Goal: Task Accomplishment & Management: Manage account settings

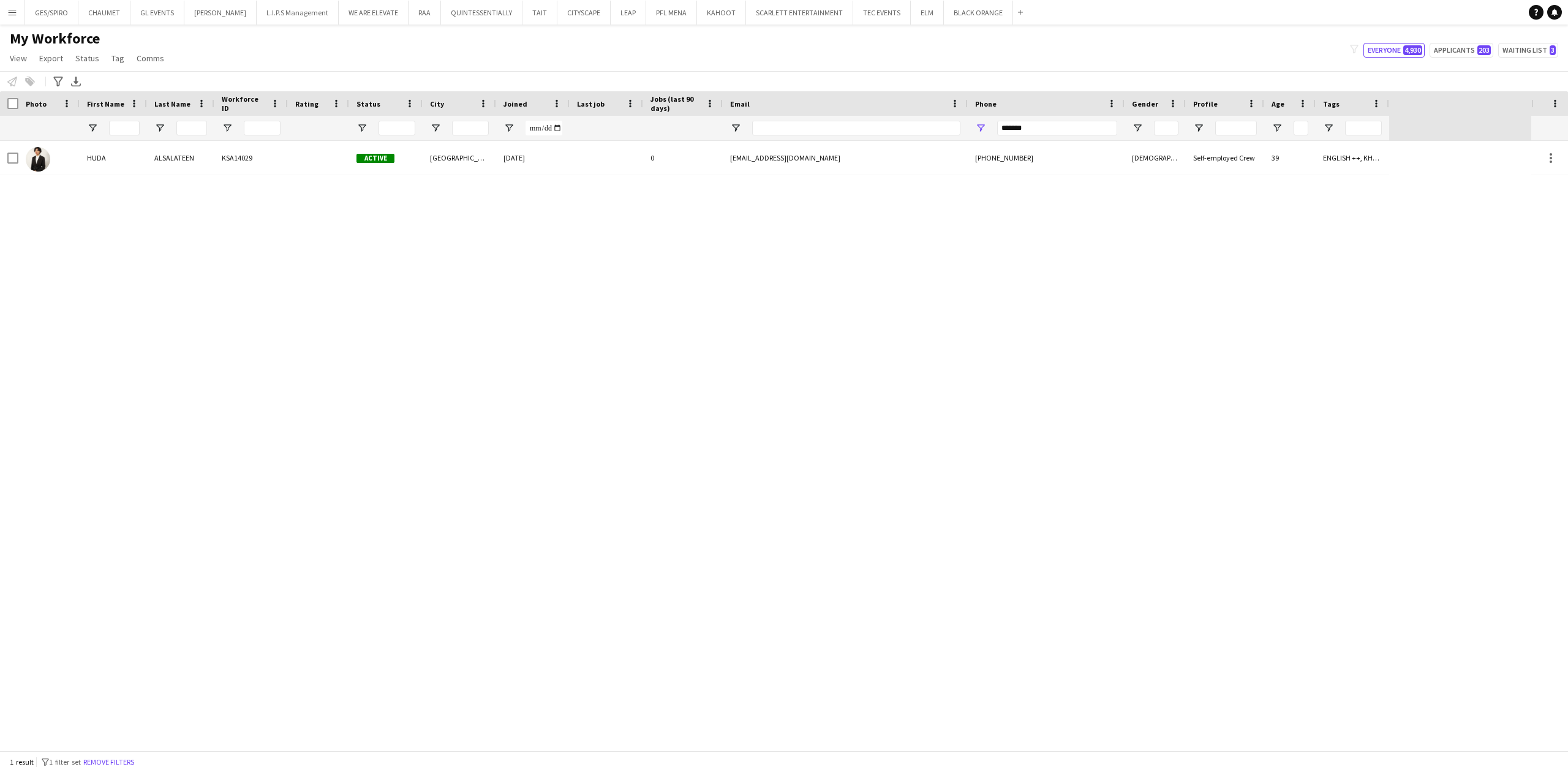
drag, startPoint x: 1062, startPoint y: 118, endPoint x: 1011, endPoint y: 124, distance: 51.4
click at [1011, 124] on div "*******" at bounding box center [1057, 128] width 120 height 24
drag, startPoint x: 1047, startPoint y: 128, endPoint x: 822, endPoint y: 138, distance: 225.2
click at [825, 140] on div at bounding box center [694, 128] width 1390 height 24
click at [1046, 123] on input "*******" at bounding box center [1057, 128] width 120 height 15
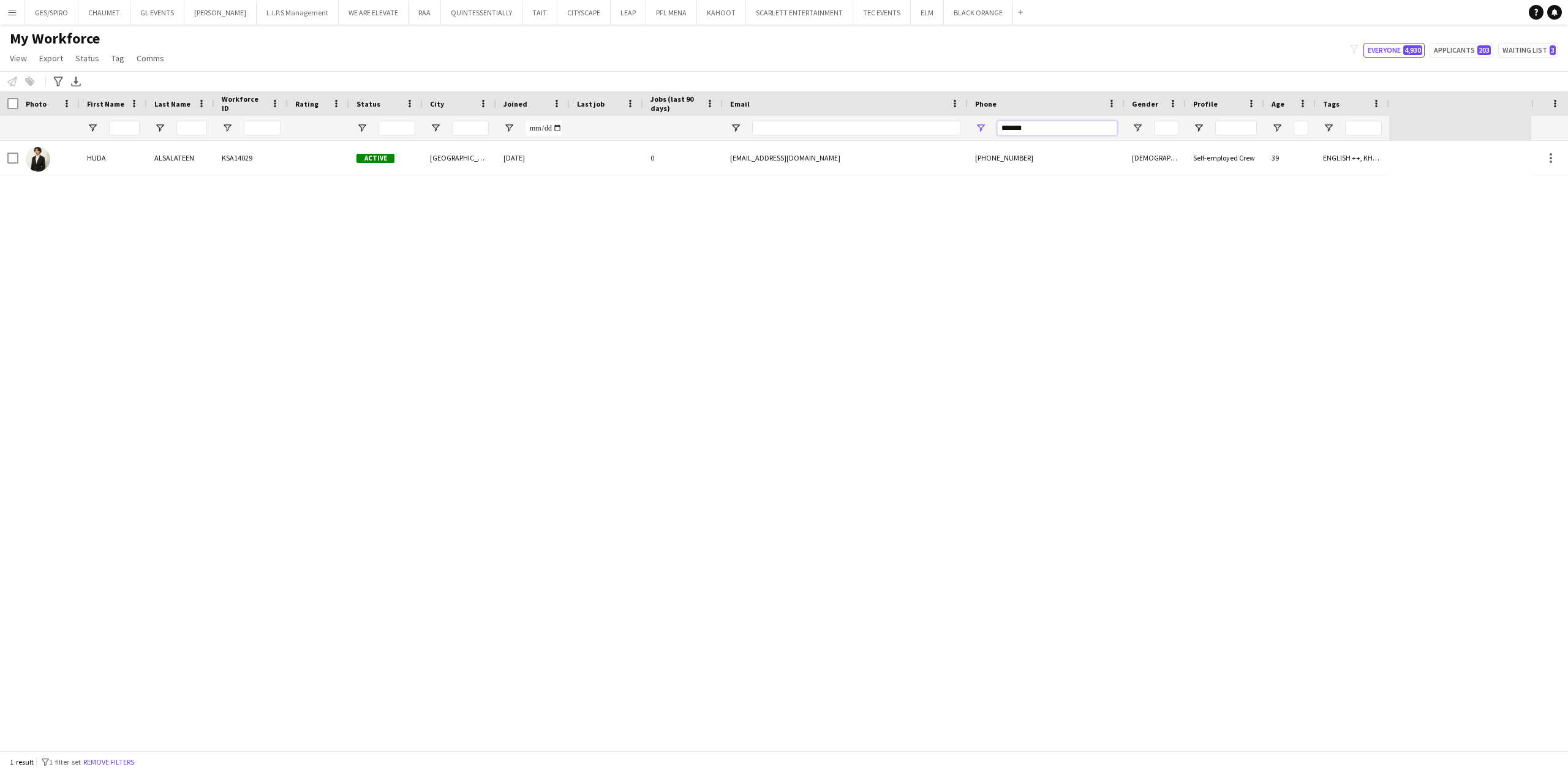
drag, startPoint x: 1049, startPoint y: 126, endPoint x: 960, endPoint y: 127, distance: 89.0
click at [960, 127] on div at bounding box center [694, 128] width 1390 height 24
paste input "*****"
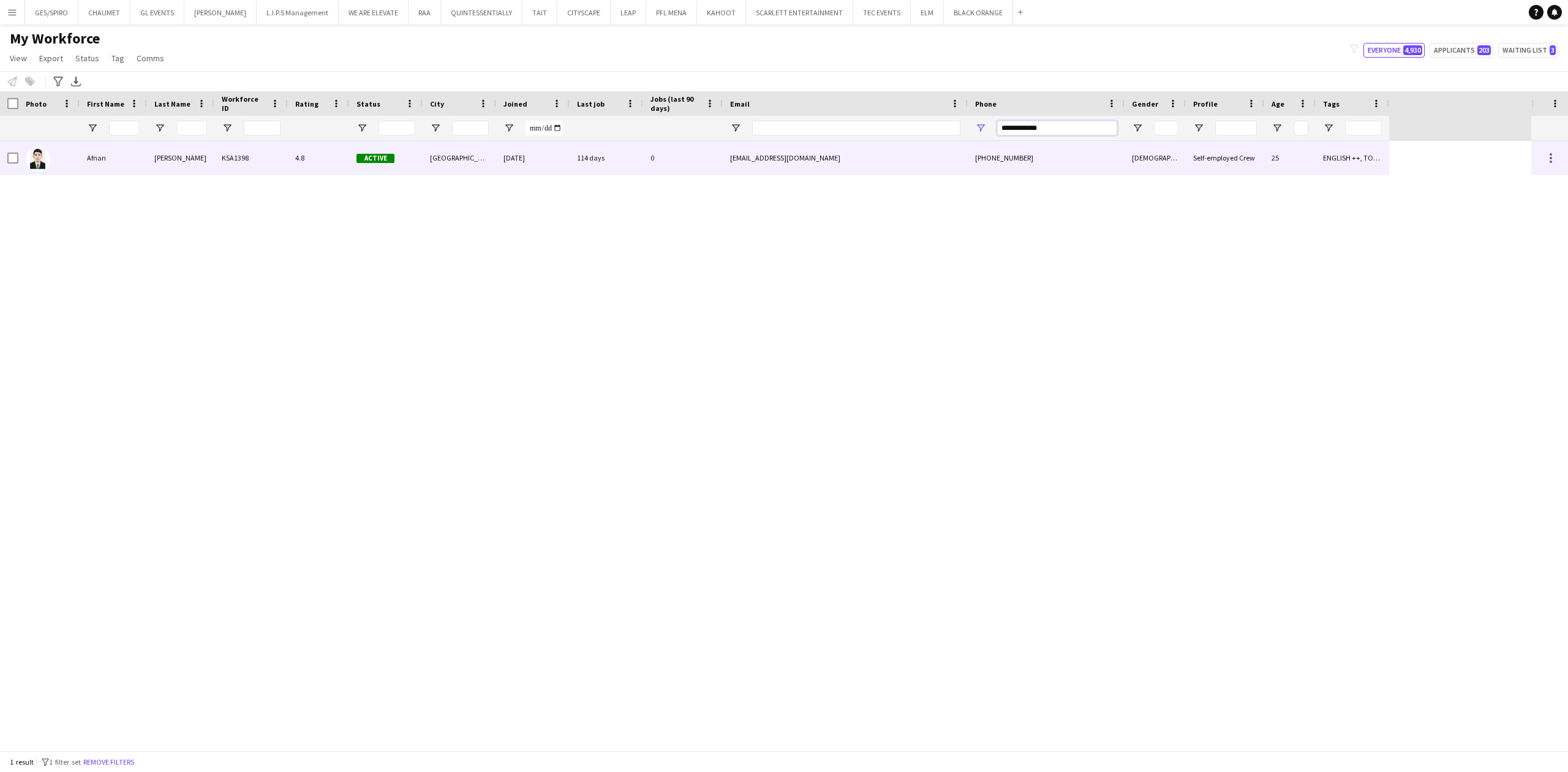
type input "**********"
click at [629, 158] on div "114 days" at bounding box center [606, 157] width 73 height 34
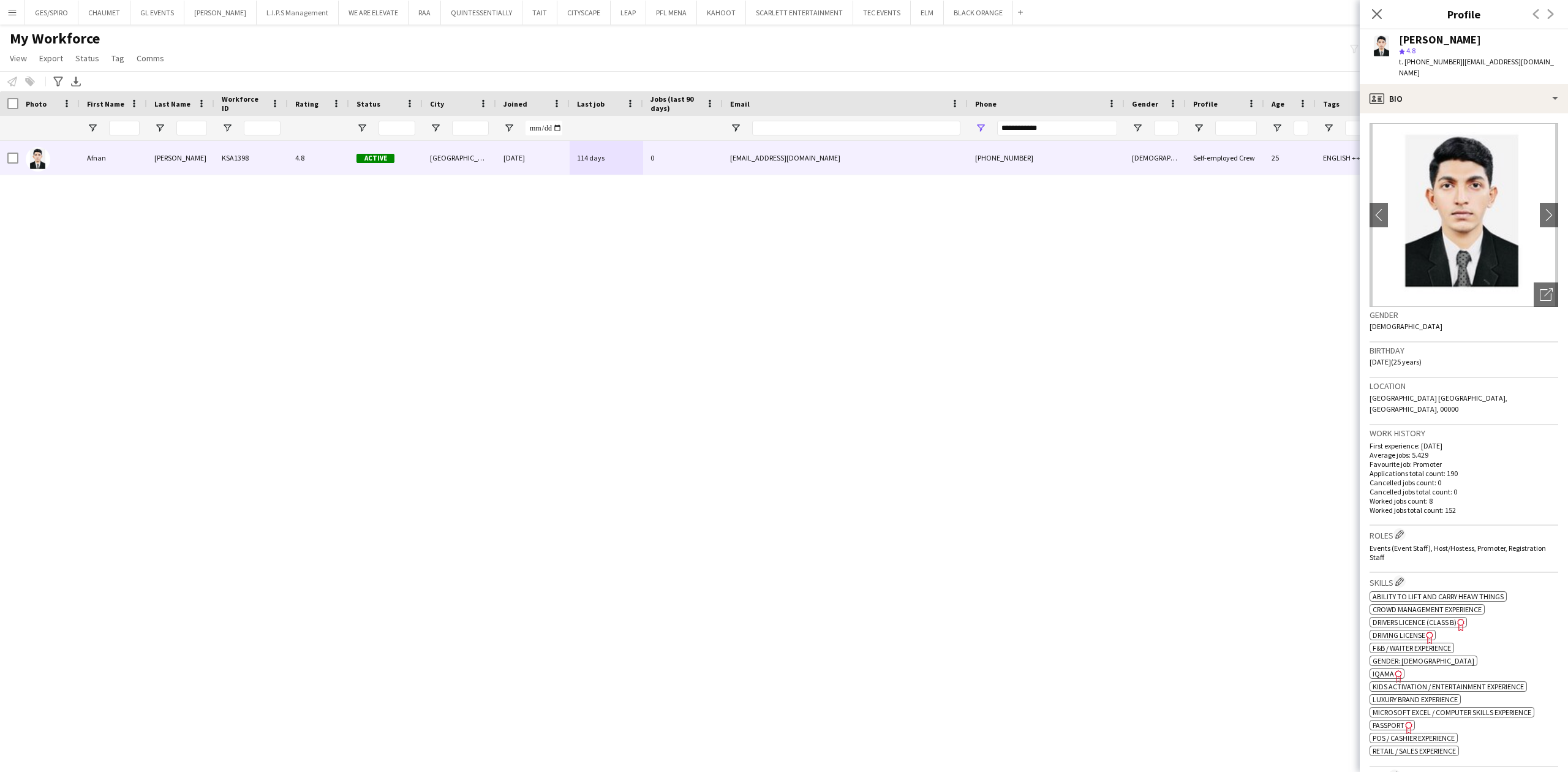
click at [1537, 269] on img at bounding box center [1464, 215] width 189 height 184
click at [1540, 288] on icon "Open photos pop-in" at bounding box center [1546, 294] width 13 height 13
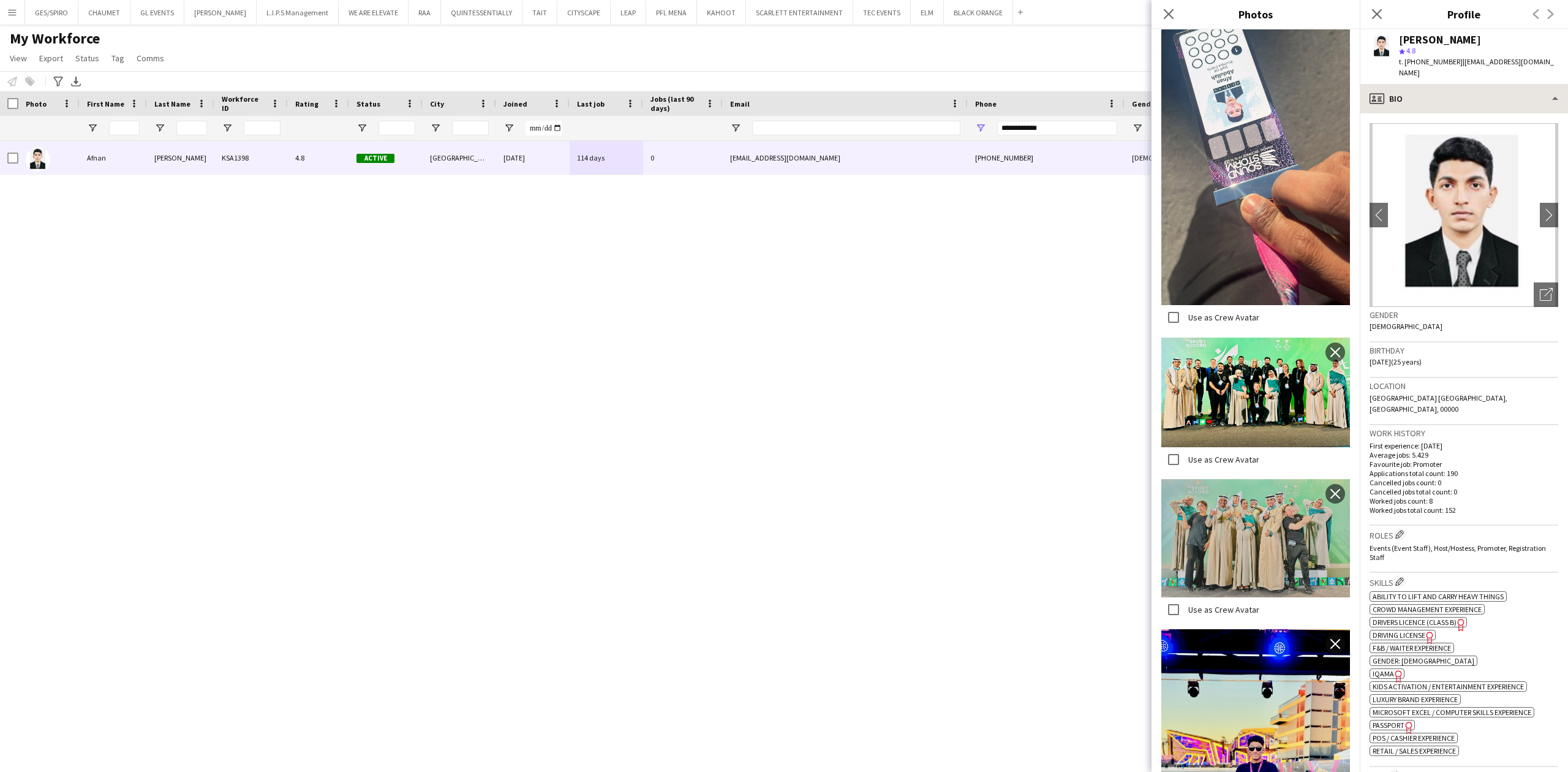
scroll to position [1481, 0]
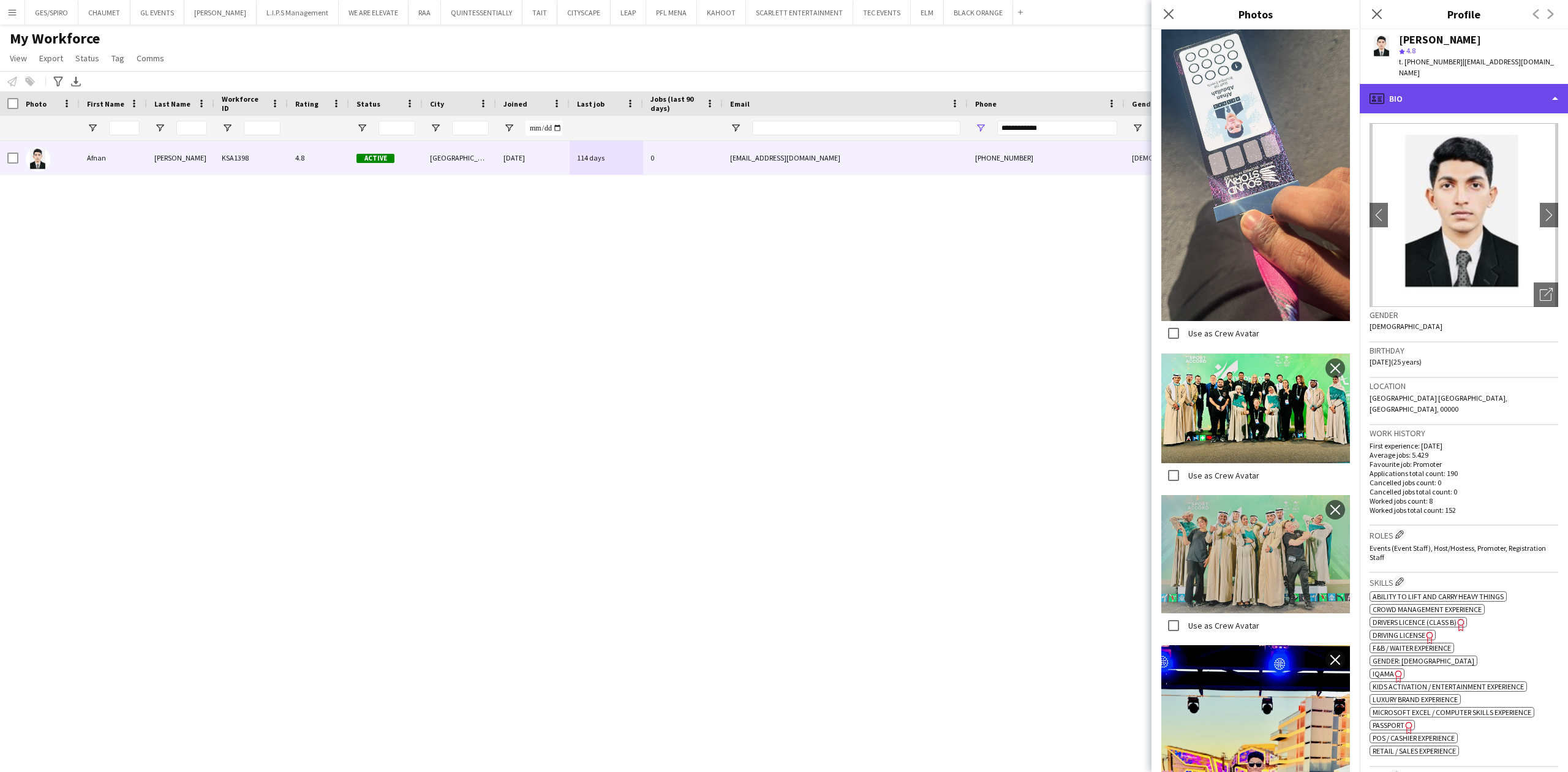
click at [1457, 89] on div "profile Bio" at bounding box center [1464, 99] width 208 height 29
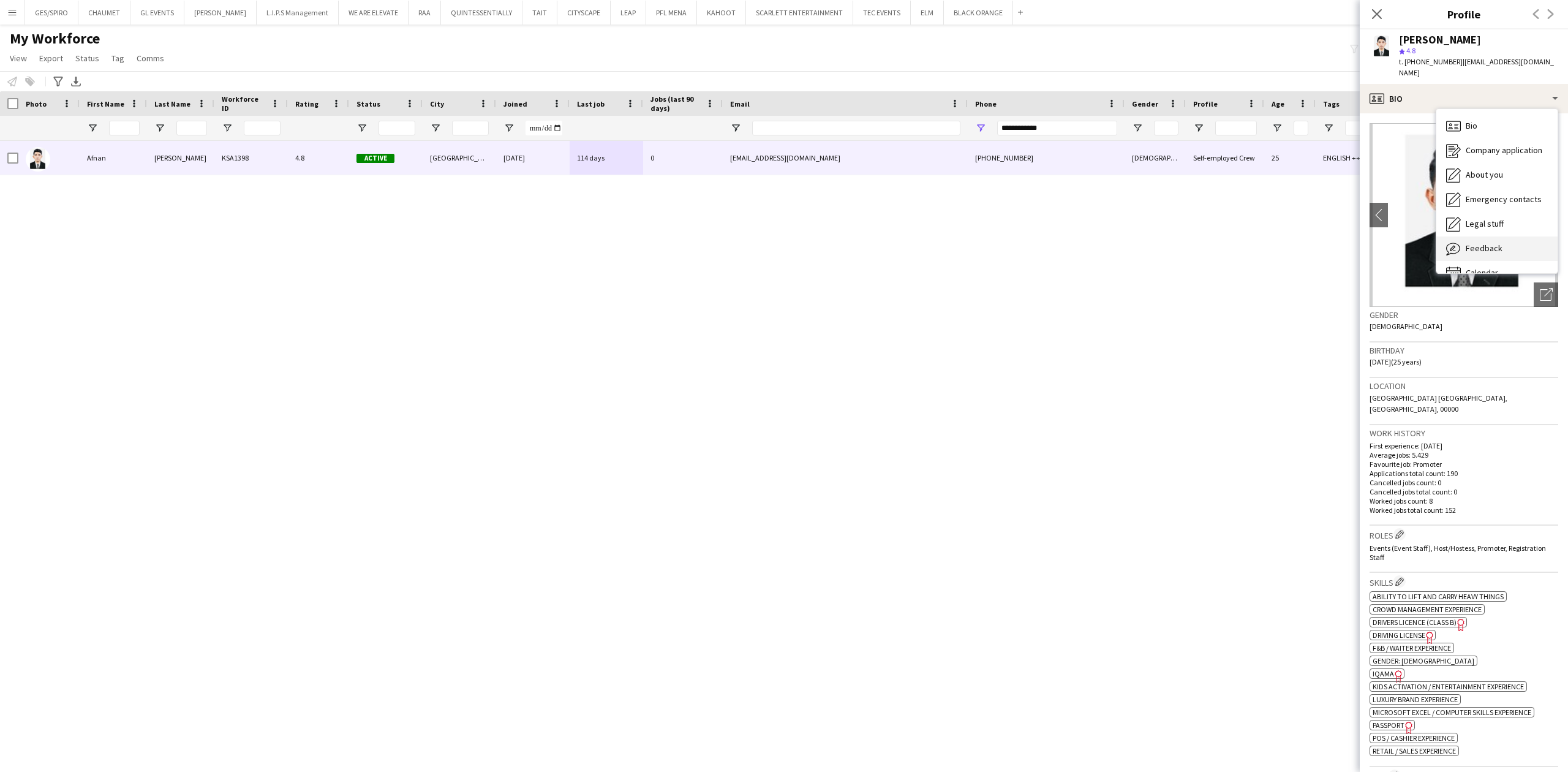
click at [1492, 243] on span "Feedback" at bounding box center [1484, 248] width 37 height 11
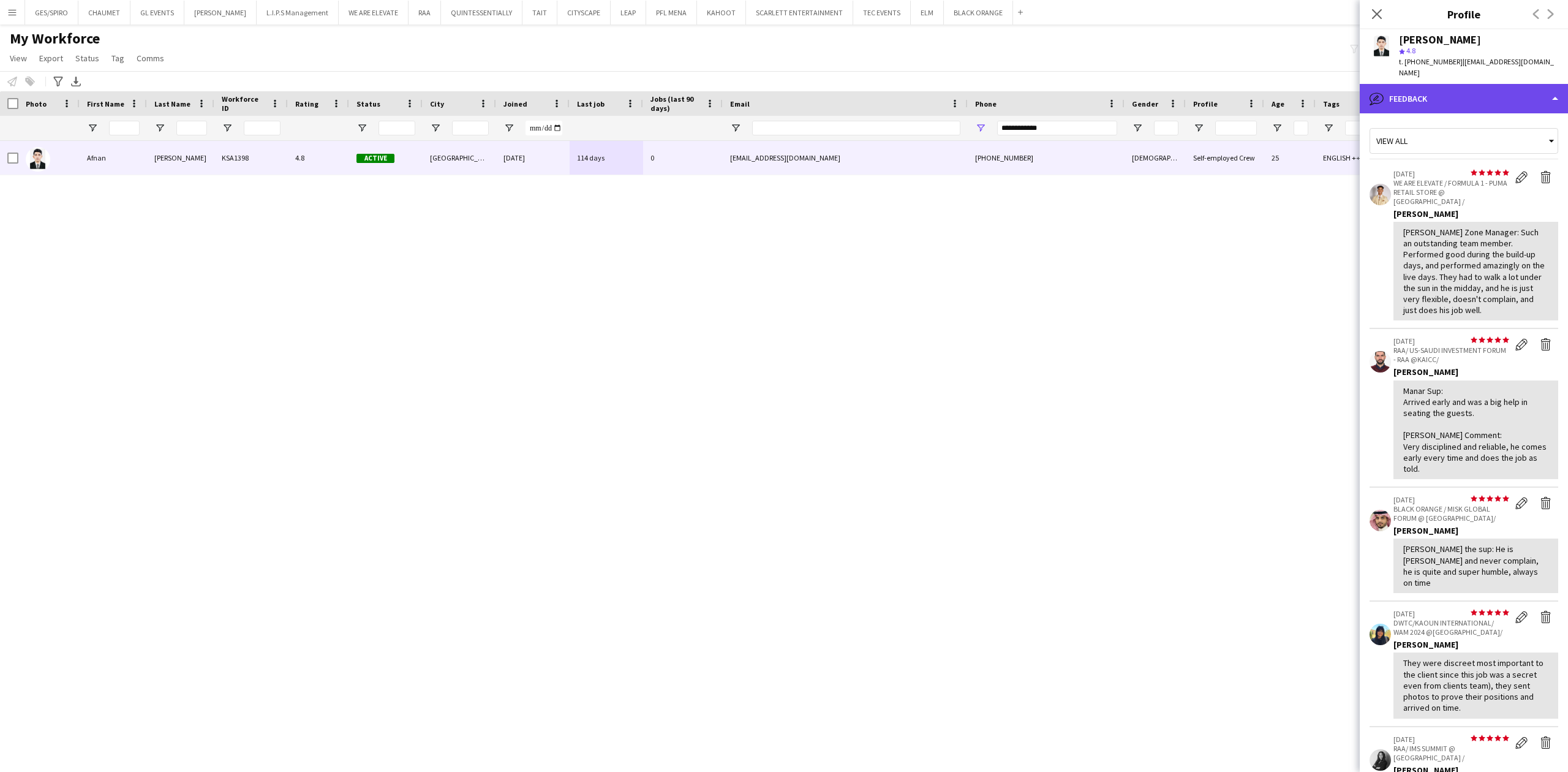
click at [1474, 90] on div "bubble-pencil Feedback" at bounding box center [1464, 99] width 208 height 29
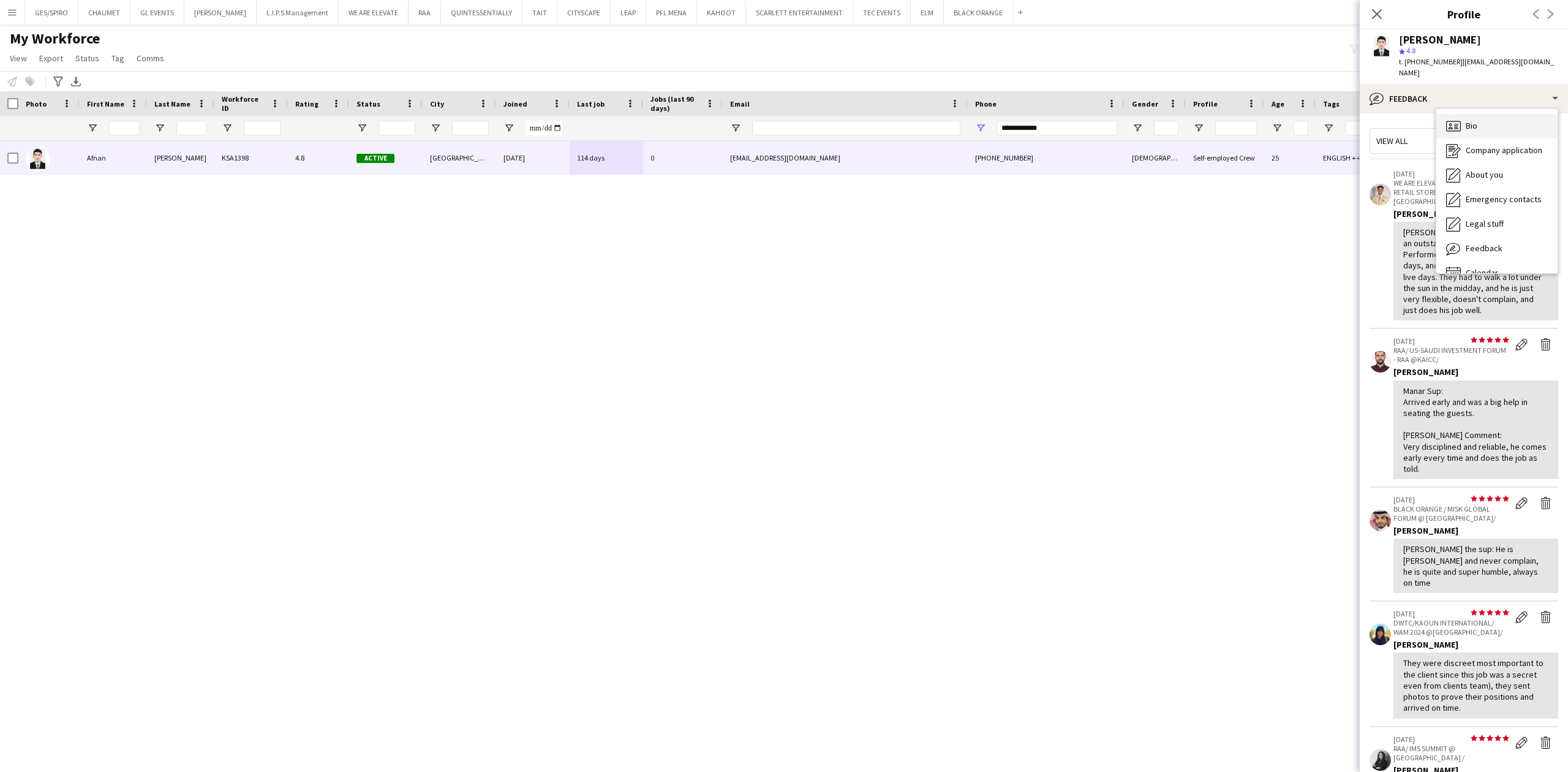
click at [1490, 114] on div "Bio Bio" at bounding box center [1497, 126] width 121 height 24
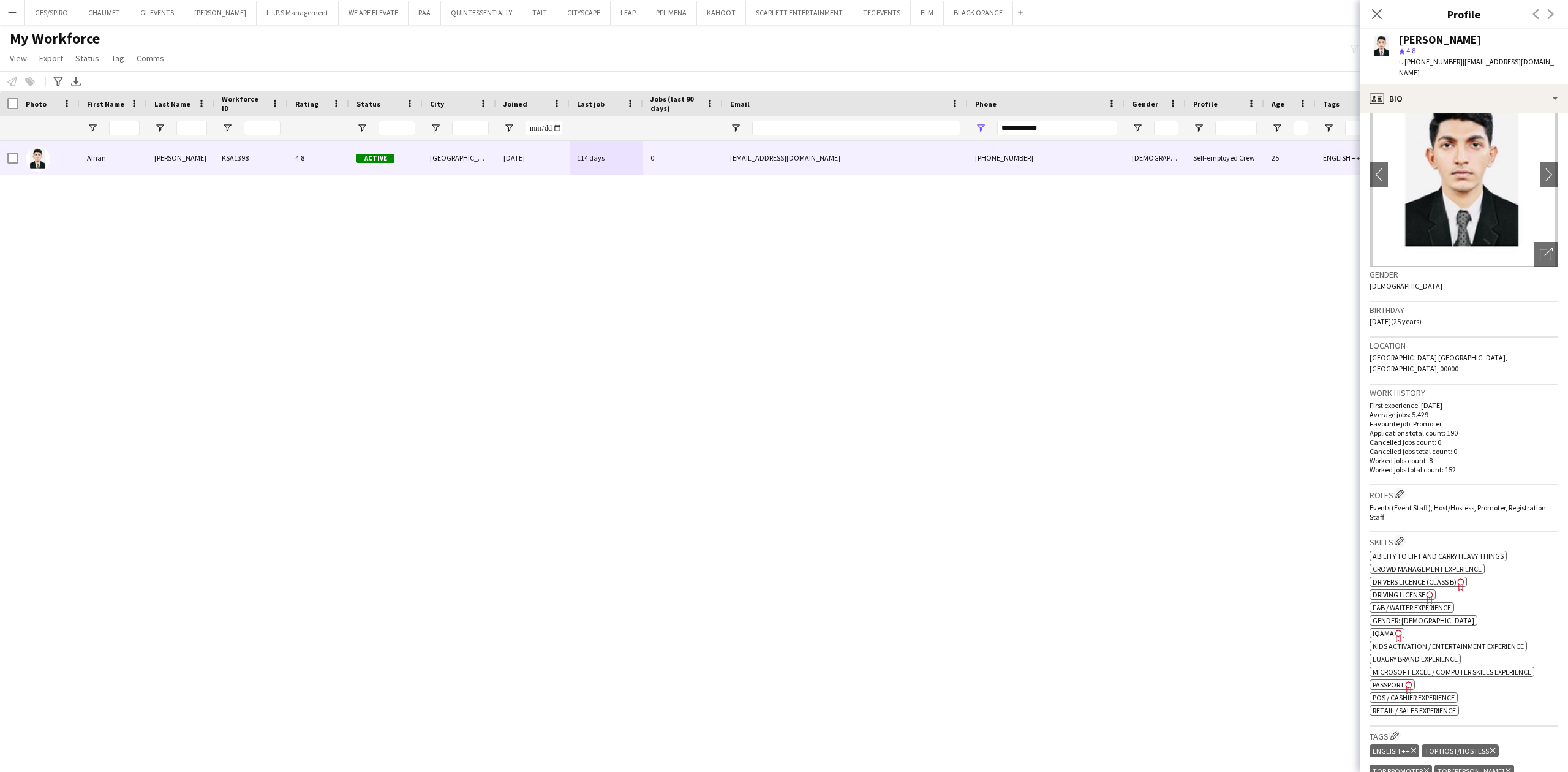
scroll to position [163, 0]
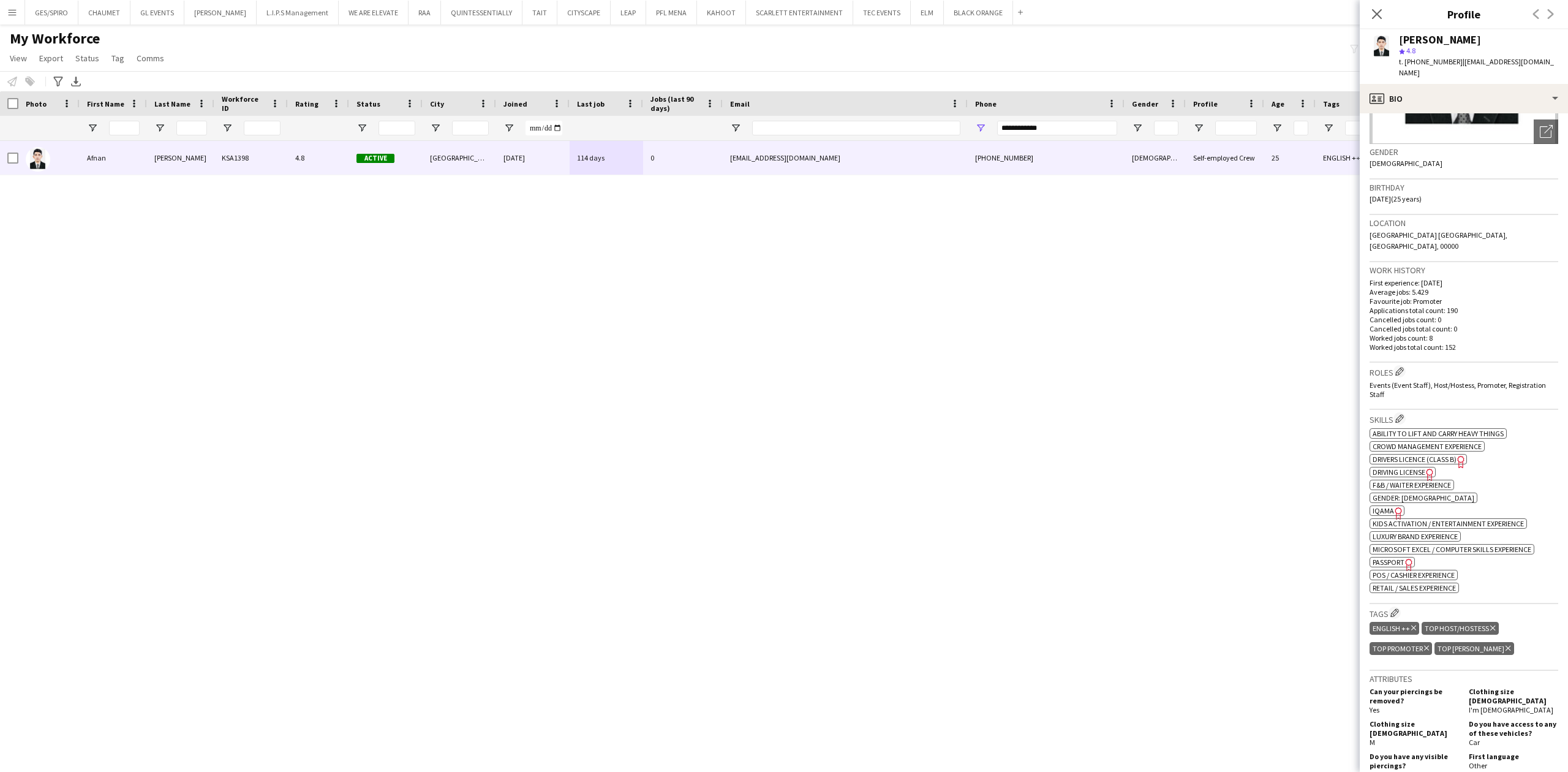
click at [1390, 506] on span "IQAMA" at bounding box center [1383, 510] width 22 height 9
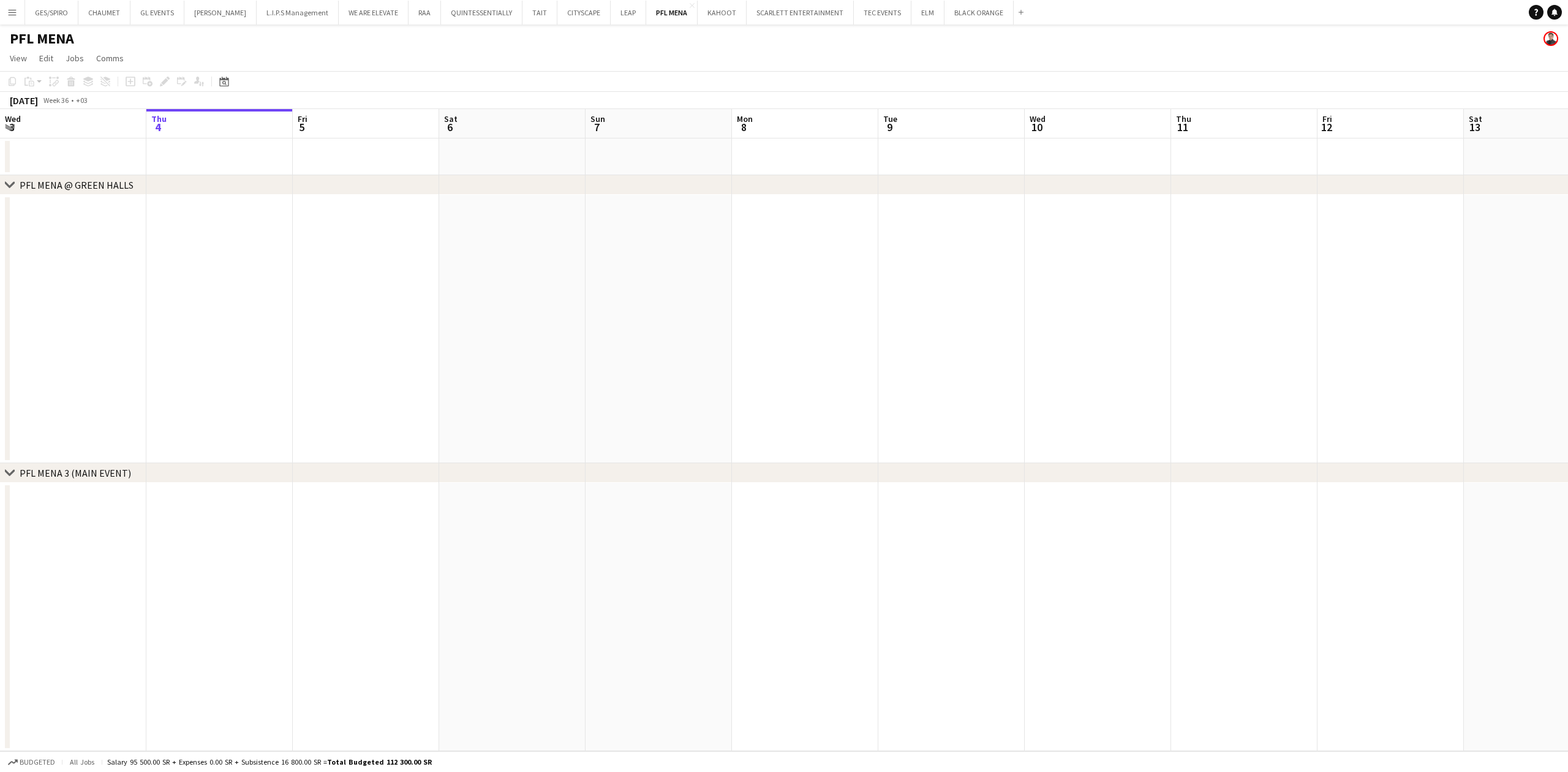
scroll to position [0, 298]
drag, startPoint x: 679, startPoint y: 354, endPoint x: 480, endPoint y: 145, distance: 288.6
click at [678, 355] on app-calendar-viewport "Mon 1 Tue 2 Wed 3 Thu 4 Fri 5 Sat 6 Sun 7 Mon 8 Tue 9 Wed 10 Thu 11 Fri 12 Sat …" at bounding box center [784, 430] width 1568 height 642
click at [414, 17] on button "RAA Close" at bounding box center [425, 13] width 32 height 24
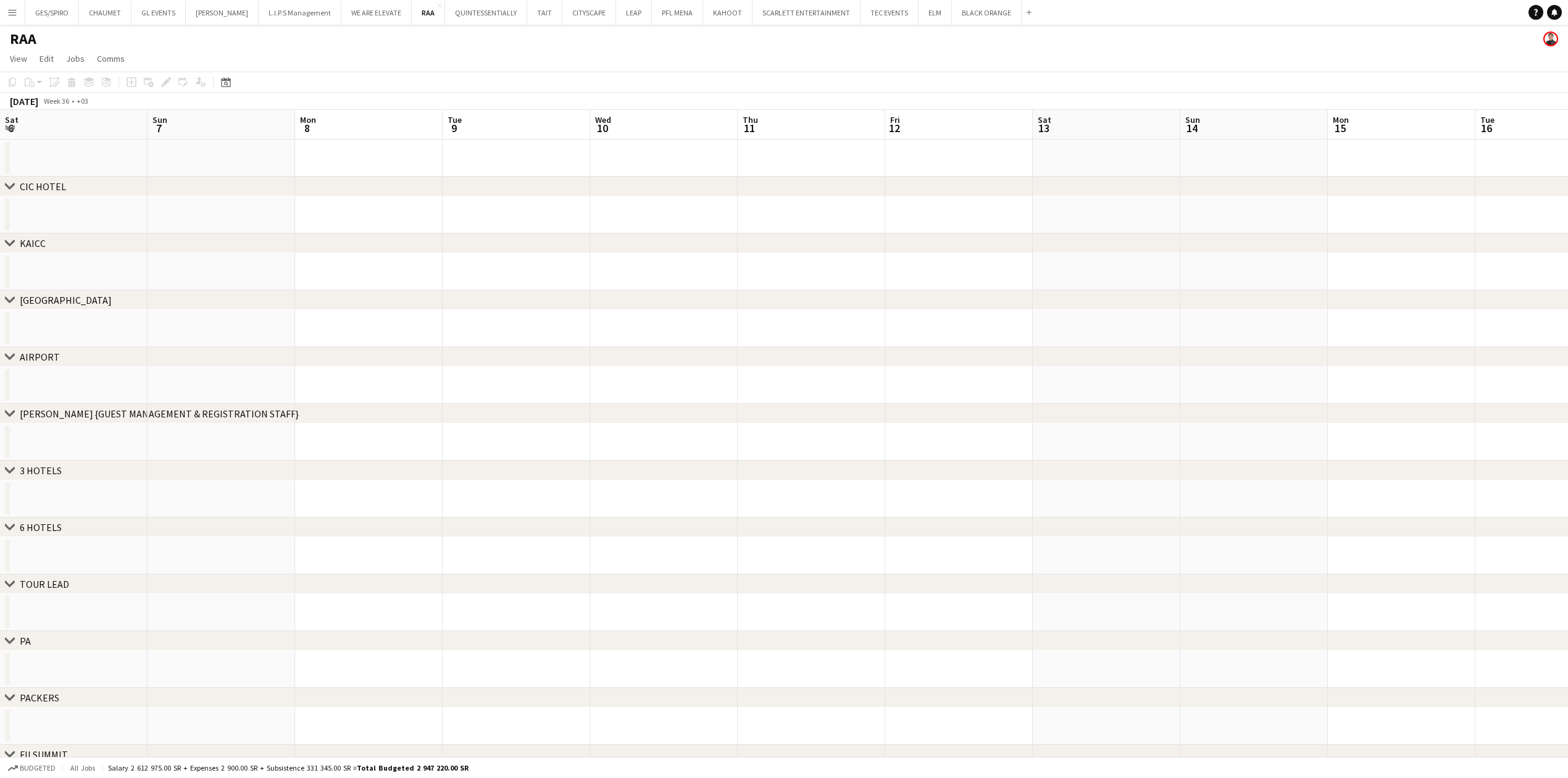
scroll to position [0, 487]
drag, startPoint x: 1089, startPoint y: 443, endPoint x: 922, endPoint y: 440, distance: 167.0
click at [455, 495] on app-calendar-viewport "Wed 3 Thu 4 Fri 5 Sat 6 Sun 7 Mon 8 Tue 9 Wed 10 Thu 11 Fri 12 Sat 13 Sun 14 Mo…" at bounding box center [784, 484] width 1568 height 748
drag, startPoint x: 843, startPoint y: 431, endPoint x: 398, endPoint y: 432, distance: 445.0
click at [398, 432] on div "chevron-right CIC HOTEL chevron-right KAICC chevron-right CROWNE PLAZA chevron-…" at bounding box center [784, 484] width 1568 height 748
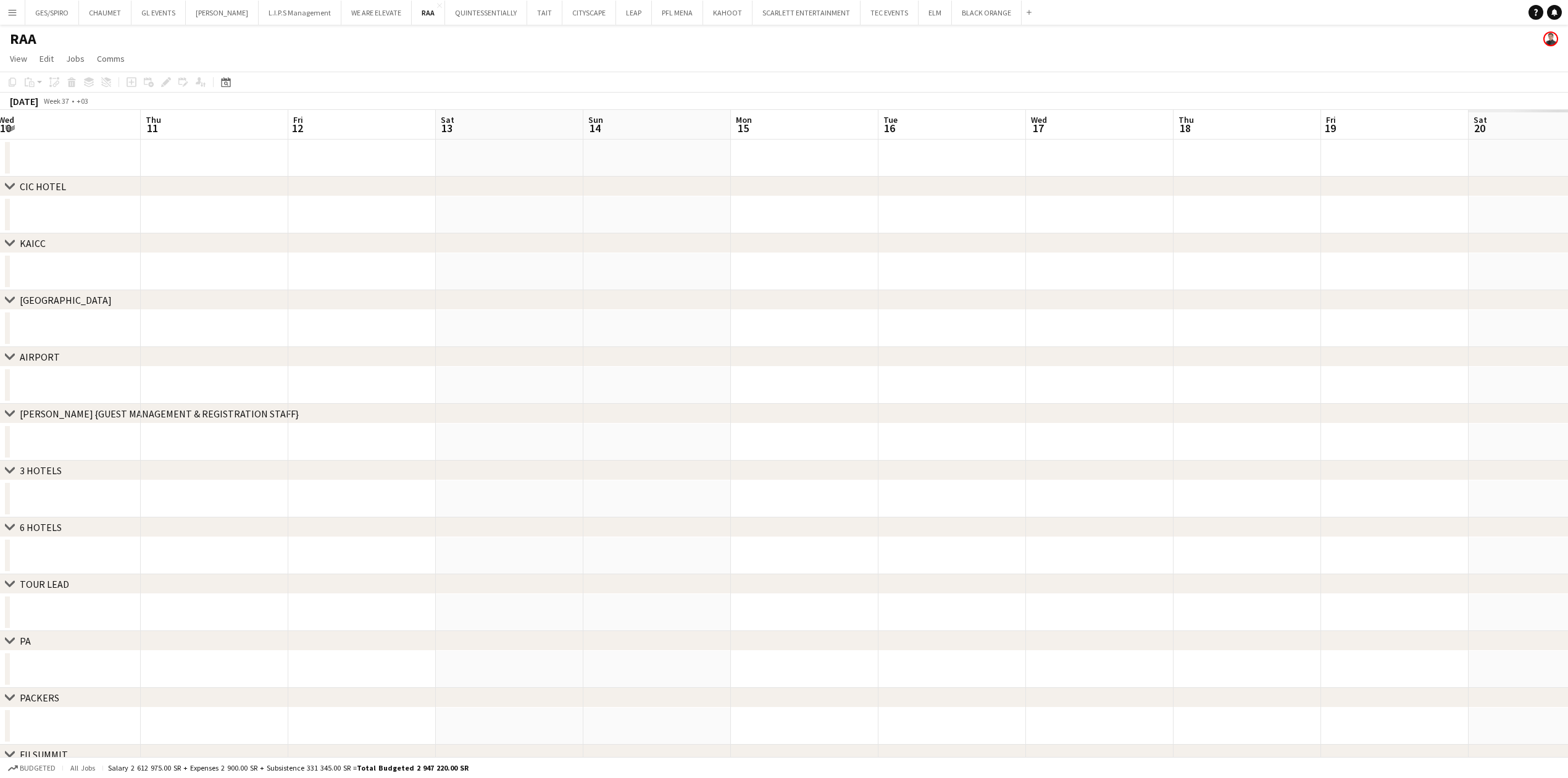
drag, startPoint x: 425, startPoint y: 398, endPoint x: 31, endPoint y: 405, distance: 394.1
click at [18, 404] on div "chevron-right CIC HOTEL chevron-right KAICC chevron-right CROWNE PLAZA chevron-…" at bounding box center [784, 484] width 1568 height 748
drag, startPoint x: 1077, startPoint y: 443, endPoint x: 320, endPoint y: 487, distance: 758.3
click at [320, 487] on app-calendar-viewport "Mon 8 Tue 9 Wed 10 Thu 11 Fri 12 Sat 13 Sun 14 Mon 15 Tue 16 Wed 17 Thu 18 Fri …" at bounding box center [784, 484] width 1568 height 748
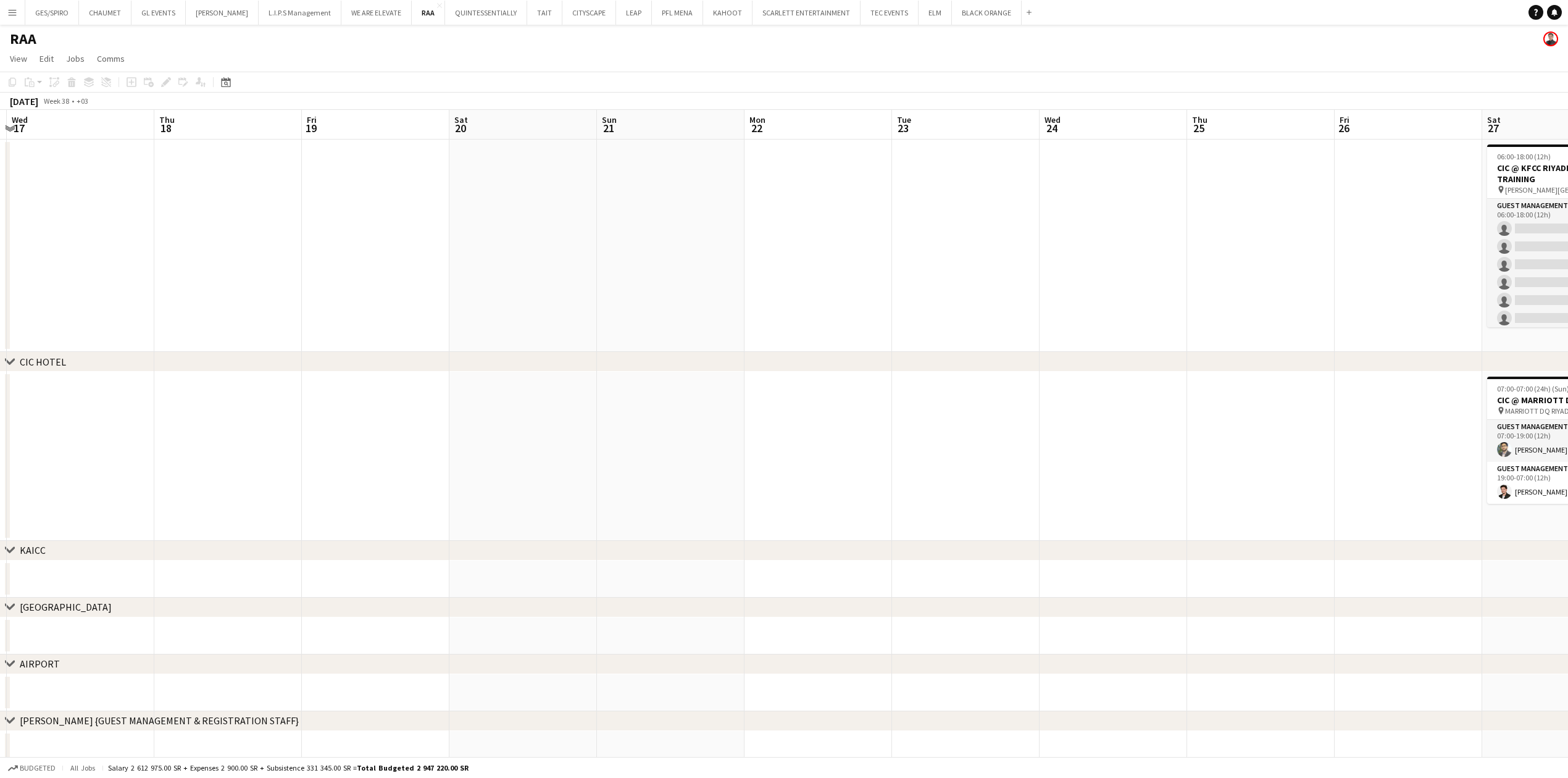
drag, startPoint x: 1042, startPoint y: 488, endPoint x: 450, endPoint y: 490, distance: 592.0
click at [450, 490] on app-calendar-viewport "Sun 14 Mon 15 Tue 16 Wed 17 Thu 18 Fri 19 Sat 20 Sun 21 Mon 22 Tue 23 Wed 24 Th…" at bounding box center [784, 638] width 1568 height 1056
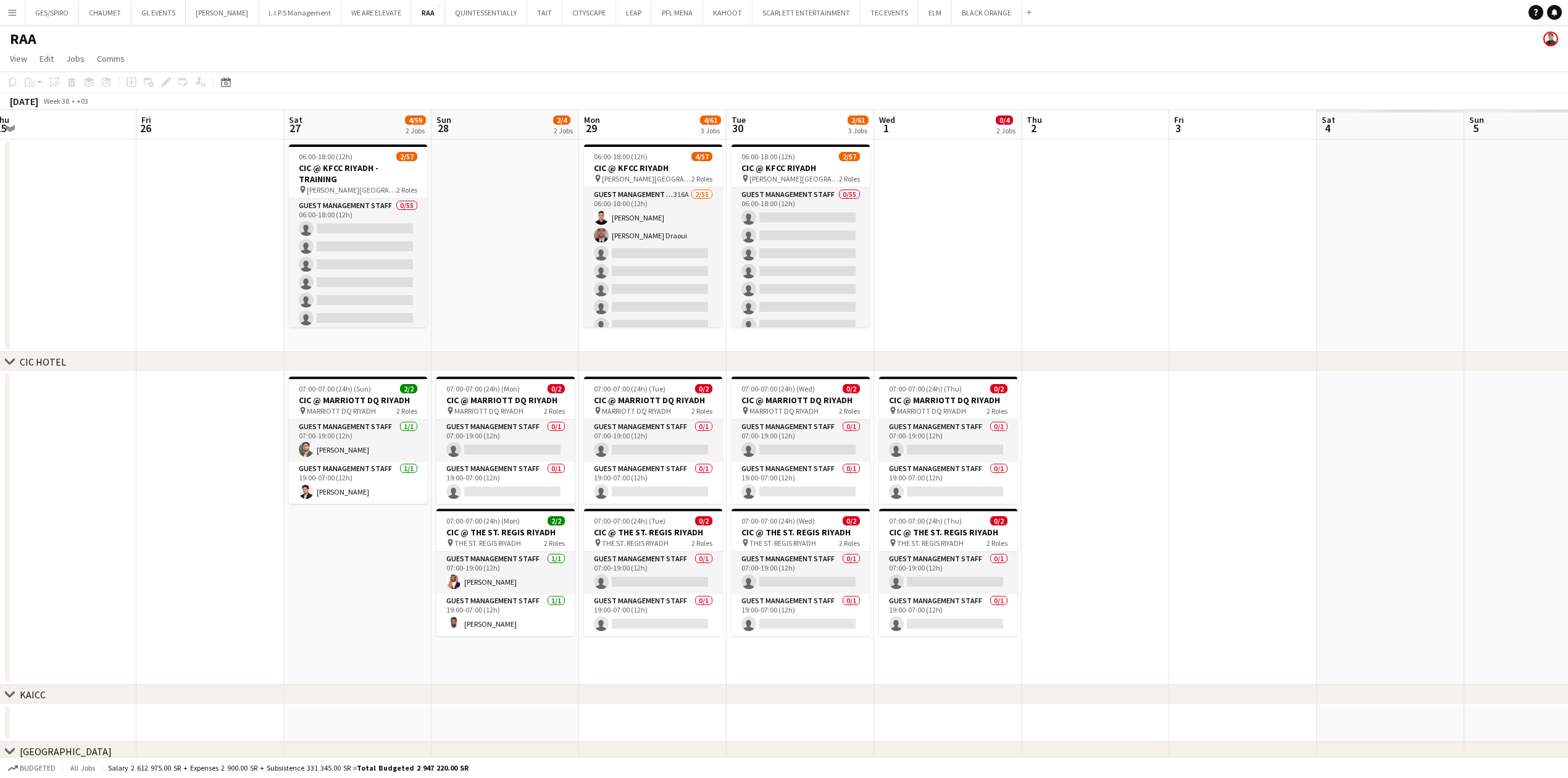
drag, startPoint x: 1374, startPoint y: 445, endPoint x: 627, endPoint y: 467, distance: 747.3
click at [627, 467] on app-calendar-viewport "Mon 22 Tue 23 Wed 24 Thu 25 Fri 26 Sat 27 4/59 2 Jobs Sun 28 2/4 2 Jobs Mon 29 …" at bounding box center [784, 710] width 1568 height 1199
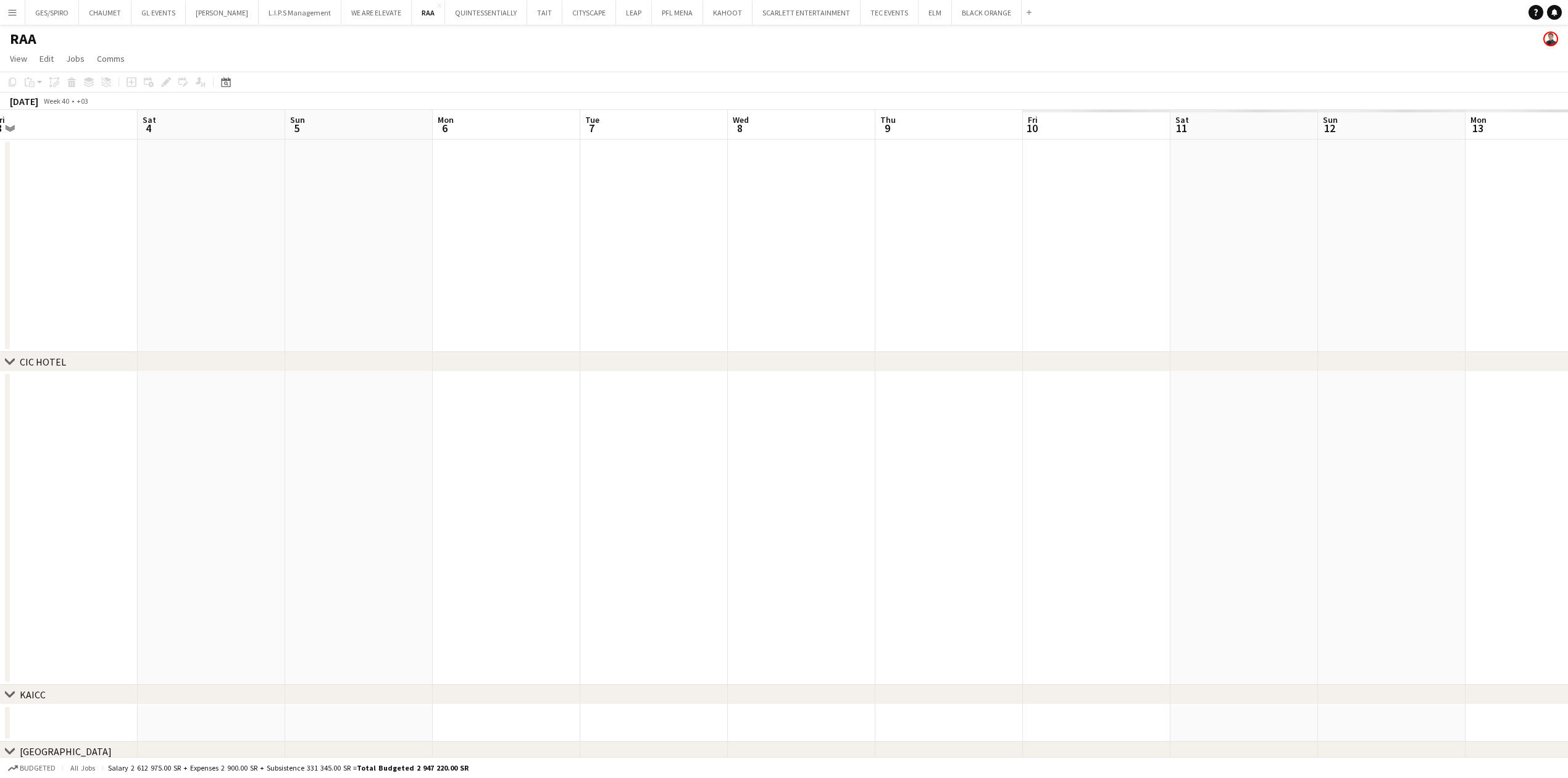
drag, startPoint x: 1379, startPoint y: 442, endPoint x: 422, endPoint y: 457, distance: 957.1
click at [346, 457] on app-calendar-viewport "Tue 30 2/61 3 Jobs Wed 1 0/4 2 Jobs Thu 2 Fri 3 Sat 4 Sun 5 Mon 6 Tue 7 Wed 8 T…" at bounding box center [784, 710] width 1568 height 1199
drag, startPoint x: 1359, startPoint y: 420, endPoint x: 343, endPoint y: 442, distance: 1016.2
click at [343, 442] on app-calendar-viewport "Mon 6 Tue 7 Wed 8 Thu 9 Fri 10 Sat 11 Sun 12 Mon 13 Tue 14 Wed 15 Thu 16 Fri 17…" at bounding box center [784, 710] width 1568 height 1199
drag, startPoint x: 762, startPoint y: 440, endPoint x: 266, endPoint y: 443, distance: 496.0
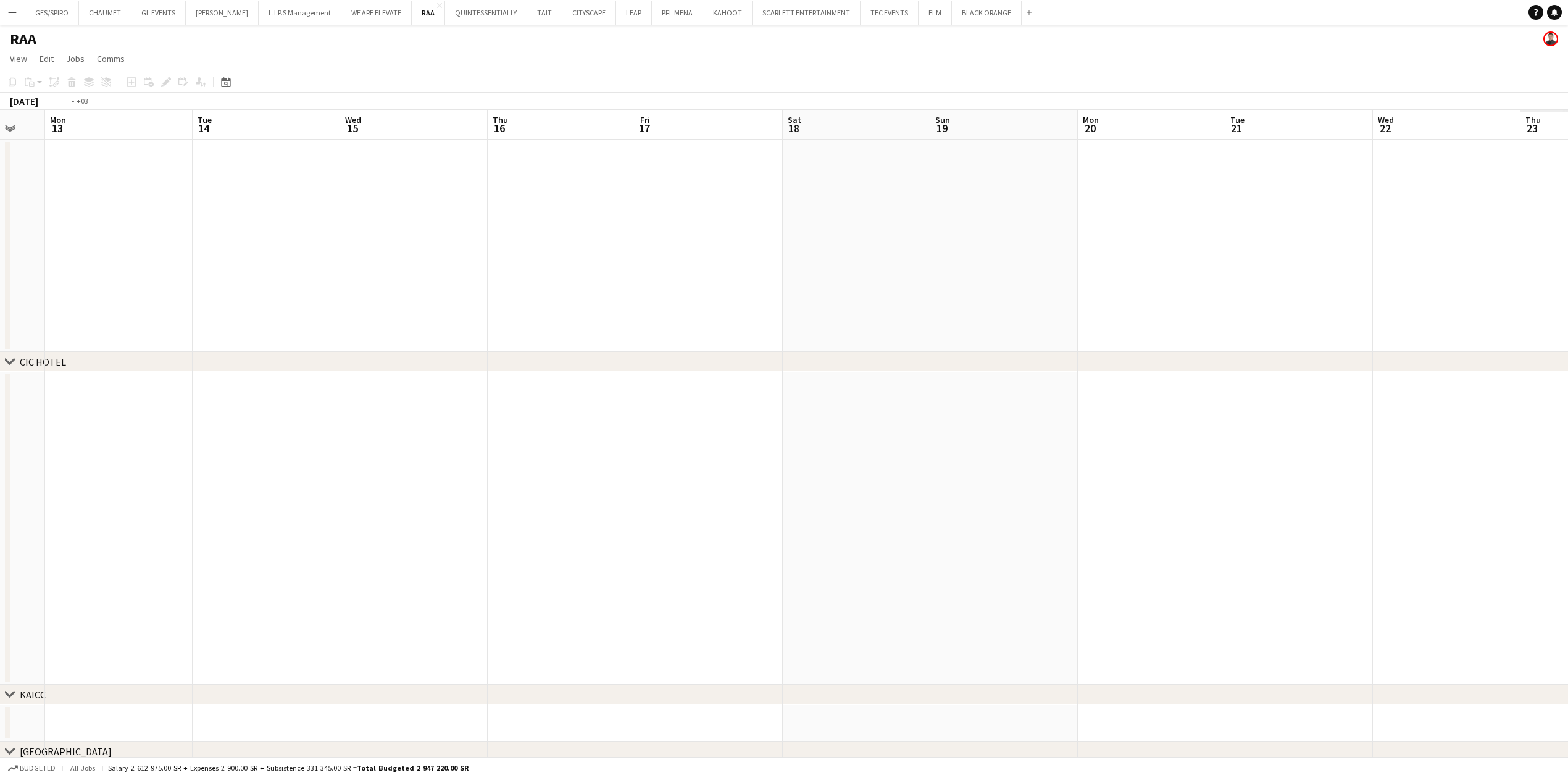
click at [8, 440] on div "chevron-right CIC HOTEL chevron-right KAICC chevron-right CROWNE PLAZA chevron-…" at bounding box center [784, 710] width 1568 height 1199
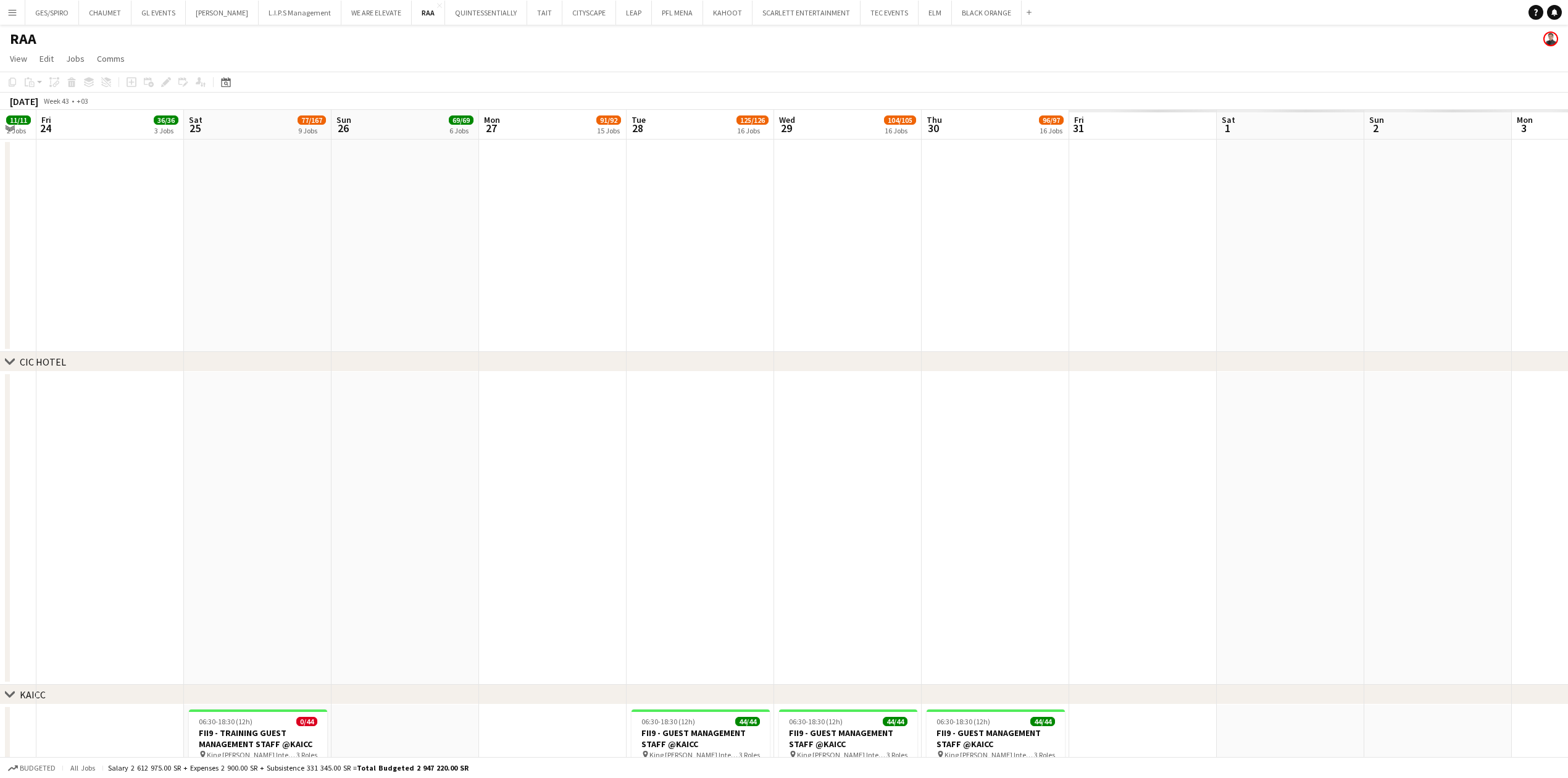
scroll to position [0, 361]
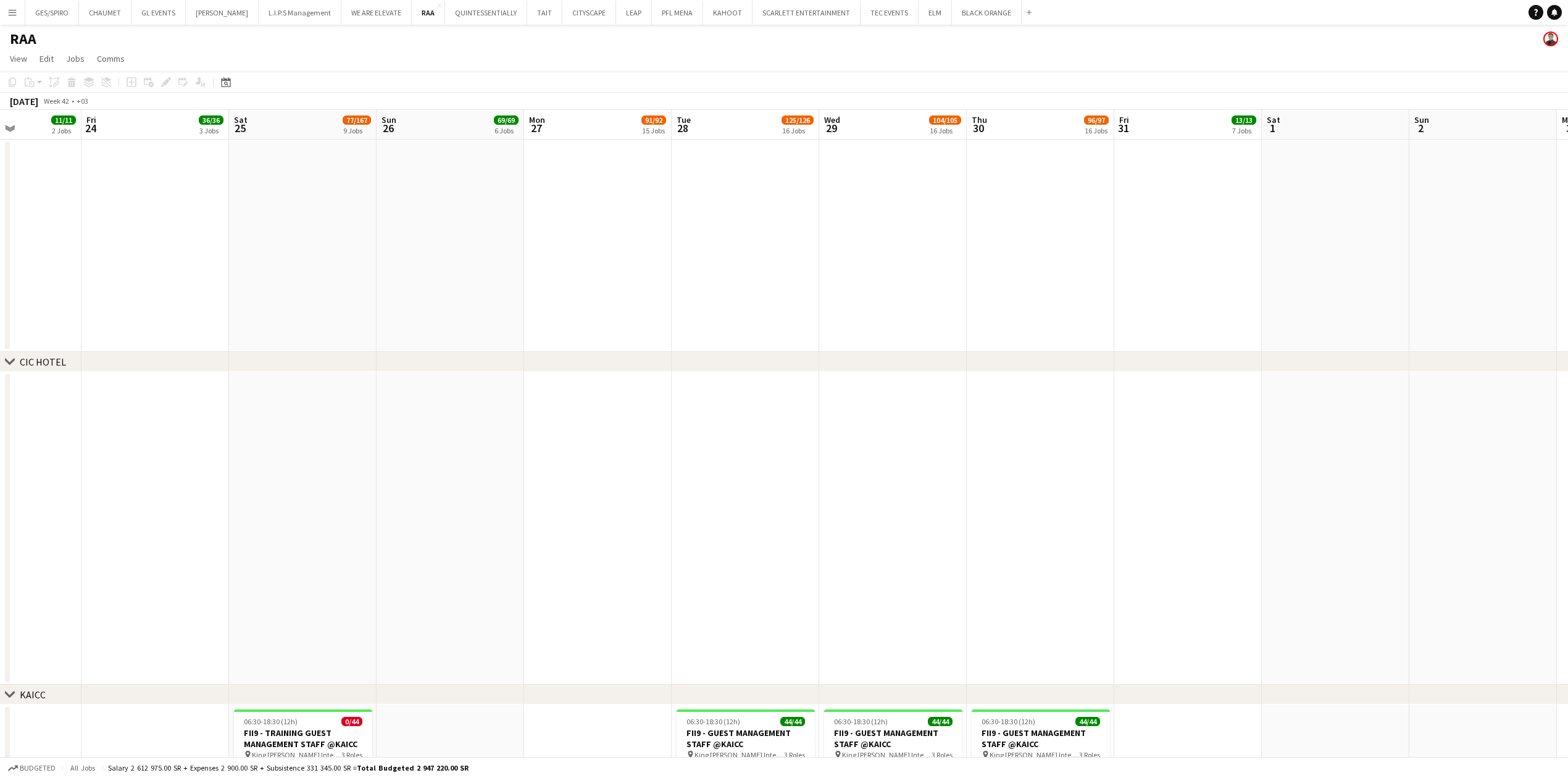
drag, startPoint x: 643, startPoint y: 411, endPoint x: 254, endPoint y: 422, distance: 389.2
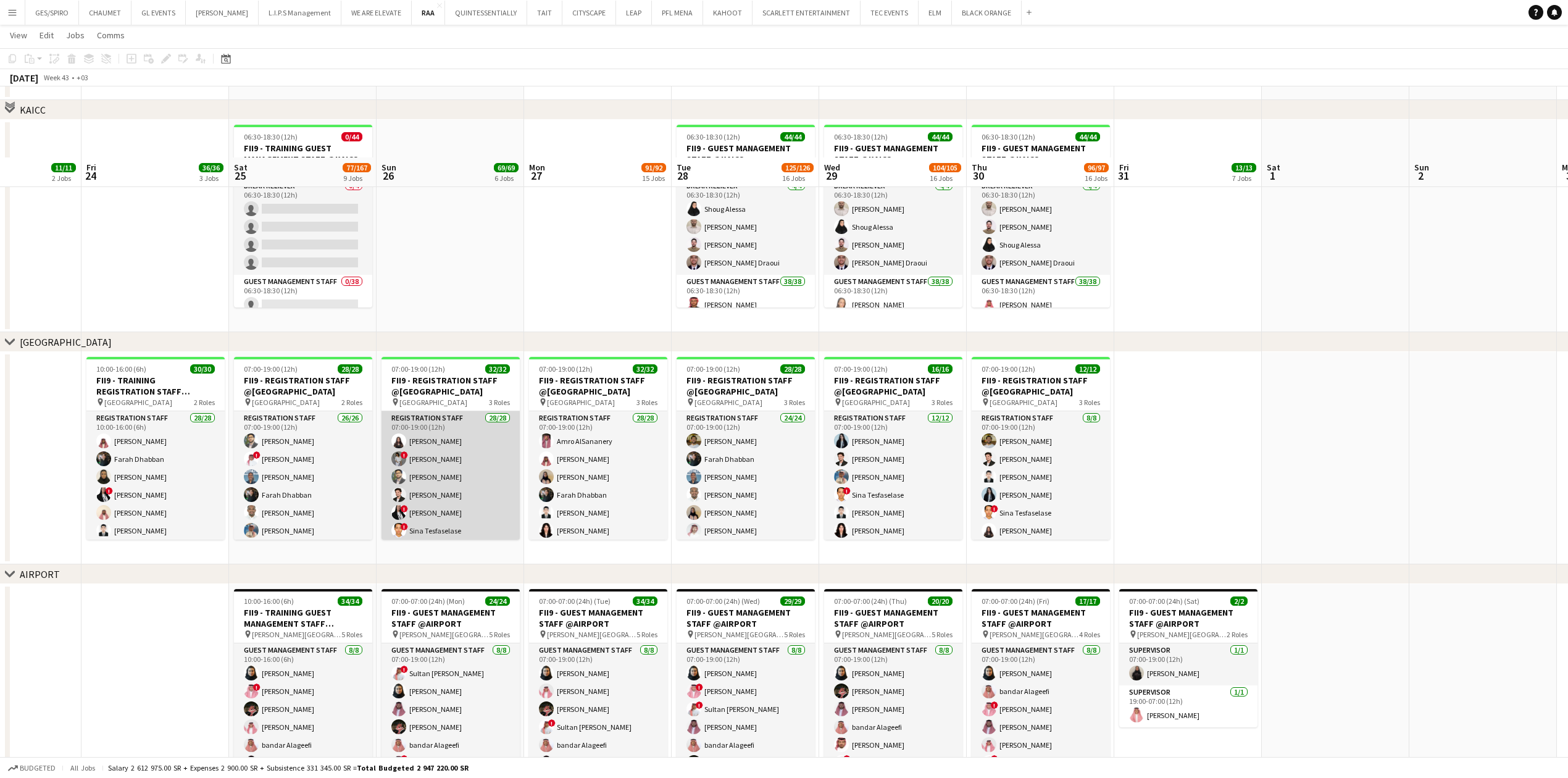
scroll to position [658, 0]
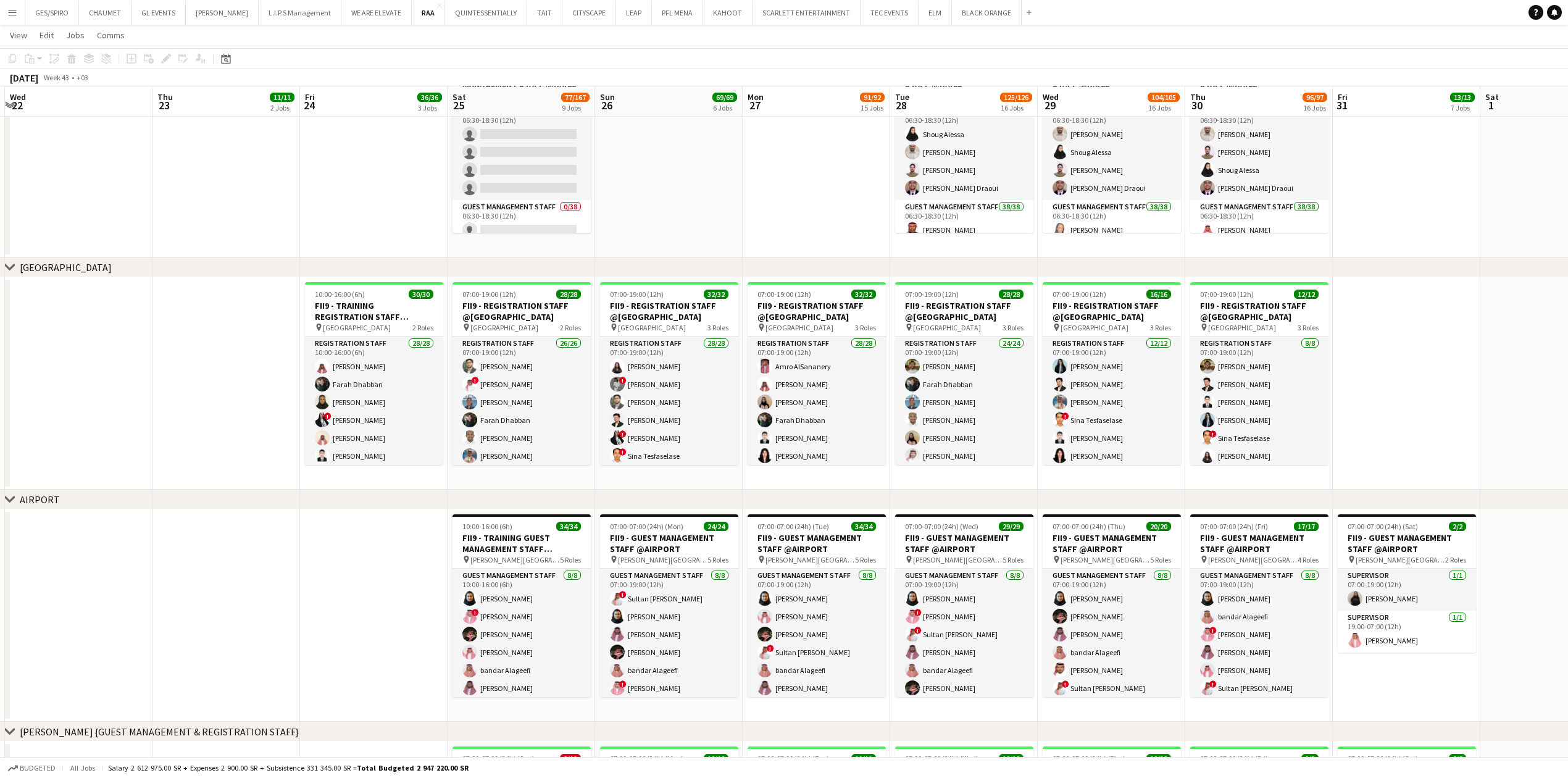
drag, startPoint x: 51, startPoint y: 619, endPoint x: 255, endPoint y: 604, distance: 204.6
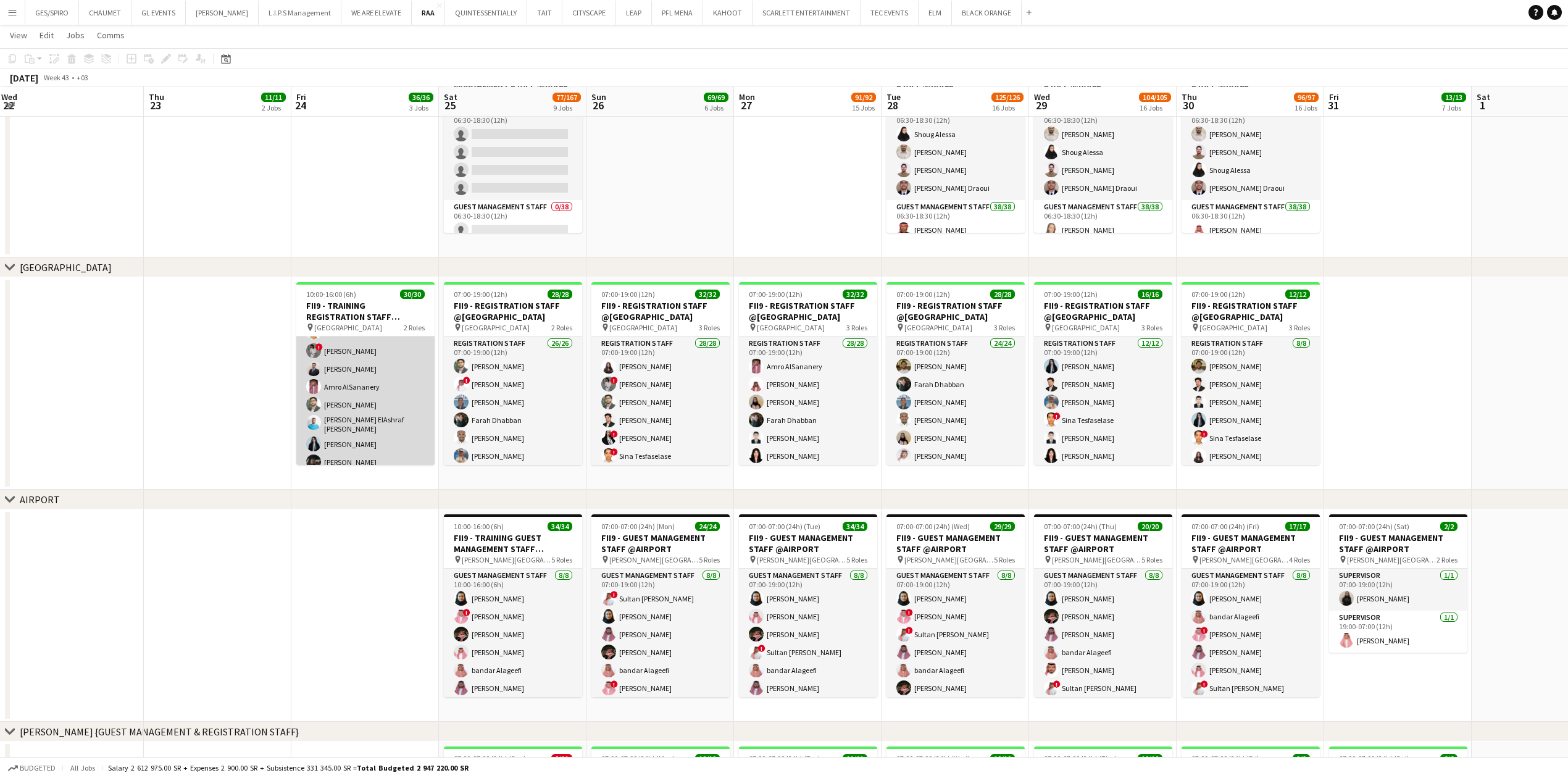
scroll to position [247, 0]
click at [385, 421] on app-card-role "Registration Staff 28/28 10:00-16:00 (6h) Faisal Mahmoud Farah Dhabban Mada Alj…" at bounding box center [365, 354] width 138 height 529
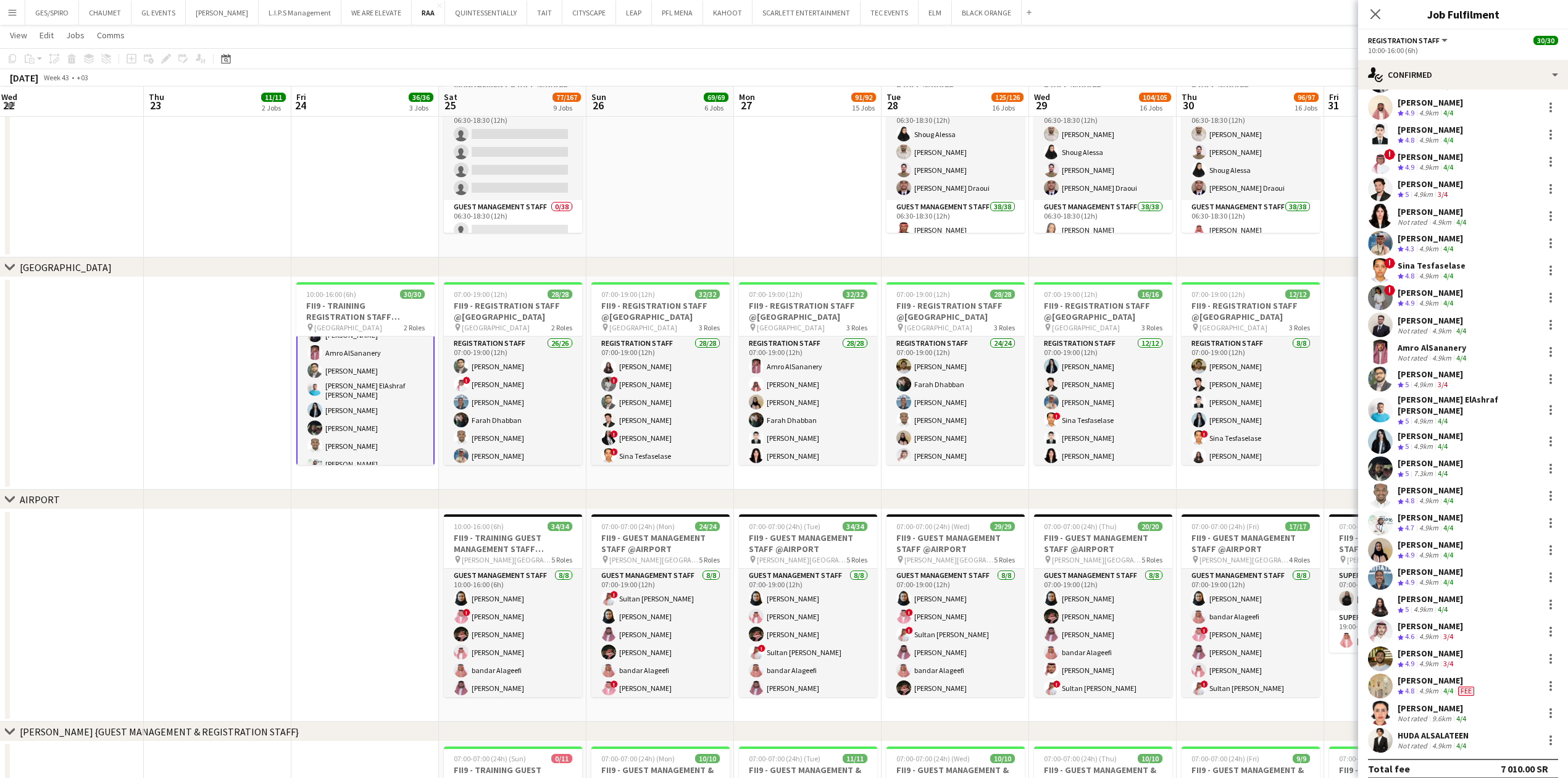
scroll to position [141, 0]
click at [1550, 546] on div at bounding box center [1551, 548] width 3 height 3
click at [1500, 682] on span "Remove" at bounding box center [1498, 681] width 77 height 11
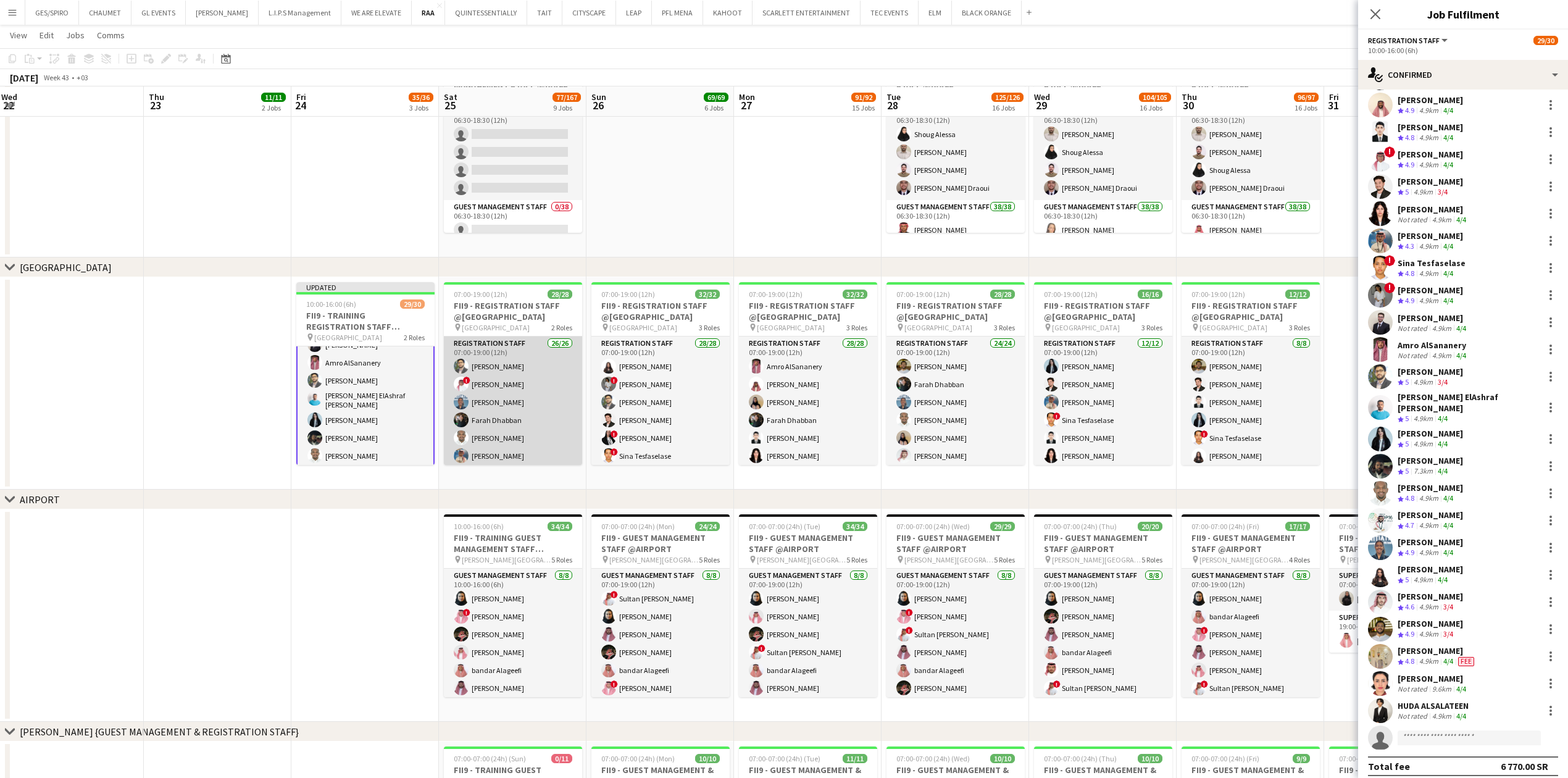
click at [531, 391] on app-card-role "Registration Staff 26/26 07:00-19:00 (12h) Abdullah Altawil ! Salah Elhillo Yus…" at bounding box center [513, 583] width 138 height 493
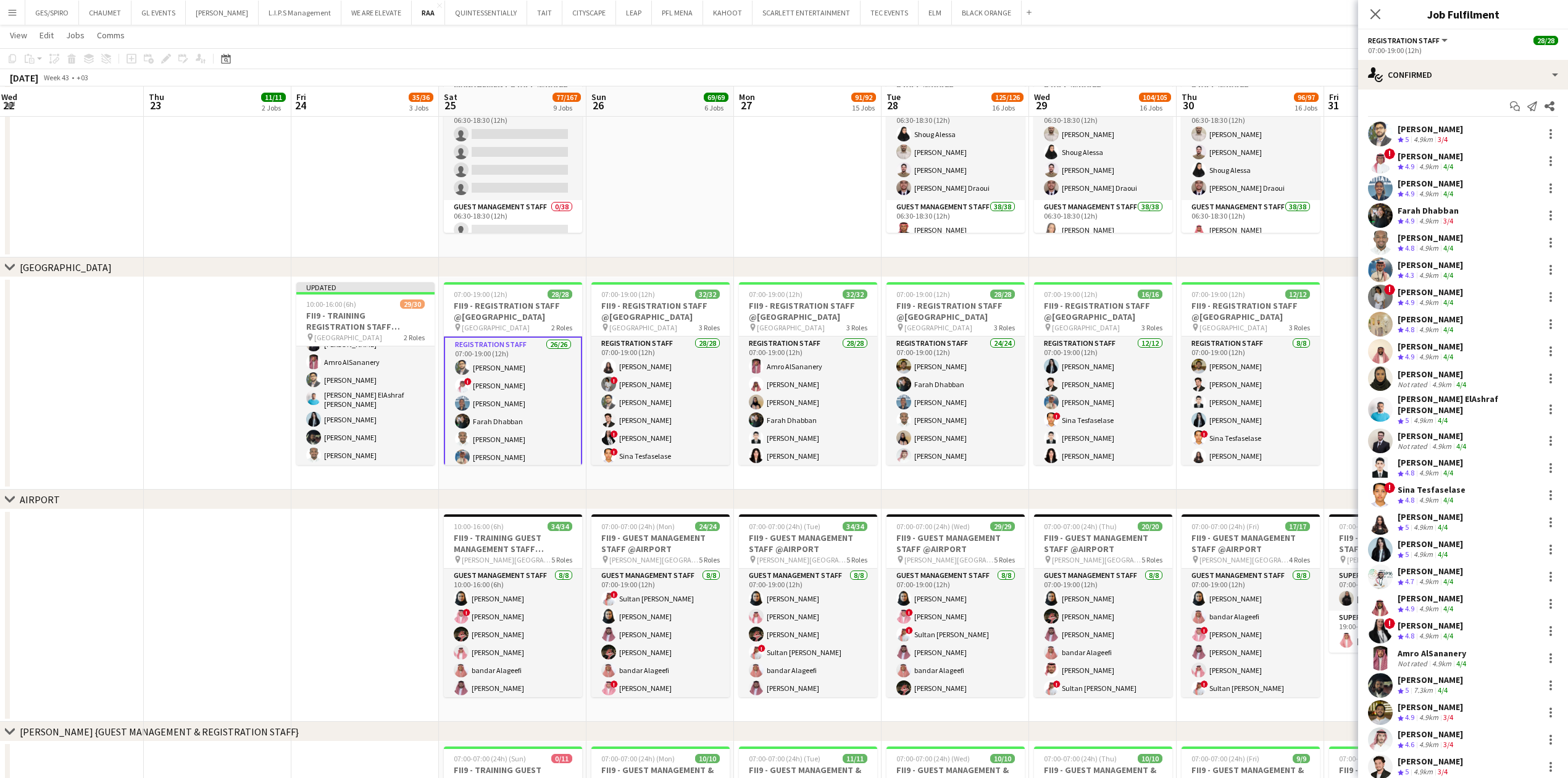
scroll to position [0, 0]
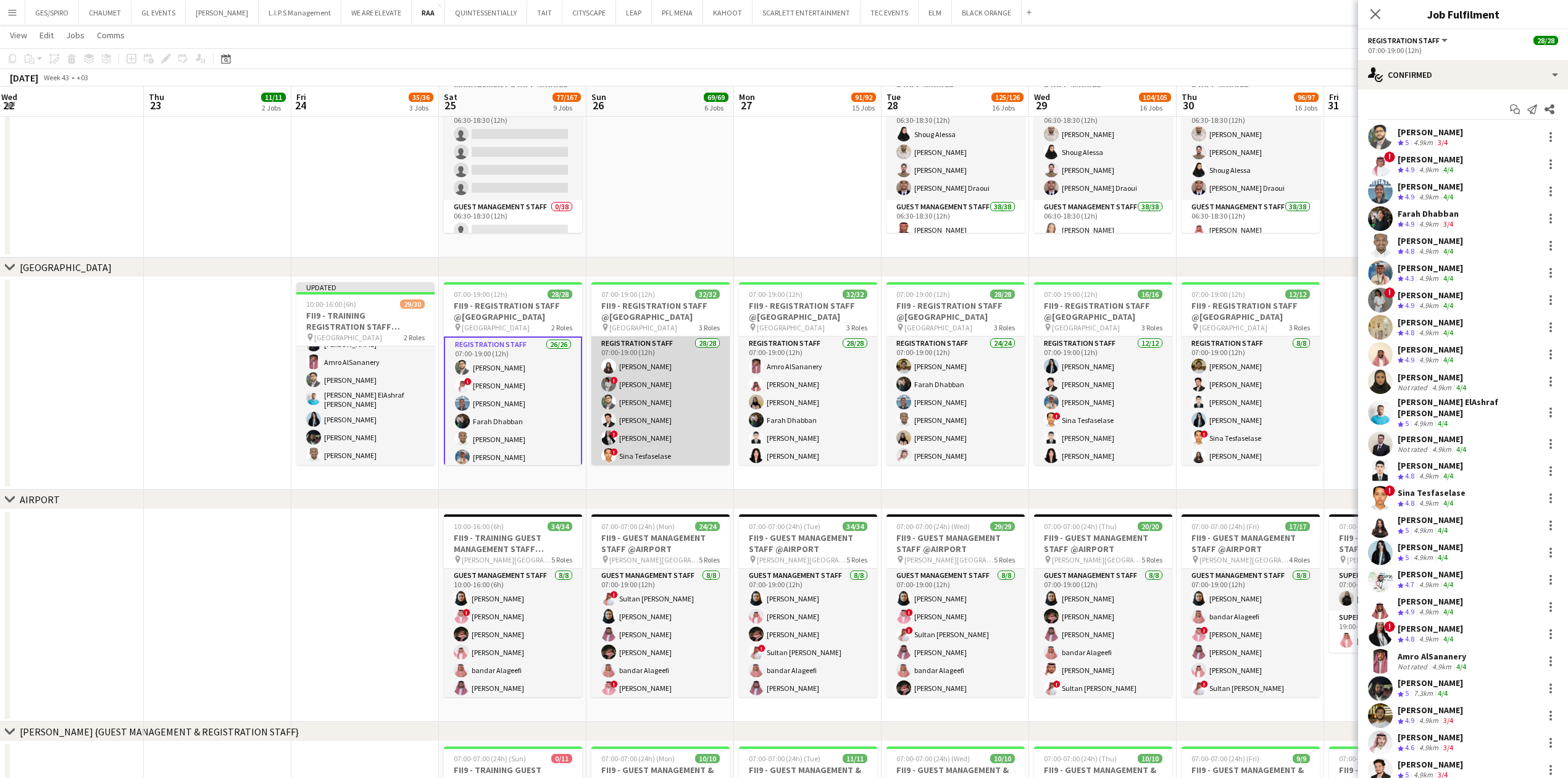
click at [640, 401] on app-card-role "Registration Staff 28/28 07:00-19:00 (12h) Khouloud Ben Mansour ! Haneen Tahir …" at bounding box center [660, 600] width 138 height 529
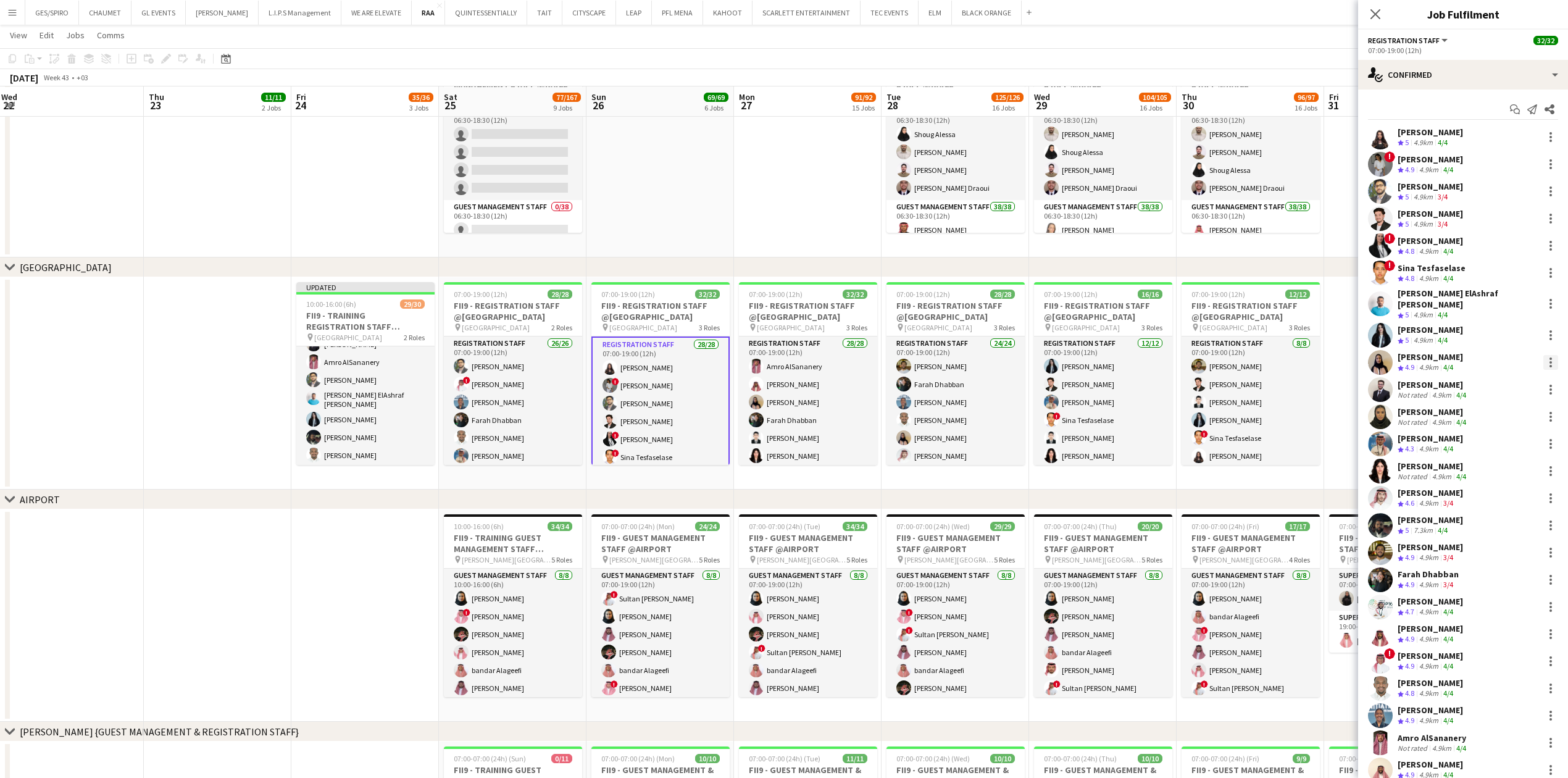
click at [1543, 355] on div at bounding box center [1550, 362] width 15 height 15
click at [1490, 496] on span "Remove" at bounding box center [1478, 495] width 37 height 11
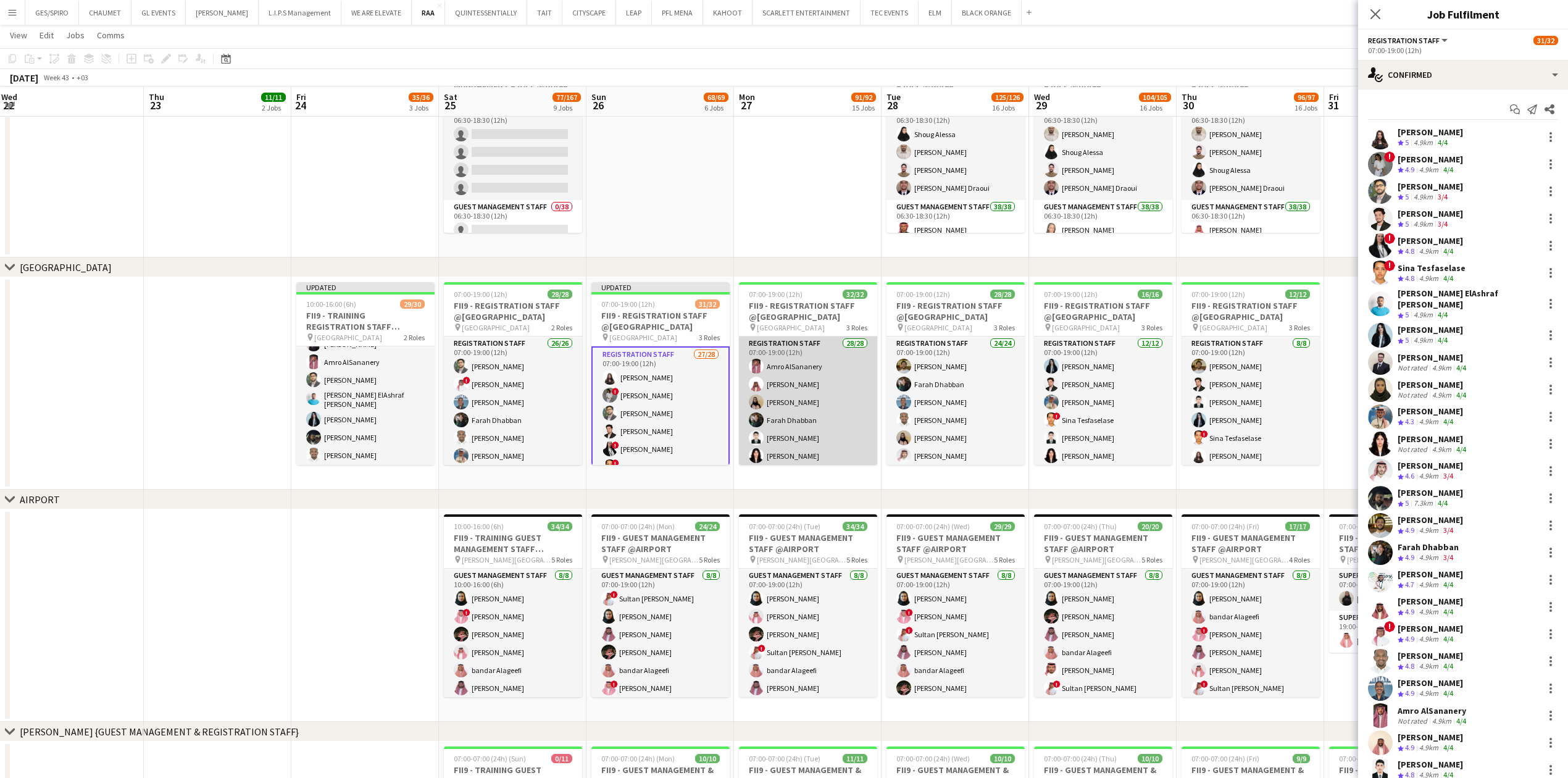
click at [803, 398] on app-card-role "Registration Staff 28/28 07:00-19:00 (12h) Amro AlSananery Faisal Mahmoud Asrar…" at bounding box center [808, 600] width 138 height 529
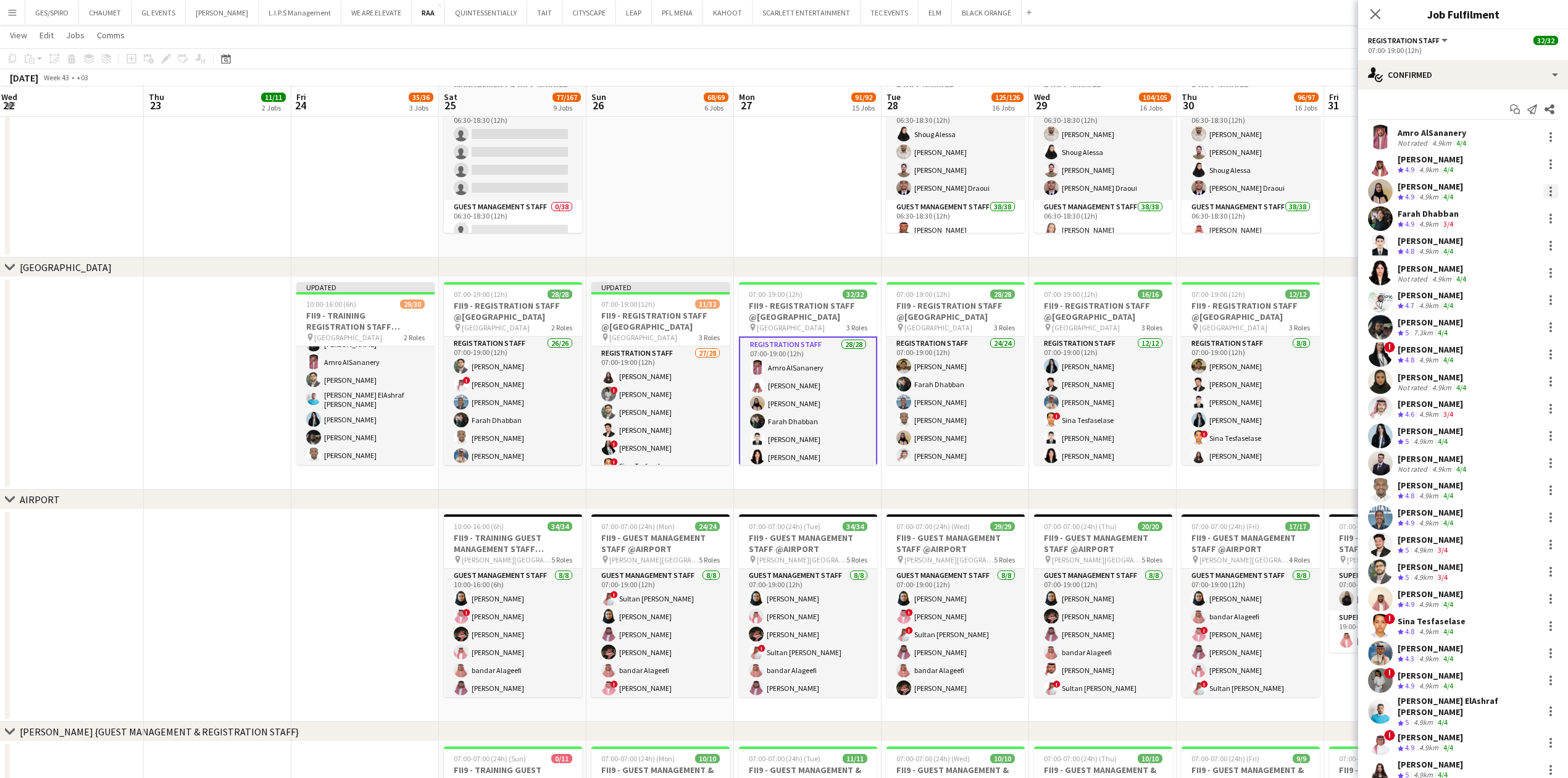
click at [1543, 190] on div at bounding box center [1550, 191] width 15 height 15
click at [1496, 332] on span "Remove" at bounding box center [1498, 333] width 77 height 11
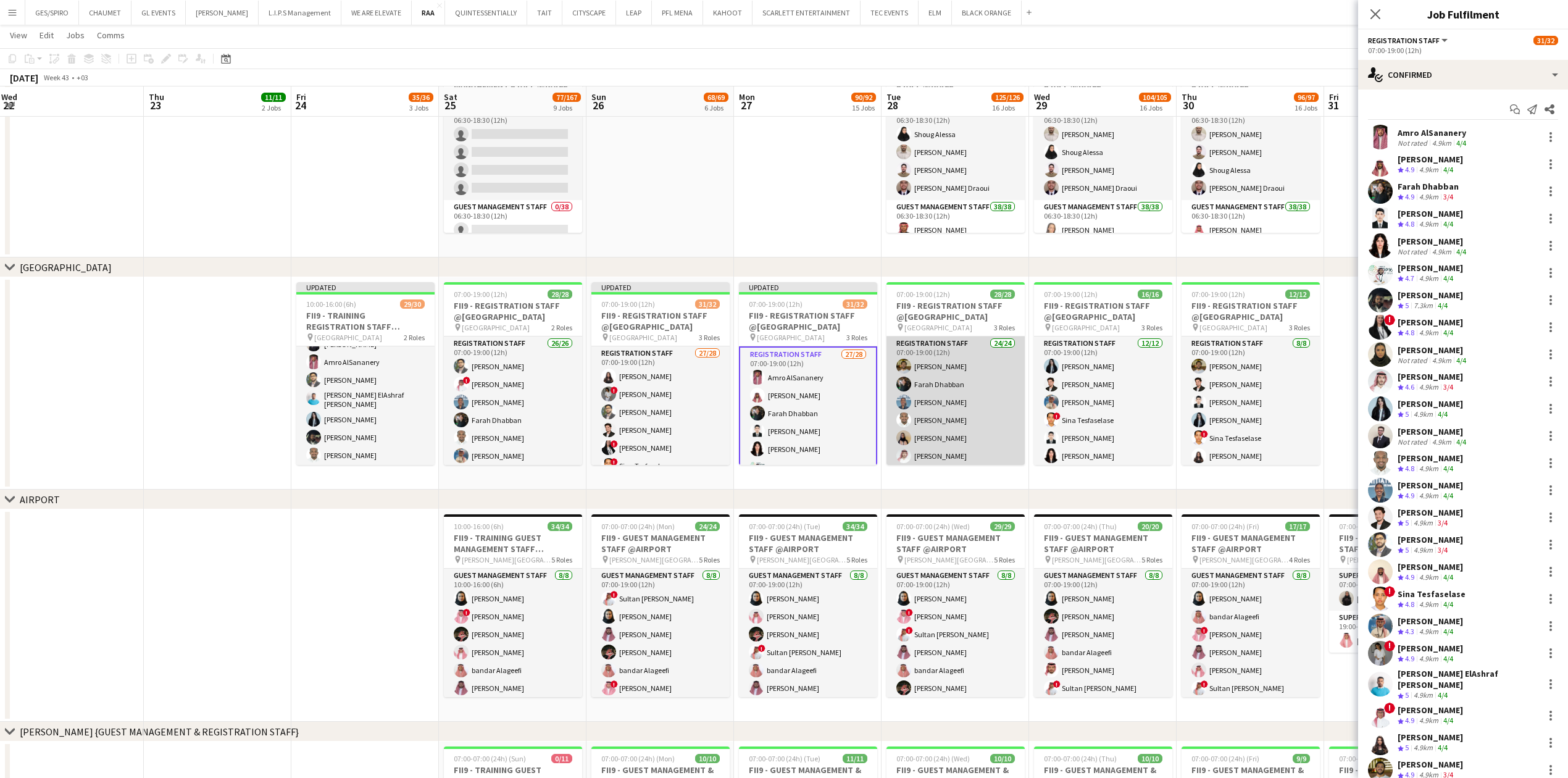
click at [967, 385] on app-card-role "Registration Staff 24/24 07:00-19:00 (12h) Abdullah Wagih Farah Dhabban Yusra I…" at bounding box center [956, 564] width 138 height 457
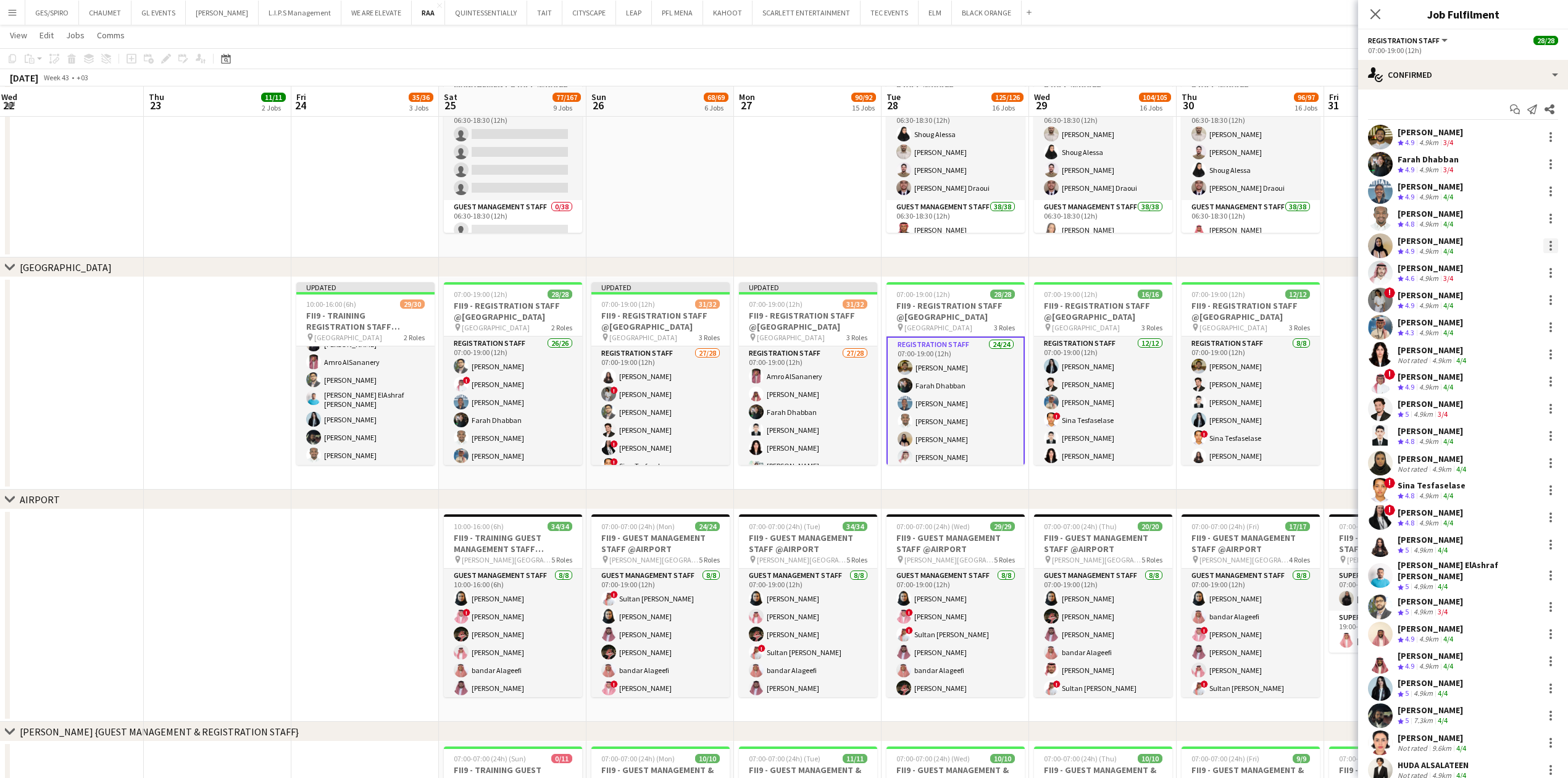
click at [1544, 245] on div at bounding box center [1550, 245] width 15 height 15
click at [1485, 388] on span "Remove" at bounding box center [1478, 386] width 37 height 11
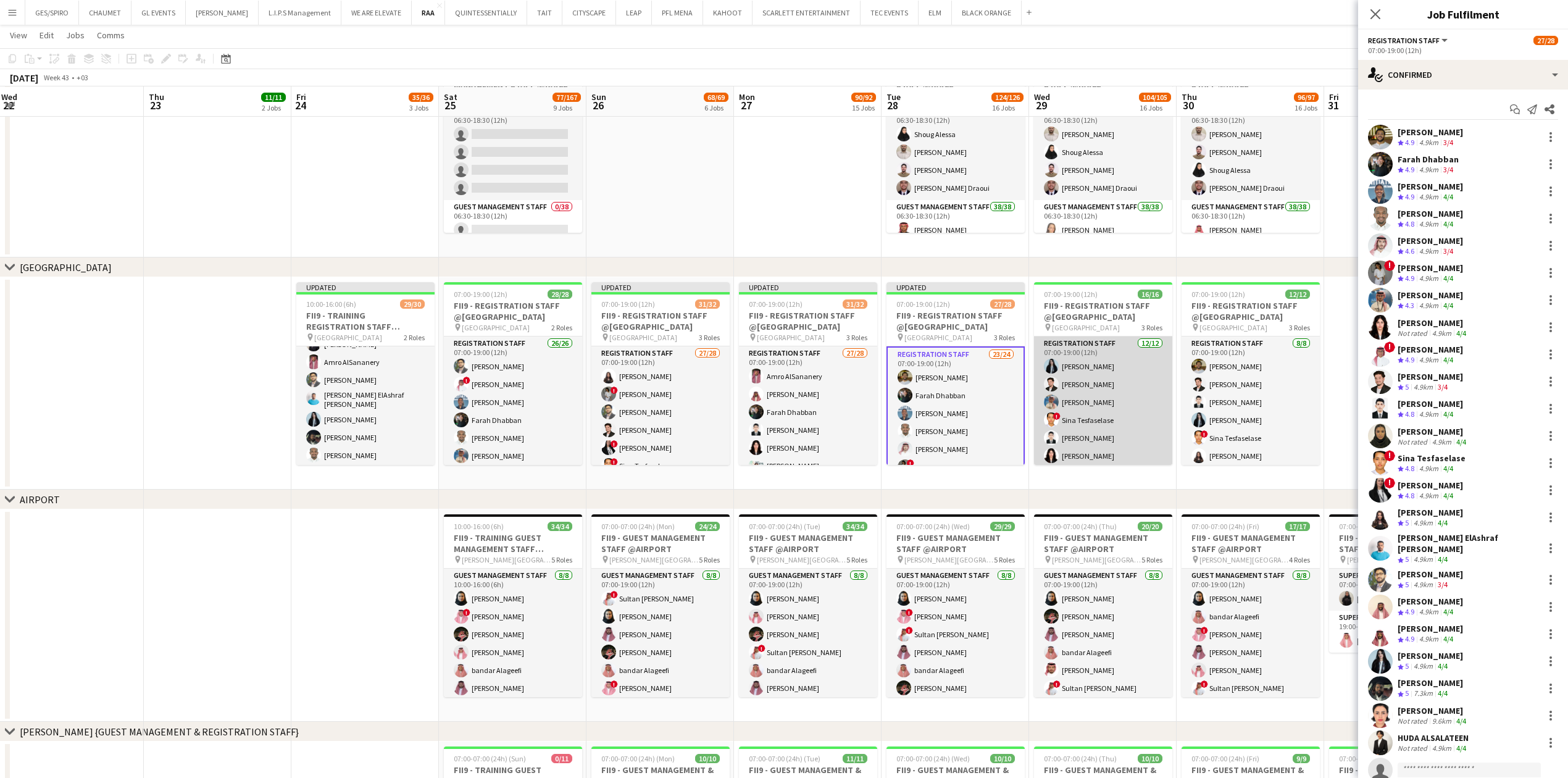
click at [1107, 378] on app-card-role "Registration Staff 12/12 07:00-19:00 (12h) Nourhan Hammad Jawhar Omar Abdulaziz…" at bounding box center [1103, 455] width 138 height 239
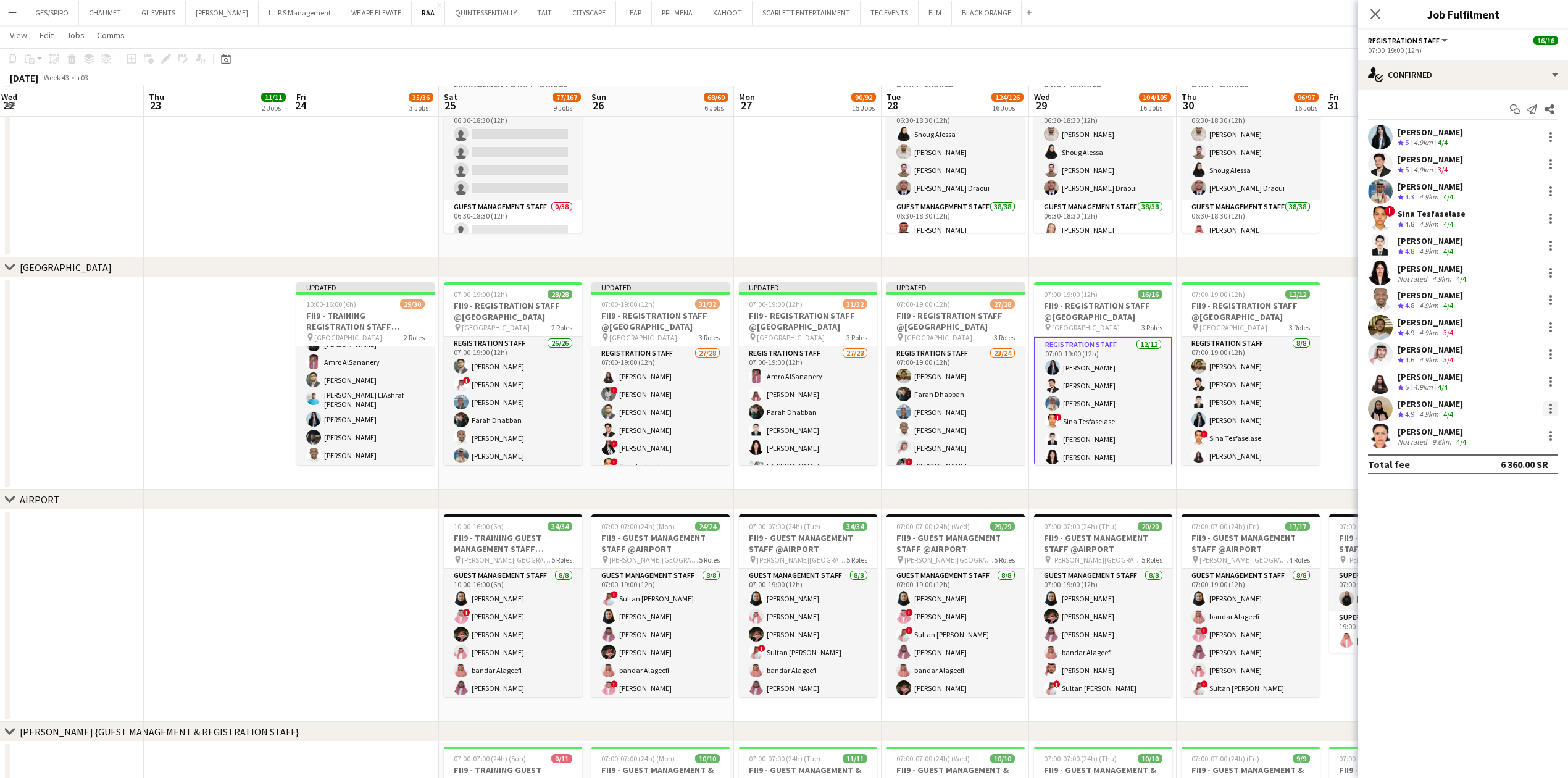
click at [1550, 410] on div at bounding box center [1550, 408] width 15 height 15
click at [1495, 553] on span "Remove" at bounding box center [1490, 550] width 37 height 11
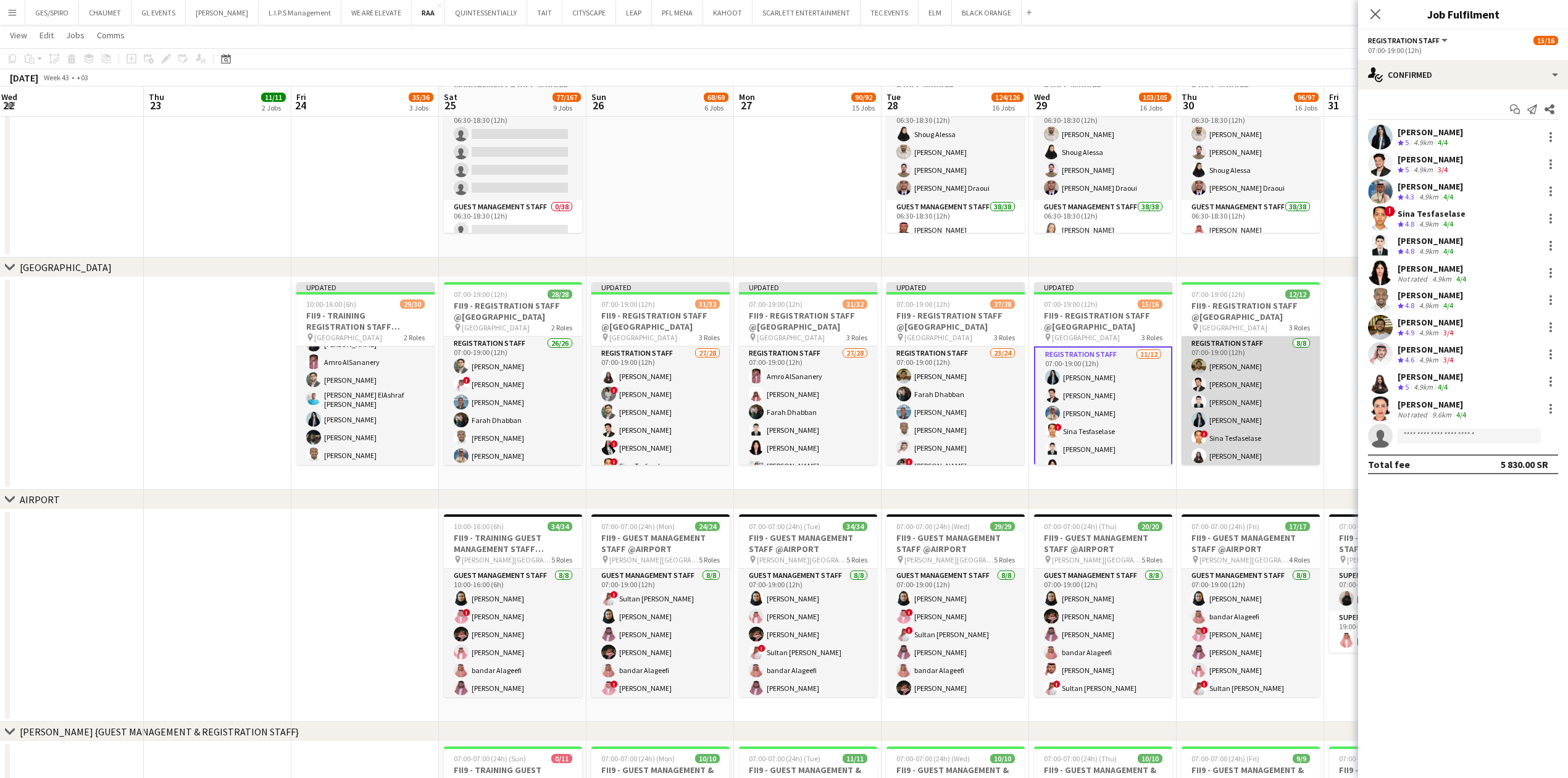
click at [1254, 410] on app-card-role "Registration Staff 8/8 07:00-19:00 (12h) Abdullah Wagih Jawhar Omar Afnan Abdul…" at bounding box center [1250, 419] width 138 height 167
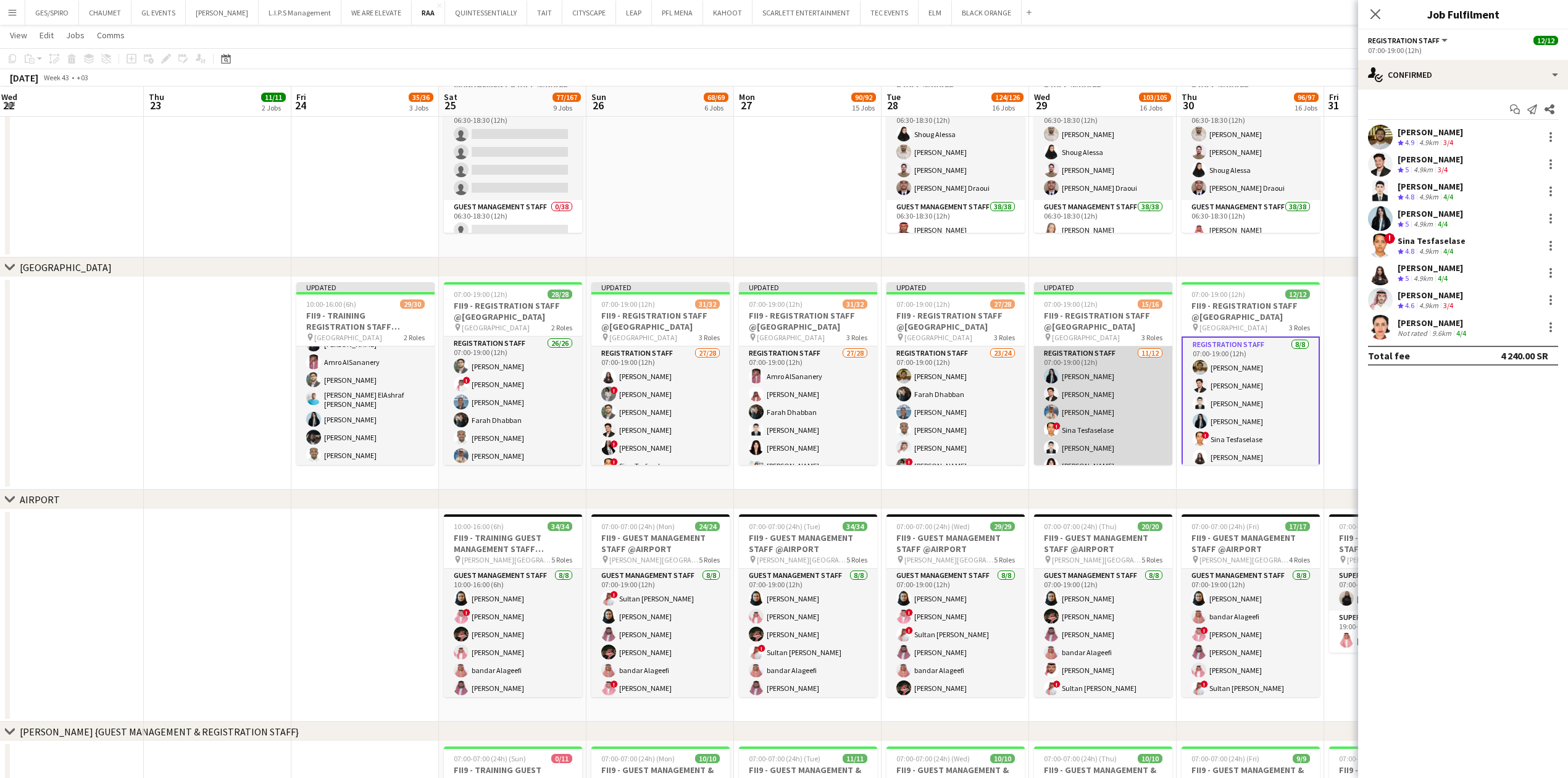
click at [1135, 411] on app-card-role "Registration Staff 11/12 07:00-19:00 (12h) Nourhan Hammad Jawhar Omar Abdulaziz…" at bounding box center [1103, 465] width 138 height 239
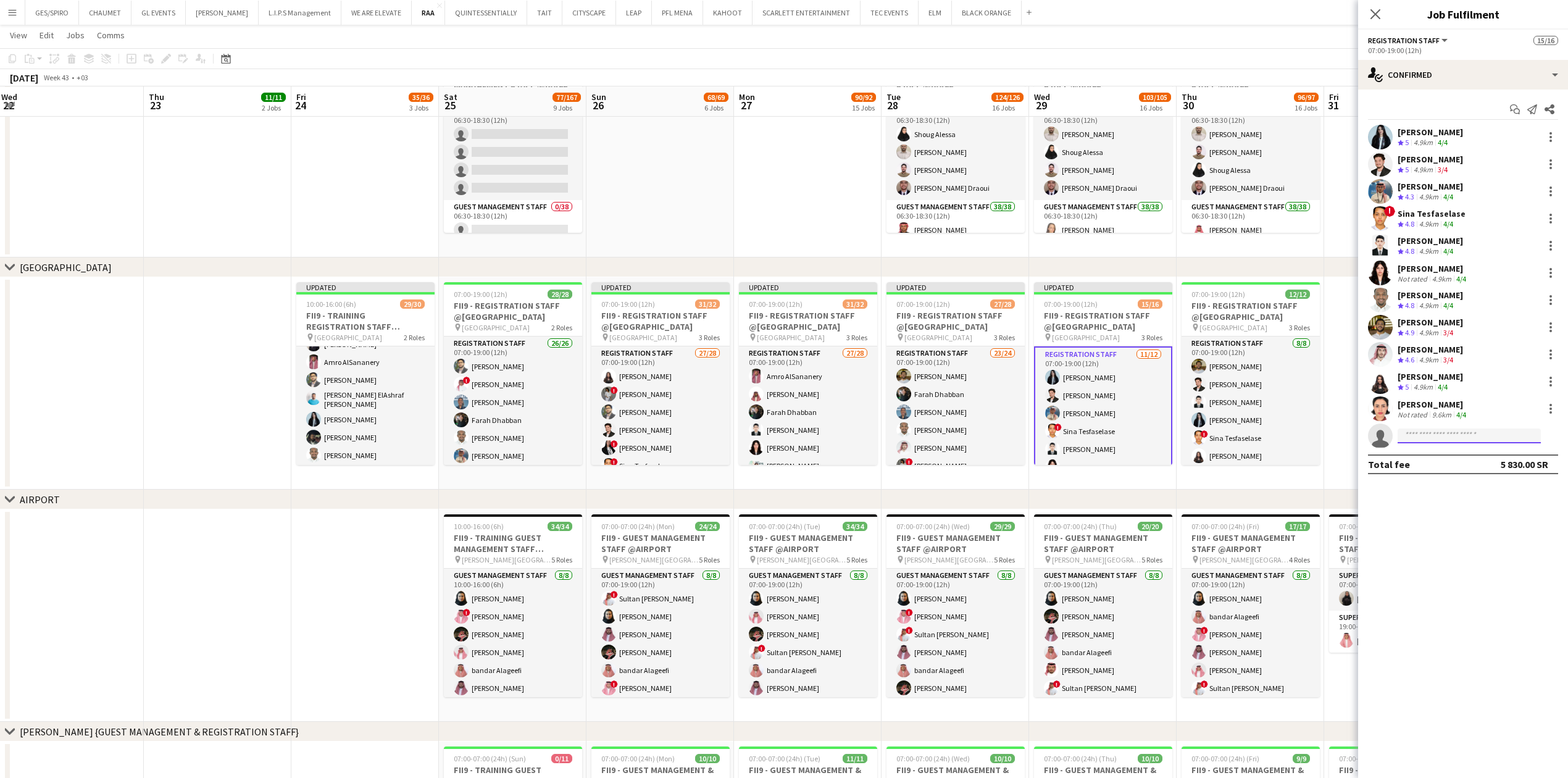
click at [1470, 437] on input at bounding box center [1469, 436] width 143 height 15
type input "*"
type input "******"
click at [1440, 455] on span "Abdullah Altawil" at bounding box center [1443, 454] width 71 height 11
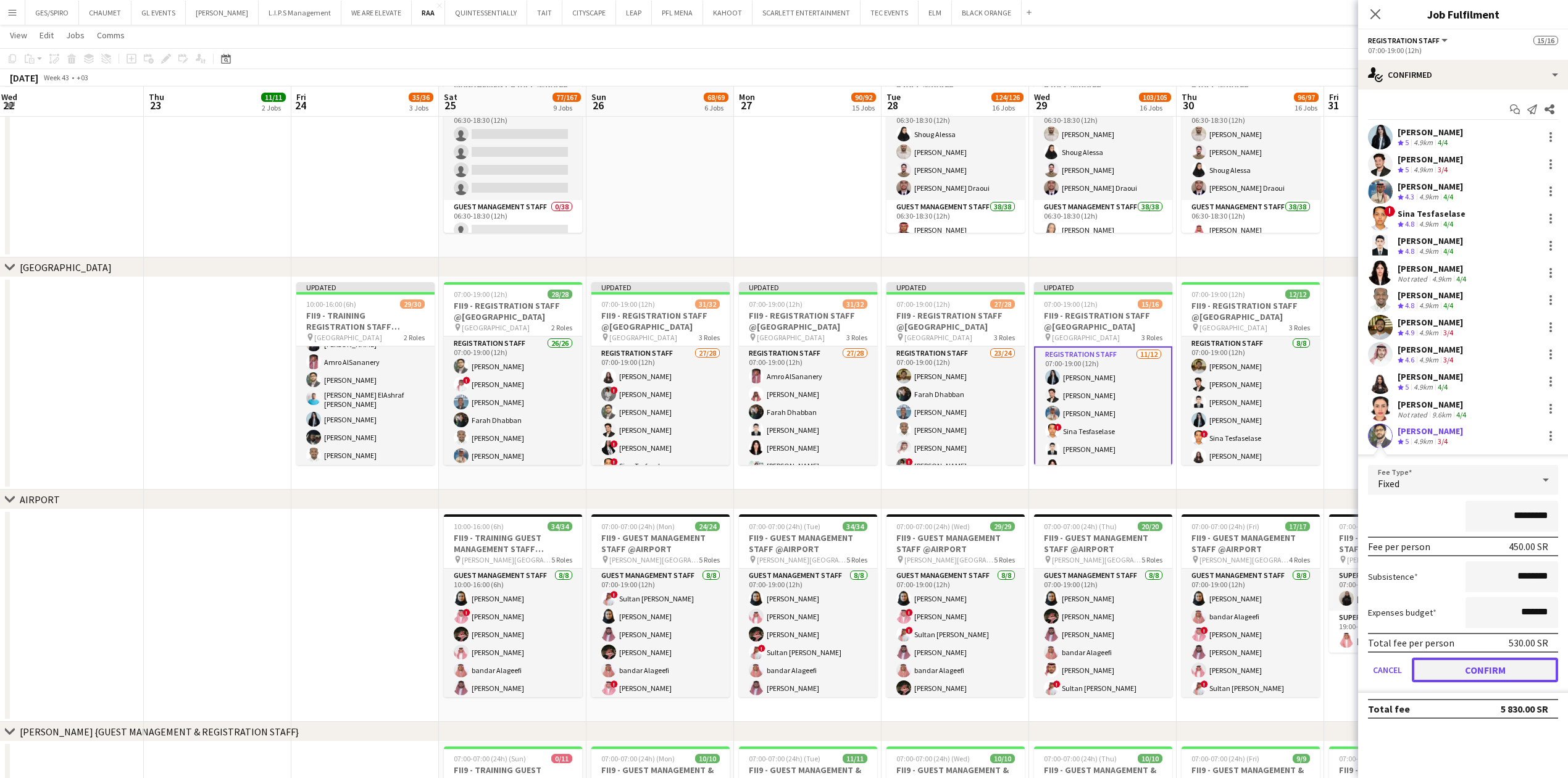
click at [1493, 670] on button "Confirm" at bounding box center [1485, 669] width 147 height 25
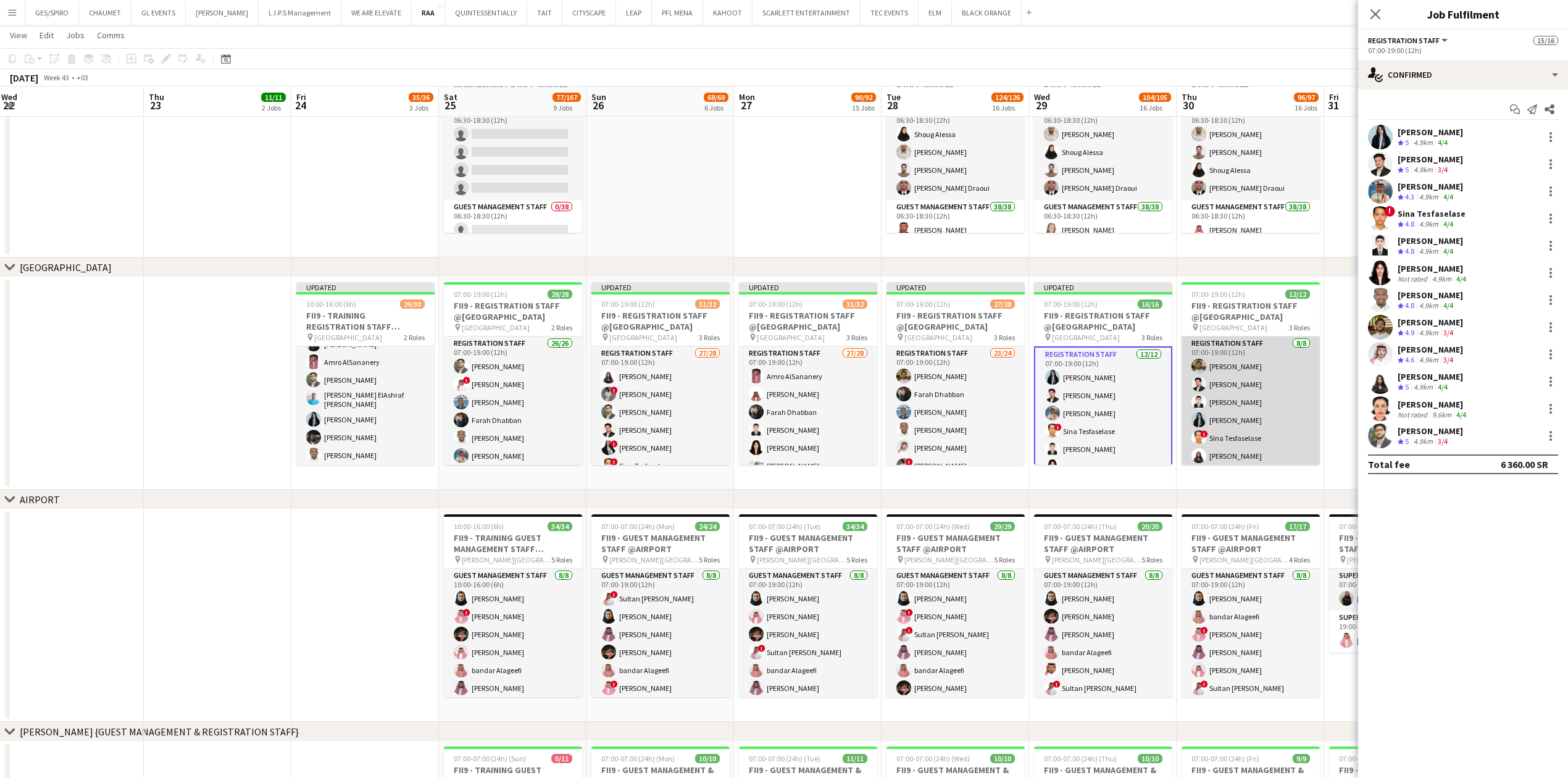
click at [1280, 440] on app-card-role "Registration Staff 8/8 07:00-19:00 (12h) Abdullah Wagih Jawhar Omar Afnan Abdul…" at bounding box center [1250, 419] width 138 height 167
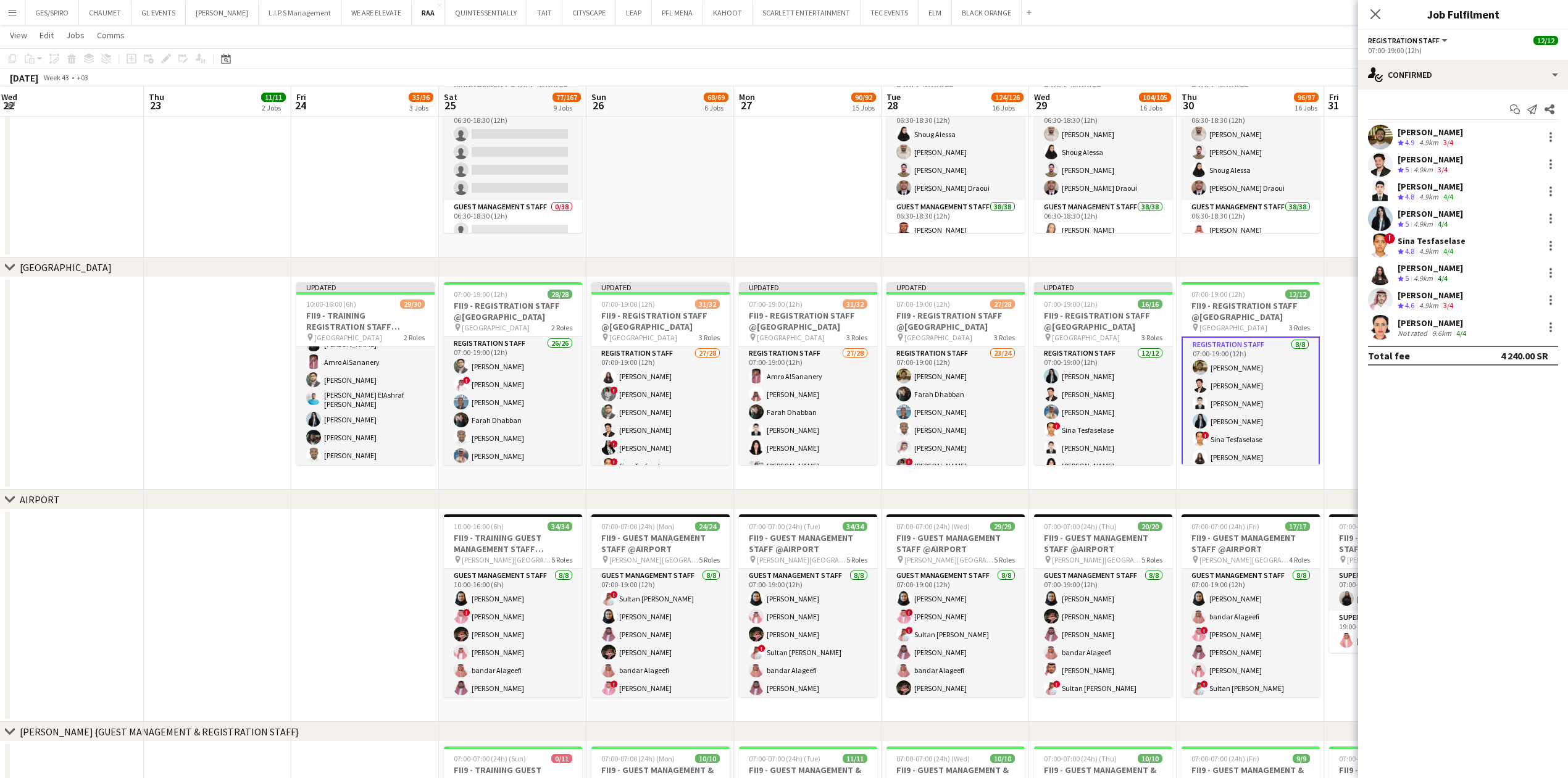
click at [856, 197] on app-date-cell at bounding box center [807, 151] width 147 height 212
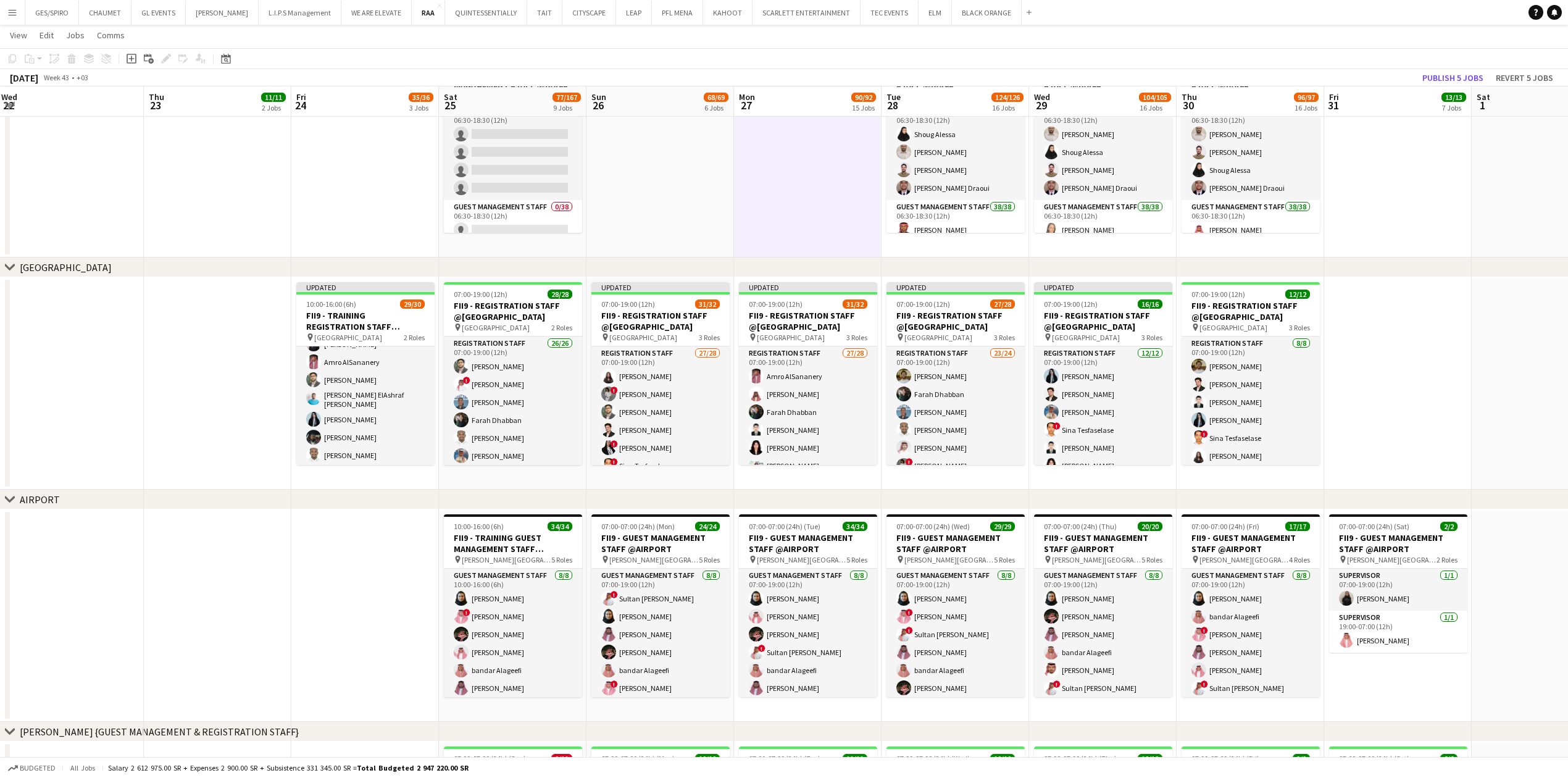
click at [1409, 385] on app-date-cell at bounding box center [1397, 383] width 147 height 212
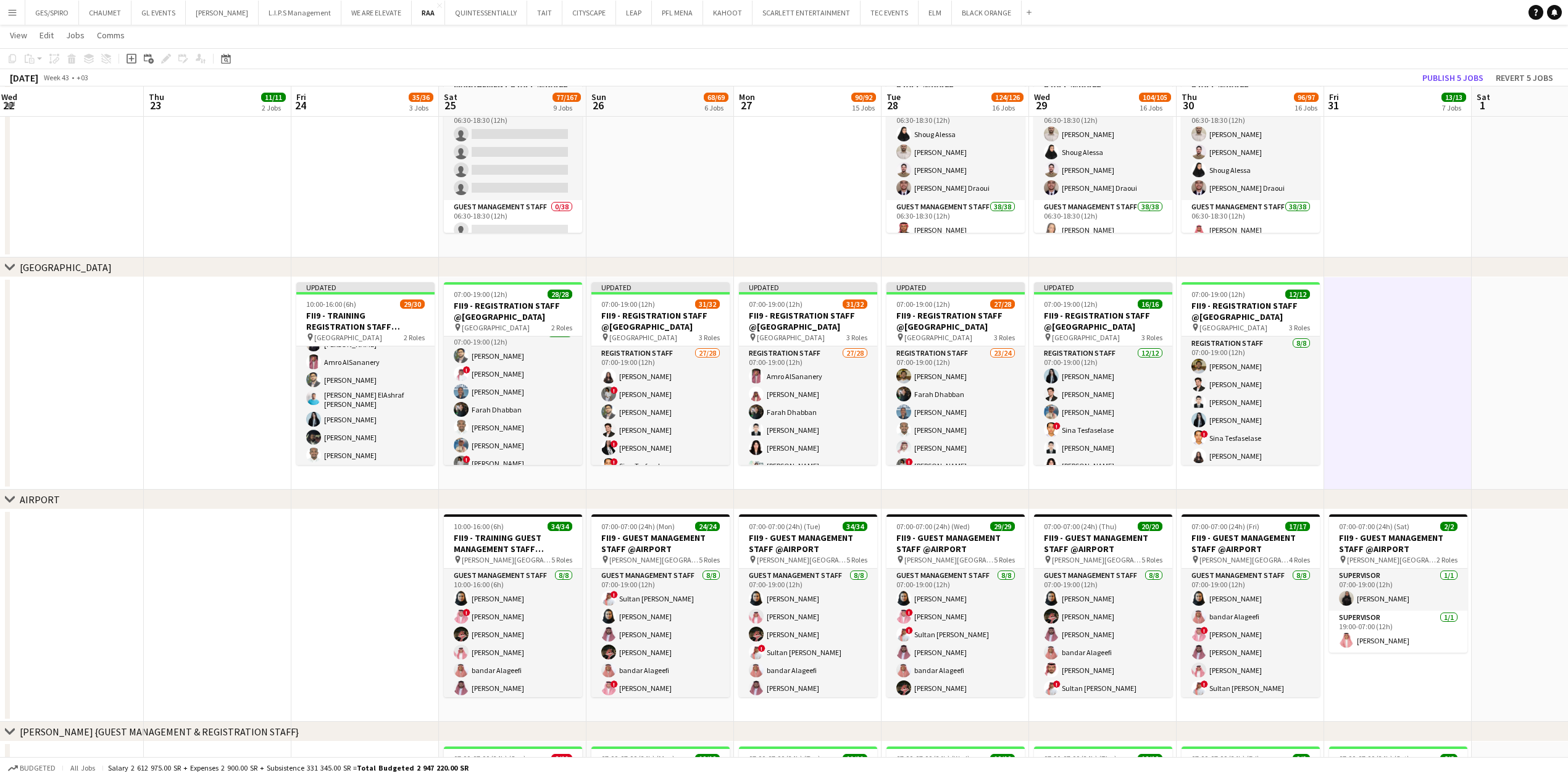
click at [1366, 409] on app-date-cell at bounding box center [1397, 383] width 147 height 212
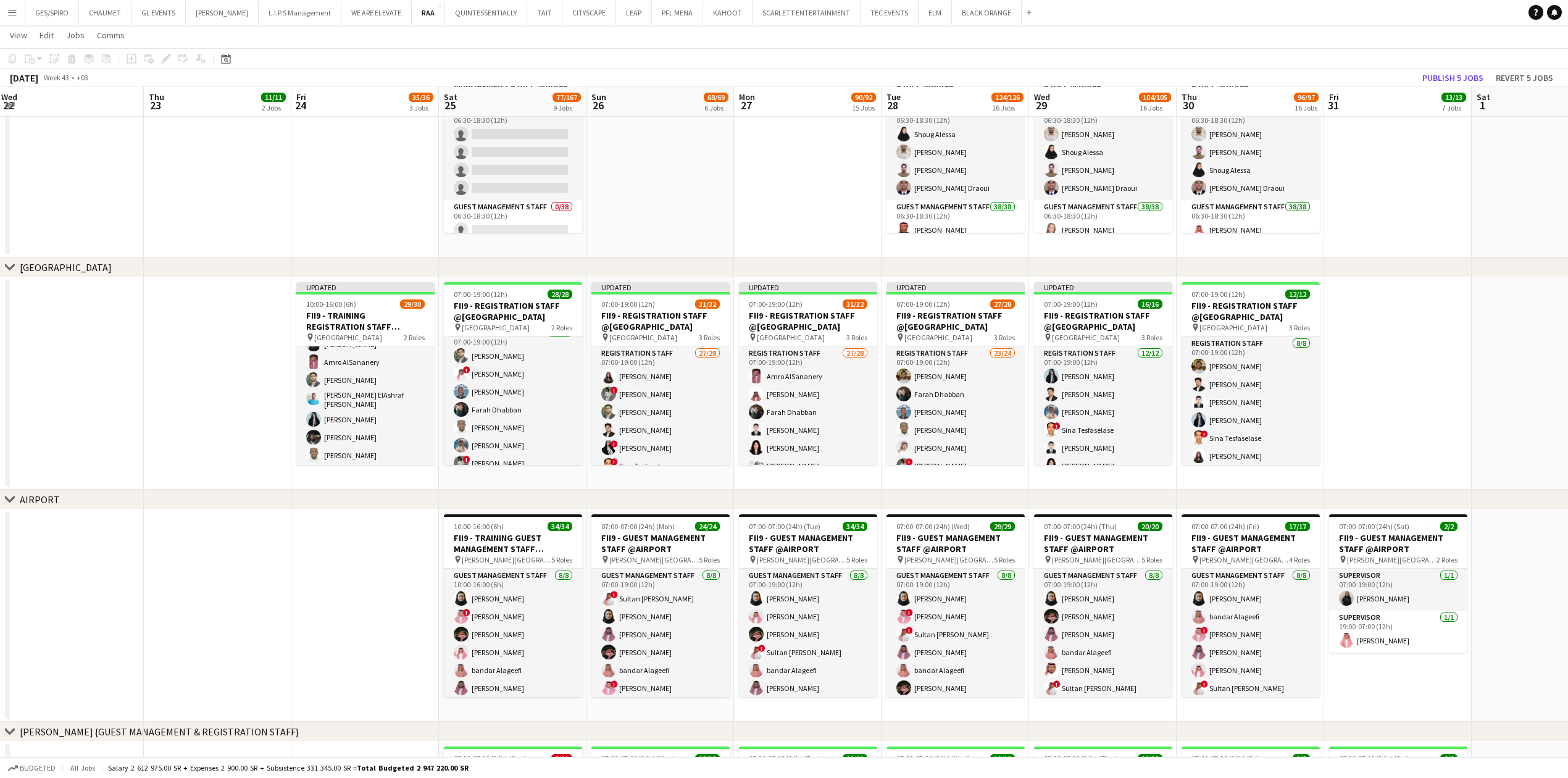
click at [1397, 187] on app-date-cell at bounding box center [1397, 151] width 147 height 212
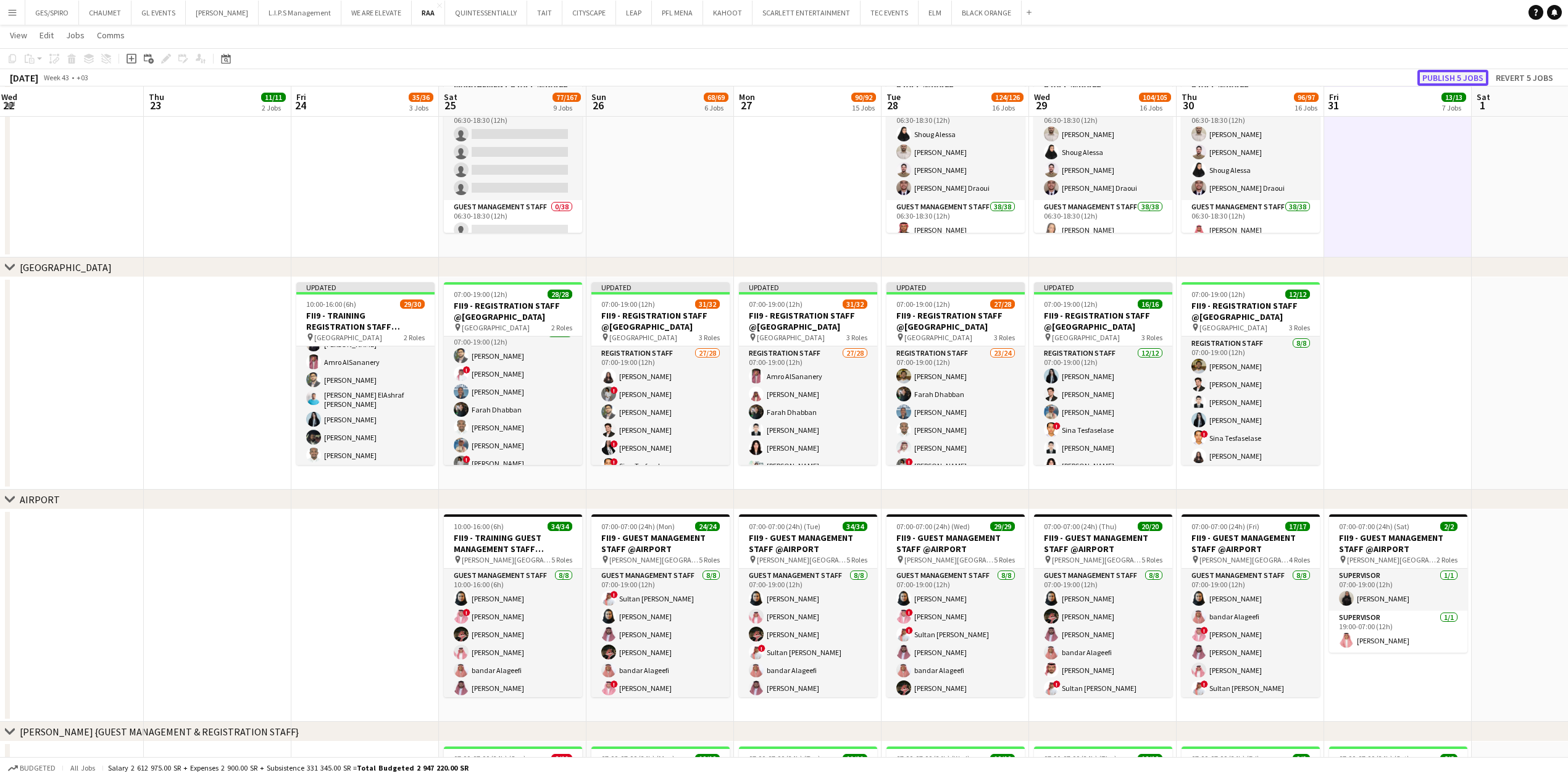
click at [1452, 77] on button "Publish 5 jobs" at bounding box center [1452, 78] width 71 height 16
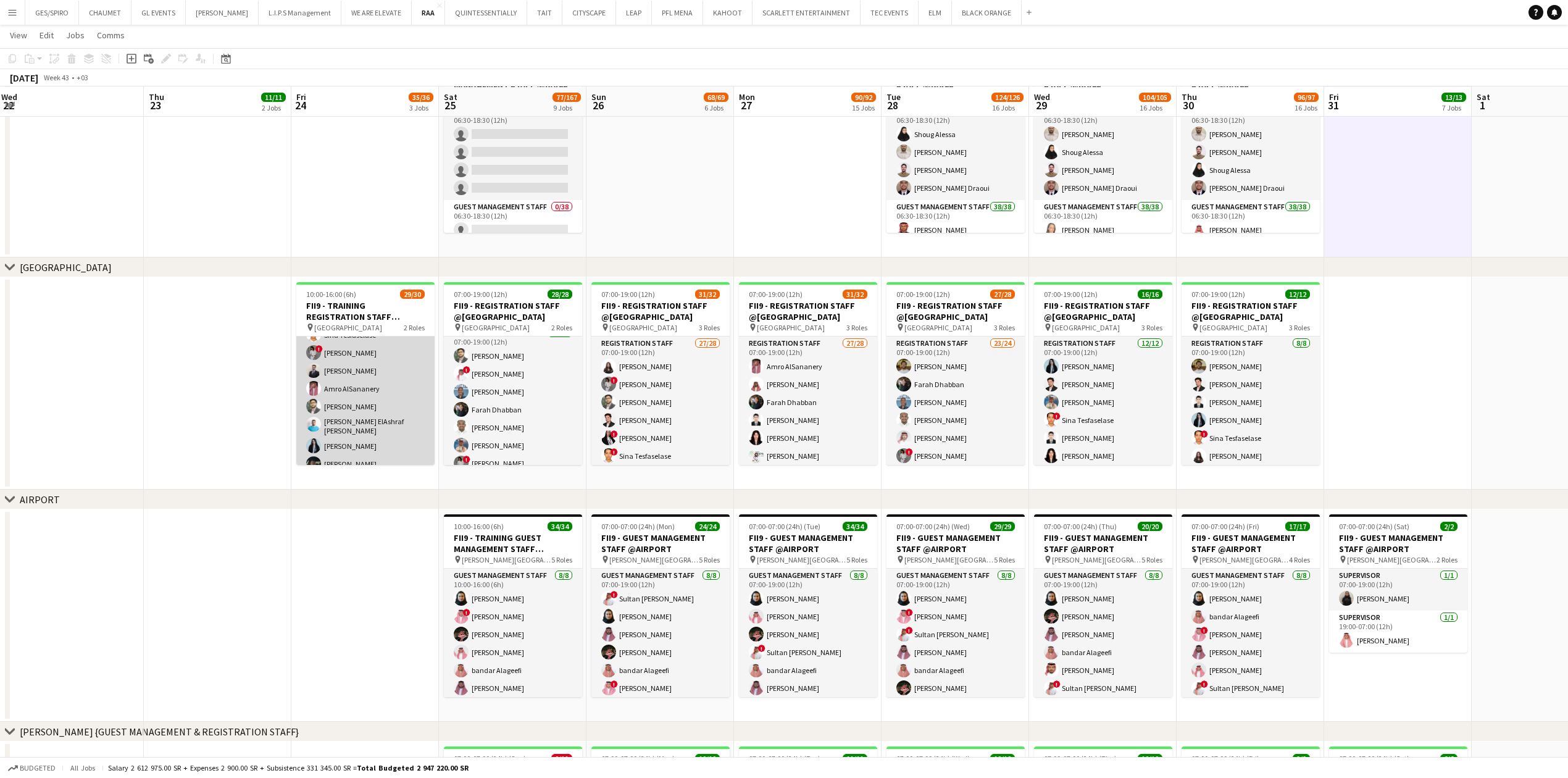
click at [376, 407] on app-card-role "Registration Staff 27/28 10:00-16:00 (6h) Faisal Mahmoud Farah Dhabban Mada Alj…" at bounding box center [365, 390] width 138 height 529
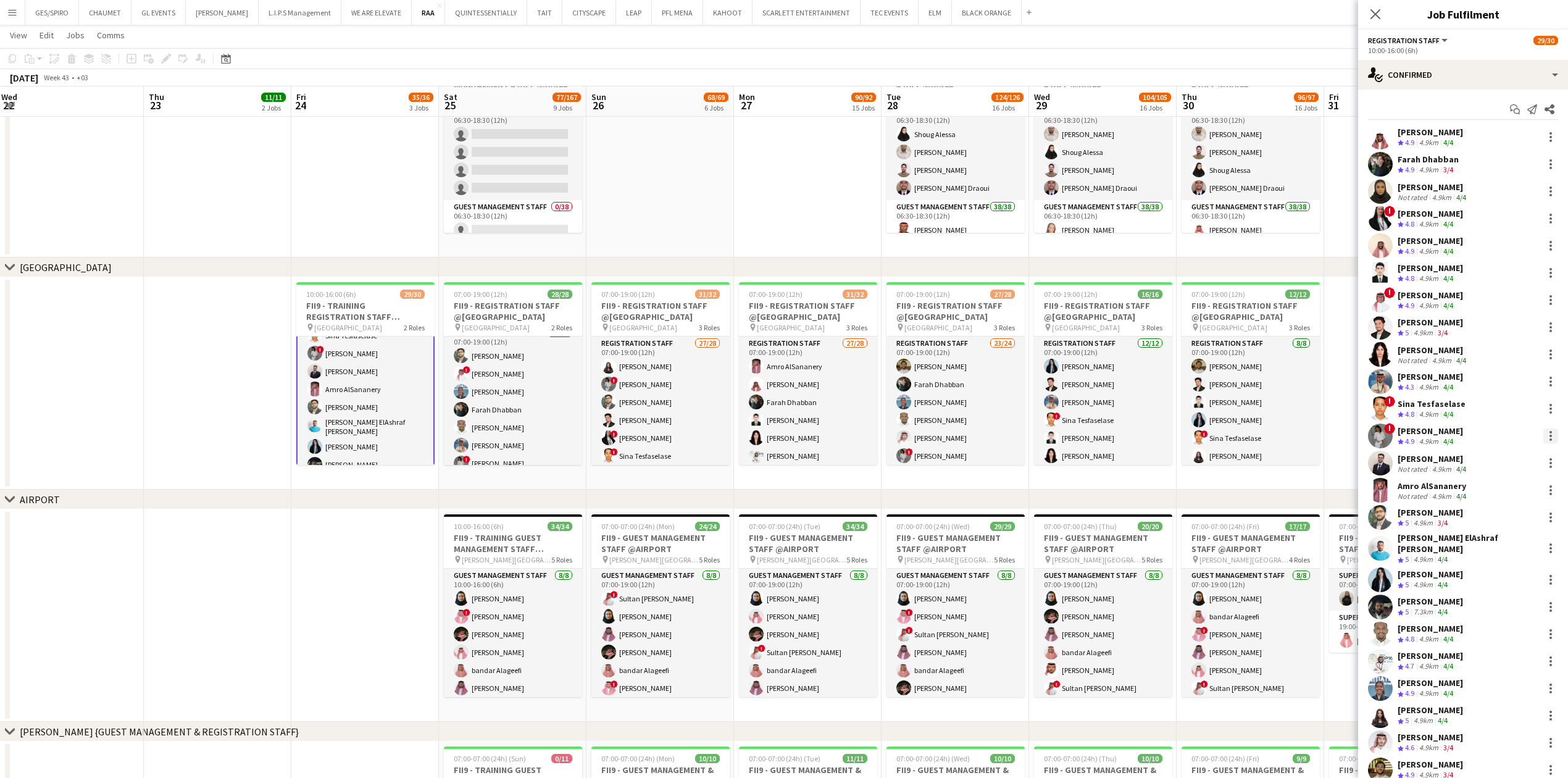
click at [1543, 432] on div at bounding box center [1550, 436] width 15 height 15
click at [1510, 574] on span "Remove" at bounding box center [1498, 577] width 77 height 11
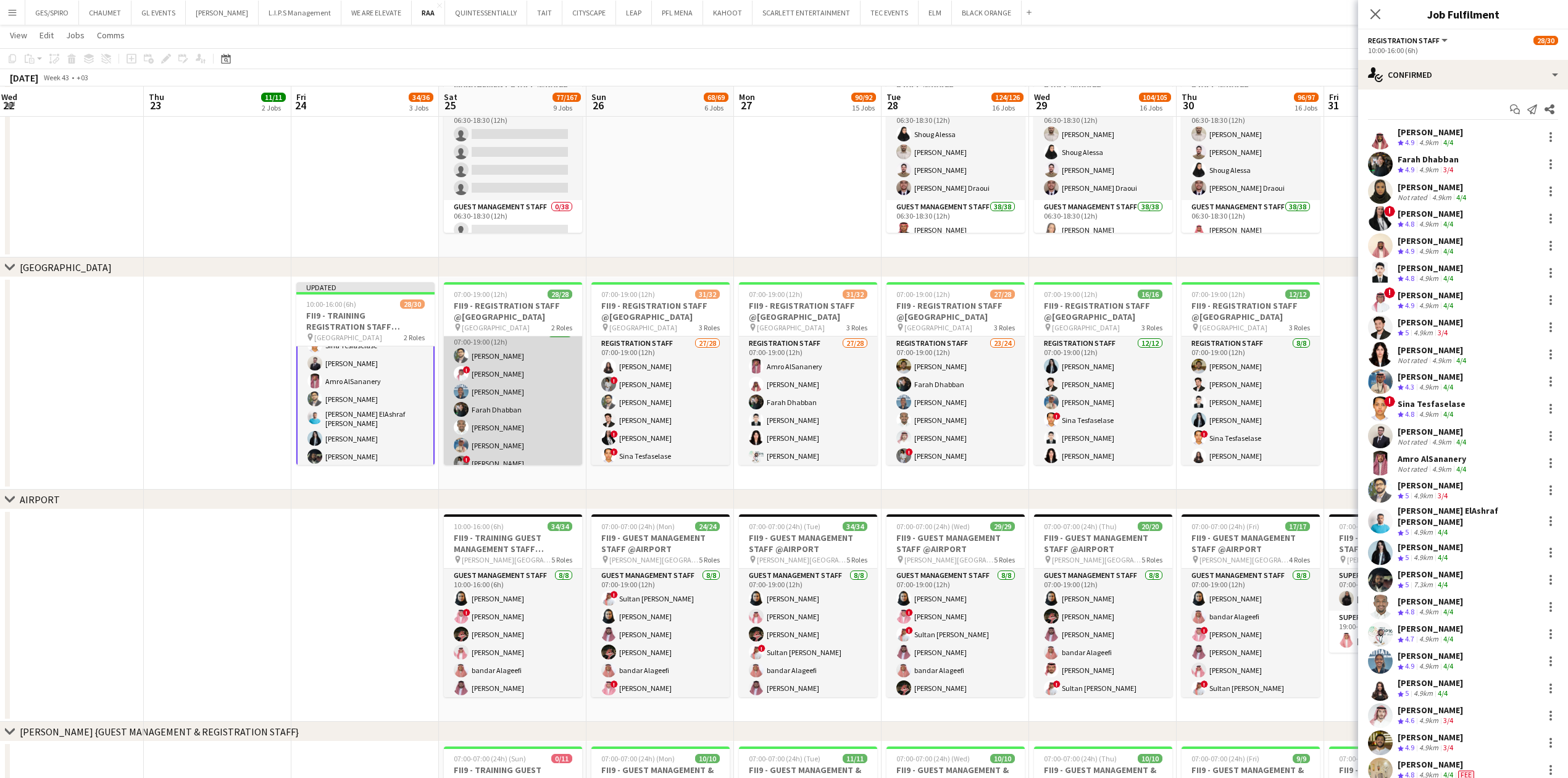
click at [519, 416] on app-card-role "Registration Staff 26/26 07:00-19:00 (12h) Abdullah Altawil ! Salah Elhillo Yus…" at bounding box center [513, 572] width 138 height 493
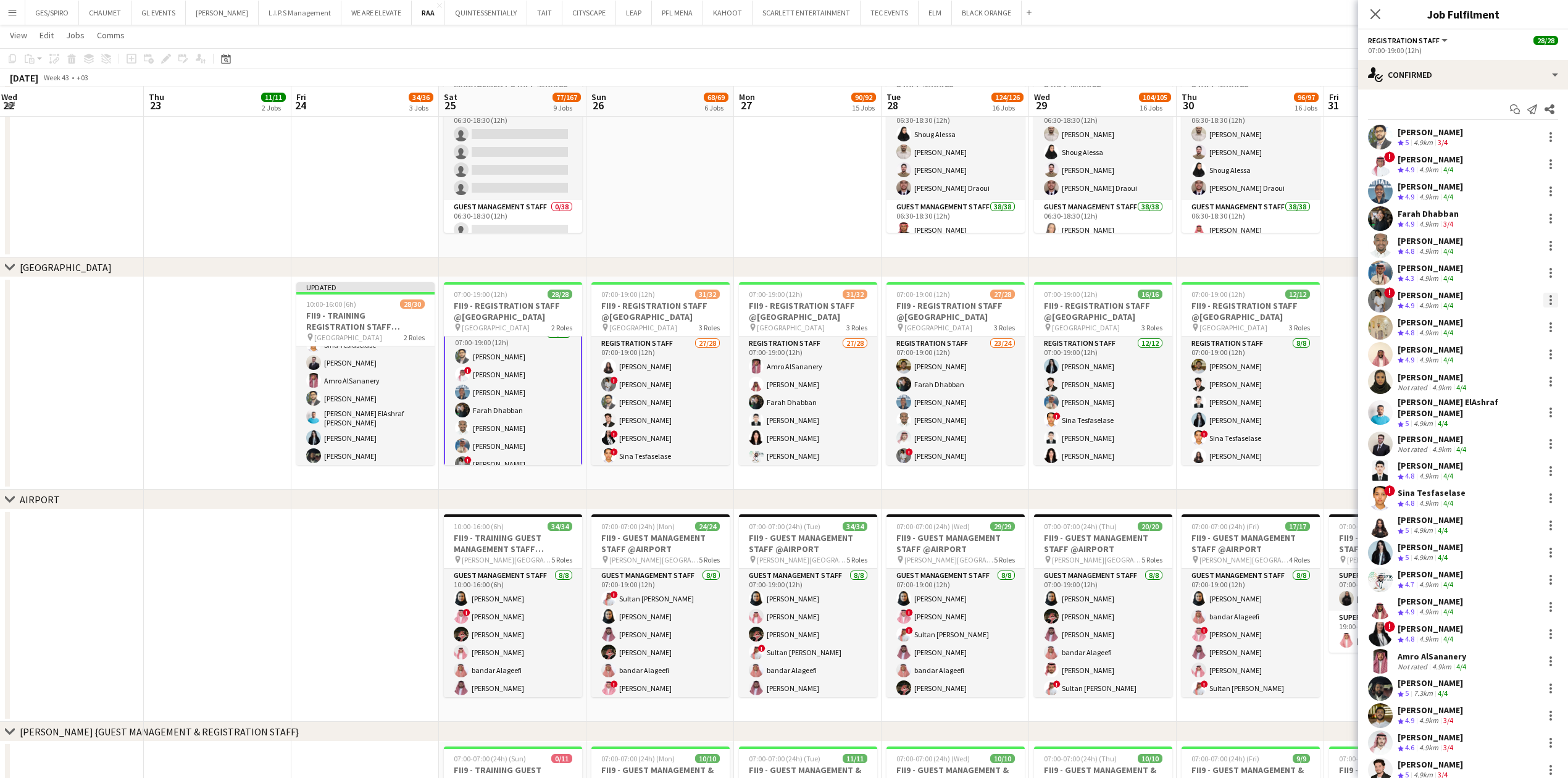
click at [1550, 304] on div at bounding box center [1551, 304] width 3 height 3
click at [1484, 440] on span "Remove" at bounding box center [1478, 440] width 37 height 11
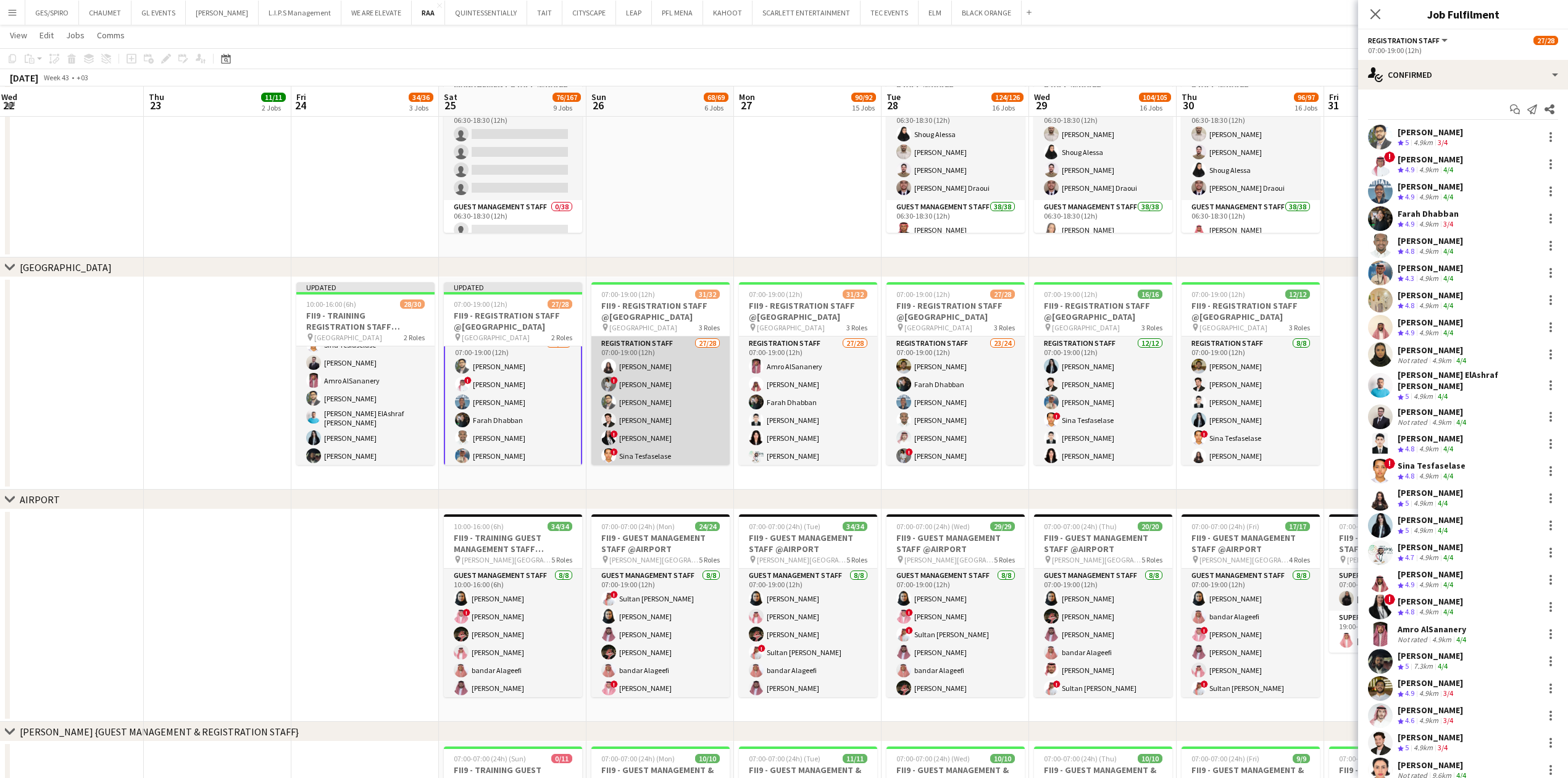
click at [674, 407] on app-card-role "Registration Staff 27/28 07:00-19:00 (12h) Khouloud Ben Mansour ! Haneen Tahir …" at bounding box center [660, 600] width 138 height 529
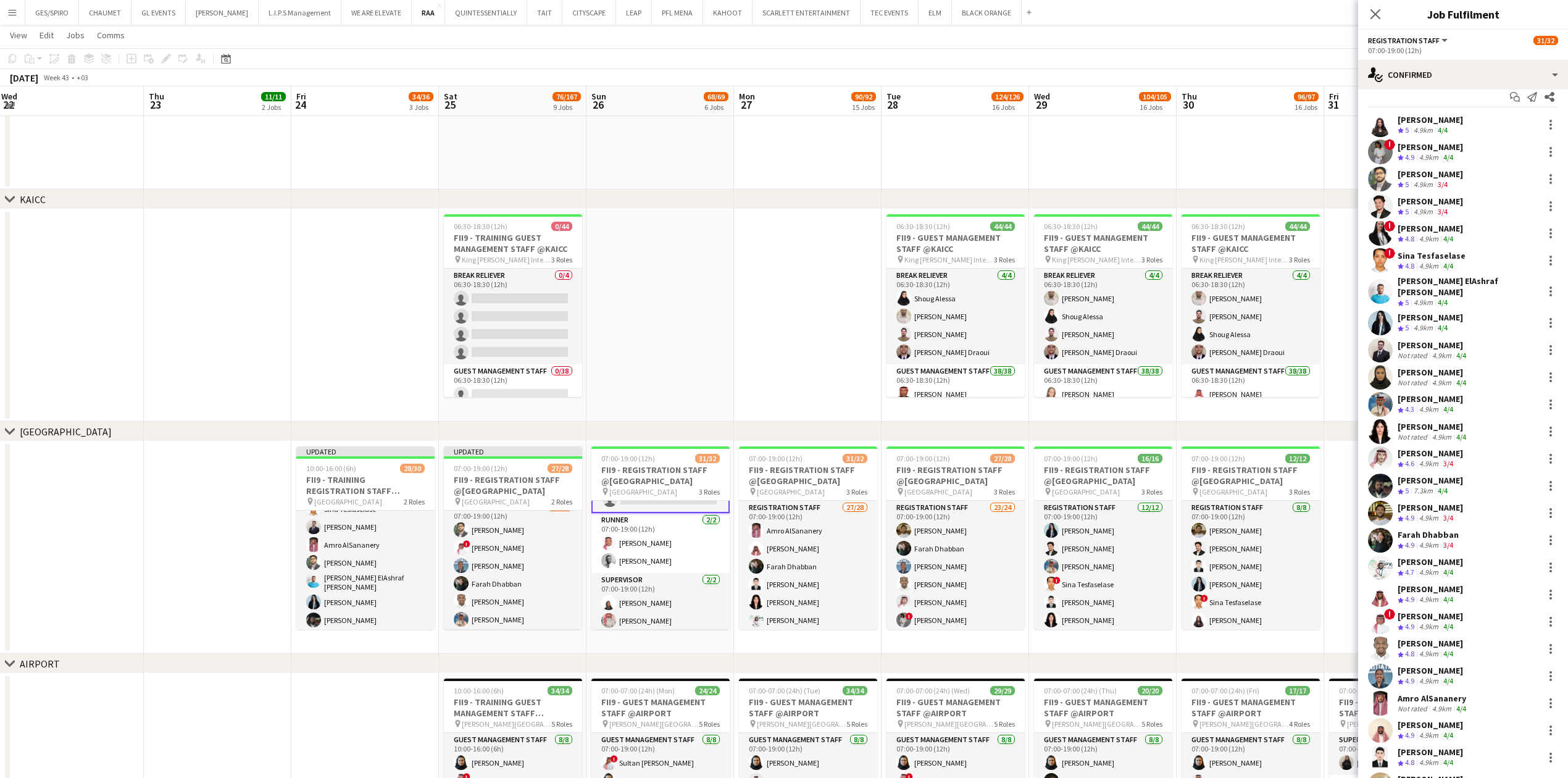
scroll to position [0, 0]
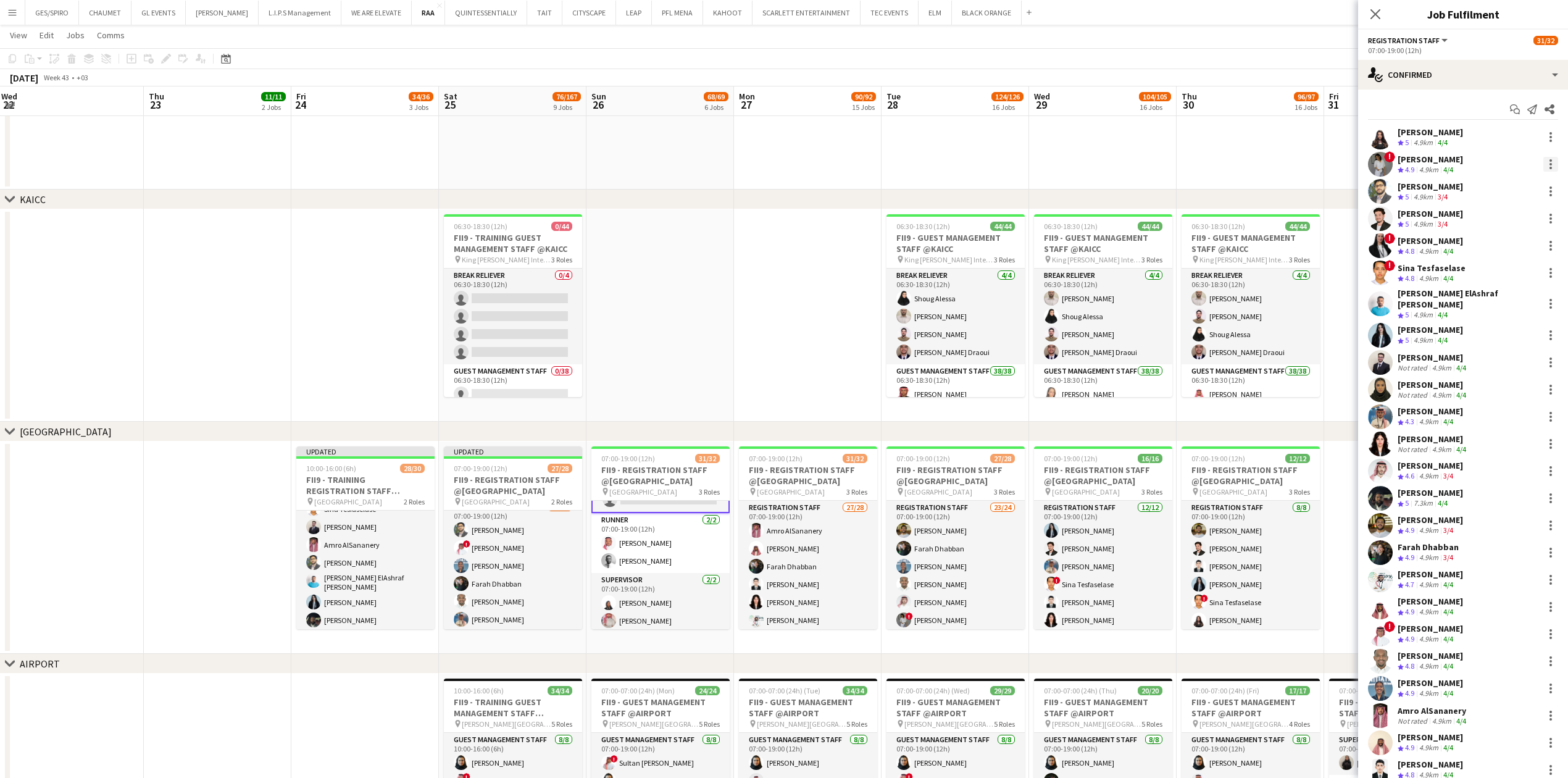
click at [1543, 161] on div at bounding box center [1550, 163] width 15 height 15
click at [1500, 310] on span "Remove" at bounding box center [1498, 306] width 77 height 11
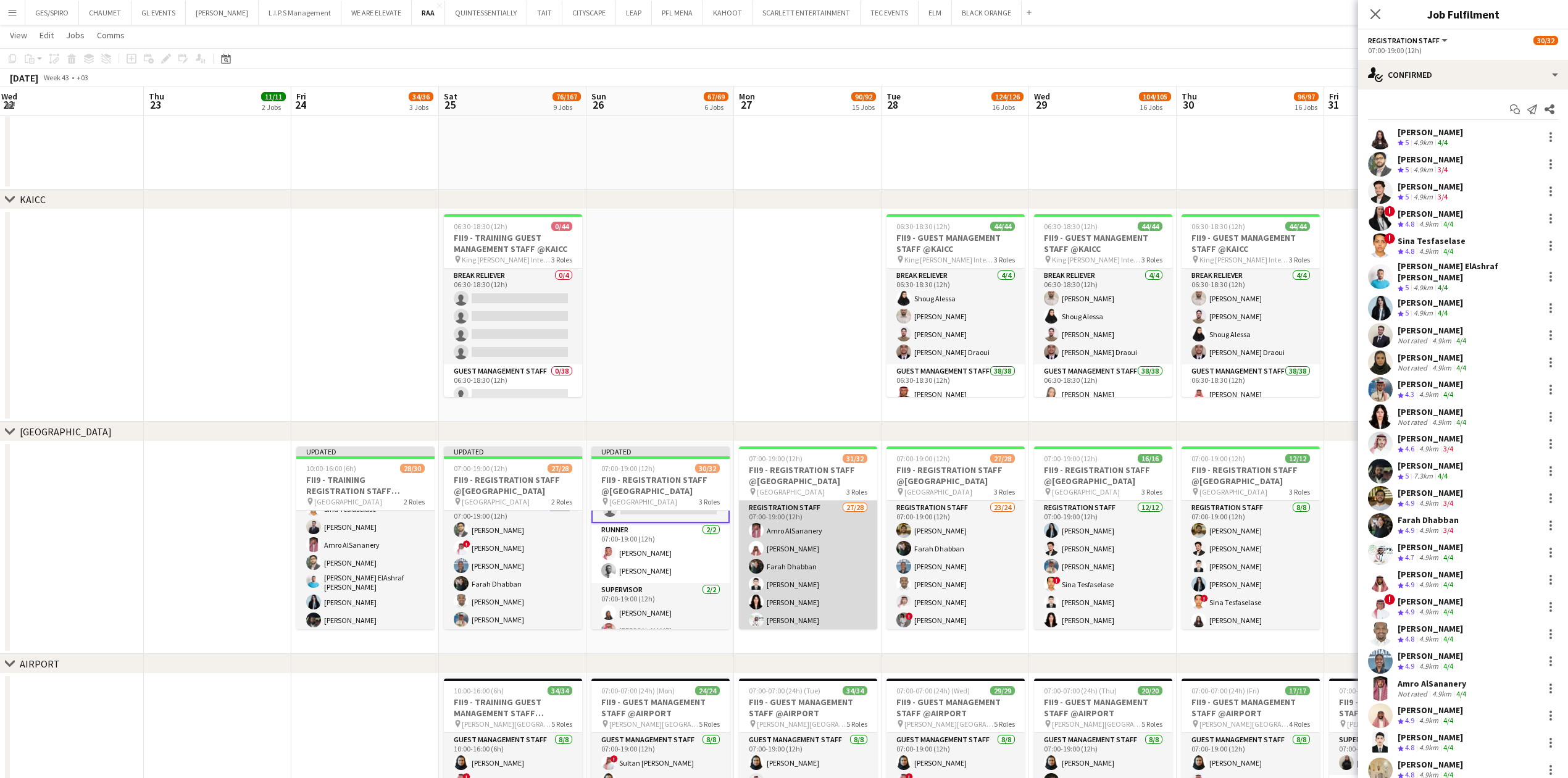
click at [791, 575] on app-card-role "Registration Staff 27/28 07:00-19:00 (12h) Amro AlSananery Faisal Mahmoud Farah…" at bounding box center [808, 765] width 138 height 529
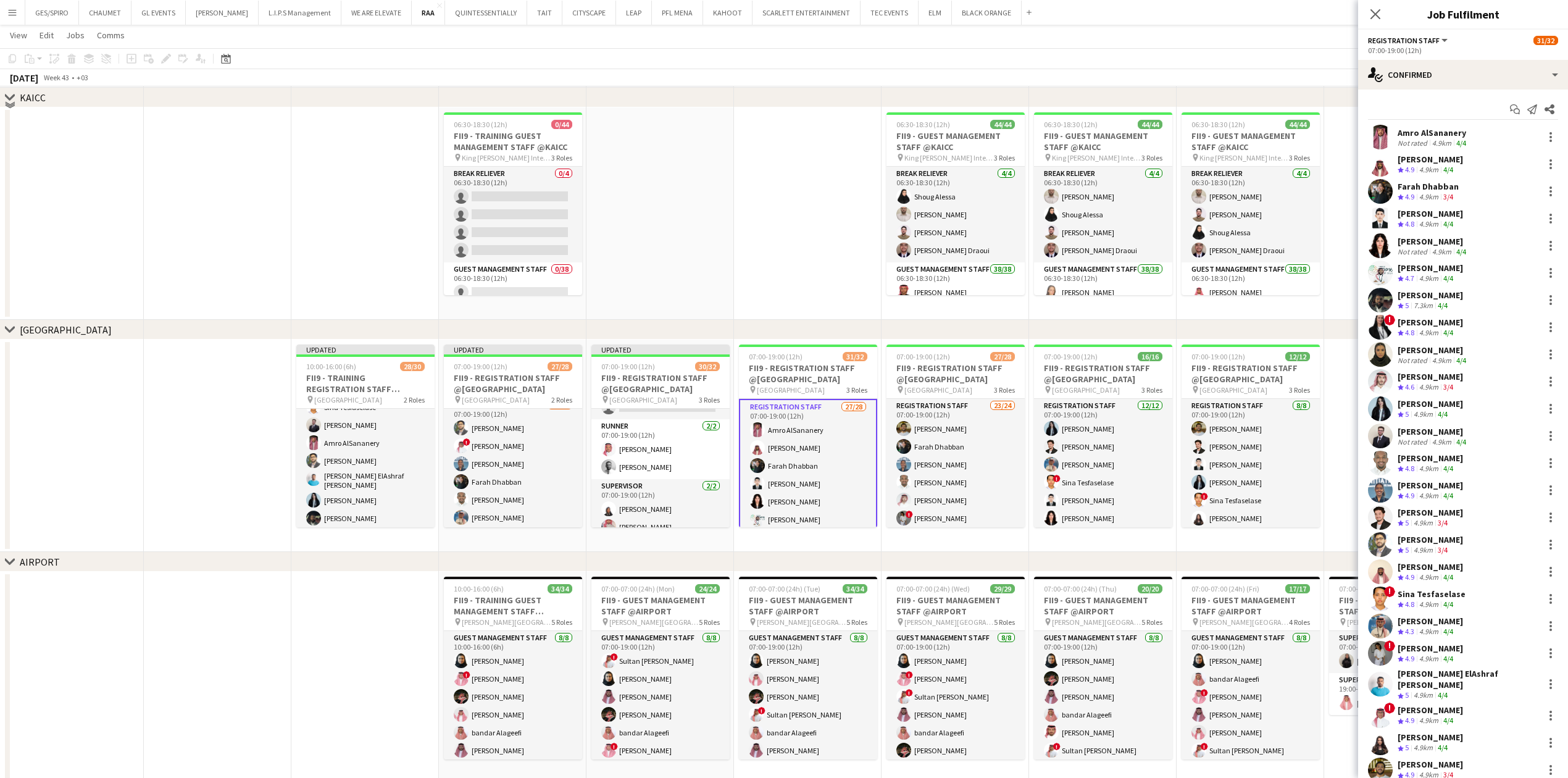
scroll to position [494, 0]
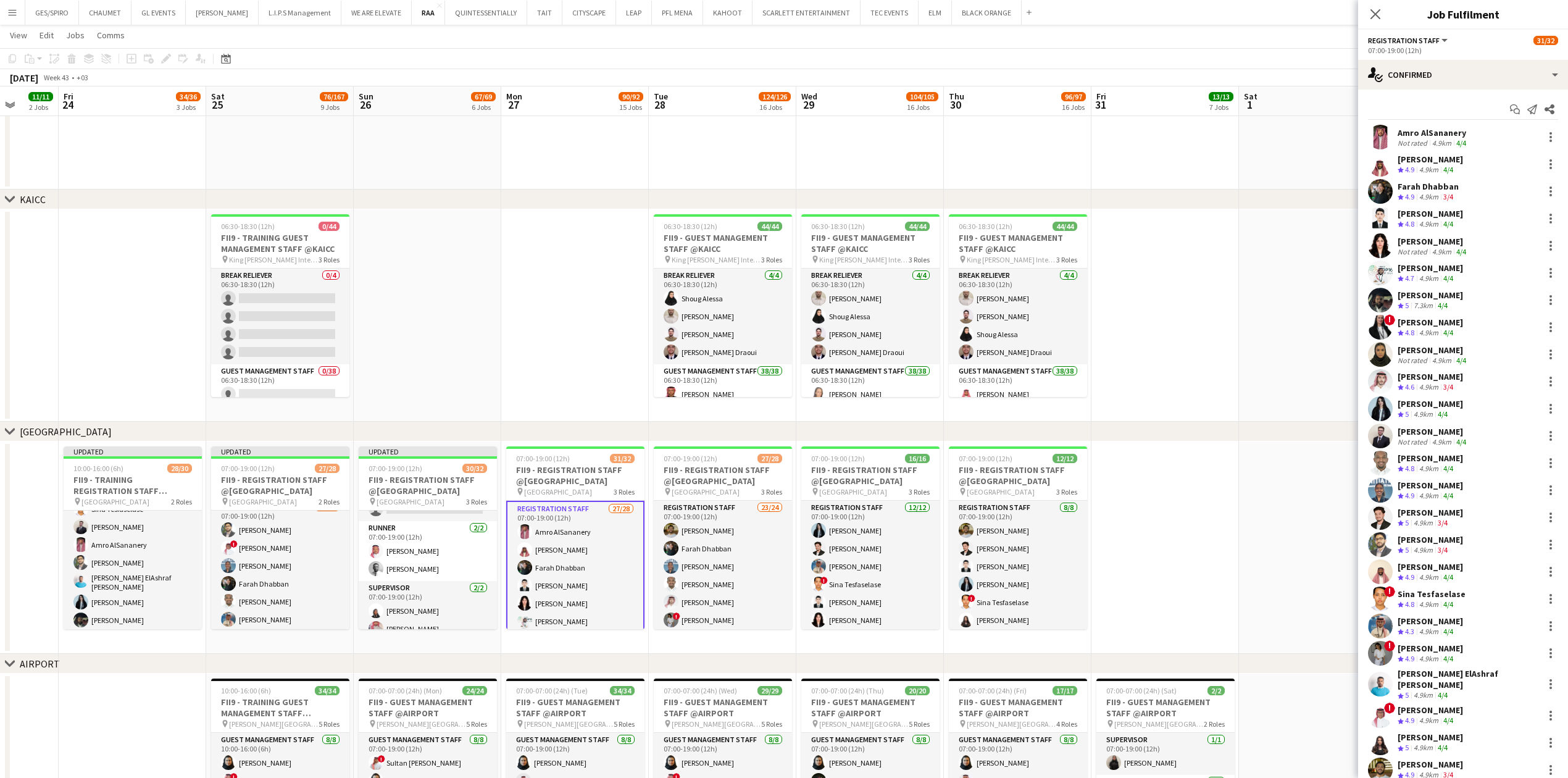
drag, startPoint x: 714, startPoint y: 346, endPoint x: 479, endPoint y: 363, distance: 235.6
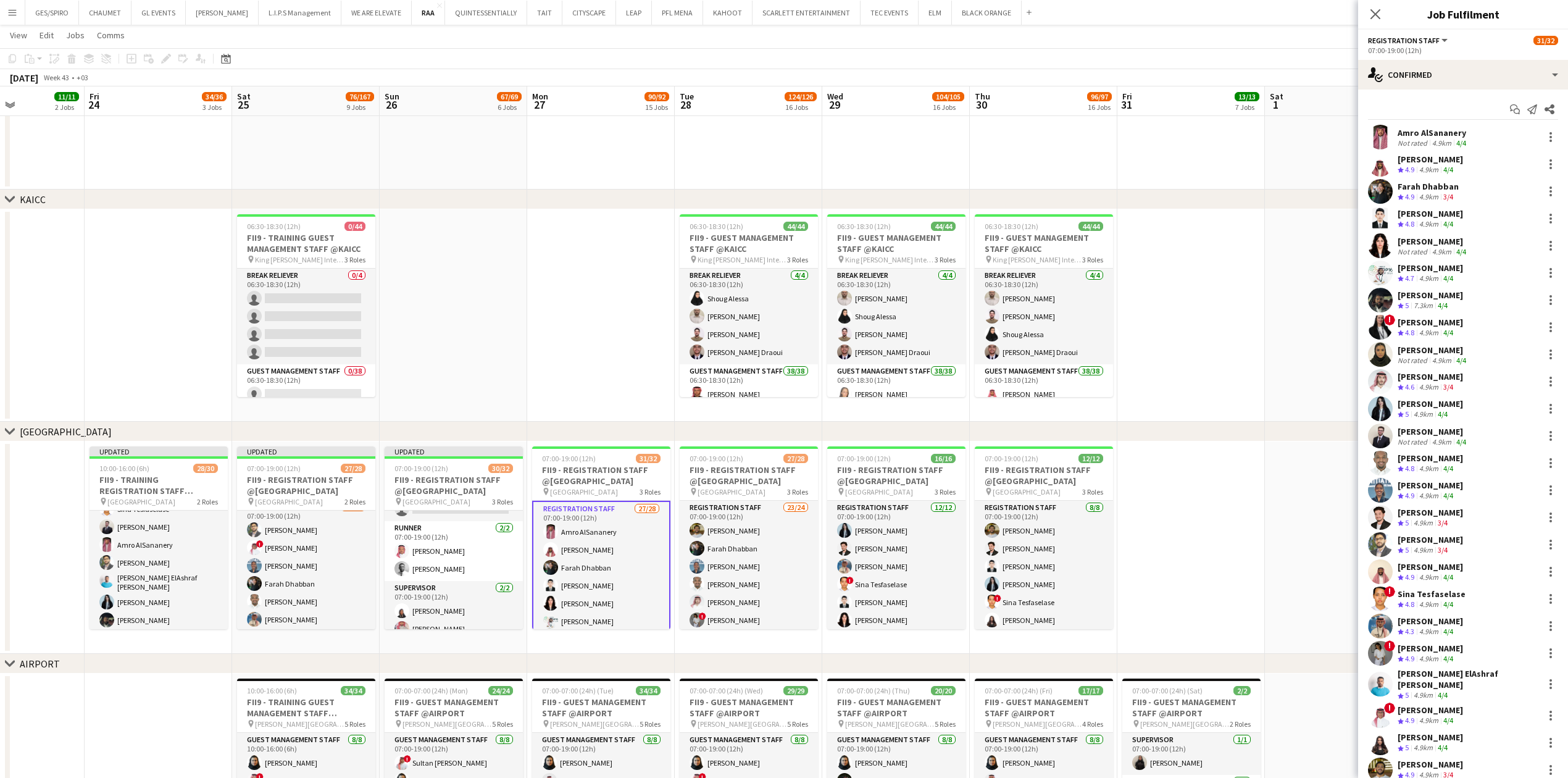
scroll to position [0, 369]
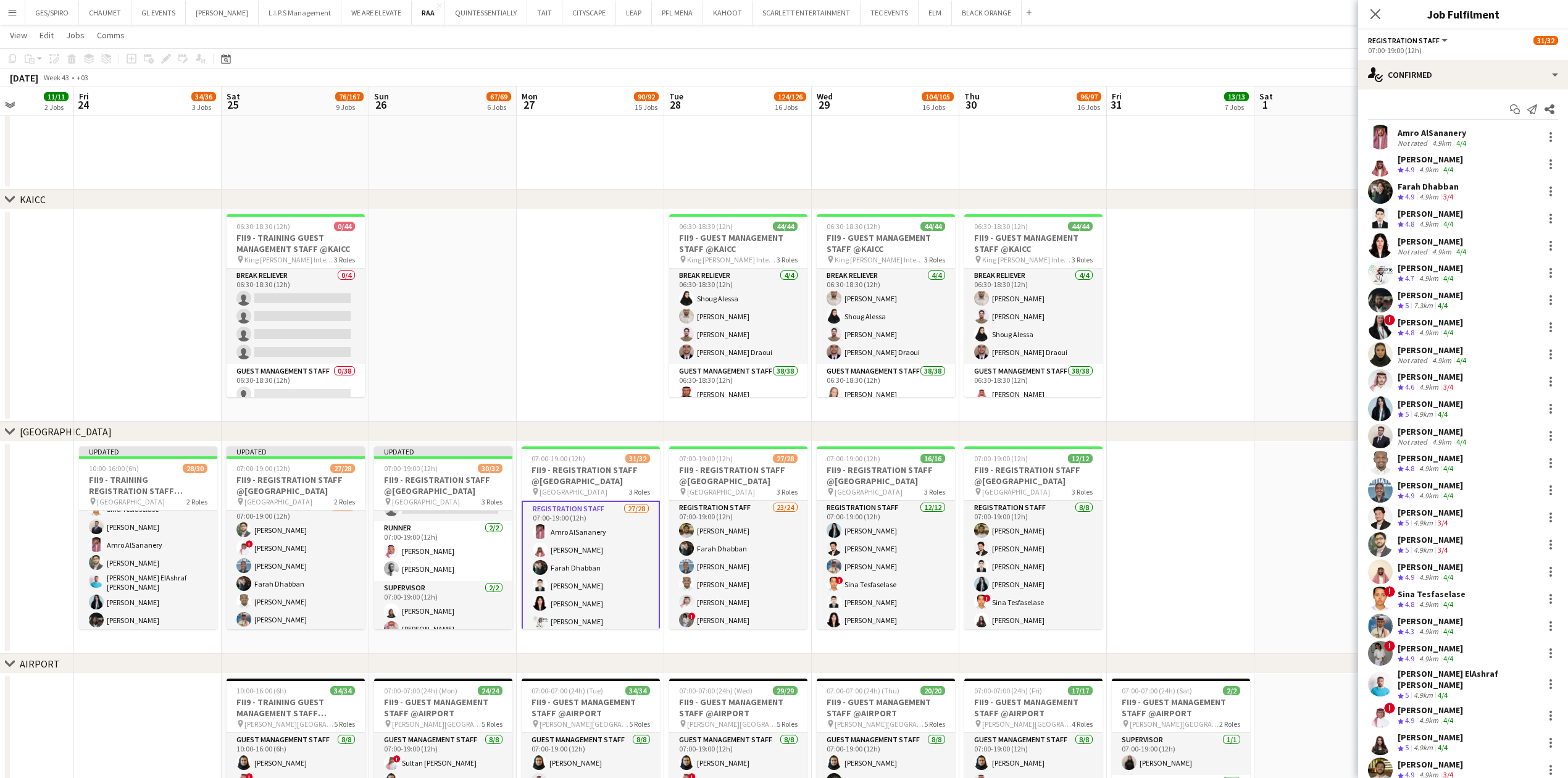
drag, startPoint x: 1186, startPoint y: 359, endPoint x: 1203, endPoint y: 374, distance: 22.7
click at [1543, 648] on div at bounding box center [1550, 653] width 15 height 15
click at [1505, 601] on span "Remove" at bounding box center [1498, 600] width 77 height 11
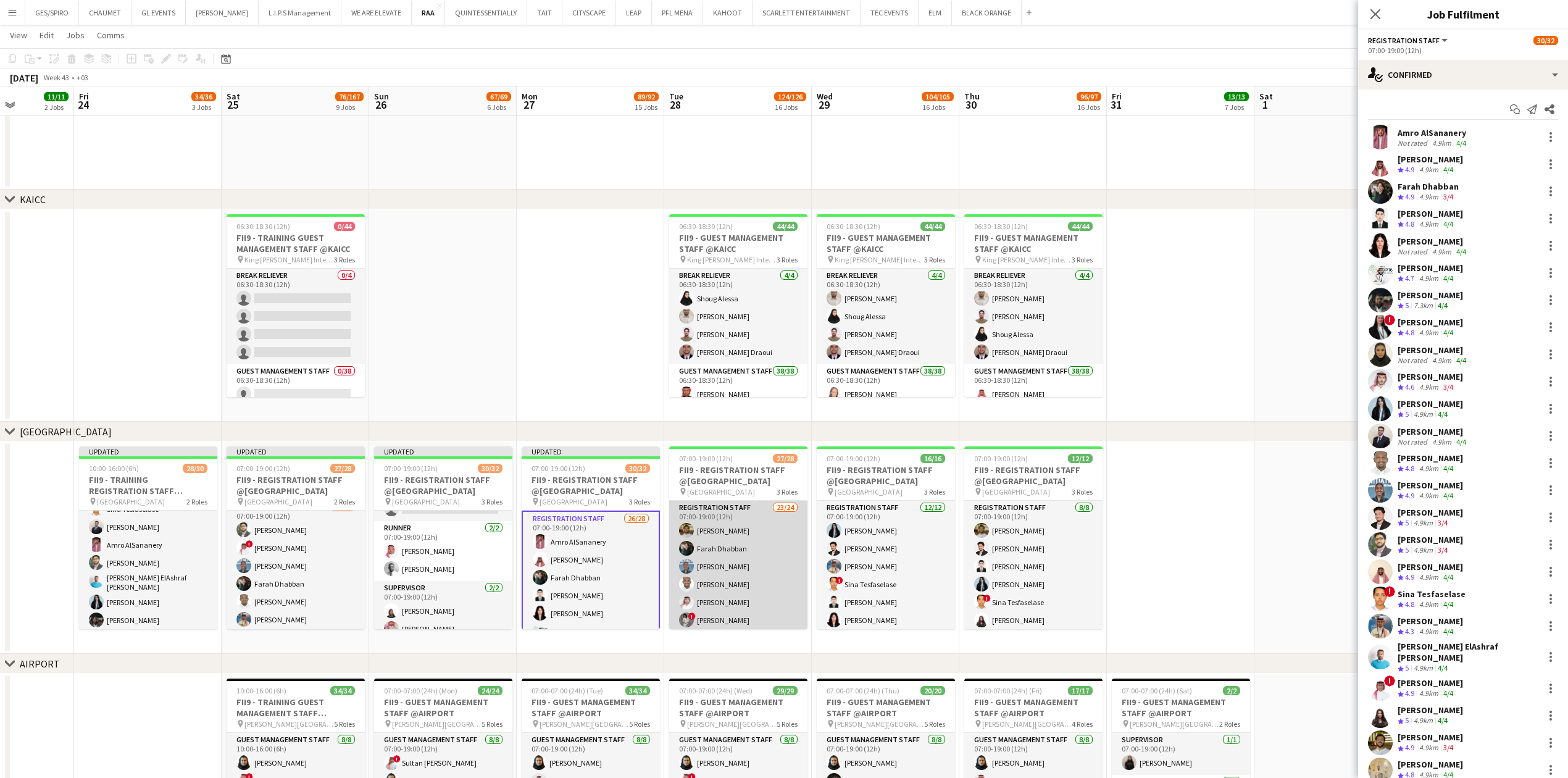
click at [751, 585] on app-card-role "Registration Staff 23/24 07:00-19:00 (12h) Abdullah Wagih Farah Dhabban Yusra I…" at bounding box center [738, 729] width 138 height 457
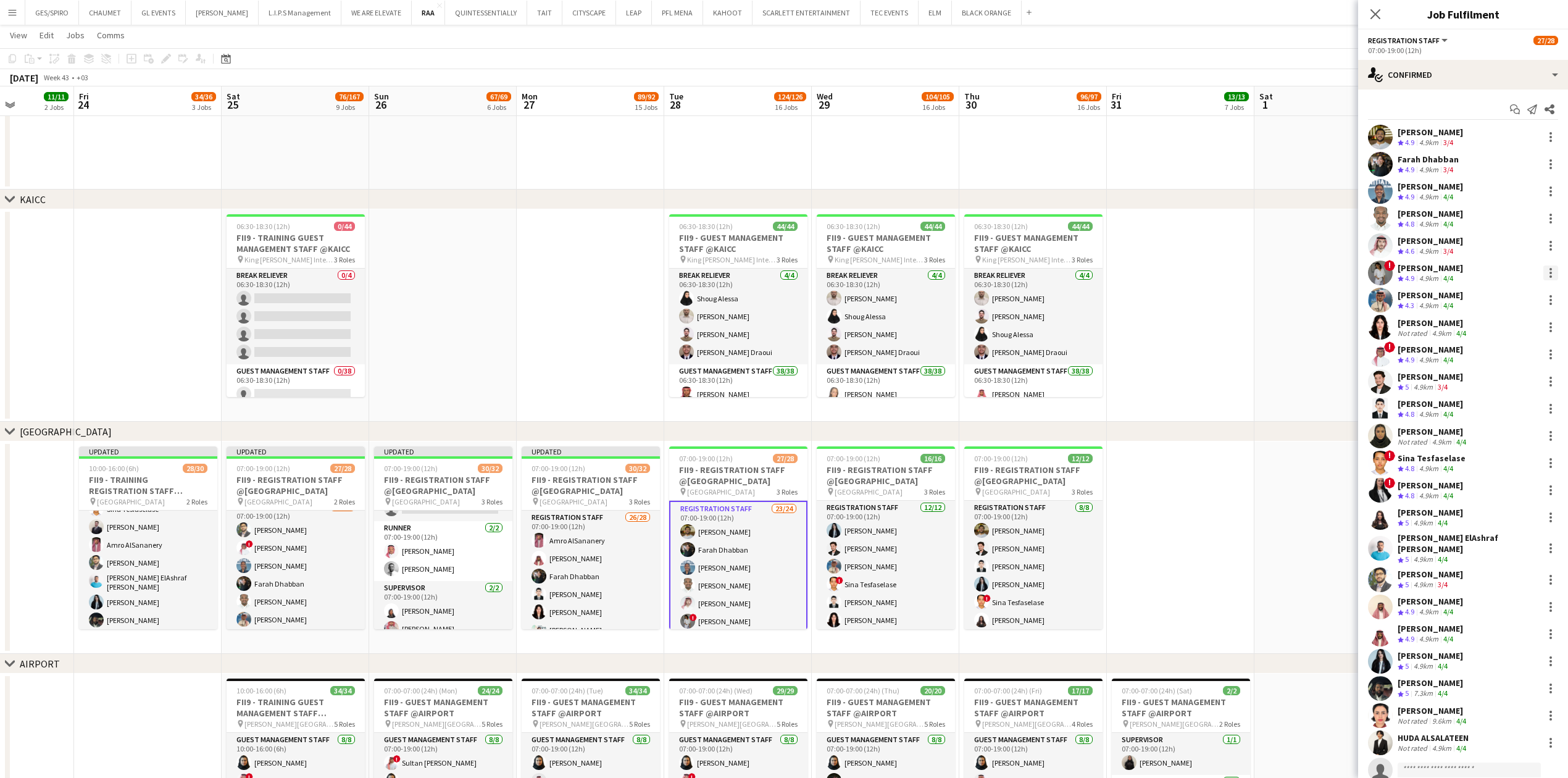
click at [1543, 269] on div at bounding box center [1550, 273] width 15 height 15
click at [1505, 415] on span "Remove" at bounding box center [1498, 414] width 77 height 11
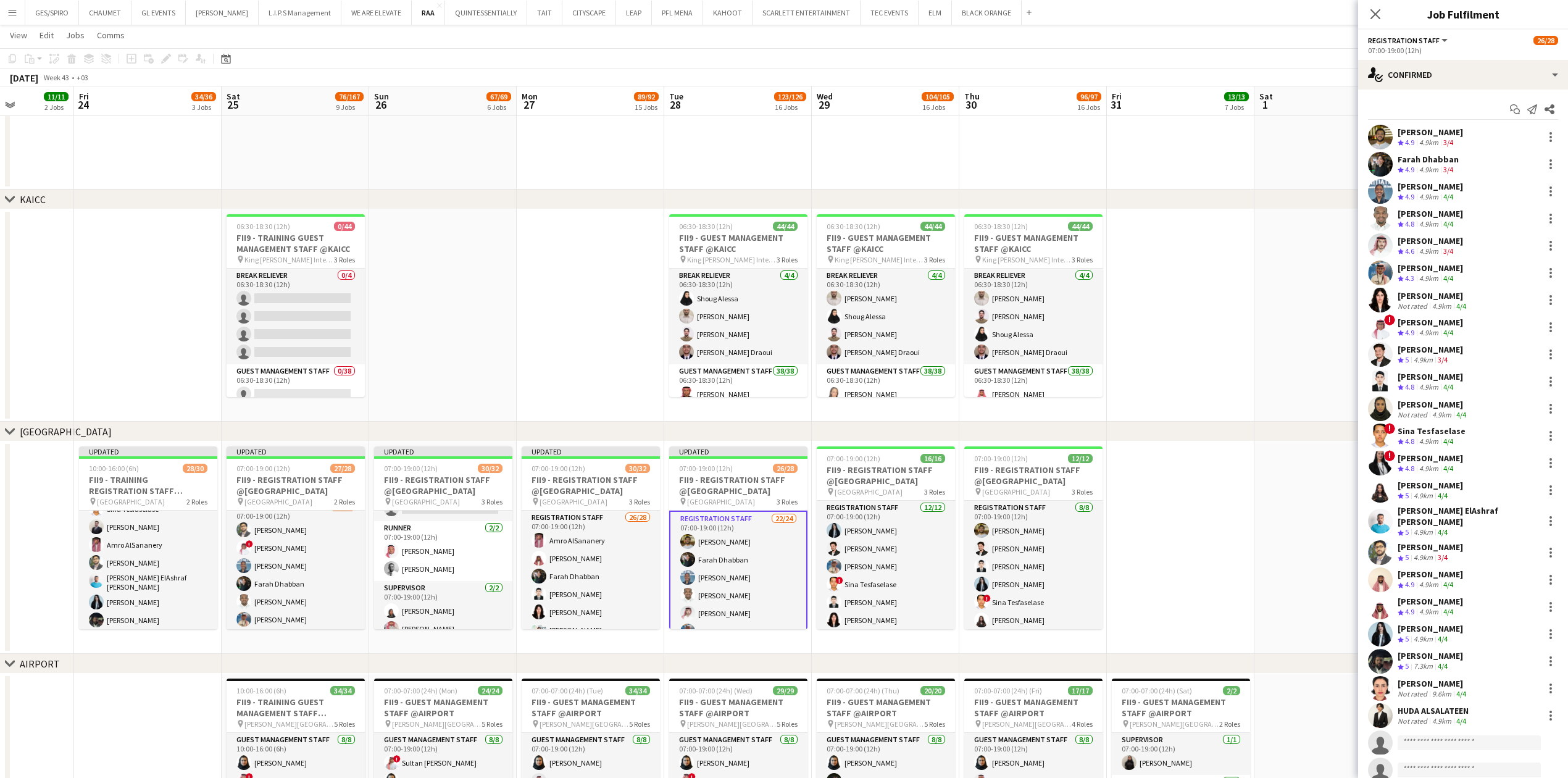
click at [1140, 366] on app-date-cell at bounding box center [1180, 315] width 147 height 212
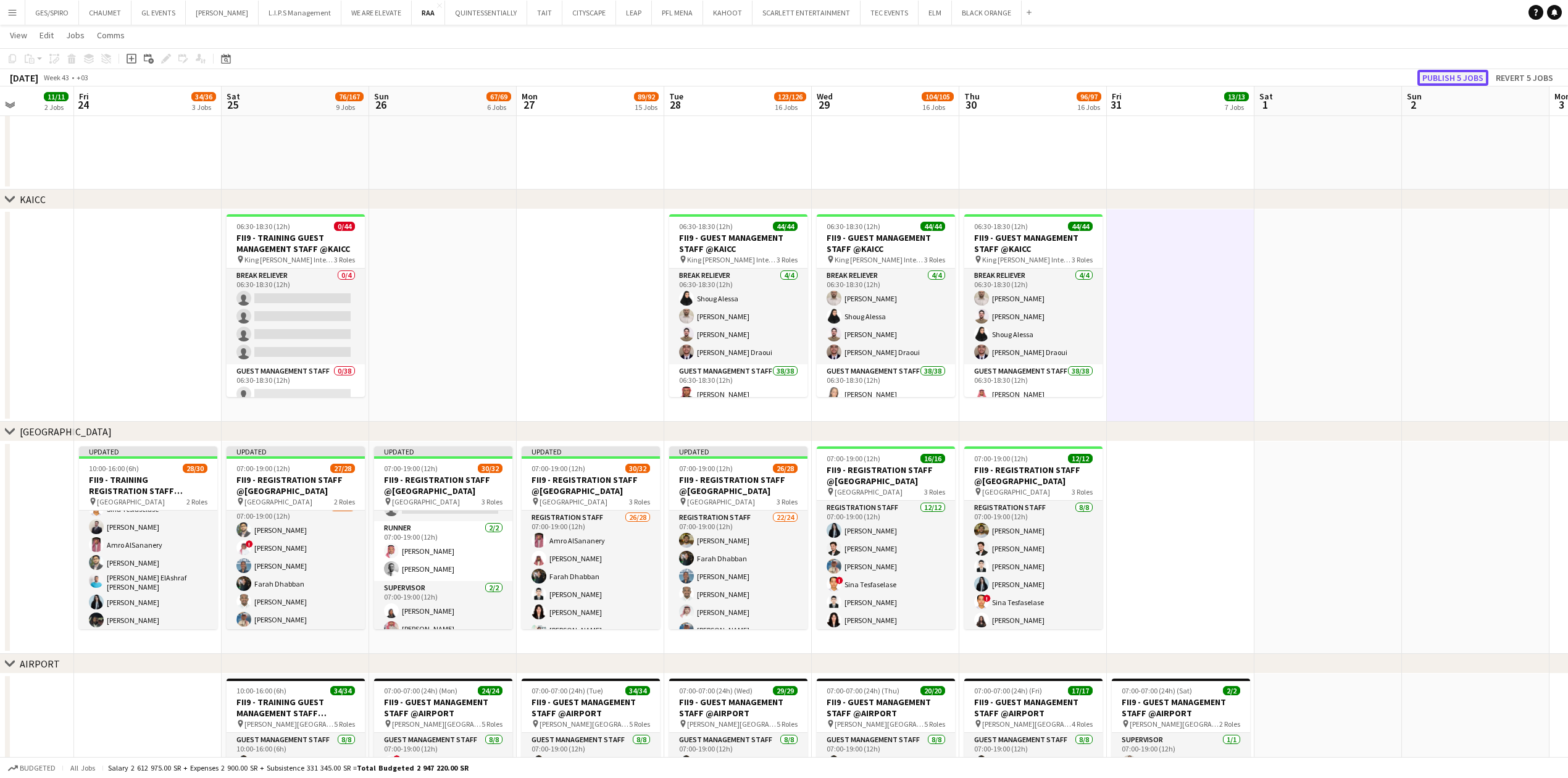
click at [1450, 75] on button "Publish 5 jobs" at bounding box center [1452, 78] width 71 height 16
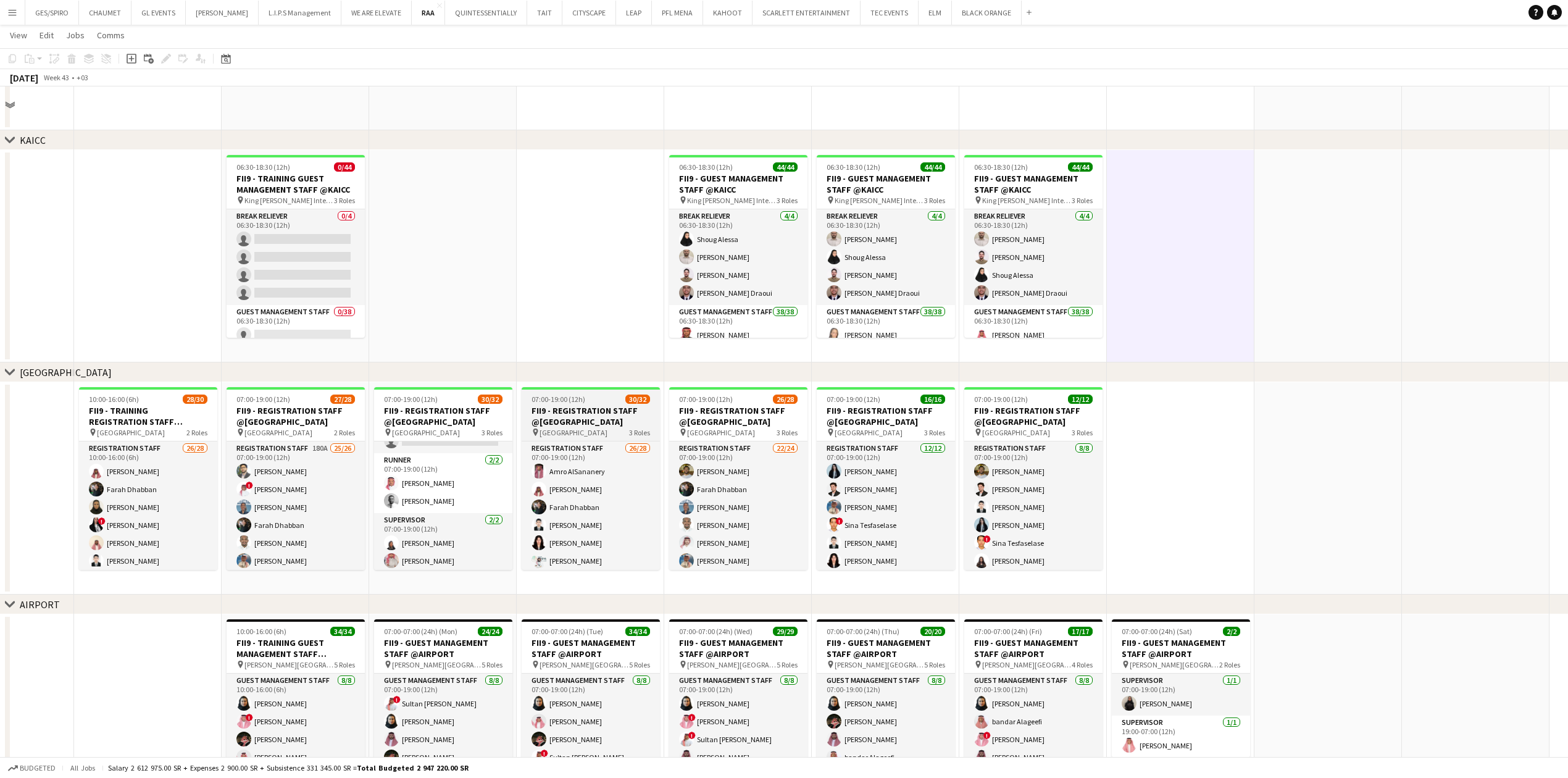
scroll to position [576, 0]
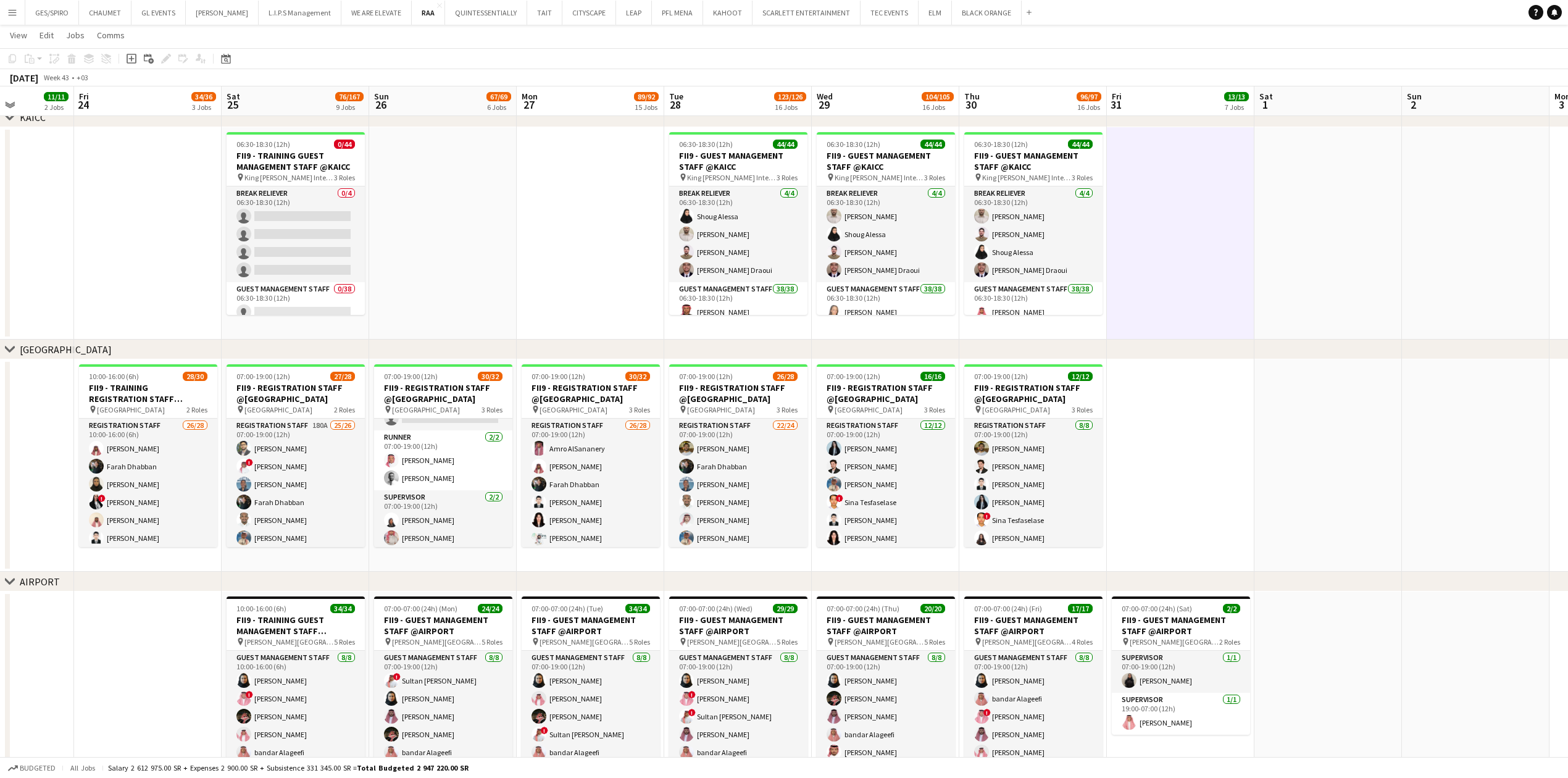
click at [1149, 453] on app-date-cell at bounding box center [1180, 465] width 147 height 212
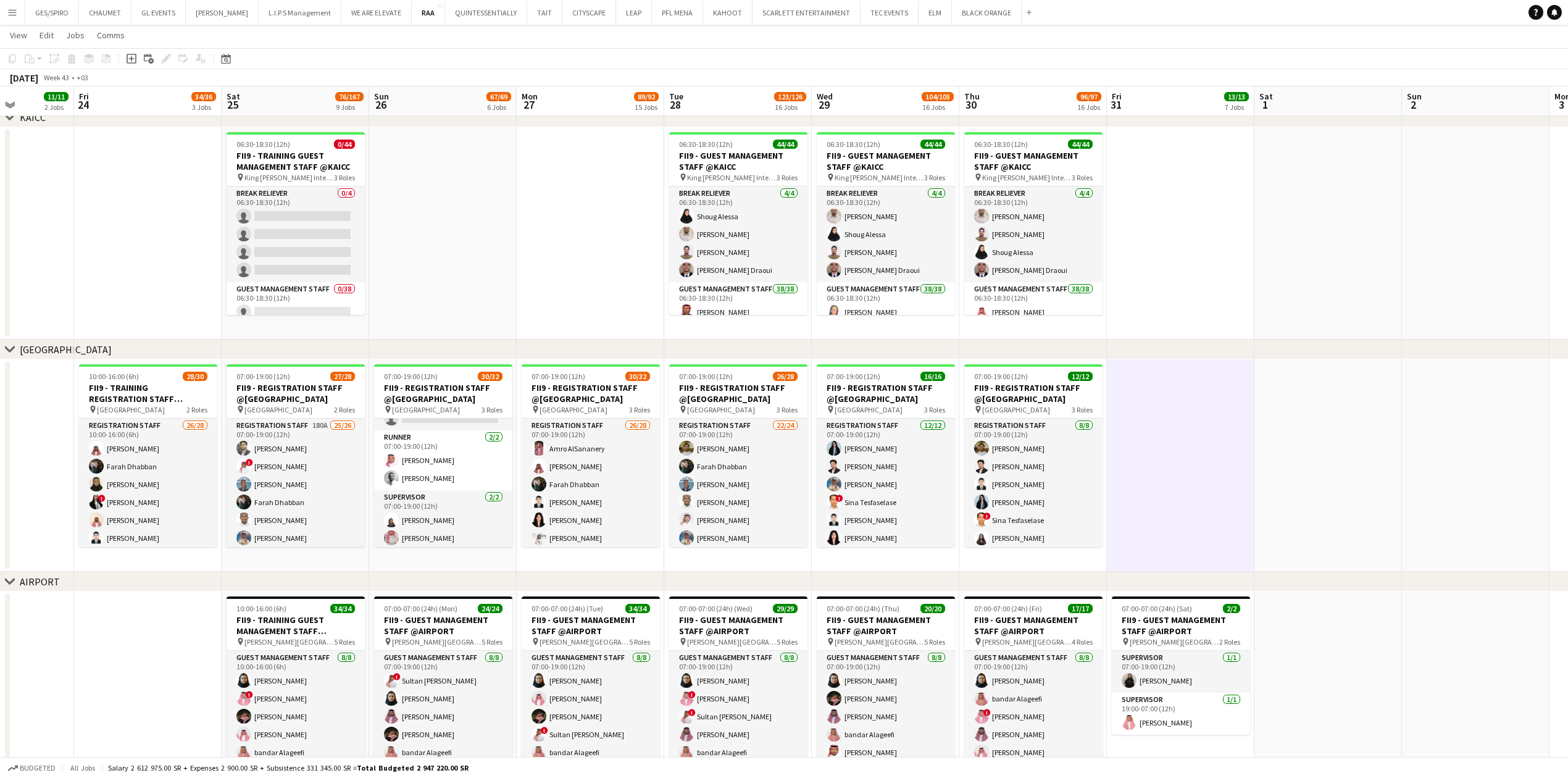
click at [1331, 366] on app-date-cell at bounding box center [1328, 465] width 147 height 212
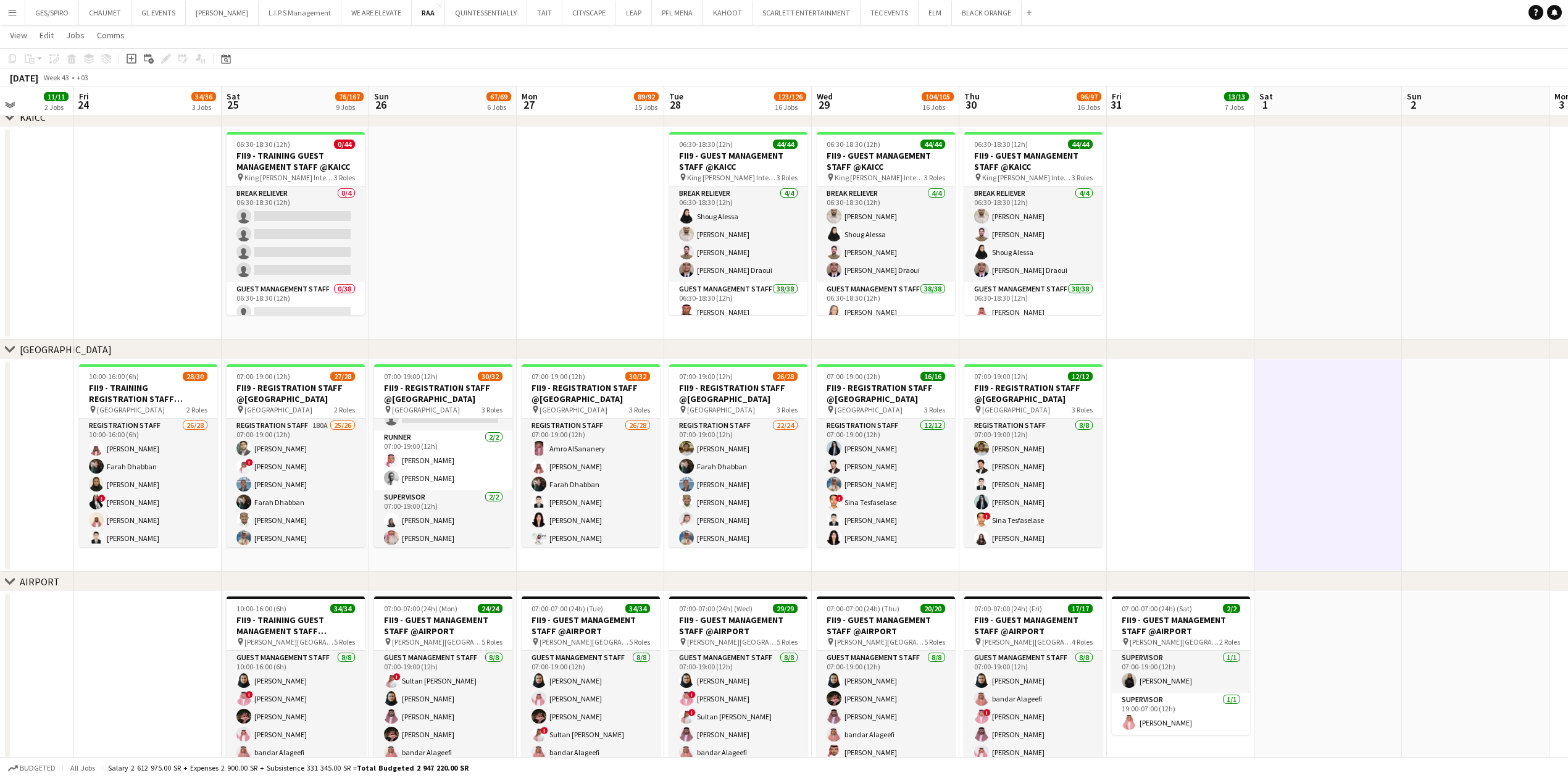
click at [1452, 431] on app-date-cell at bounding box center [1475, 465] width 147 height 212
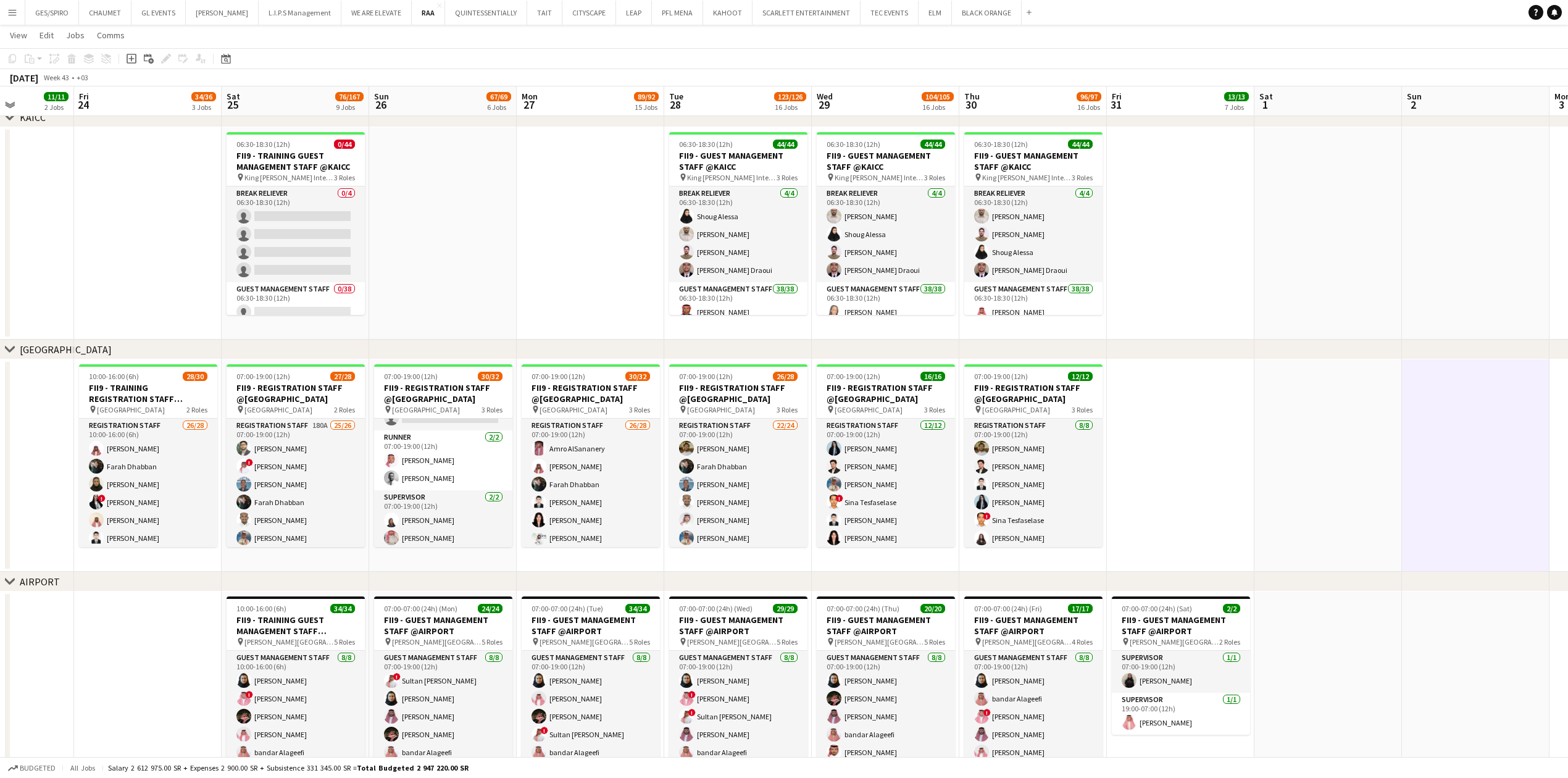
click at [1341, 465] on app-date-cell at bounding box center [1328, 465] width 147 height 212
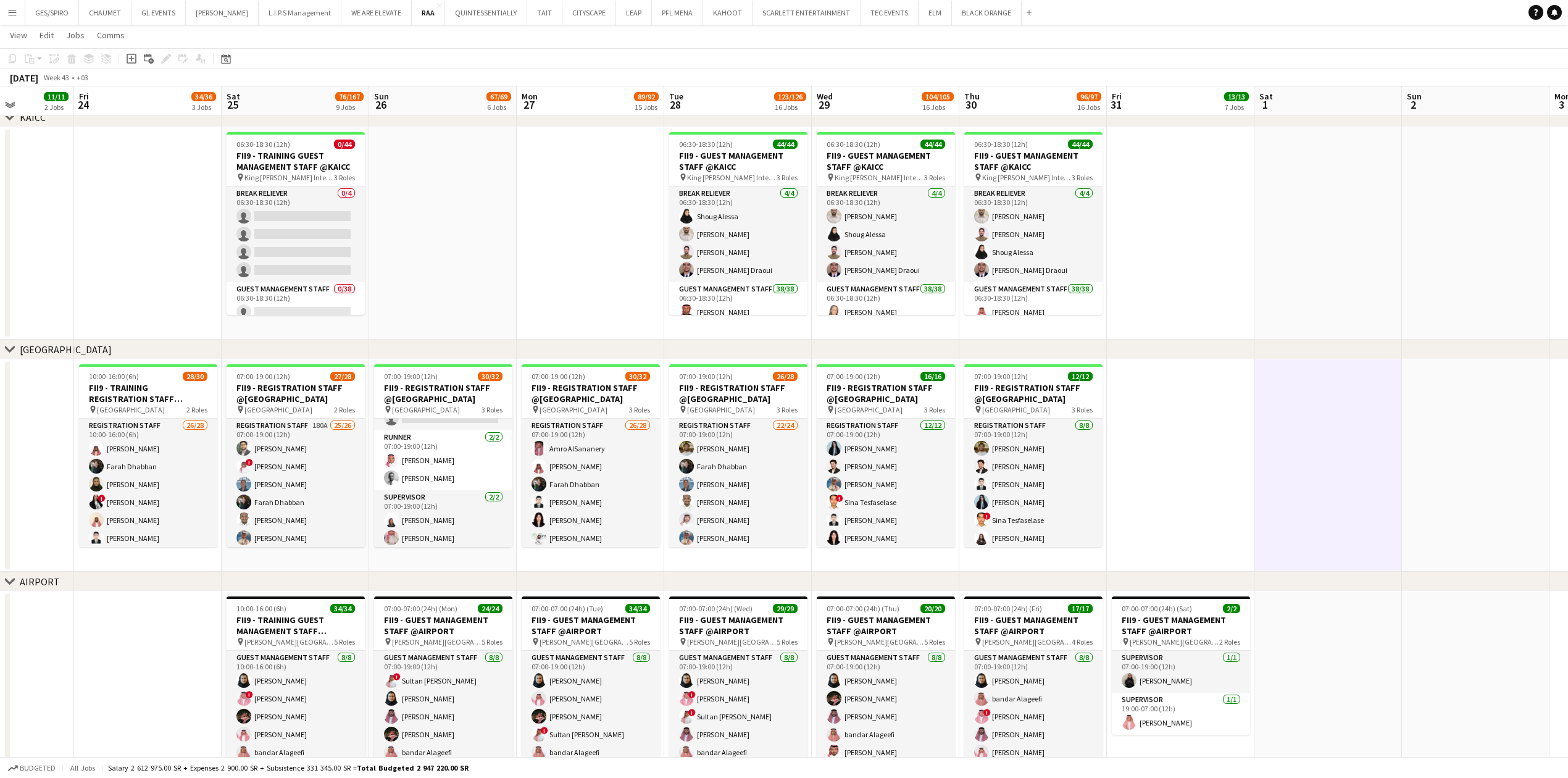
click at [1203, 472] on app-date-cell at bounding box center [1180, 465] width 147 height 212
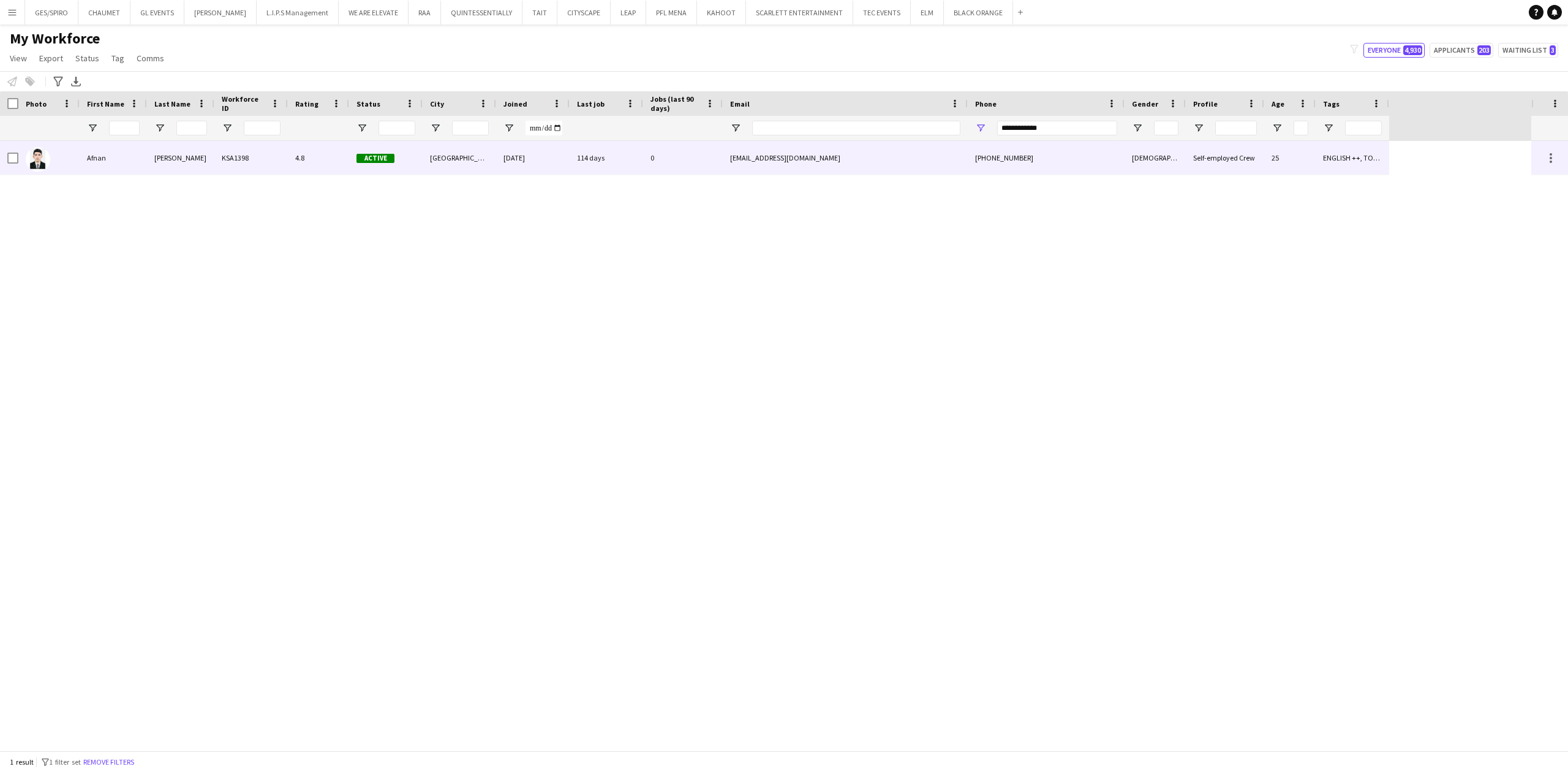
click at [635, 170] on div "114 days" at bounding box center [606, 157] width 73 height 34
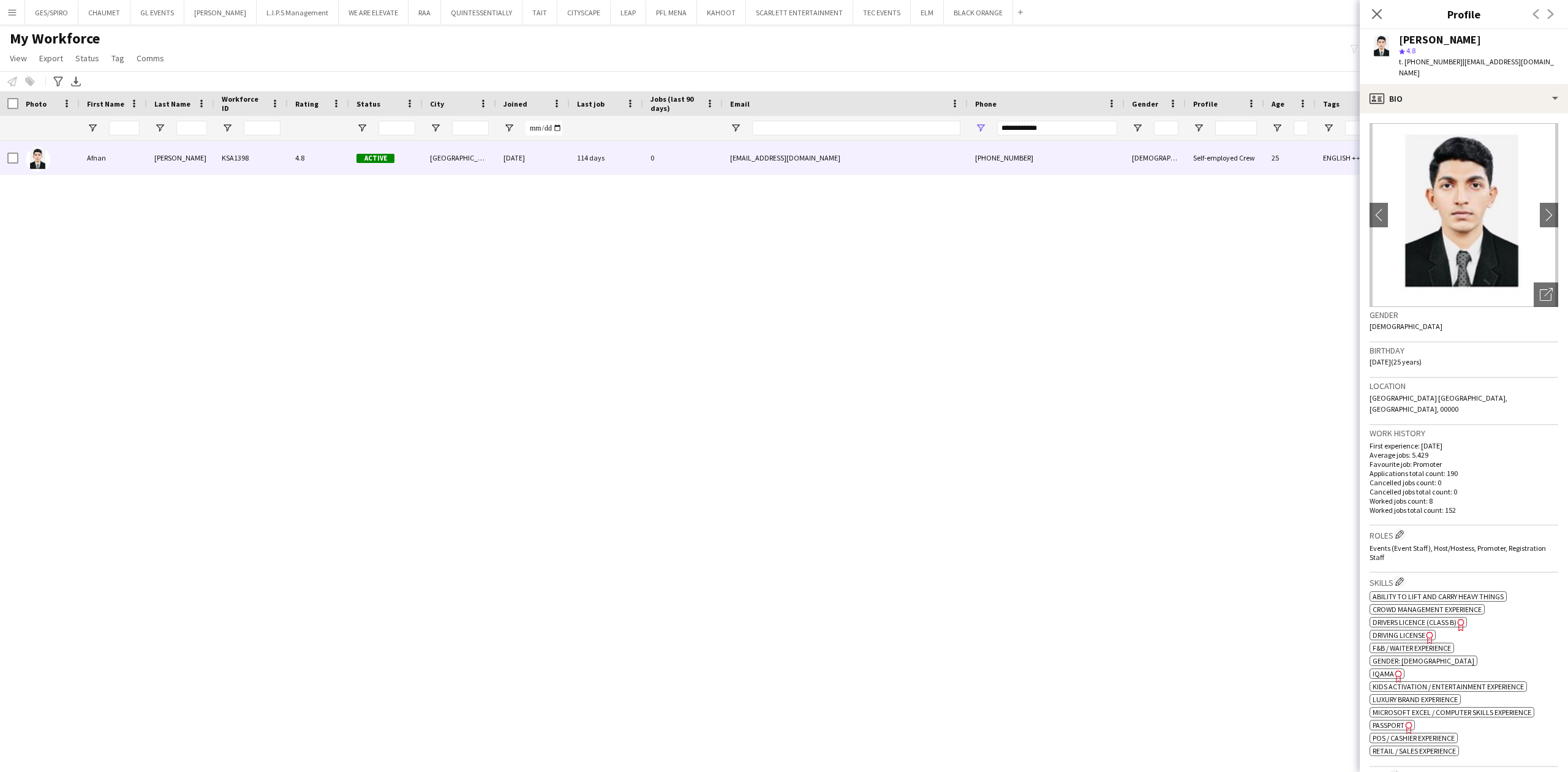
click at [1382, 669] on span "IQAMA" at bounding box center [1383, 673] width 22 height 9
drag, startPoint x: 1398, startPoint y: 35, endPoint x: 1498, endPoint y: 35, distance: 100.0
click at [1498, 35] on div "Afnan Abdullah star 4.8 t. +966565549318 | afnanabdullah003@gmail.com" at bounding box center [1464, 57] width 208 height 55
copy div "Afnan Abdullah"
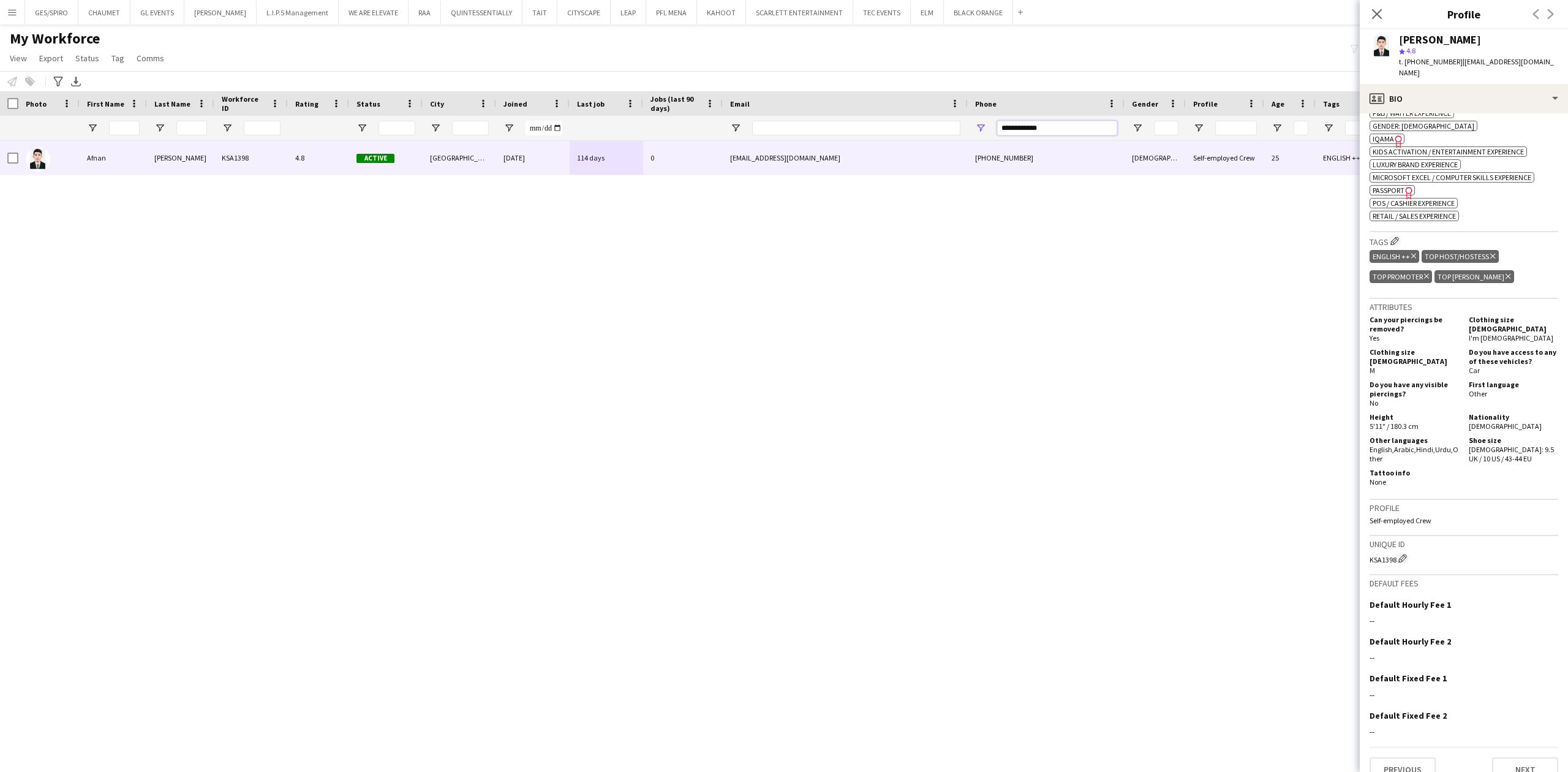
drag, startPoint x: 1071, startPoint y: 127, endPoint x: 780, endPoint y: 157, distance: 292.5
click at [787, 155] on div "Workforce Details Photo First Name" at bounding box center [784, 421] width 1568 height 659
paste input "Phone Filter Input"
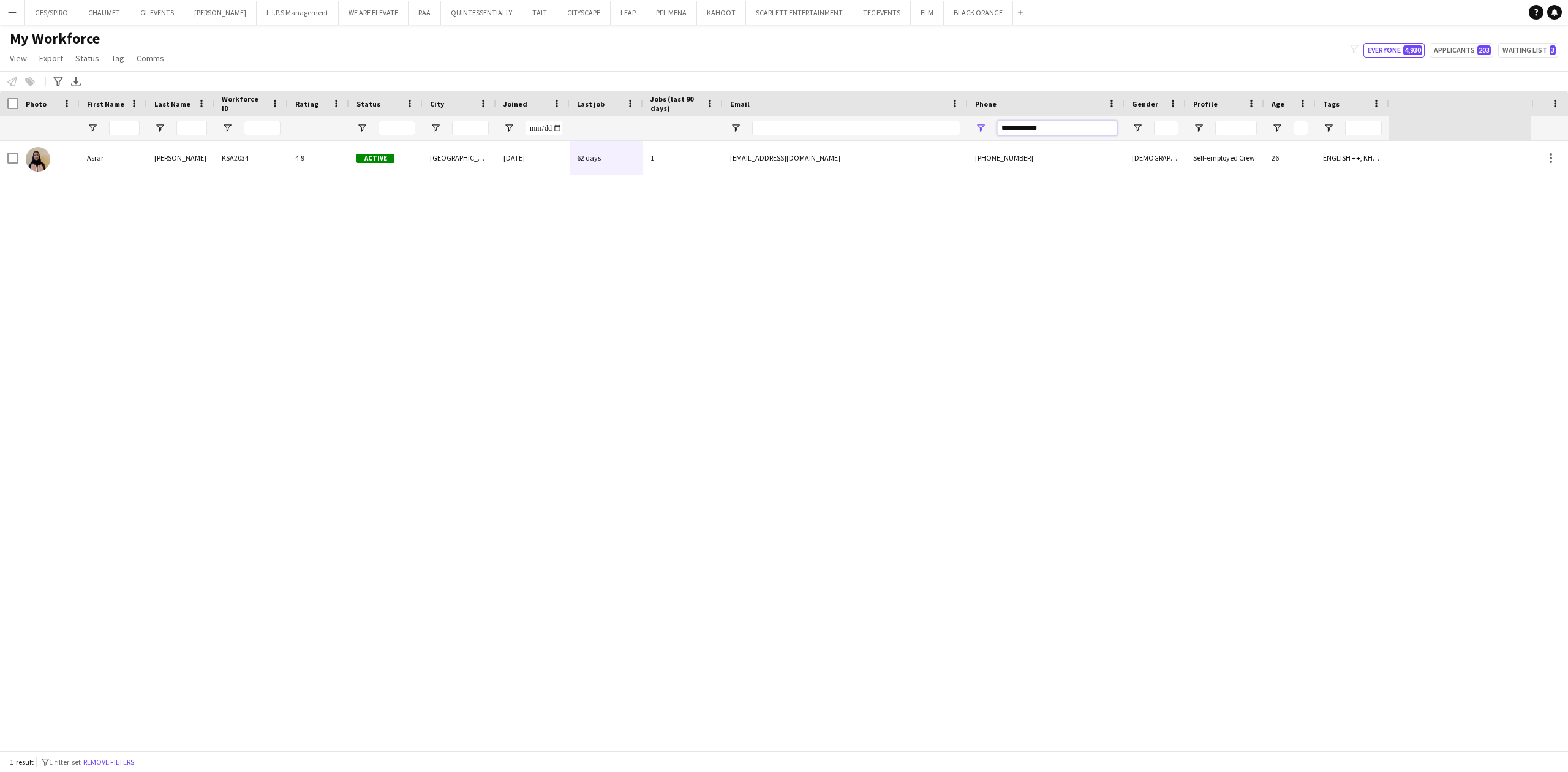
type input "**********"
click at [836, 165] on div "asrarsaif99@gmail.com" at bounding box center [846, 157] width 245 height 34
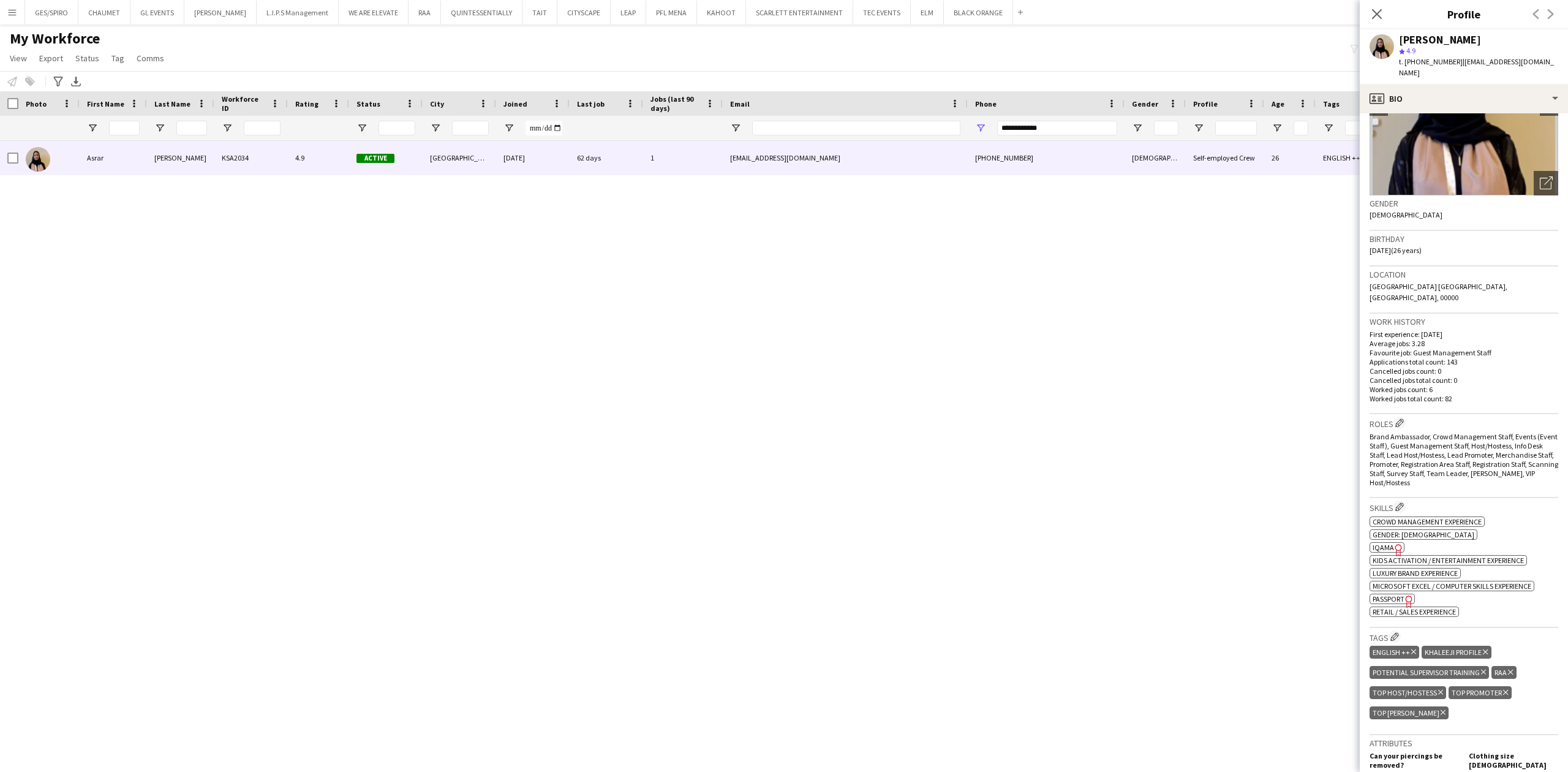
scroll to position [490, 0]
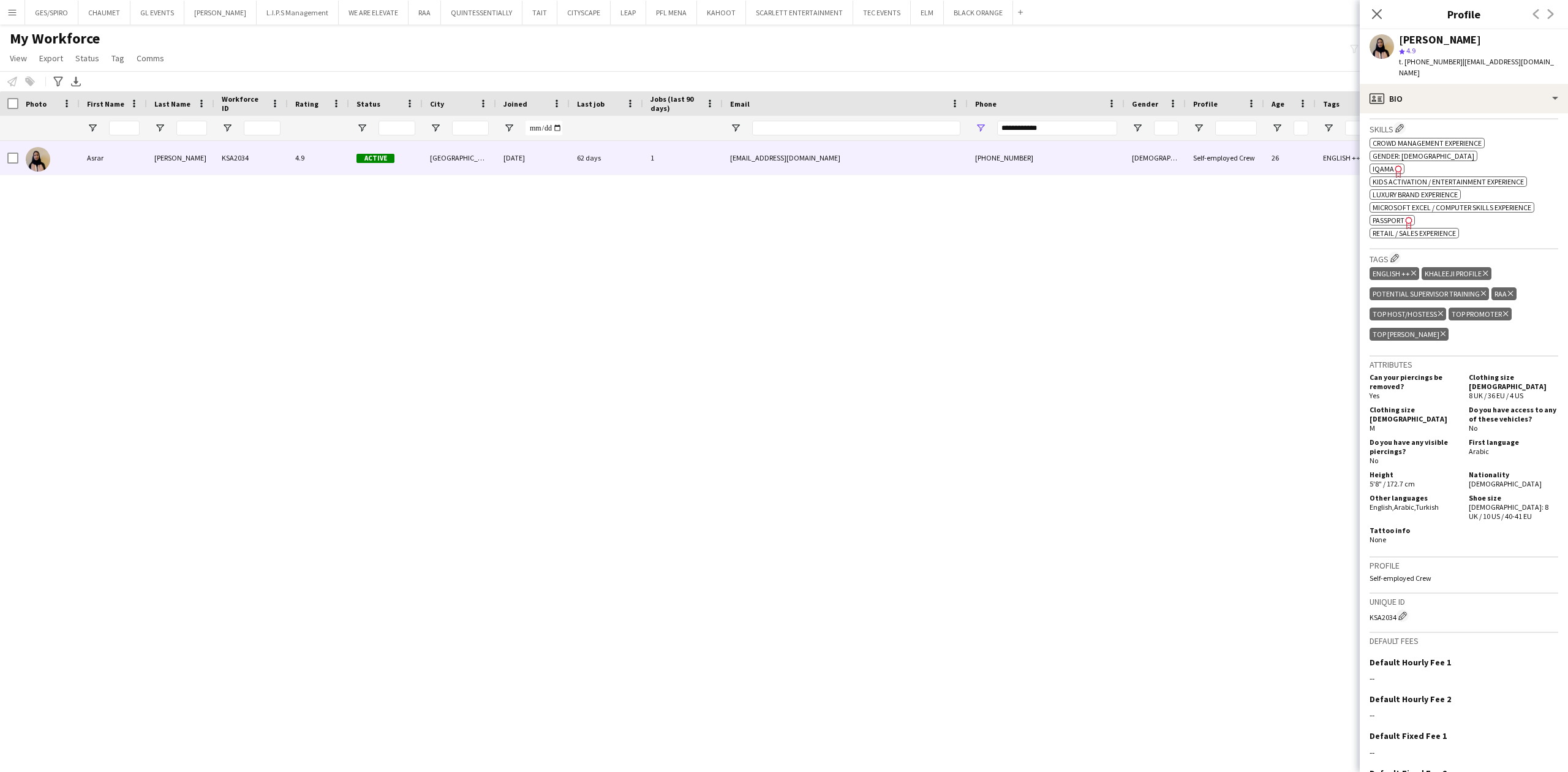
click at [1390, 152] on div "ok-circled2 background Layer 1 cross-circle-red background Layer 1 Crowd manage…" at bounding box center [1464, 187] width 189 height 103
click at [1390, 164] on span "IQAMA" at bounding box center [1383, 169] width 22 height 9
drag, startPoint x: 1395, startPoint y: 38, endPoint x: 1483, endPoint y: 41, distance: 88.1
click at [1483, 41] on div "Asrar Ahmed star 4.9 t. +966509608796 | asrarsaif99@gmail.com" at bounding box center [1464, 57] width 208 height 55
copy div "Asrar Ahmed"
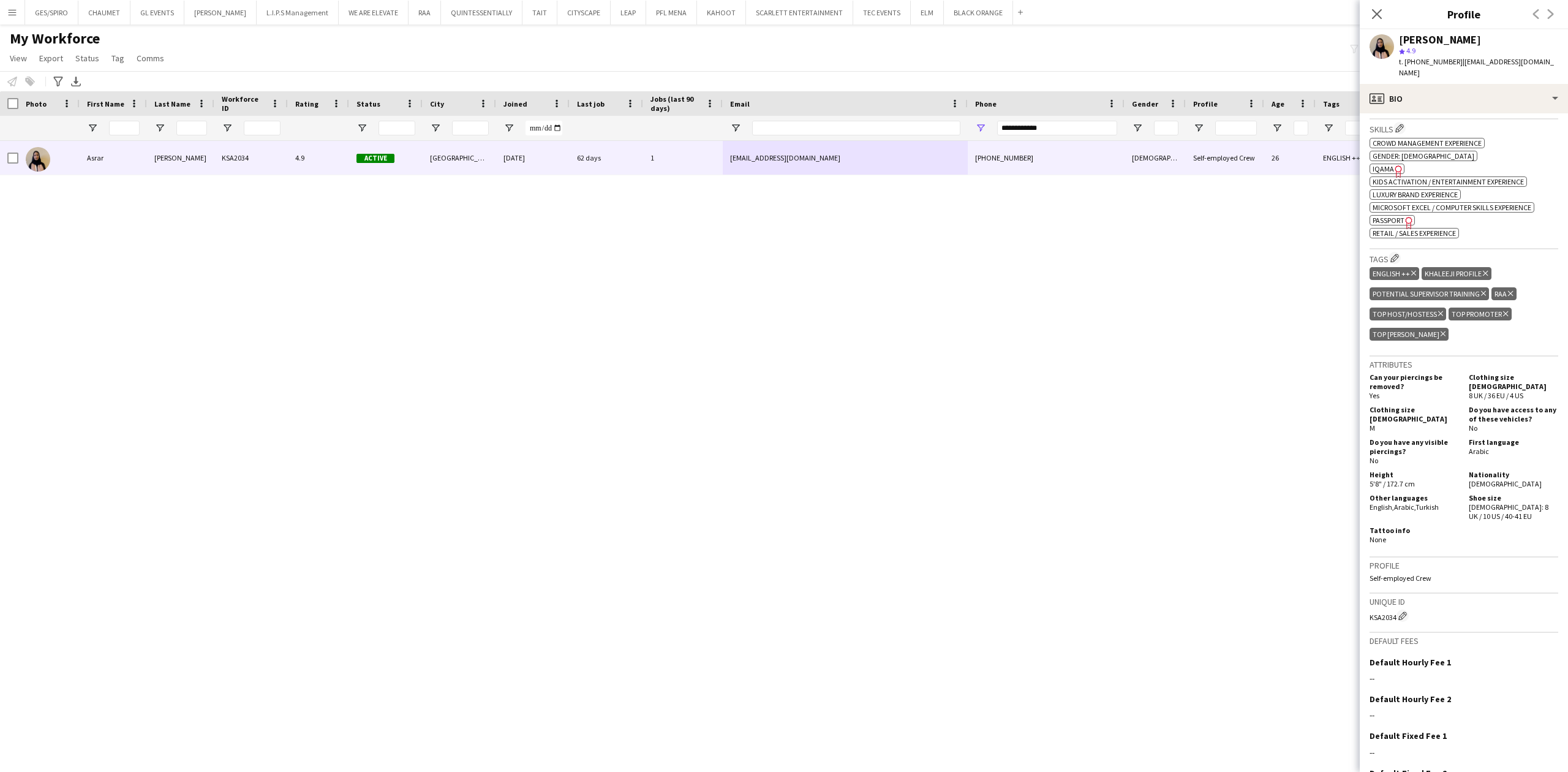
click at [1427, 57] on div "t. +966509608796 | asrarsaif99@gmail.com" at bounding box center [1479, 68] width 159 height 22
copy span "966509608796"
click at [1454, 84] on div "profile Bio" at bounding box center [1464, 99] width 208 height 29
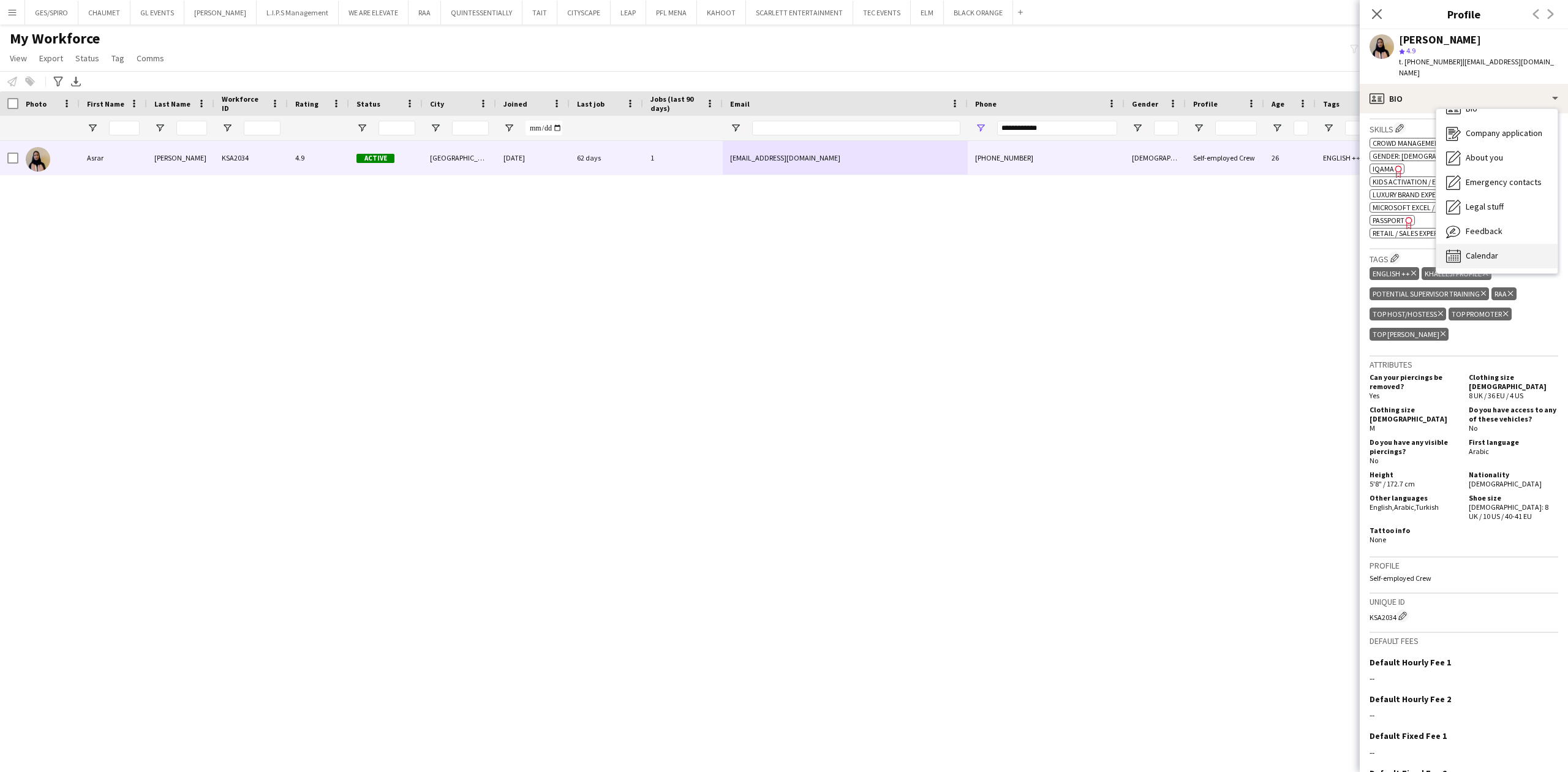
click at [1499, 251] on div "Calendar Calendar" at bounding box center [1497, 256] width 121 height 24
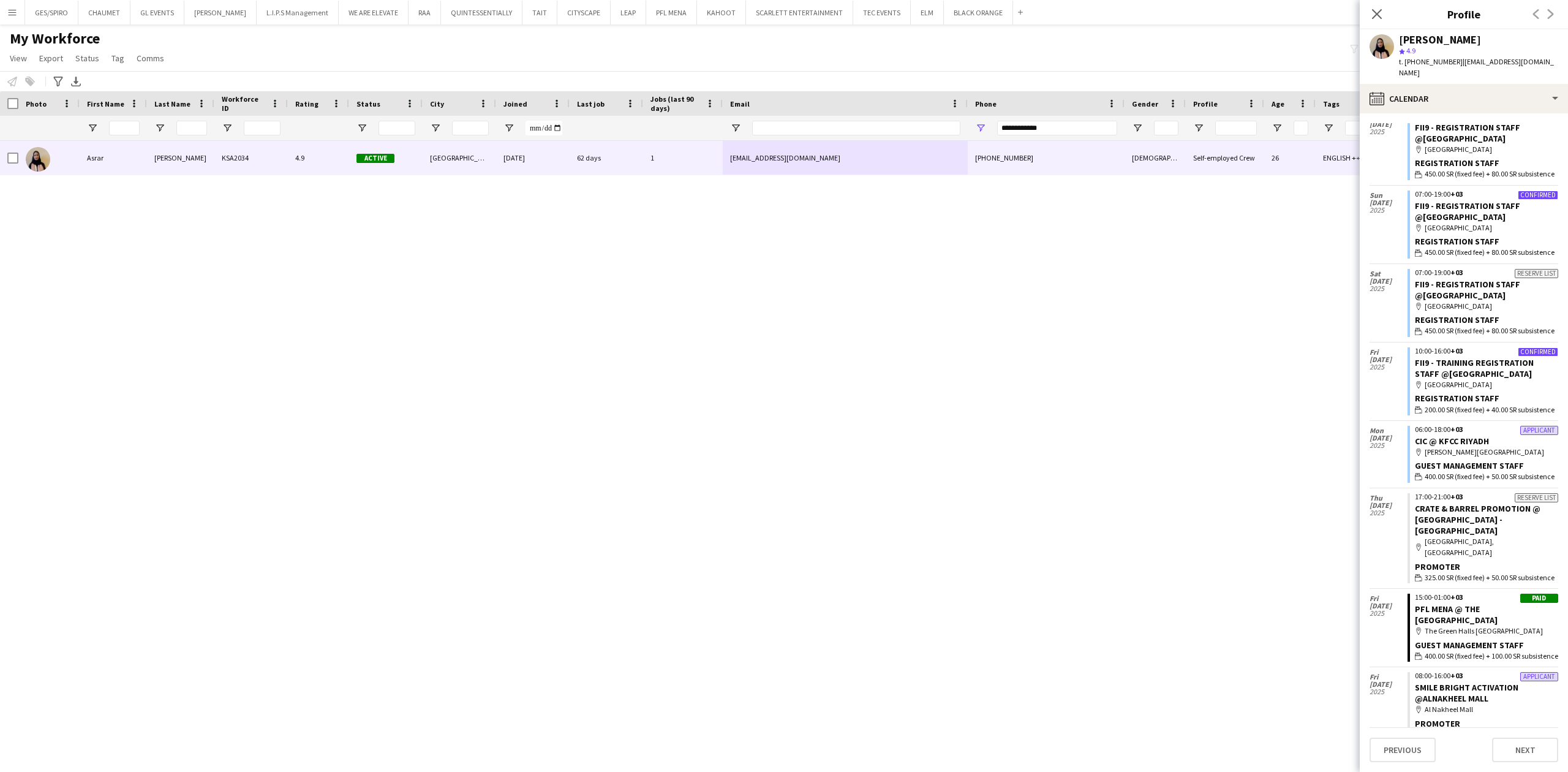
scroll to position [0, 0]
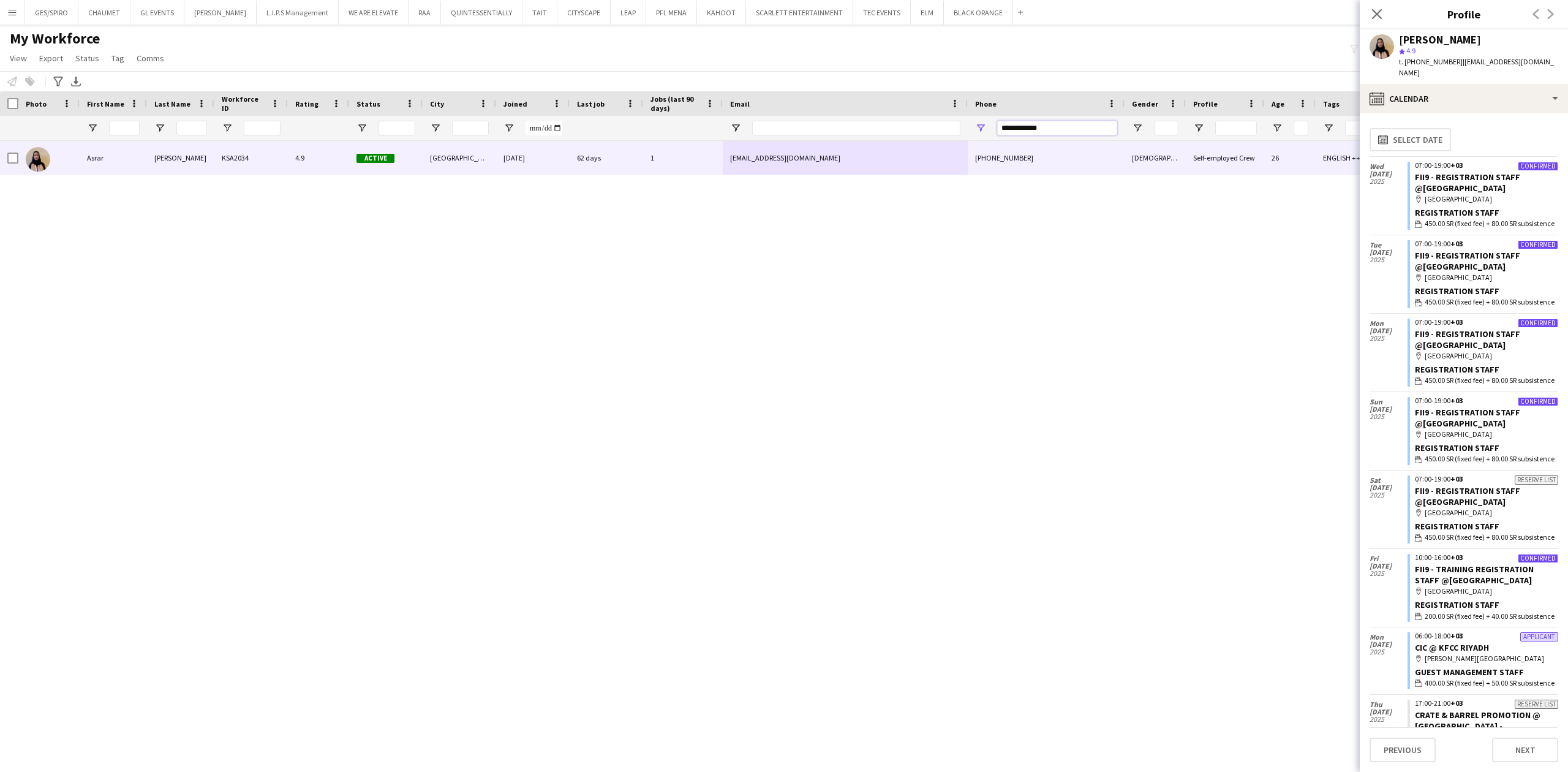
drag, startPoint x: 1077, startPoint y: 126, endPoint x: 797, endPoint y: 127, distance: 280.0
click at [799, 127] on div at bounding box center [694, 128] width 1390 height 24
paste input "Phone Filter Input"
drag, startPoint x: 1072, startPoint y: 121, endPoint x: 839, endPoint y: 123, distance: 233.0
click at [848, 121] on div at bounding box center [694, 128] width 1390 height 24
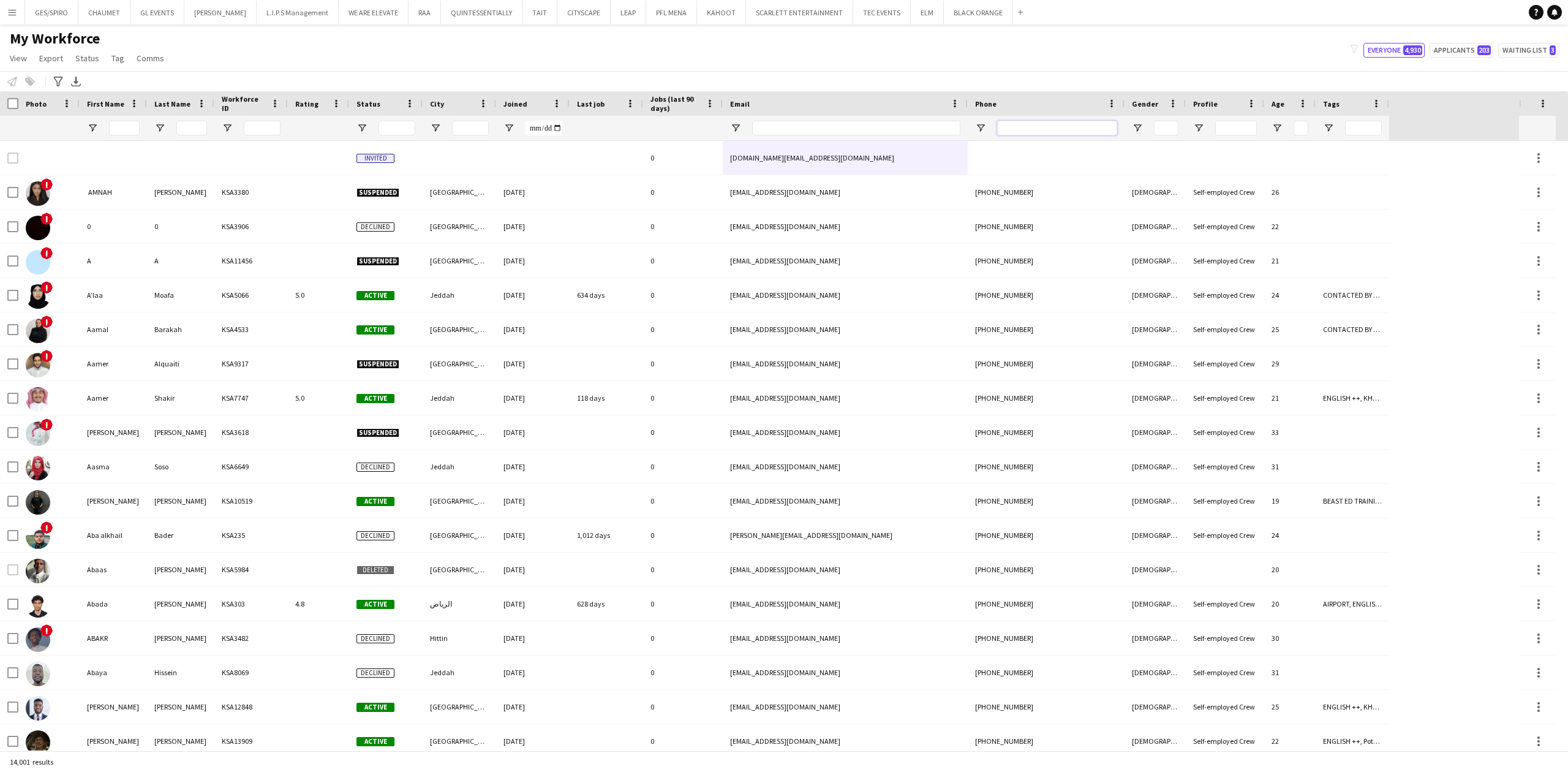
paste input "**********"
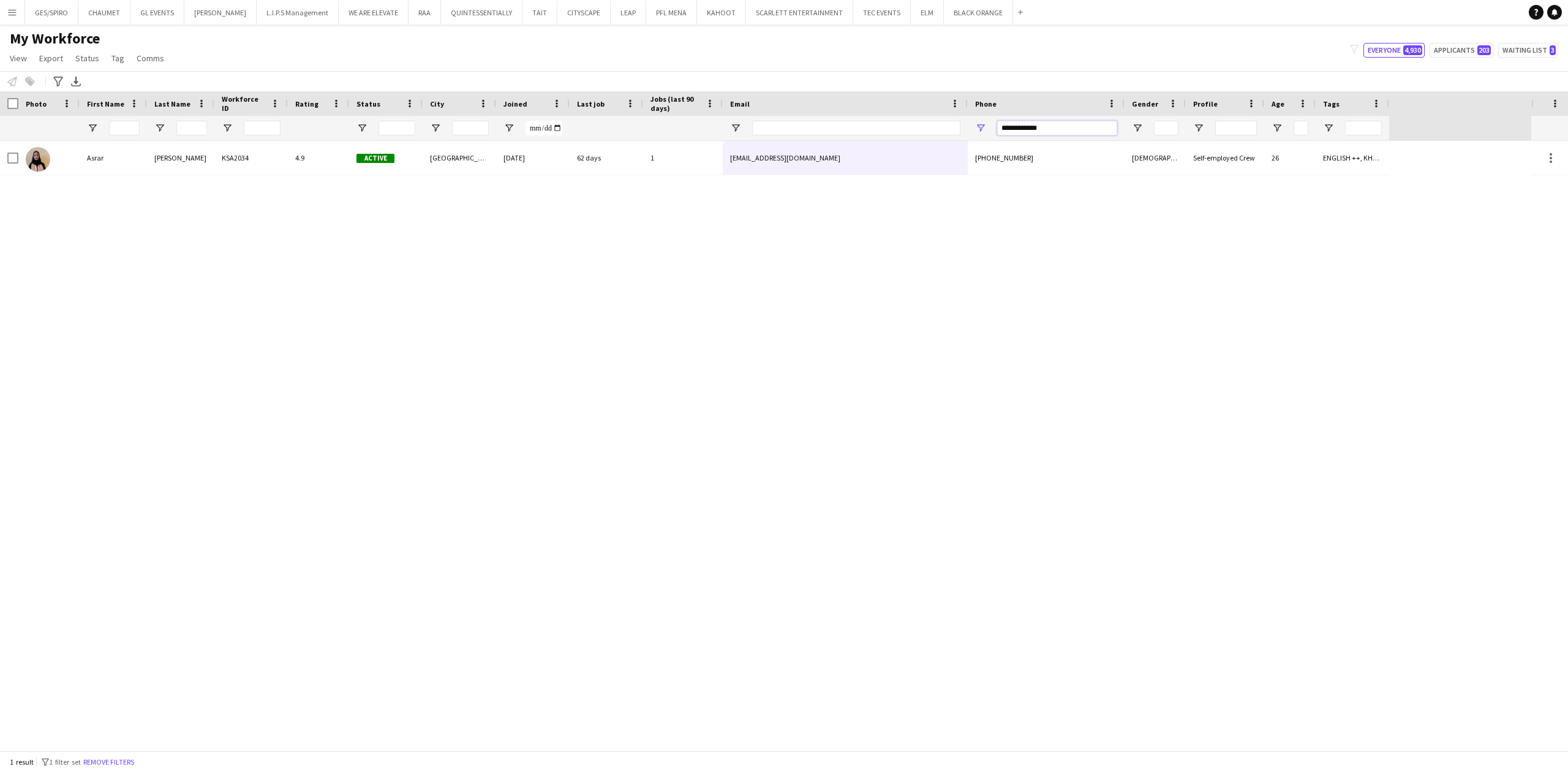
drag, startPoint x: 1040, startPoint y: 130, endPoint x: 686, endPoint y: 147, distance: 354.4
click at [689, 147] on div "Workforce Details Photo First Name" at bounding box center [784, 421] width 1568 height 659
paste input "Phone Filter Input"
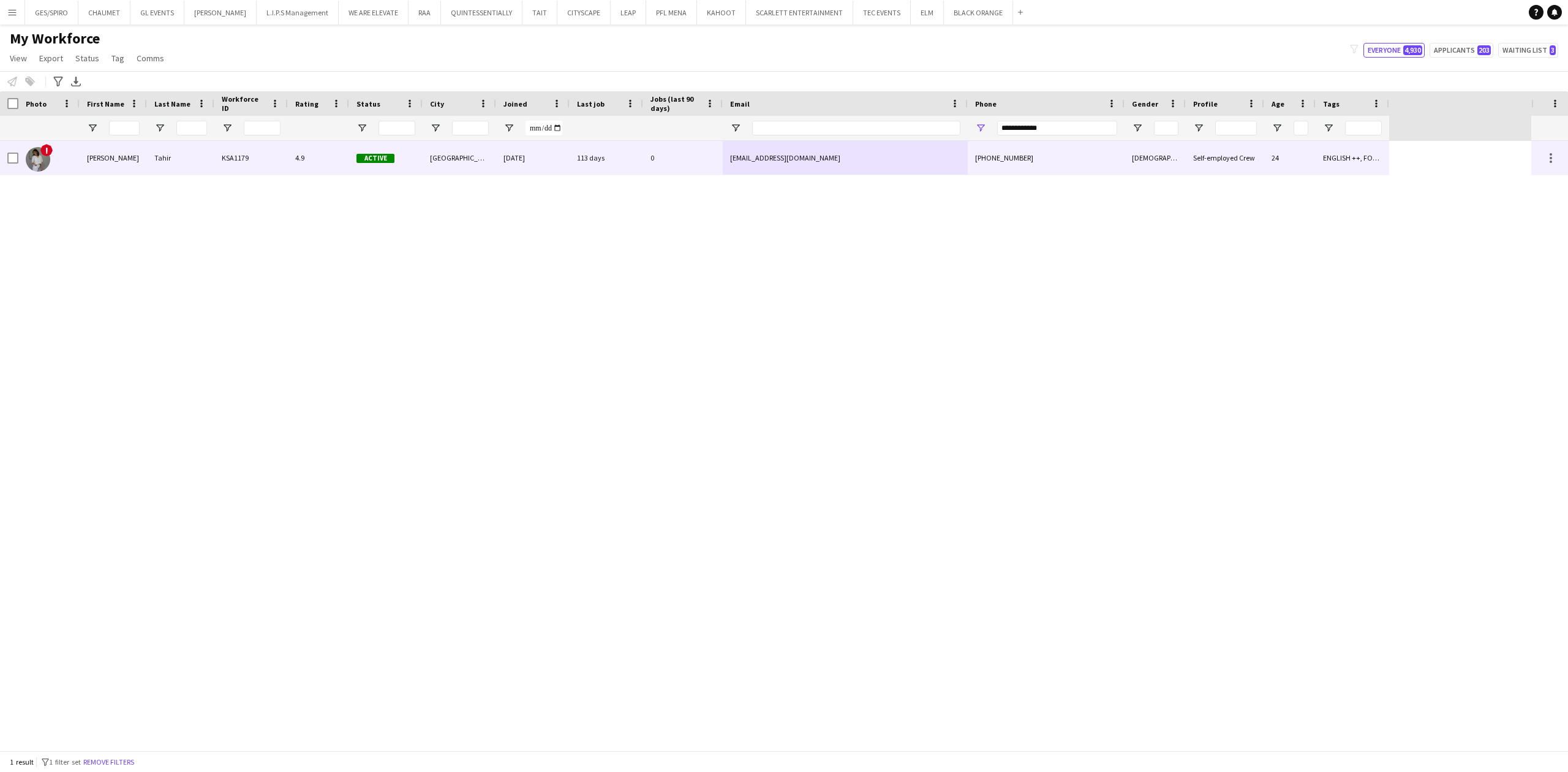
click at [626, 168] on div "113 days" at bounding box center [606, 157] width 73 height 34
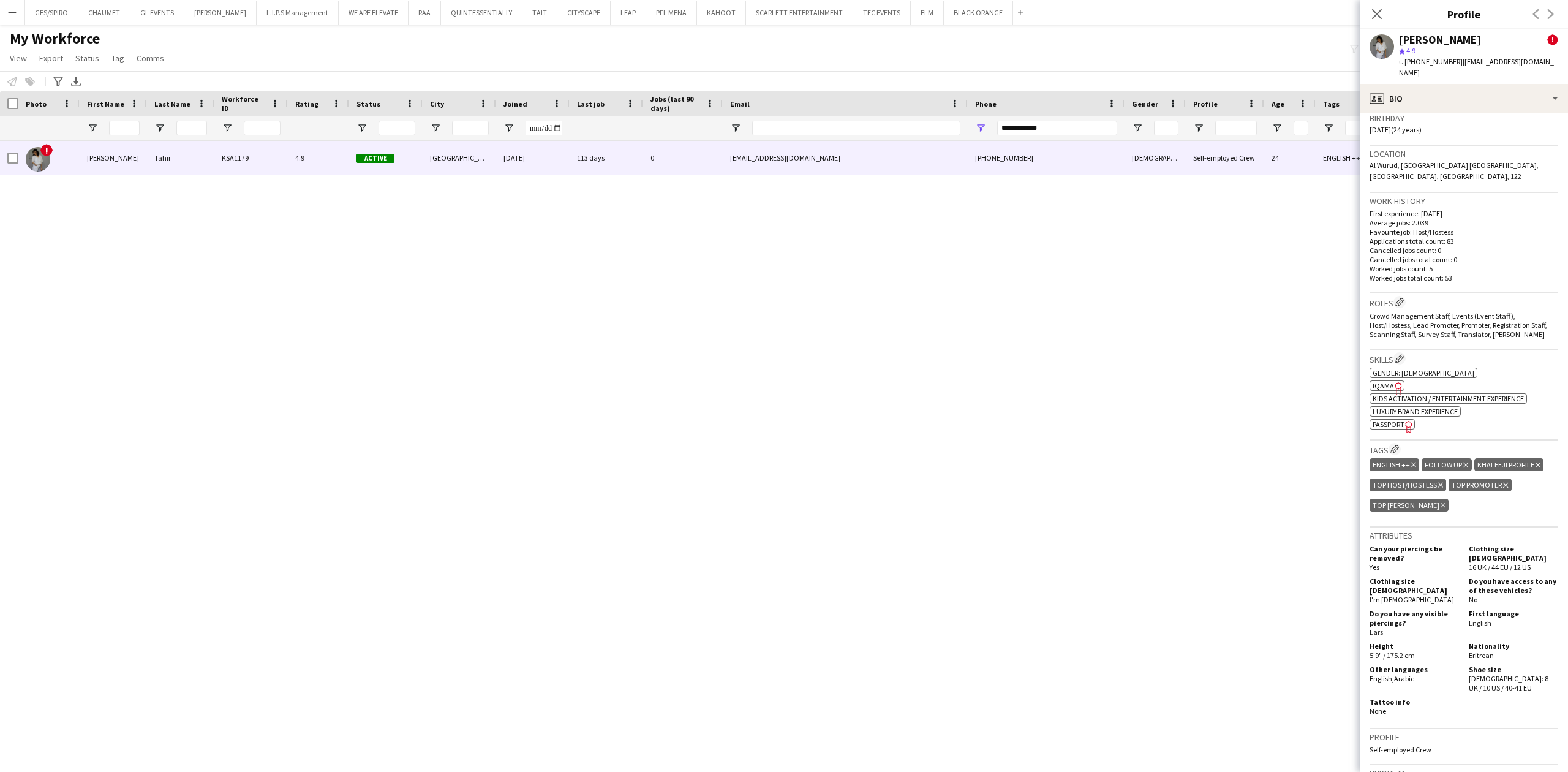
scroll to position [408, 0]
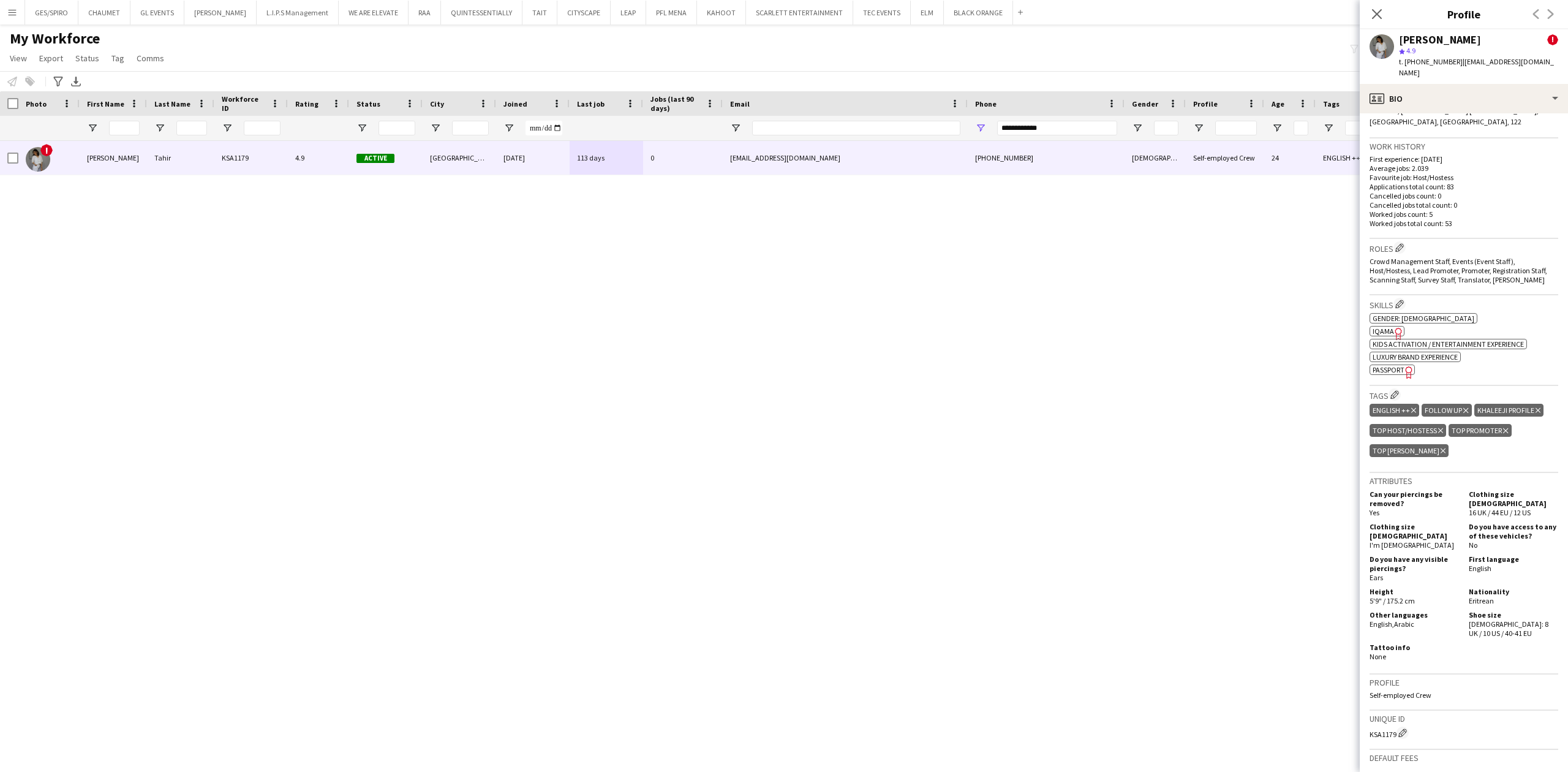
click at [1381, 327] on span "IQAMA" at bounding box center [1383, 331] width 22 height 9
click at [1490, 86] on div "profile Bio" at bounding box center [1464, 99] width 208 height 29
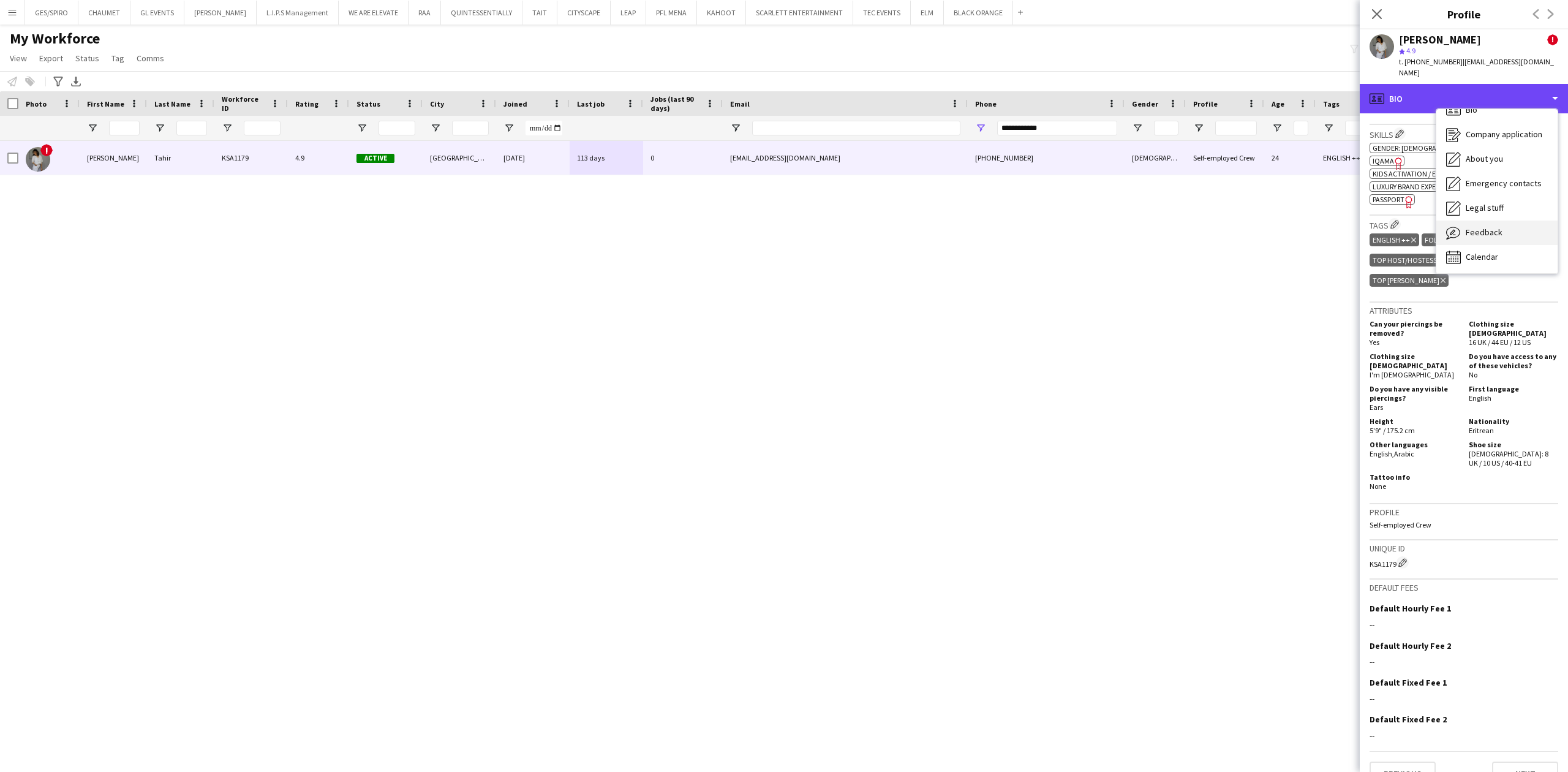
scroll to position [17, 0]
click at [1506, 244] on div "Calendar Calendar" at bounding box center [1497, 256] width 121 height 24
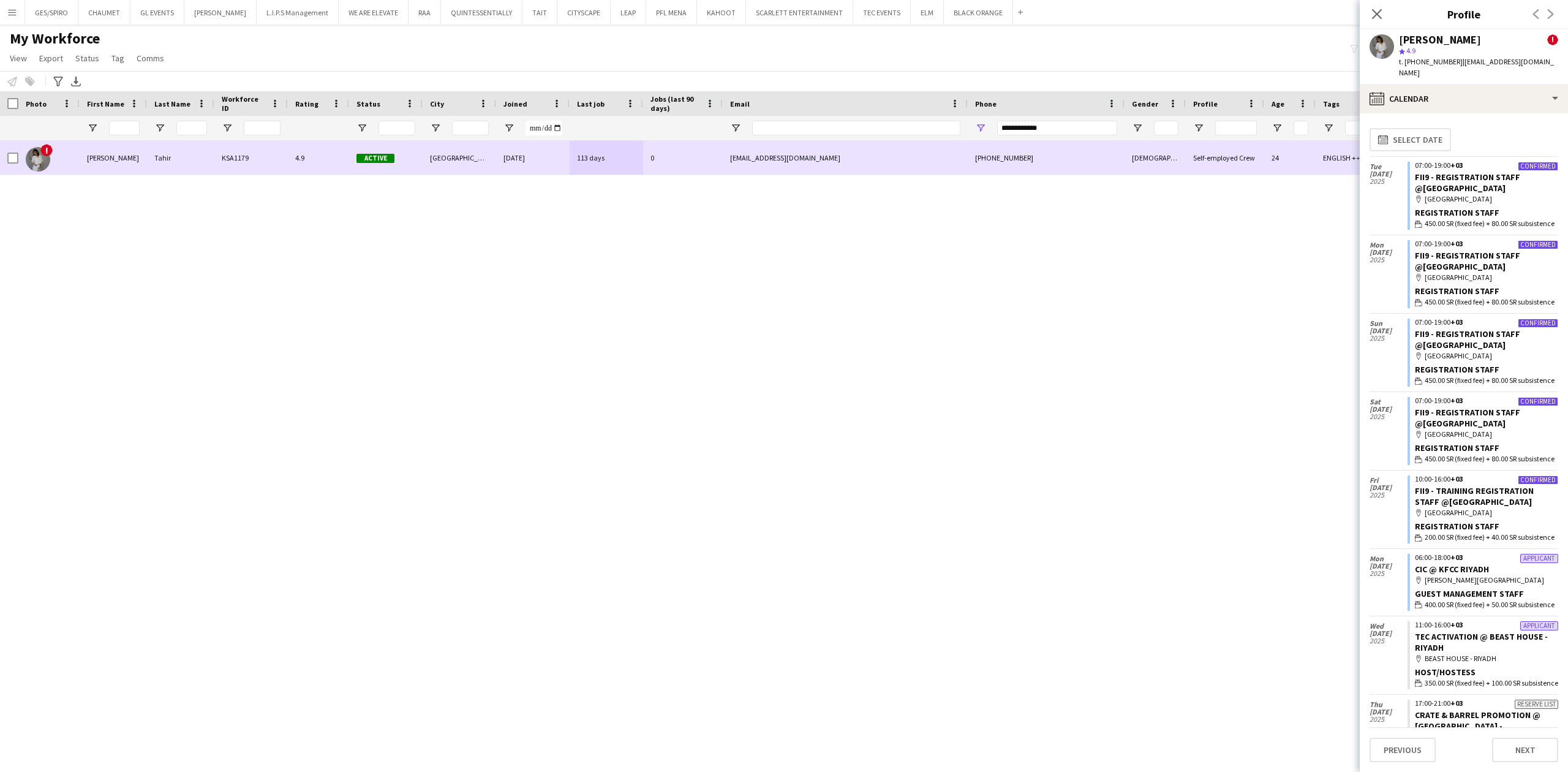
click at [741, 152] on div "haneentahir510@gmail.com" at bounding box center [846, 157] width 245 height 34
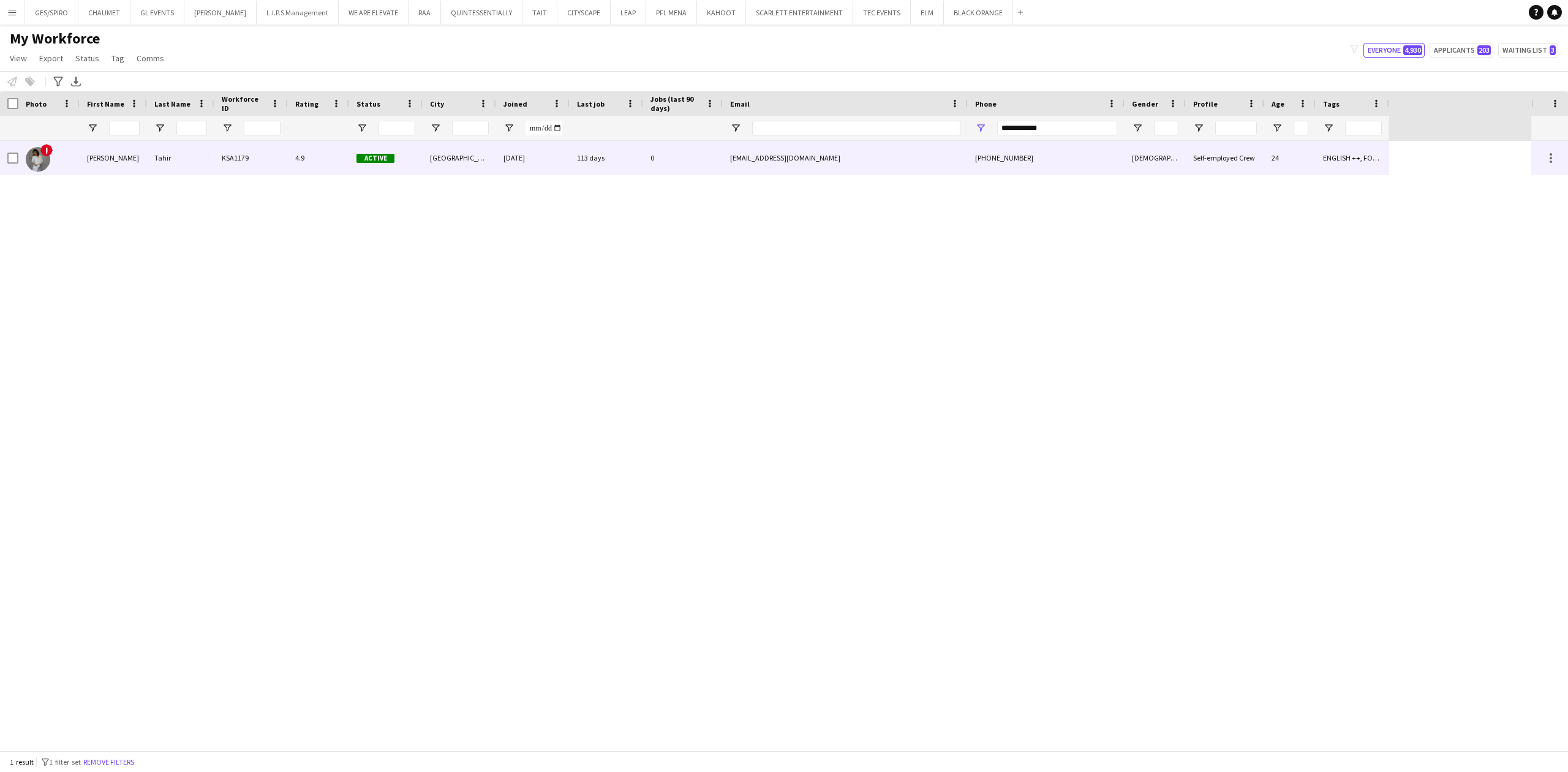
click at [741, 152] on div "haneentahir510@gmail.com" at bounding box center [846, 157] width 245 height 34
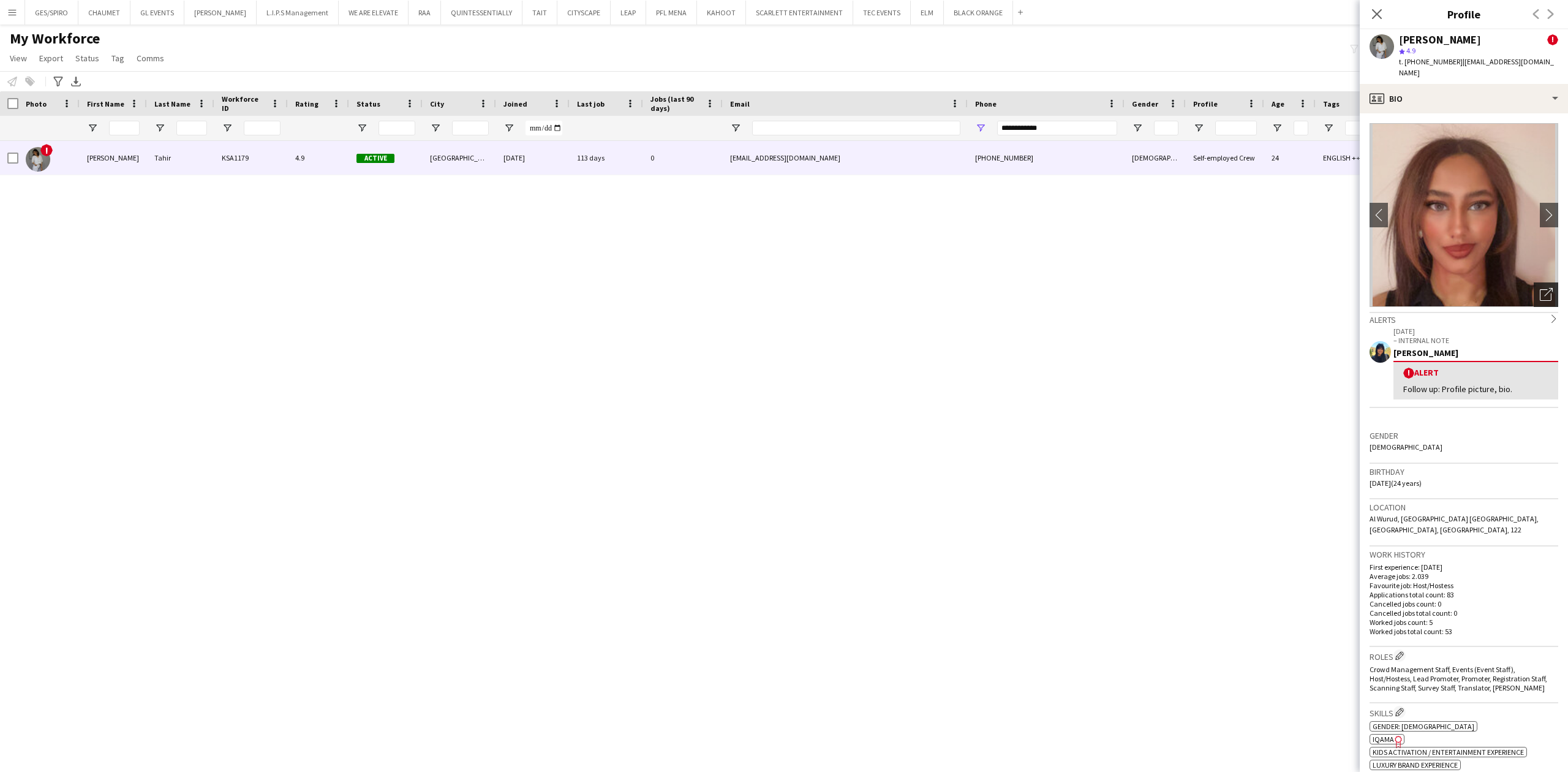
click at [1540, 288] on icon "Open photos pop-in" at bounding box center [1546, 294] width 13 height 13
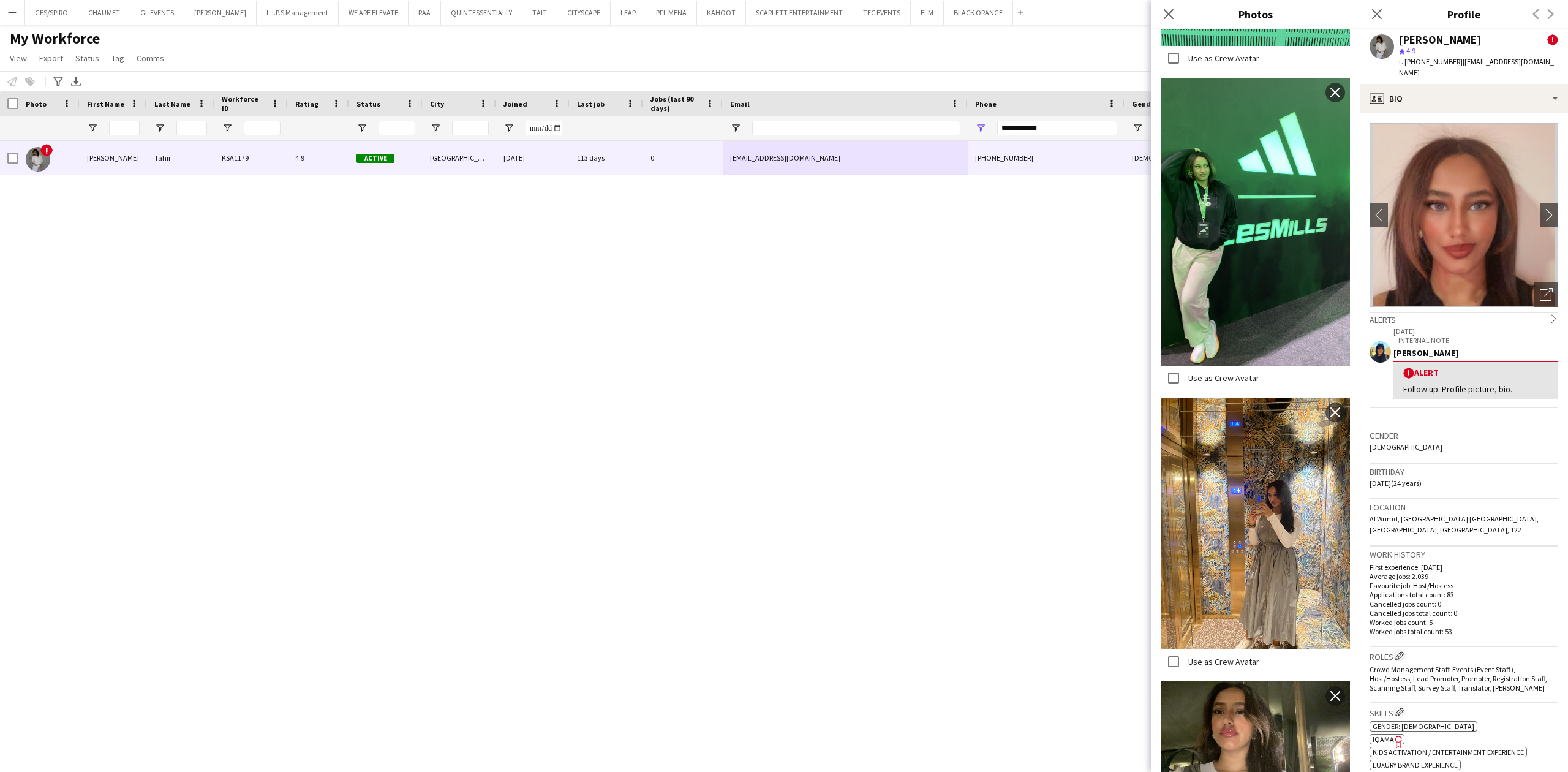
scroll to position [1878, 0]
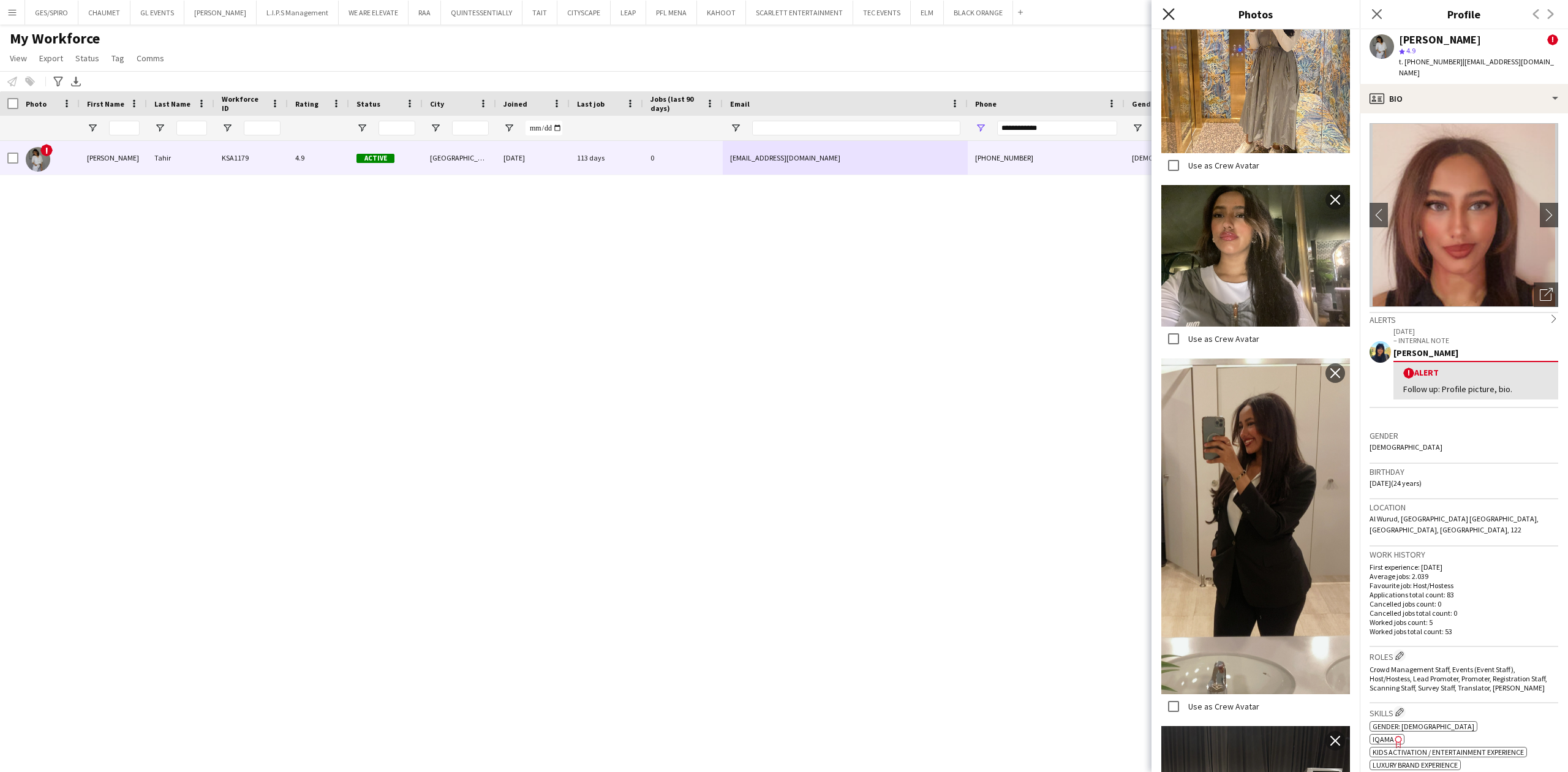
click at [1172, 11] on icon at bounding box center [1168, 13] width 12 height 12
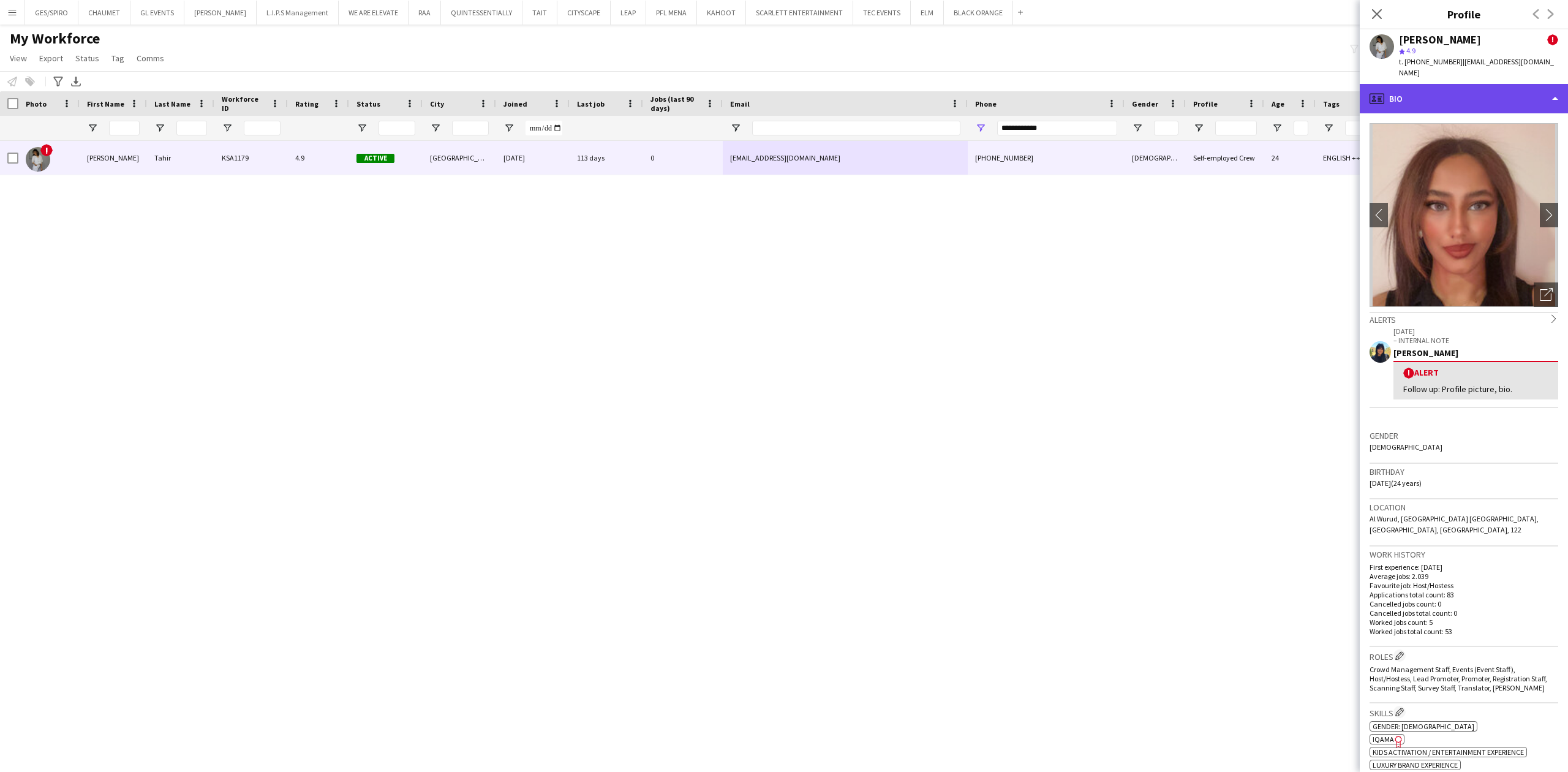
drag, startPoint x: 1458, startPoint y: 78, endPoint x: 1463, endPoint y: 90, distance: 13.0
click at [1458, 84] on div "profile Bio" at bounding box center [1464, 99] width 208 height 29
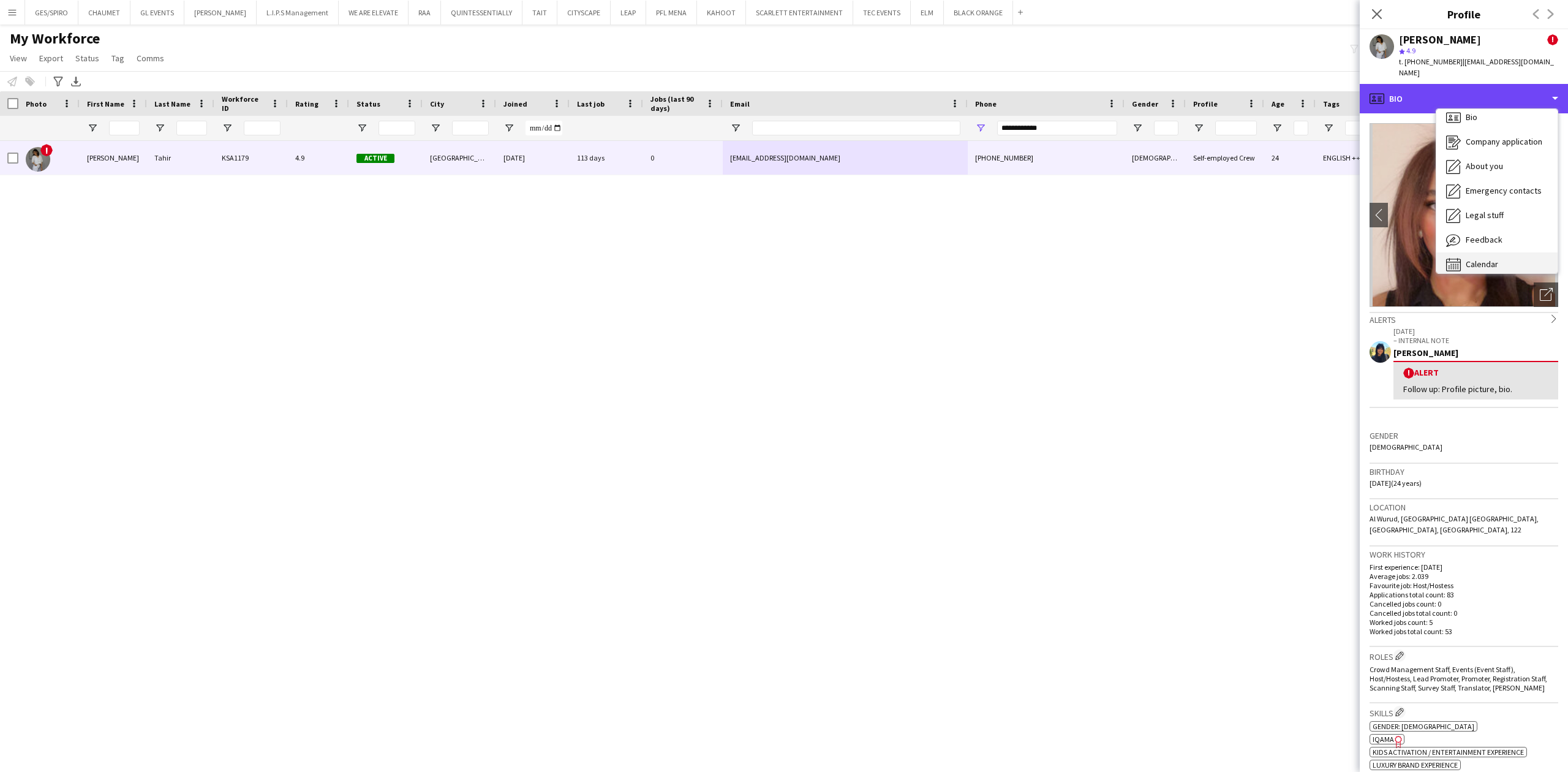
scroll to position [17, 0]
click at [1493, 250] on span "Calendar" at bounding box center [1482, 255] width 32 height 11
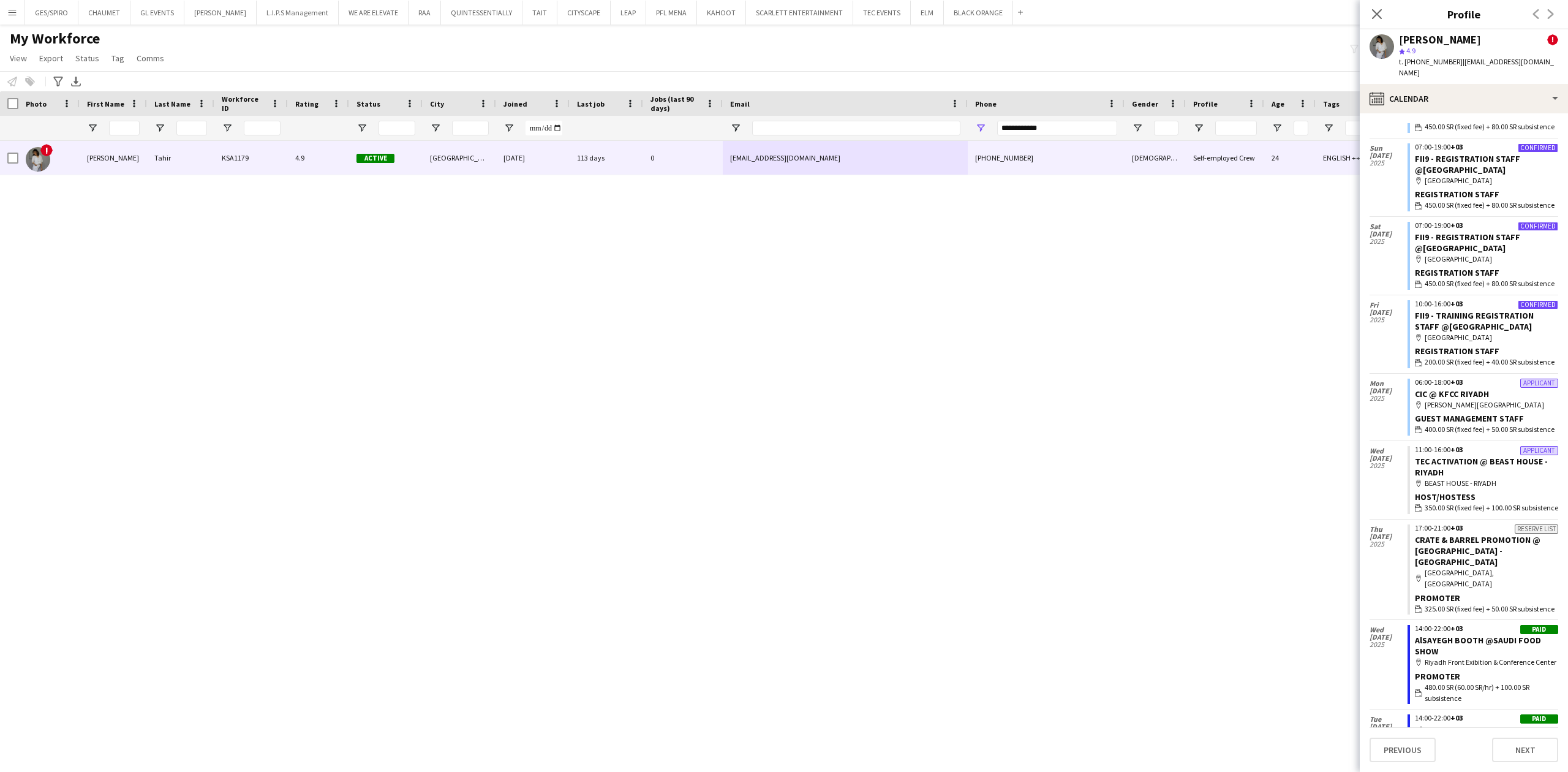
scroll to position [0, 0]
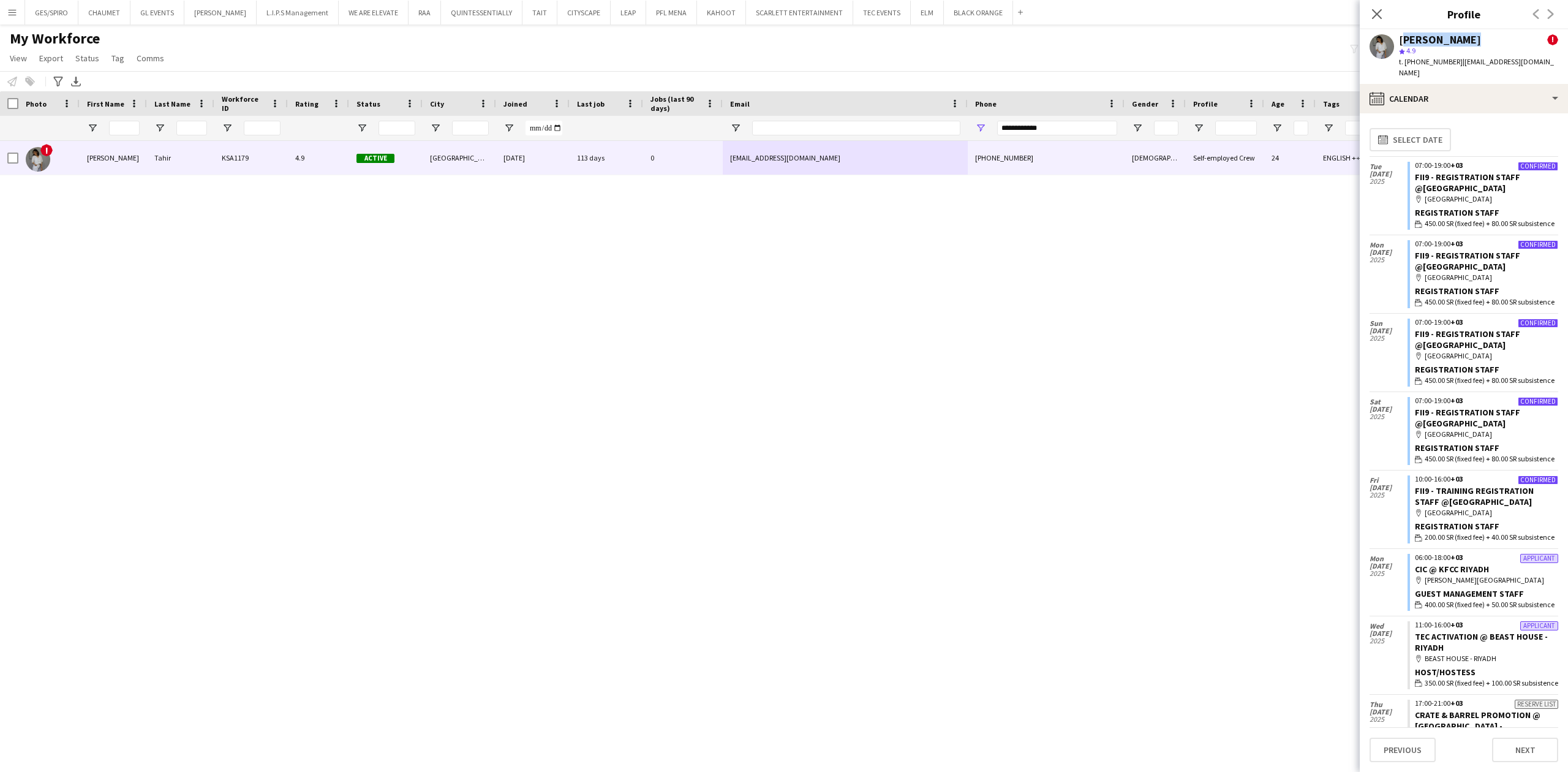
drag, startPoint x: 1398, startPoint y: 37, endPoint x: 1471, endPoint y: 37, distance: 73.0
click at [1471, 37] on div "Haneen Tahir ! star 4.9 t. +966554123239 | haneentahir510@gmail.com" at bounding box center [1464, 57] width 208 height 55
copy div "Haneen Tahir"
click at [1430, 62] on span "t. +966554123239" at bounding box center [1431, 61] width 64 height 9
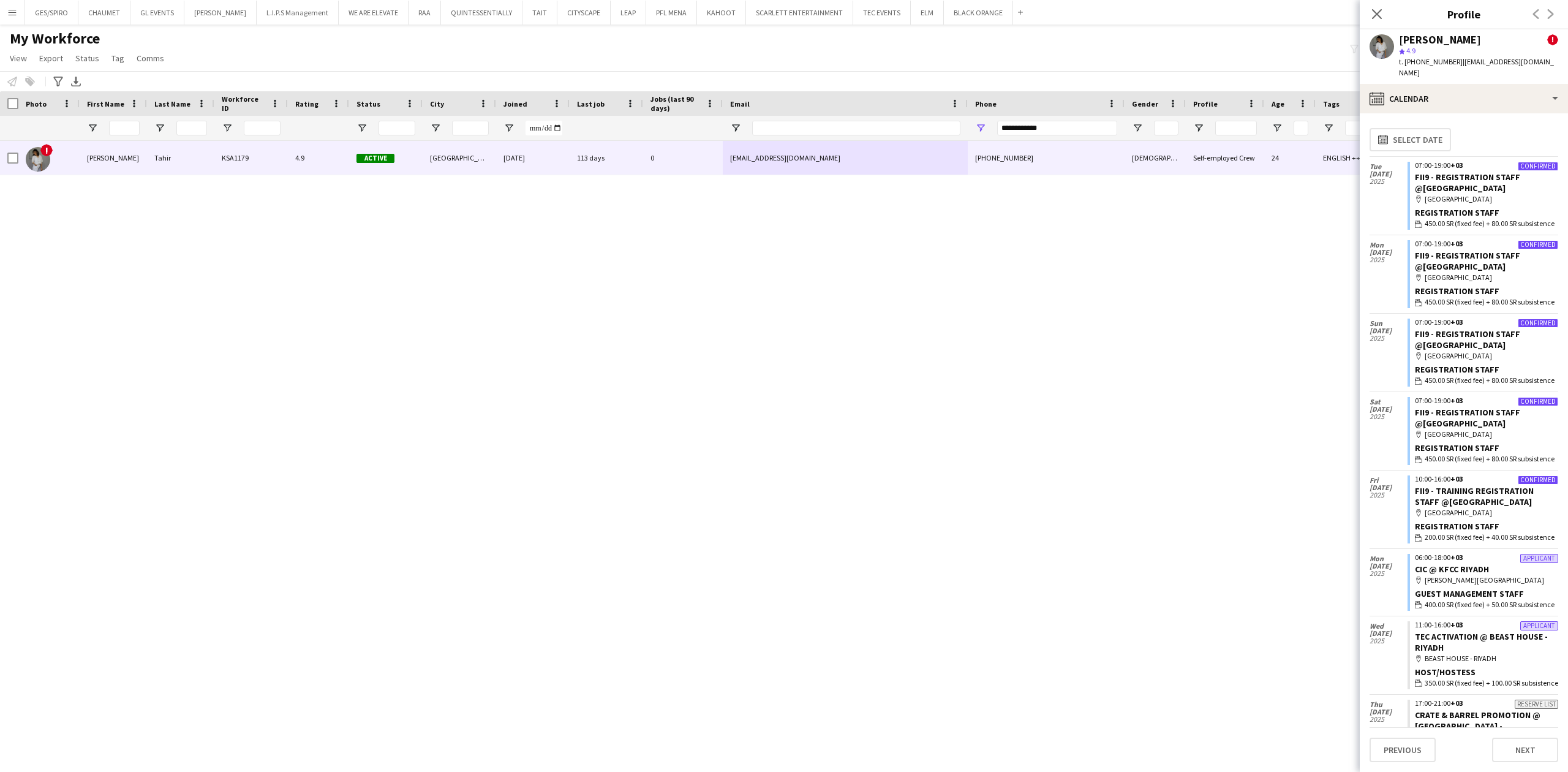
copy span "966554123239"
drag, startPoint x: 1085, startPoint y: 134, endPoint x: 1074, endPoint y: 128, distance: 12.5
click at [1074, 129] on div "**********" at bounding box center [1057, 128] width 120 height 24
drag, startPoint x: 1045, startPoint y: 126, endPoint x: 486, endPoint y: 138, distance: 559.1
click at [822, 137] on div at bounding box center [694, 128] width 1390 height 24
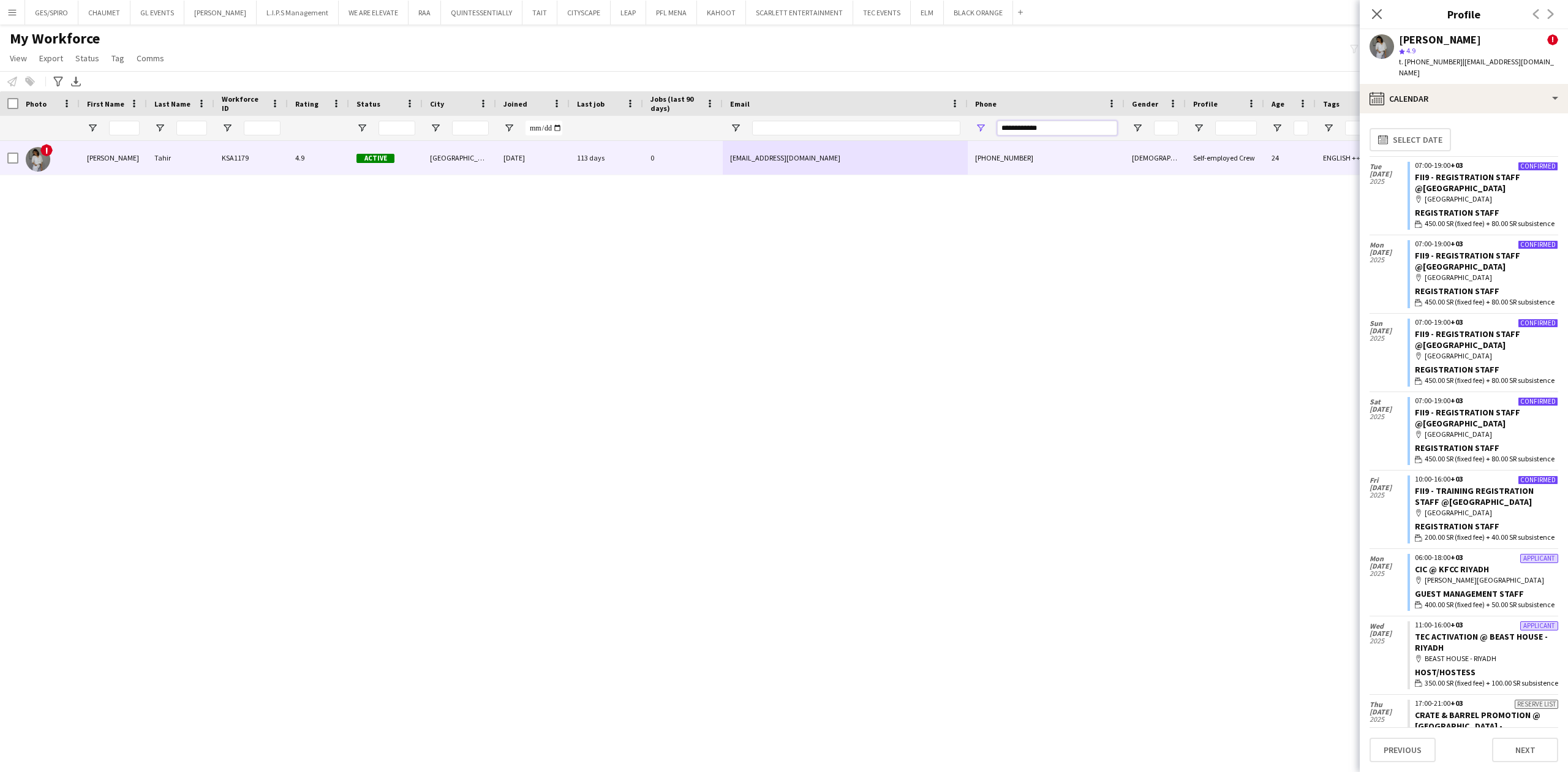
paste input "Phone Filter Input"
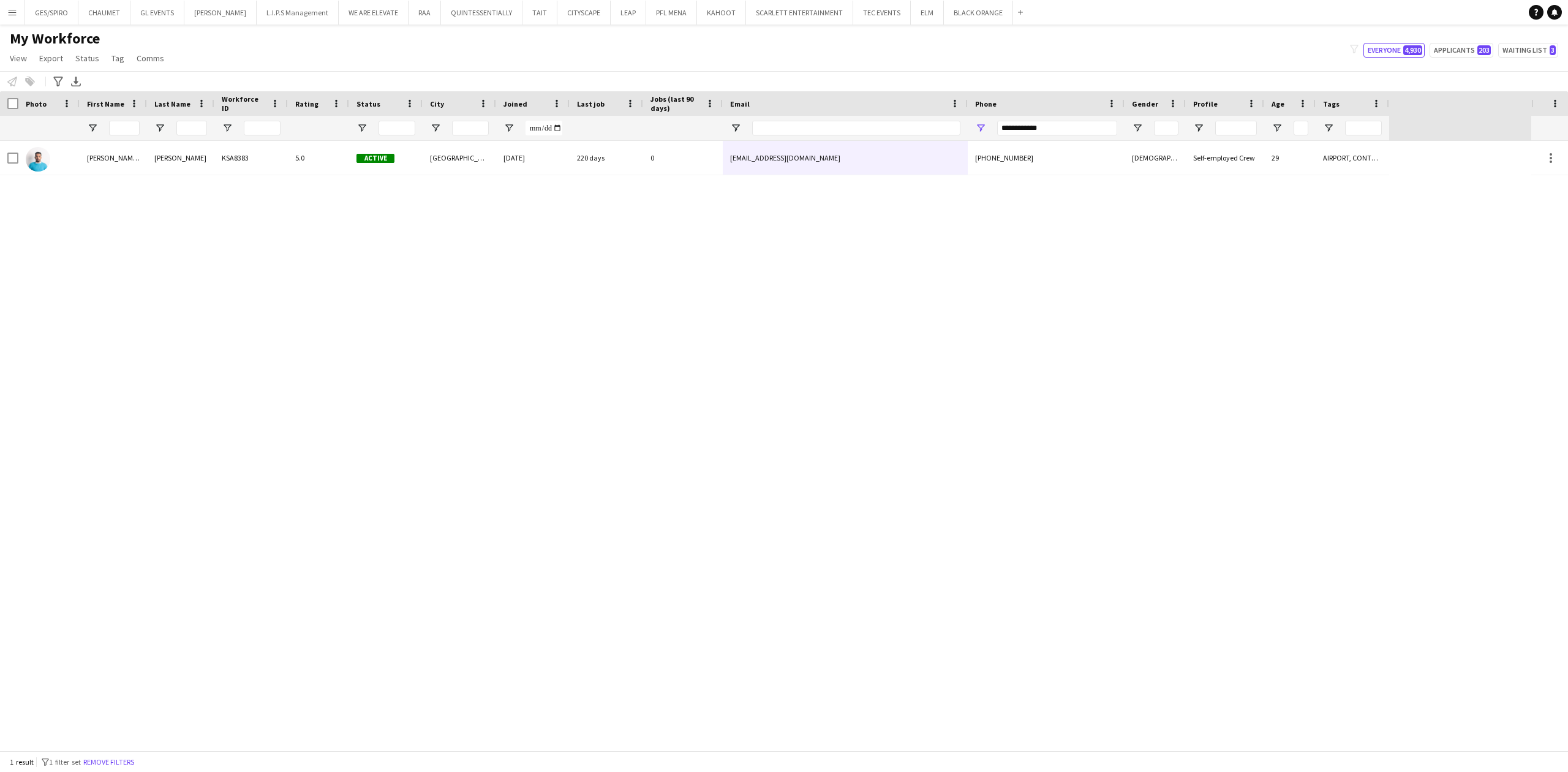
click at [828, 165] on div "iammuh01@gmail.com" at bounding box center [846, 157] width 245 height 34
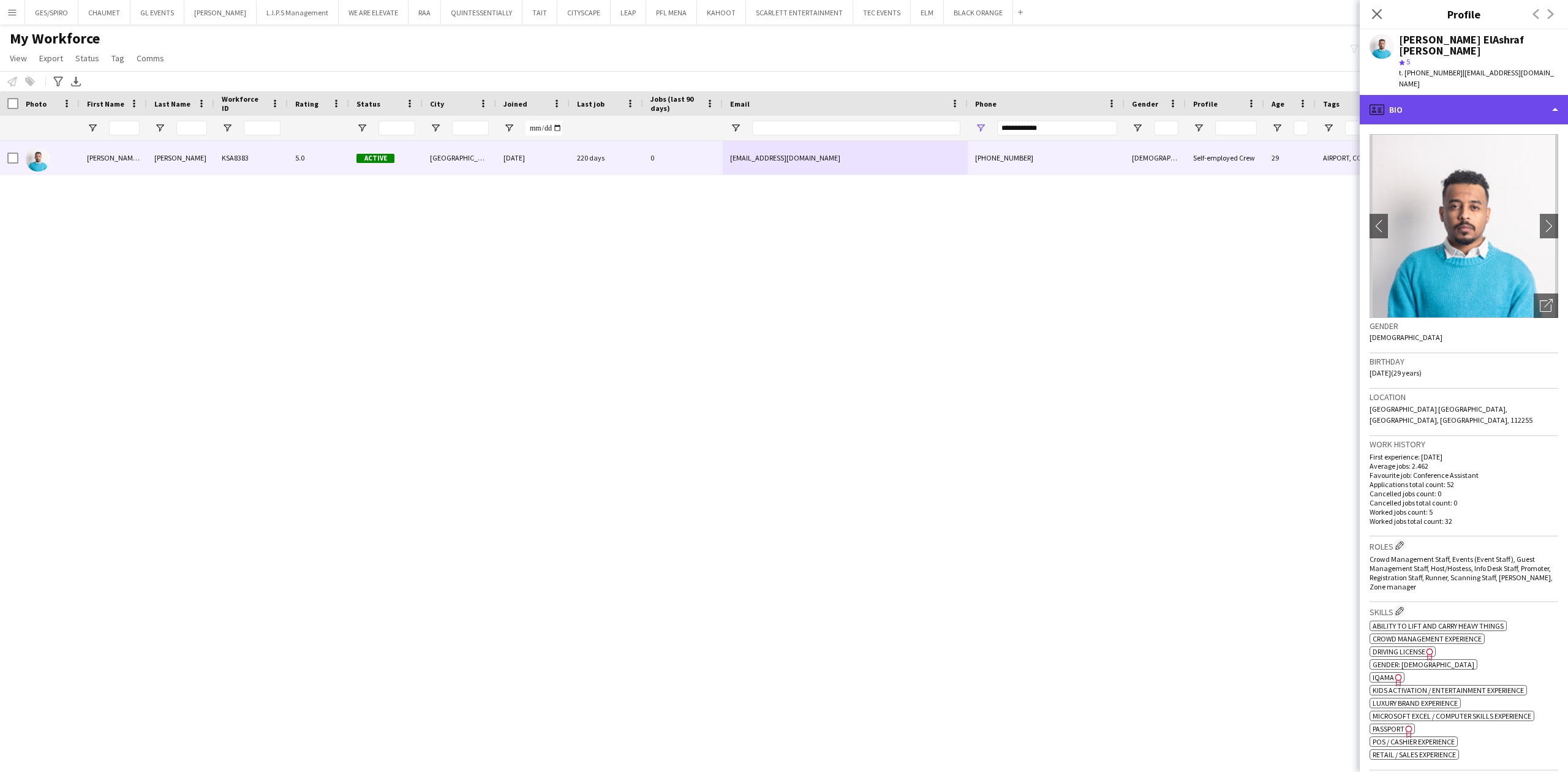
click at [1483, 95] on div "profile Bio" at bounding box center [1464, 110] width 208 height 29
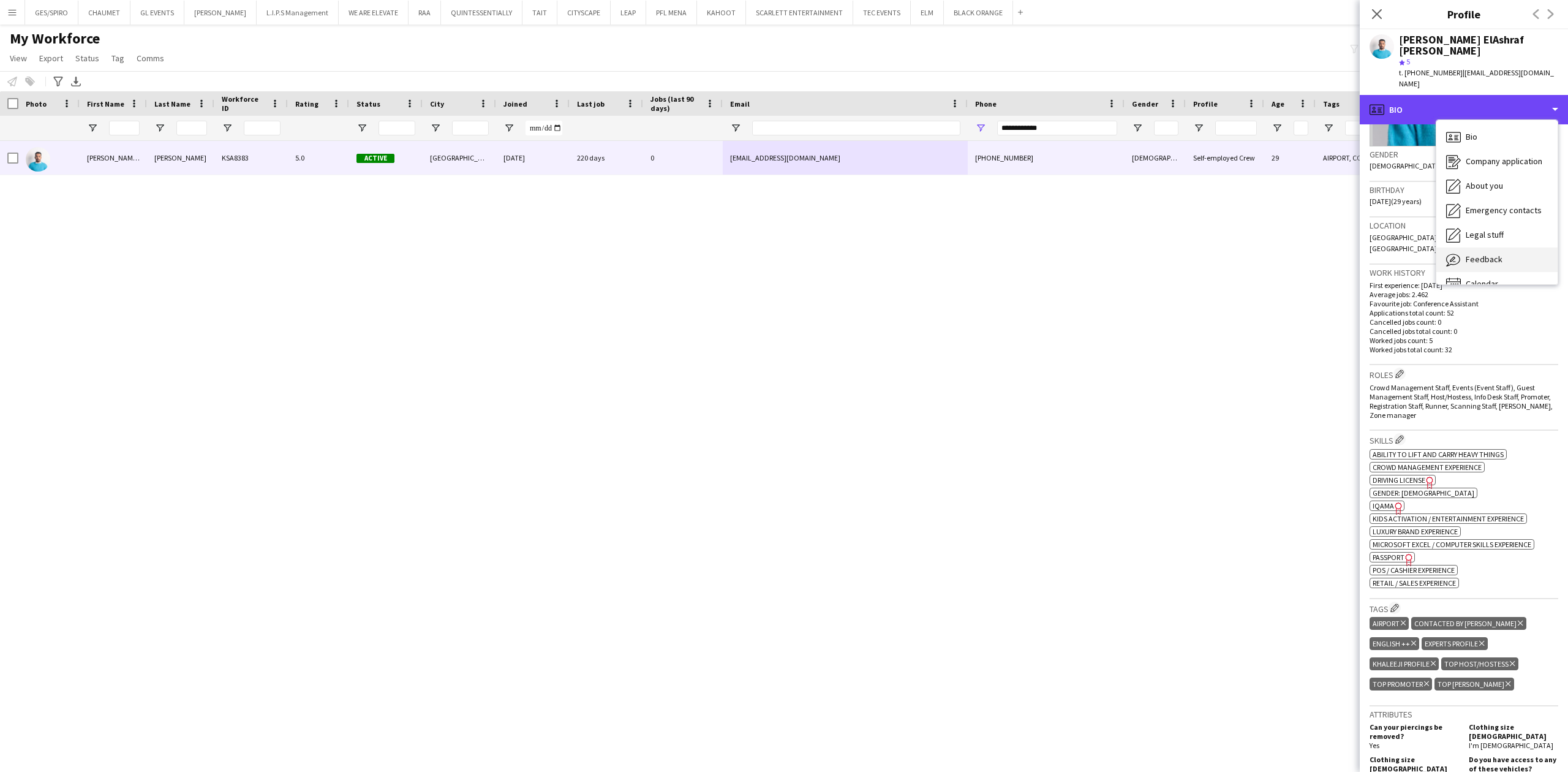
scroll to position [245, 0]
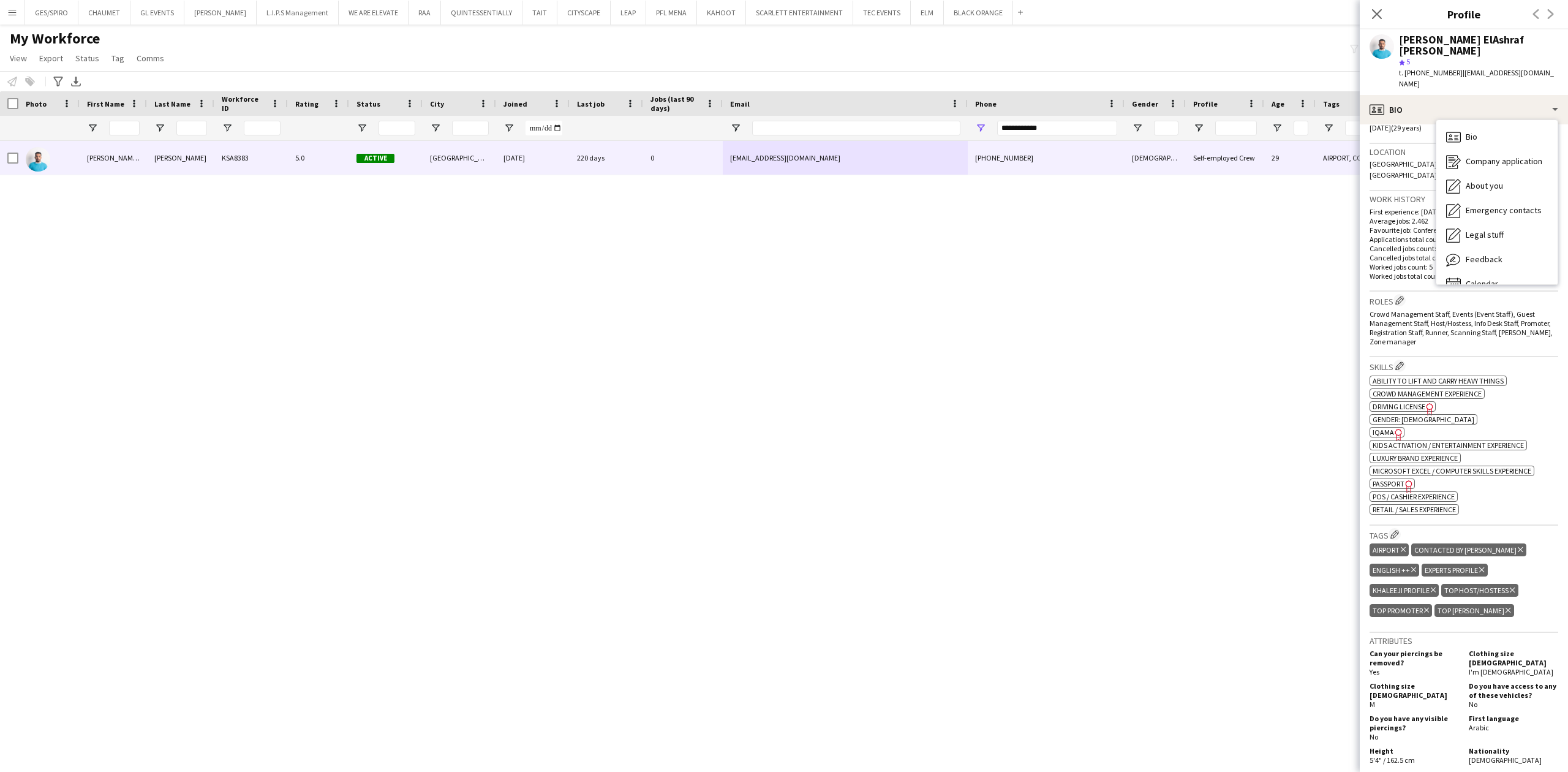
click at [1392, 428] on icon "Freelancer has uploaded a photo validation of skill. Click to see" at bounding box center [1399, 434] width 13 height 13
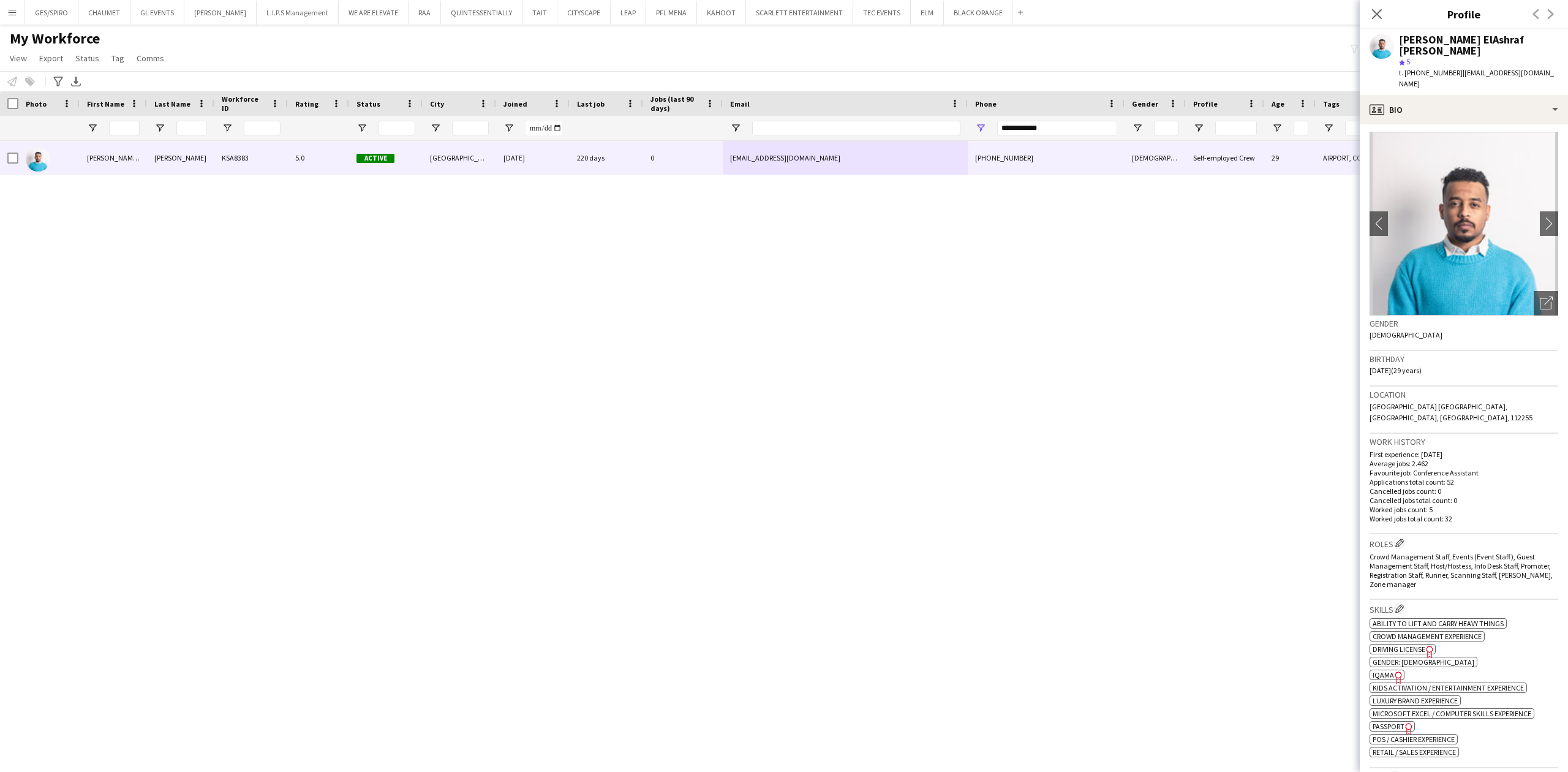
scroll to position [0, 0]
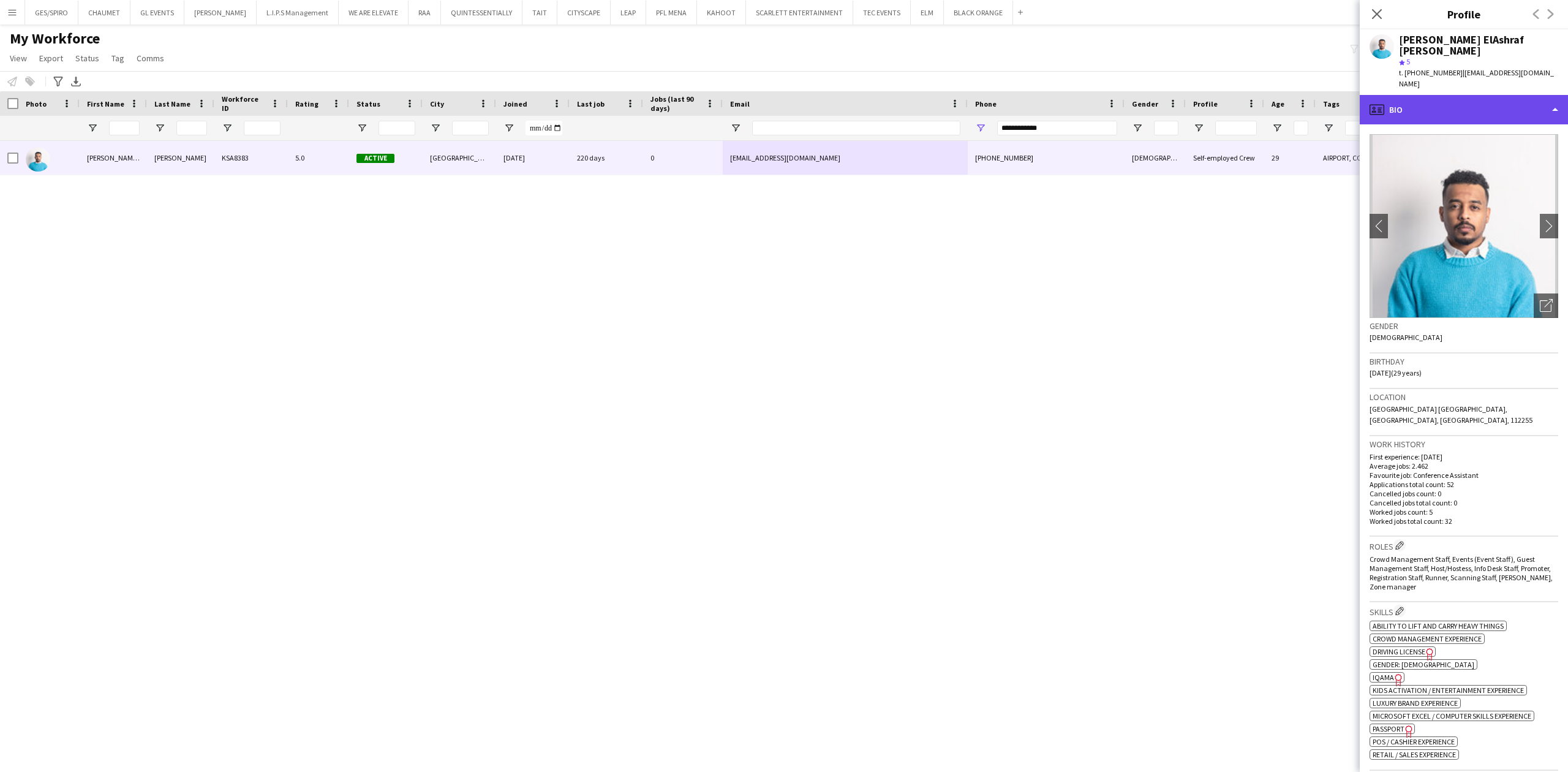
click at [1492, 95] on div "profile Bio" at bounding box center [1464, 110] width 208 height 29
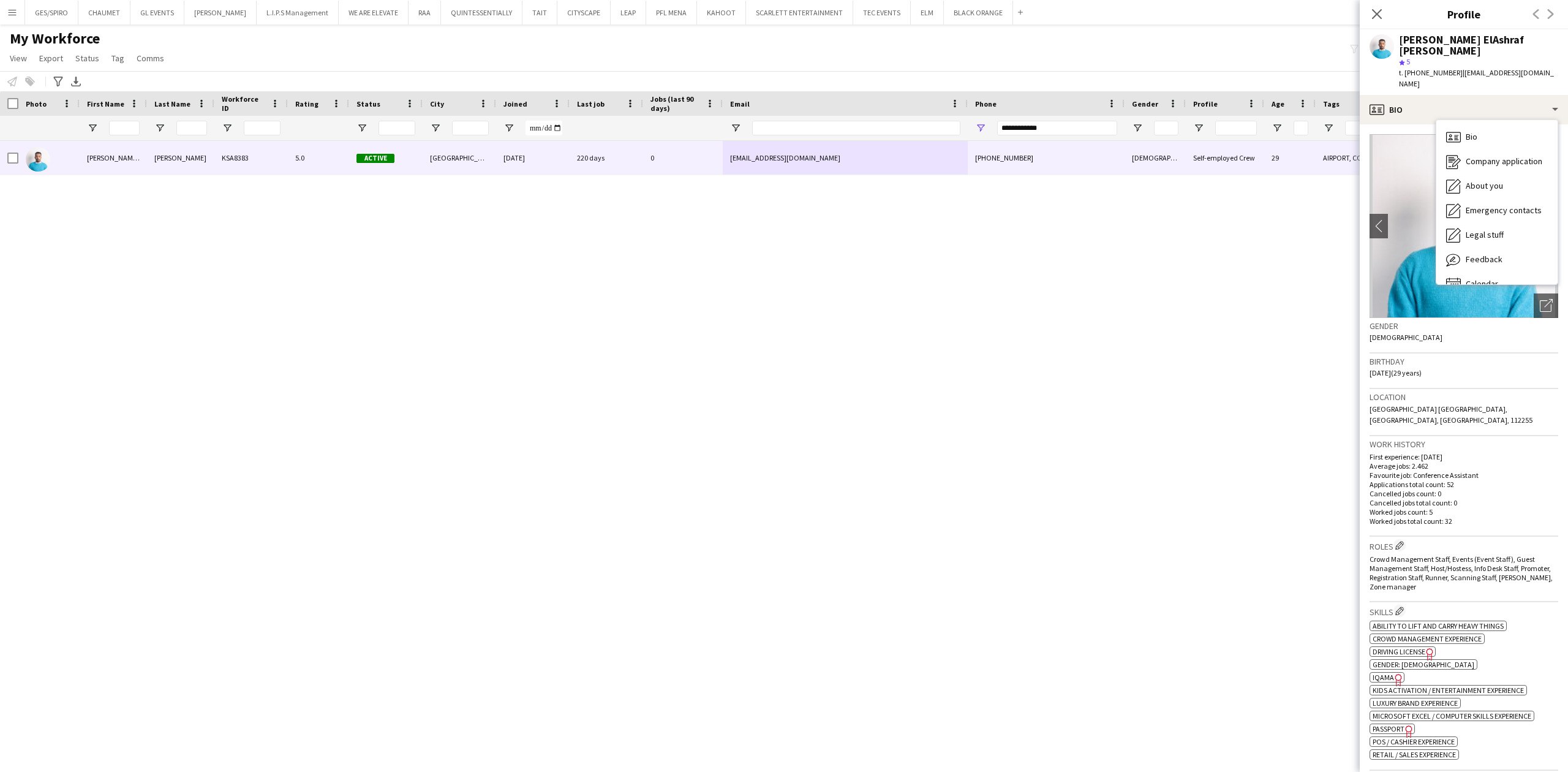
click at [1530, 496] on div "Work history First experience: 18-10-2024 Average jobs: 2.462 Favourite job: Co…" at bounding box center [1464, 487] width 189 height 101
click at [1424, 68] on span "t. +966552824191" at bounding box center [1431, 72] width 64 height 9
copy span "966552824191"
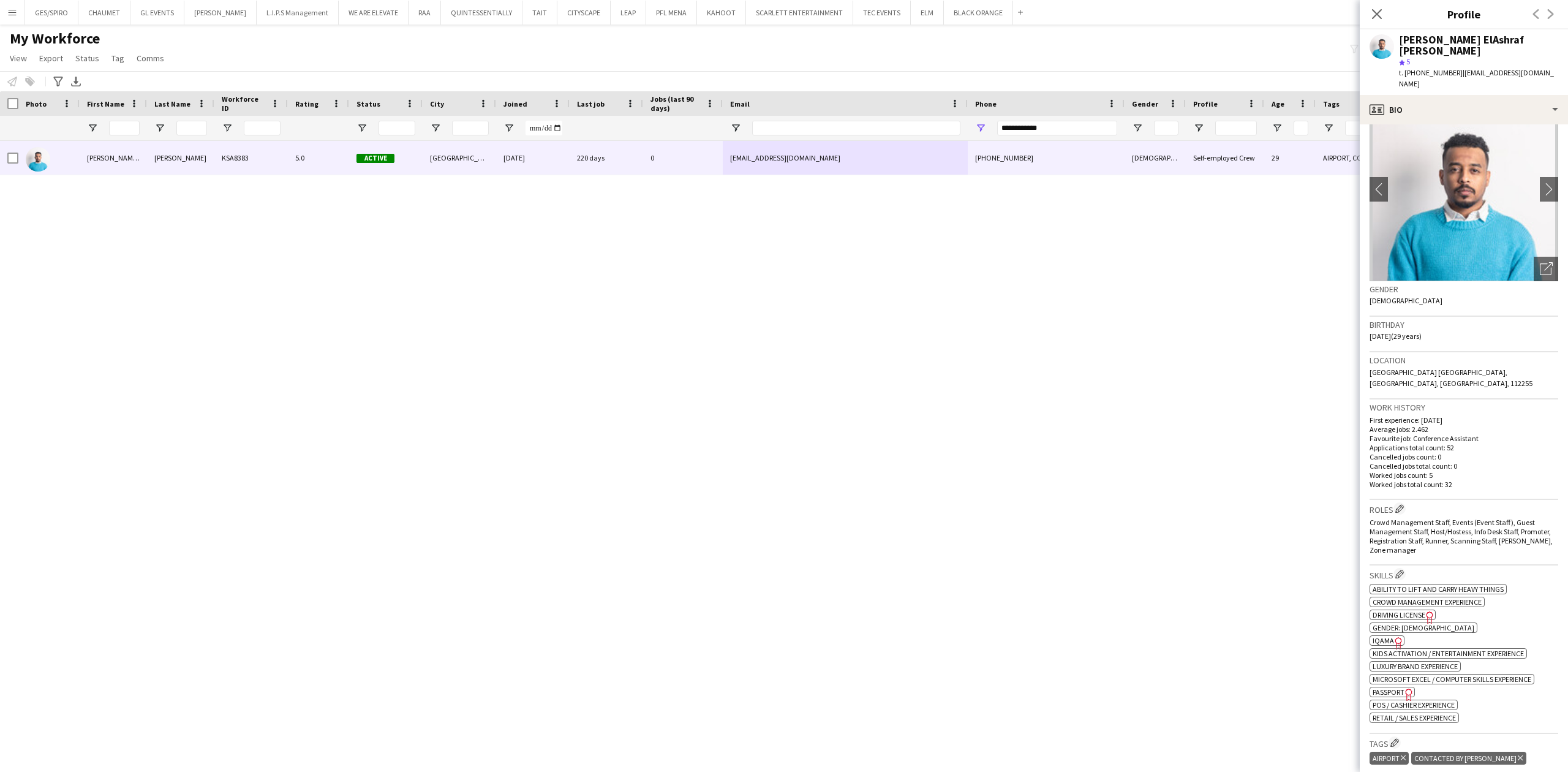
scroll to position [163, 0]
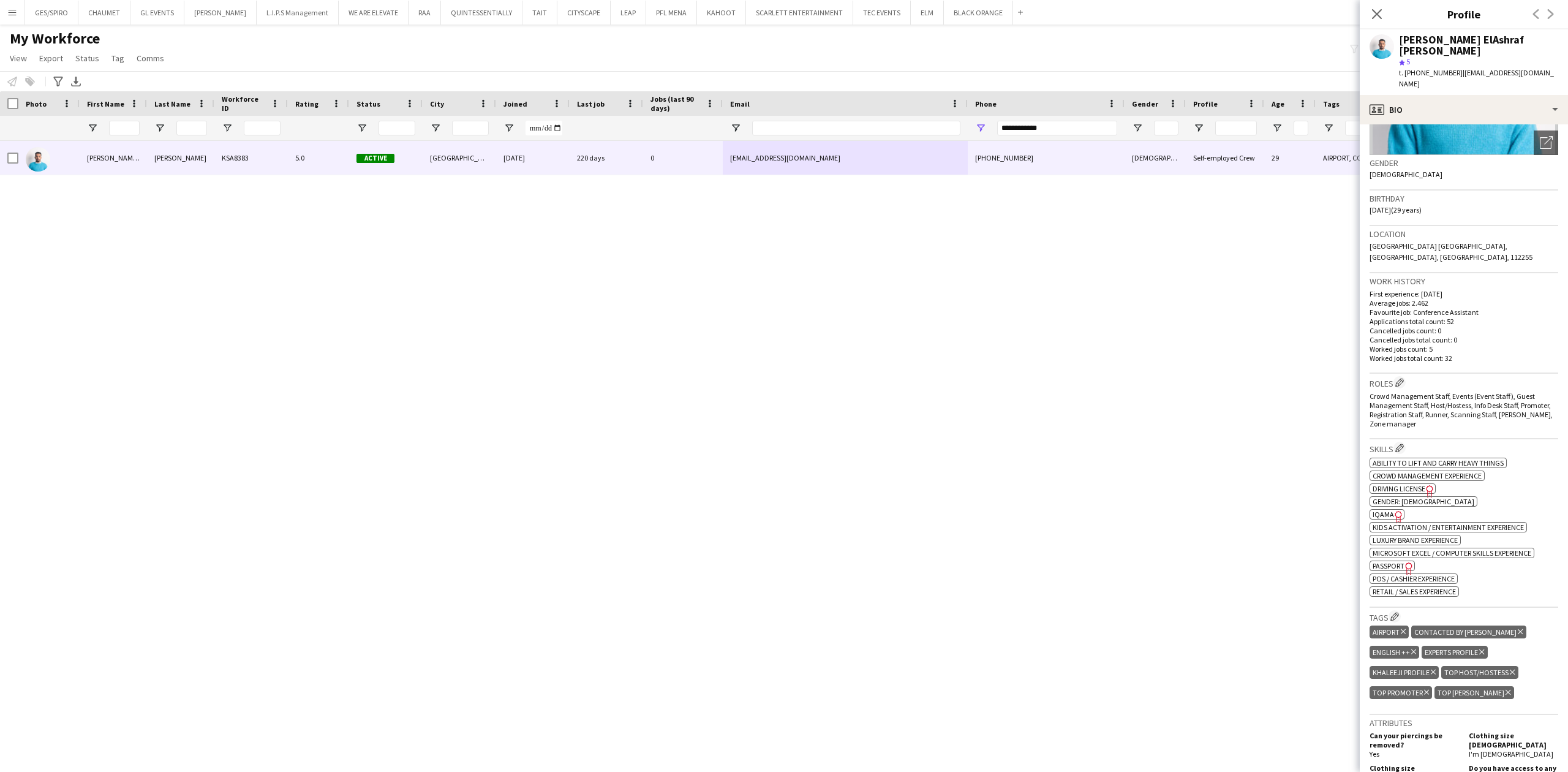
click at [1392, 510] on icon "Freelancer has uploaded a photo validation of skill. Click to see" at bounding box center [1399, 517] width 13 height 13
click at [1441, 95] on div "profile Bio" at bounding box center [1464, 110] width 208 height 29
click at [1514, 248] on div "Feedback Feedback" at bounding box center [1497, 259] width 121 height 24
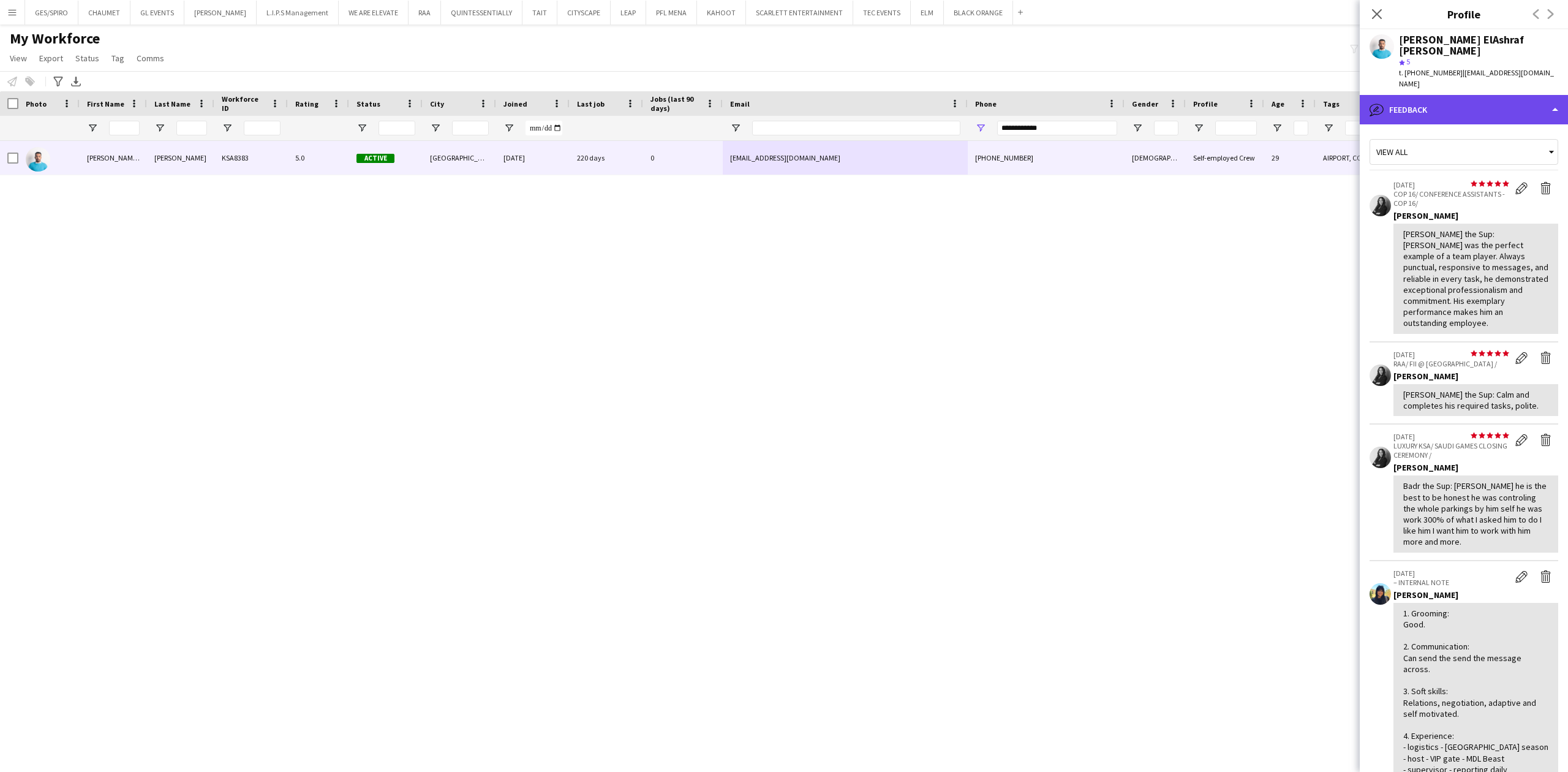
click at [1471, 95] on div "bubble-pencil Feedback" at bounding box center [1464, 110] width 208 height 29
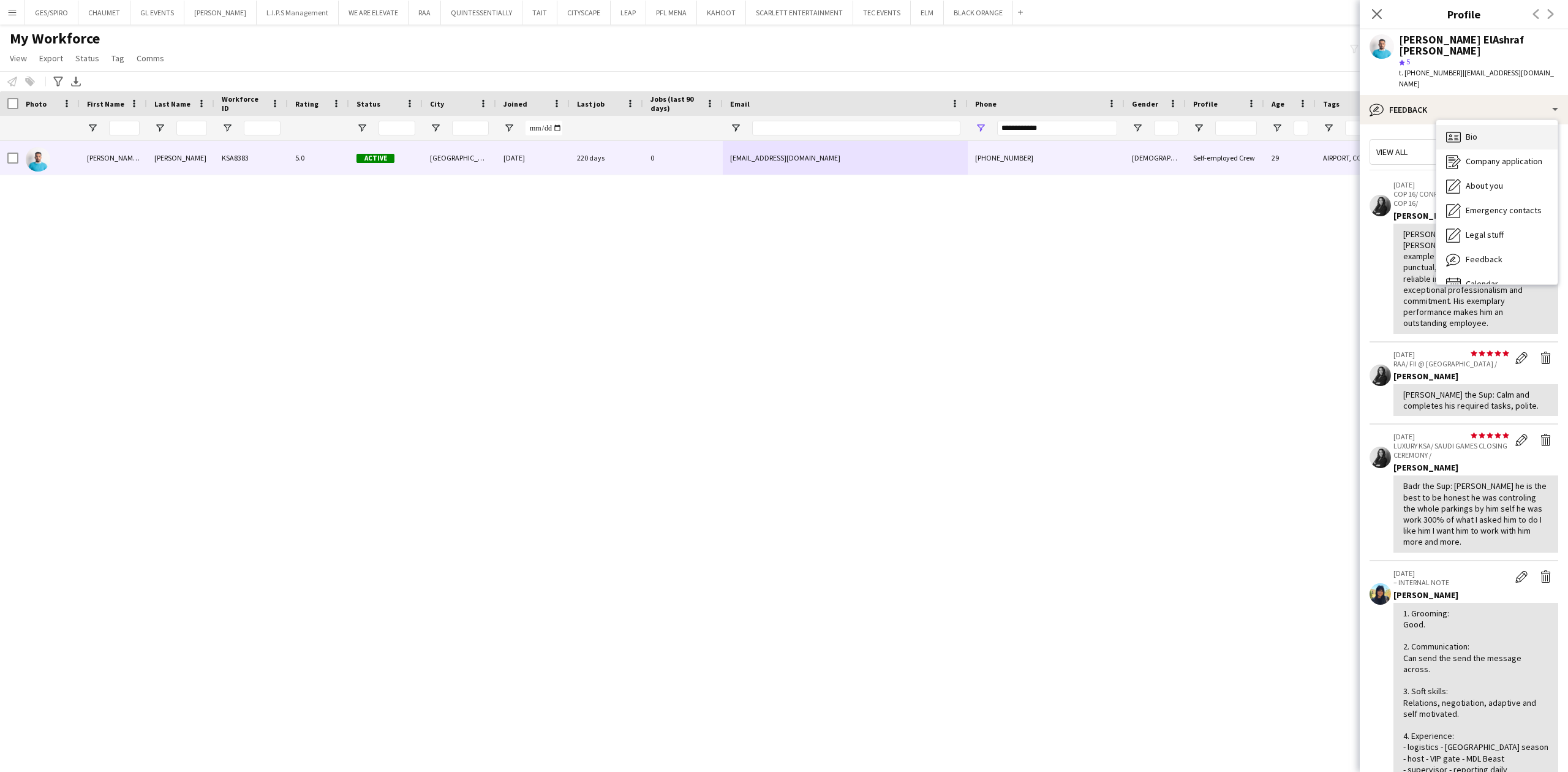
click at [1501, 125] on div "Bio Bio" at bounding box center [1497, 137] width 121 height 24
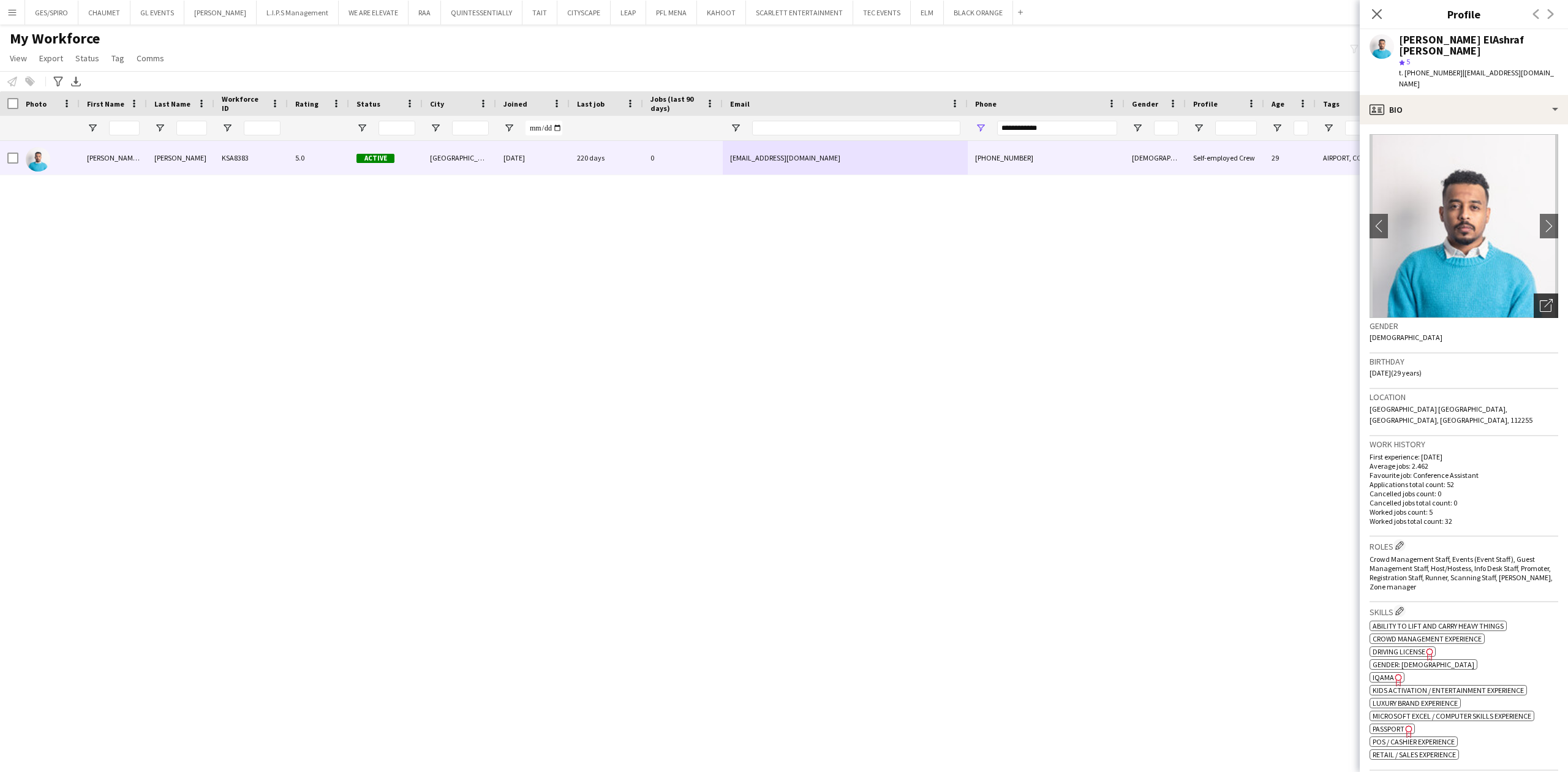
click at [1540, 299] on icon "Open photos pop-in" at bounding box center [1546, 305] width 13 height 13
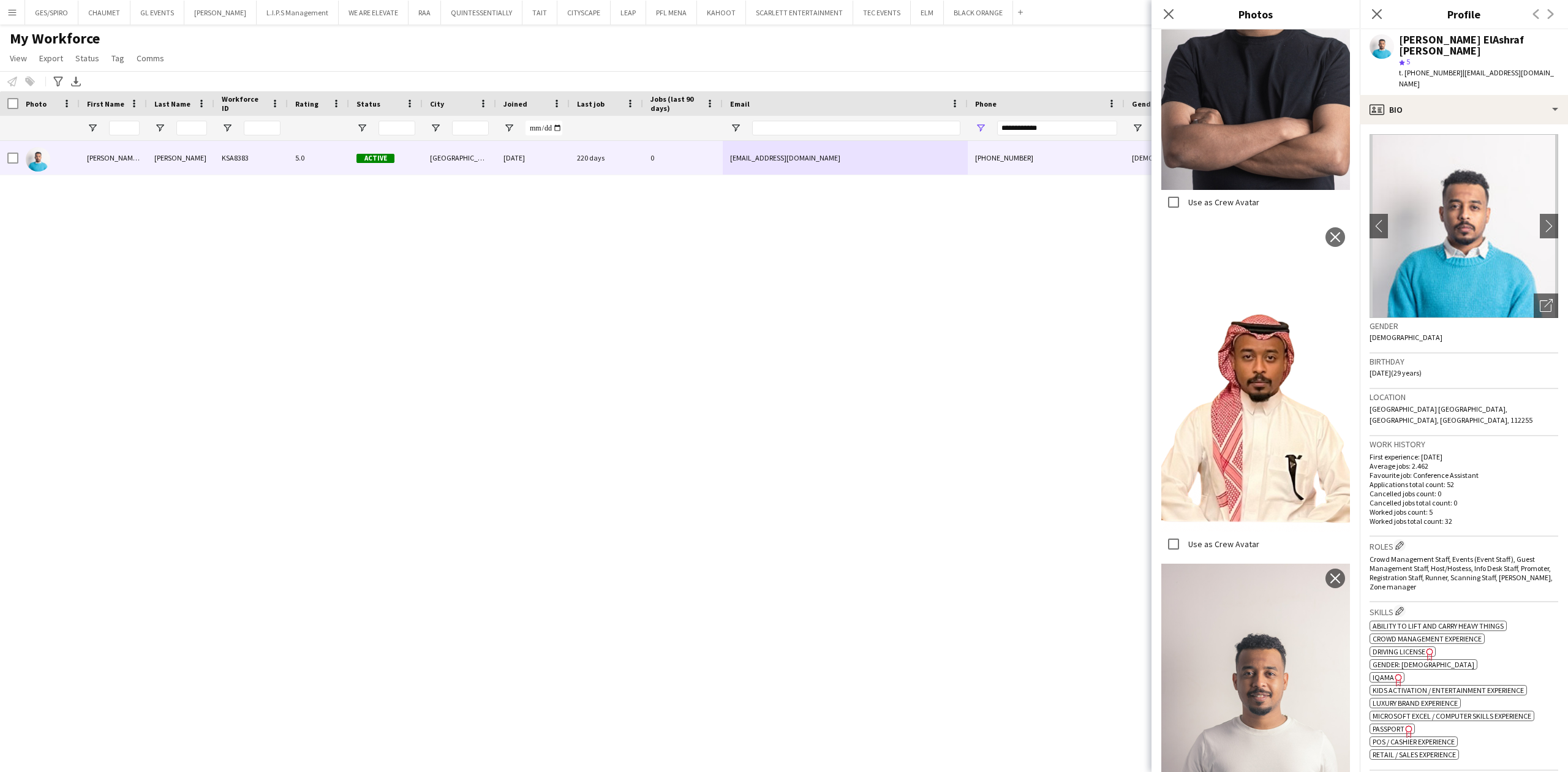
scroll to position [843, 0]
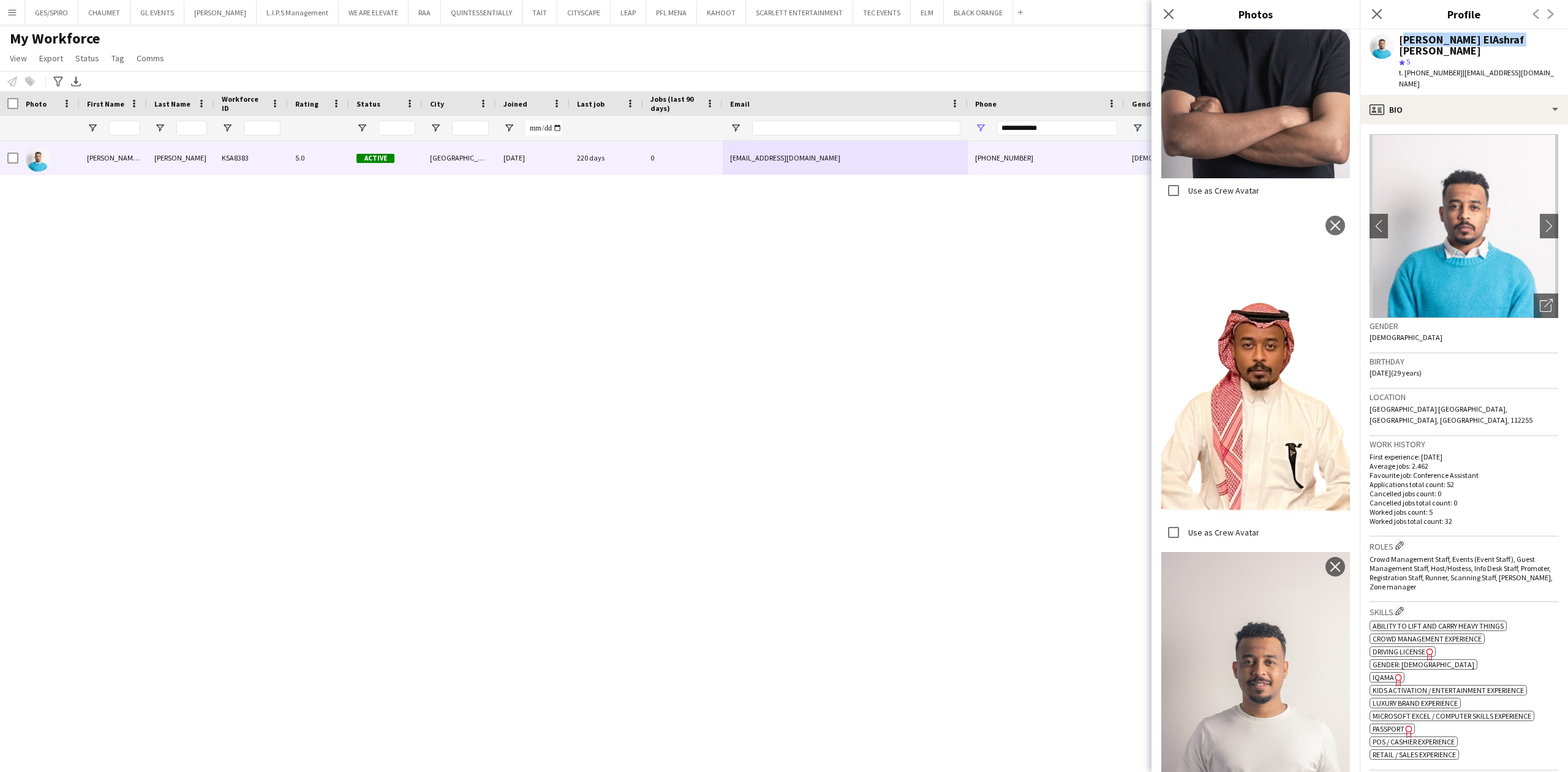
drag, startPoint x: 1399, startPoint y: 39, endPoint x: 1567, endPoint y: 42, distance: 168.0
click at [1567, 40] on app-profile-header "Muhamed ElAshraf Ahmed star 5 t. +966552824191 | iammuh01@gmail.com" at bounding box center [1464, 62] width 208 height 66
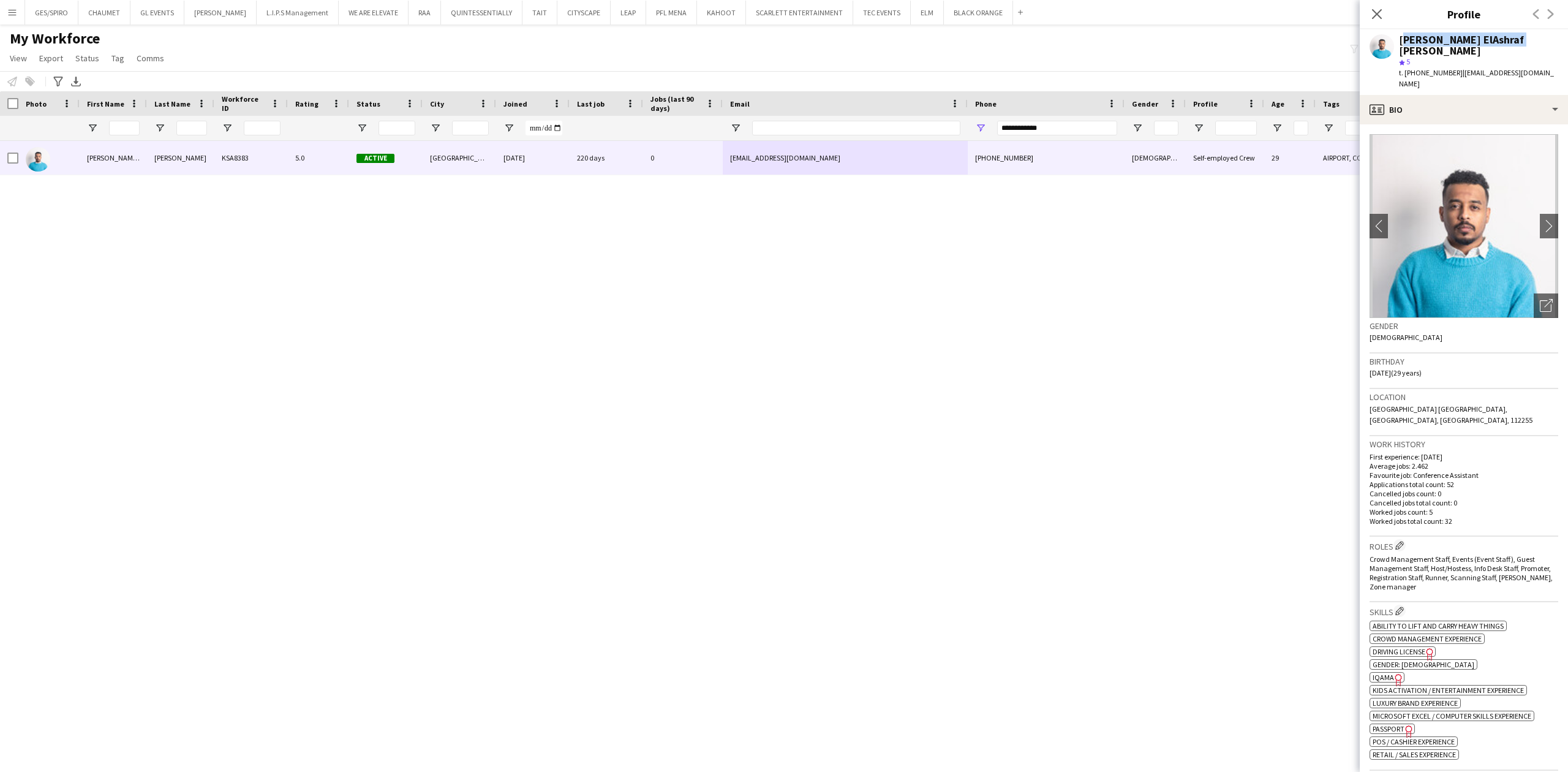
copy div "[PERSON_NAME] ElAshraf [PERSON_NAME]"
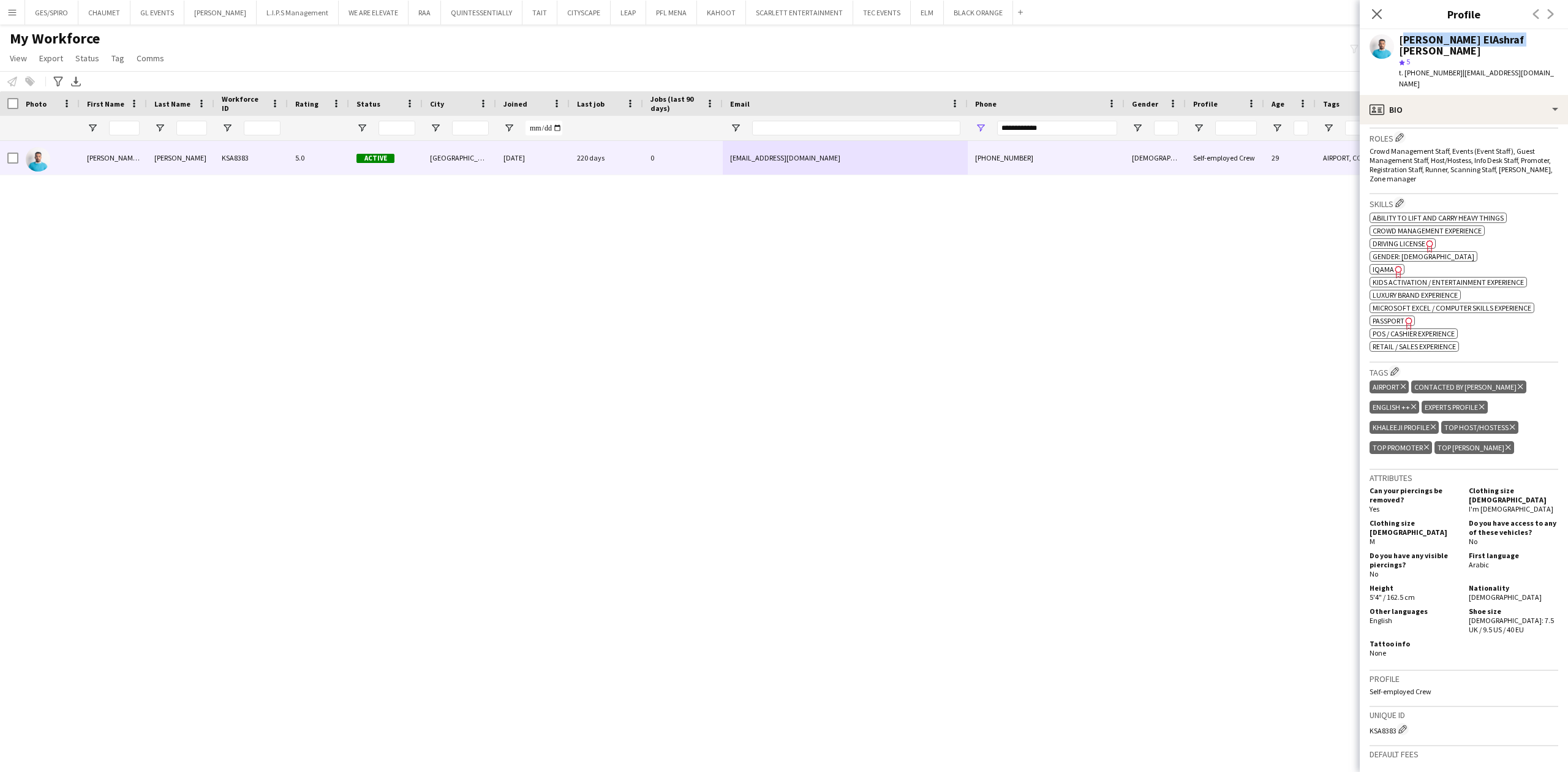
scroll to position [490, 0]
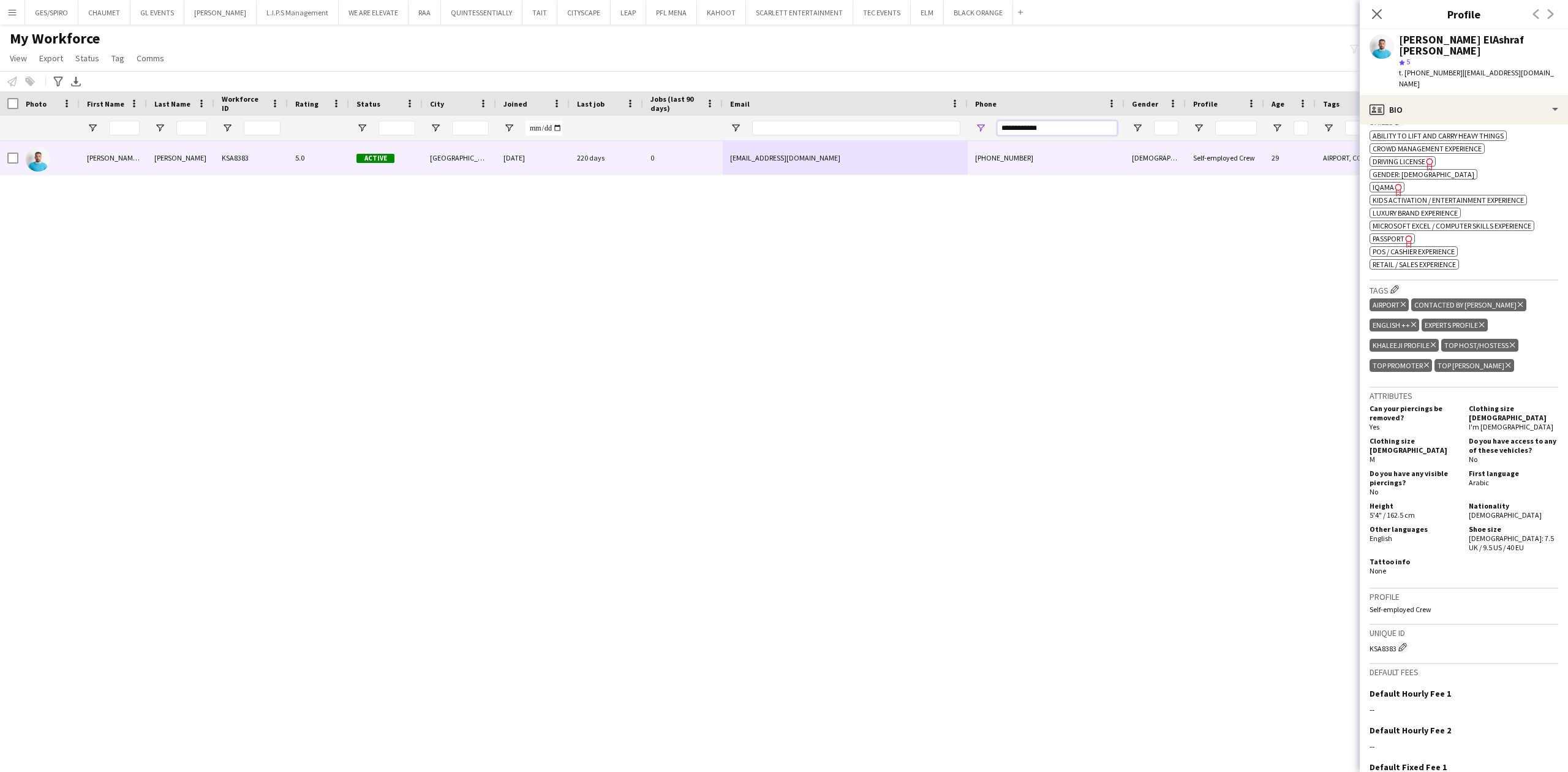
drag, startPoint x: 1061, startPoint y: 125, endPoint x: 463, endPoint y: 137, distance: 598.1
click at [546, 136] on div at bounding box center [694, 128] width 1390 height 24
paste input "Phone Filter Input"
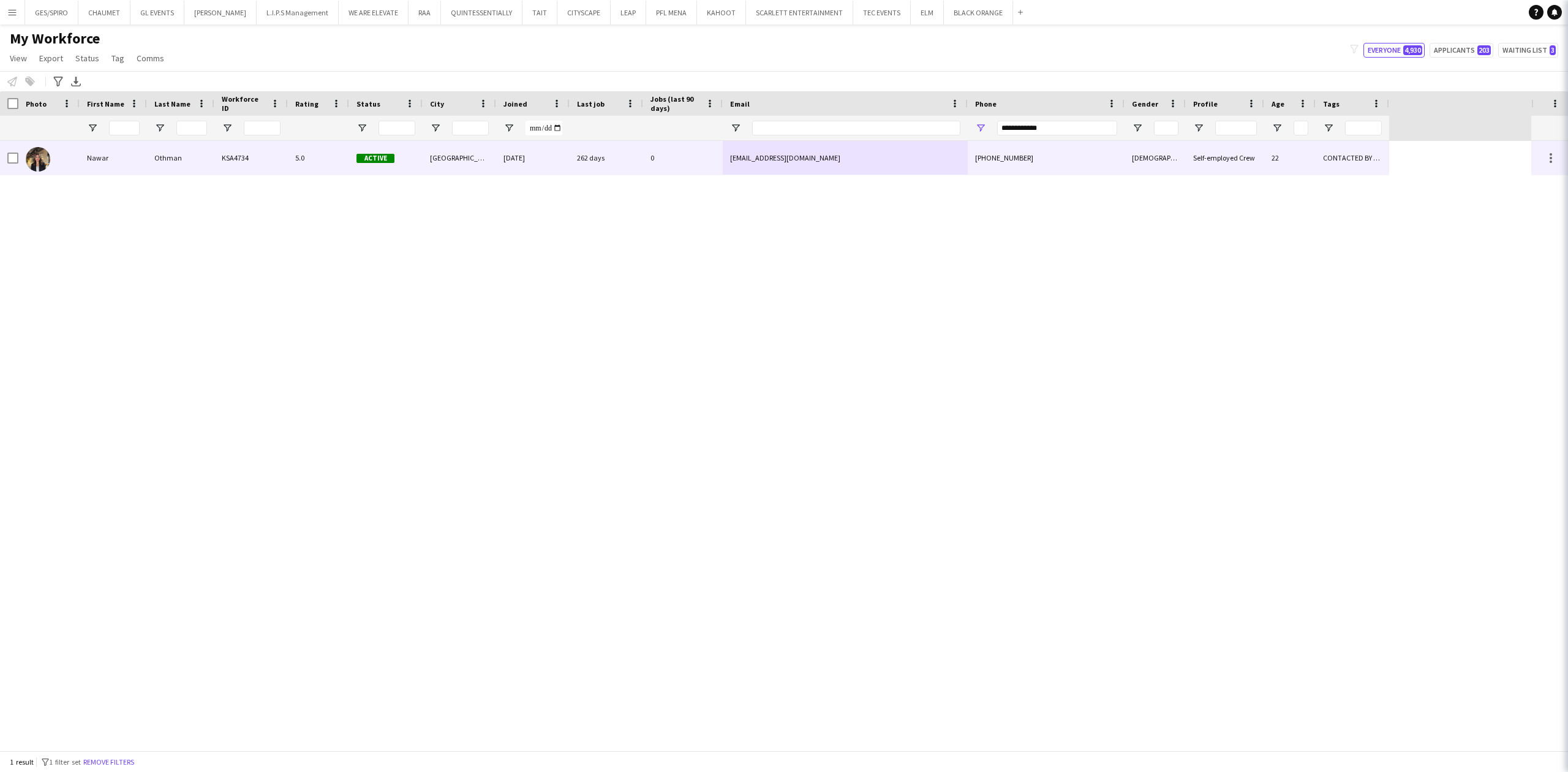
click at [729, 155] on div "[EMAIL_ADDRESS][DOMAIN_NAME]" at bounding box center [846, 157] width 245 height 34
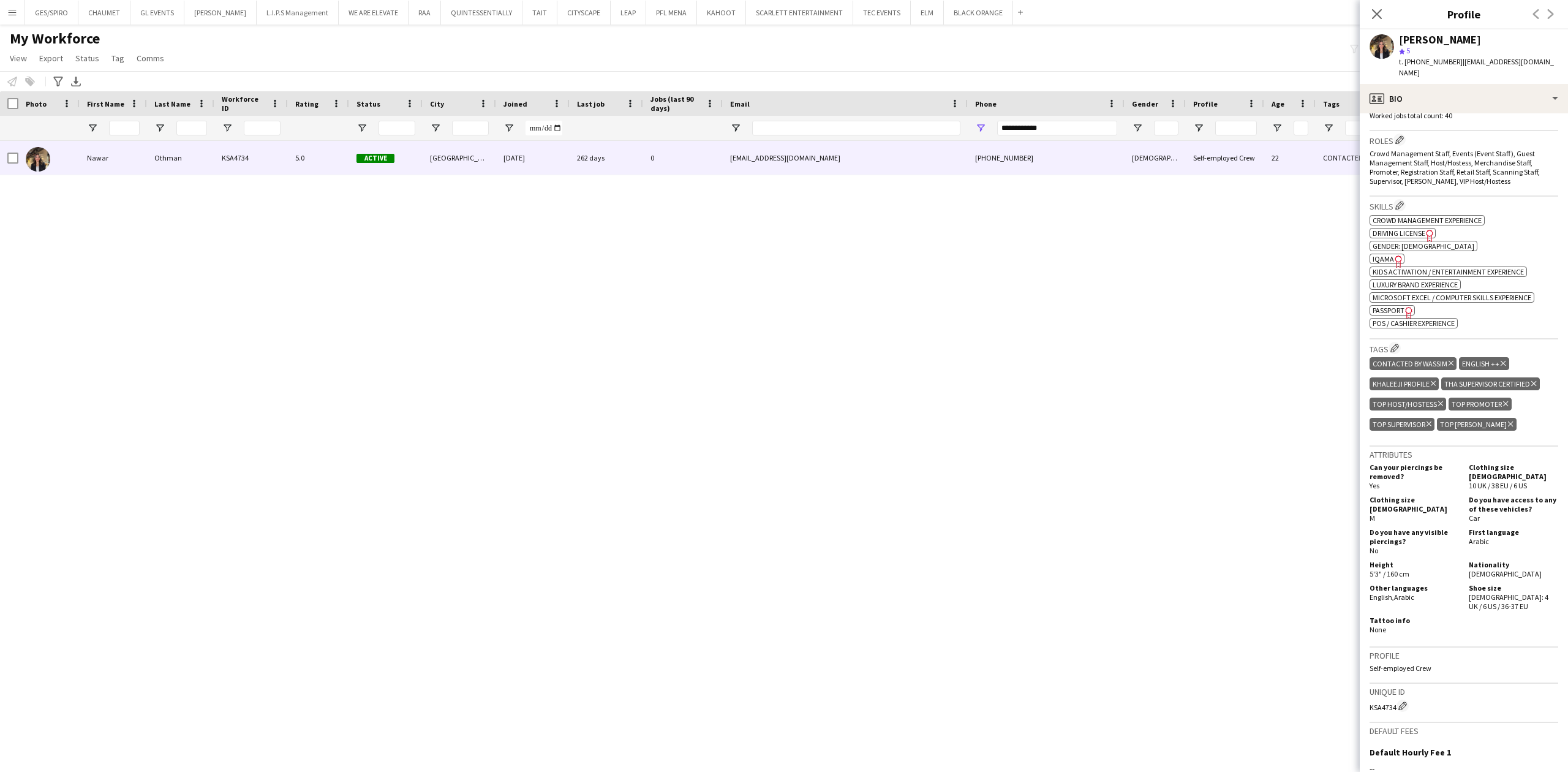
scroll to position [378, 0]
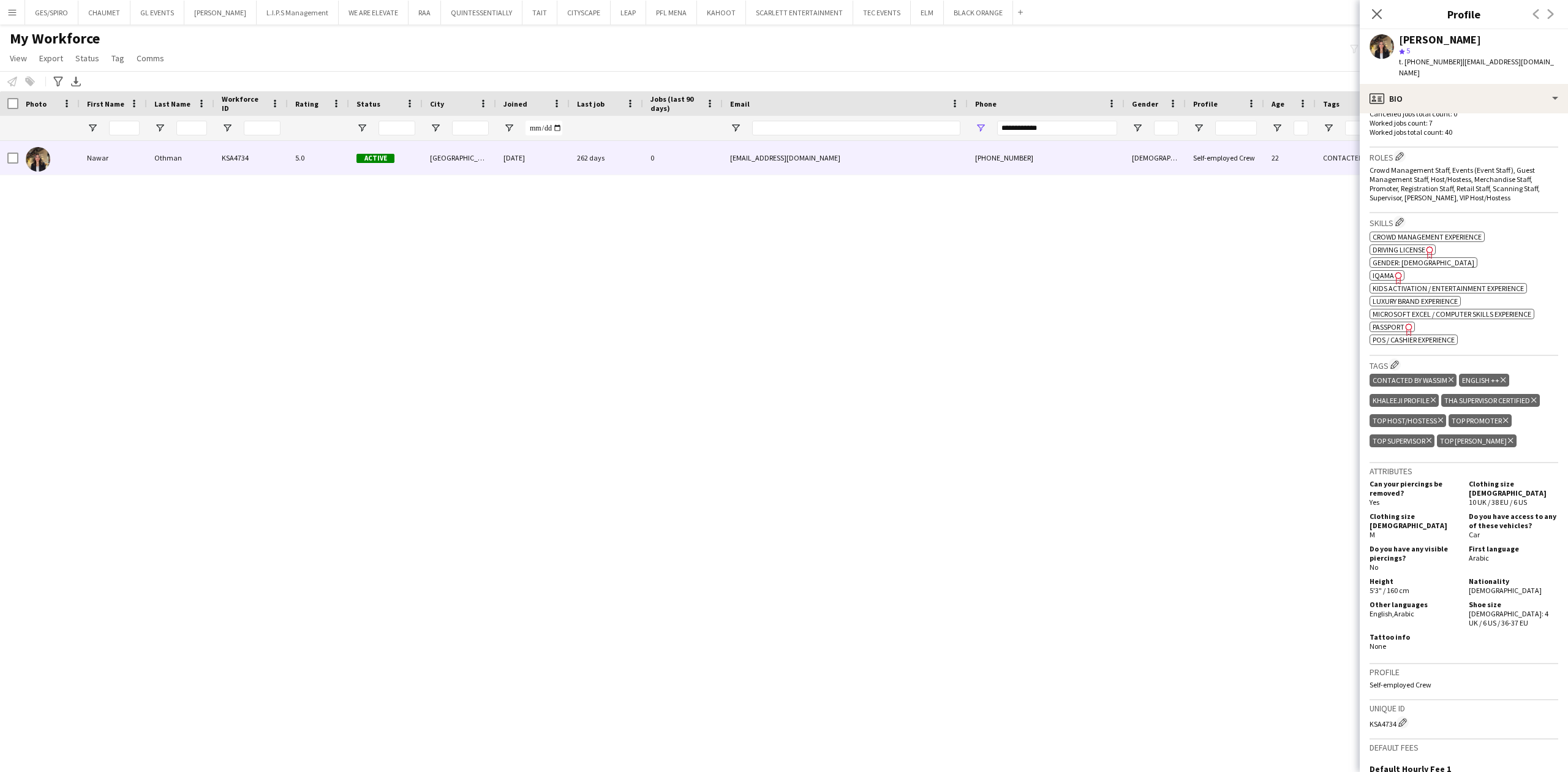
click at [1388, 271] on span "IQAMA" at bounding box center [1383, 275] width 22 height 9
drag, startPoint x: 1064, startPoint y: 130, endPoint x: 708, endPoint y: 143, distance: 356.2
click at [729, 143] on div "Workforce Details Photo First Name" at bounding box center [784, 421] width 1568 height 659
paste input "Phone Filter Input"
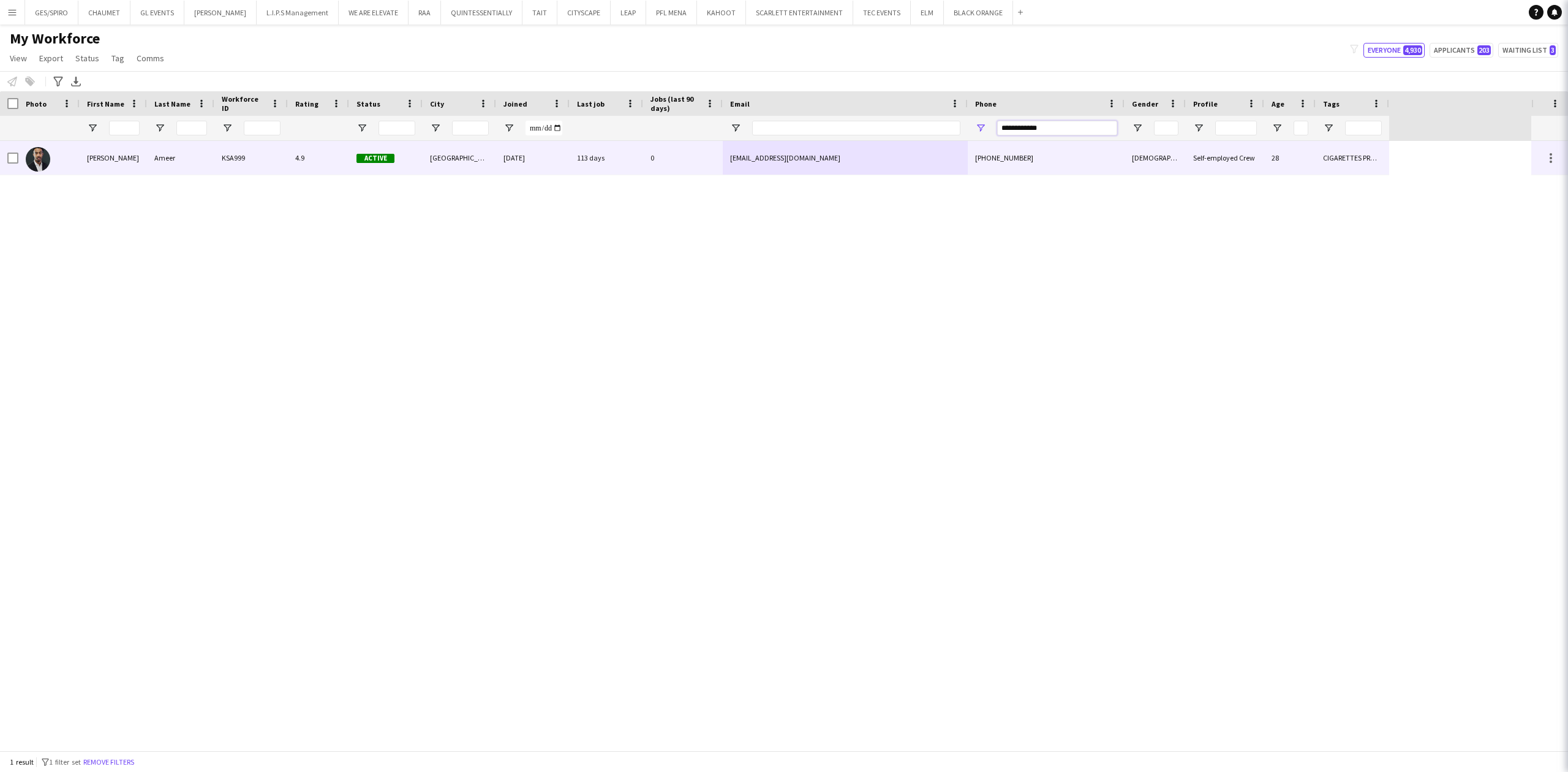
type input "**********"
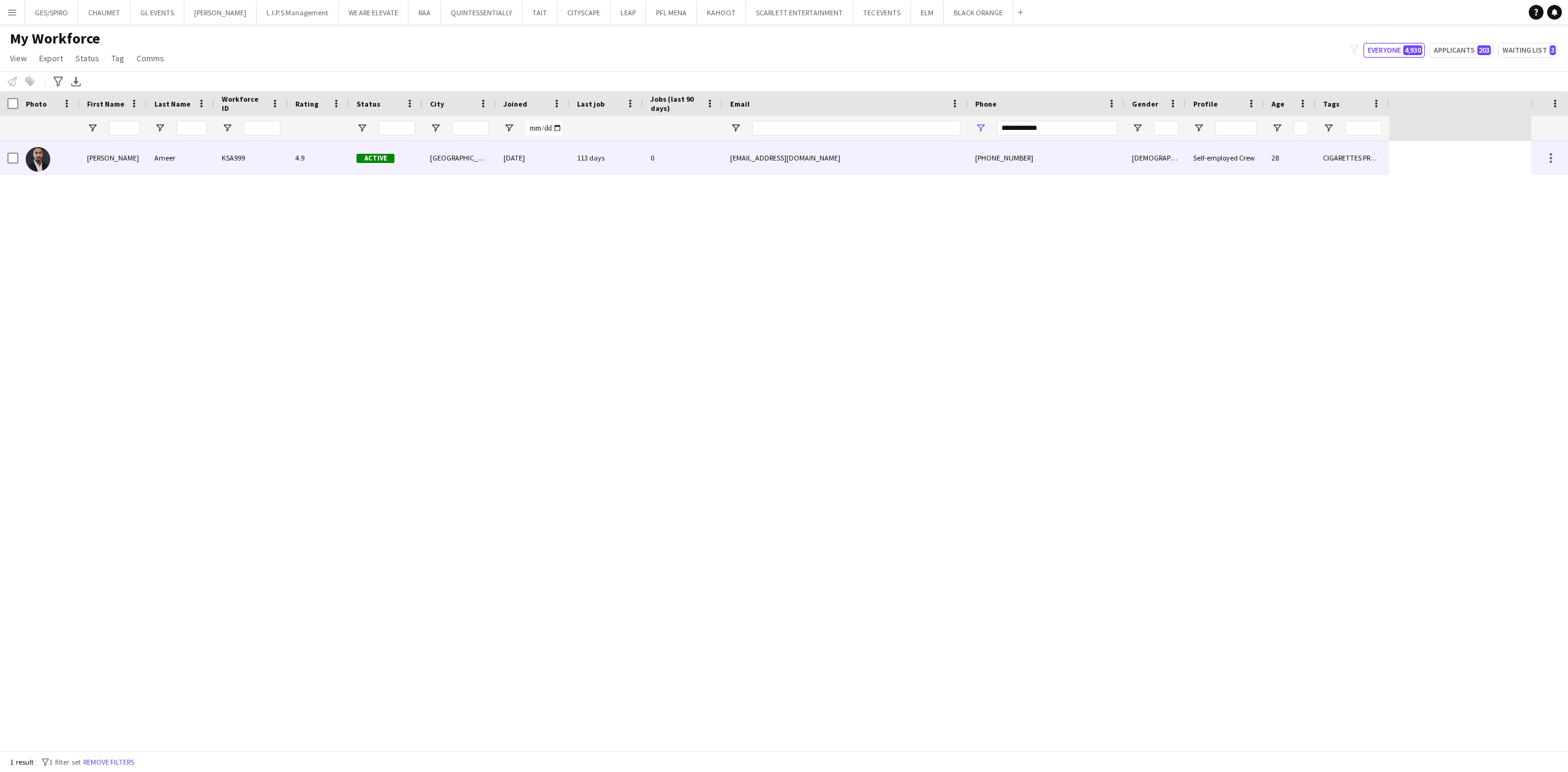
click at [784, 164] on div "c.soulja1997@hotmail.com" at bounding box center [846, 157] width 245 height 34
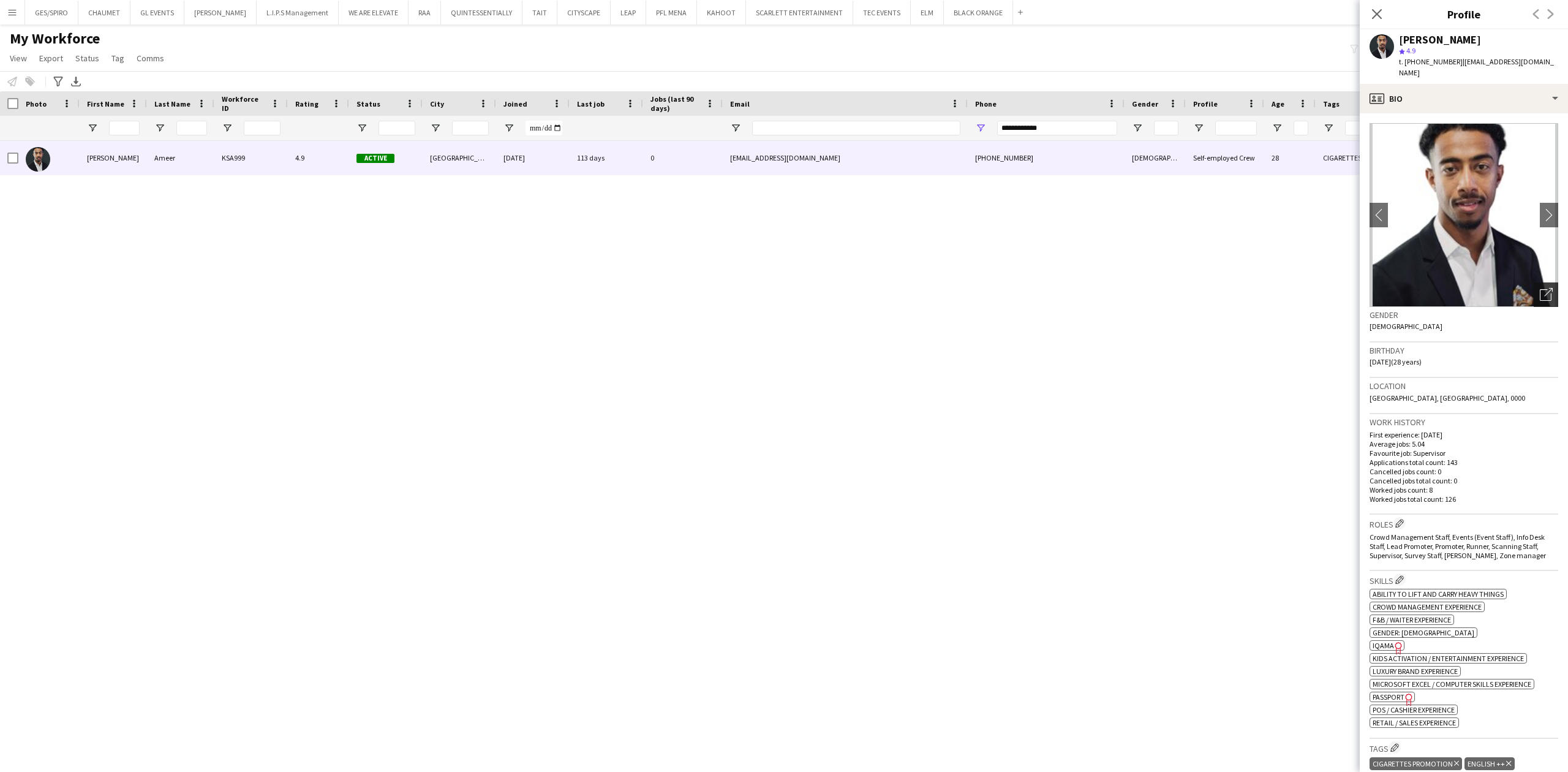
click at [1540, 288] on icon "Open photos pop-in" at bounding box center [1546, 294] width 13 height 13
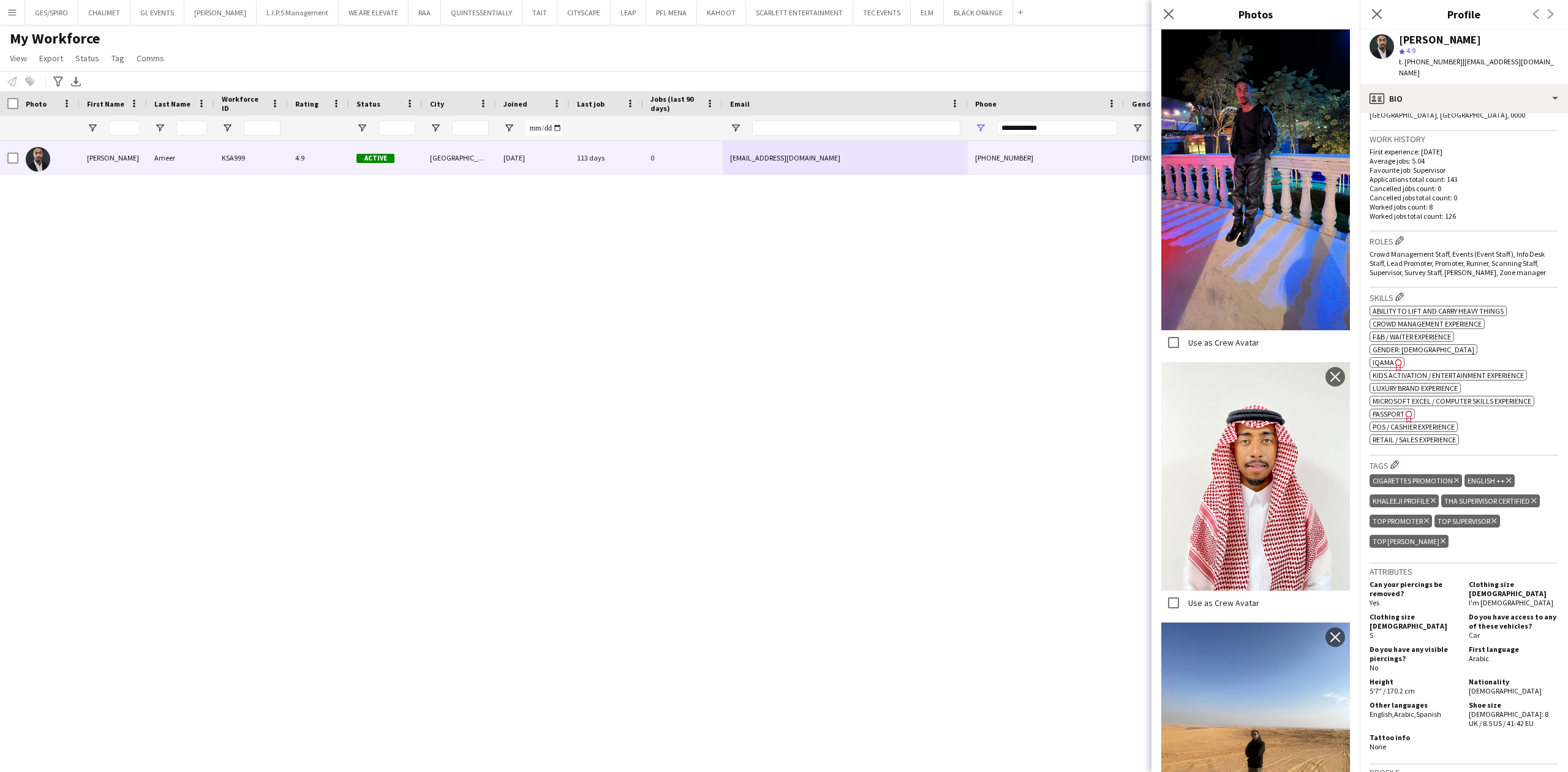
scroll to position [327, 0]
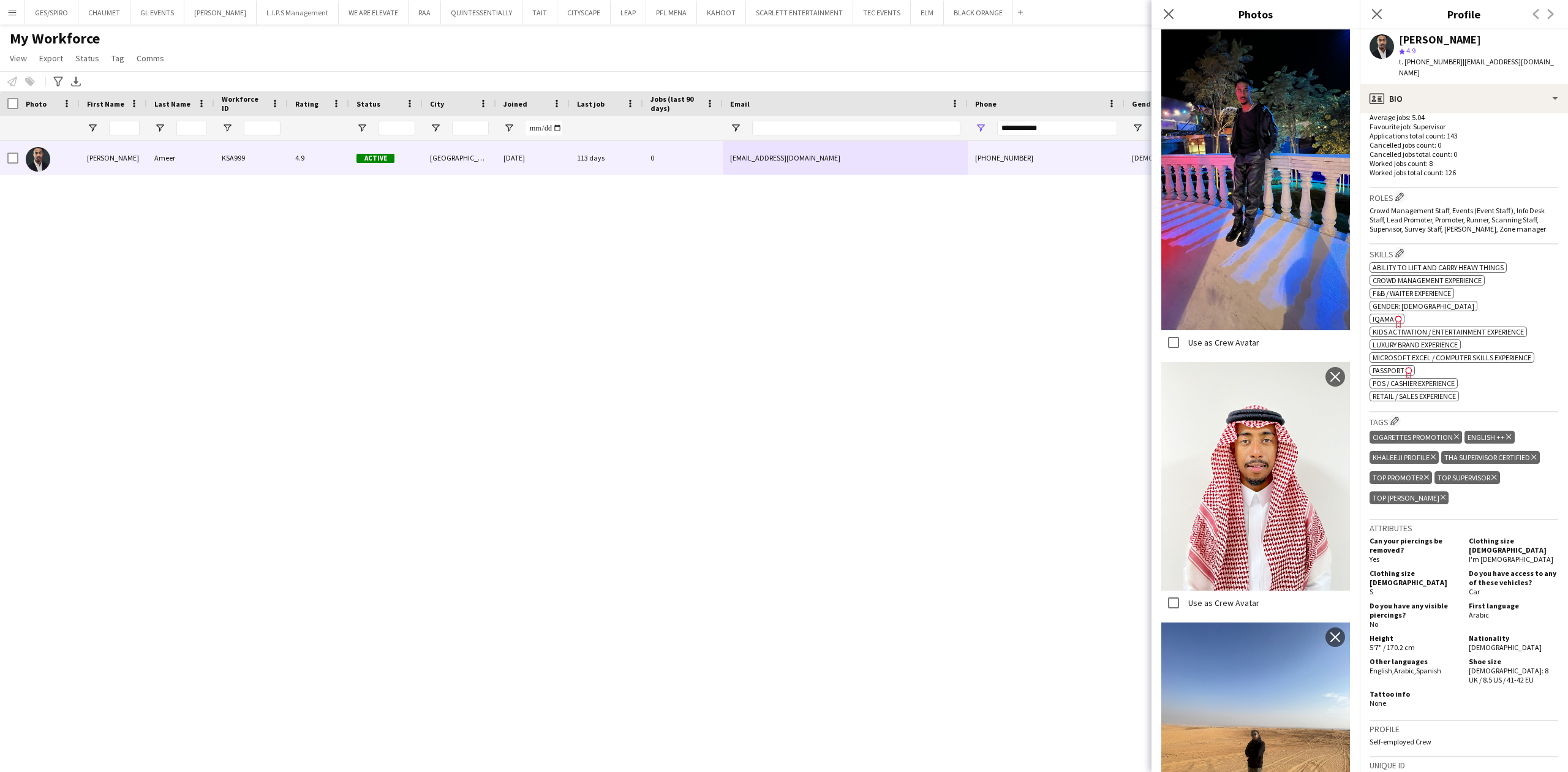
click at [1385, 314] on span "IQAMA" at bounding box center [1383, 318] width 22 height 9
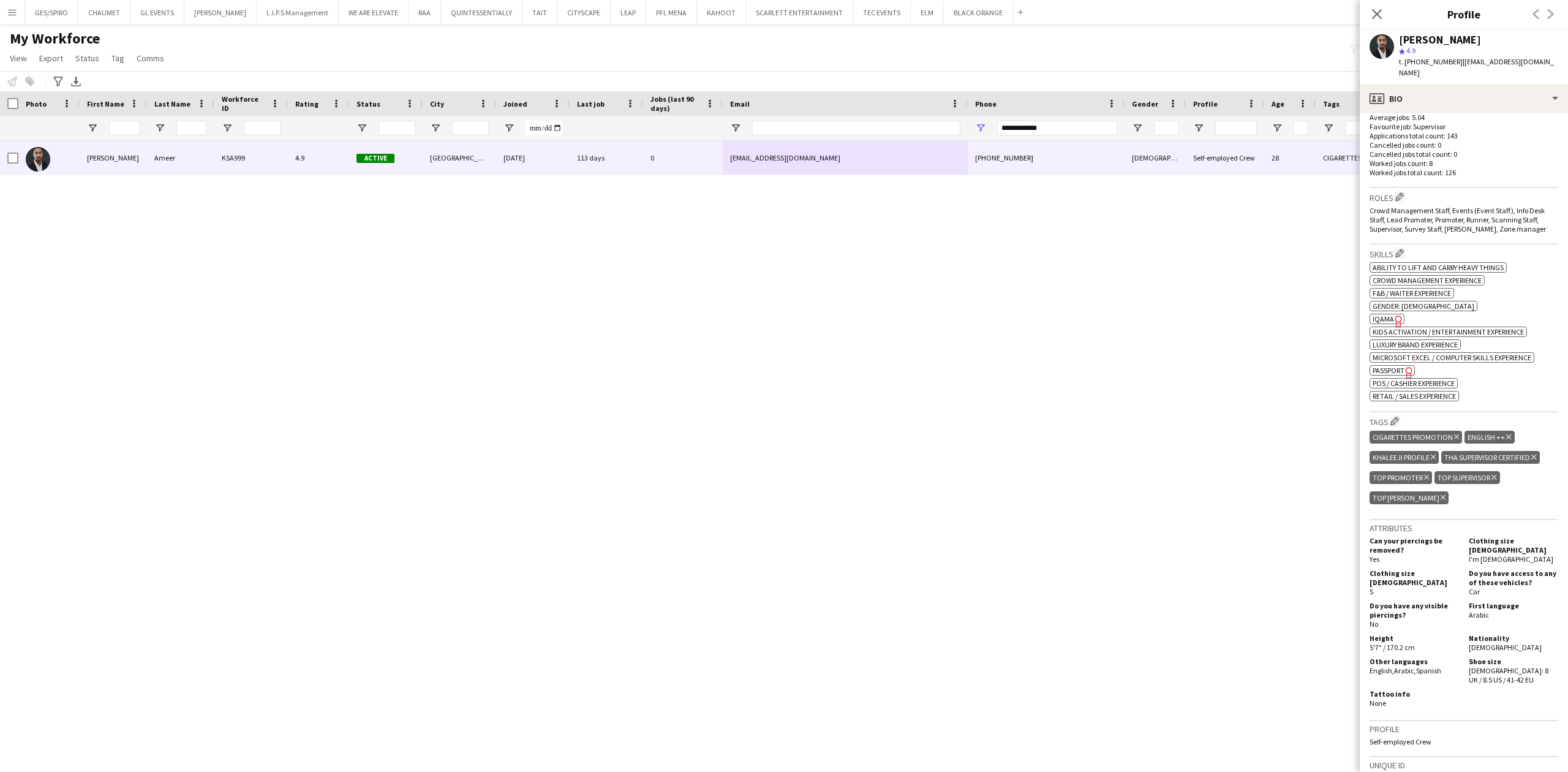
click at [1395, 366] on span "Passport" at bounding box center [1389, 370] width 32 height 9
drag, startPoint x: 535, startPoint y: 404, endPoint x: 537, endPoint y: 366, distance: 38.1
click at [535, 401] on div "Mohammed Ameer KSA999 4.9 Active Riyadh 08-05-2023 113 days 0 c.soulja1997@hotm…" at bounding box center [766, 445] width 1532 height 610
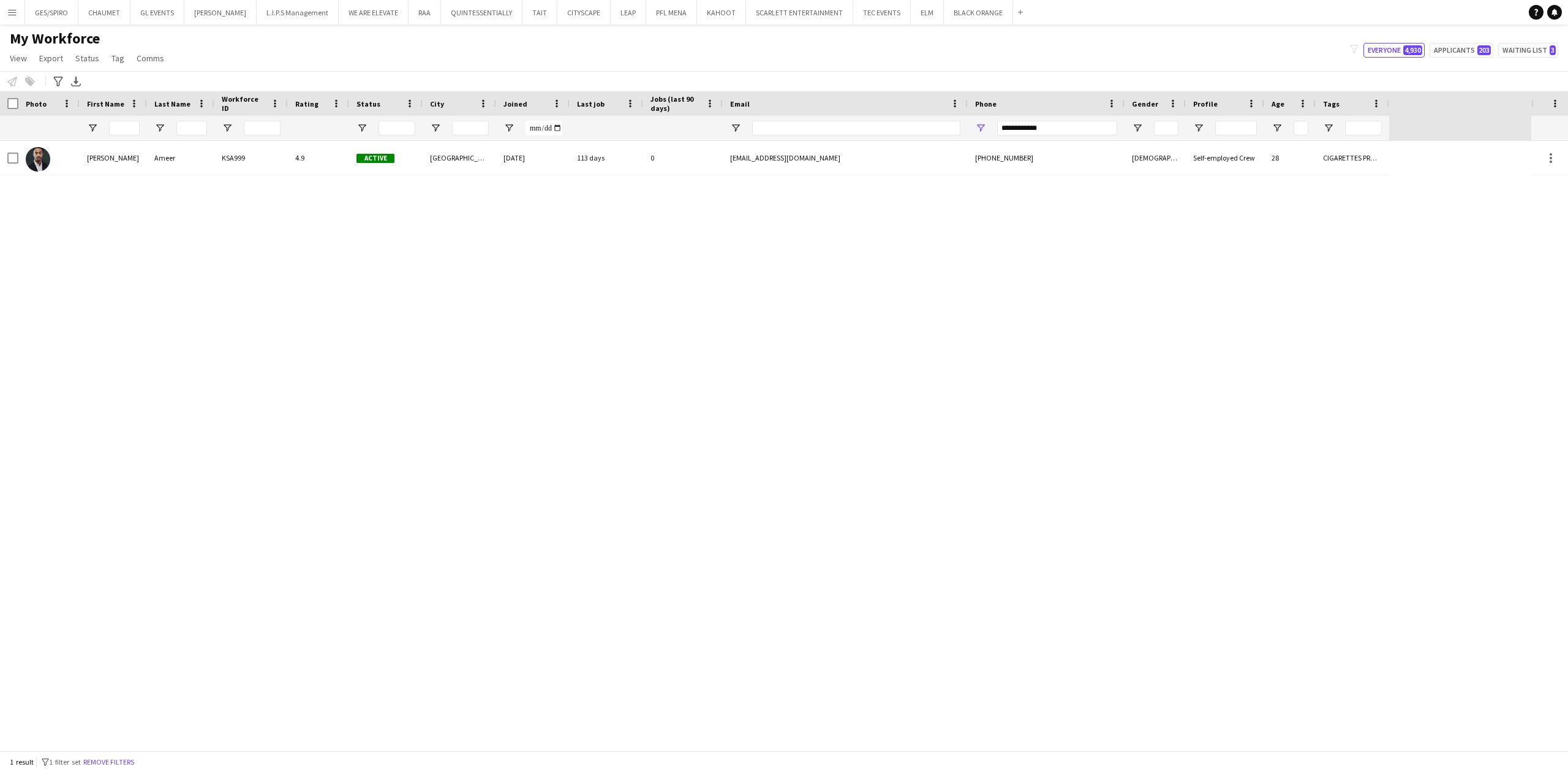
click at [697, 137] on div at bounding box center [683, 128] width 65 height 24
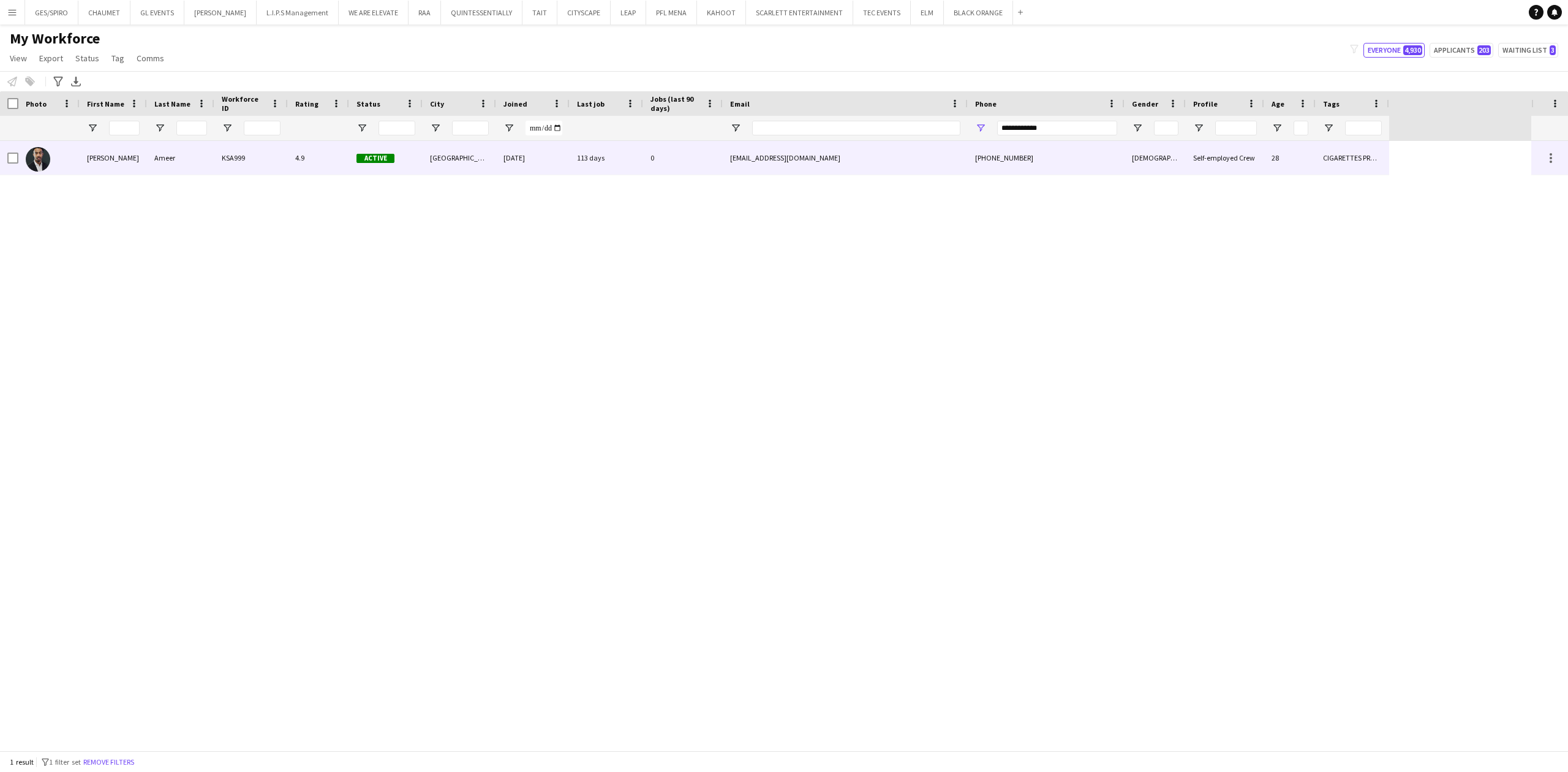
drag, startPoint x: 697, startPoint y: 148, endPoint x: 790, endPoint y: 215, distance: 114.6
click at [699, 148] on div "0" at bounding box center [683, 157] width 80 height 34
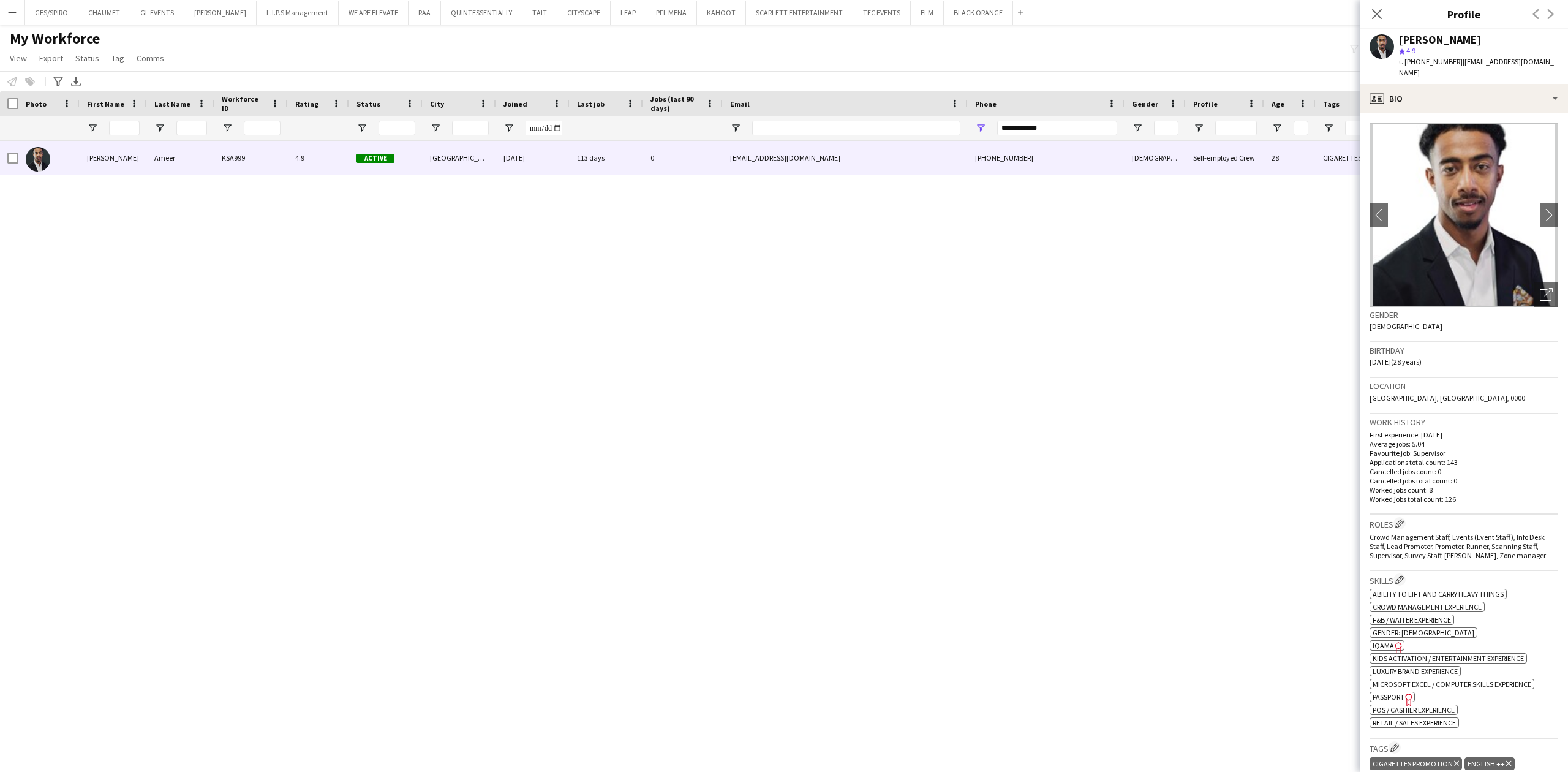
click at [1392, 641] on icon "Freelancer has uploaded a photo validation of skill. Click to see" at bounding box center [1399, 648] width 13 height 13
click at [1540, 288] on icon "Open photos pop-in" at bounding box center [1546, 294] width 13 height 13
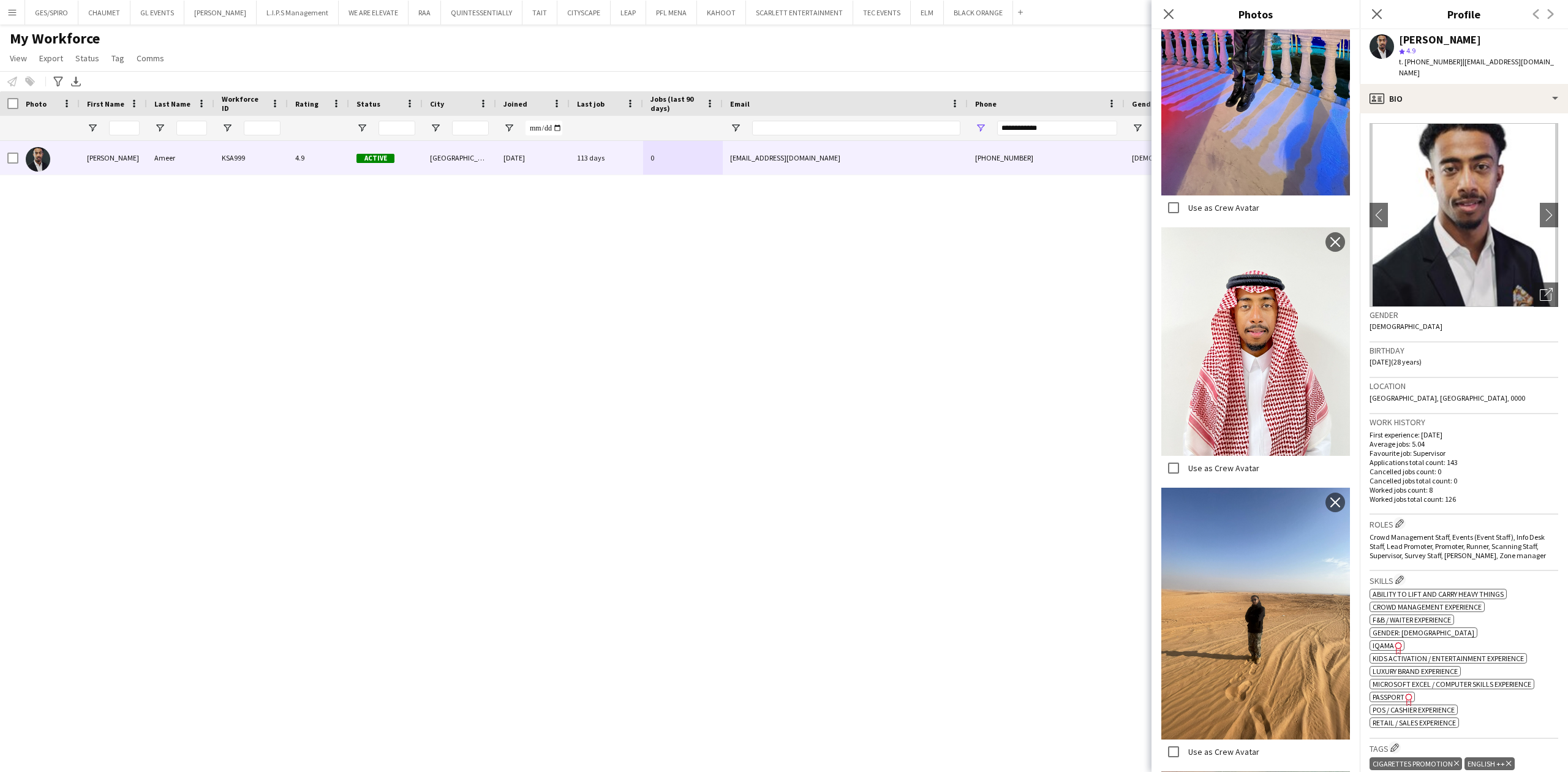
scroll to position [2786, 0]
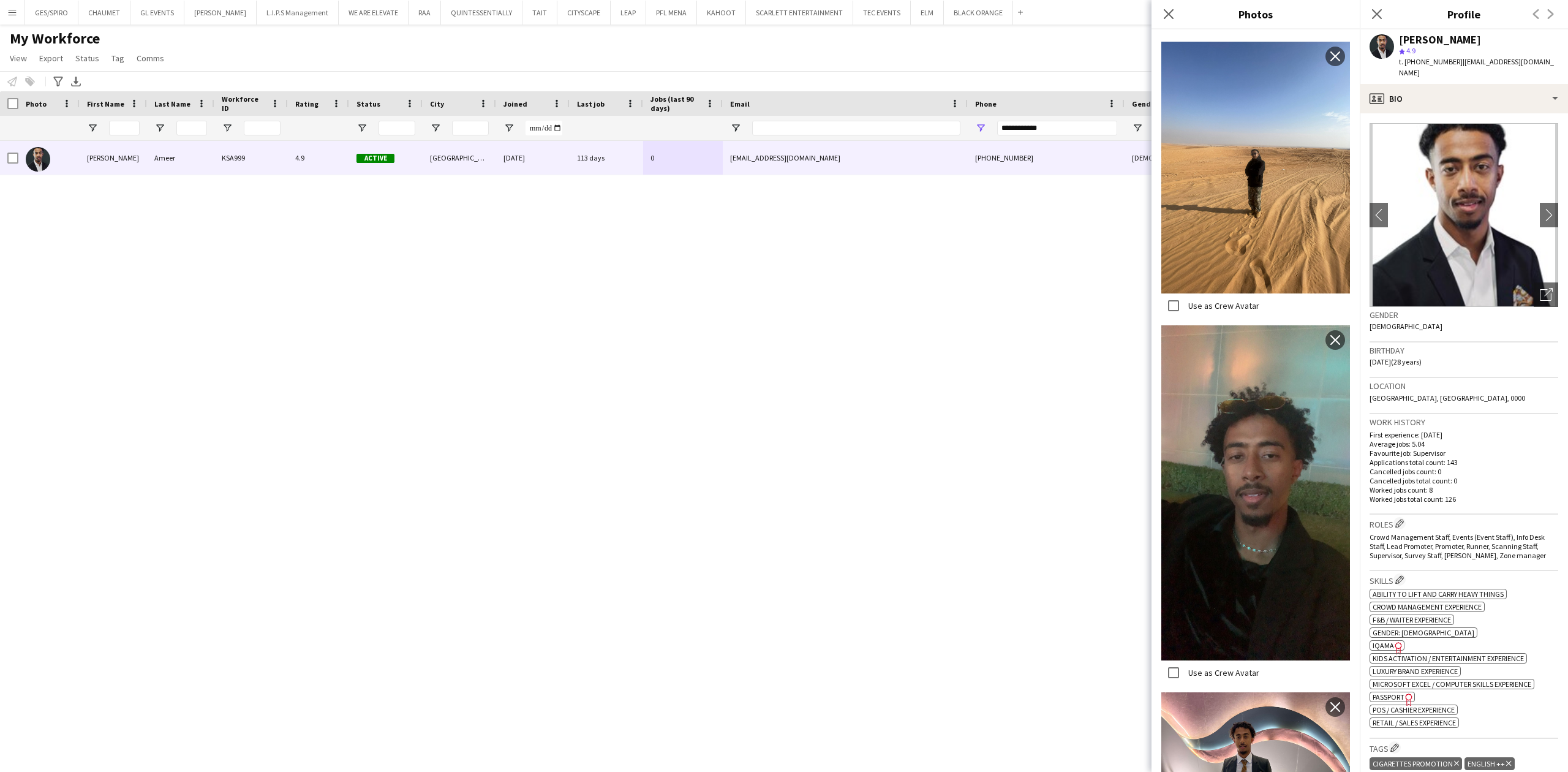
drag, startPoint x: 1399, startPoint y: 37, endPoint x: 1527, endPoint y: 37, distance: 128.0
click at [1527, 37] on div "[PERSON_NAME]" at bounding box center [1479, 40] width 159 height 11
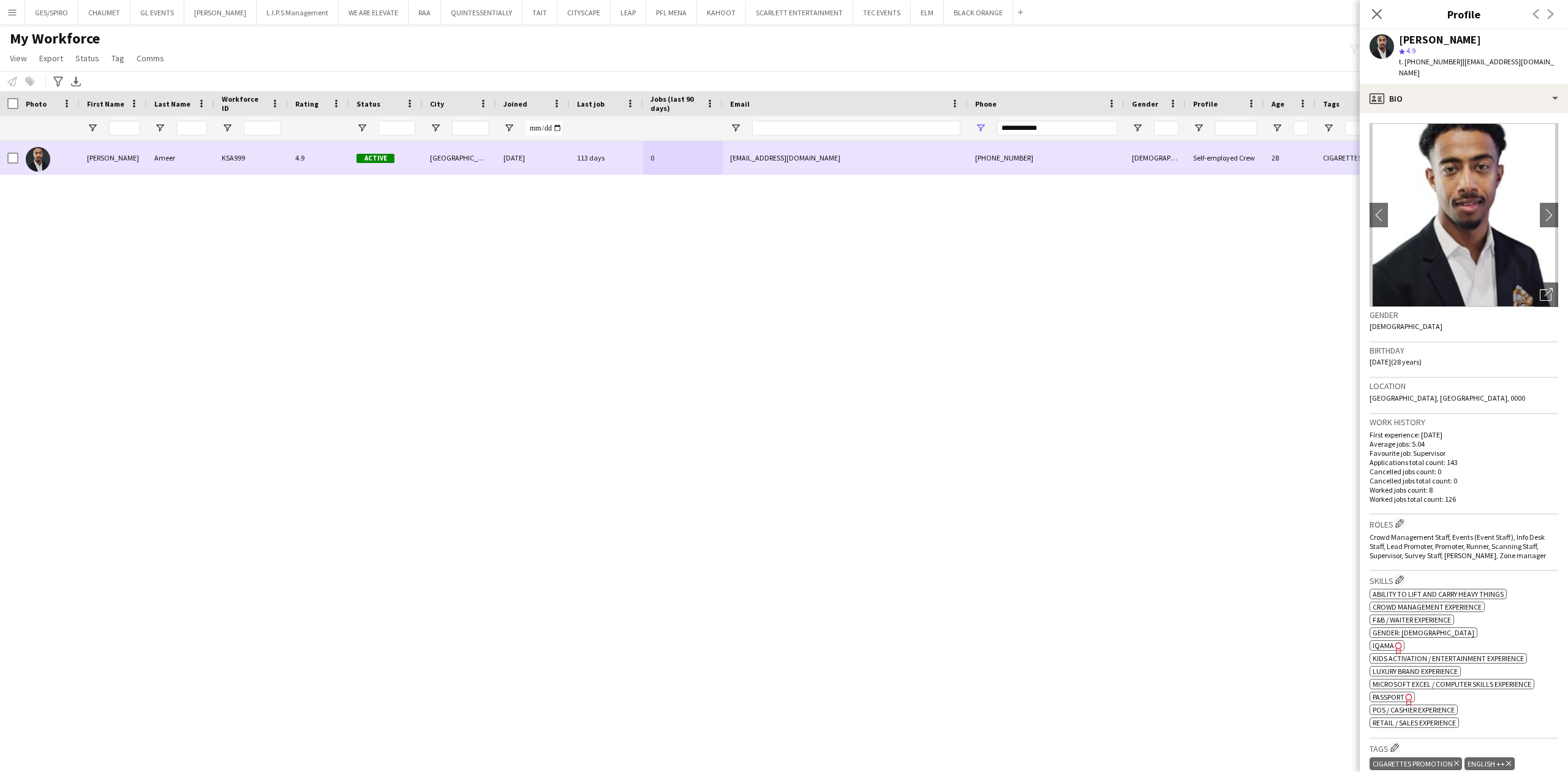
copy div "[PERSON_NAME]"
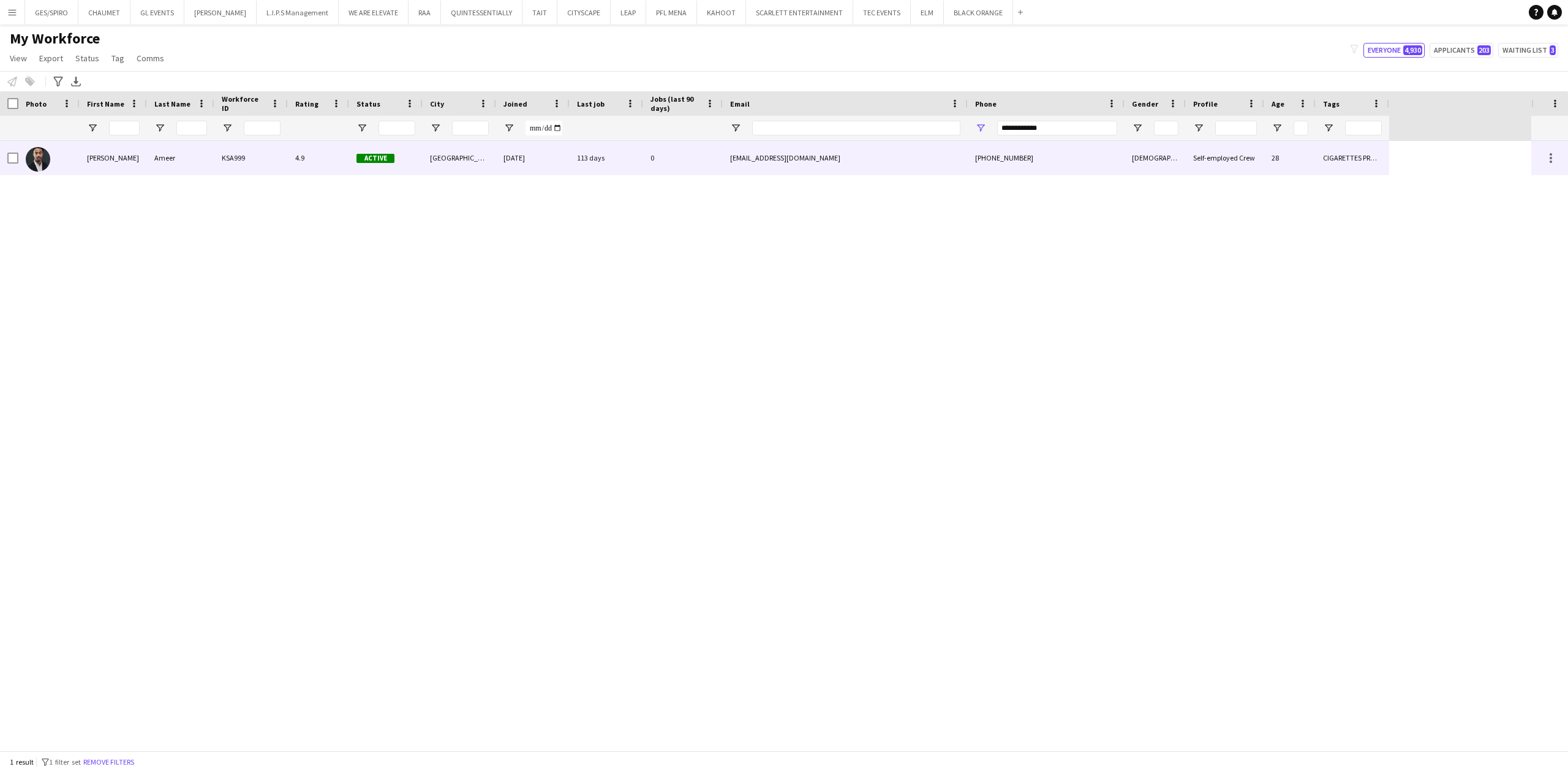
click at [679, 167] on div "0" at bounding box center [683, 157] width 80 height 34
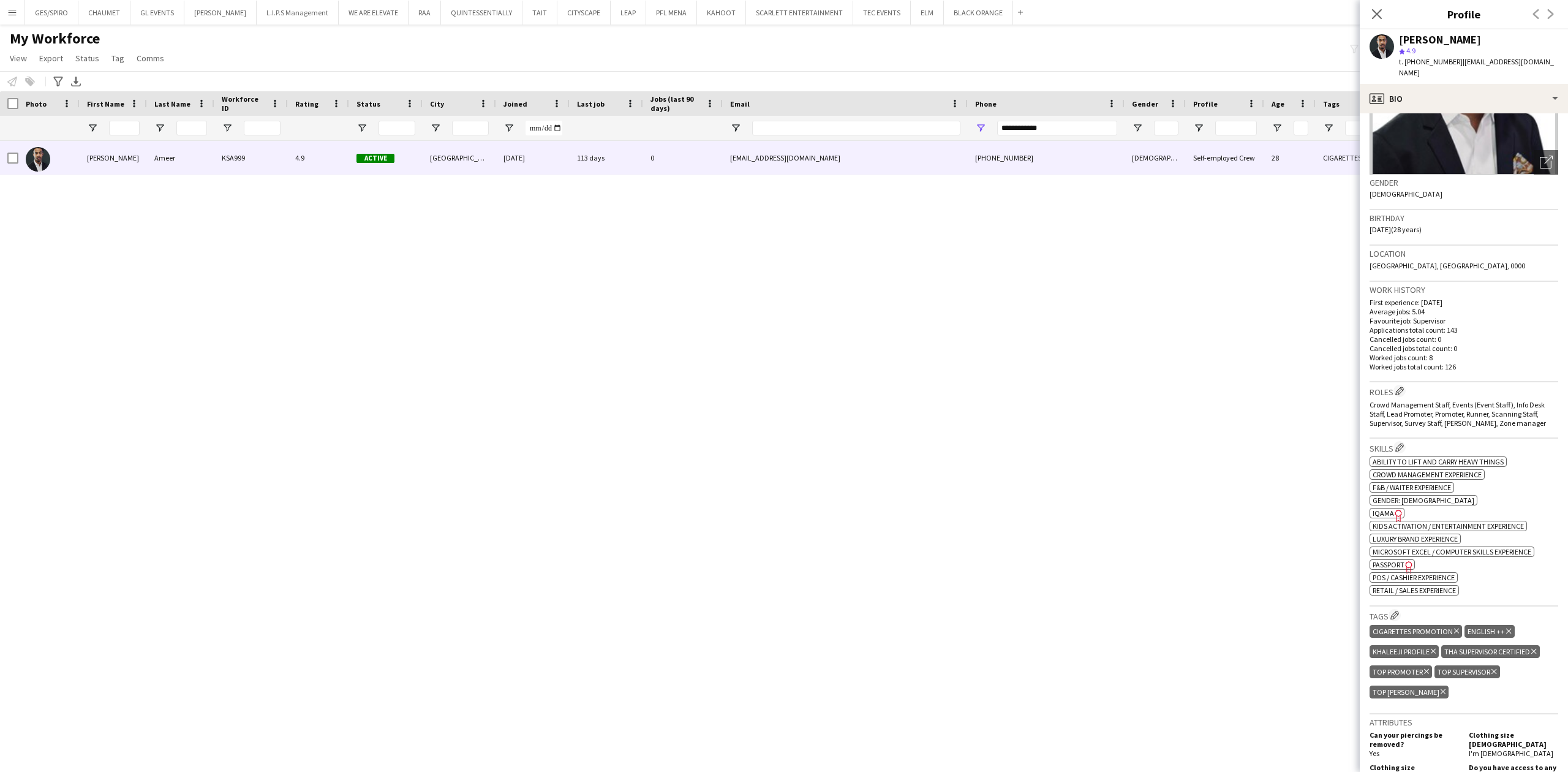
scroll to position [163, 0]
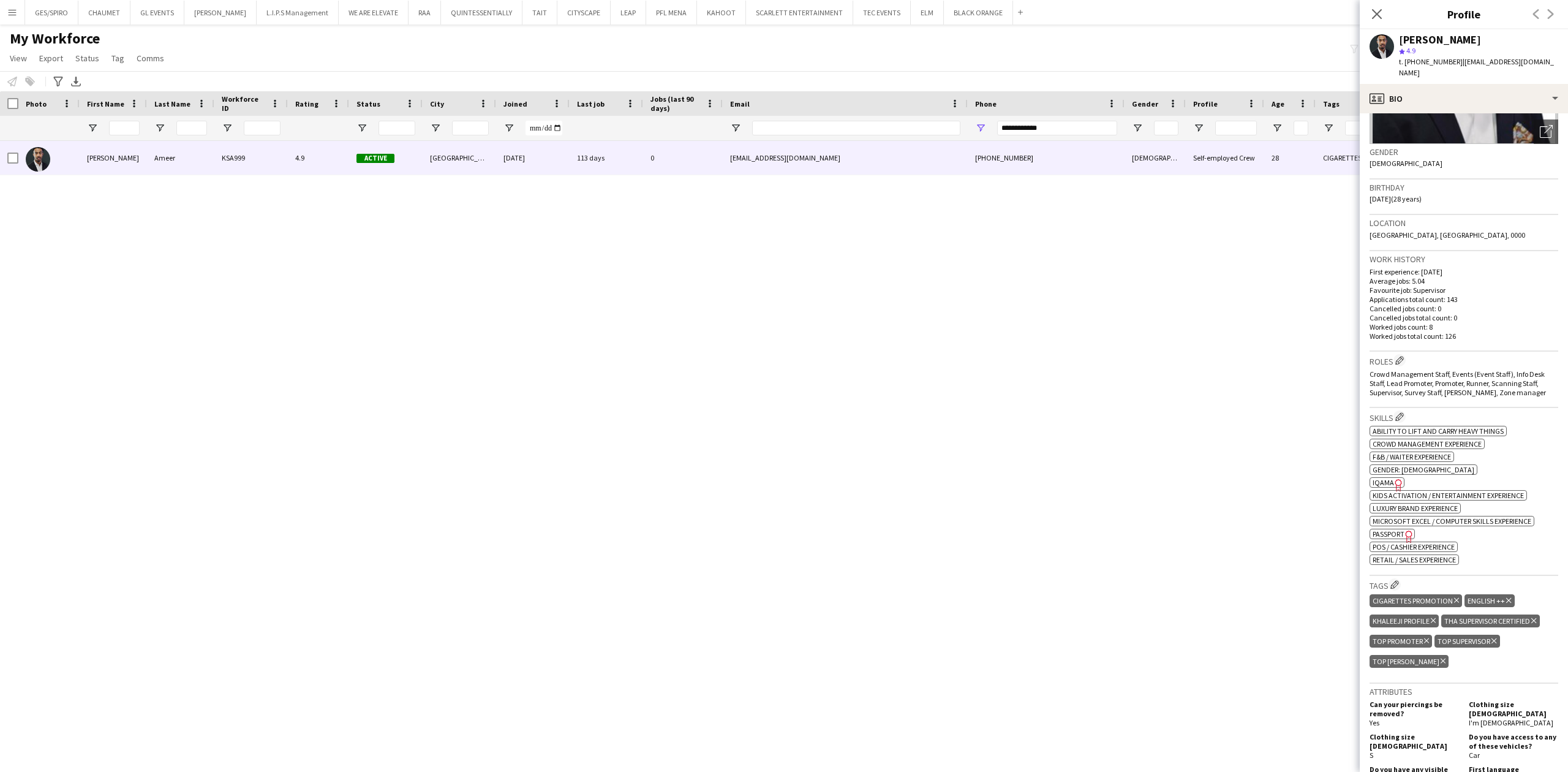
click at [1390, 478] on span "IQAMA" at bounding box center [1383, 482] width 22 height 9
drag, startPoint x: 1054, startPoint y: 128, endPoint x: 715, endPoint y: 137, distance: 339.1
click at [718, 138] on div at bounding box center [694, 128] width 1390 height 24
paste input "Phone Filter Input"
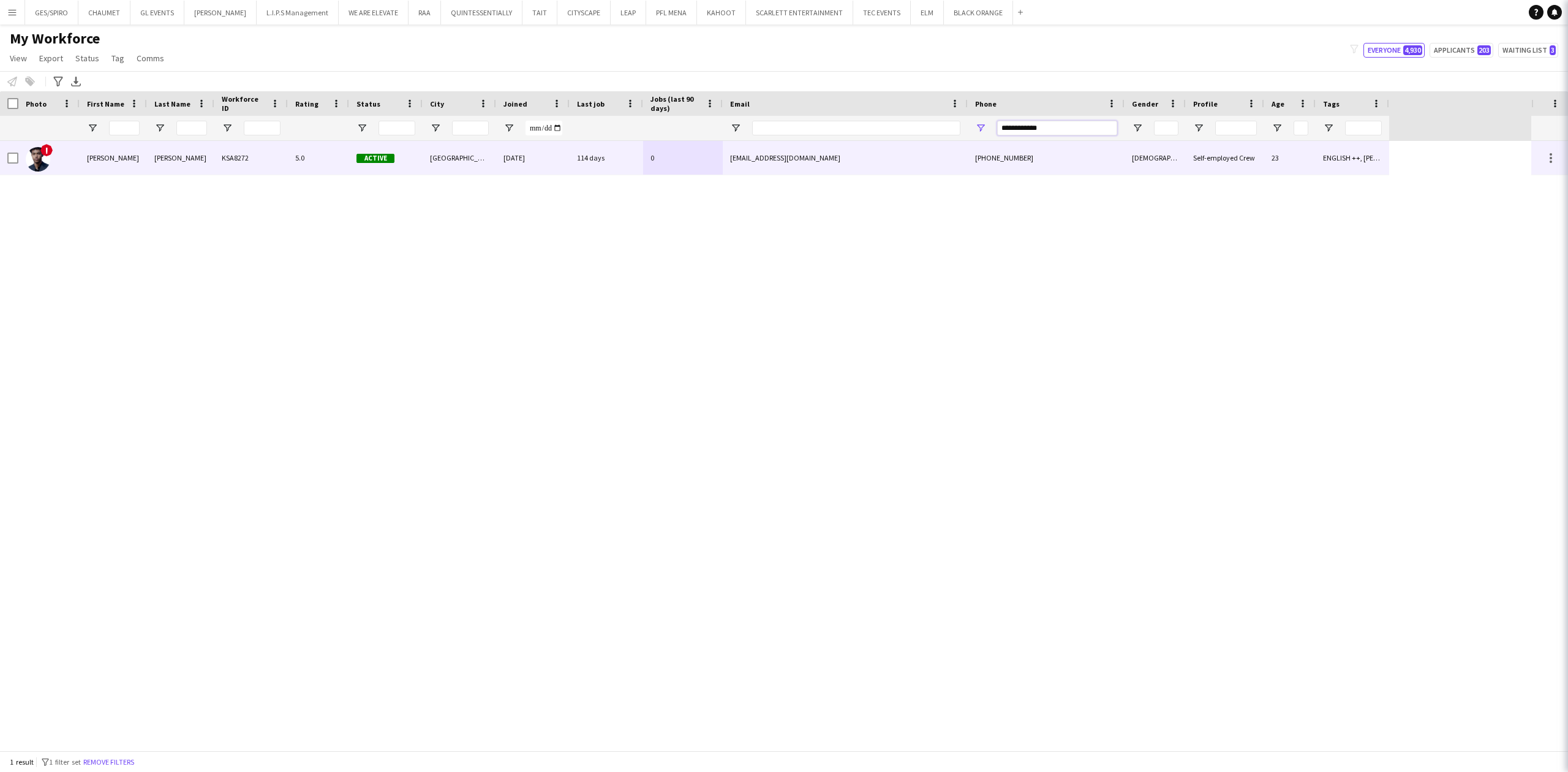
type input "**********"
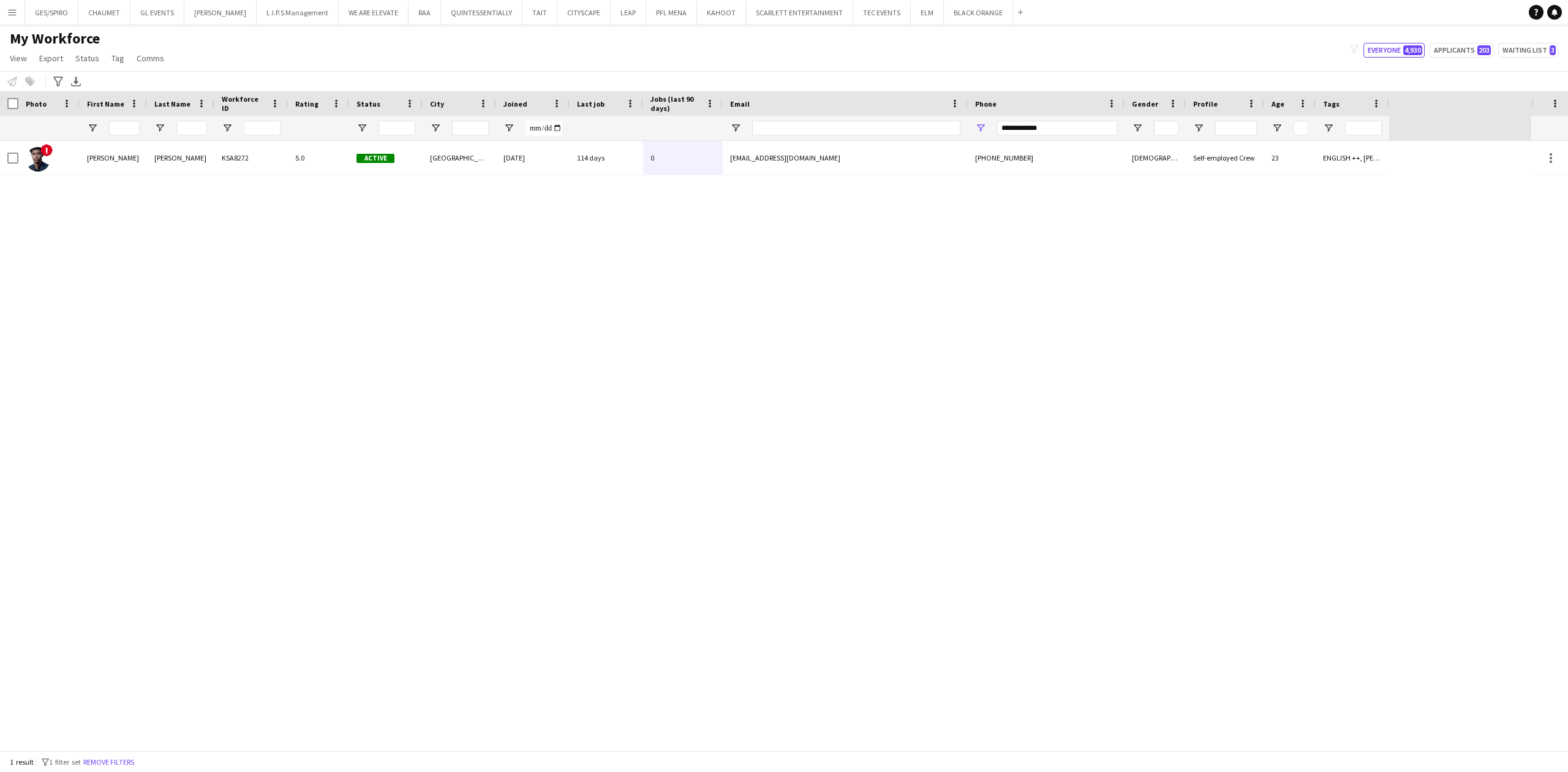
click at [841, 180] on div "! [PERSON_NAME] KSA8272 5.0 Active [GEOGRAPHIC_DATA] [DATE] 114 days 0 [EMAIL_A…" at bounding box center [766, 445] width 1532 height 610
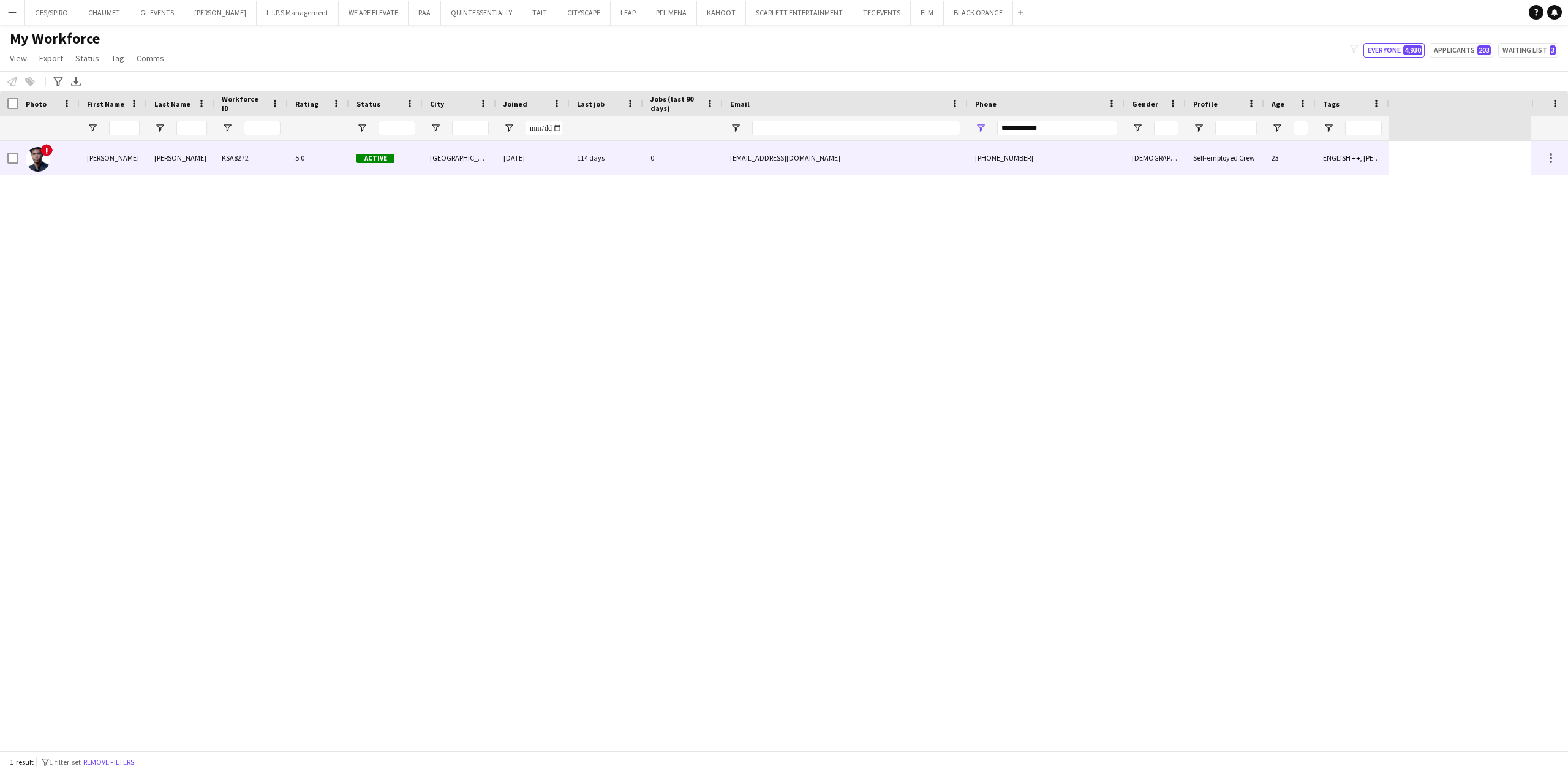
click at [927, 164] on div "[EMAIL_ADDRESS][DOMAIN_NAME]" at bounding box center [846, 157] width 245 height 34
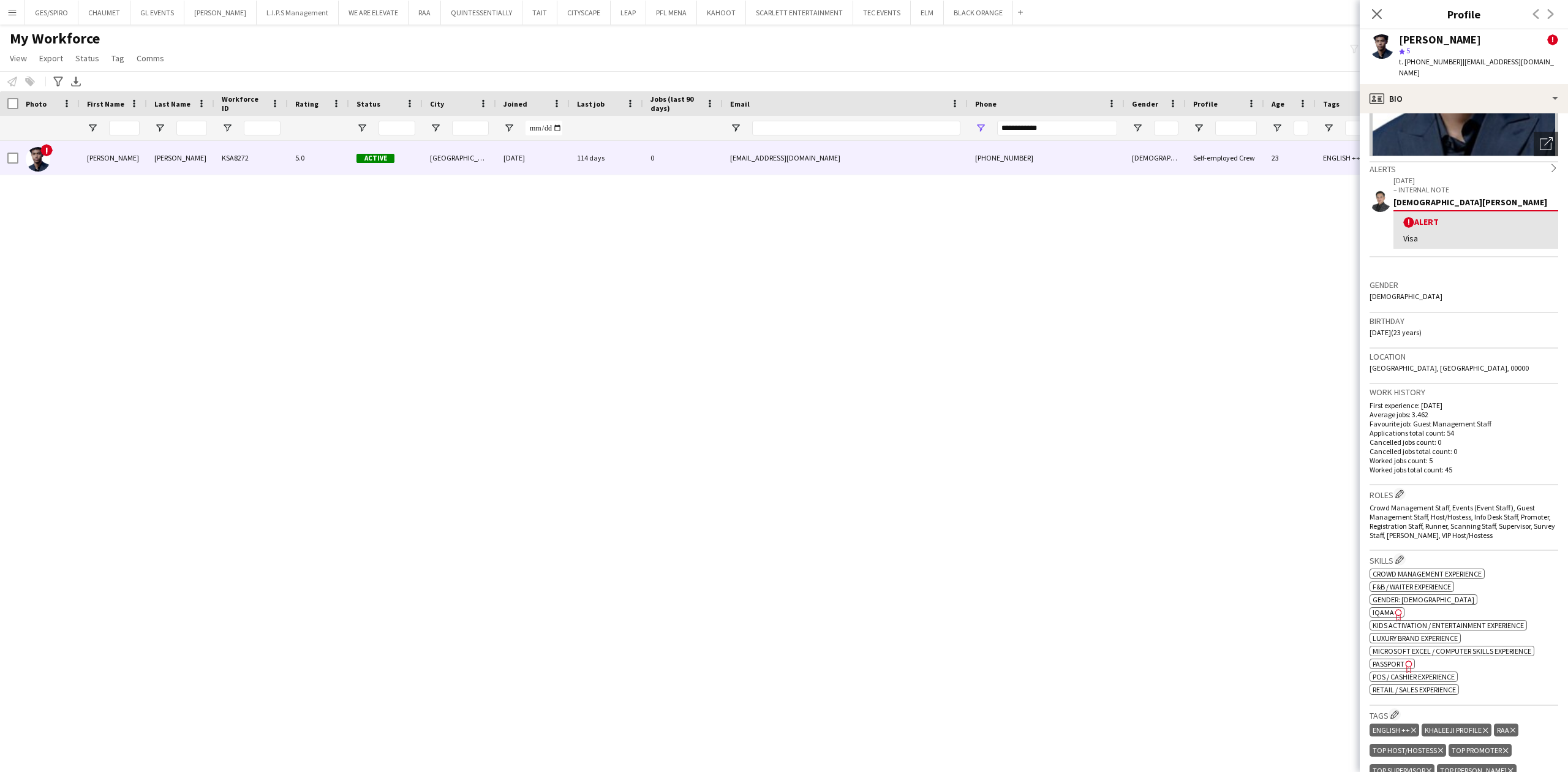
scroll to position [571, 0]
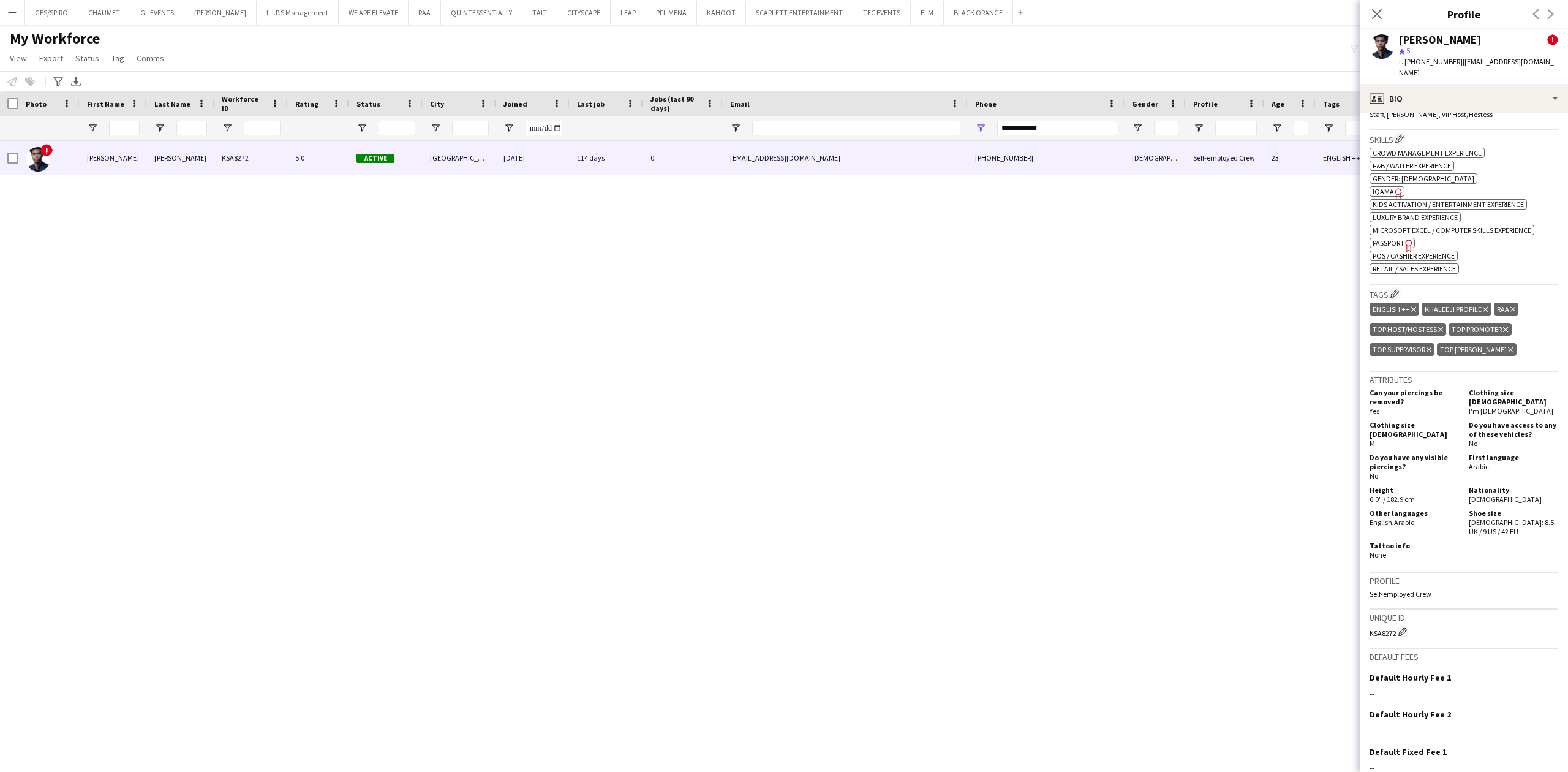
click at [1385, 187] on span "IQAMA" at bounding box center [1383, 191] width 22 height 9
drag, startPoint x: 1399, startPoint y: 38, endPoint x: 1475, endPoint y: 37, distance: 76.0
click at [1475, 37] on div "[PERSON_NAME] !" at bounding box center [1479, 40] width 159 height 11
copy div "[PERSON_NAME]"
click at [1385, 238] on span "Passport" at bounding box center [1389, 243] width 32 height 9
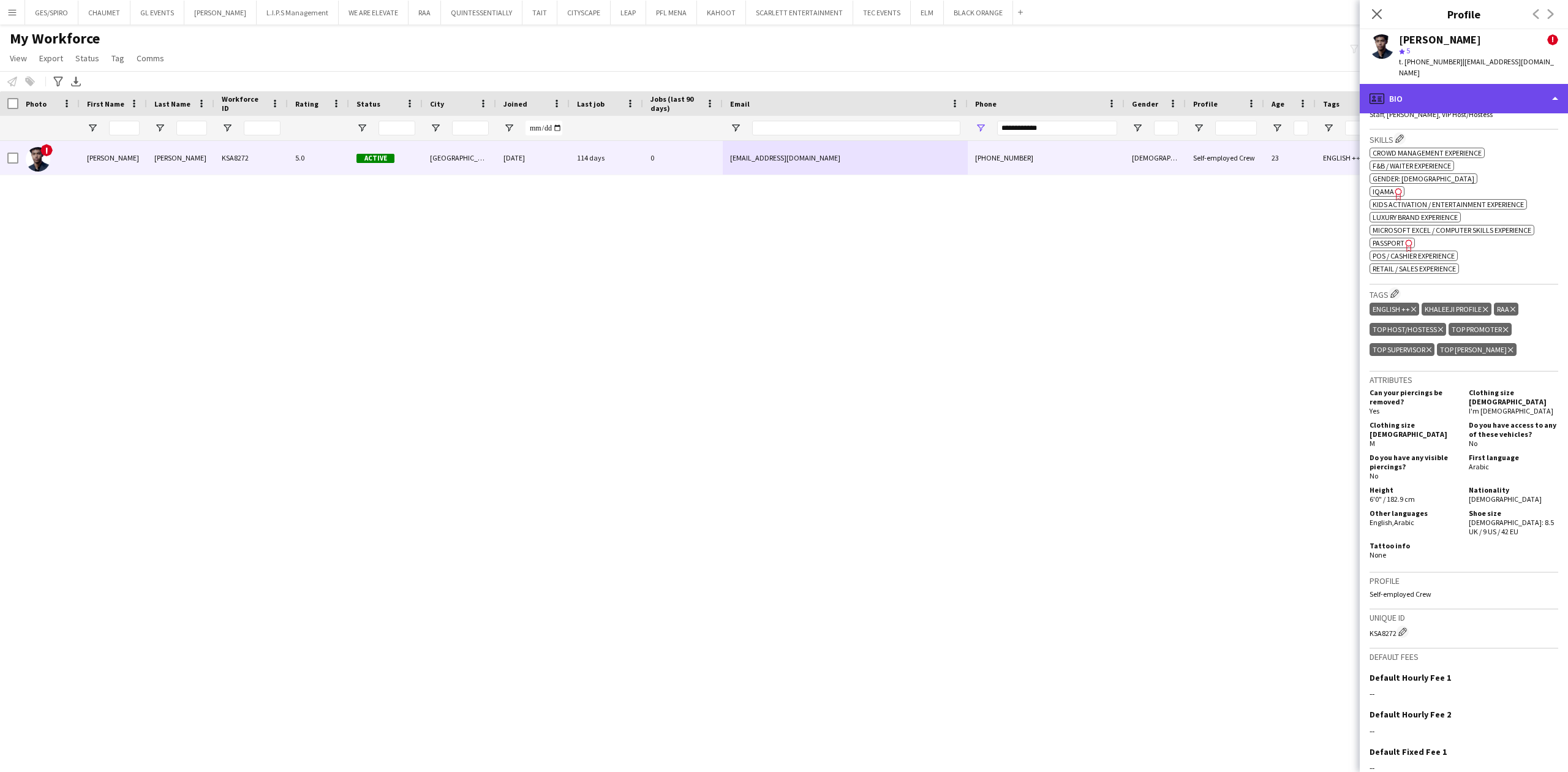
click at [1488, 88] on div "profile Bio" at bounding box center [1464, 99] width 208 height 29
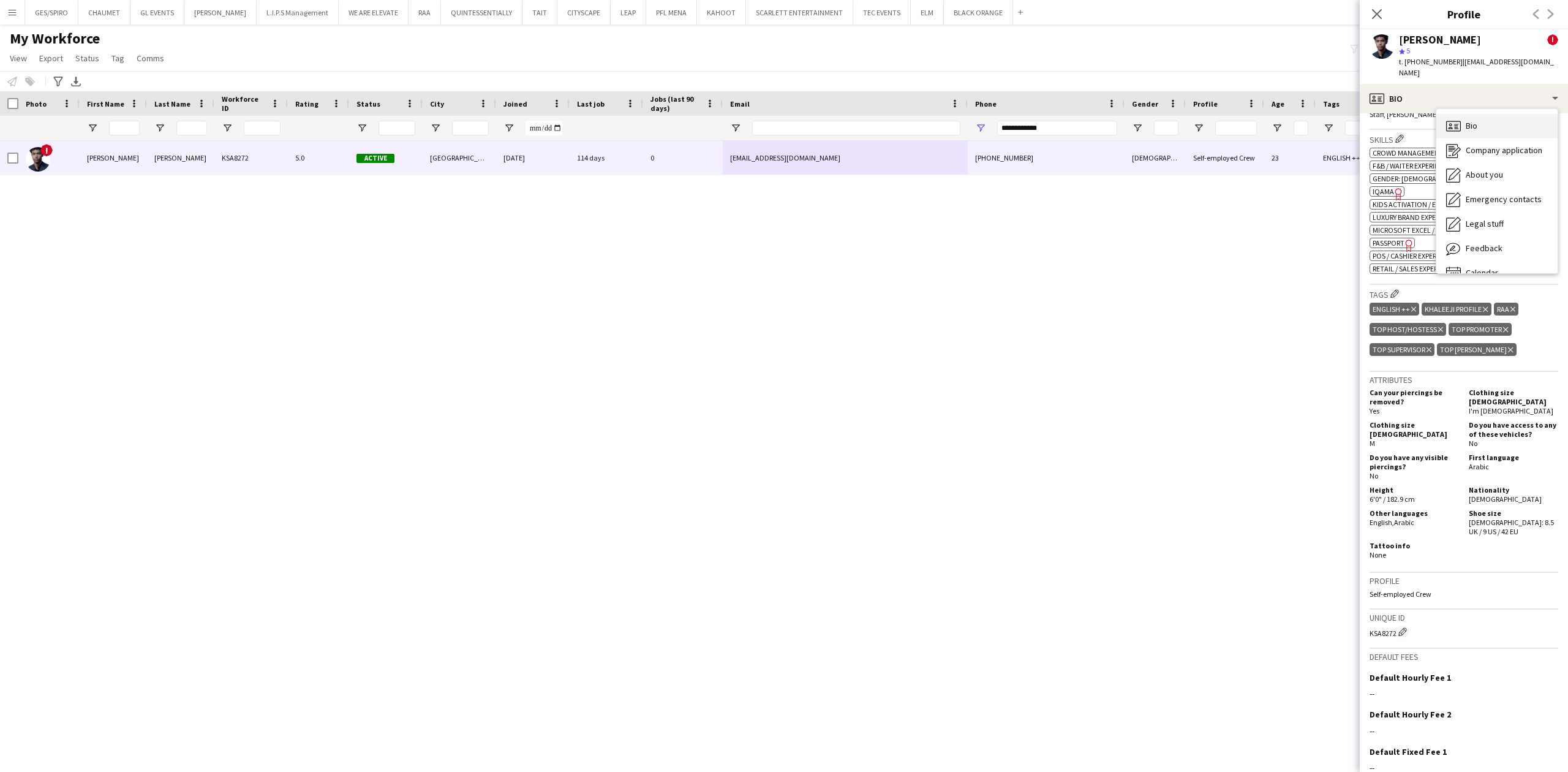
click at [1488, 121] on div "Bio Bio" at bounding box center [1497, 126] width 121 height 24
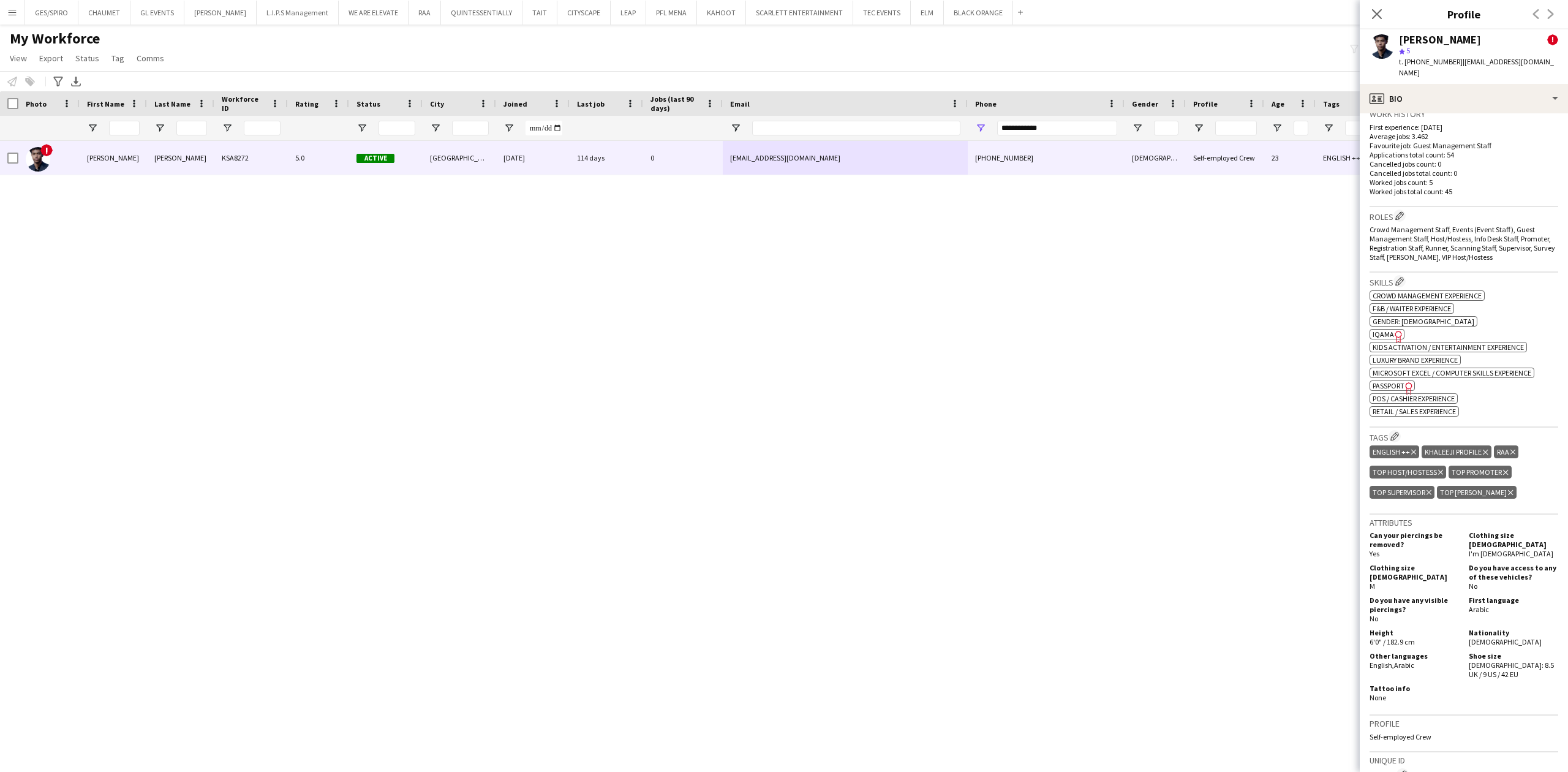
scroll to position [0, 0]
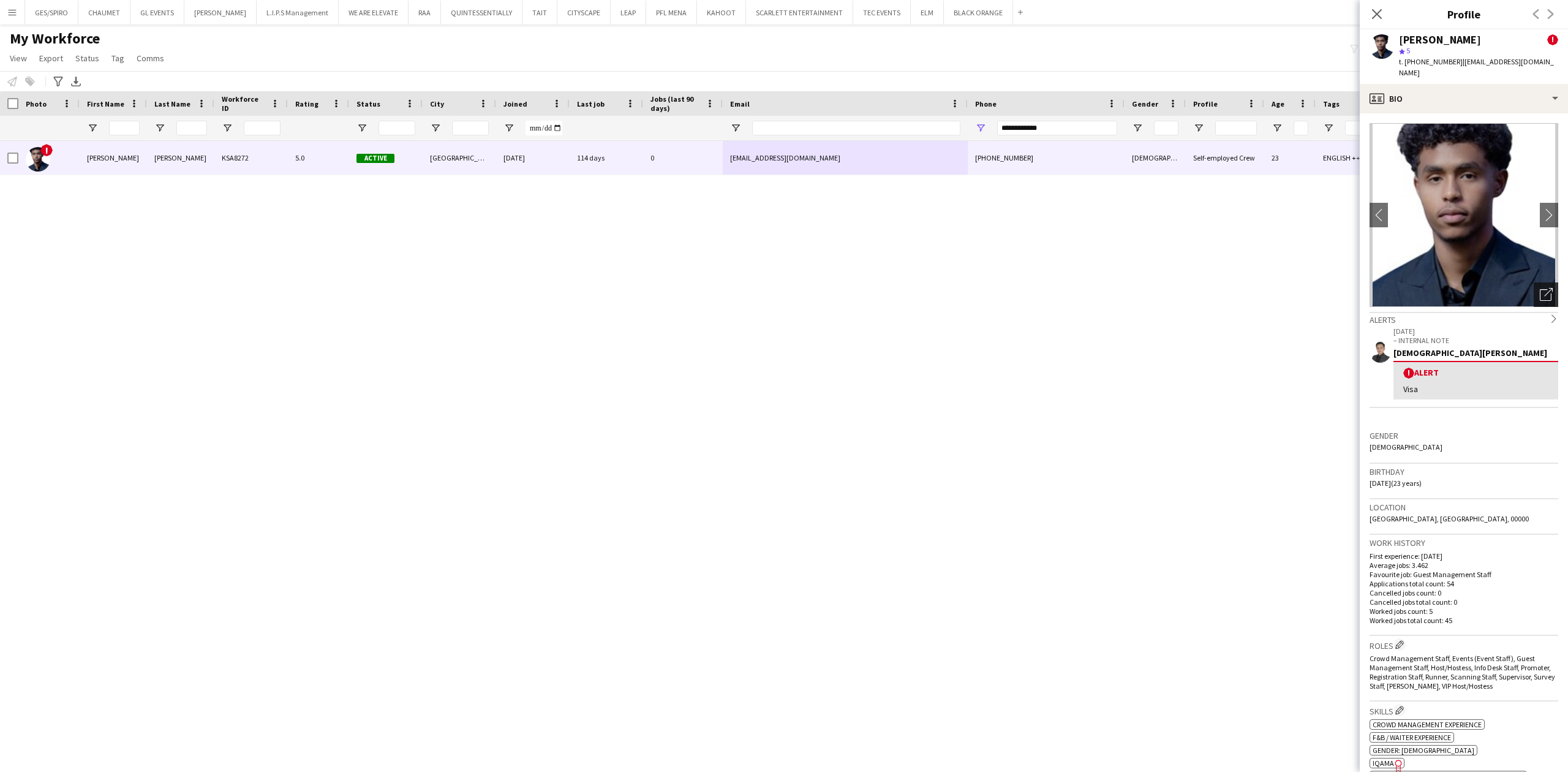
click at [1544, 288] on icon at bounding box center [1548, 292] width 8 height 8
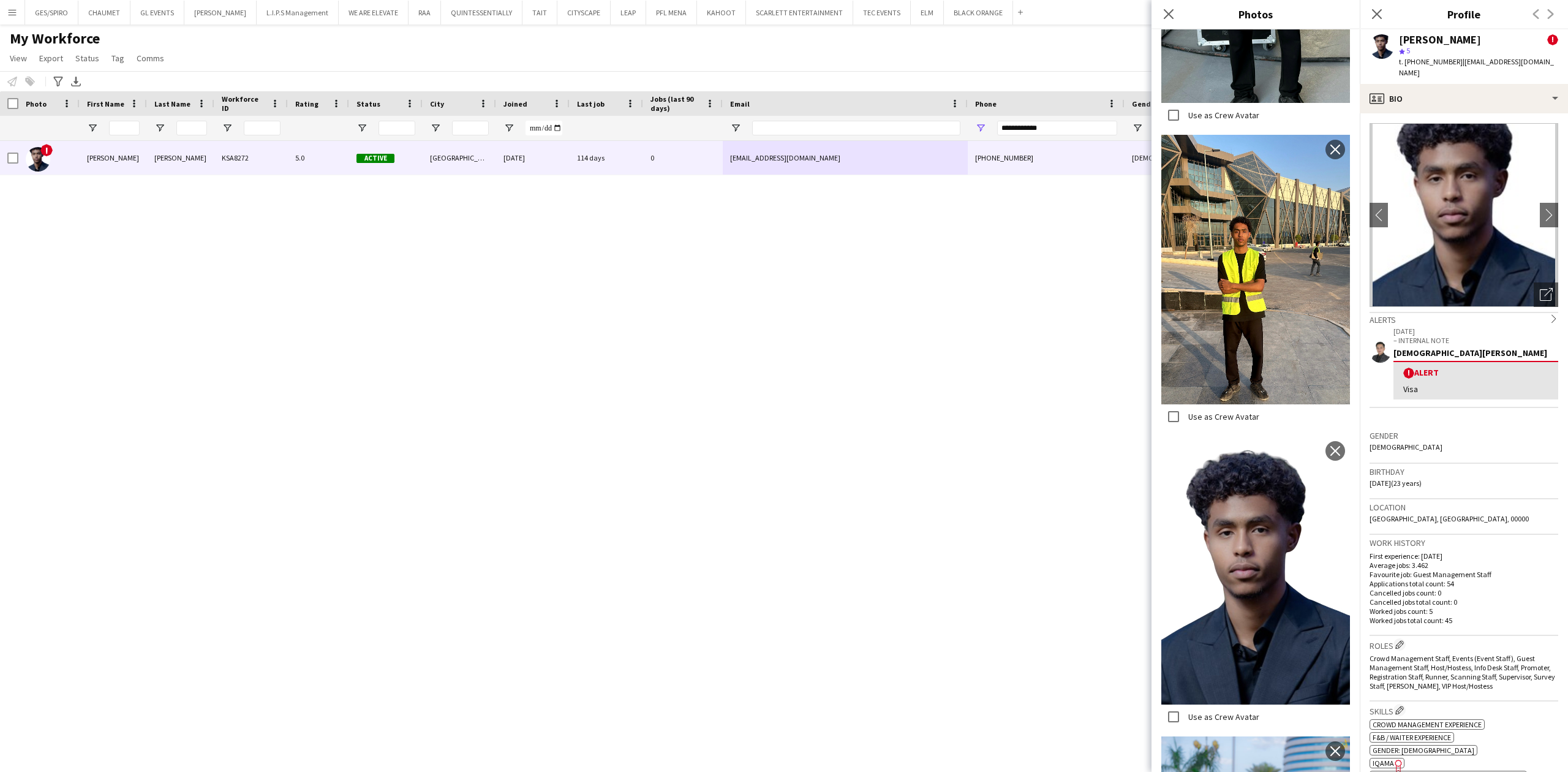
scroll to position [1715, 0]
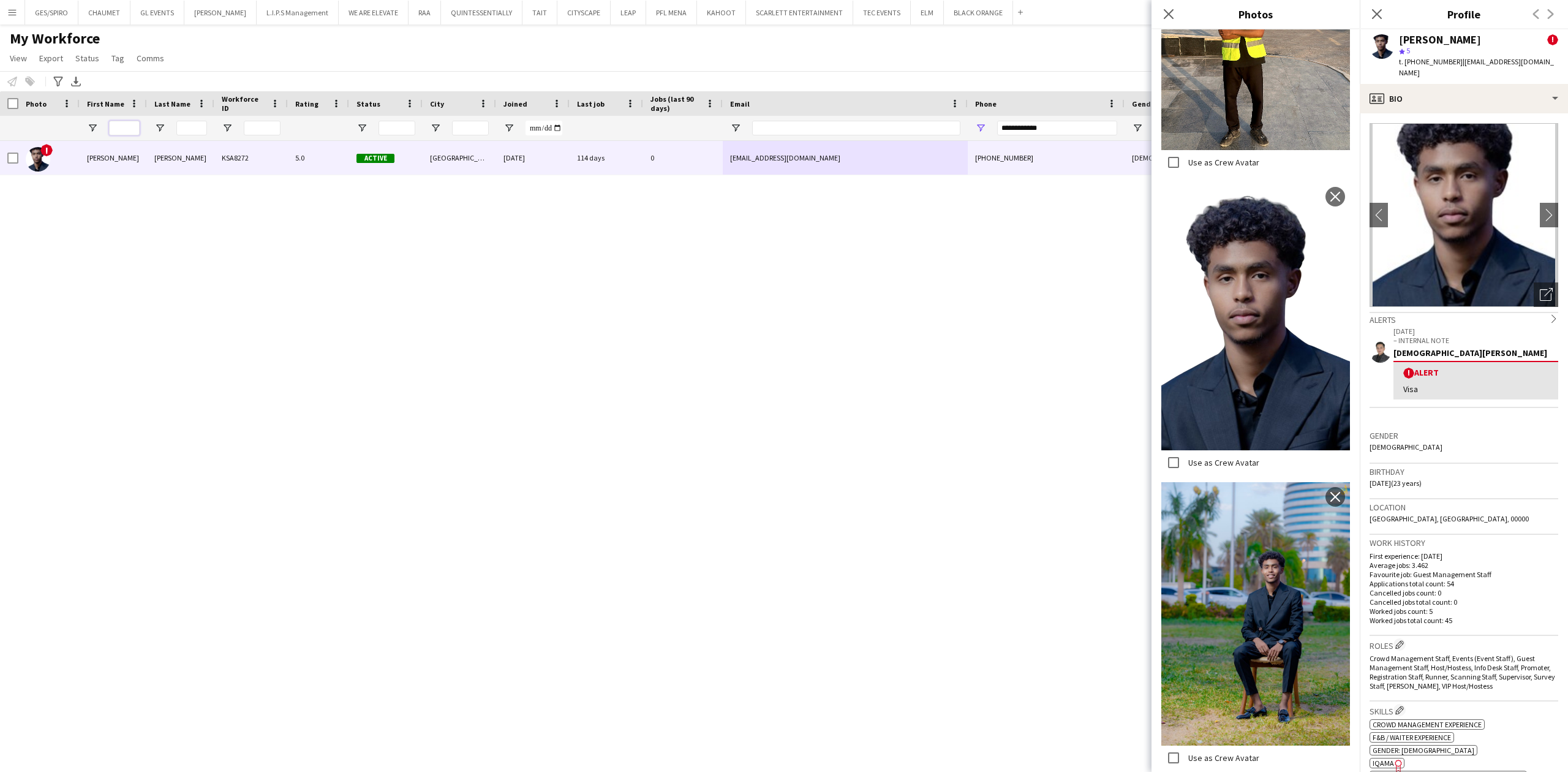
click at [117, 124] on input "First Name Filter Input" at bounding box center [124, 128] width 31 height 15
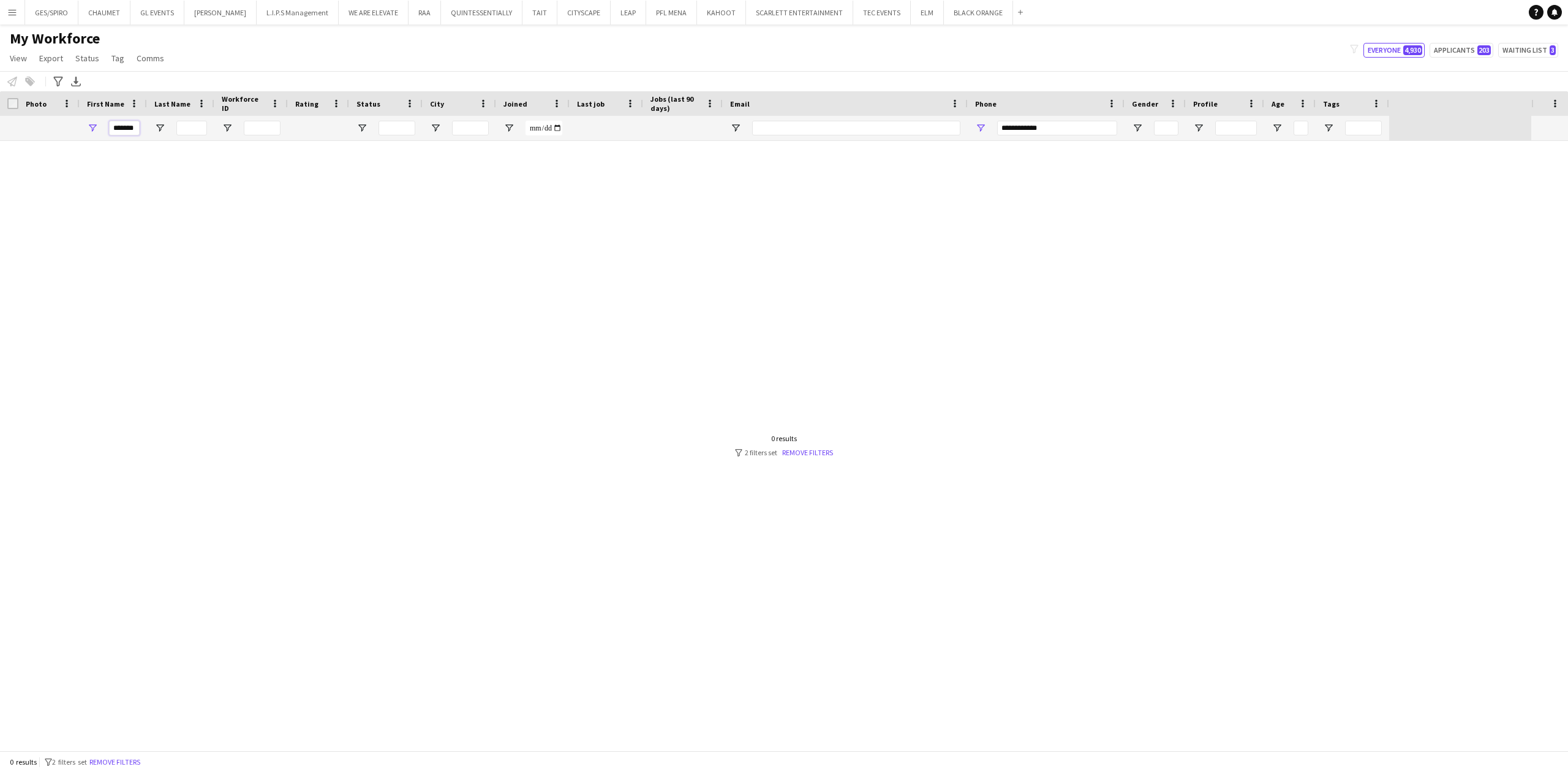
type input "*******"
drag, startPoint x: 1088, startPoint y: 126, endPoint x: 731, endPoint y: 124, distance: 357.0
click at [739, 127] on div "*******" at bounding box center [694, 128] width 1390 height 24
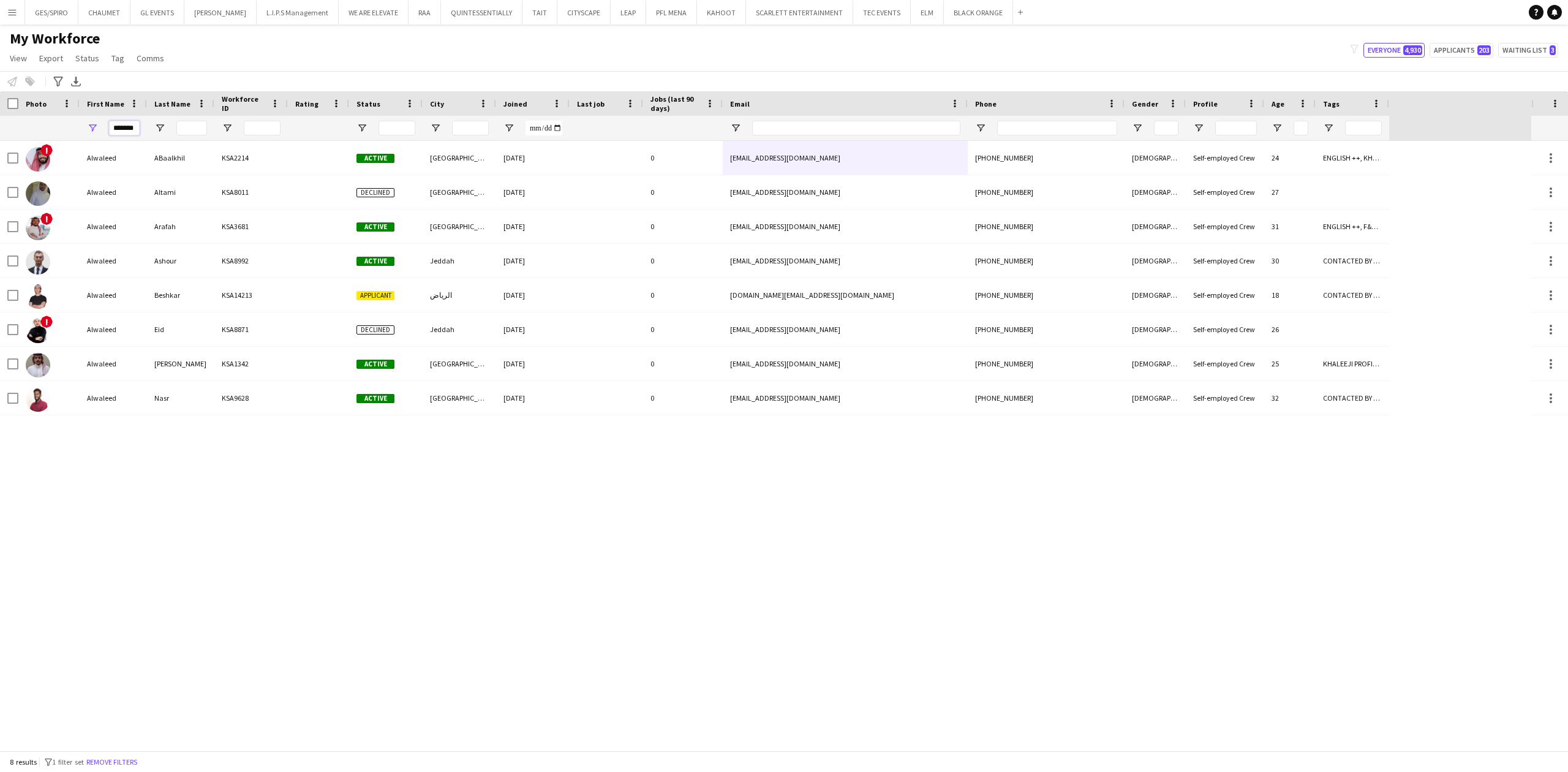
click at [129, 135] on input "*******" at bounding box center [124, 128] width 31 height 15
click at [128, 131] on input "*******" at bounding box center [124, 128] width 31 height 15
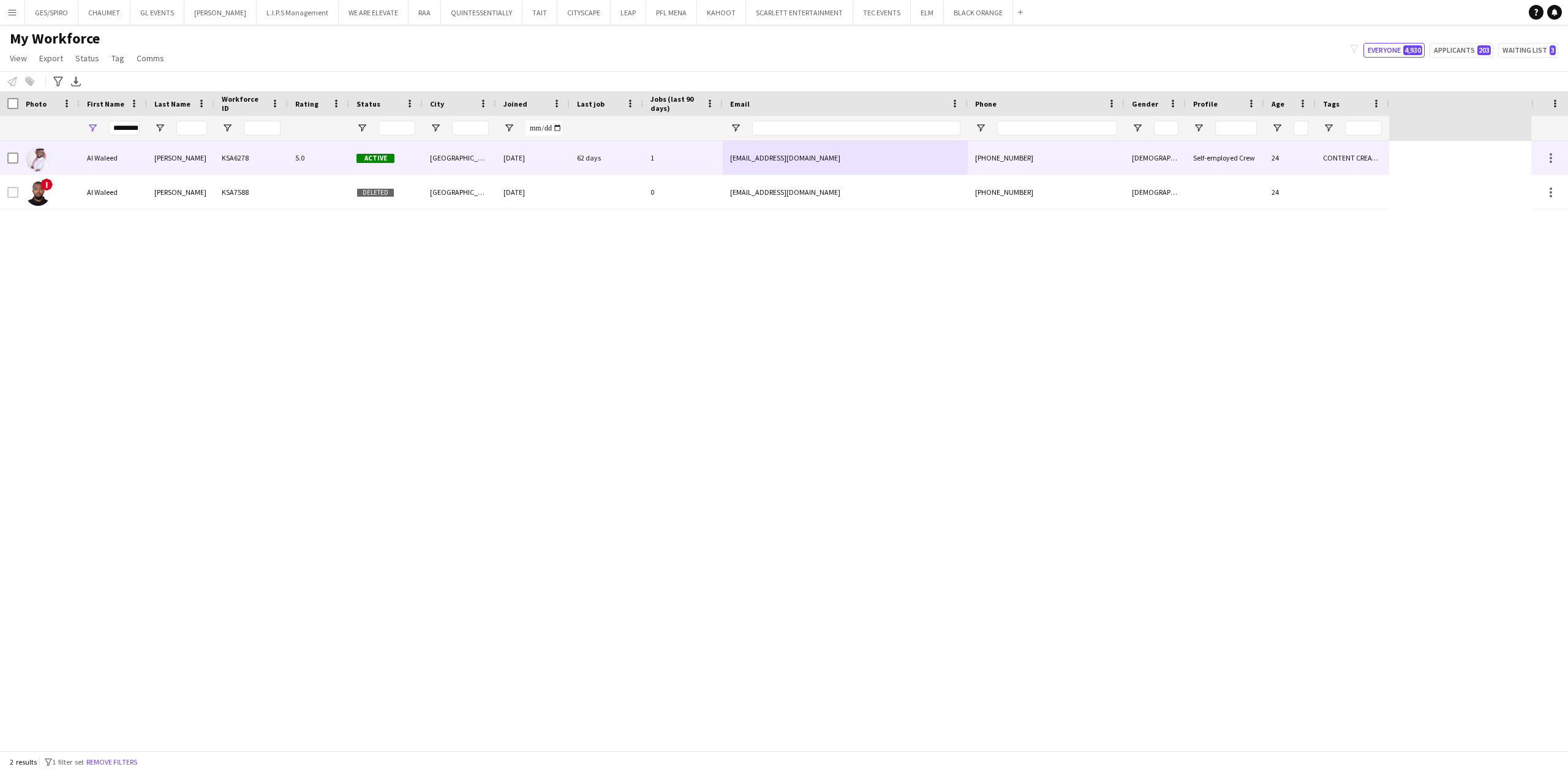
click at [190, 157] on div "Osama" at bounding box center [180, 157] width 67 height 34
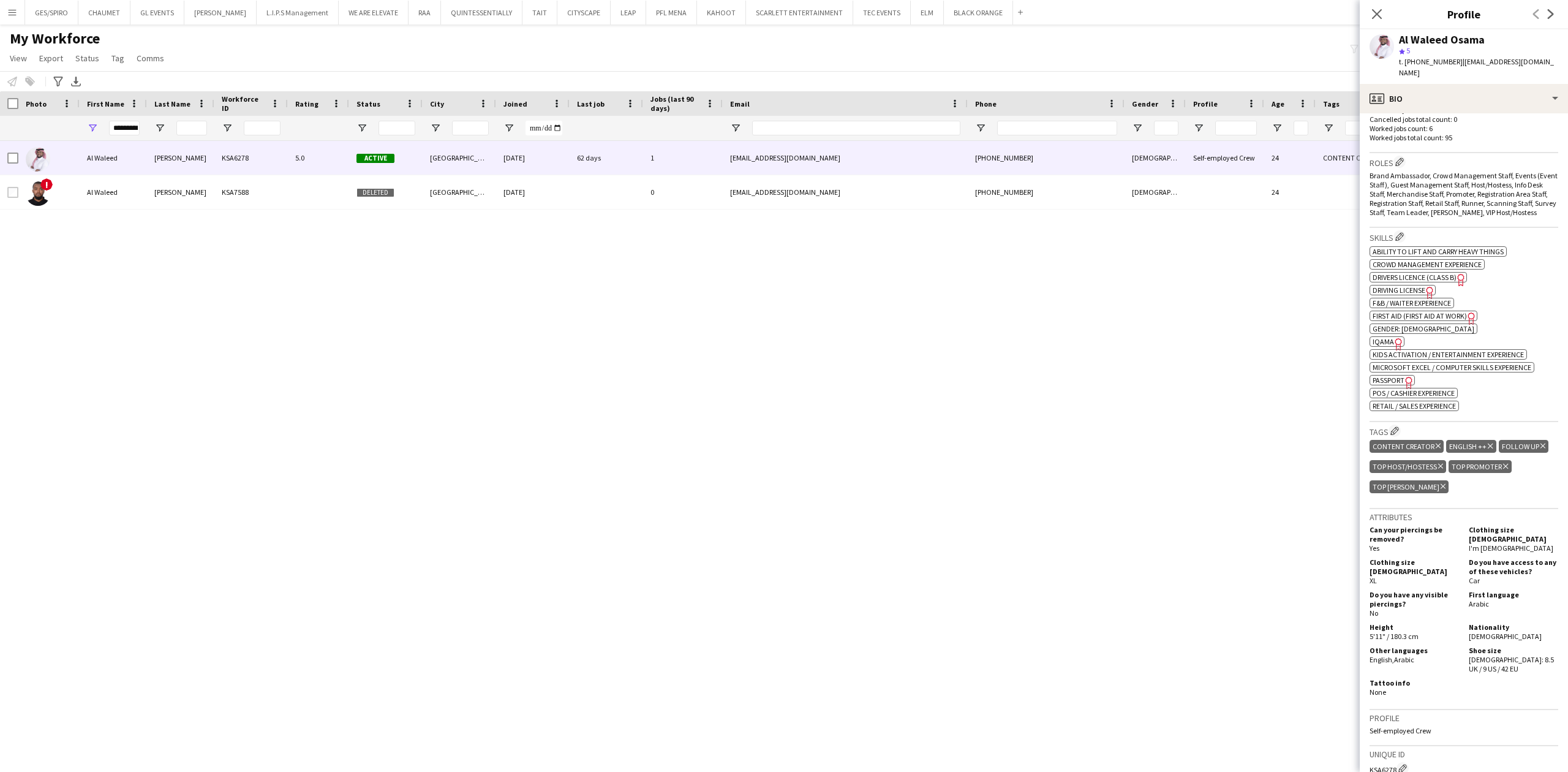
scroll to position [408, 0]
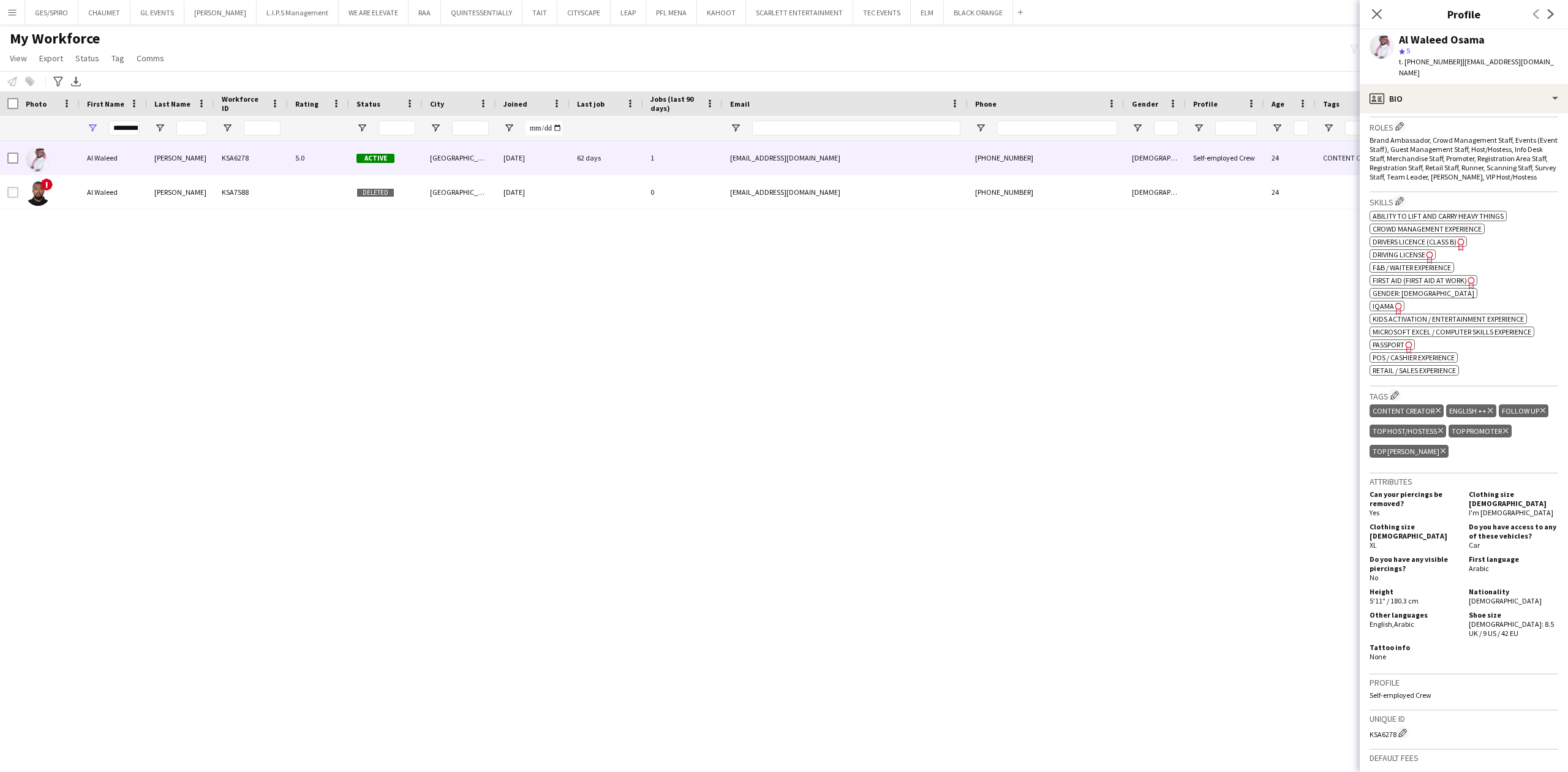
click at [1388, 301] on span "IQAMA" at bounding box center [1383, 306] width 22 height 9
click at [1478, 84] on div "profile Bio" at bounding box center [1464, 99] width 208 height 29
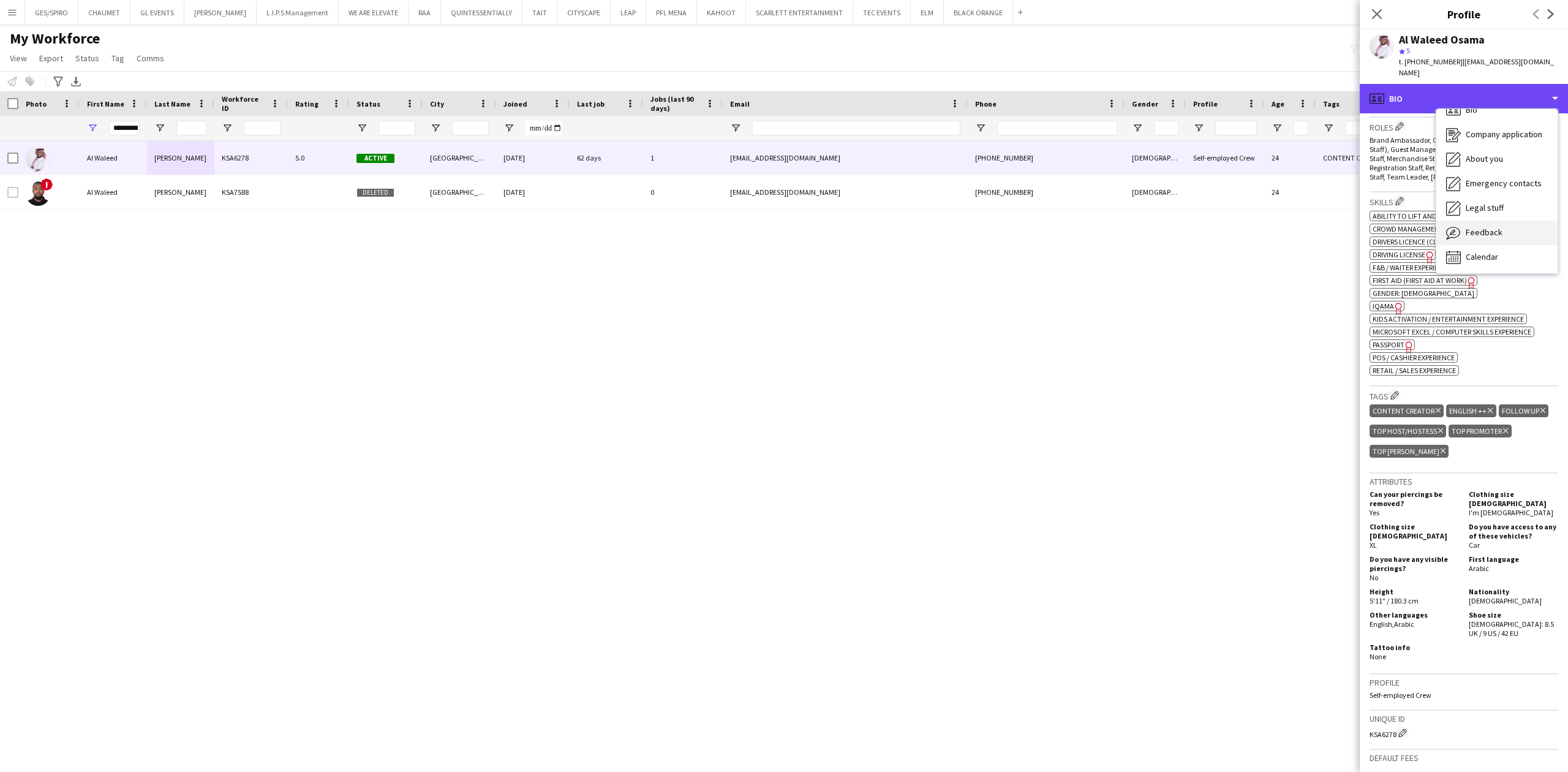
scroll to position [17, 0]
click at [1508, 220] on div "Feedback Feedback" at bounding box center [1497, 231] width 121 height 24
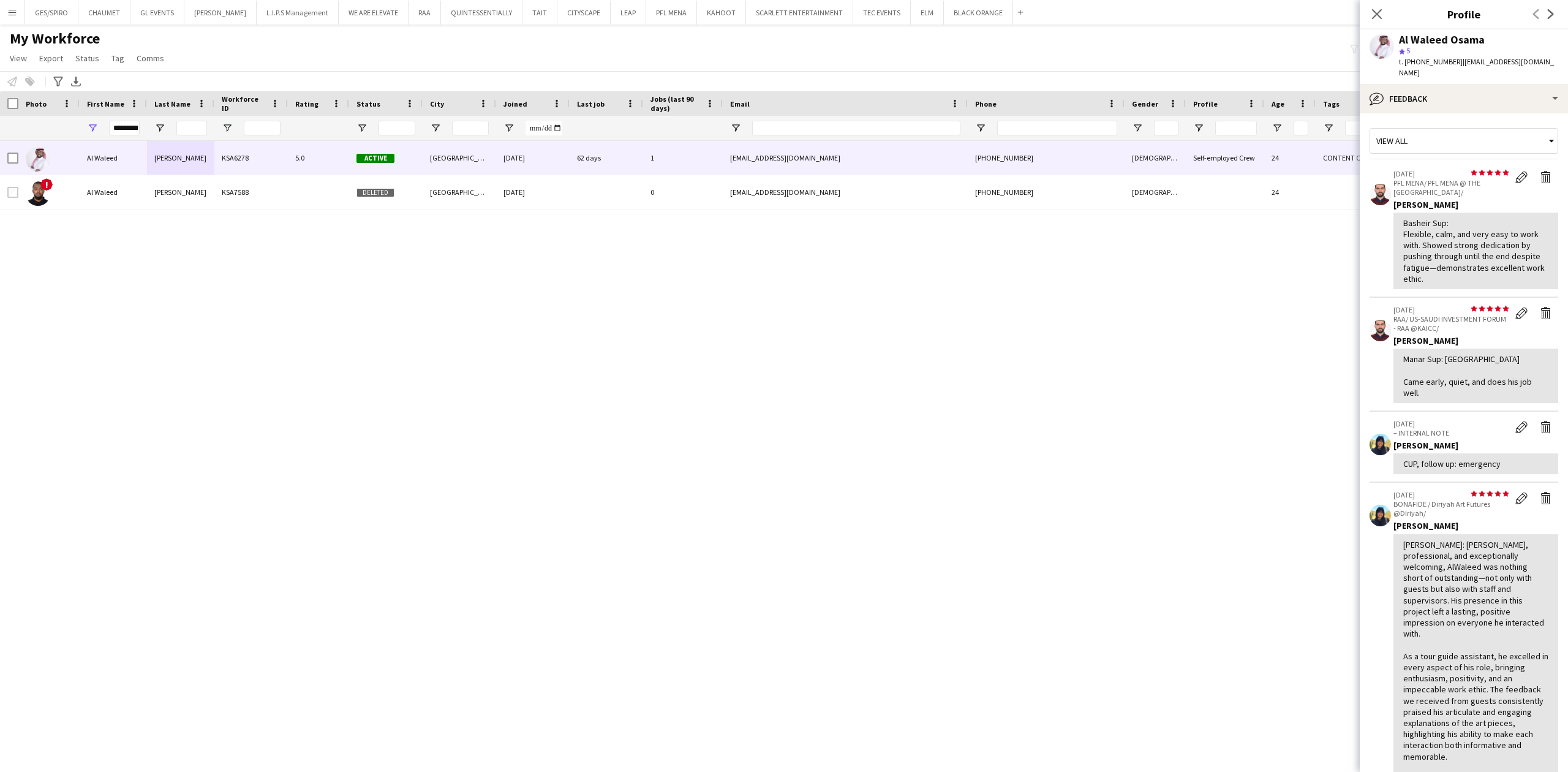
click at [1474, 71] on div "Al Waleed Osama star 5 t. +966551521128 | waleedosama57@gmail.com" at bounding box center [1464, 57] width 208 height 55
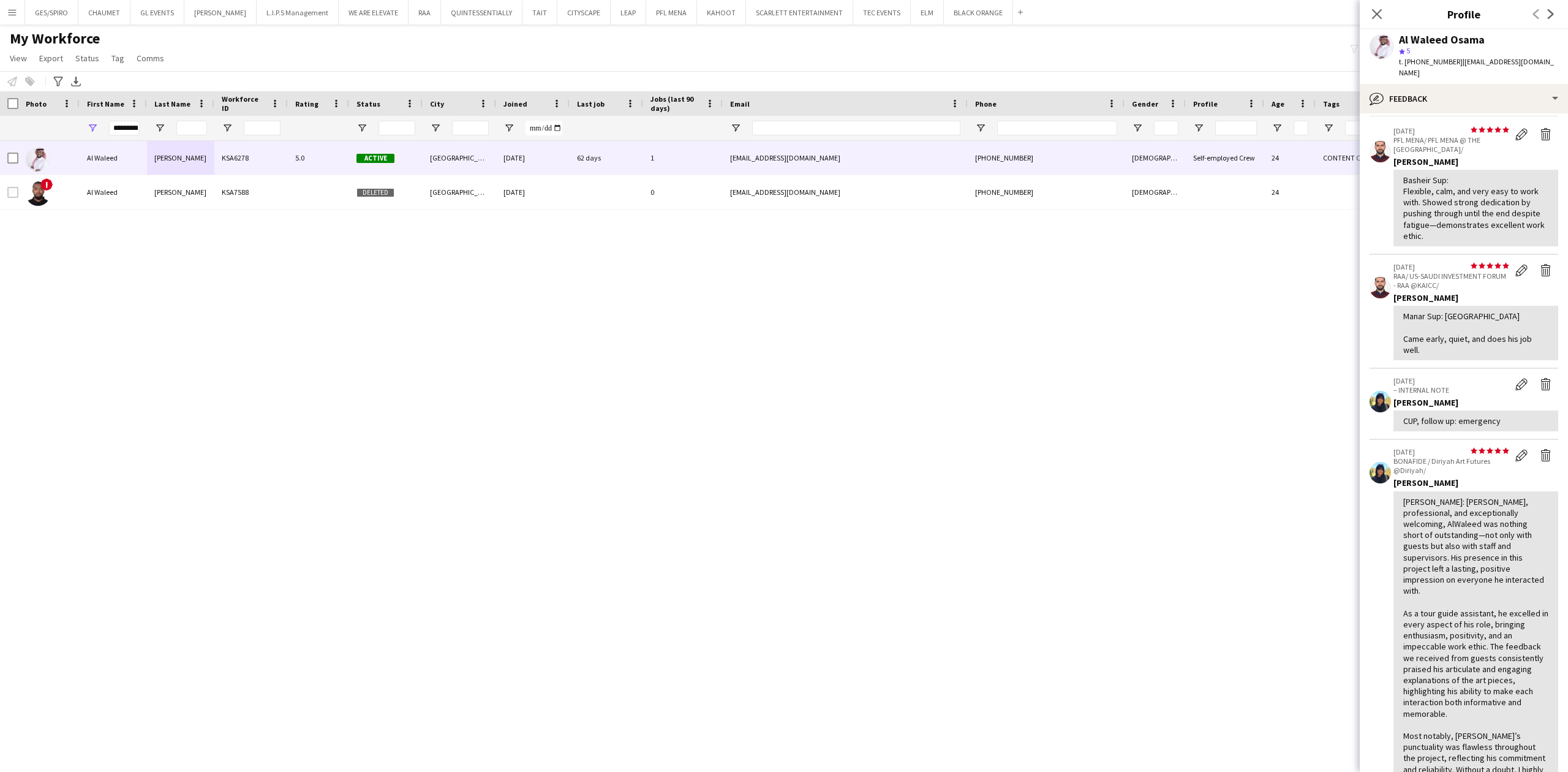
scroll to position [163, 0]
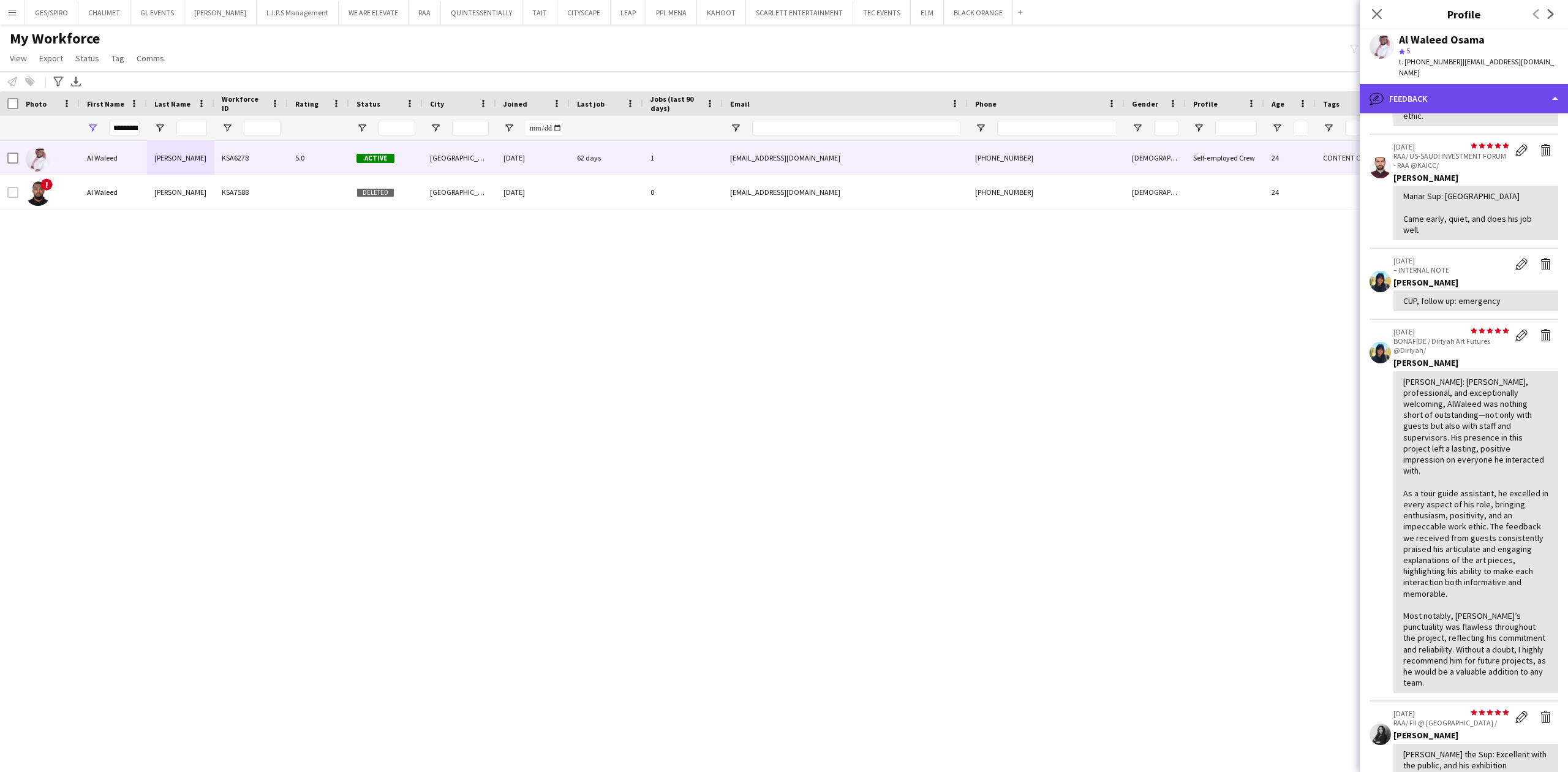
click at [1490, 84] on div "bubble-pencil Feedback" at bounding box center [1464, 99] width 208 height 29
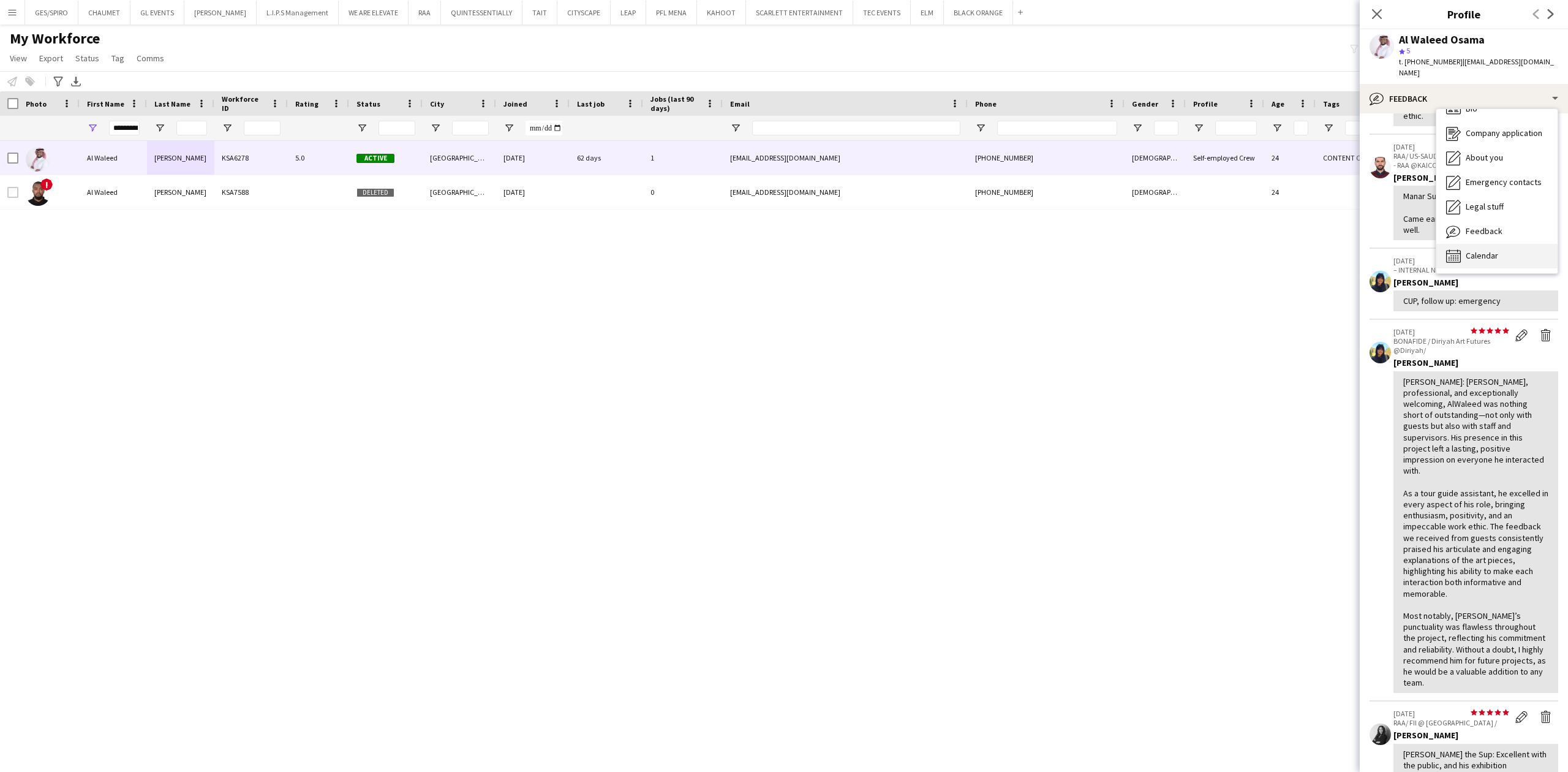
click at [1495, 250] on span "Calendar" at bounding box center [1482, 255] width 32 height 11
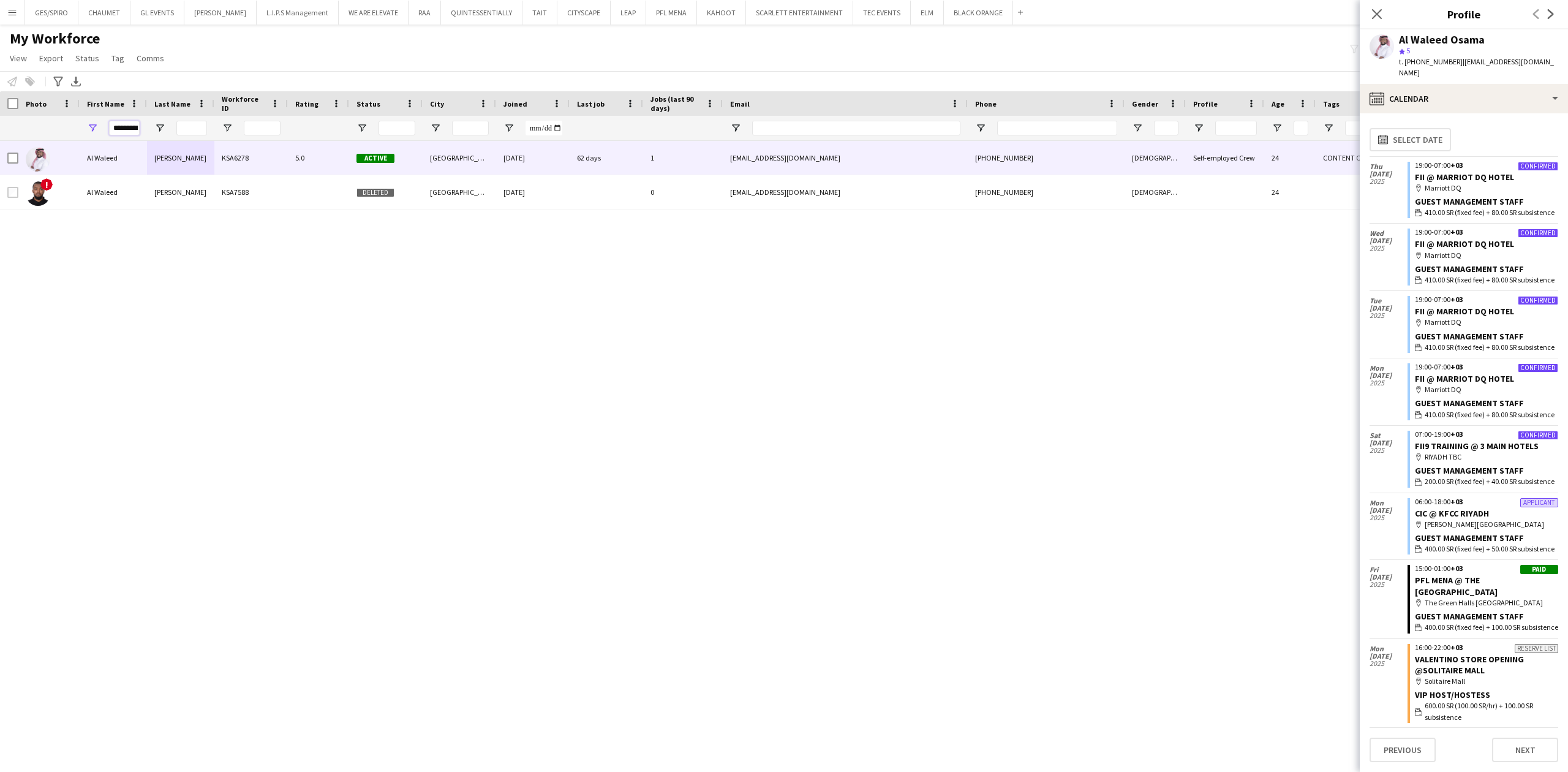
click at [135, 123] on input "*********" at bounding box center [124, 128] width 31 height 15
click at [135, 121] on input "*********" at bounding box center [124, 128] width 31 height 15
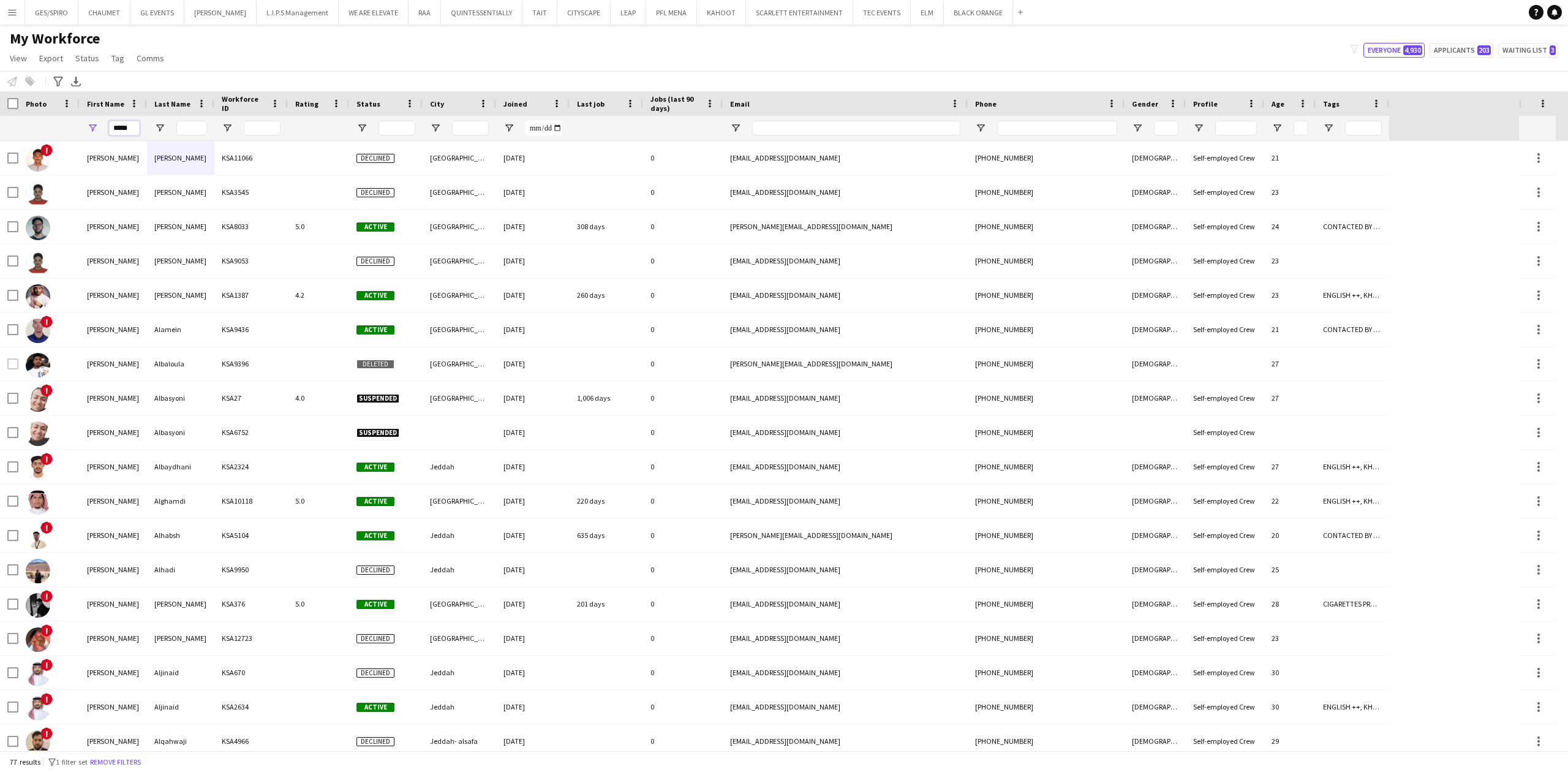
type input "*****"
click at [197, 127] on input "Last Name Filter Input" at bounding box center [192, 128] width 31 height 15
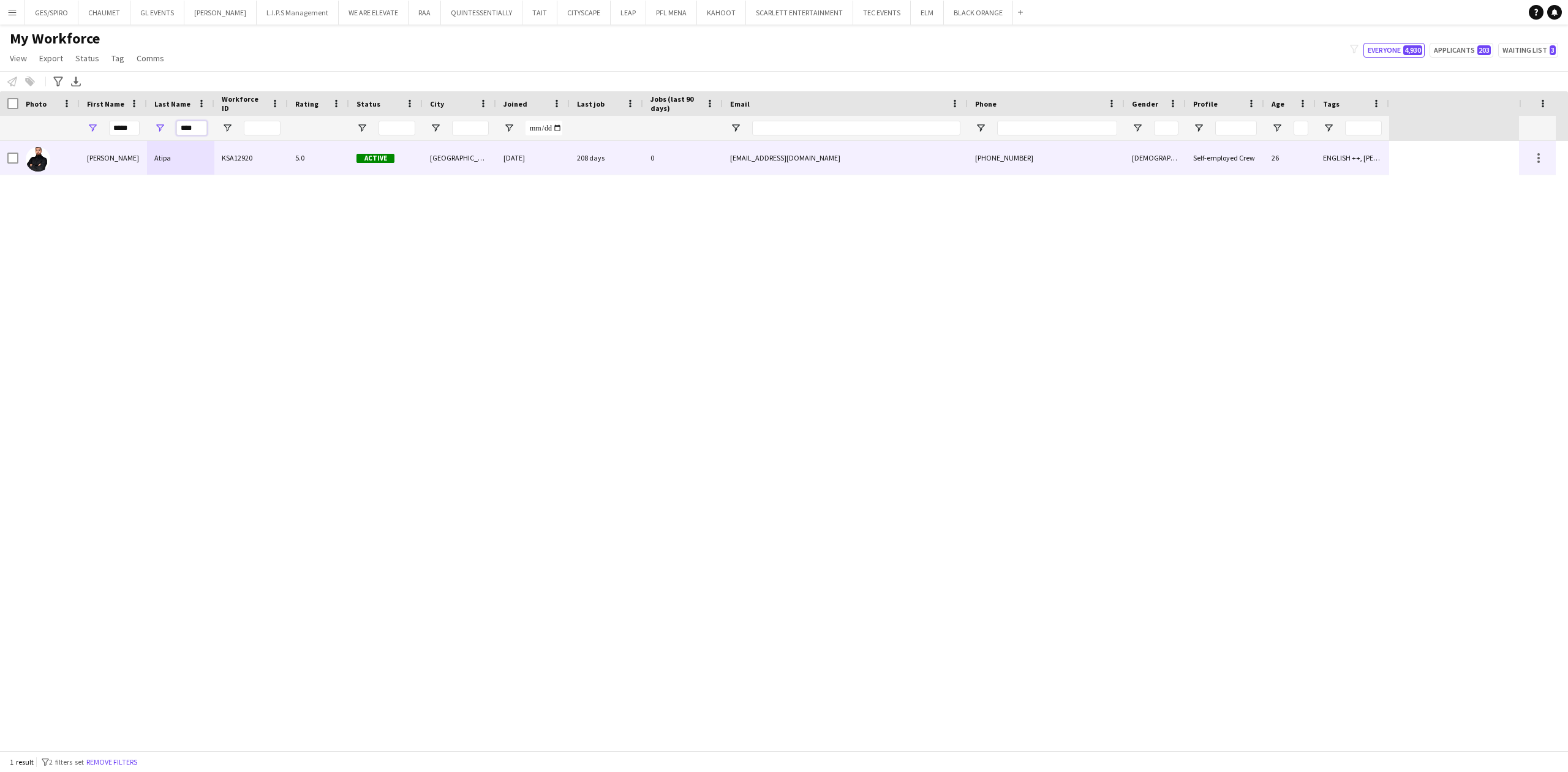
type input "****"
click at [294, 171] on div "5.0" at bounding box center [319, 157] width 62 height 34
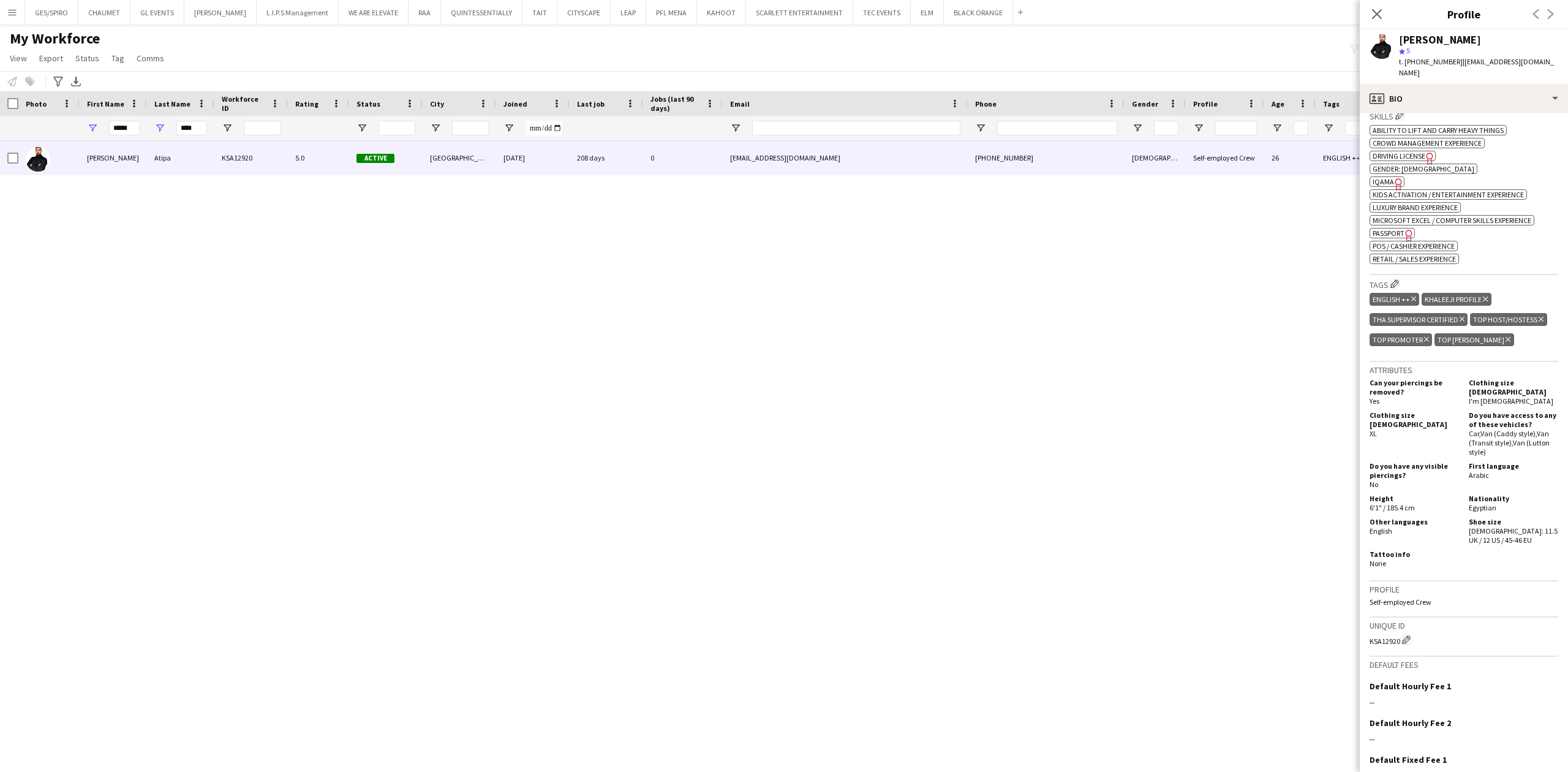
scroll to position [490, 0]
click at [1390, 180] on span "IQAMA" at bounding box center [1383, 185] width 22 height 9
click at [1388, 180] on span "IQAMA" at bounding box center [1383, 185] width 22 height 9
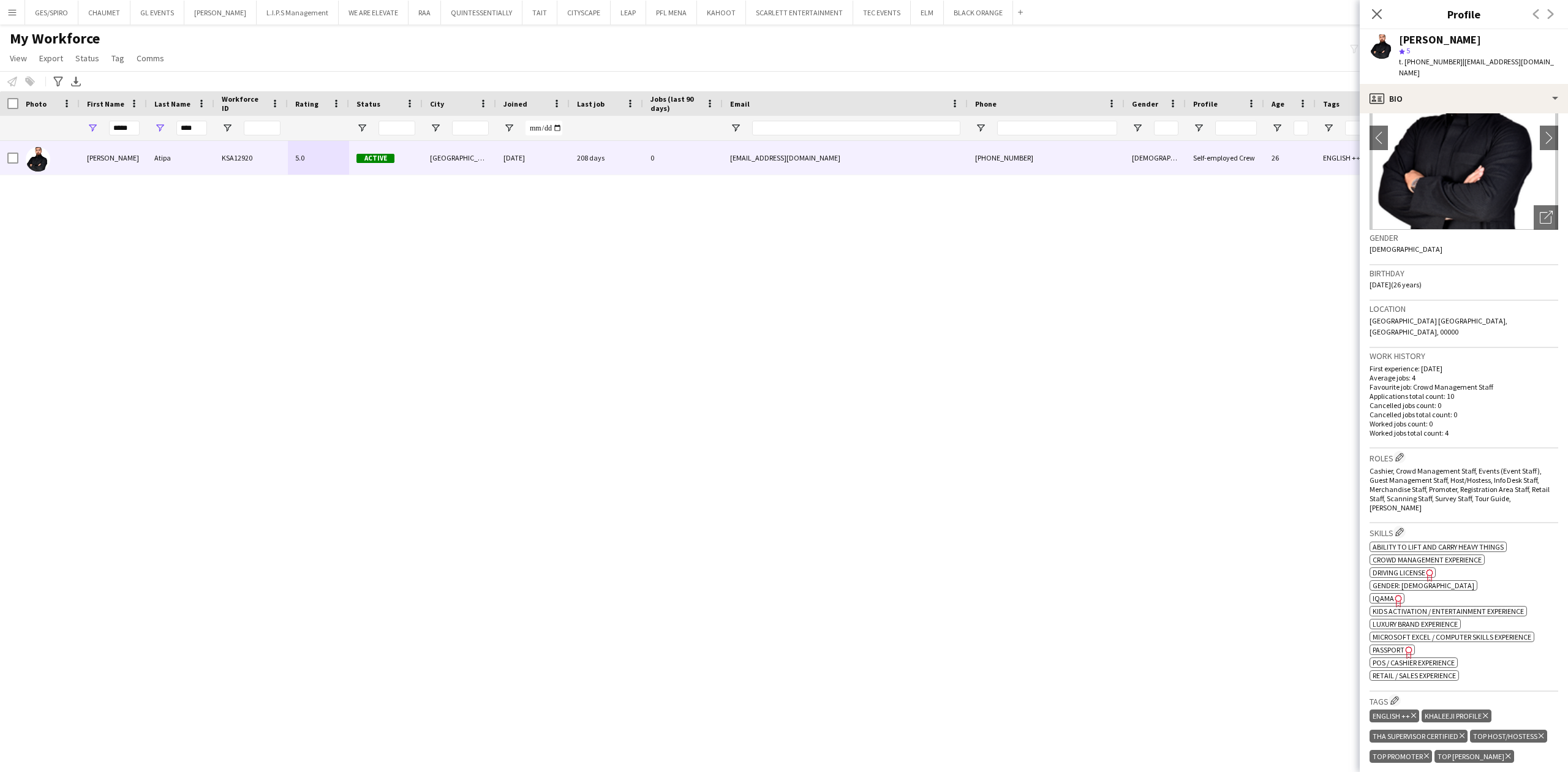
scroll to position [0, 0]
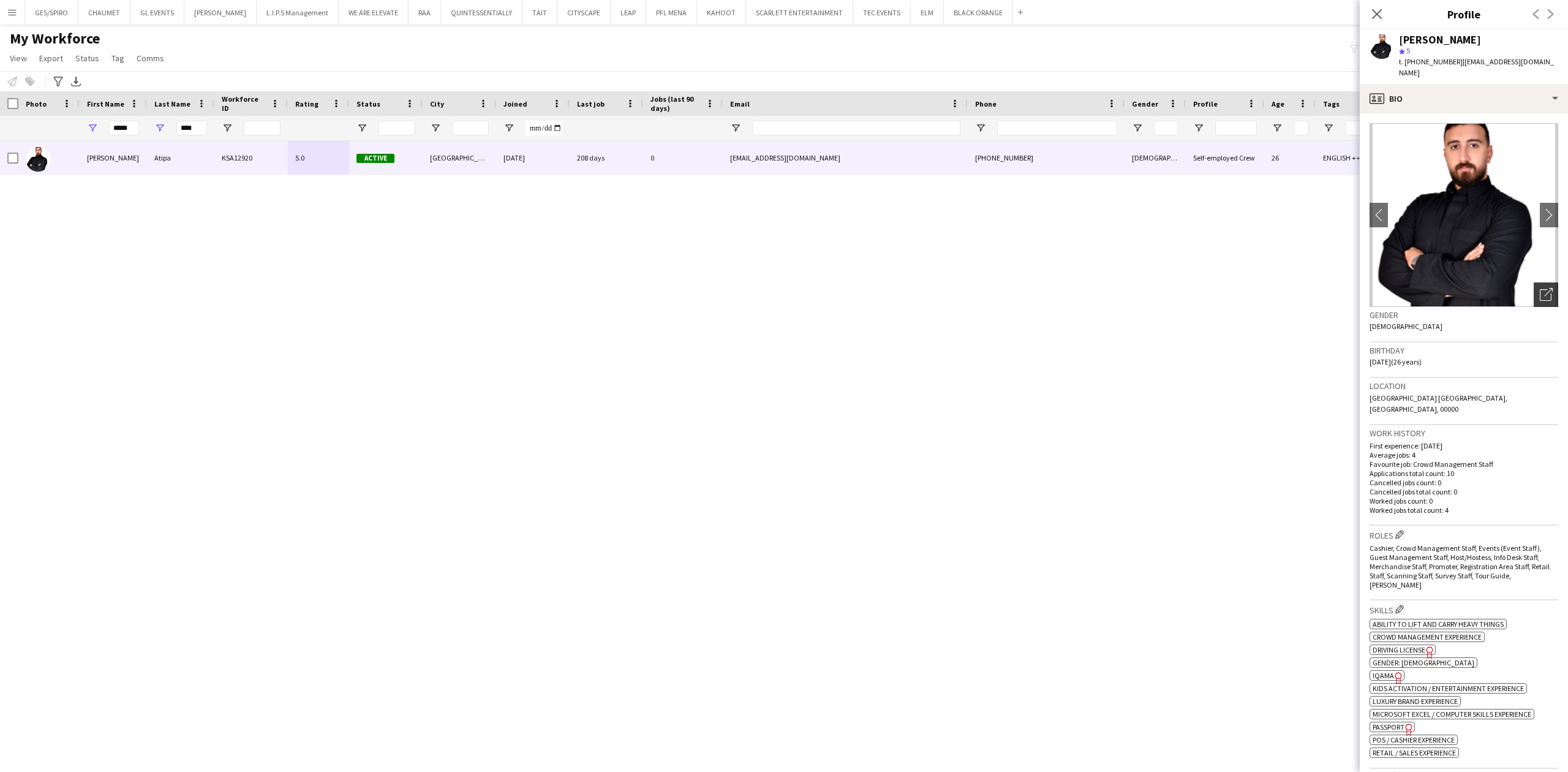
click at [1540, 288] on icon "Open photos pop-in" at bounding box center [1546, 294] width 13 height 13
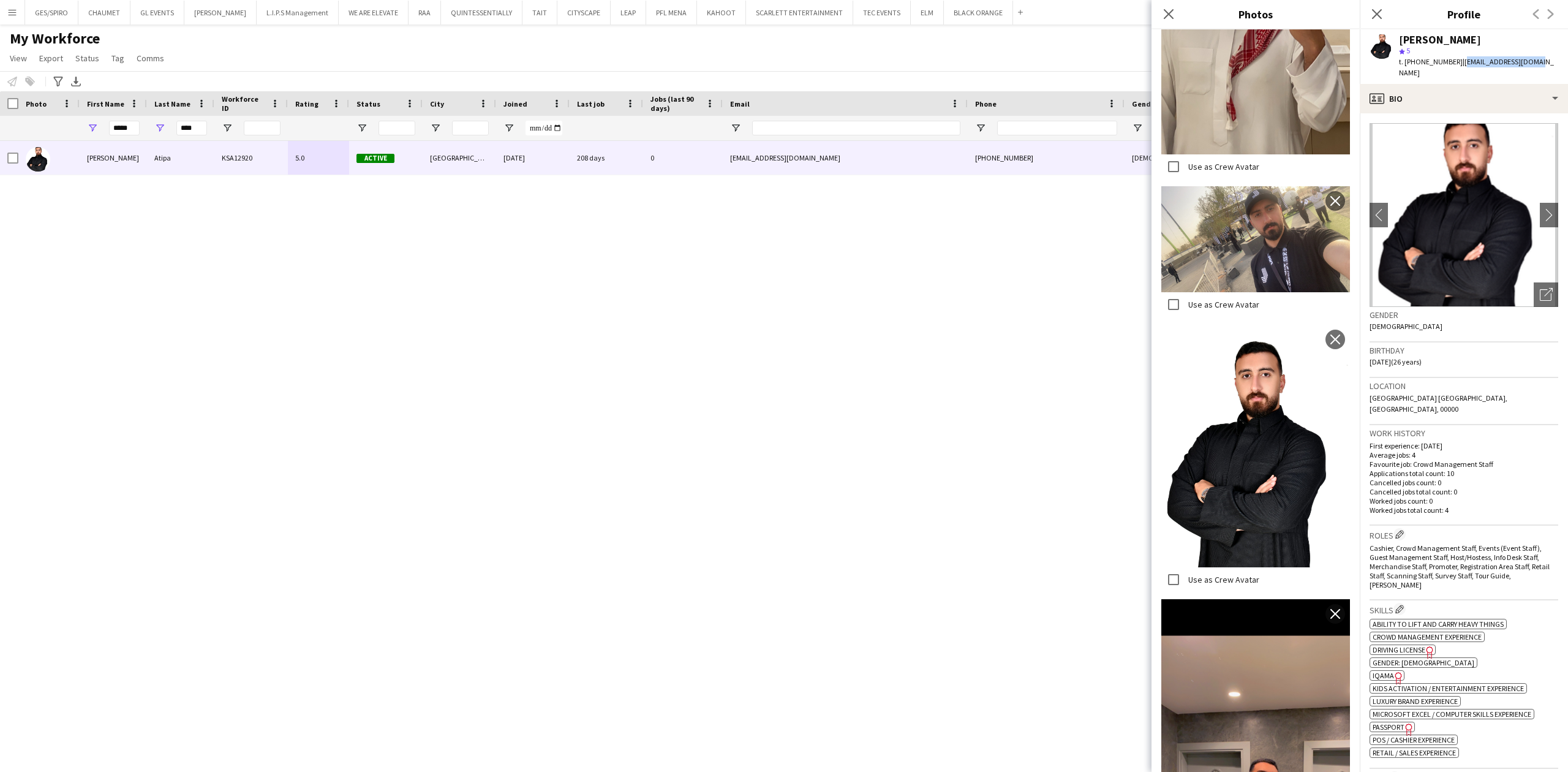
drag, startPoint x: 1457, startPoint y: 62, endPoint x: 1537, endPoint y: 66, distance: 80.1
click at [1537, 66] on div "Osama Atipa star 5 t. +966533501833 | osamaatipa@gmail.com" at bounding box center [1464, 57] width 208 height 55
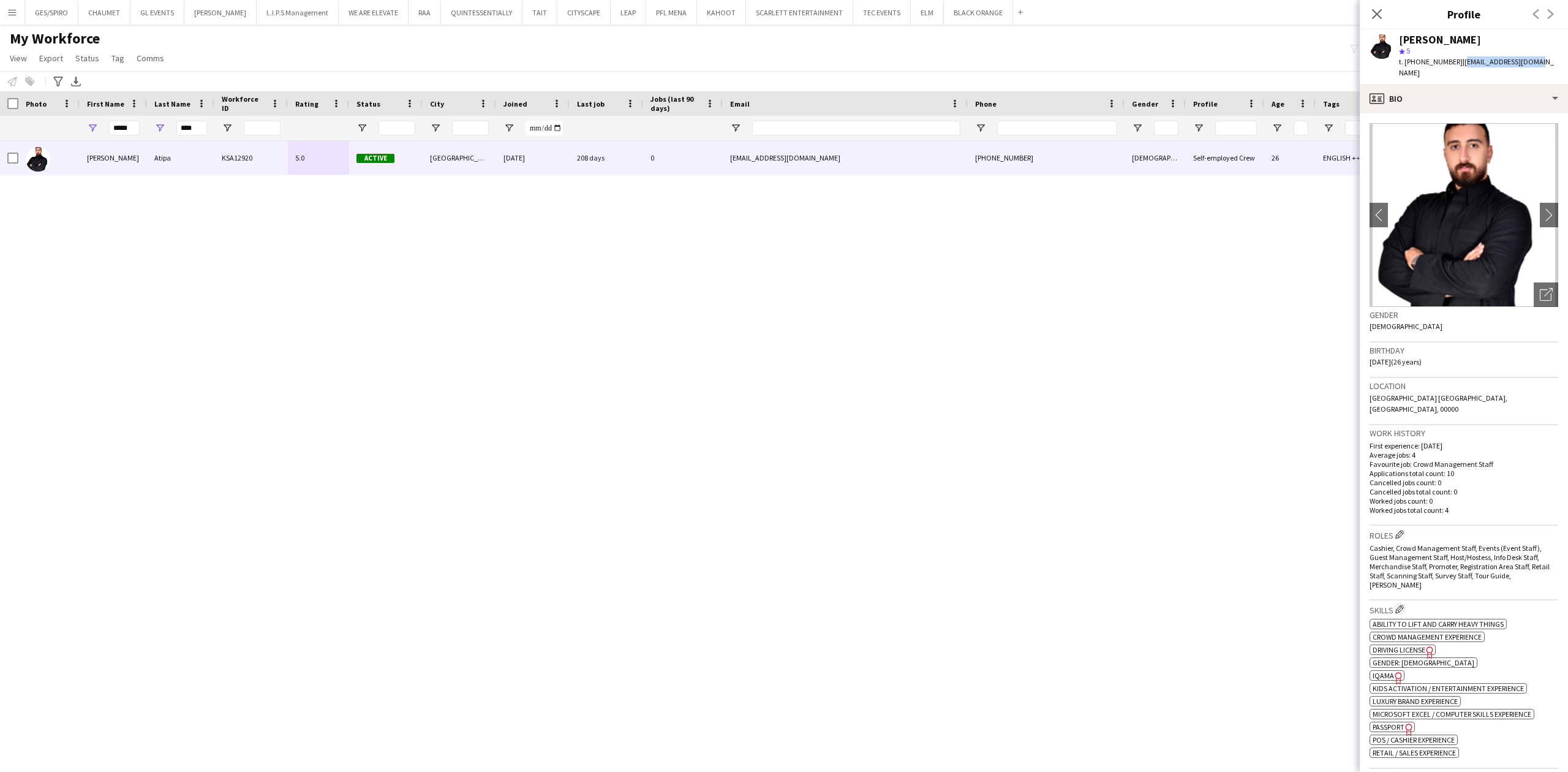
copy span "[EMAIL_ADDRESS][DOMAIN_NAME]"
drag, startPoint x: 1400, startPoint y: 40, endPoint x: 1481, endPoint y: 40, distance: 81.0
click at [1481, 40] on div "[PERSON_NAME]" at bounding box center [1479, 40] width 159 height 11
copy div "[PERSON_NAME]"
click at [1430, 62] on span "t. +966533501833" at bounding box center [1431, 61] width 64 height 9
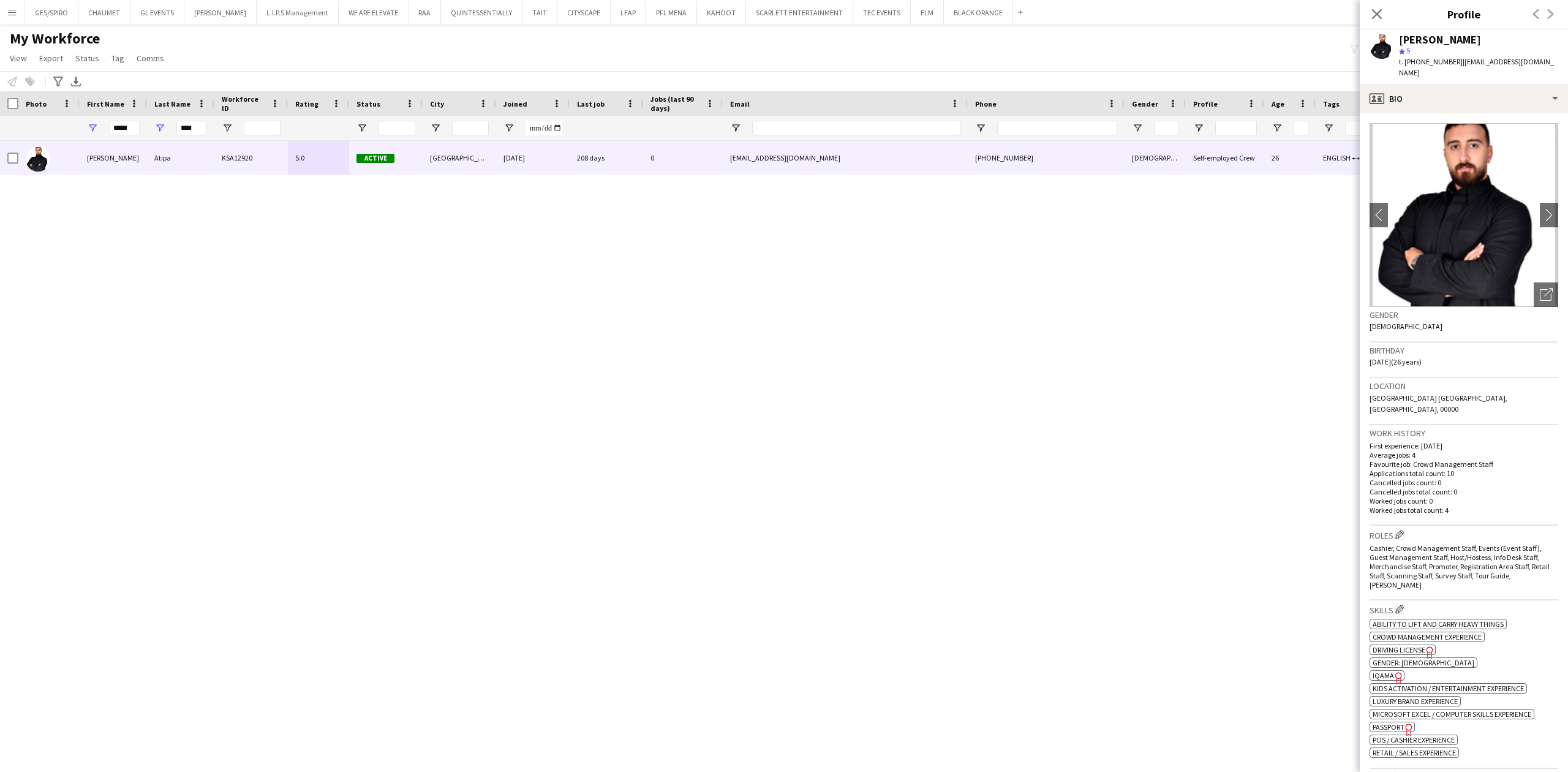
click at [1430, 62] on span "t. +966533501833" at bounding box center [1431, 61] width 64 height 9
copy span "966533501833"
drag, startPoint x: 1395, startPoint y: 37, endPoint x: 1478, endPoint y: 36, distance: 83.0
click at [1478, 36] on div "Osama Atipa star 5 t. +966533501833 | osamaatipa@gmail.com" at bounding box center [1464, 57] width 208 height 55
copy div "[PERSON_NAME]"
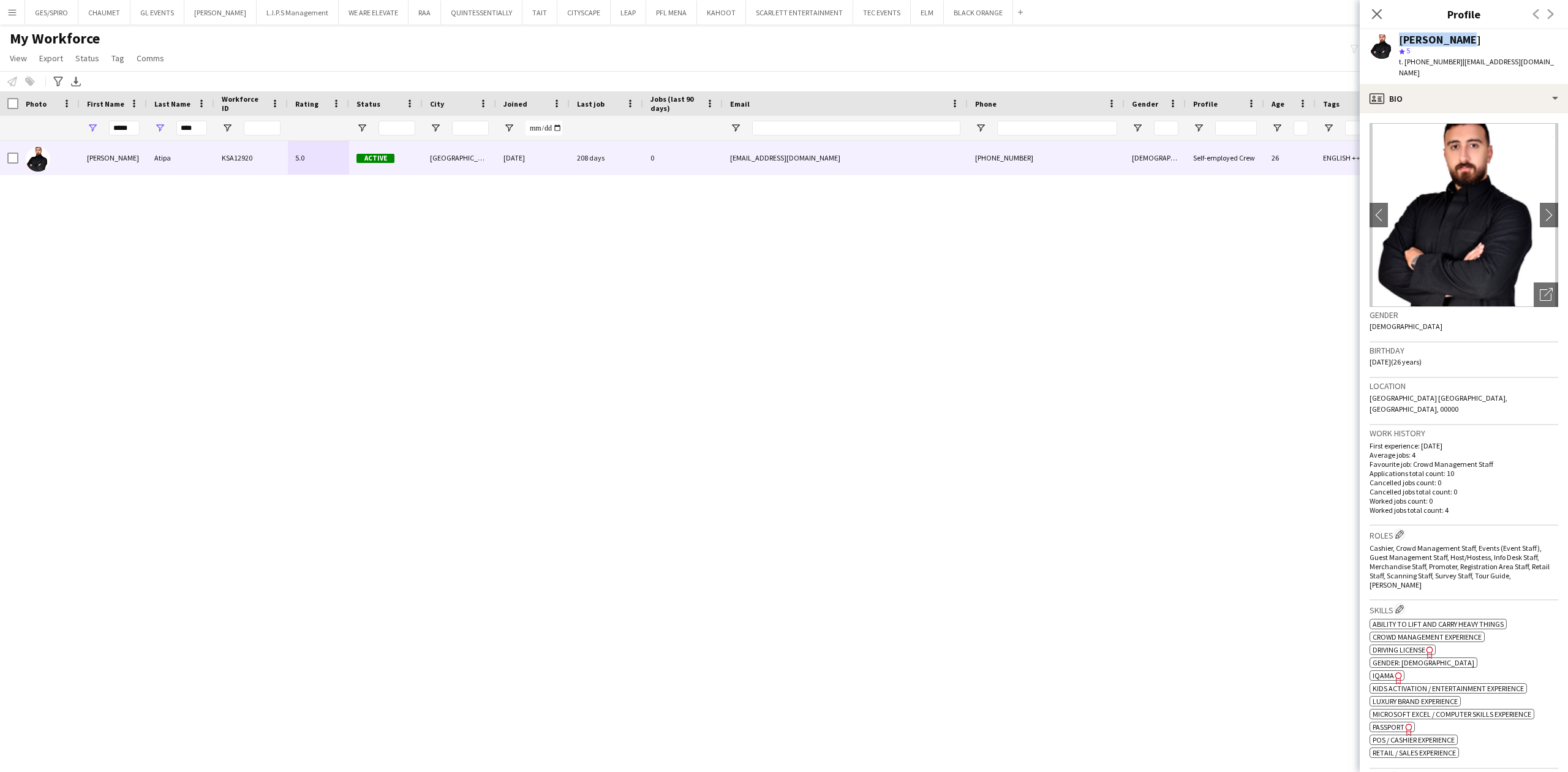
click at [1427, 34] on div "[PERSON_NAME]" at bounding box center [1440, 40] width 82 height 11
click at [1475, 62] on span "| osamaatipa@gmail.com" at bounding box center [1477, 66] width 155 height 20
click at [1483, 59] on span "| osamaatipa@gmail.com" at bounding box center [1477, 66] width 155 height 20
drag, startPoint x: 1534, startPoint y: 59, endPoint x: 1458, endPoint y: 66, distance: 76.3
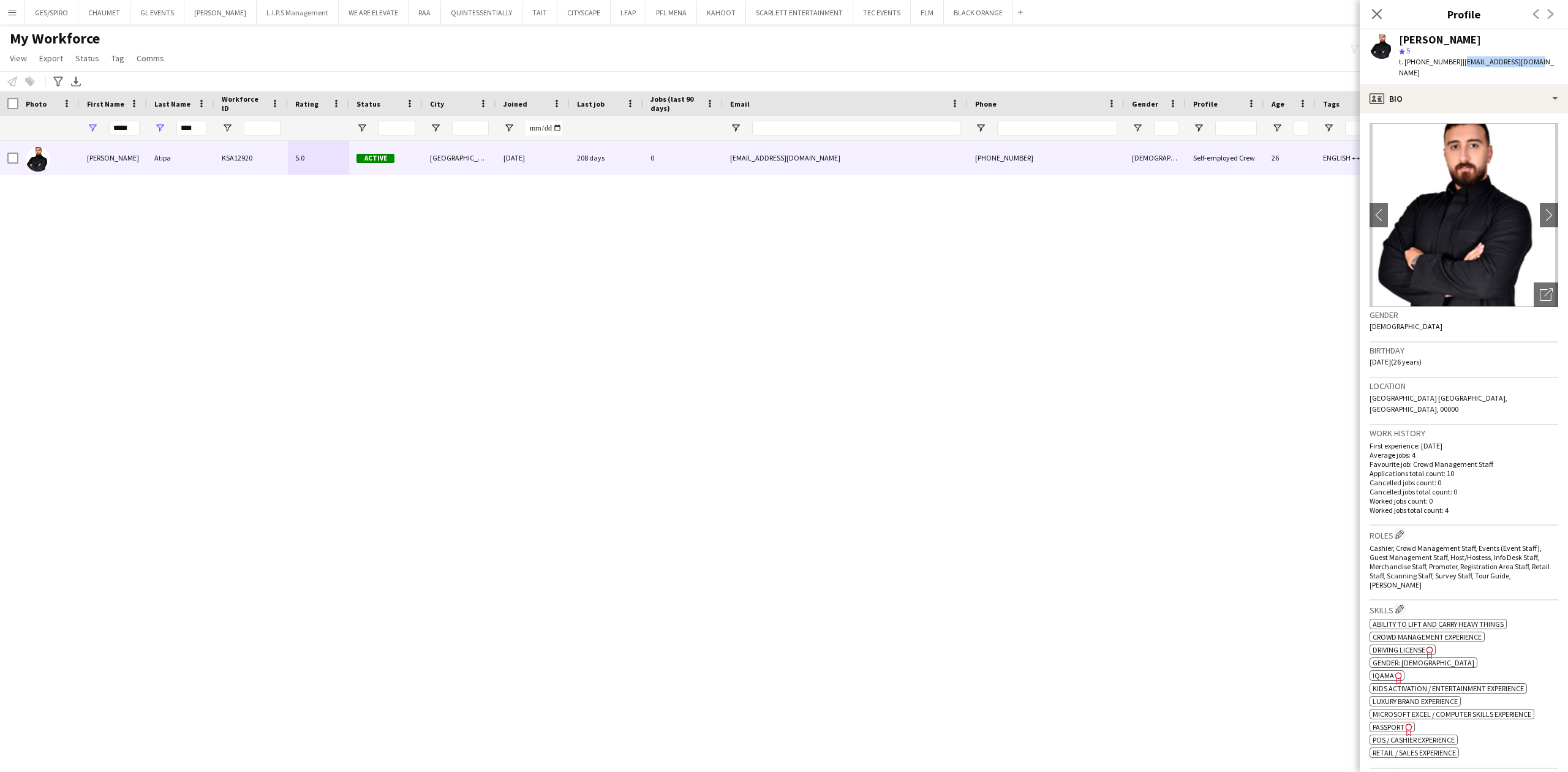
click at [1458, 66] on div "Osama Atipa star 5 t. +966533501833 | osamaatipa@gmail.com" at bounding box center [1464, 57] width 208 height 55
copy span "[EMAIL_ADDRESS][DOMAIN_NAME]"
click at [192, 126] on input "****" at bounding box center [192, 128] width 31 height 15
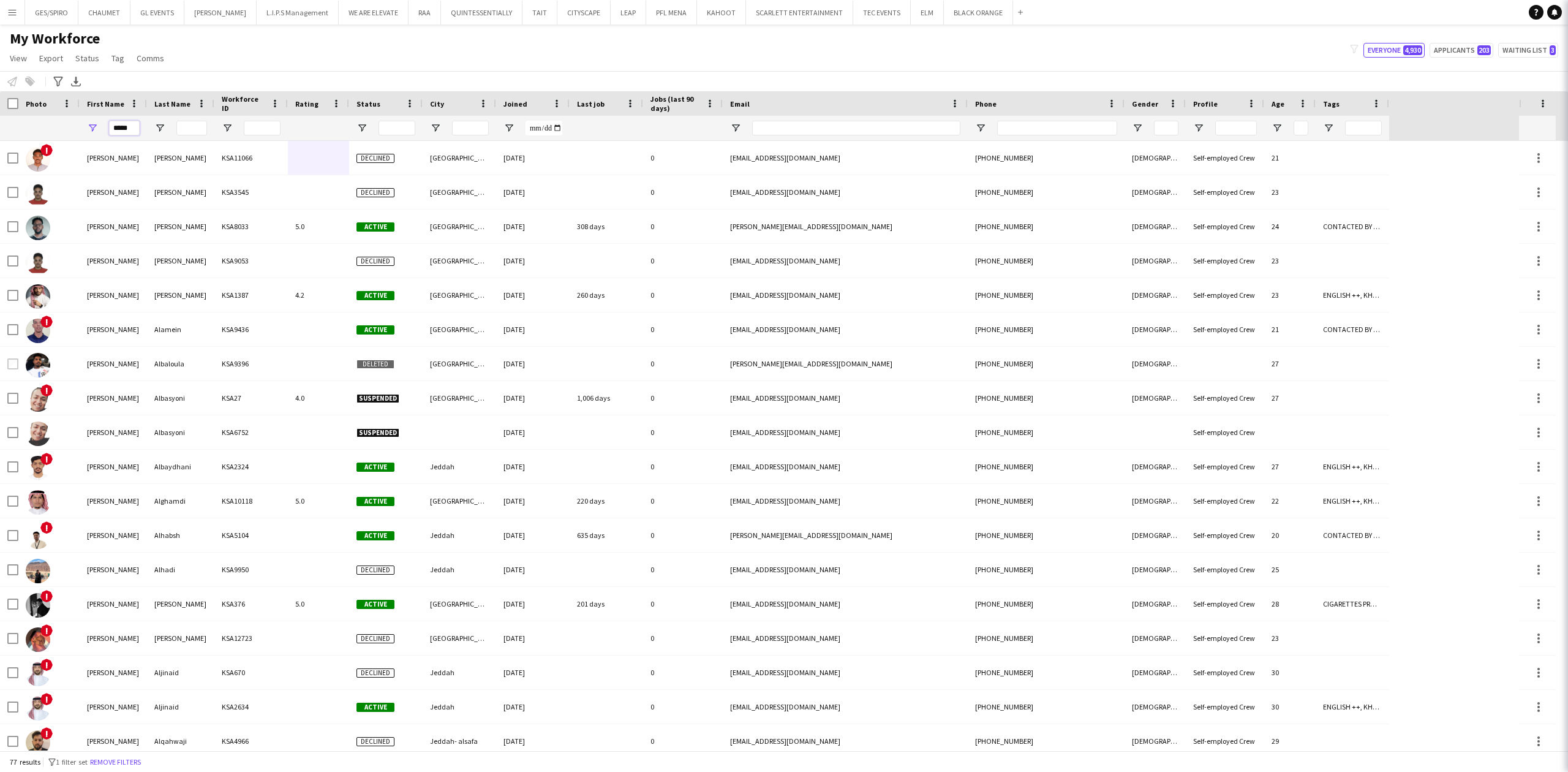
click at [117, 126] on input "*****" at bounding box center [124, 128] width 31 height 15
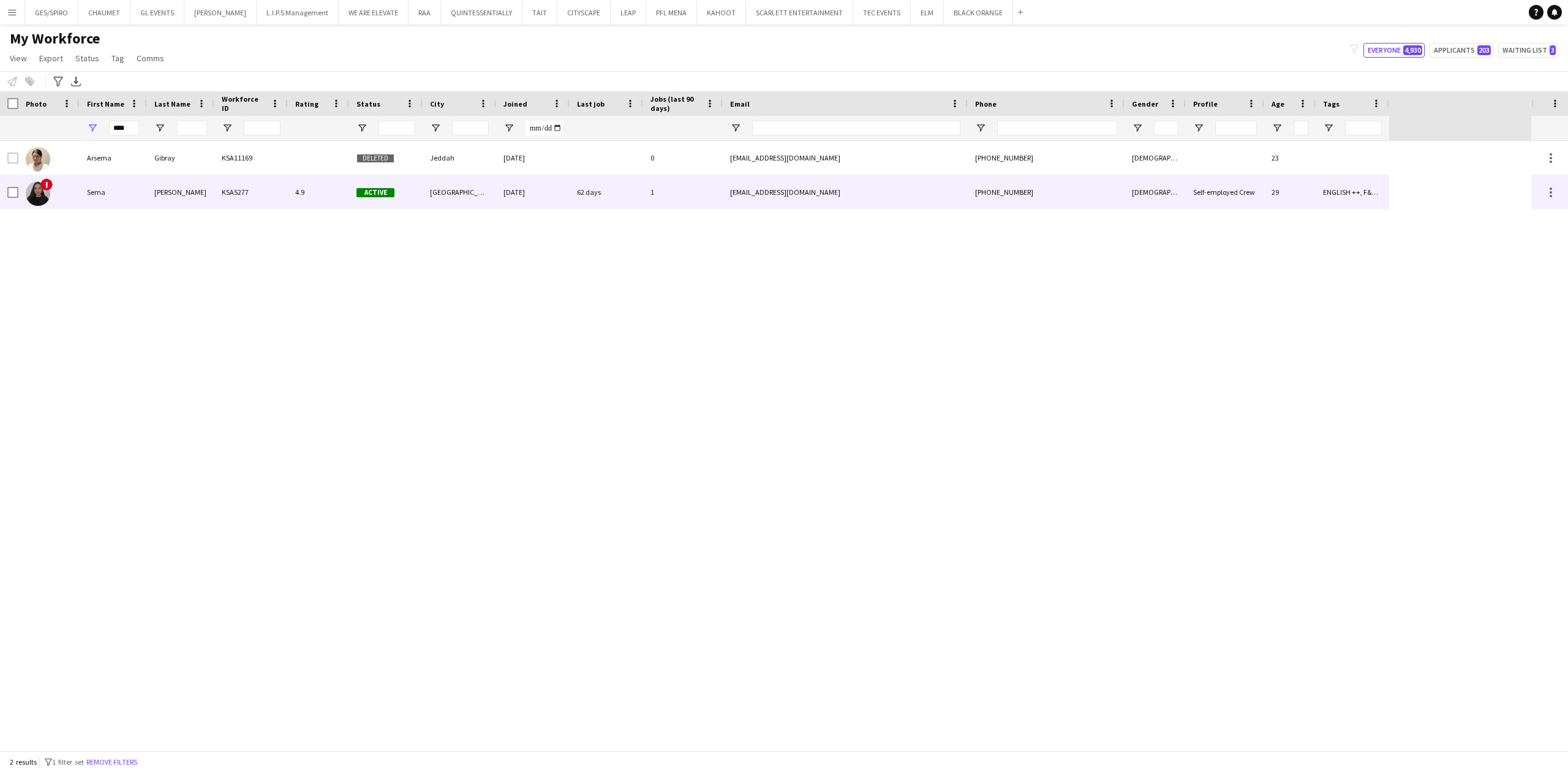
click at [206, 192] on div "Mohammed" at bounding box center [180, 192] width 67 height 34
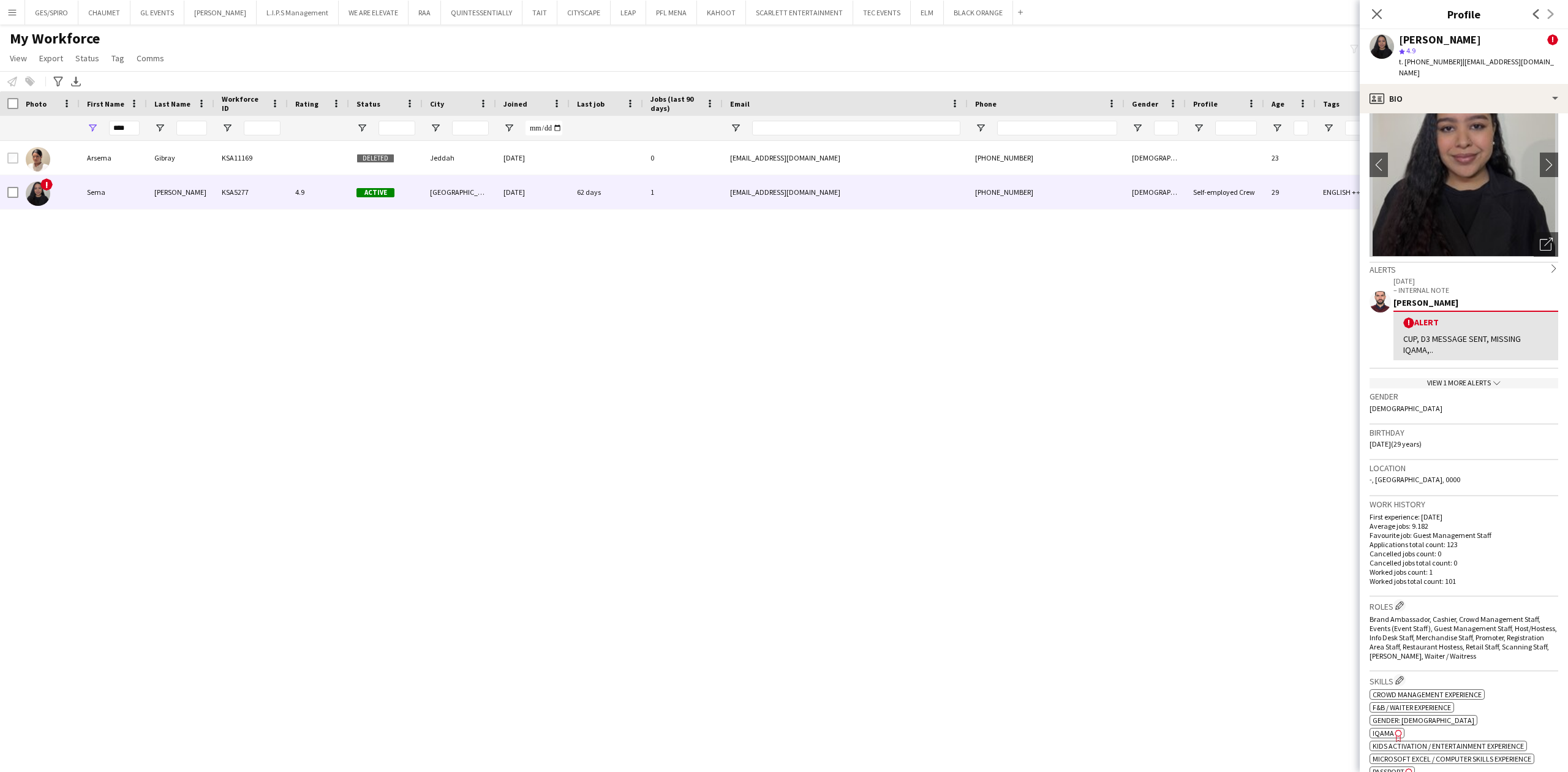
scroll to position [490, 0]
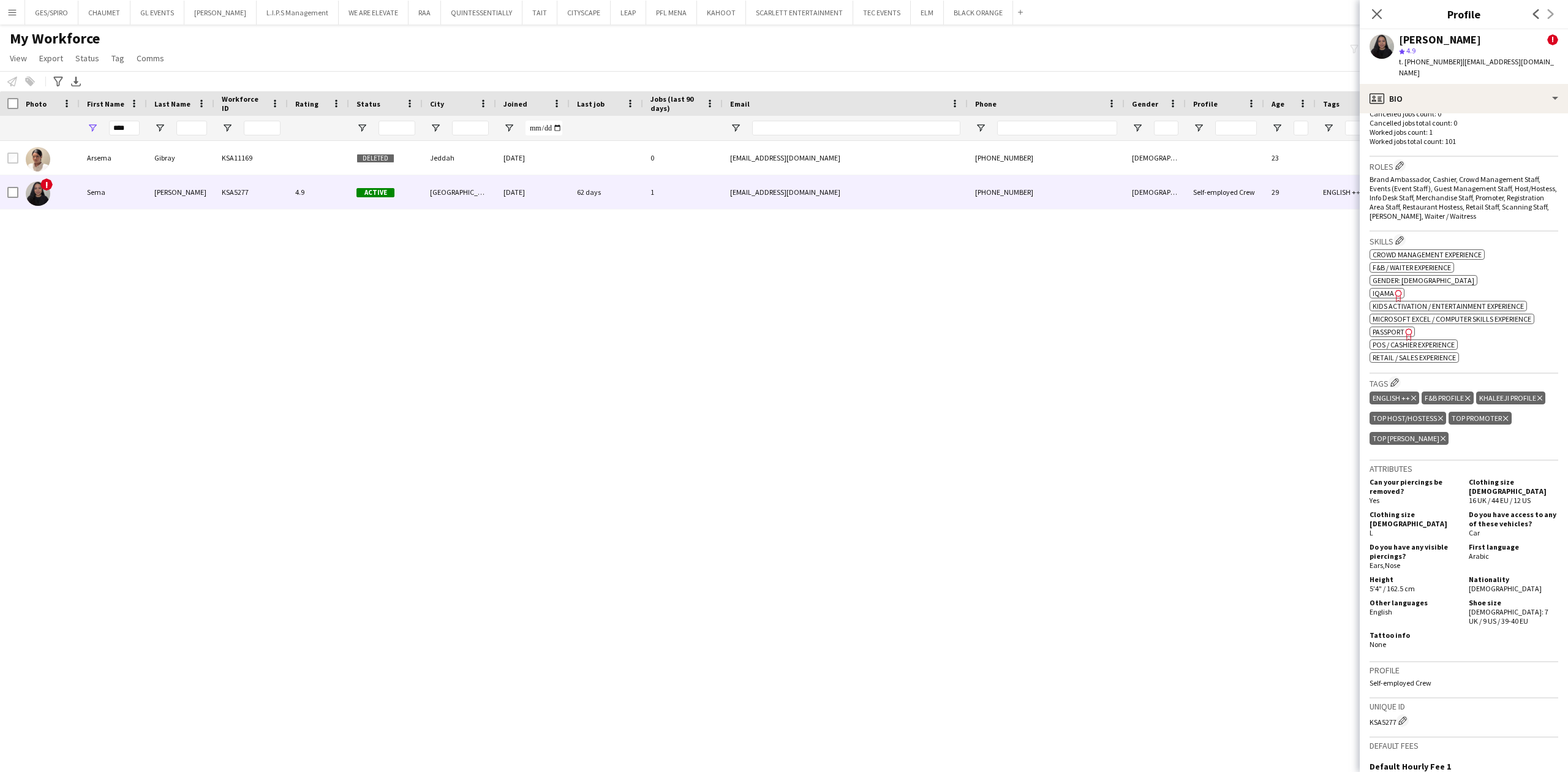
click at [1385, 290] on span "IQAMA" at bounding box center [1383, 293] width 22 height 9
click at [130, 121] on input "****" at bounding box center [124, 128] width 31 height 15
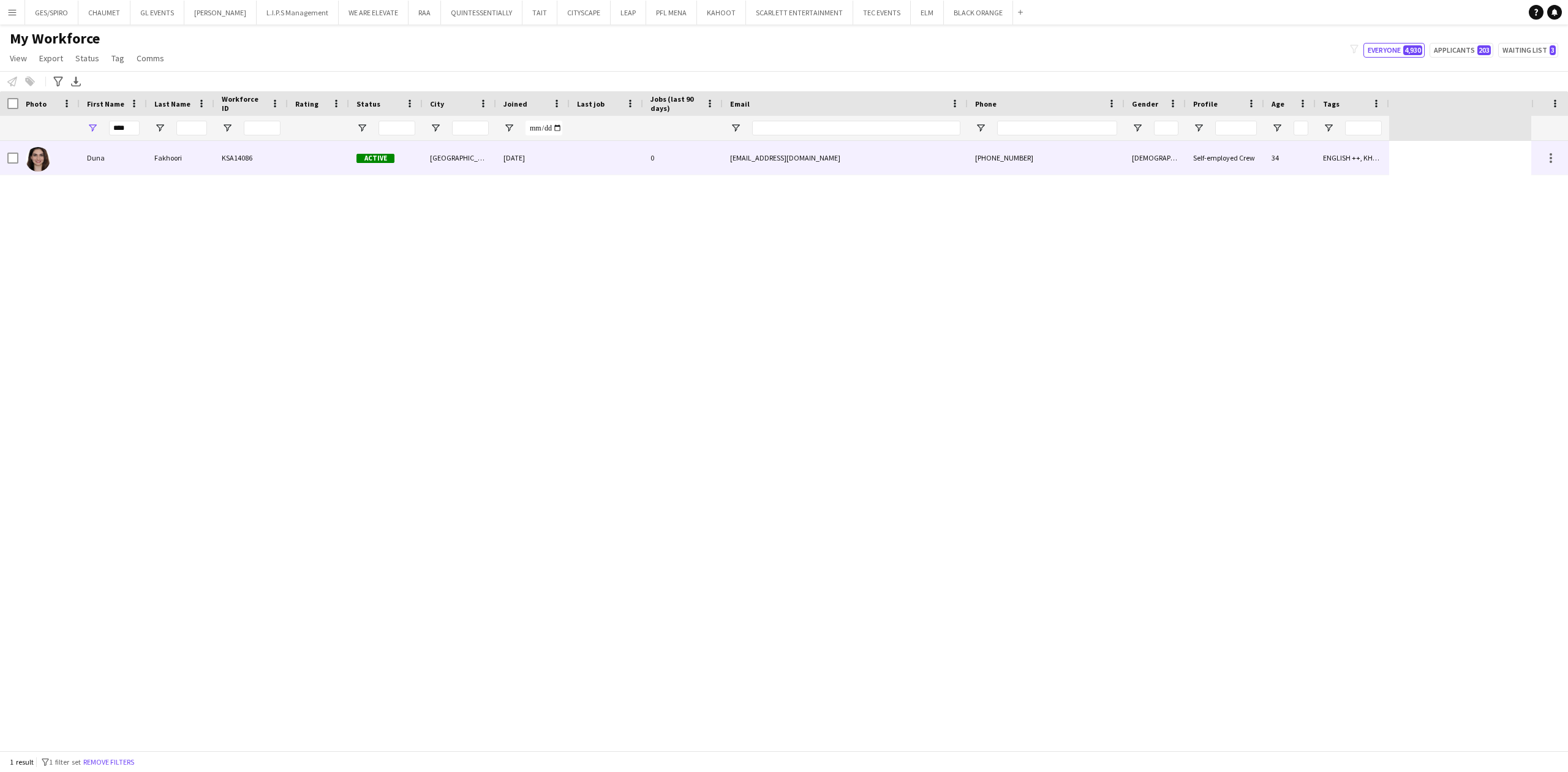
click at [174, 155] on div "Fakhoori" at bounding box center [180, 157] width 67 height 34
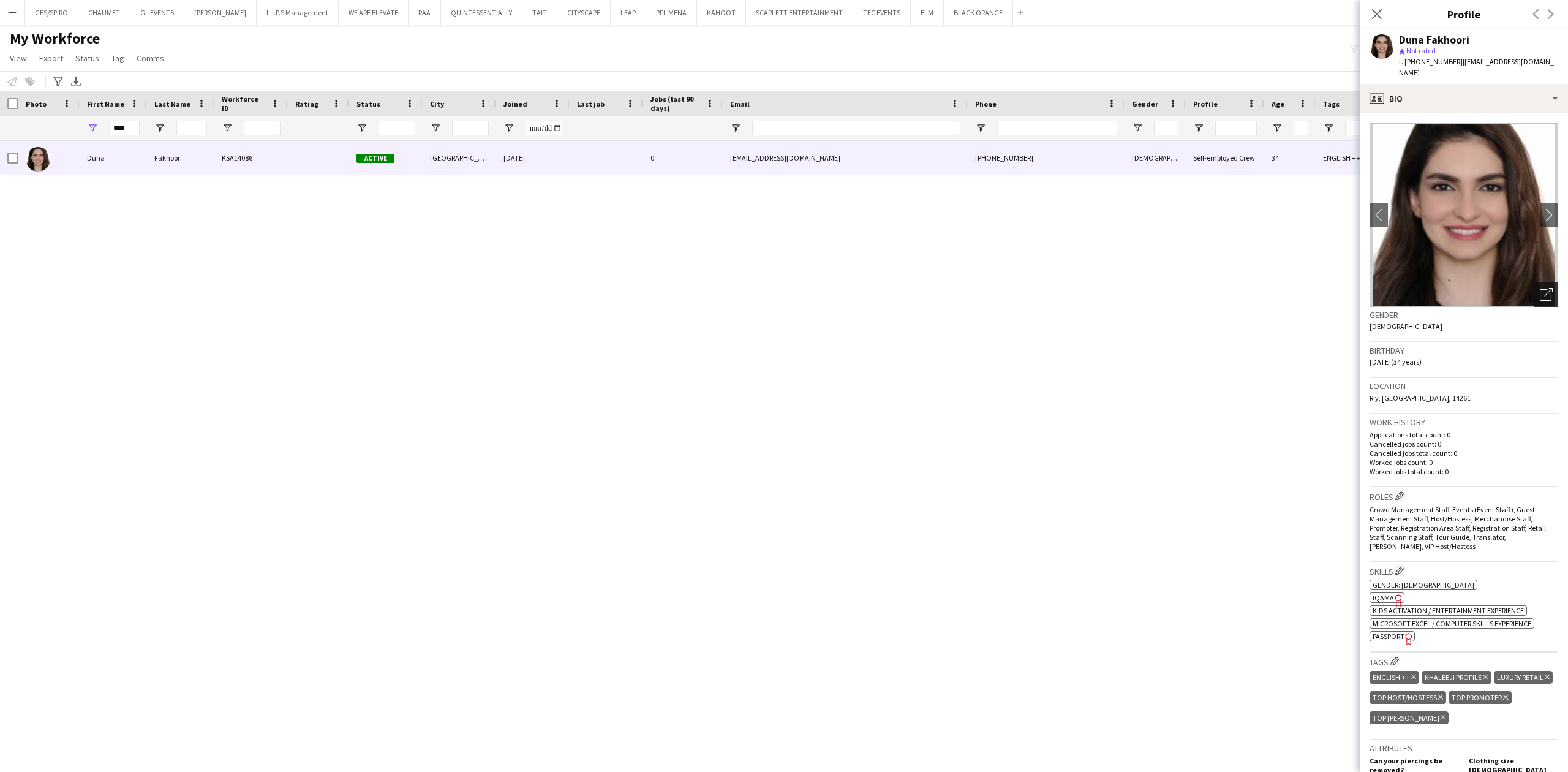
click at [1540, 288] on icon "Open photos pop-in" at bounding box center [1546, 294] width 13 height 13
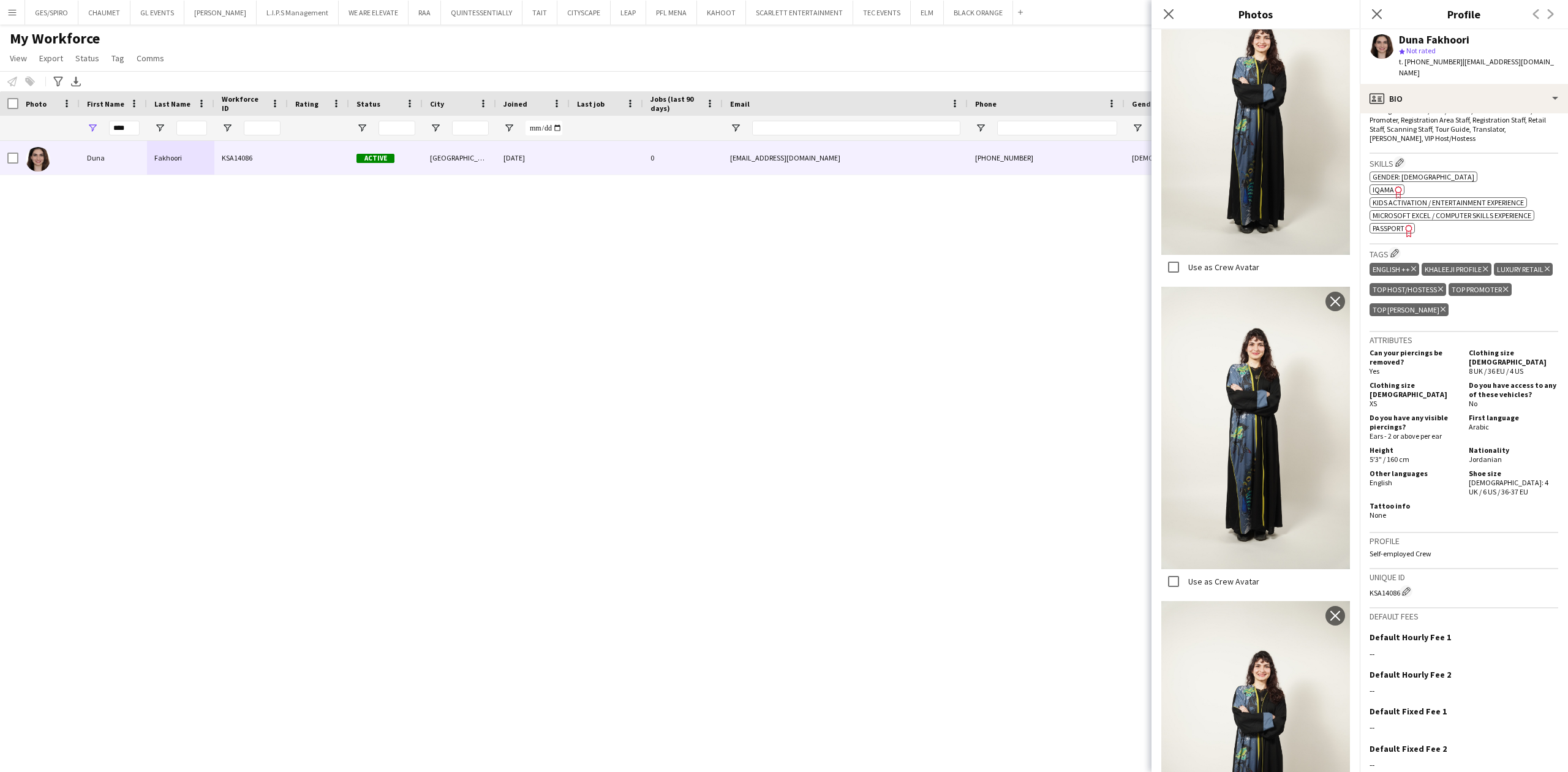
scroll to position [993, 0]
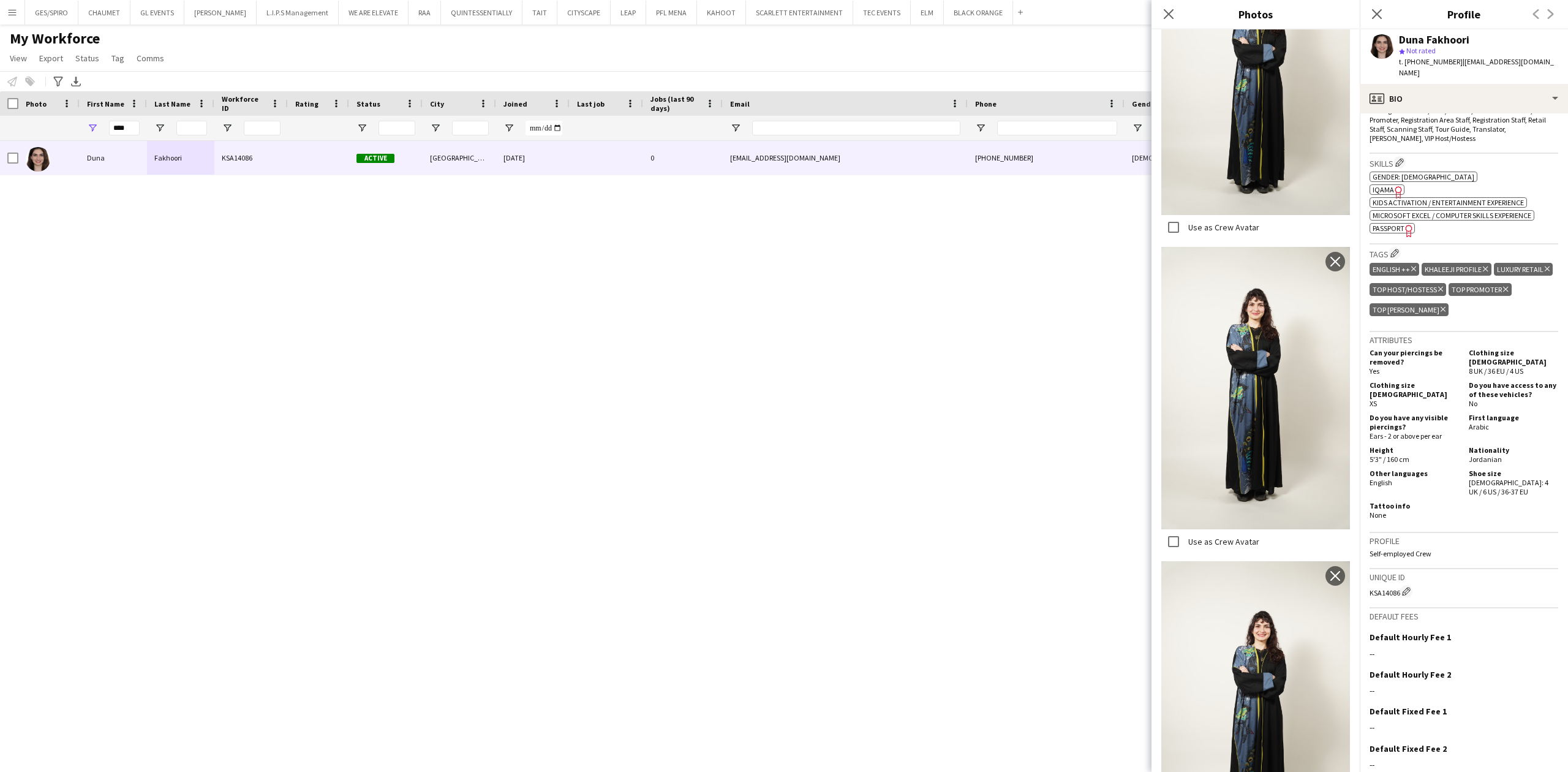
click at [1390, 185] on span "IQAMA" at bounding box center [1383, 190] width 22 height 9
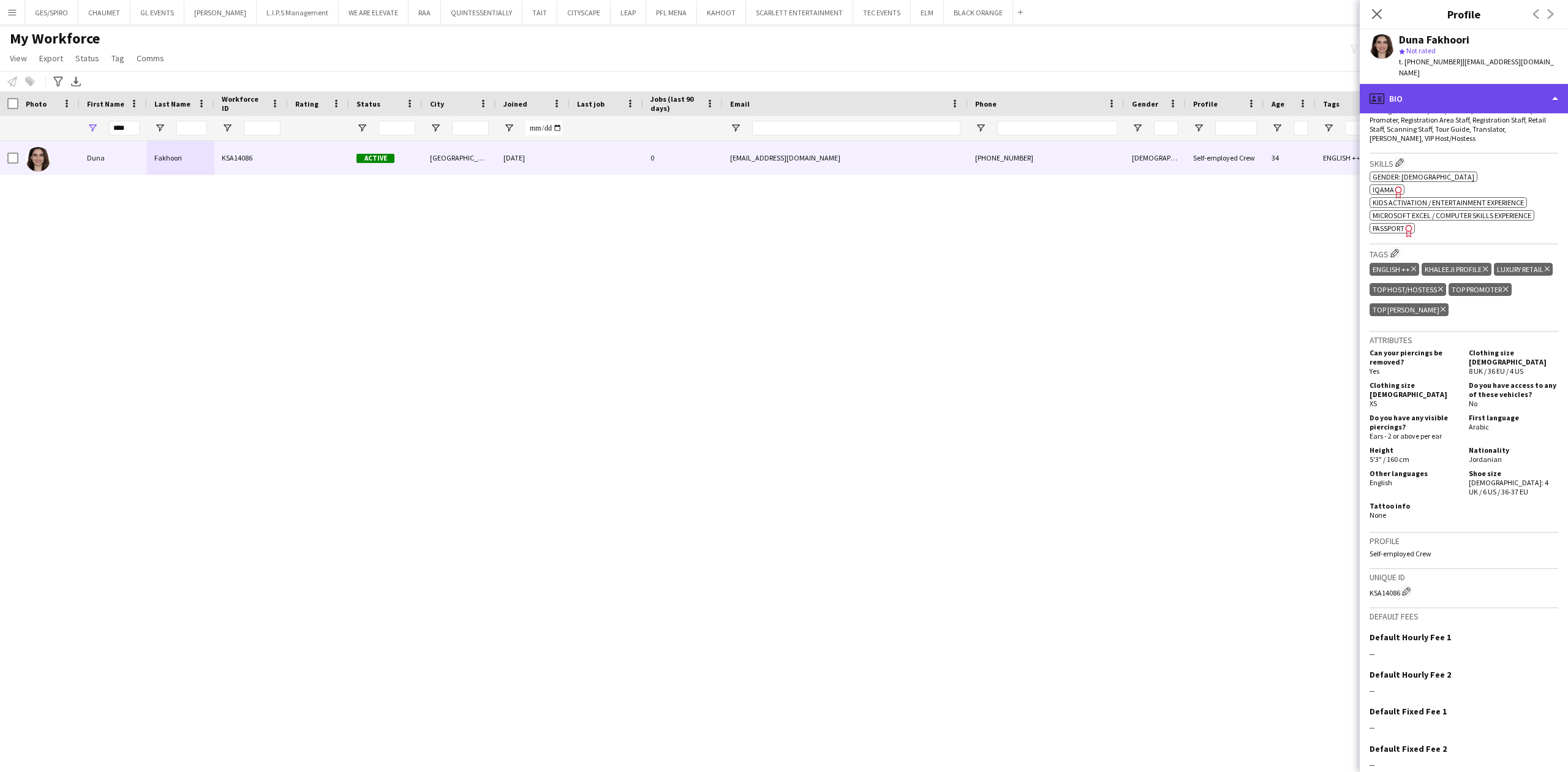
click at [1474, 86] on div "profile Bio" at bounding box center [1464, 99] width 208 height 29
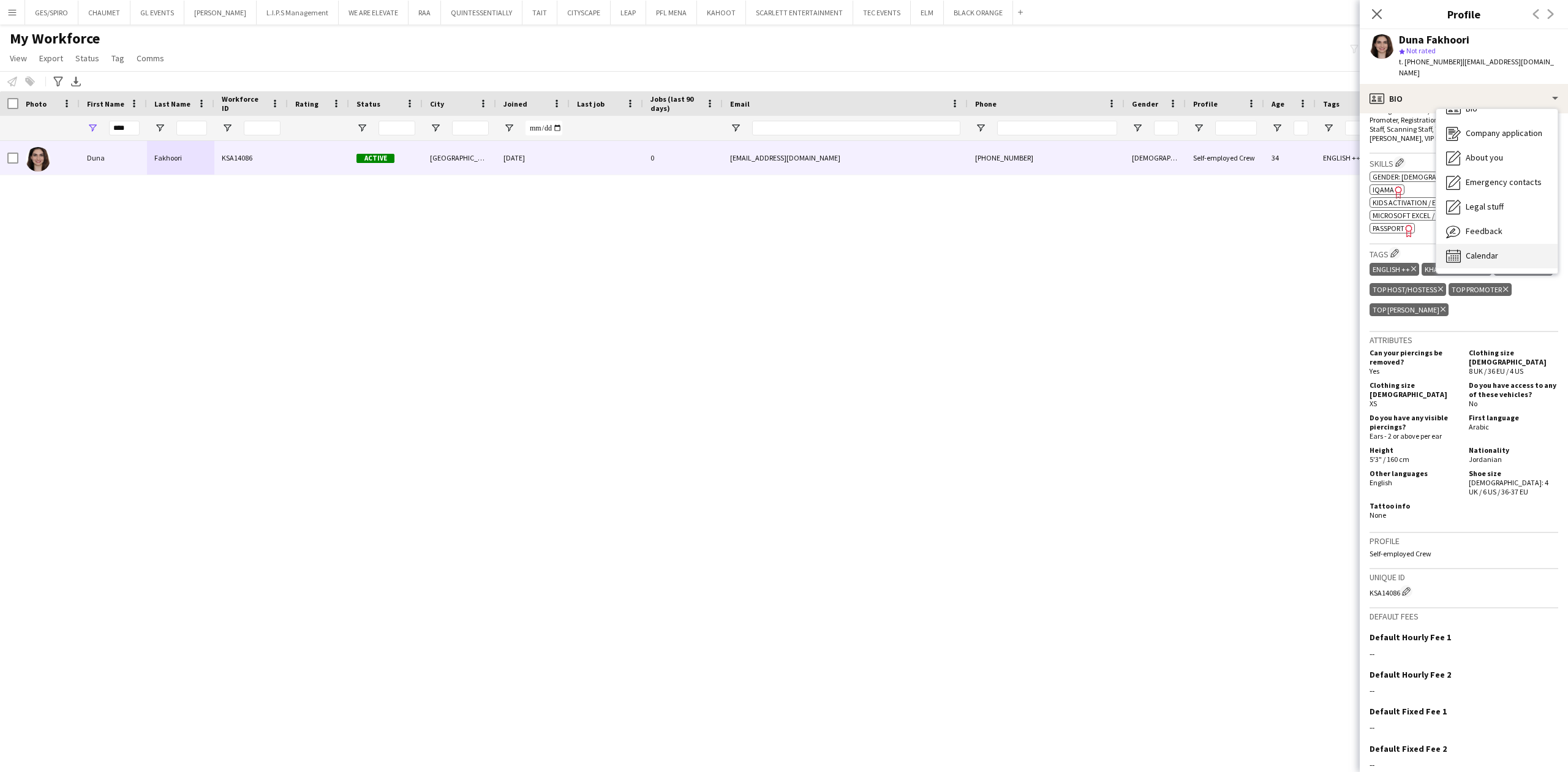
click at [1495, 250] on span "Calendar" at bounding box center [1482, 255] width 32 height 11
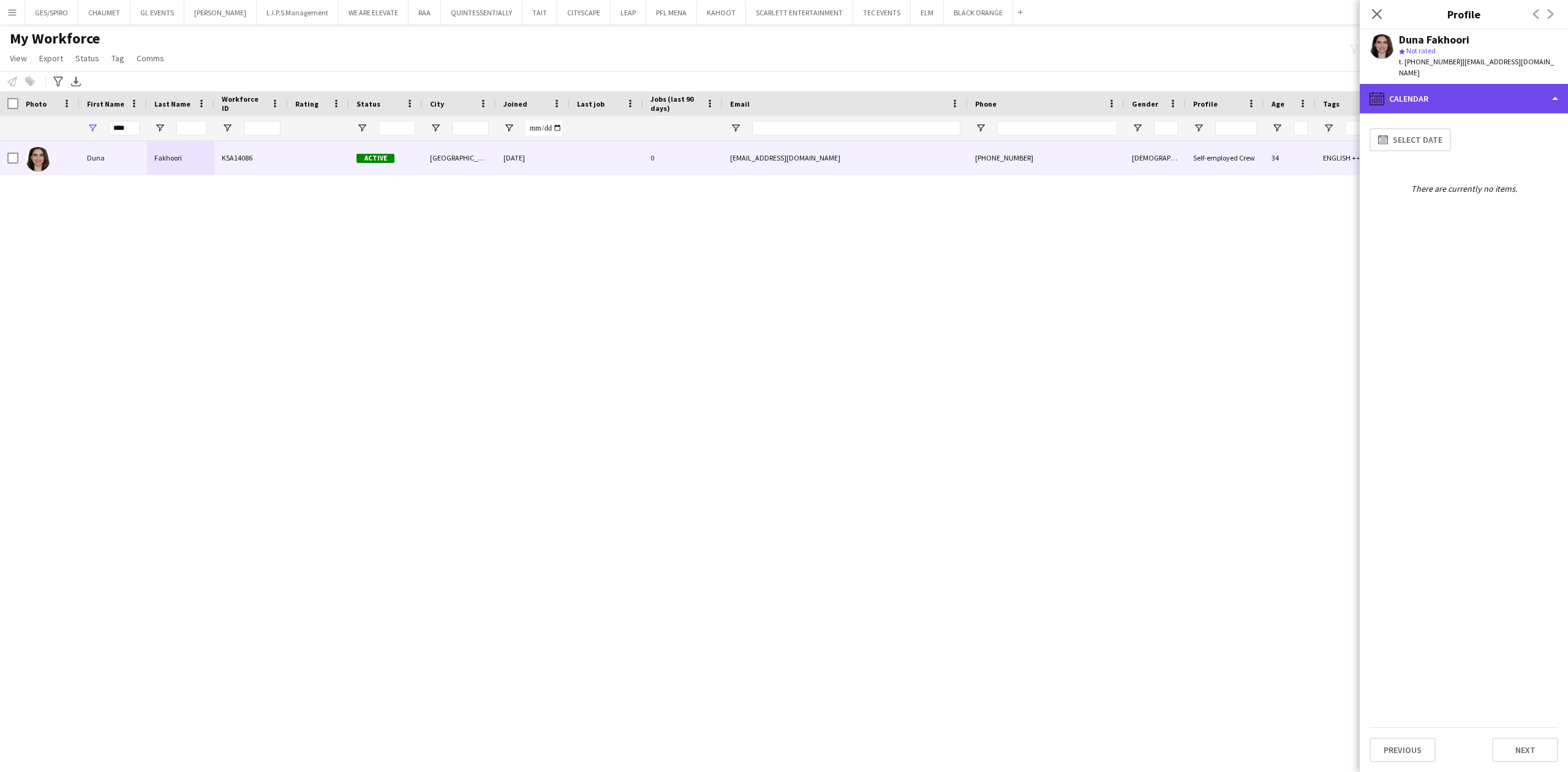
click at [1501, 91] on div "calendar-full Calendar" at bounding box center [1464, 99] width 208 height 29
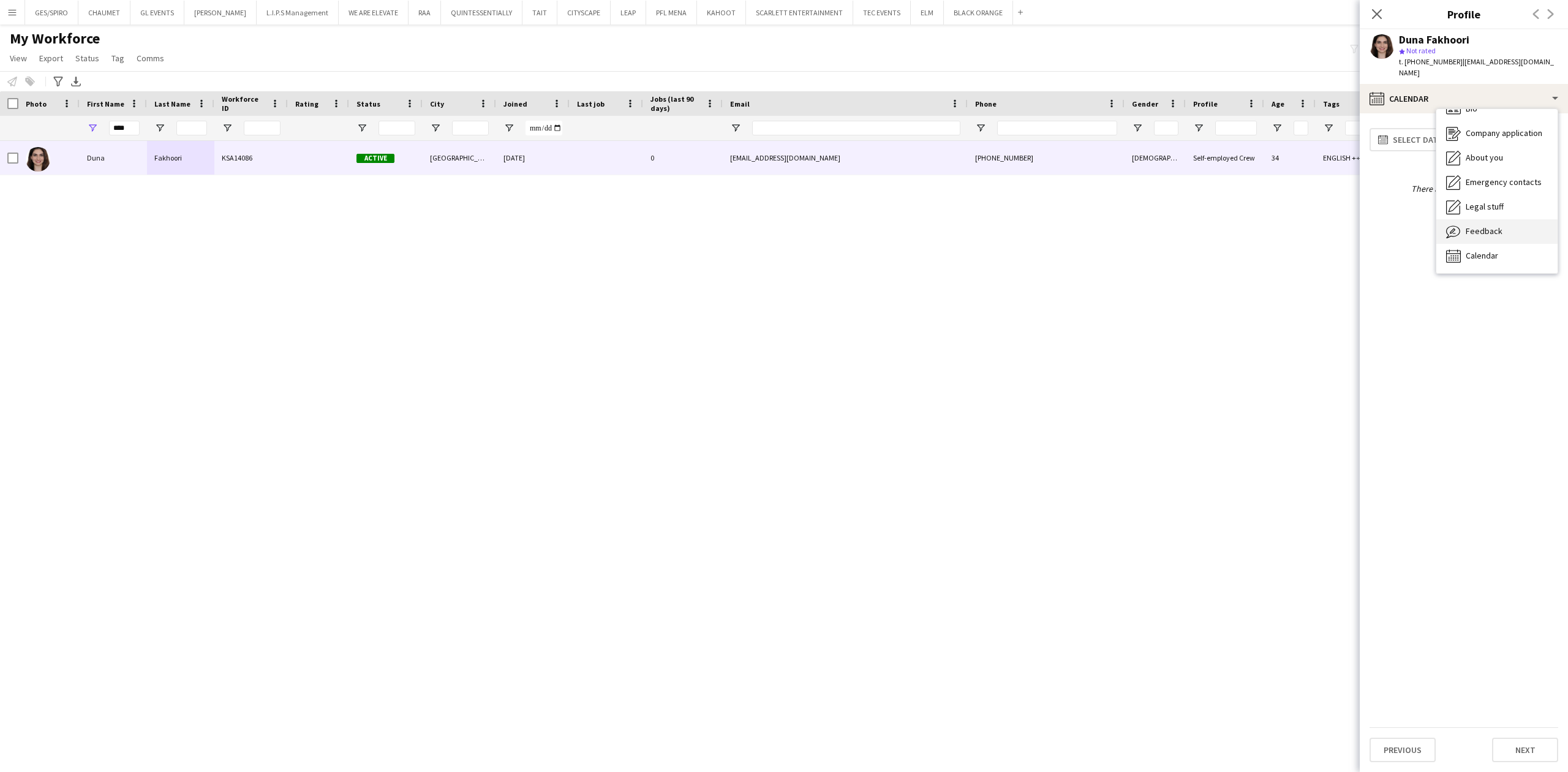
click at [1501, 226] on div "Feedback Feedback" at bounding box center [1497, 231] width 121 height 24
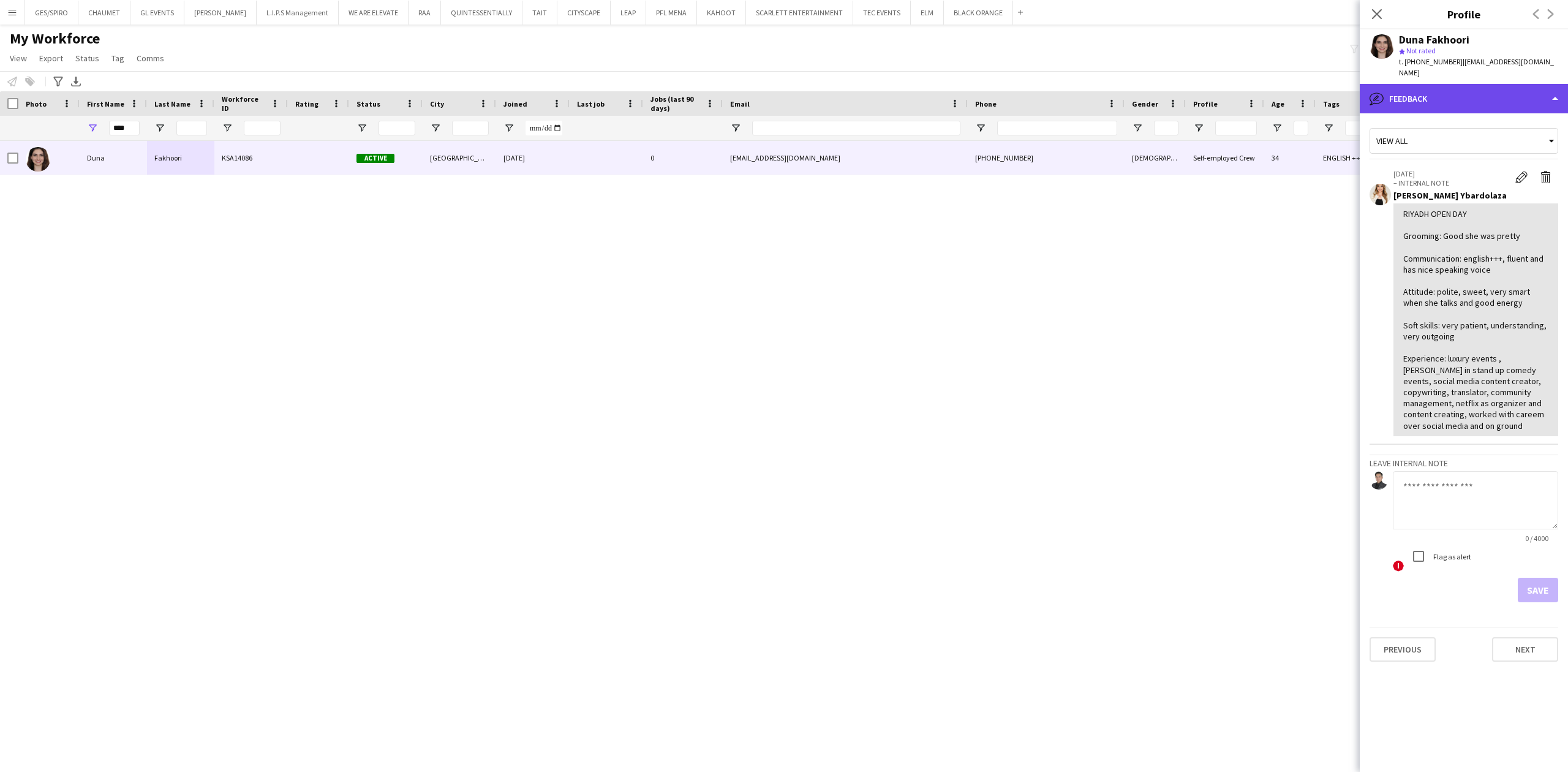
click at [1485, 84] on div "bubble-pencil Feedback" at bounding box center [1464, 99] width 208 height 29
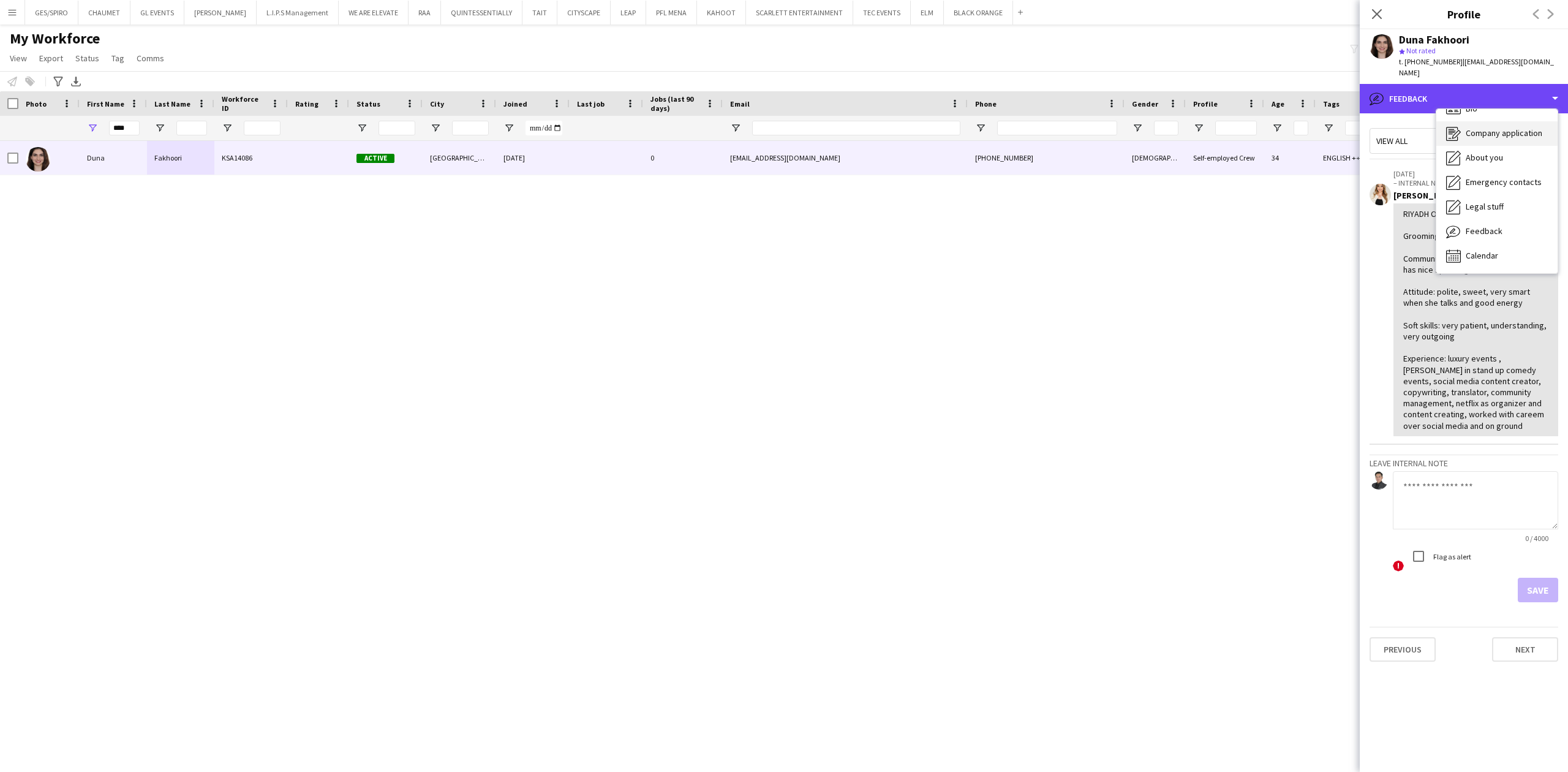
scroll to position [0, 0]
click at [1500, 119] on div "Bio Bio" at bounding box center [1497, 126] width 121 height 24
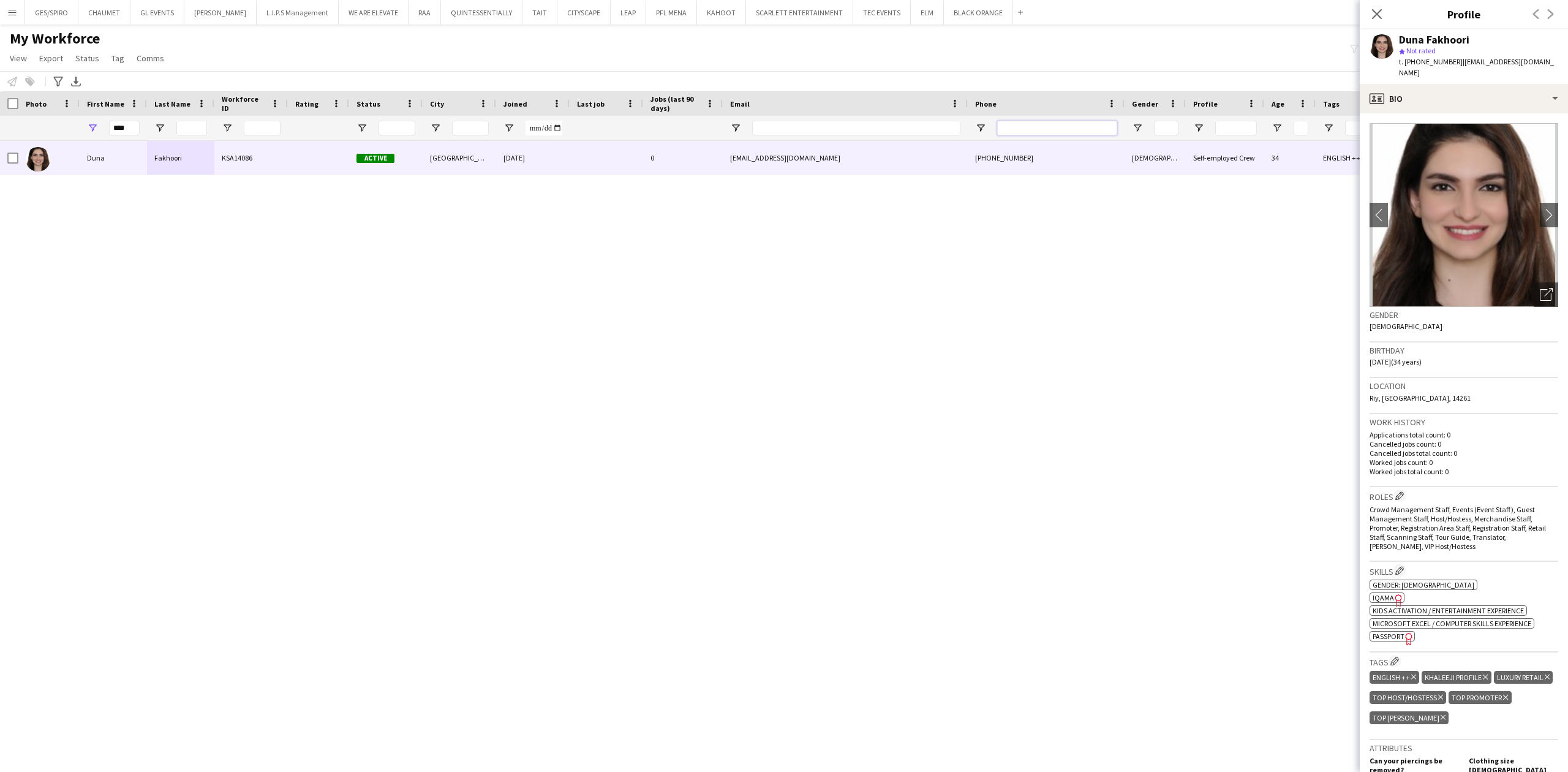
click at [1062, 126] on input "Phone Filter Input" at bounding box center [1057, 128] width 120 height 15
drag, startPoint x: 131, startPoint y: 131, endPoint x: 52, endPoint y: 123, distance: 79.4
click at [54, 123] on div "****" at bounding box center [694, 128] width 1390 height 24
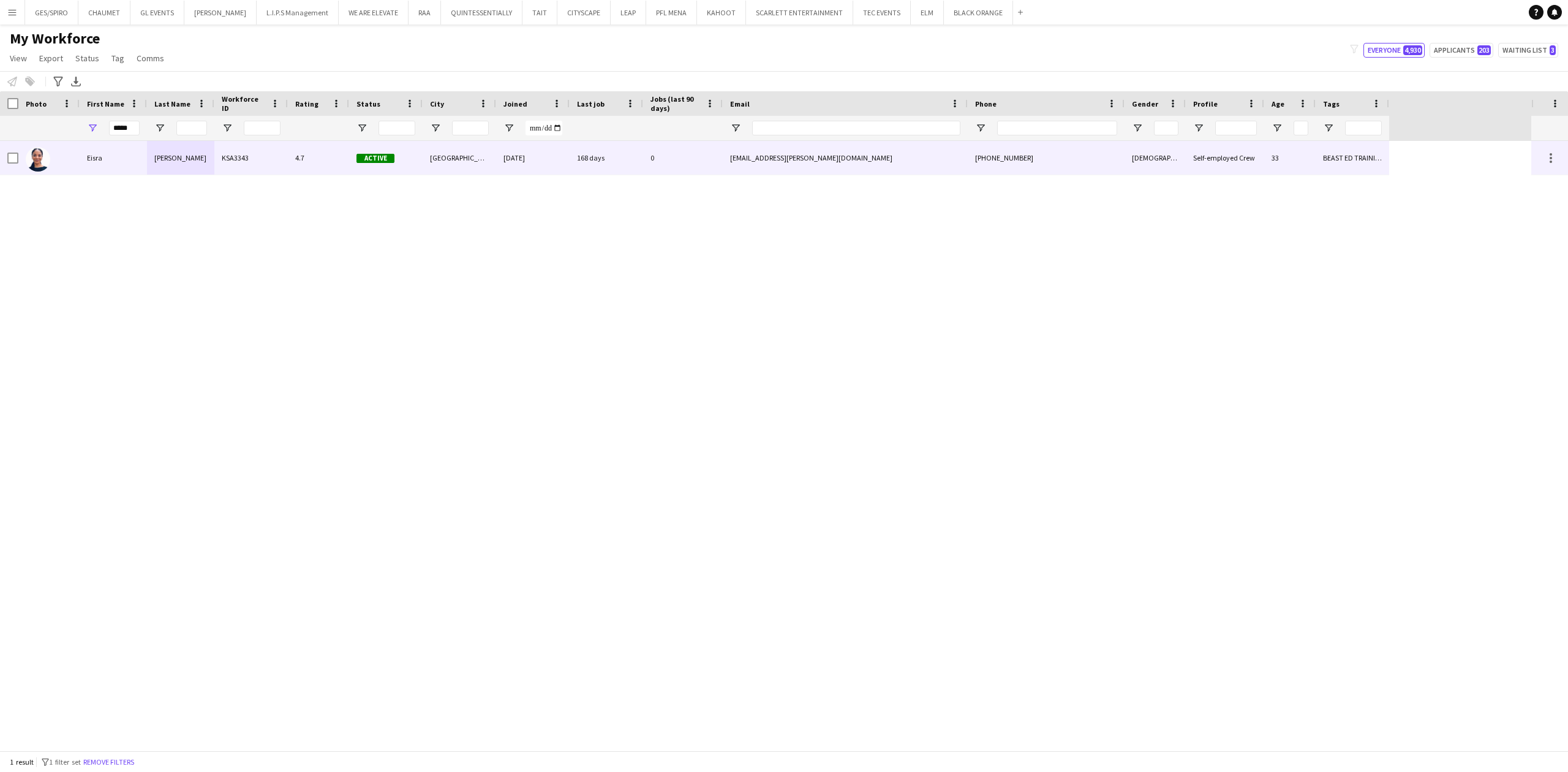
click at [406, 150] on div "Active" at bounding box center [385, 157] width 73 height 34
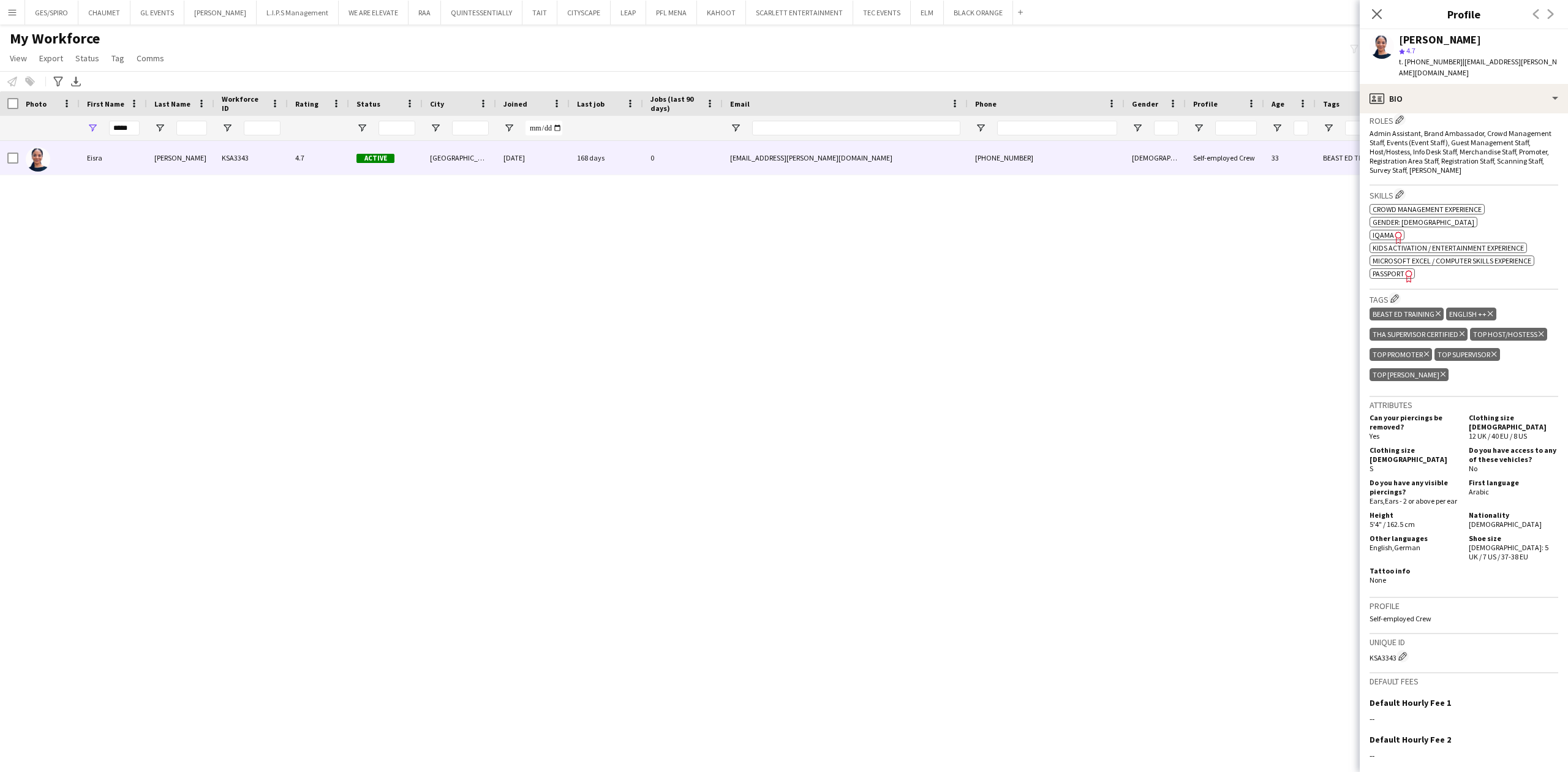
scroll to position [490, 0]
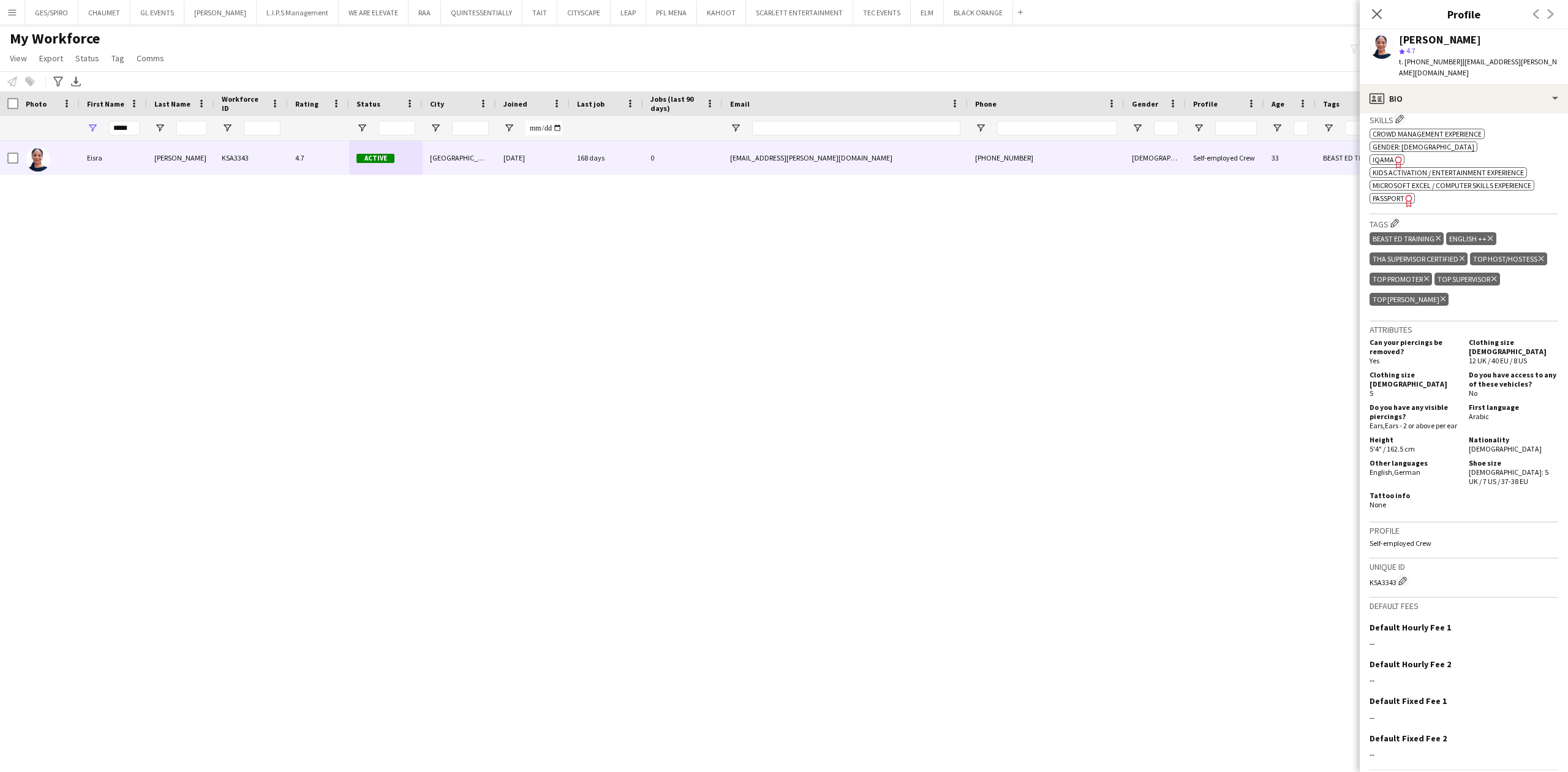
click at [1387, 155] on span "IQAMA" at bounding box center [1383, 159] width 22 height 9
drag, startPoint x: 135, startPoint y: 126, endPoint x: 48, endPoint y: 126, distance: 87.0
click at [48, 126] on div "*****" at bounding box center [694, 128] width 1390 height 24
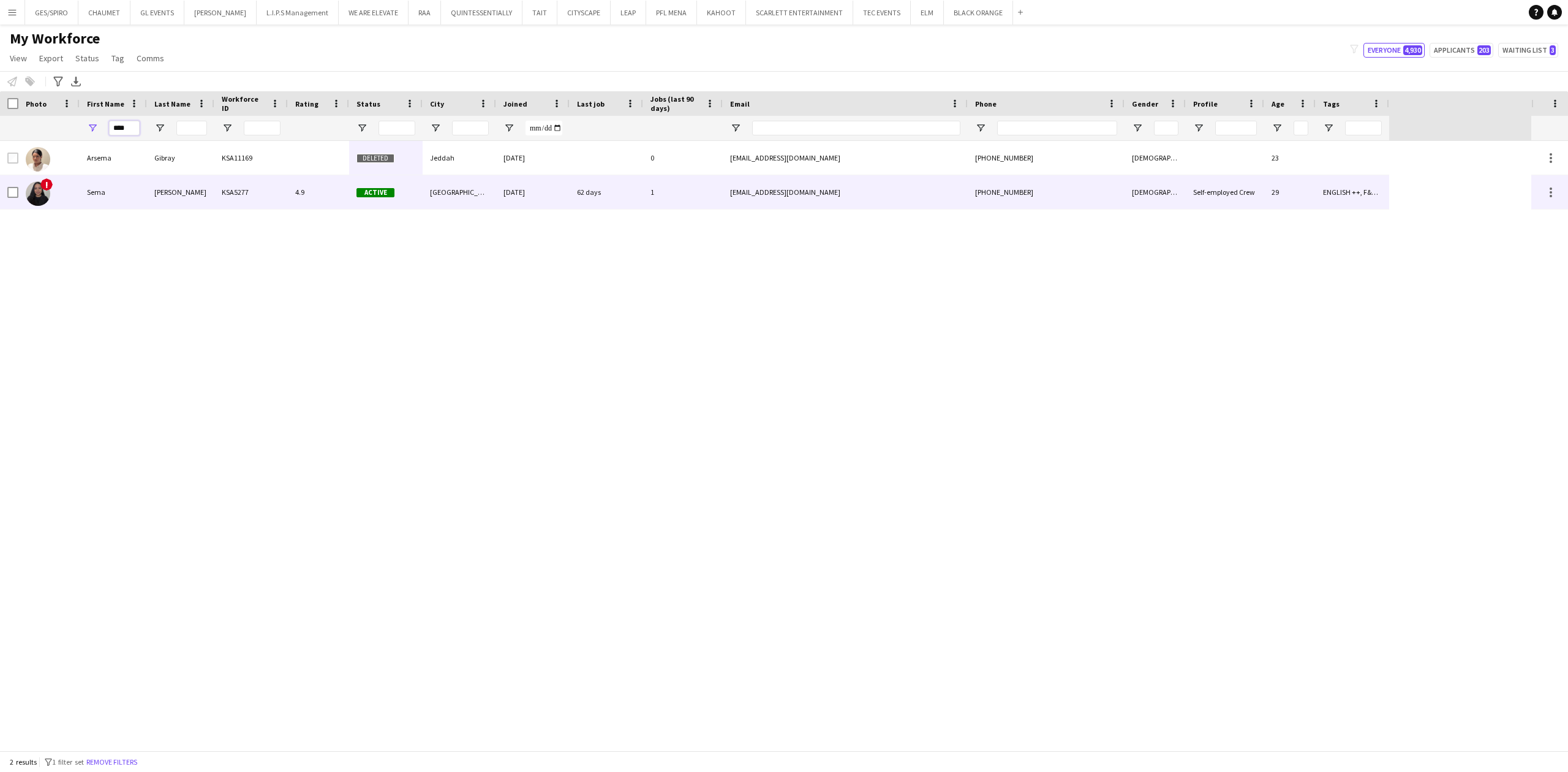
type input "****"
click at [192, 204] on div "Mohammed" at bounding box center [180, 192] width 67 height 34
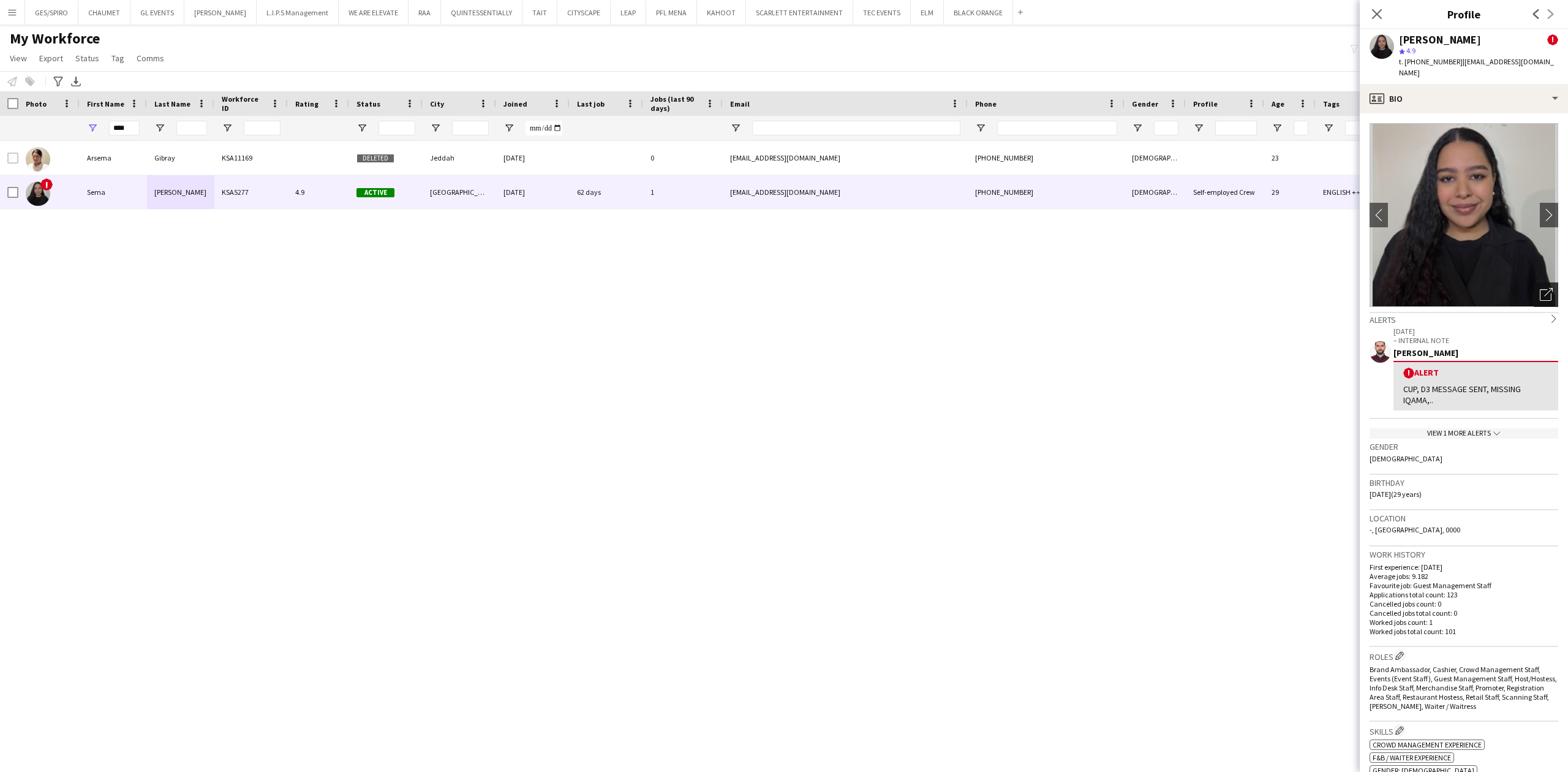
click at [1540, 289] on icon "Open photos pop-in" at bounding box center [1546, 294] width 13 height 13
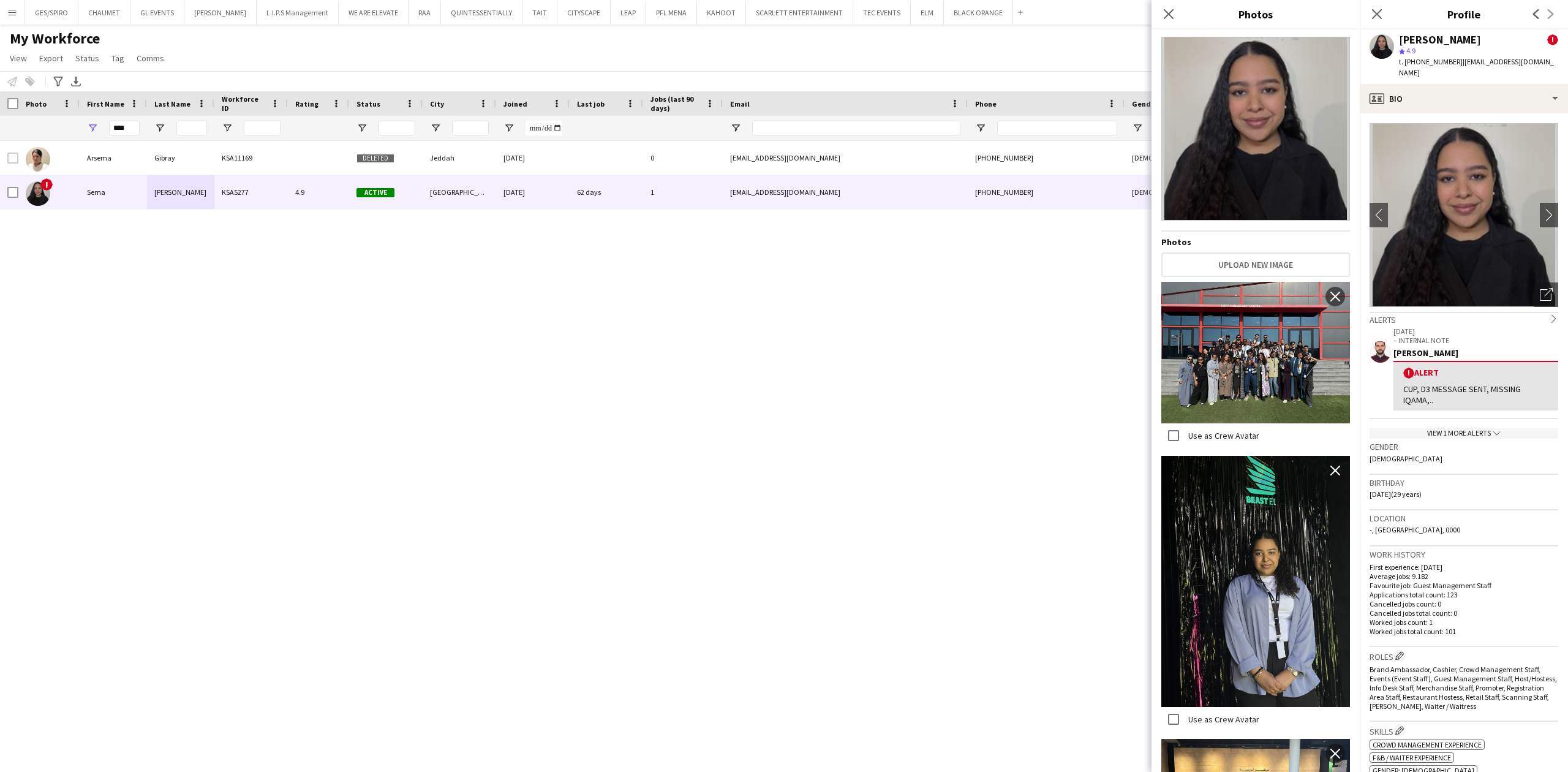
scroll to position [0, 0]
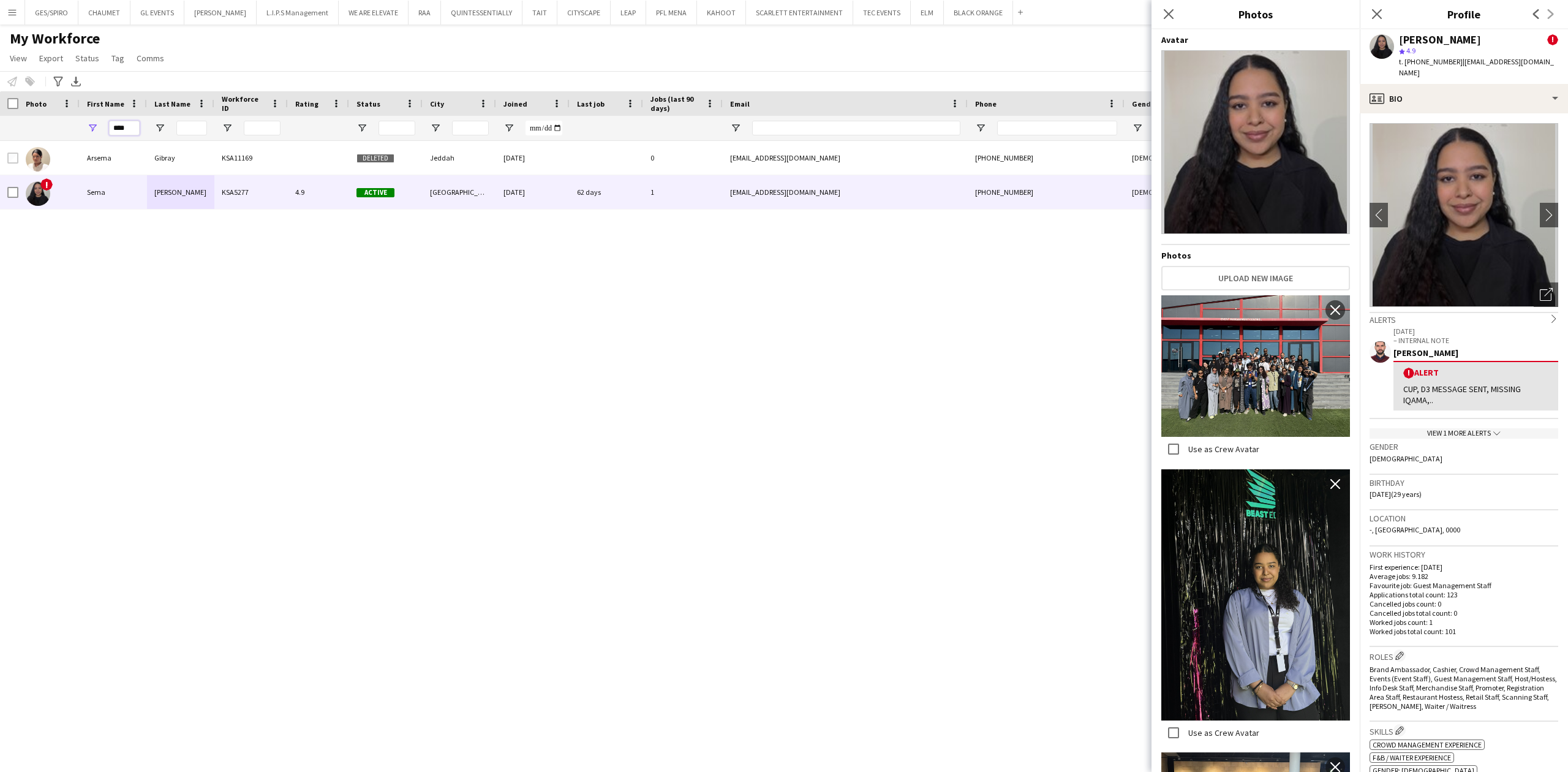
drag, startPoint x: 133, startPoint y: 123, endPoint x: 16, endPoint y: 134, distance: 117.5
click at [16, 134] on div "****" at bounding box center [694, 128] width 1390 height 24
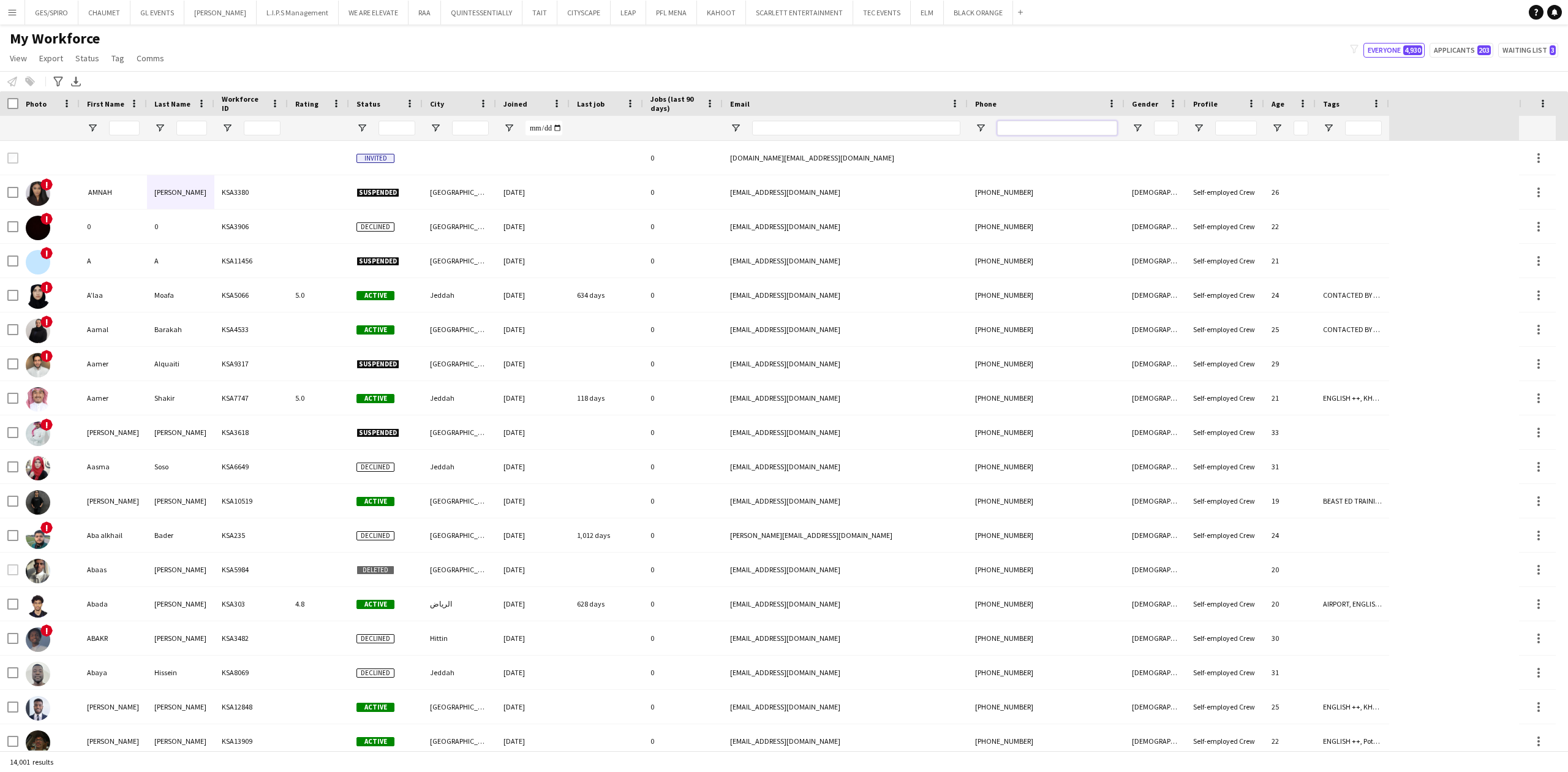
click at [1048, 128] on input "Phone Filter Input" at bounding box center [1057, 128] width 120 height 15
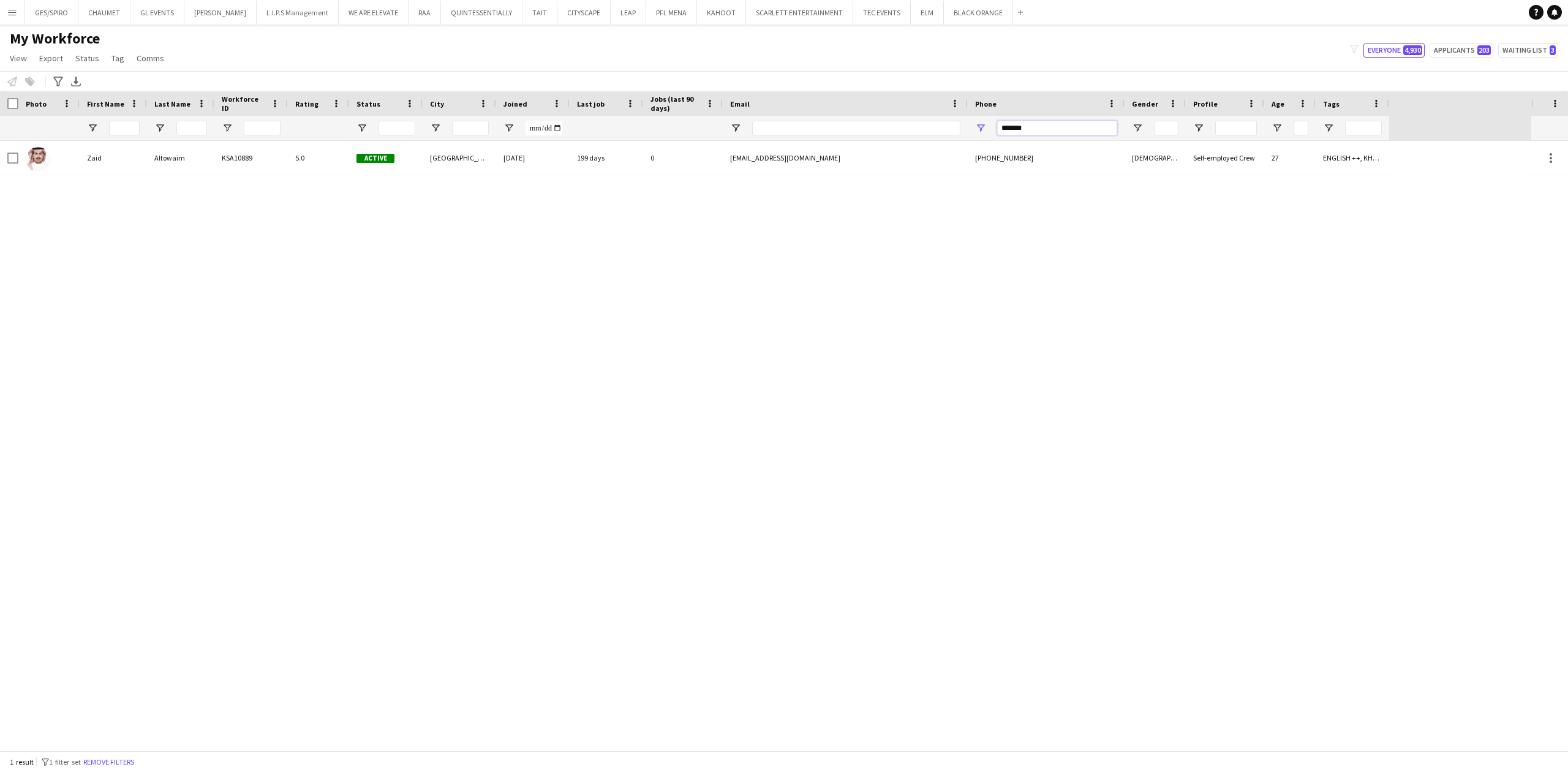
type input "*******"
click at [697, 124] on div at bounding box center [683, 128] width 65 height 24
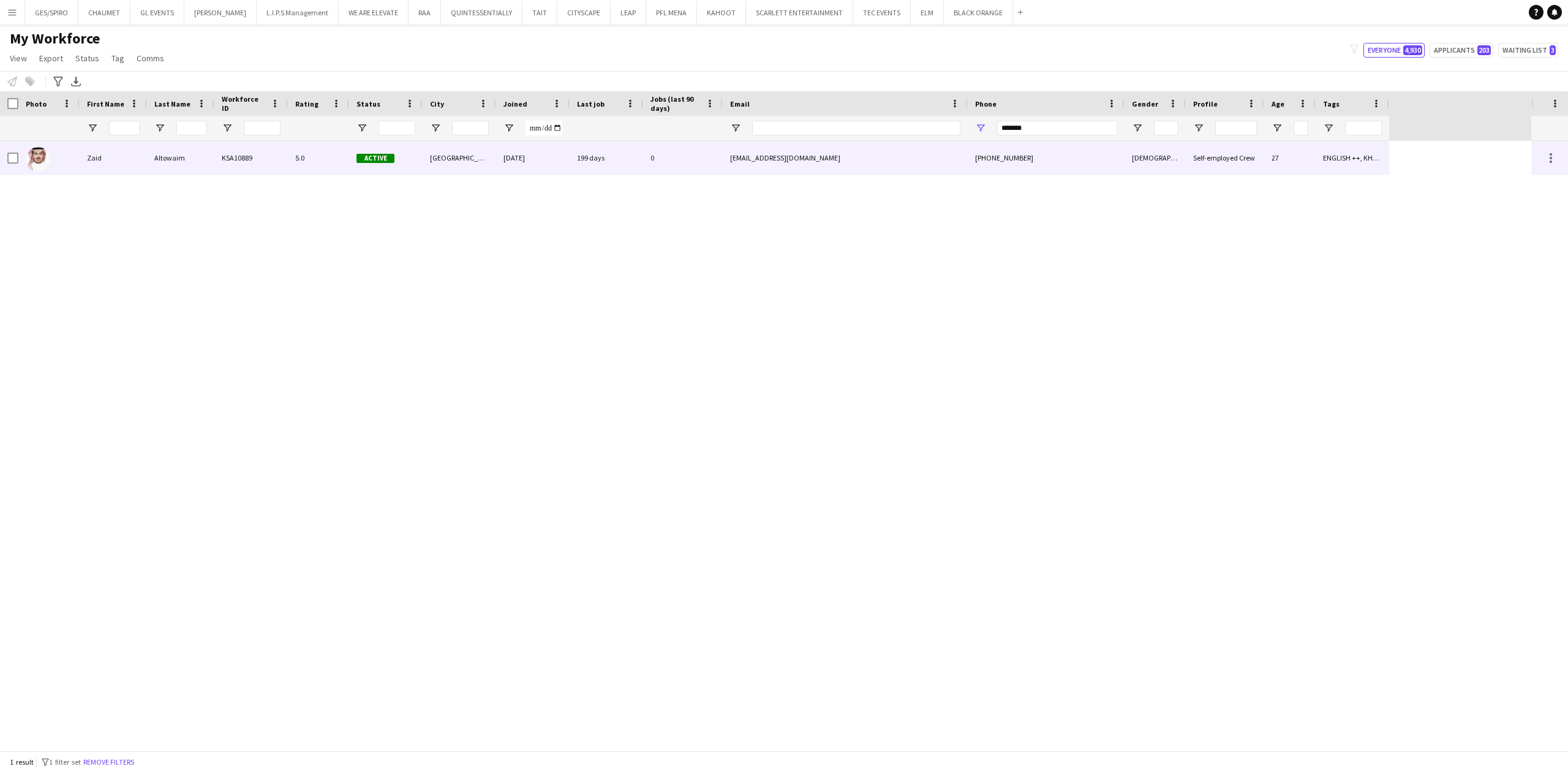
click at [692, 150] on div "0" at bounding box center [683, 157] width 80 height 34
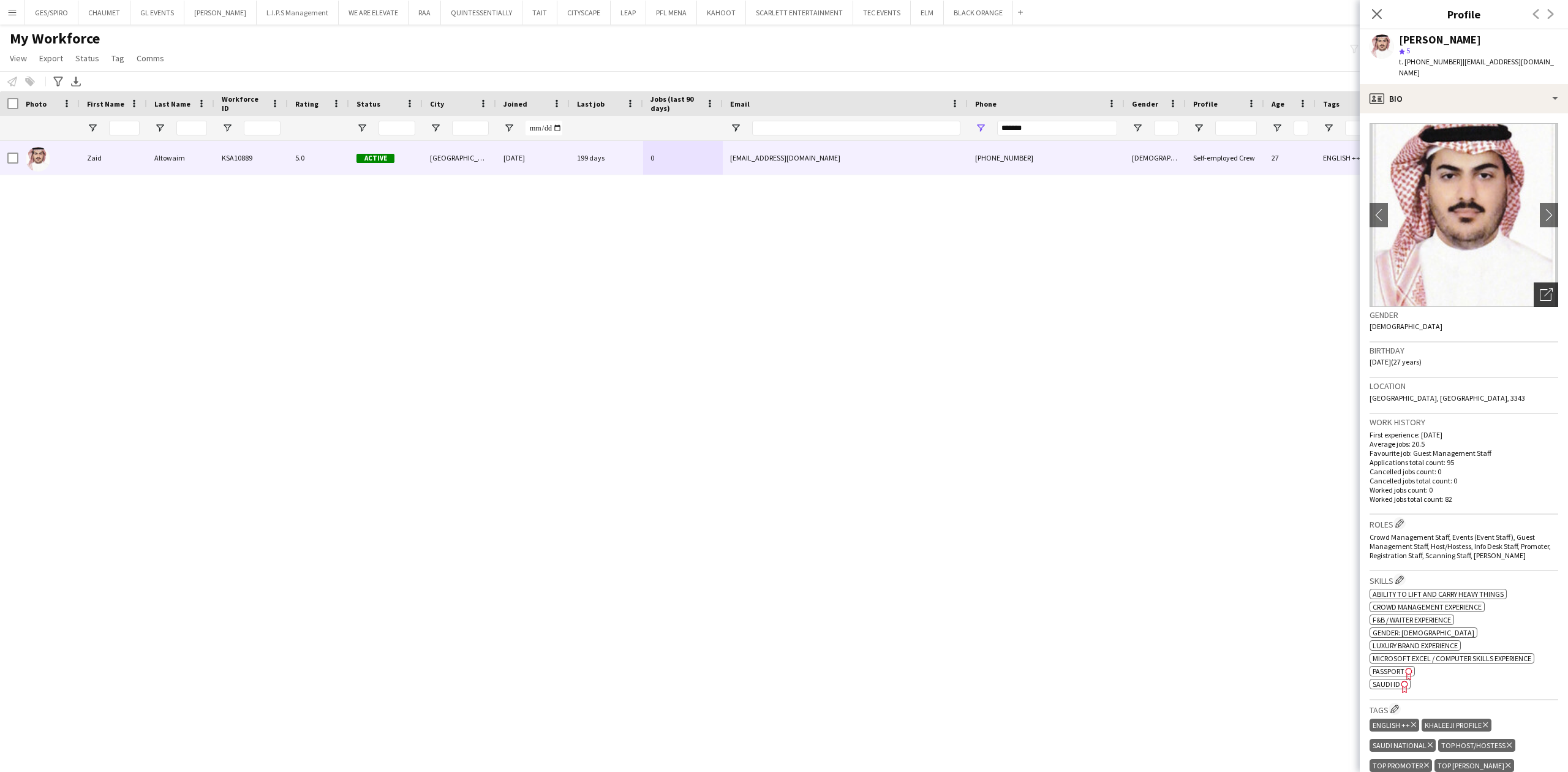
click at [1544, 285] on div "Open photos pop-in" at bounding box center [1546, 294] width 24 height 24
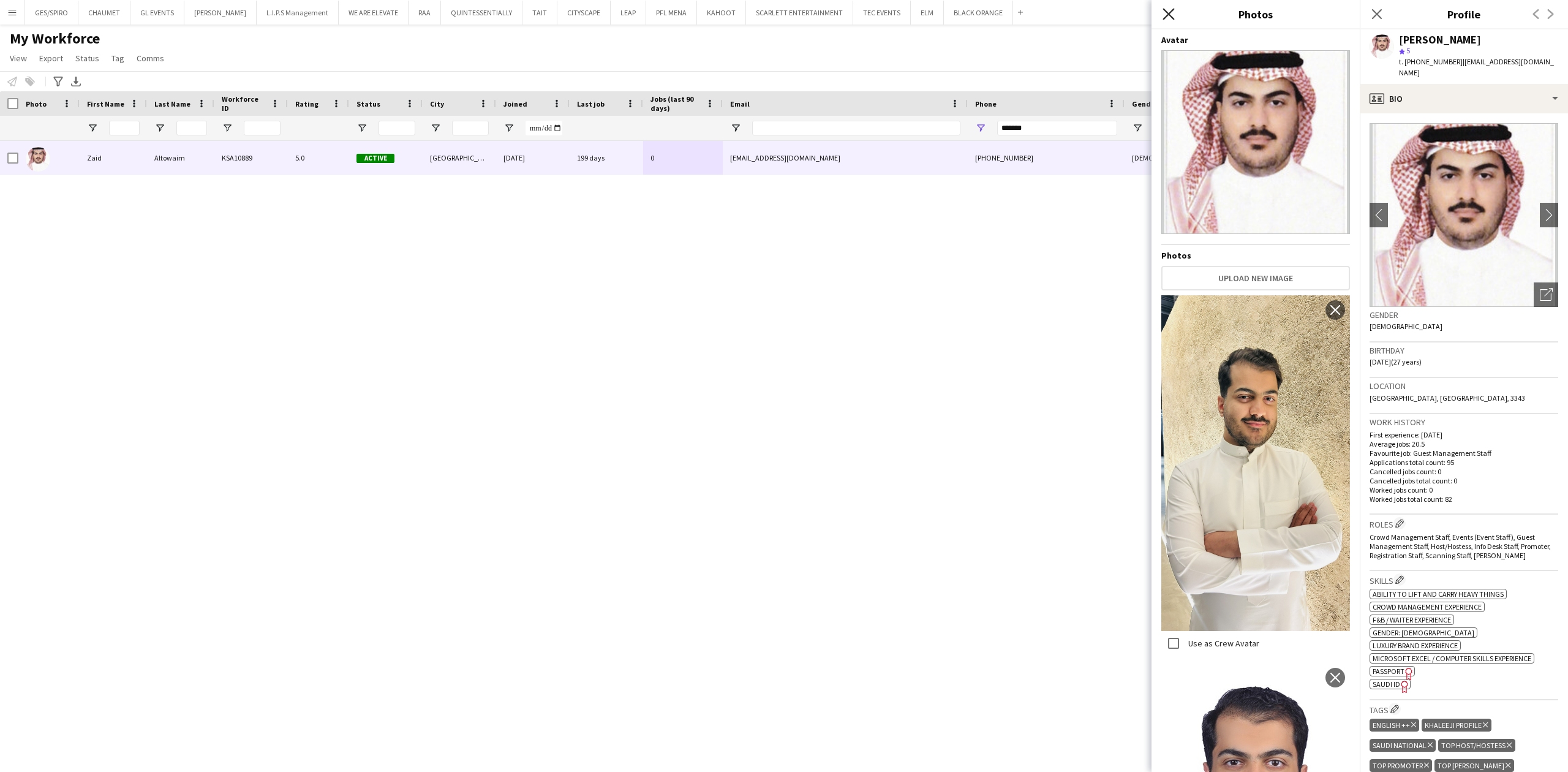
click at [1169, 17] on icon "Close pop-in" at bounding box center [1168, 13] width 12 height 12
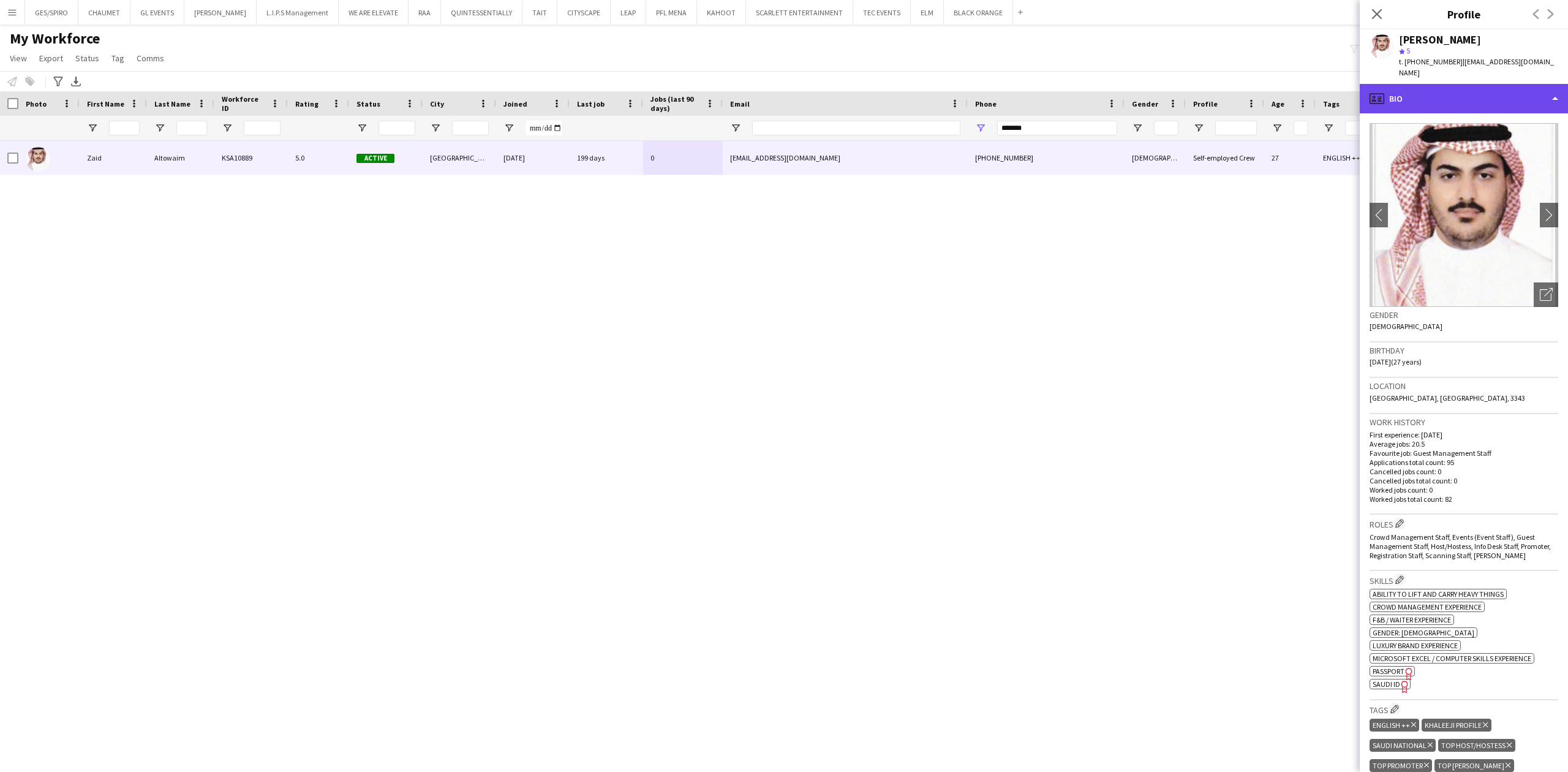
click at [1490, 88] on div "profile Bio" at bounding box center [1464, 99] width 208 height 29
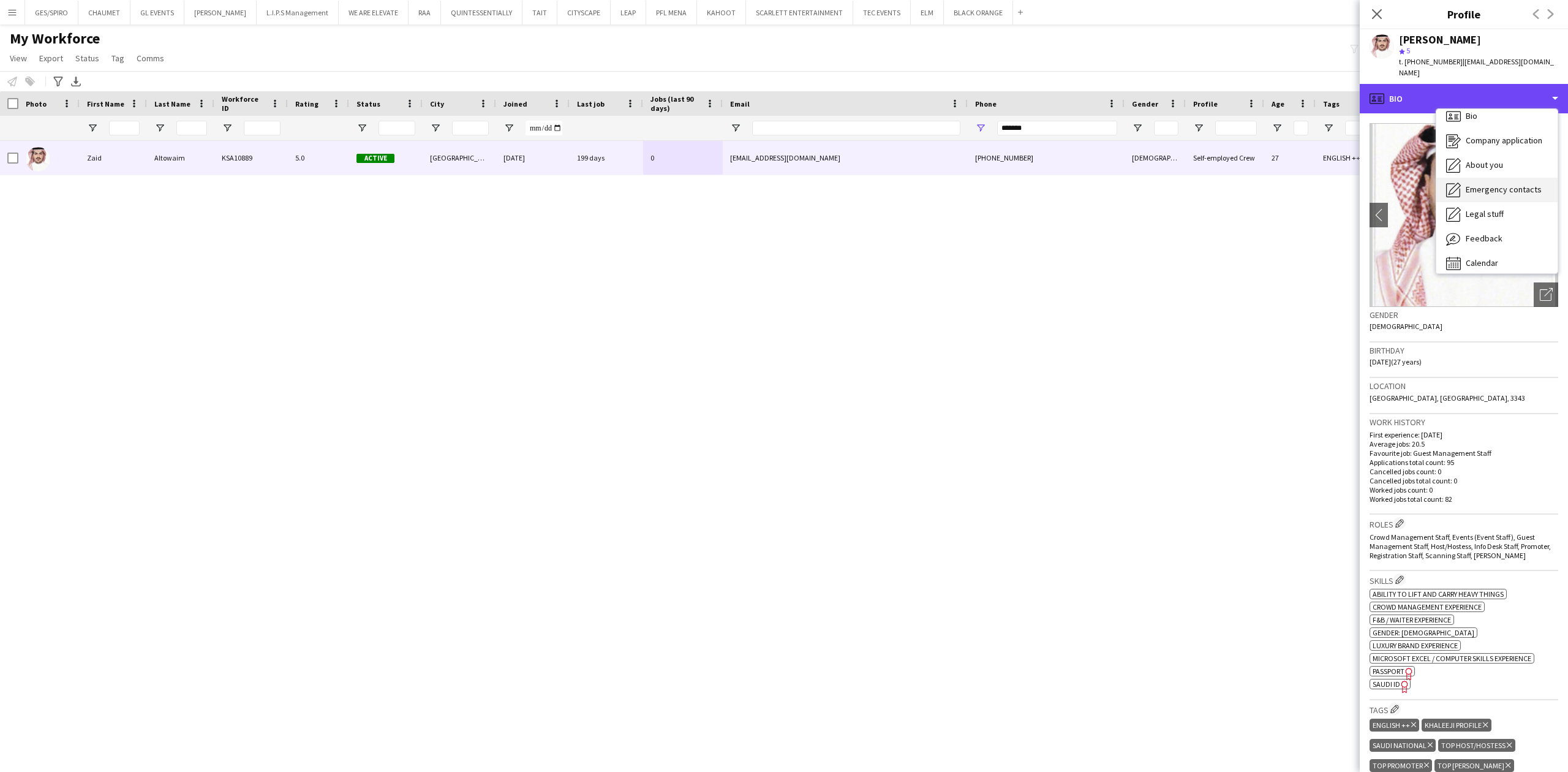
scroll to position [17, 0]
click at [1490, 225] on span "Feedback" at bounding box center [1484, 231] width 37 height 11
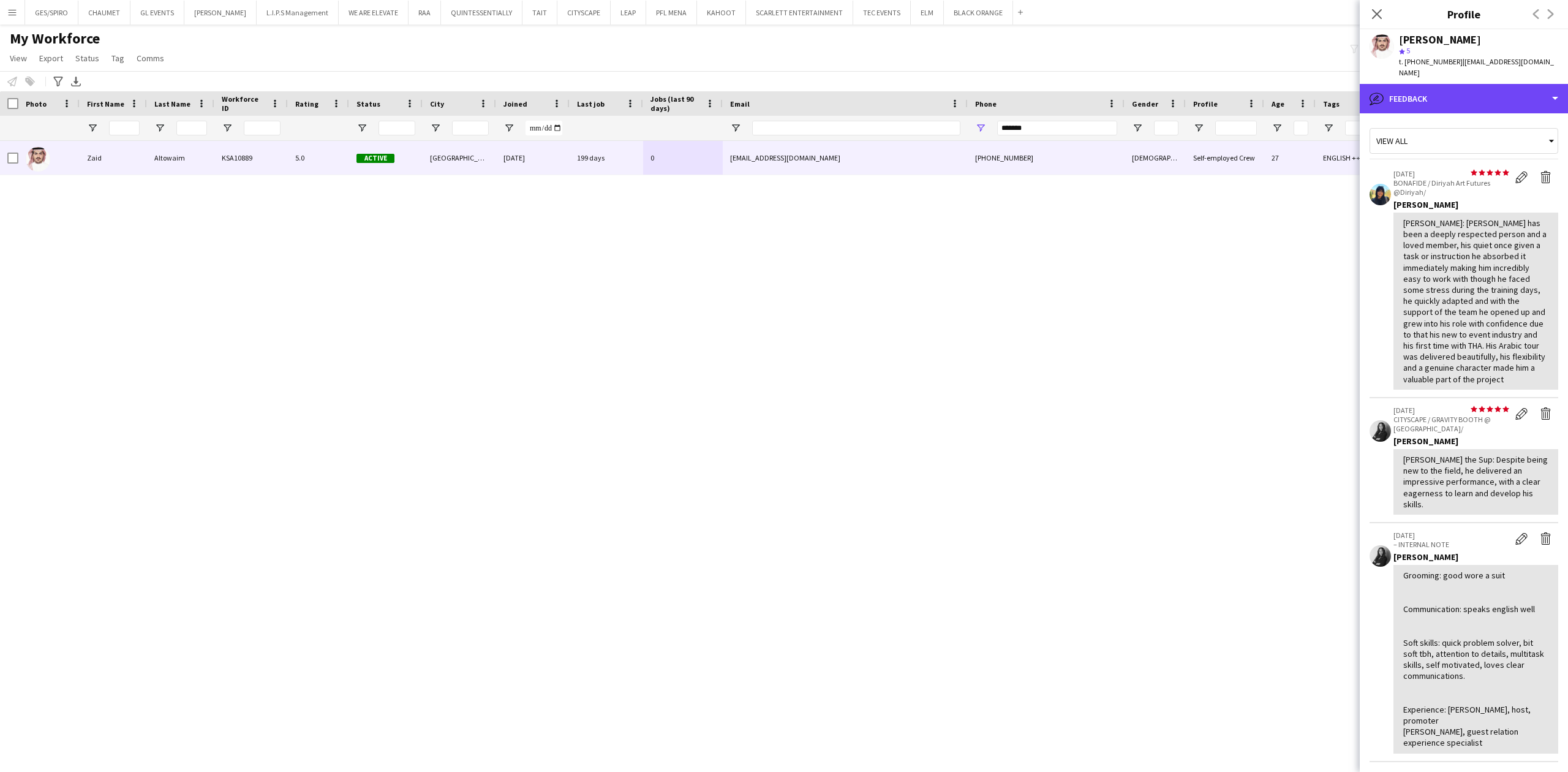
drag, startPoint x: 1431, startPoint y: 80, endPoint x: 1444, endPoint y: 117, distance: 39.2
click at [1431, 84] on div "bubble-pencil Feedback" at bounding box center [1464, 99] width 208 height 29
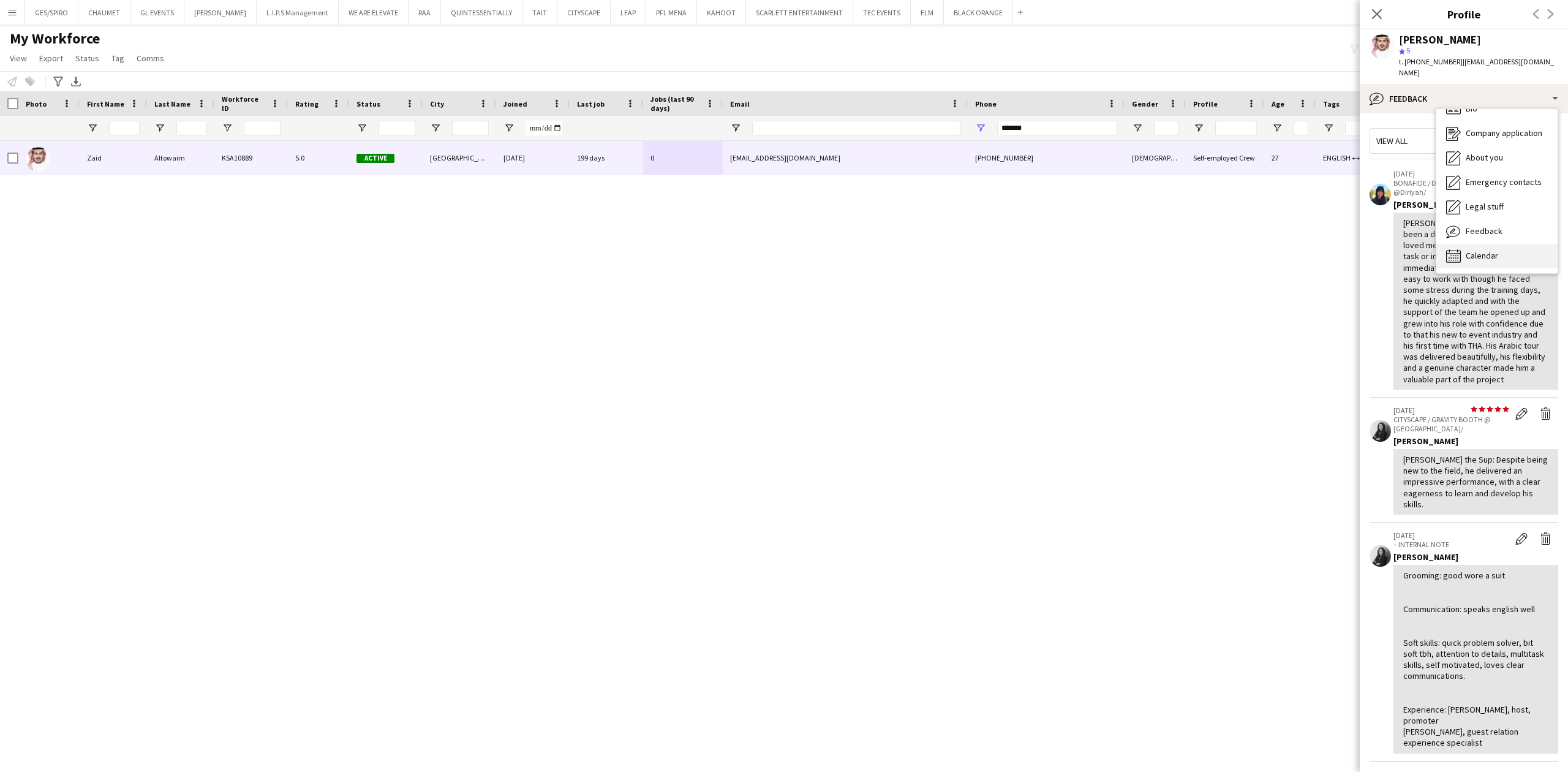
click at [1505, 244] on div "Calendar Calendar" at bounding box center [1497, 256] width 121 height 24
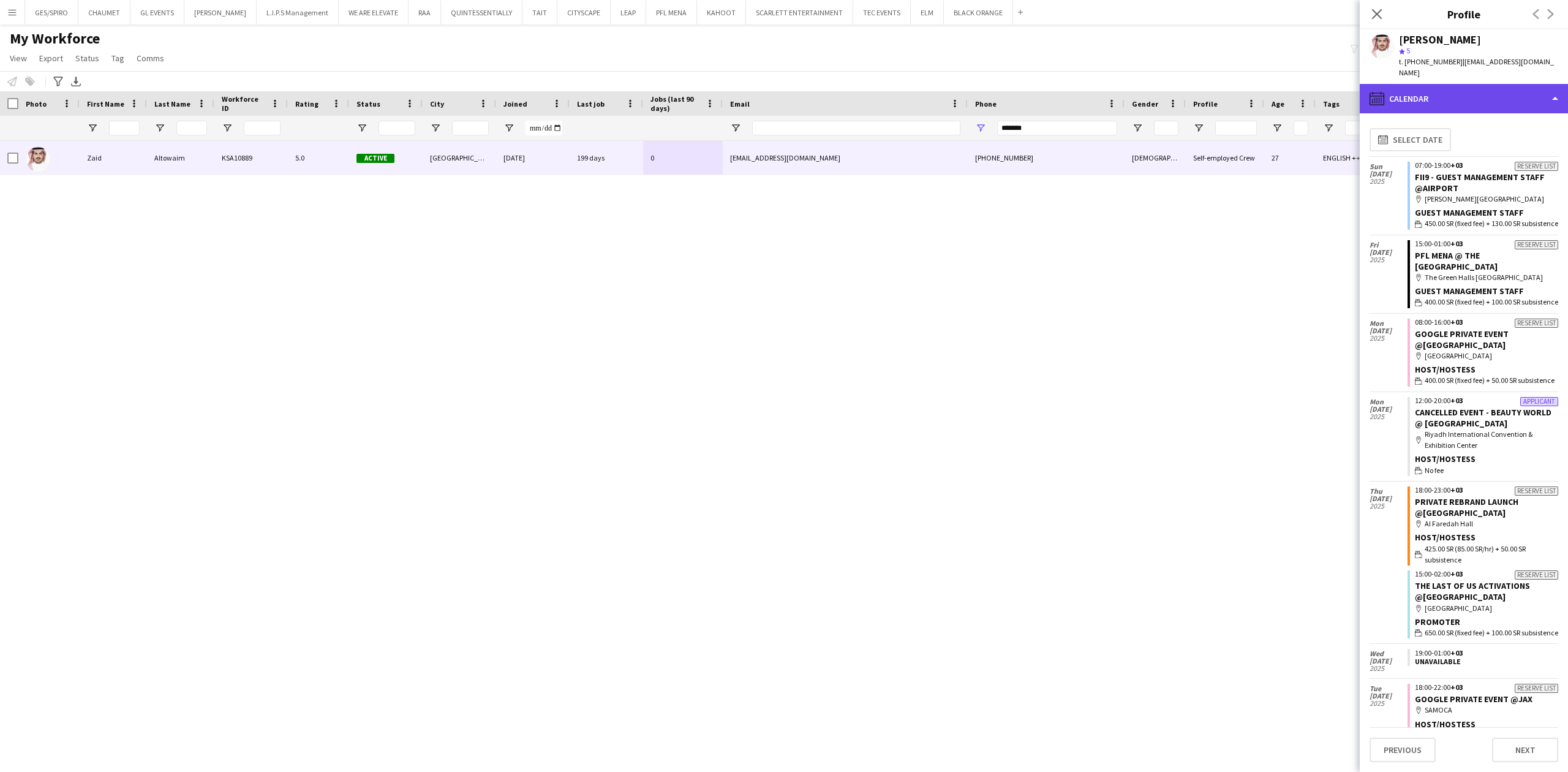
click at [1485, 84] on div "calendar-full Calendar" at bounding box center [1464, 99] width 208 height 29
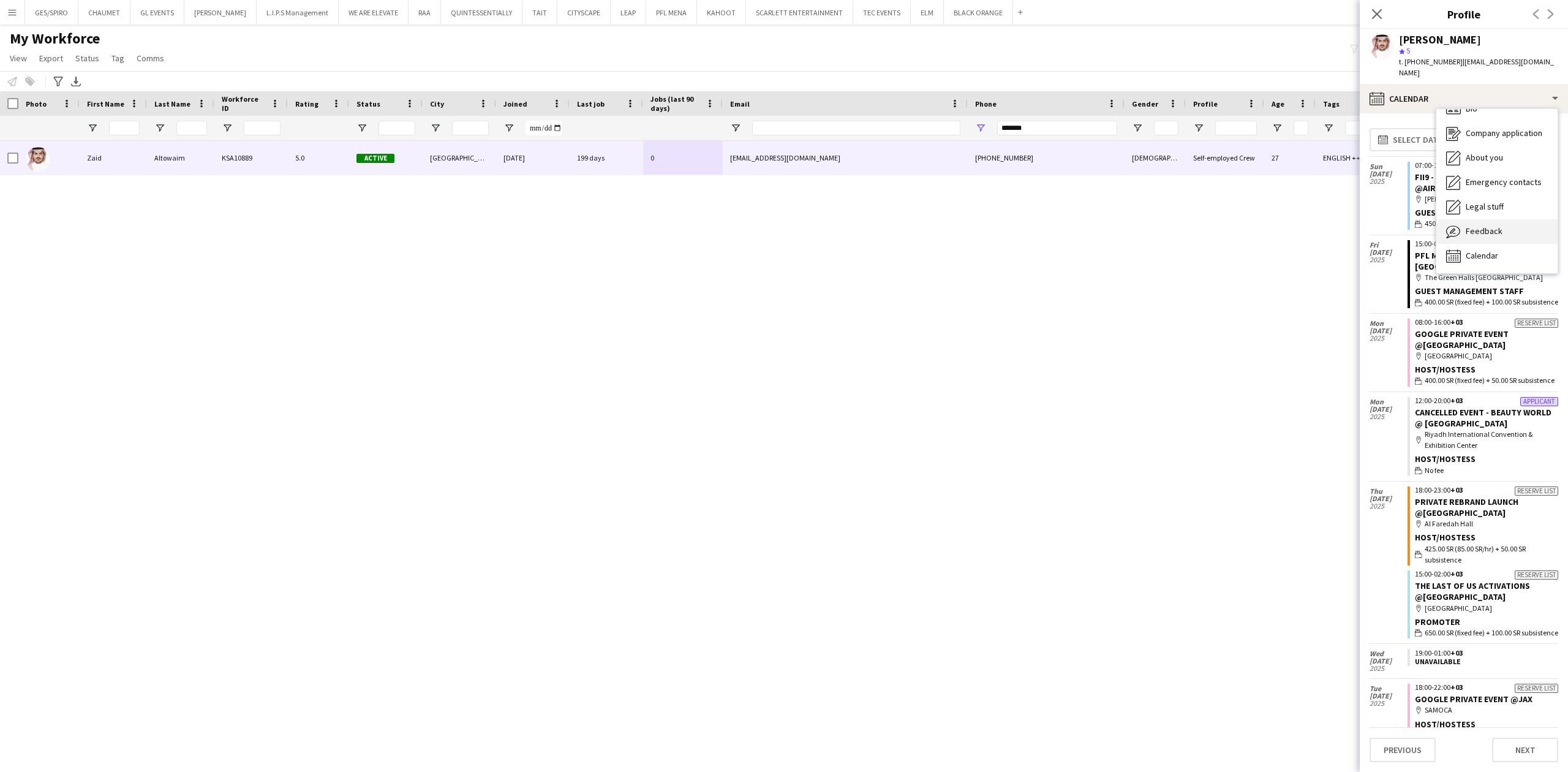
click at [1520, 220] on div "Feedback Feedback" at bounding box center [1497, 231] width 121 height 24
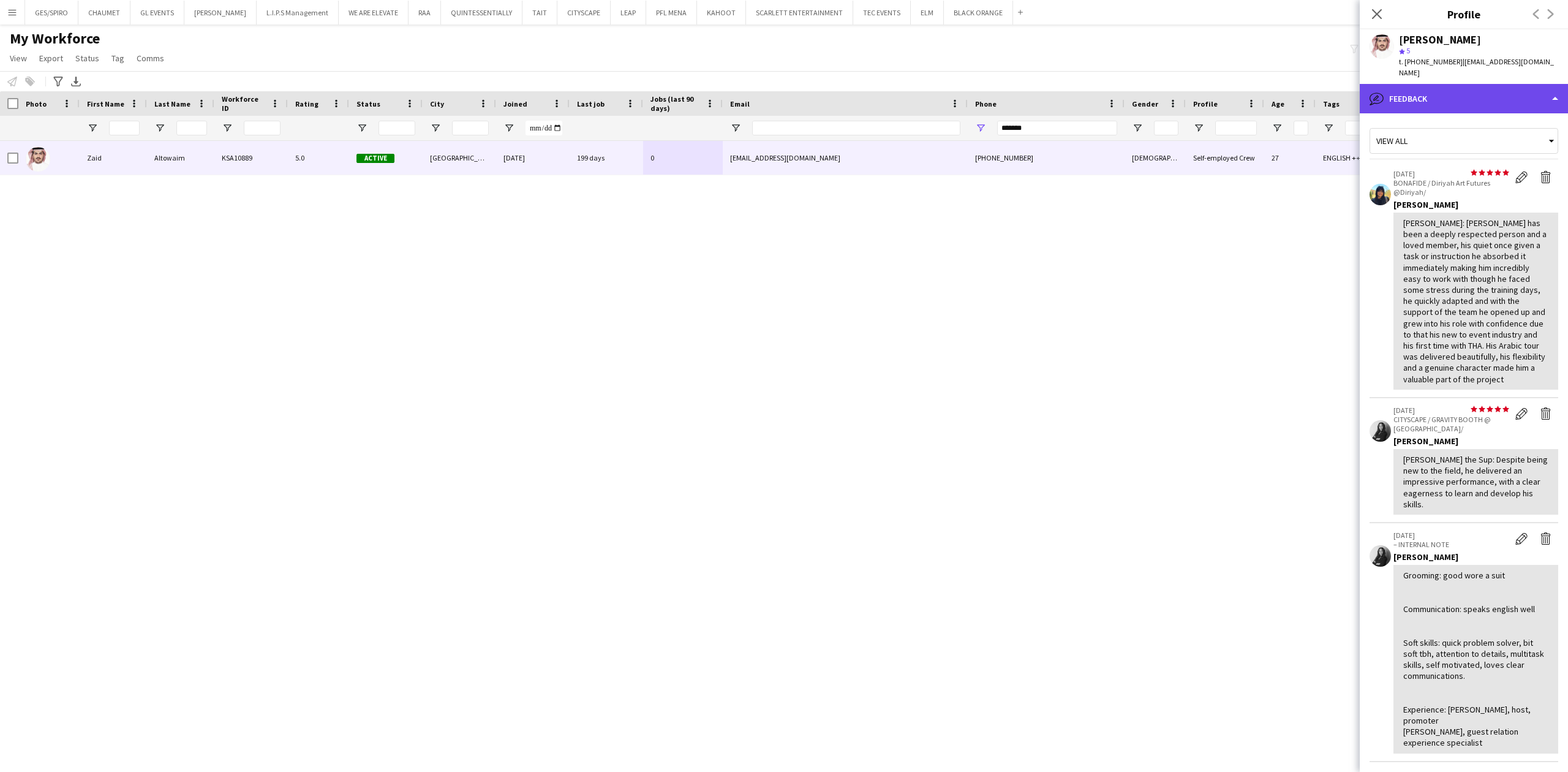
drag, startPoint x: 1462, startPoint y: 71, endPoint x: 1467, endPoint y: 84, distance: 13.9
click at [1463, 84] on div "bubble-pencil Feedback" at bounding box center [1464, 99] width 208 height 29
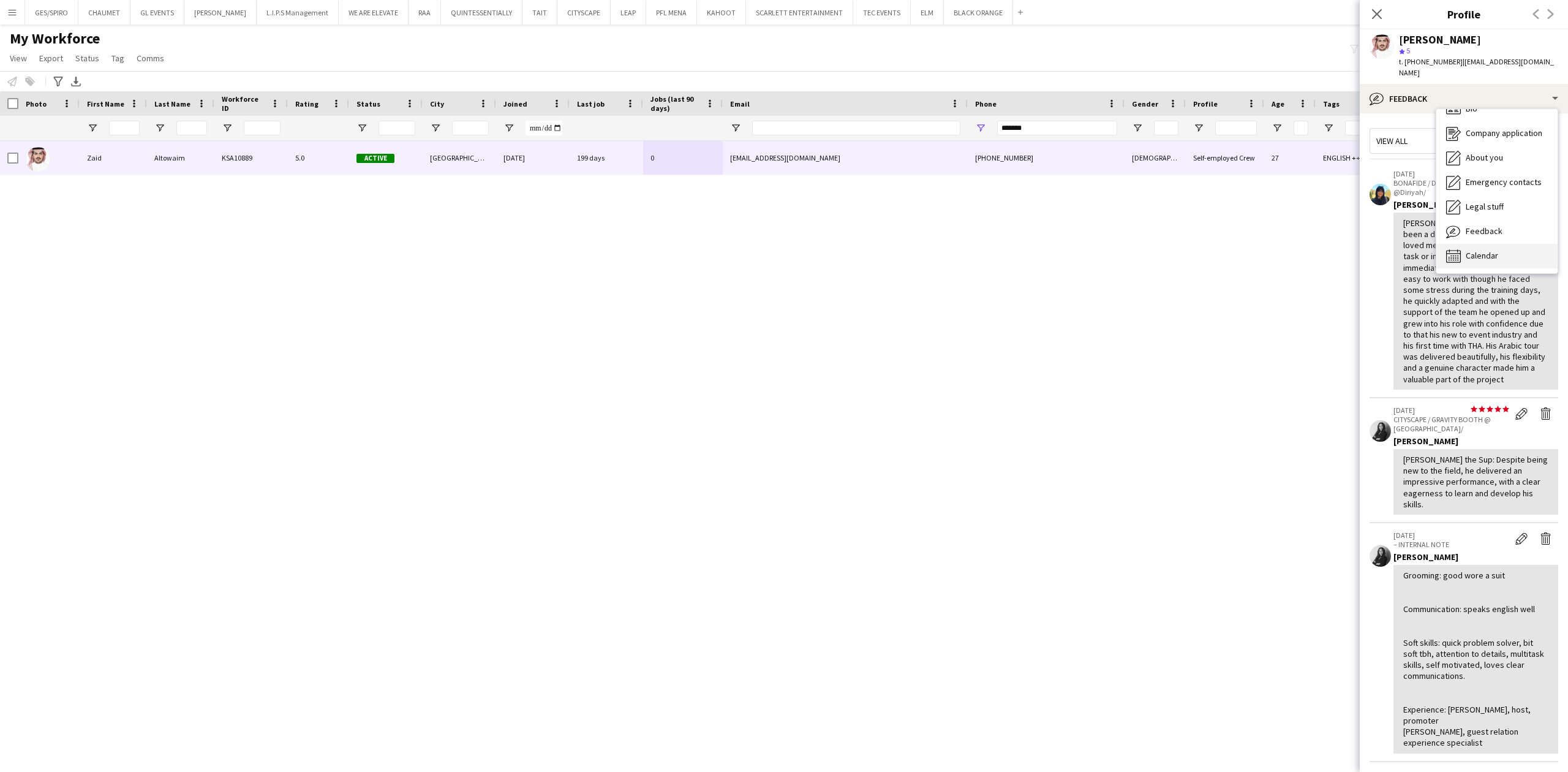
click at [1510, 244] on div "Calendar Calendar" at bounding box center [1497, 256] width 121 height 24
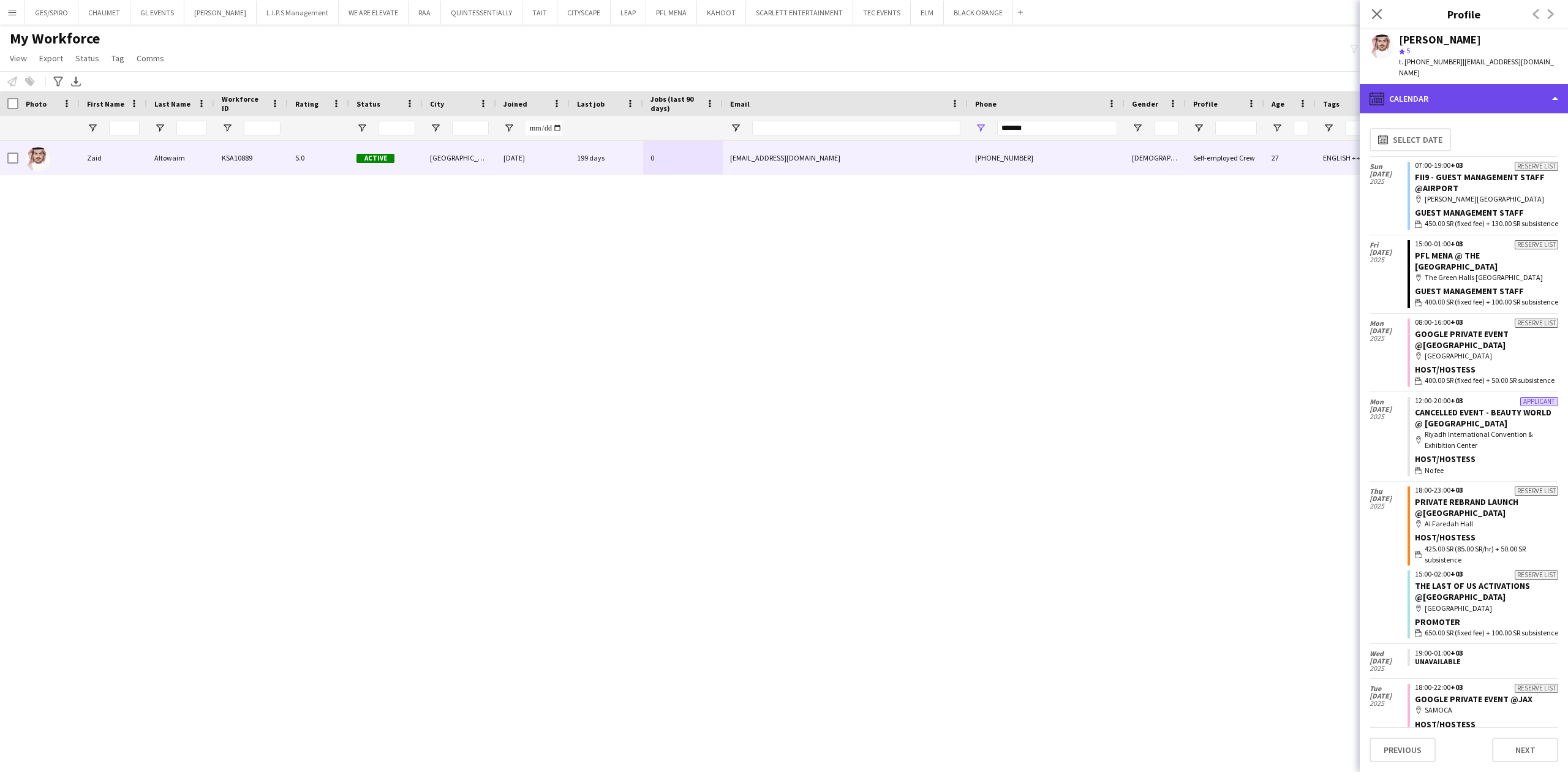
click at [1503, 89] on div "calendar-full Calendar" at bounding box center [1464, 99] width 208 height 29
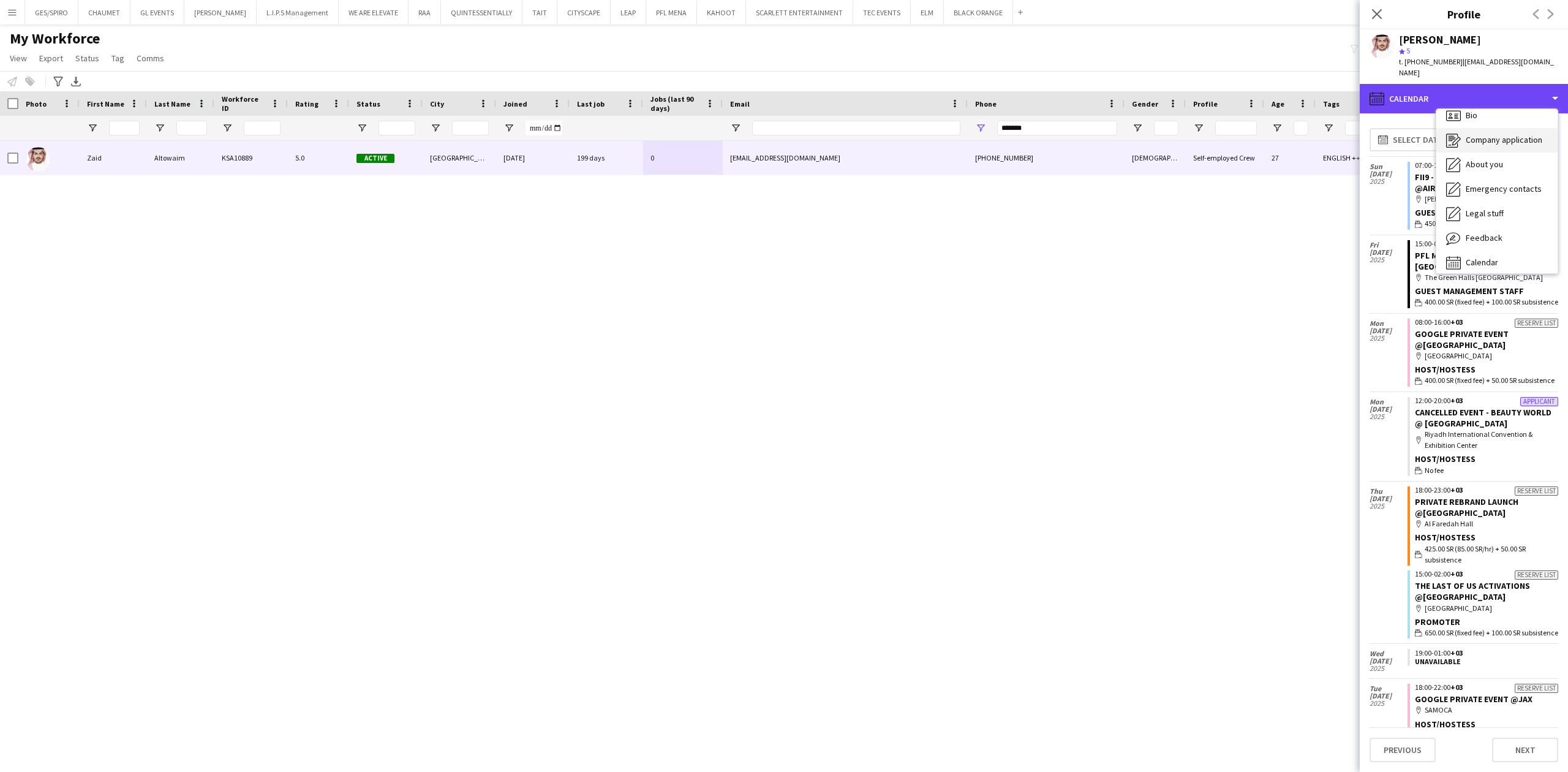
scroll to position [0, 0]
click at [1493, 124] on div "Bio Bio" at bounding box center [1497, 126] width 121 height 24
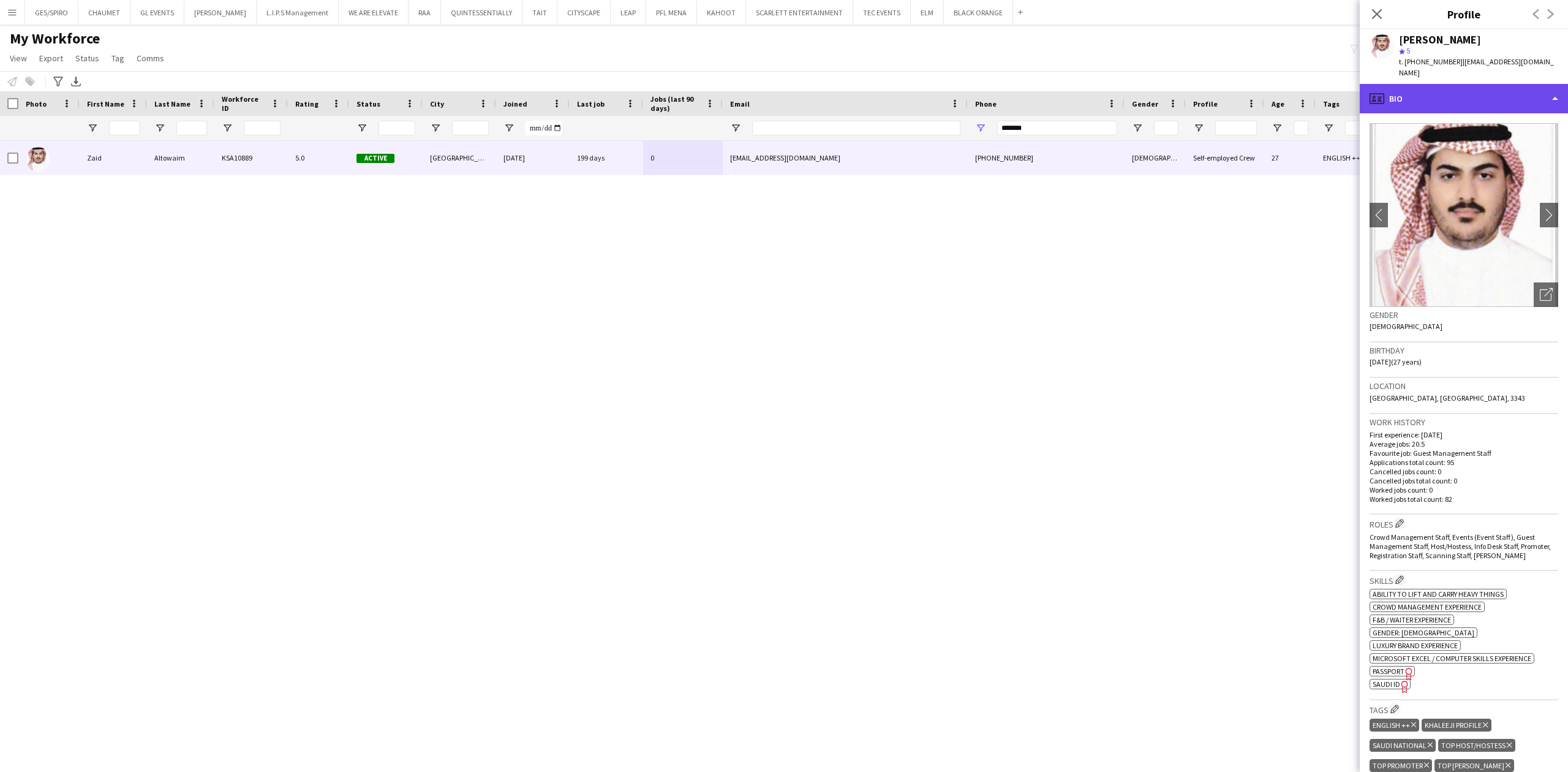
click at [1488, 90] on div "profile Bio" at bounding box center [1464, 99] width 208 height 29
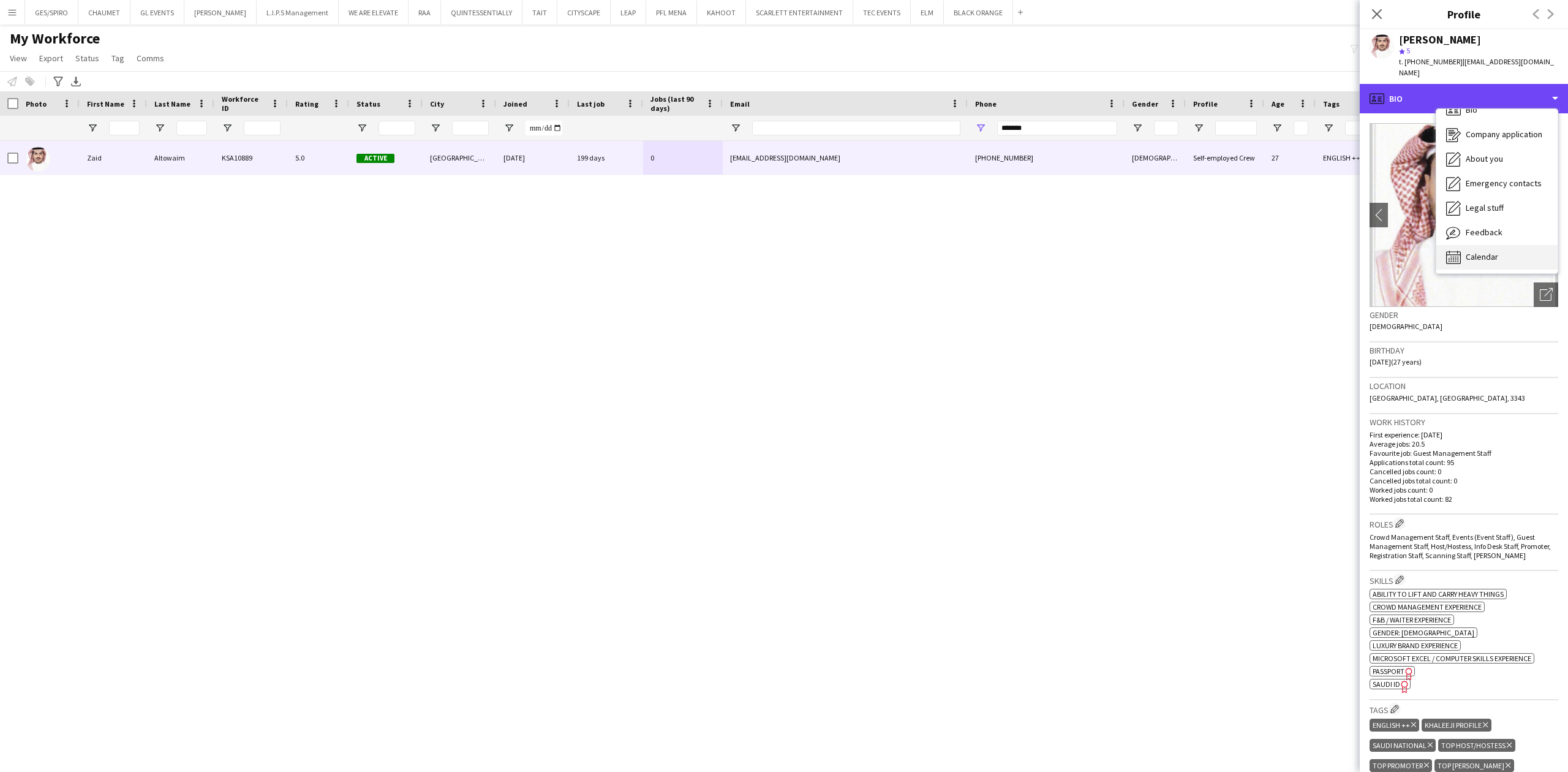
scroll to position [17, 0]
click at [1507, 244] on div "Calendar Calendar" at bounding box center [1497, 256] width 121 height 24
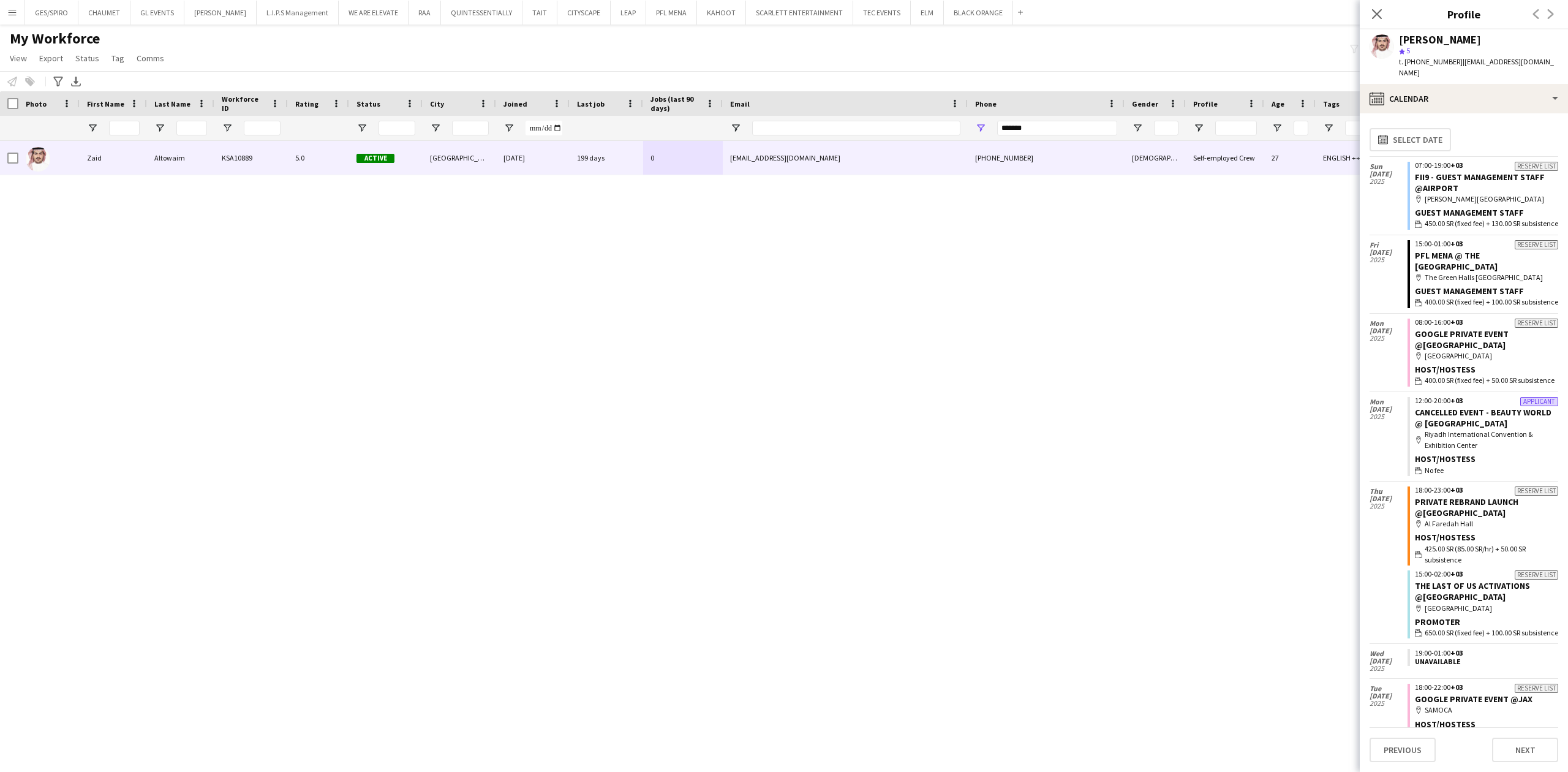
drag, startPoint x: 1398, startPoint y: 36, endPoint x: 1481, endPoint y: 41, distance: 83.2
click at [1481, 41] on div "Zaid Altowaim star 5 t. +966539218182 | zaidaltowaim@gmail.com" at bounding box center [1464, 57] width 208 height 55
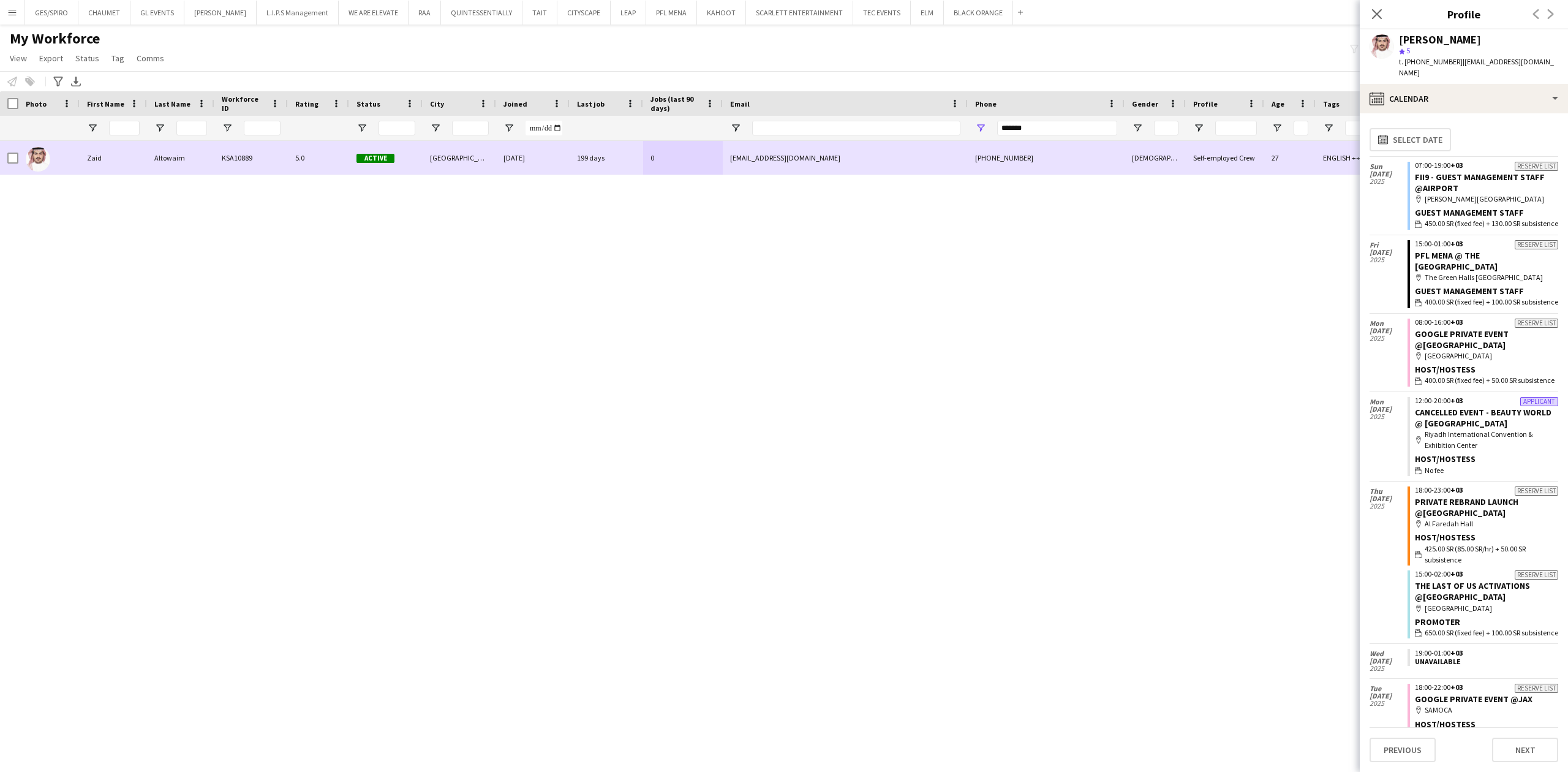
copy div "Zaid Altowaim"
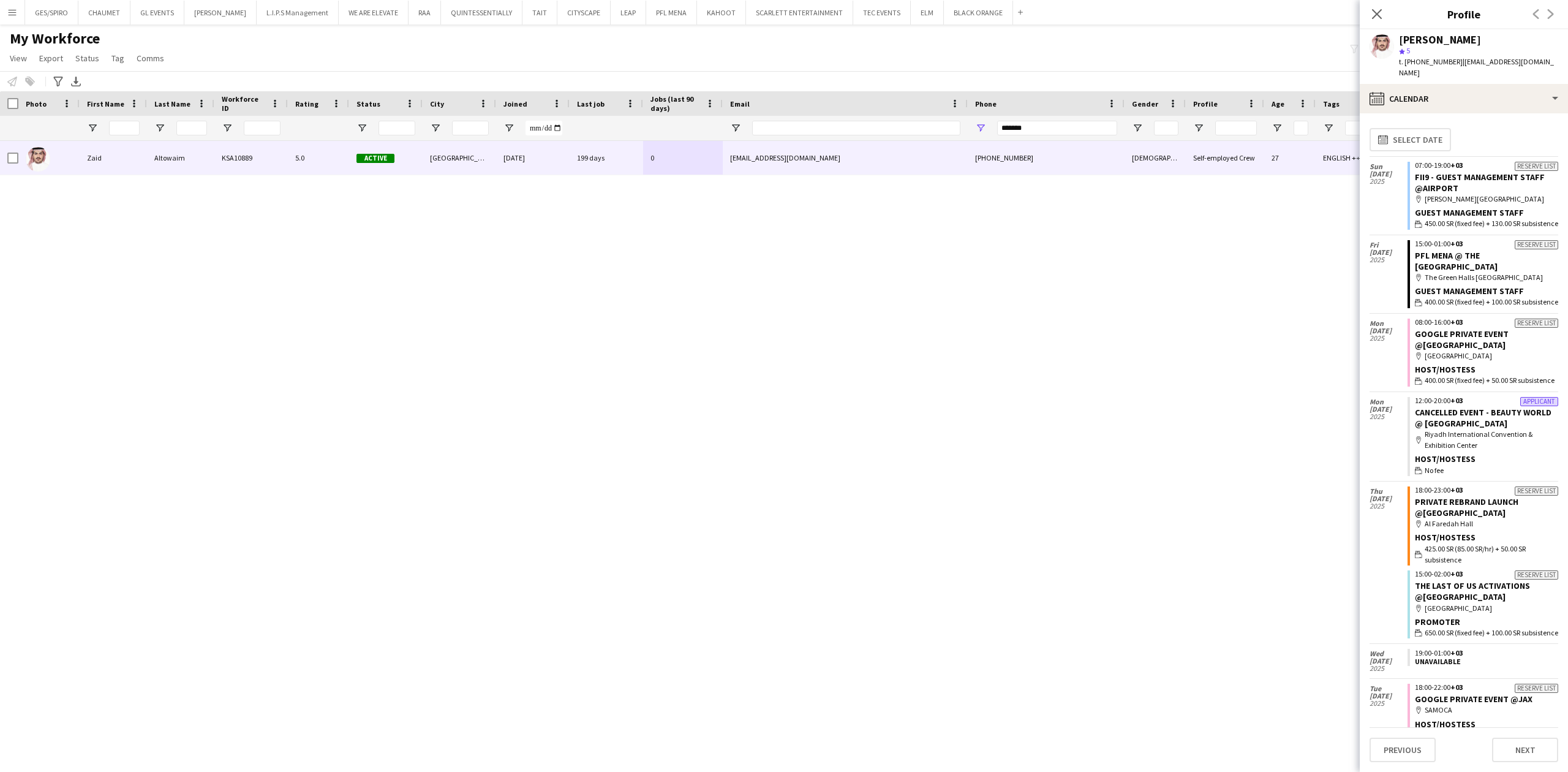
click at [1050, 147] on div "+966539218182" at bounding box center [1046, 157] width 157 height 34
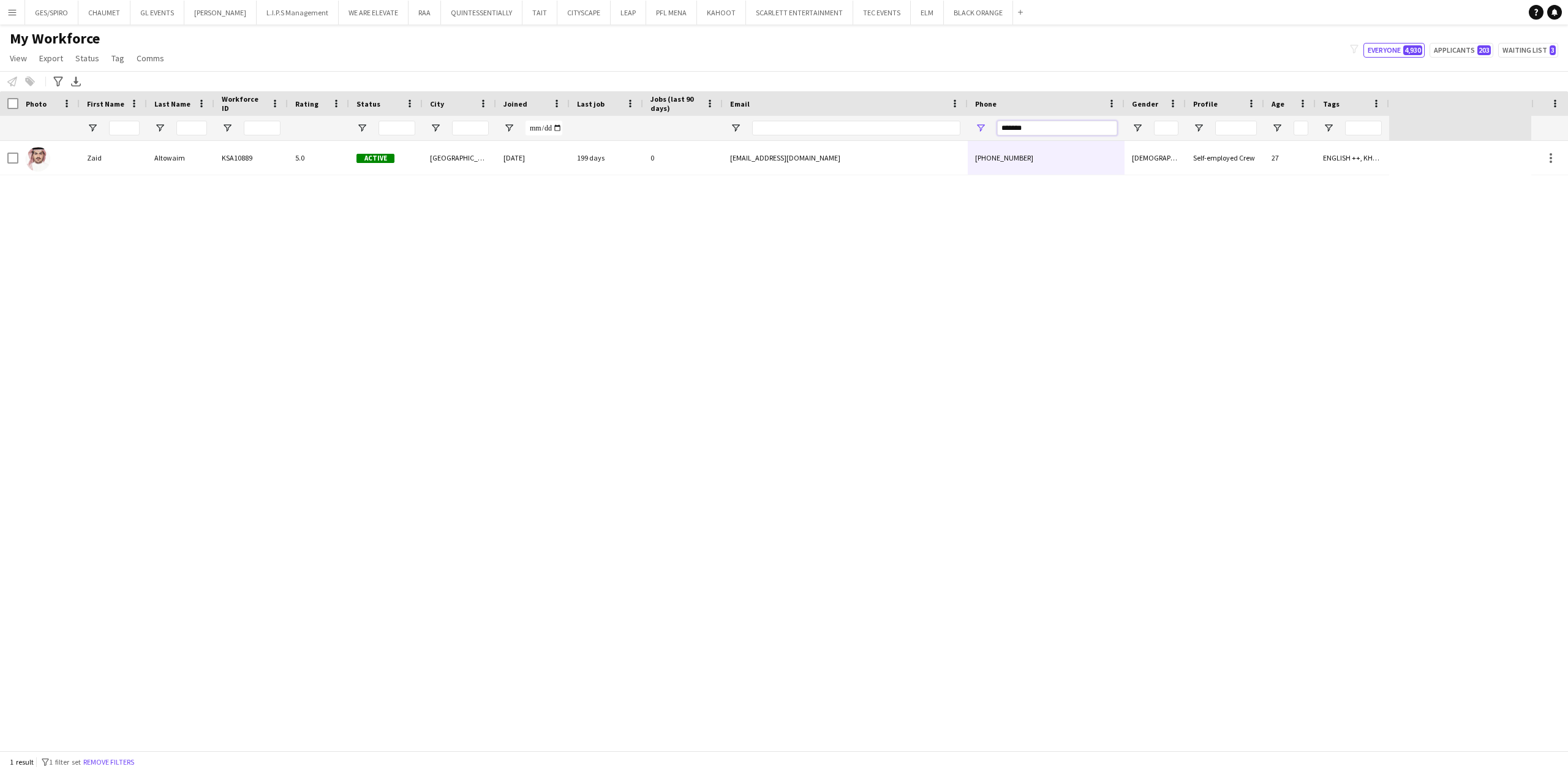
drag, startPoint x: 1034, startPoint y: 134, endPoint x: 66, endPoint y: 206, distance: 970.7
click at [508, 145] on div "Workforce Details Photo First Name" at bounding box center [784, 421] width 1568 height 659
click at [1069, 125] on input "*******" at bounding box center [1057, 128] width 120 height 15
drag, startPoint x: 1064, startPoint y: 127, endPoint x: 915, endPoint y: 126, distance: 149.0
click at [921, 126] on div at bounding box center [694, 128] width 1390 height 24
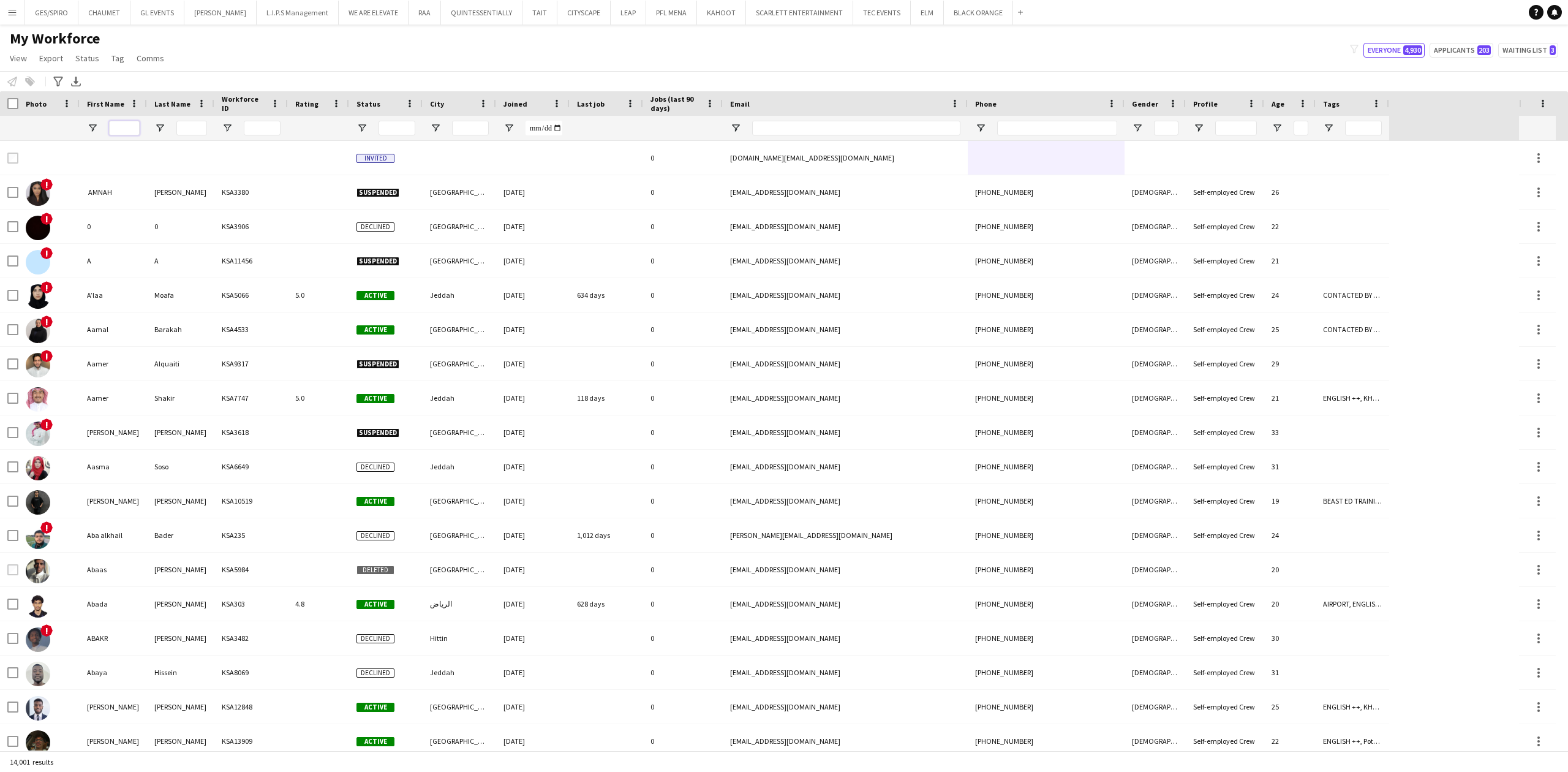
drag, startPoint x: 133, startPoint y: 126, endPoint x: 135, endPoint y: 136, distance: 10.2
click at [133, 126] on input "First Name Filter Input" at bounding box center [124, 128] width 31 height 15
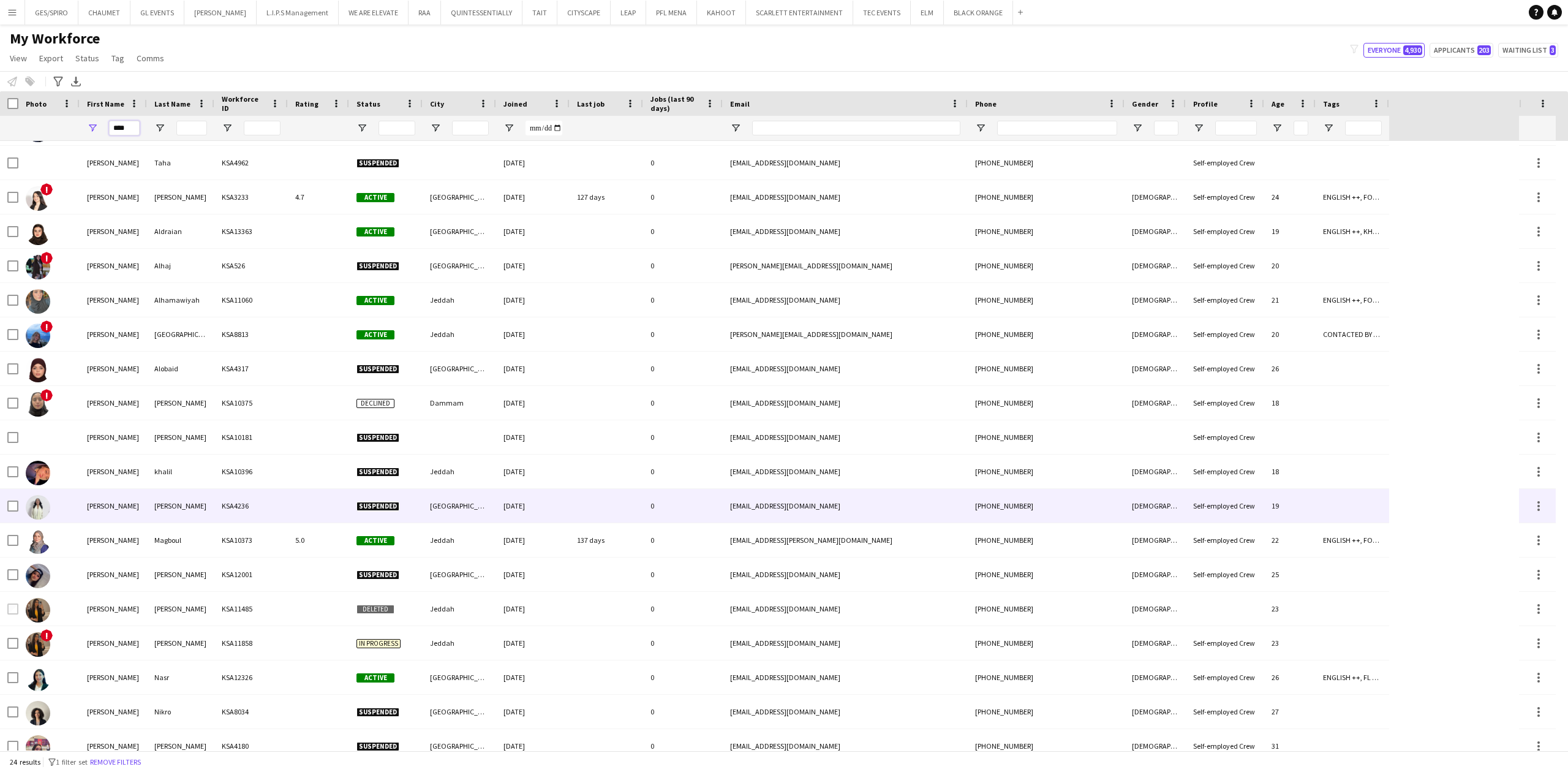
scroll to position [132, 0]
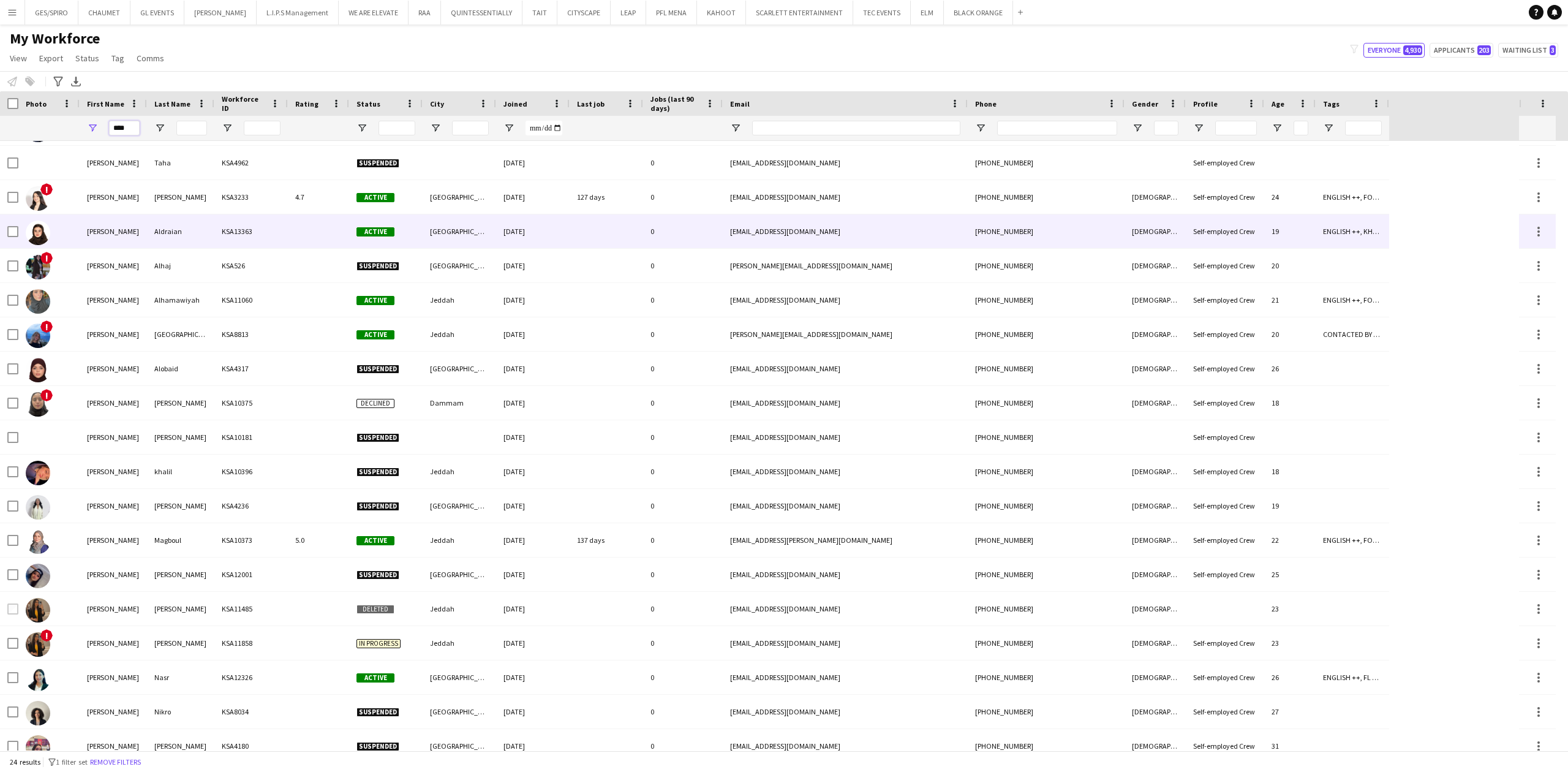
type input "****"
click at [238, 224] on div "KSA13363" at bounding box center [251, 231] width 73 height 34
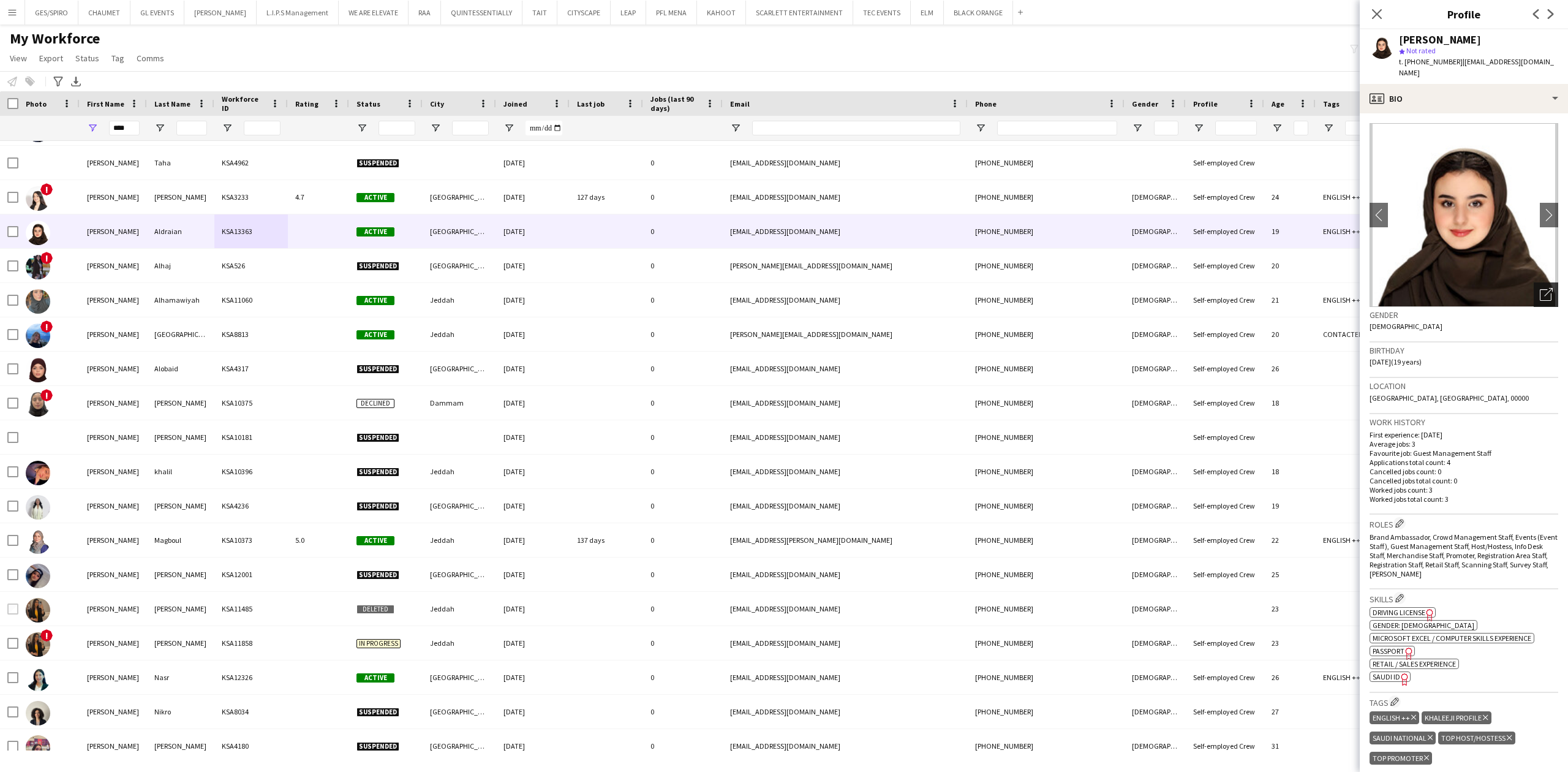
click at [1540, 289] on icon at bounding box center [1546, 294] width 12 height 12
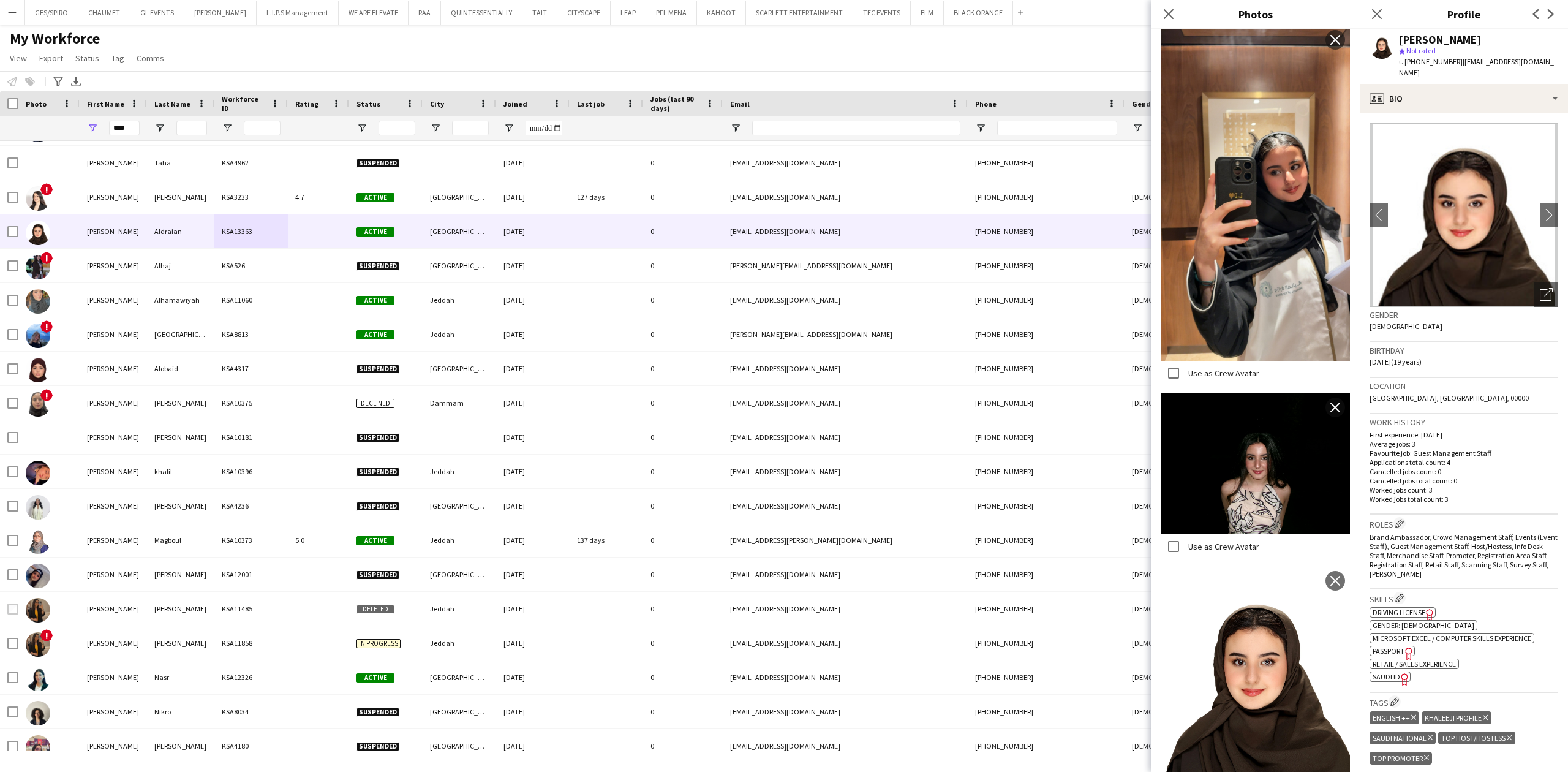
scroll to position [556, 0]
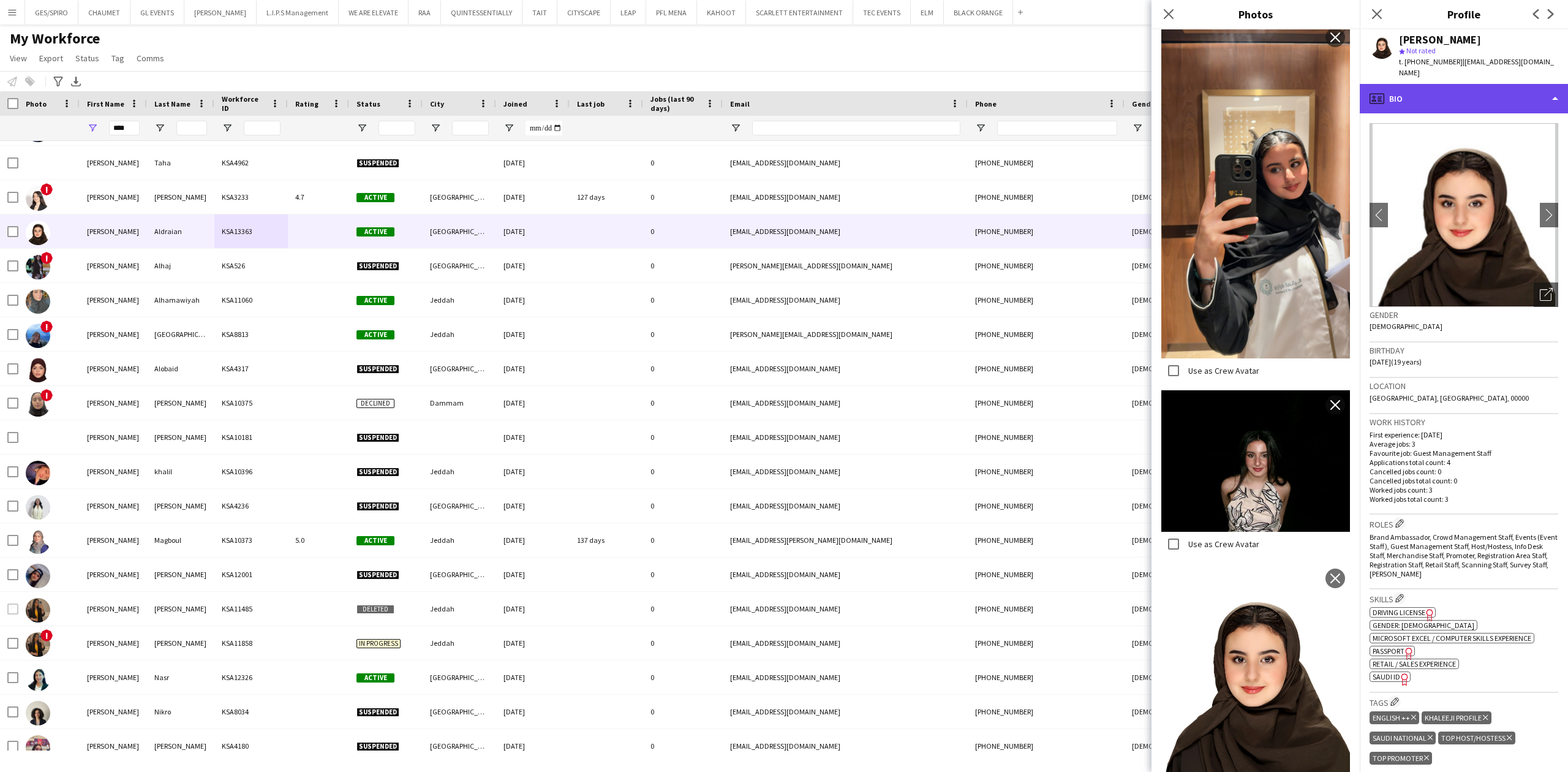
click at [1508, 94] on div "profile Bio" at bounding box center [1464, 99] width 208 height 29
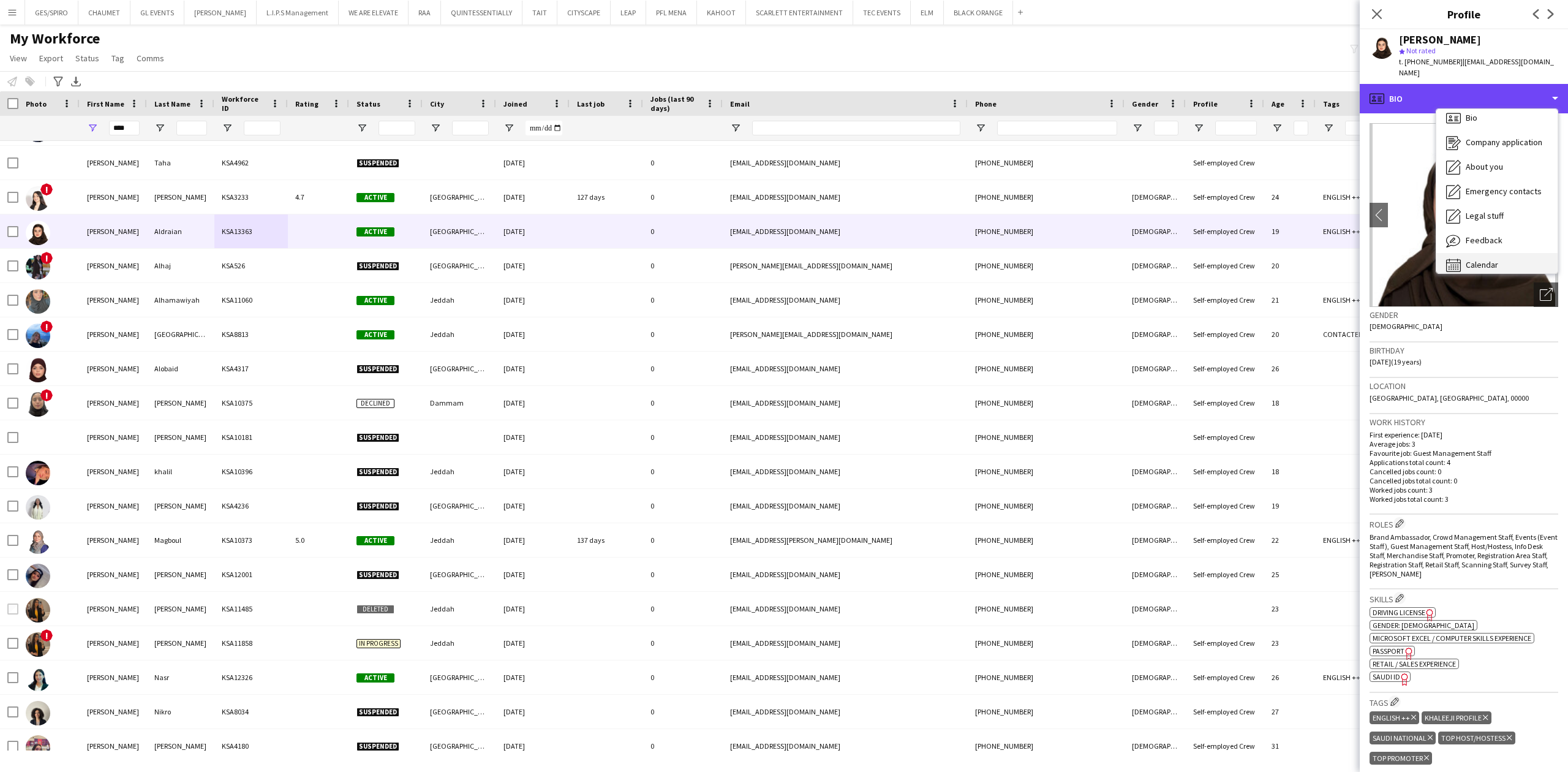
scroll to position [17, 0]
click at [1518, 244] on div "Calendar Calendar" at bounding box center [1497, 256] width 121 height 24
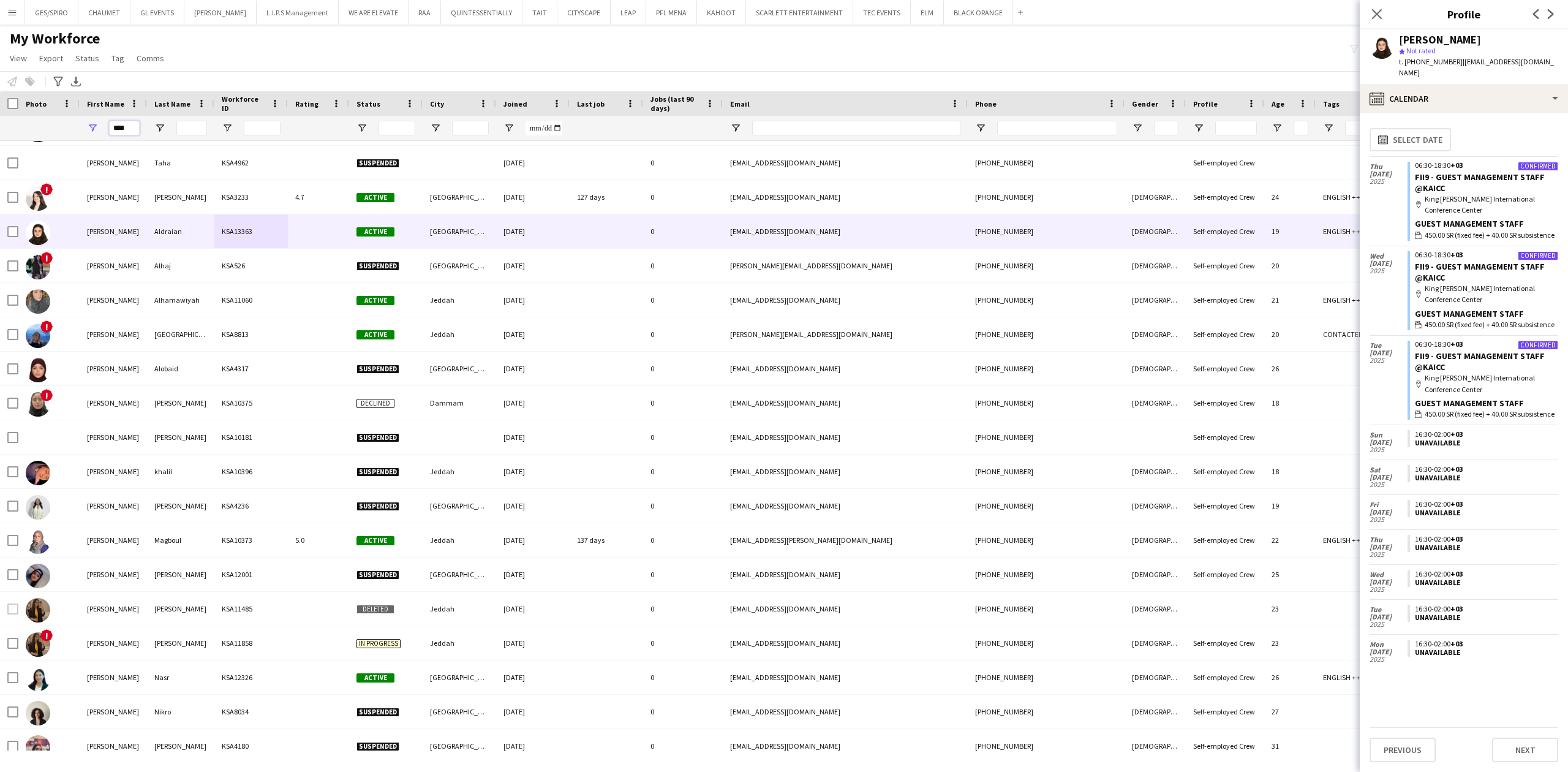
drag, startPoint x: 134, startPoint y: 126, endPoint x: 16, endPoint y: 126, distance: 118.0
click at [16, 126] on div "****" at bounding box center [694, 128] width 1390 height 24
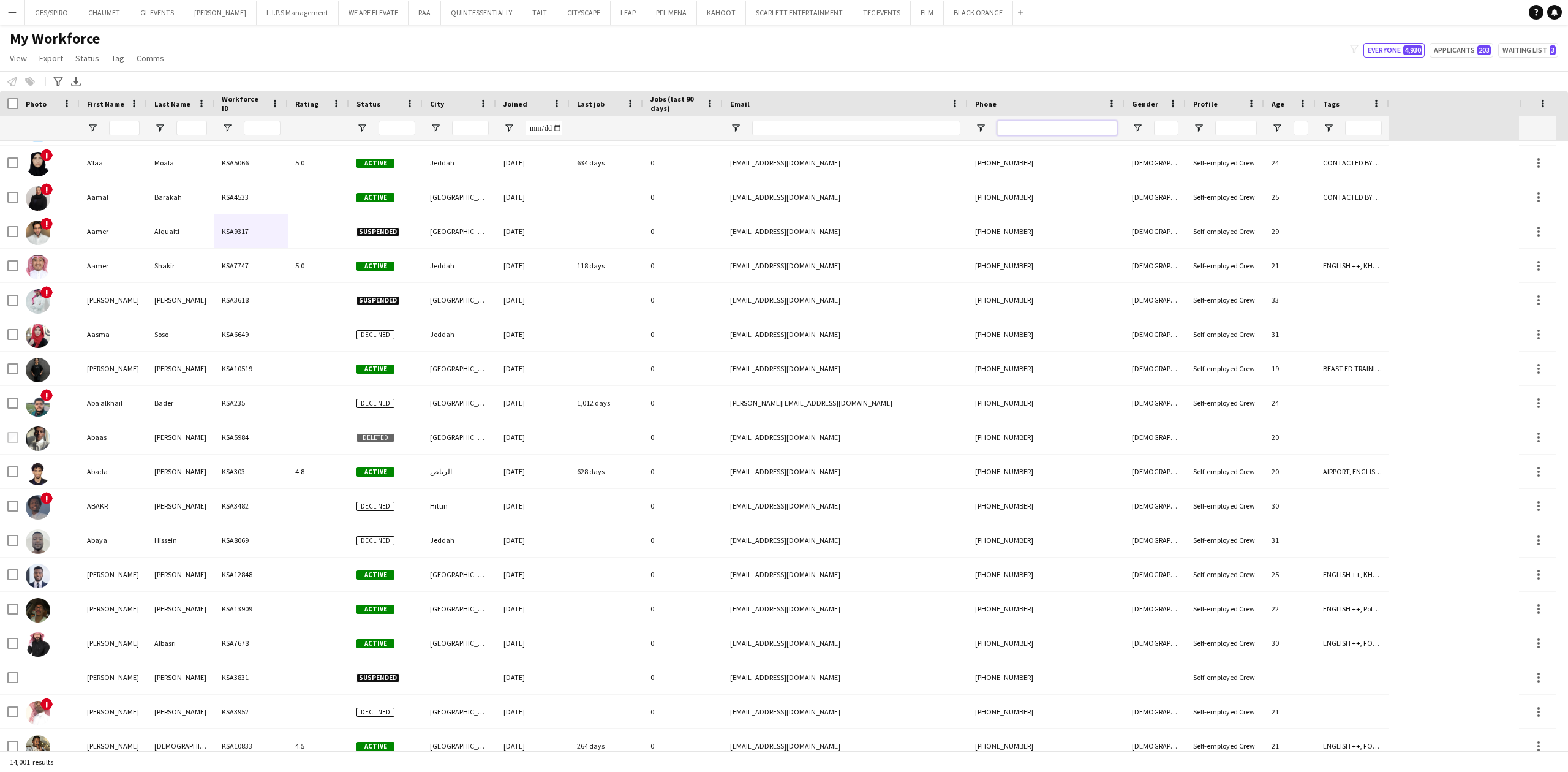
click at [1054, 131] on input "Phone Filter Input" at bounding box center [1057, 128] width 120 height 15
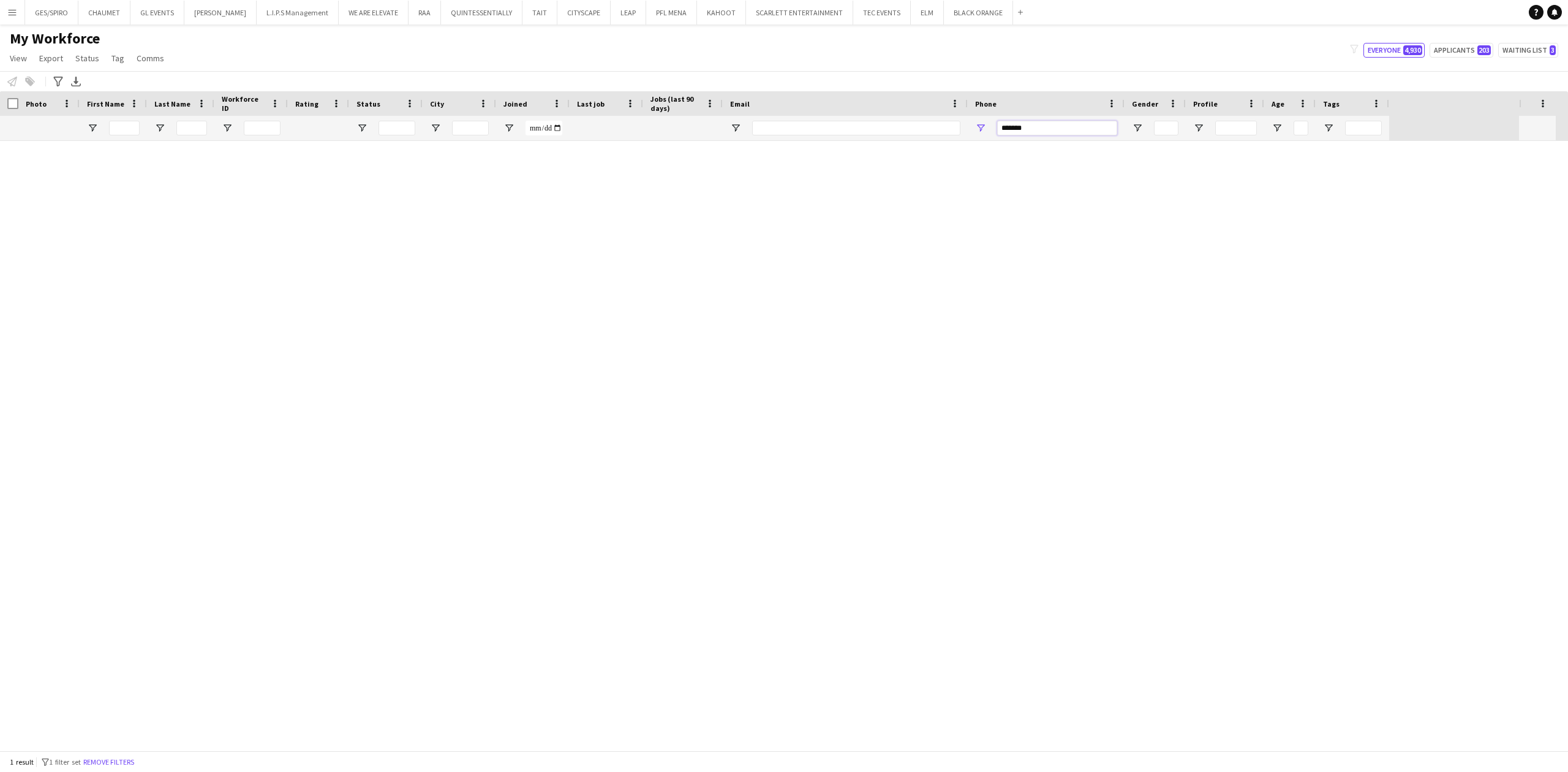
scroll to position [0, 0]
click at [1028, 136] on input "*******" at bounding box center [1057, 128] width 120 height 15
type input "*******"
click at [1025, 176] on div "Zaid Altowaim KSA10889 5.0 Active Riyadh 17-10-2024 199 days 0 zaidaltowaim@gma…" at bounding box center [766, 445] width 1532 height 610
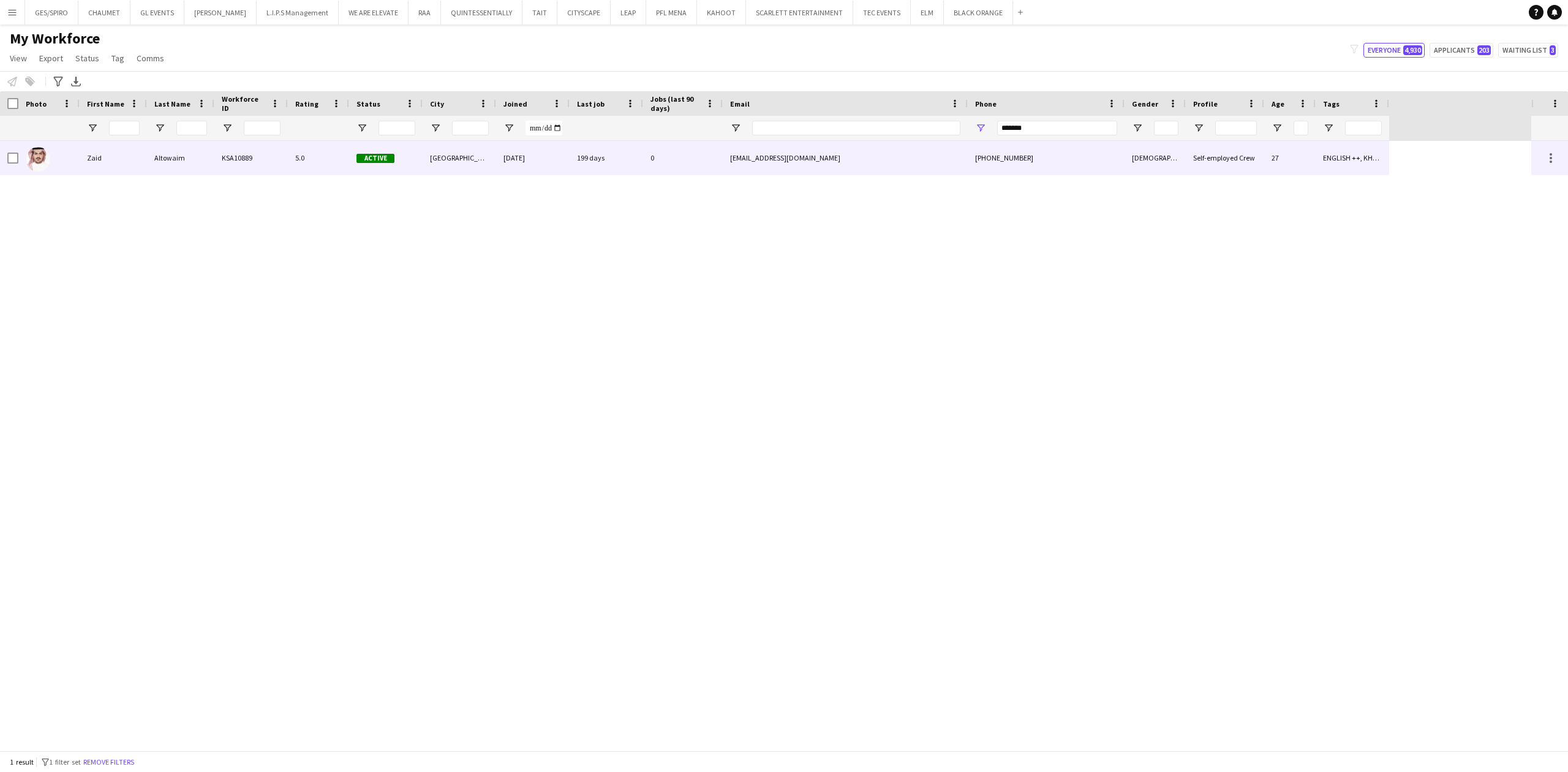
click at [1032, 155] on div "+966539218182" at bounding box center [1046, 157] width 157 height 34
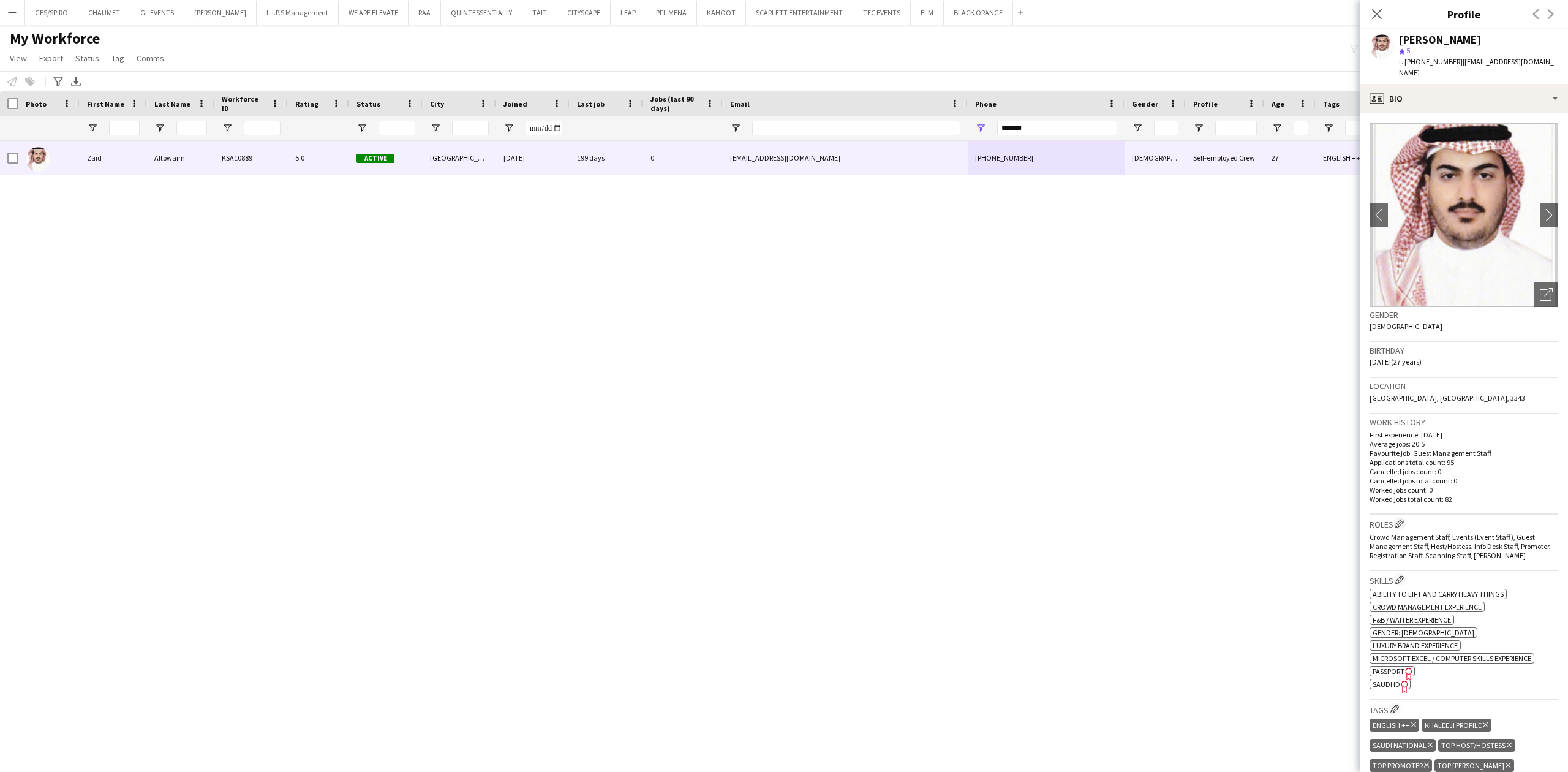
drag, startPoint x: 1402, startPoint y: 41, endPoint x: 1483, endPoint y: 41, distance: 81.0
click at [1483, 41] on div "Zaid Altowaim" at bounding box center [1479, 40] width 159 height 11
copy div "Zaid Altowaim"
click at [1439, 62] on span "t. +966539218182" at bounding box center [1431, 61] width 64 height 9
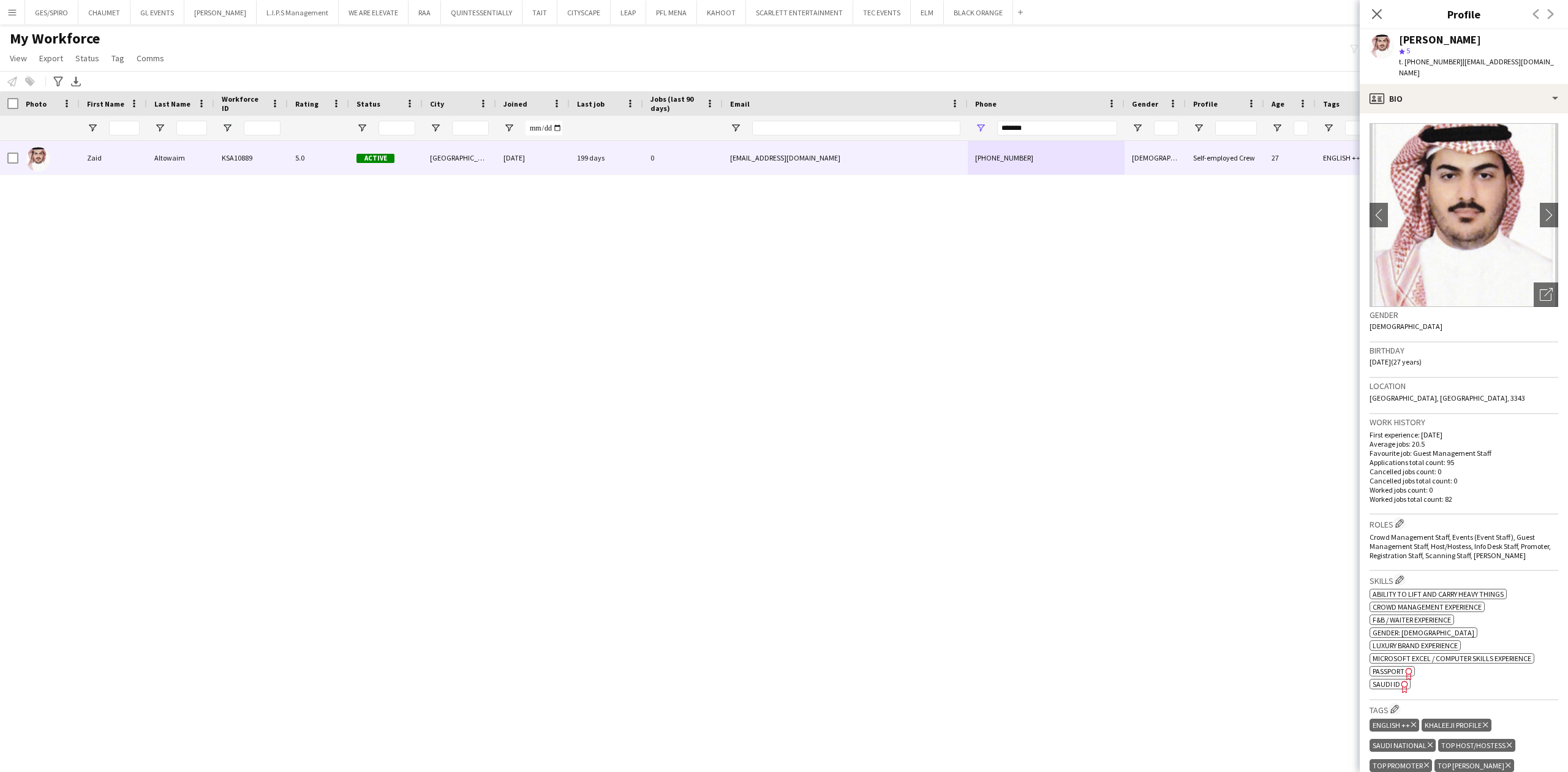
copy span "966539218182"
click at [1454, 60] on span "| zaidaltowaim@gmail.com" at bounding box center [1477, 66] width 155 height 20
drag, startPoint x: 1539, startPoint y: 60, endPoint x: 1457, endPoint y: 62, distance: 82.0
click at [1457, 62] on div "Zaid Altowaim star 5 t. +966539218182 | zaidaltowaim@gmail.com" at bounding box center [1464, 57] width 208 height 55
copy span "zaidaltowaim@gmail.com"
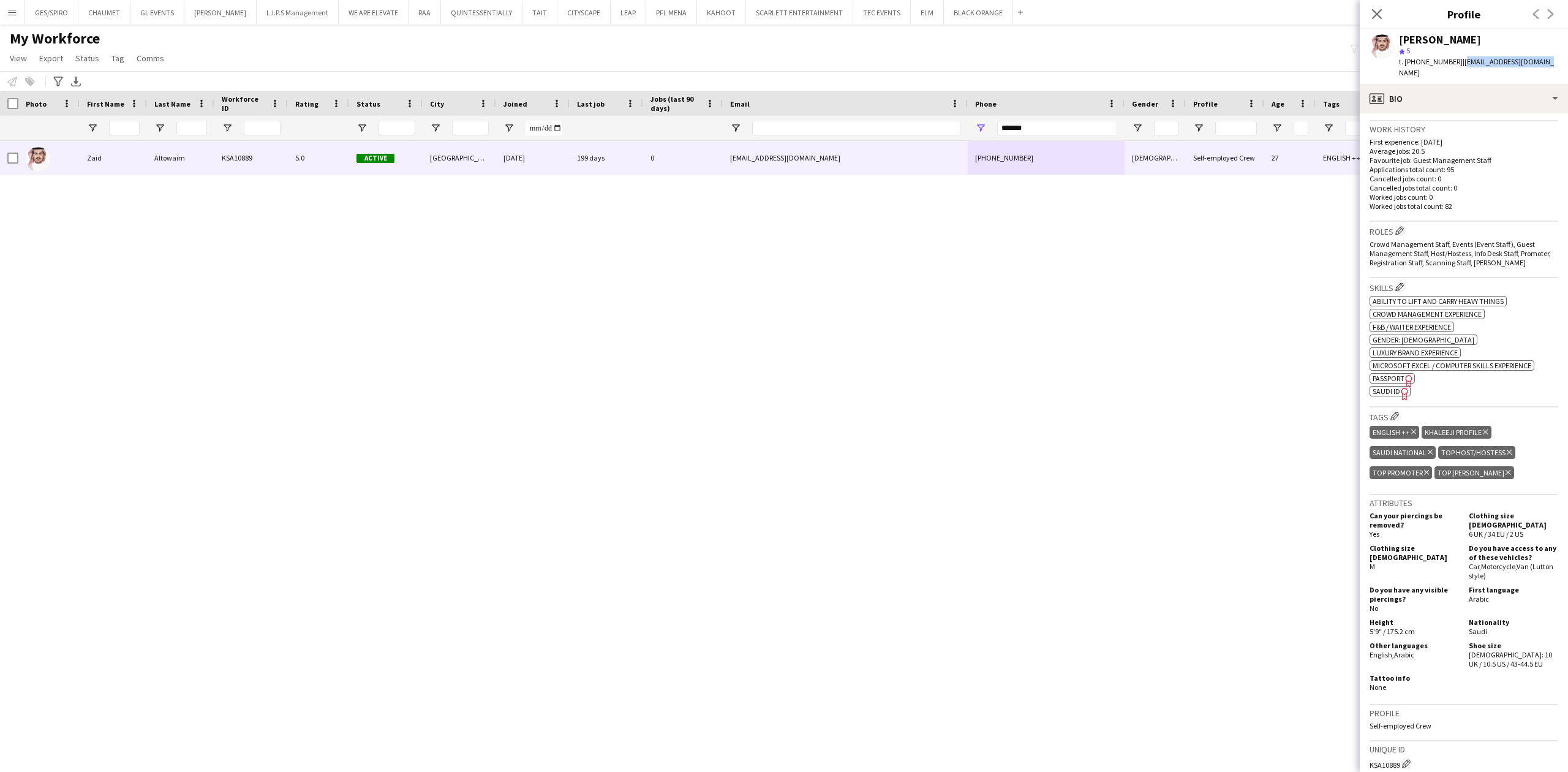
scroll to position [245, 0]
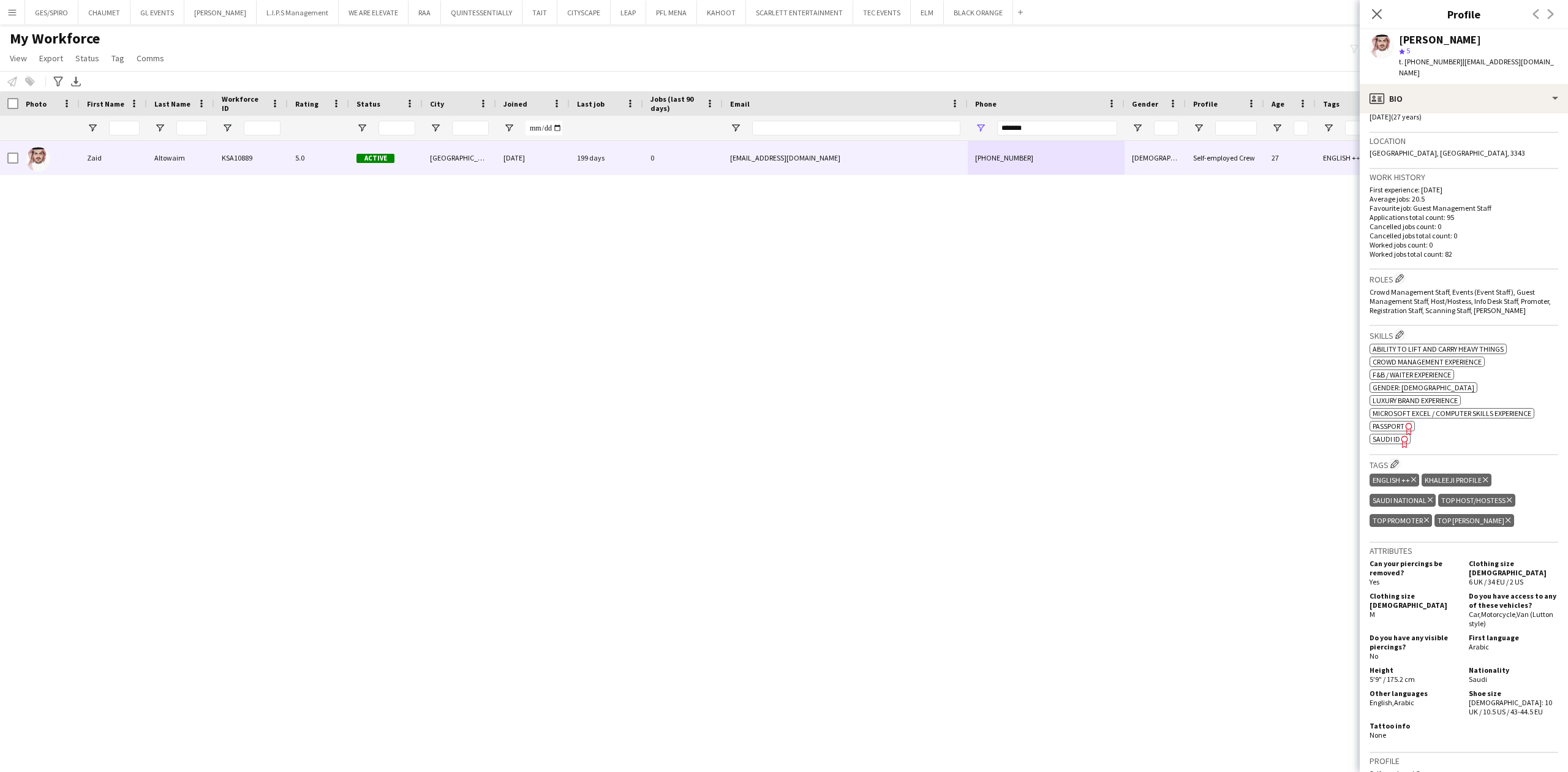
click at [1393, 434] on span "SAUDI ID" at bounding box center [1386, 438] width 27 height 9
drag, startPoint x: 1398, startPoint y: 37, endPoint x: 1481, endPoint y: 40, distance: 83.1
click at [1481, 40] on div "Zaid Altowaim star 5 t. +966539218182 | zaidaltowaim@gmail.com" at bounding box center [1464, 57] width 208 height 55
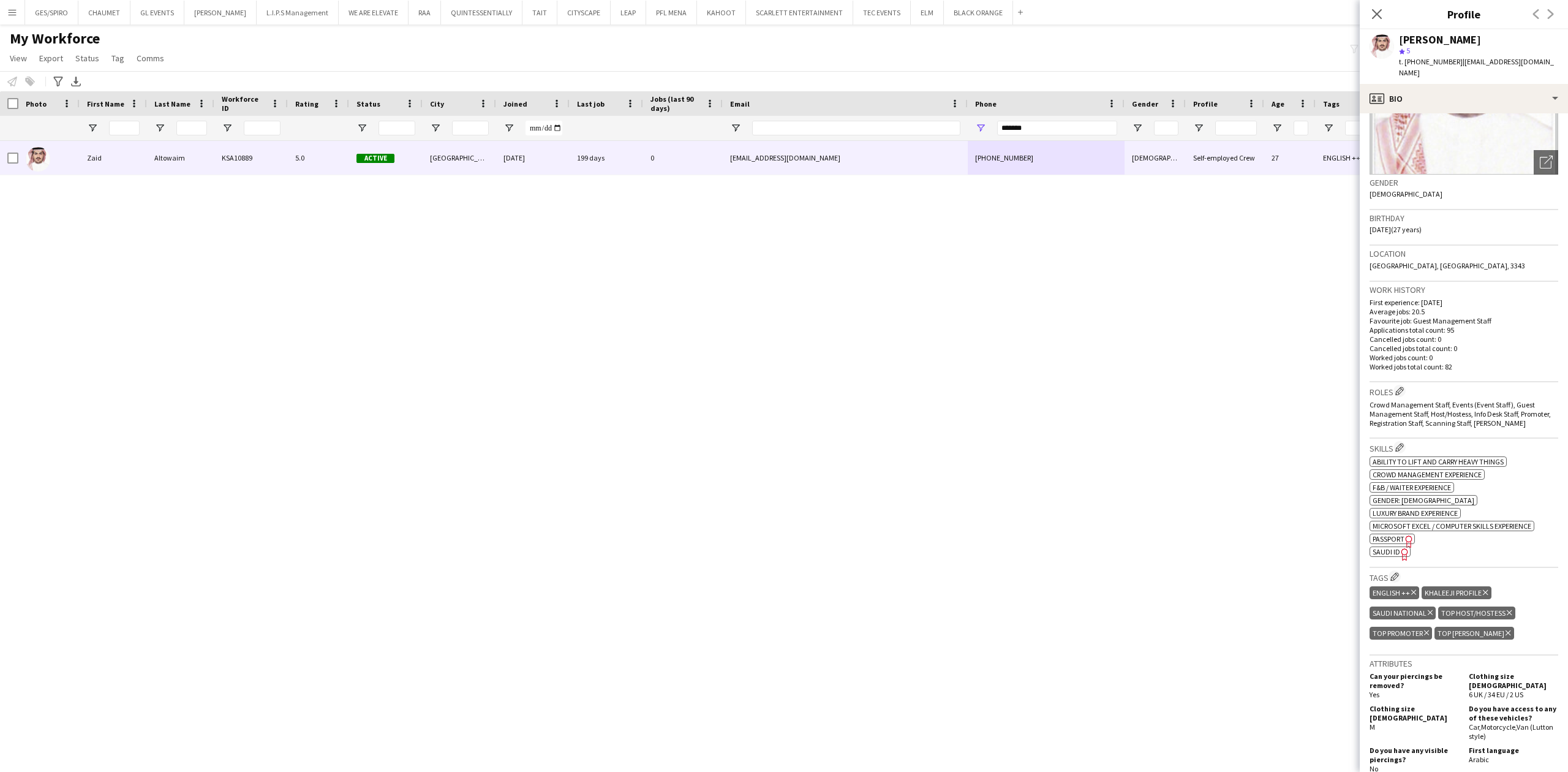
scroll to position [0, 0]
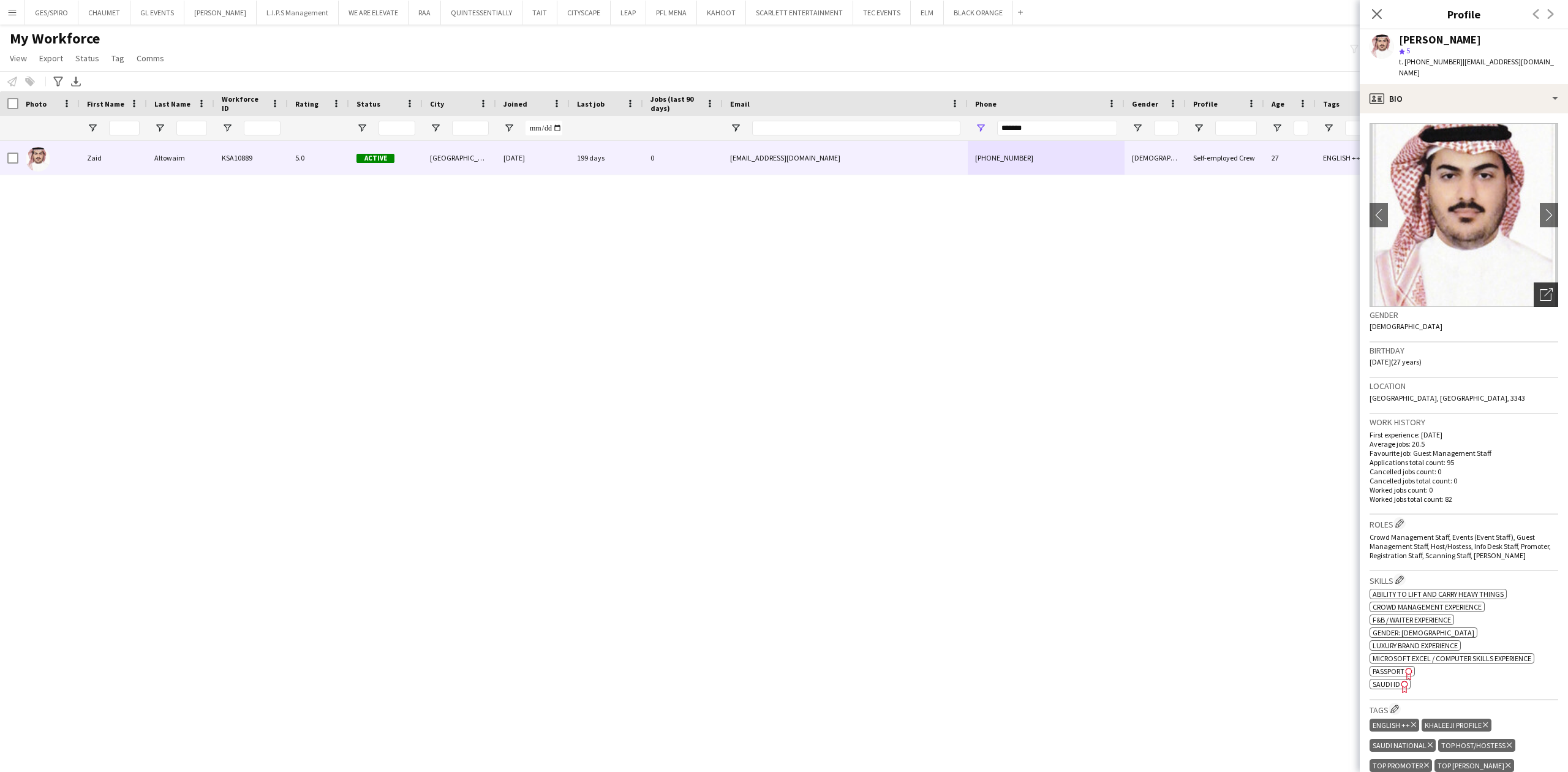
click at [1540, 288] on icon "Open photos pop-in" at bounding box center [1546, 294] width 13 height 13
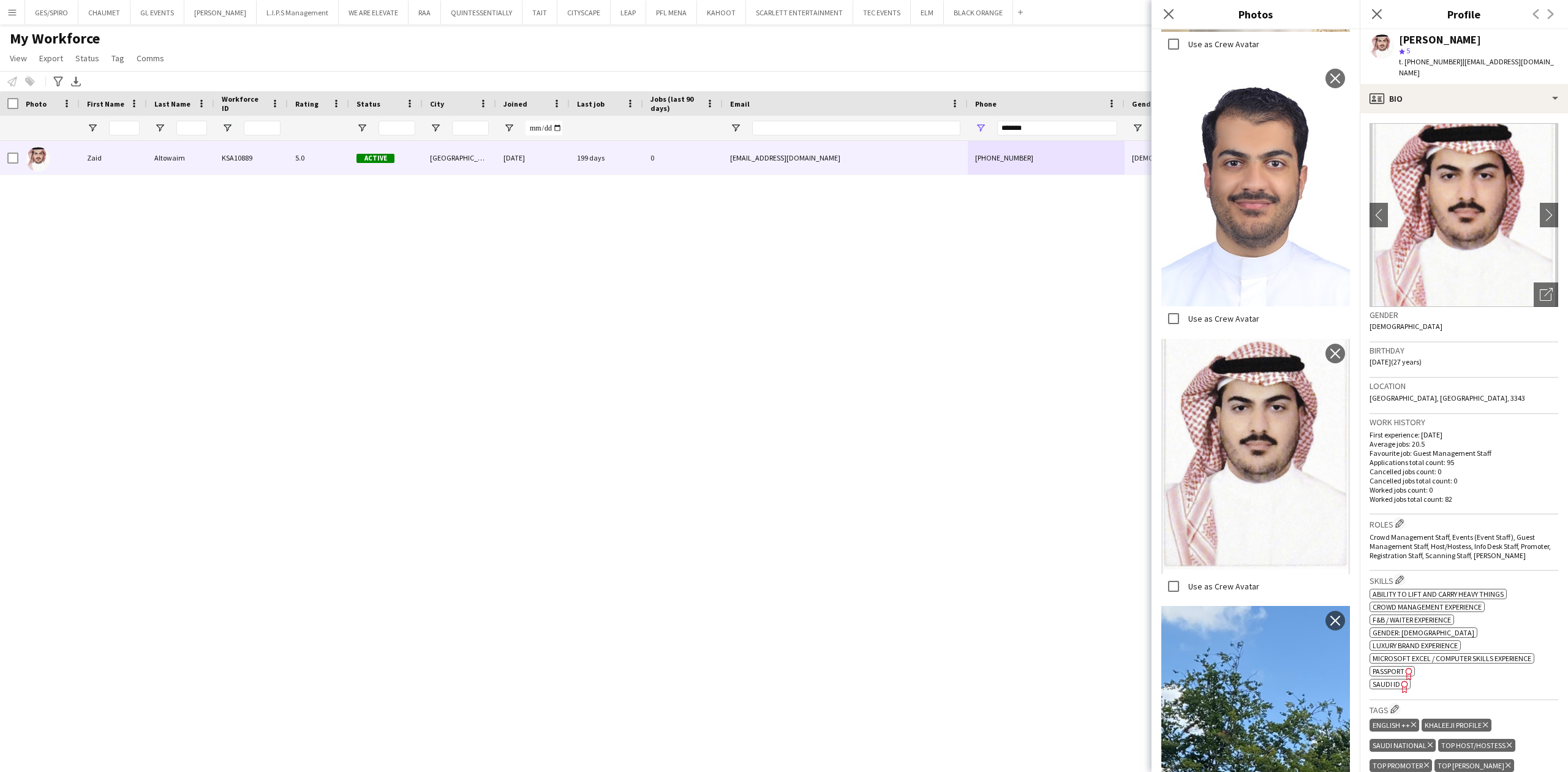
scroll to position [653, 0]
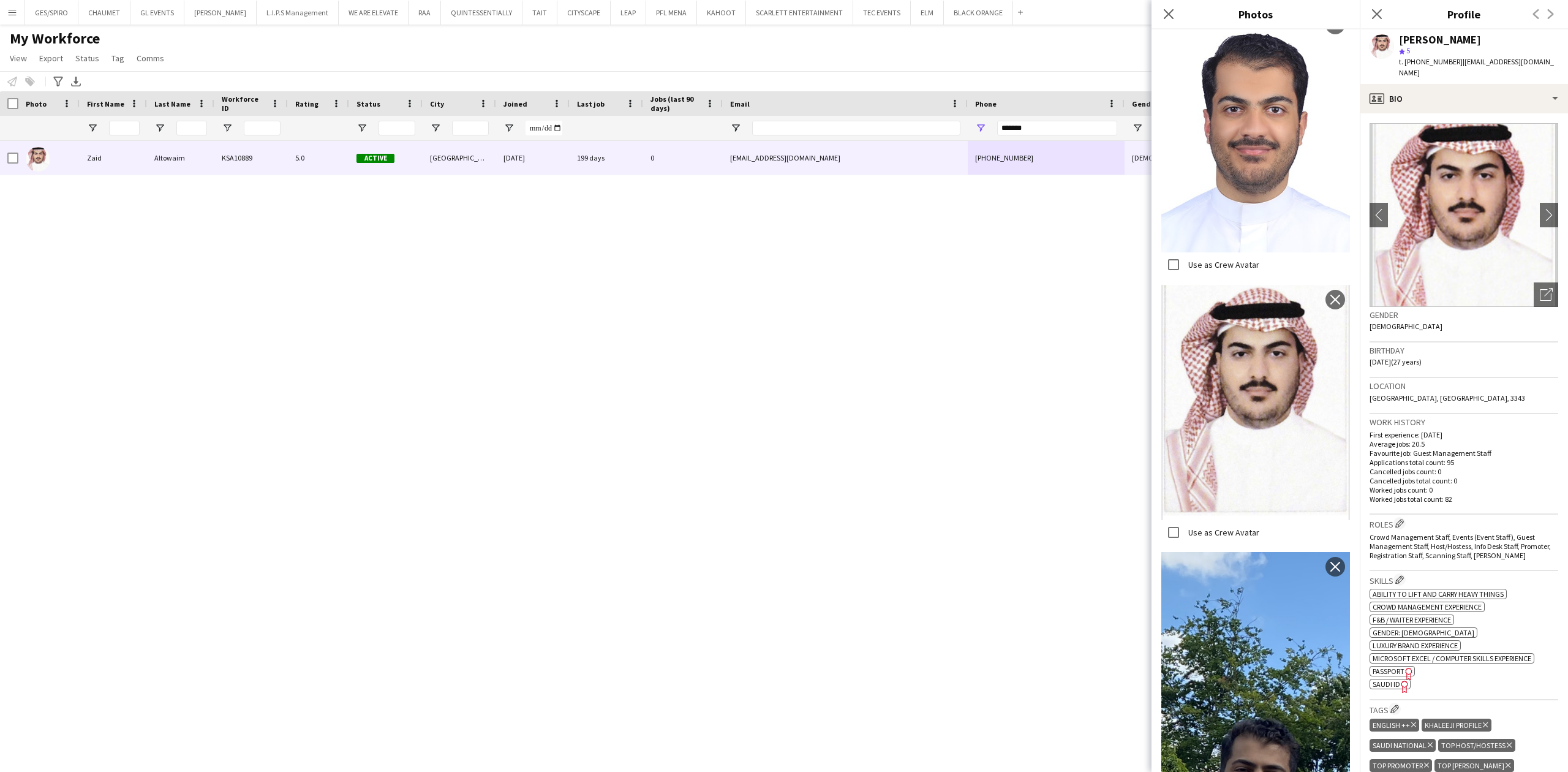
drag, startPoint x: 1397, startPoint y: 41, endPoint x: 1481, endPoint y: 39, distance: 84.0
click at [1481, 39] on div "Zaid Altowaim star 5 t. +966539218182 | zaidaltowaim@gmail.com" at bounding box center [1464, 57] width 208 height 55
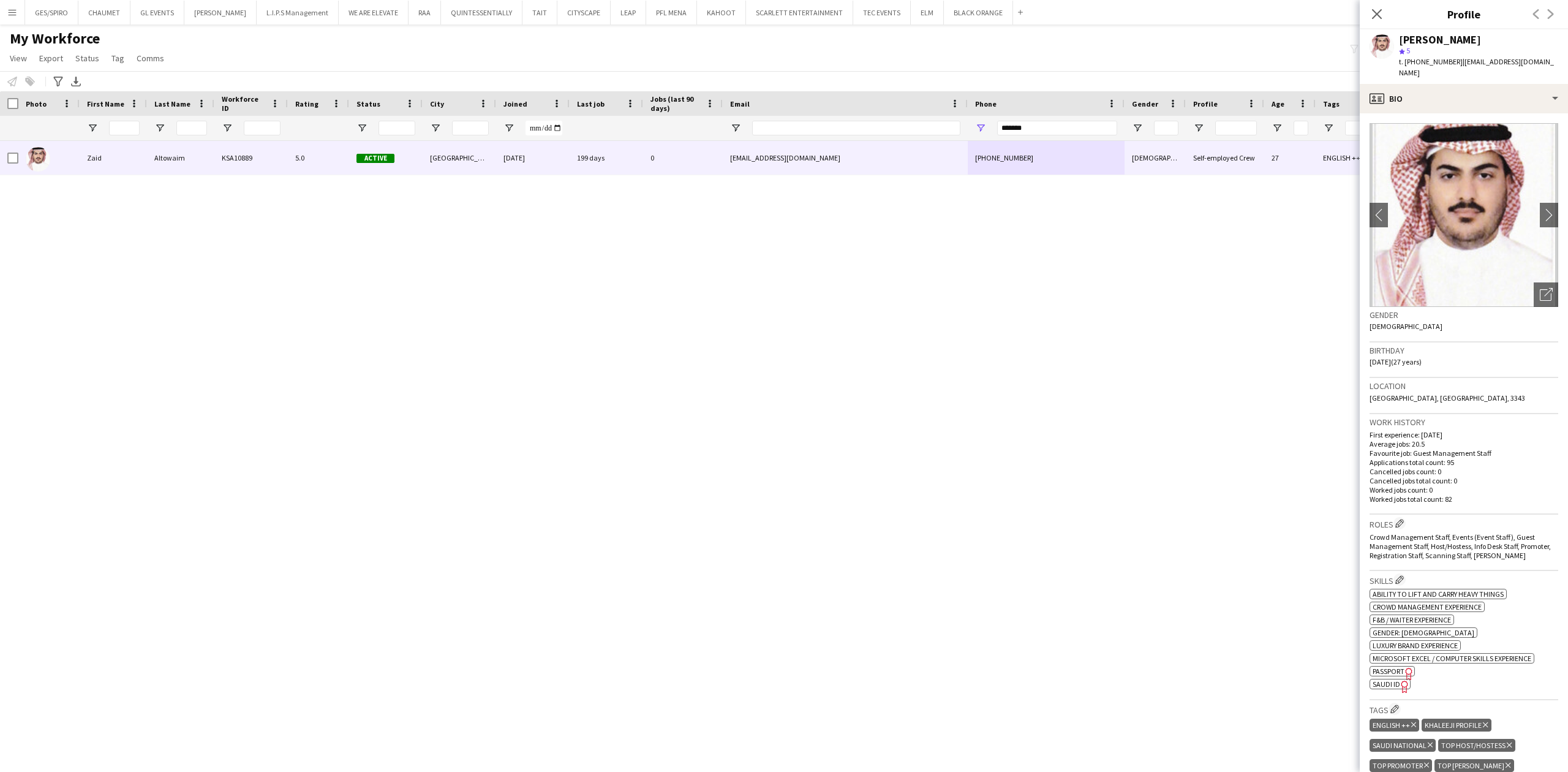
click at [1430, 62] on span "t. +966539218182" at bounding box center [1431, 61] width 64 height 9
click at [116, 130] on input "First Name Filter Input" at bounding box center [124, 128] width 31 height 15
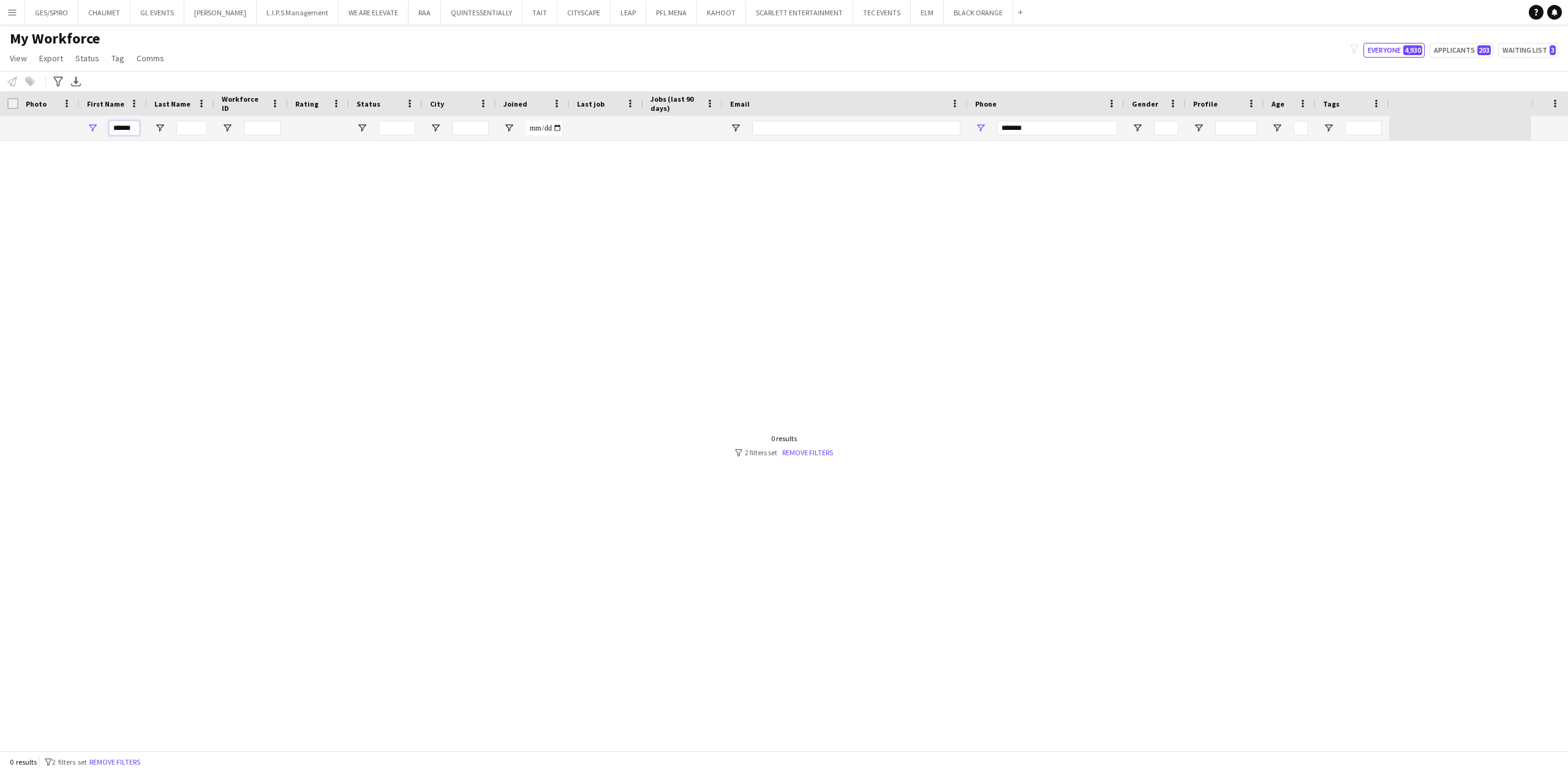
type input "******"
click at [197, 131] on input "Last Name Filter Input" at bounding box center [192, 128] width 31 height 15
type input "*******"
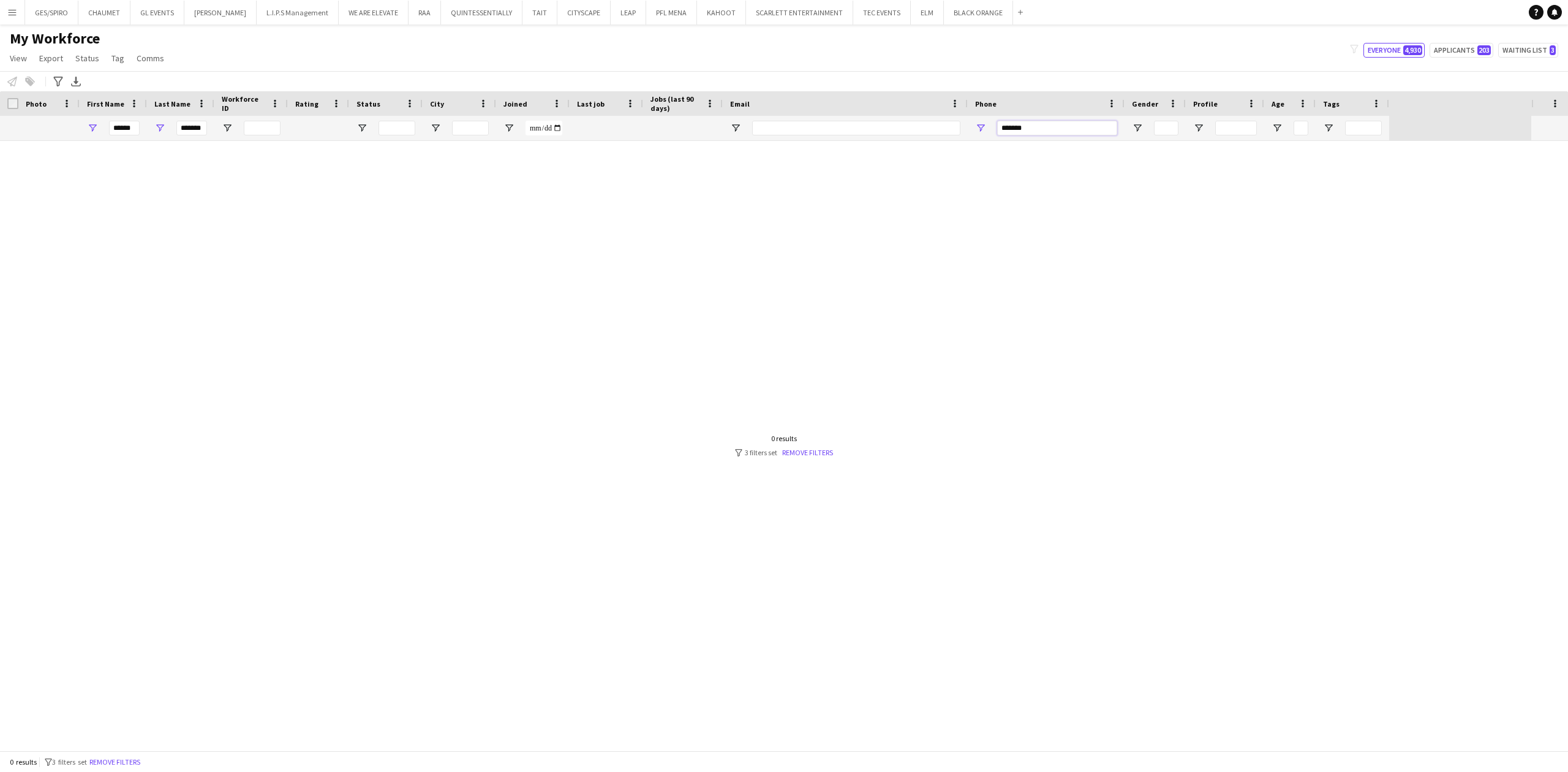
drag, startPoint x: 1064, startPoint y: 127, endPoint x: 852, endPoint y: 135, distance: 212.2
click at [859, 137] on div "****** *******" at bounding box center [694, 128] width 1390 height 24
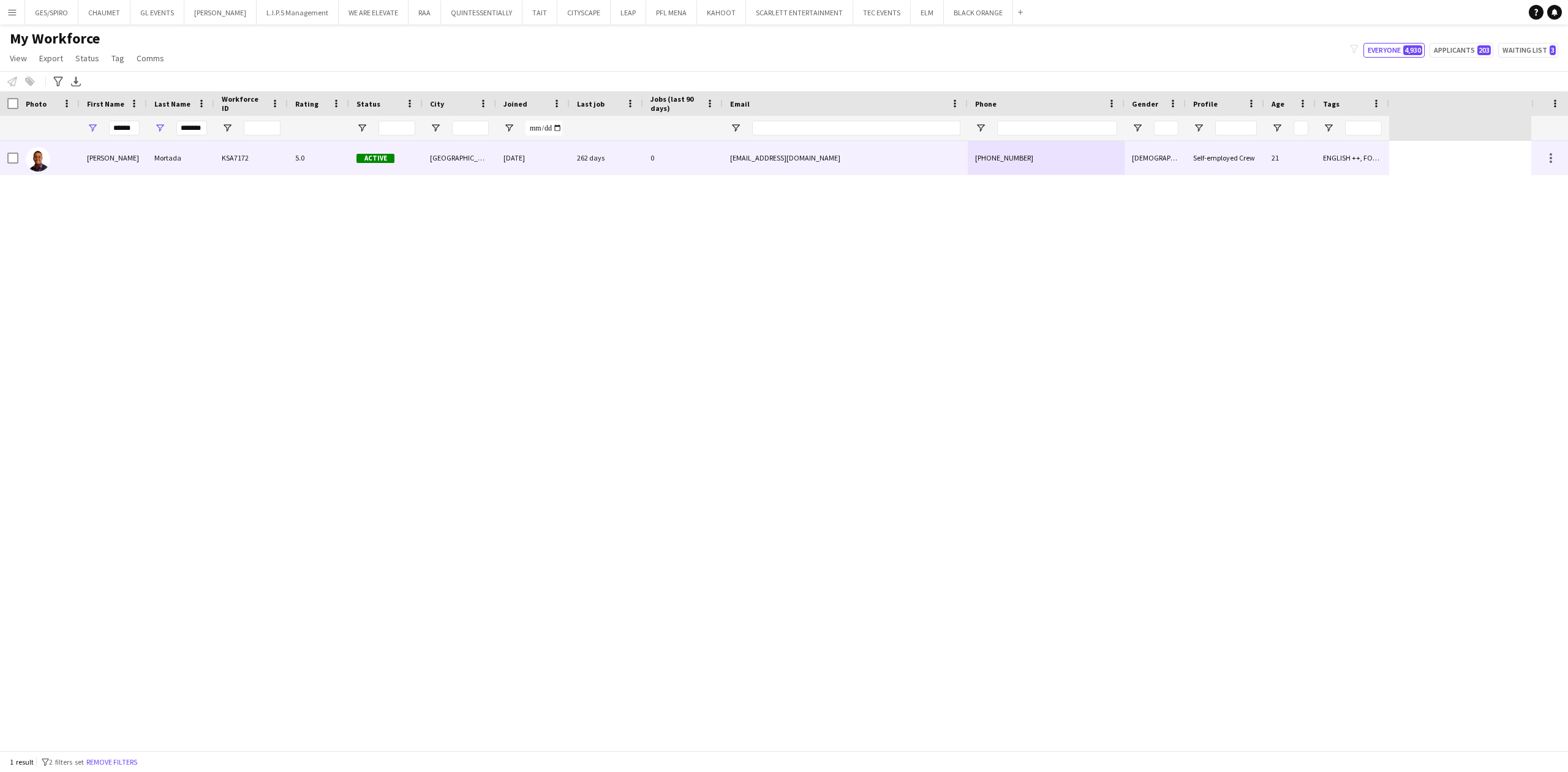
click at [275, 158] on div "KSA7172" at bounding box center [251, 157] width 73 height 34
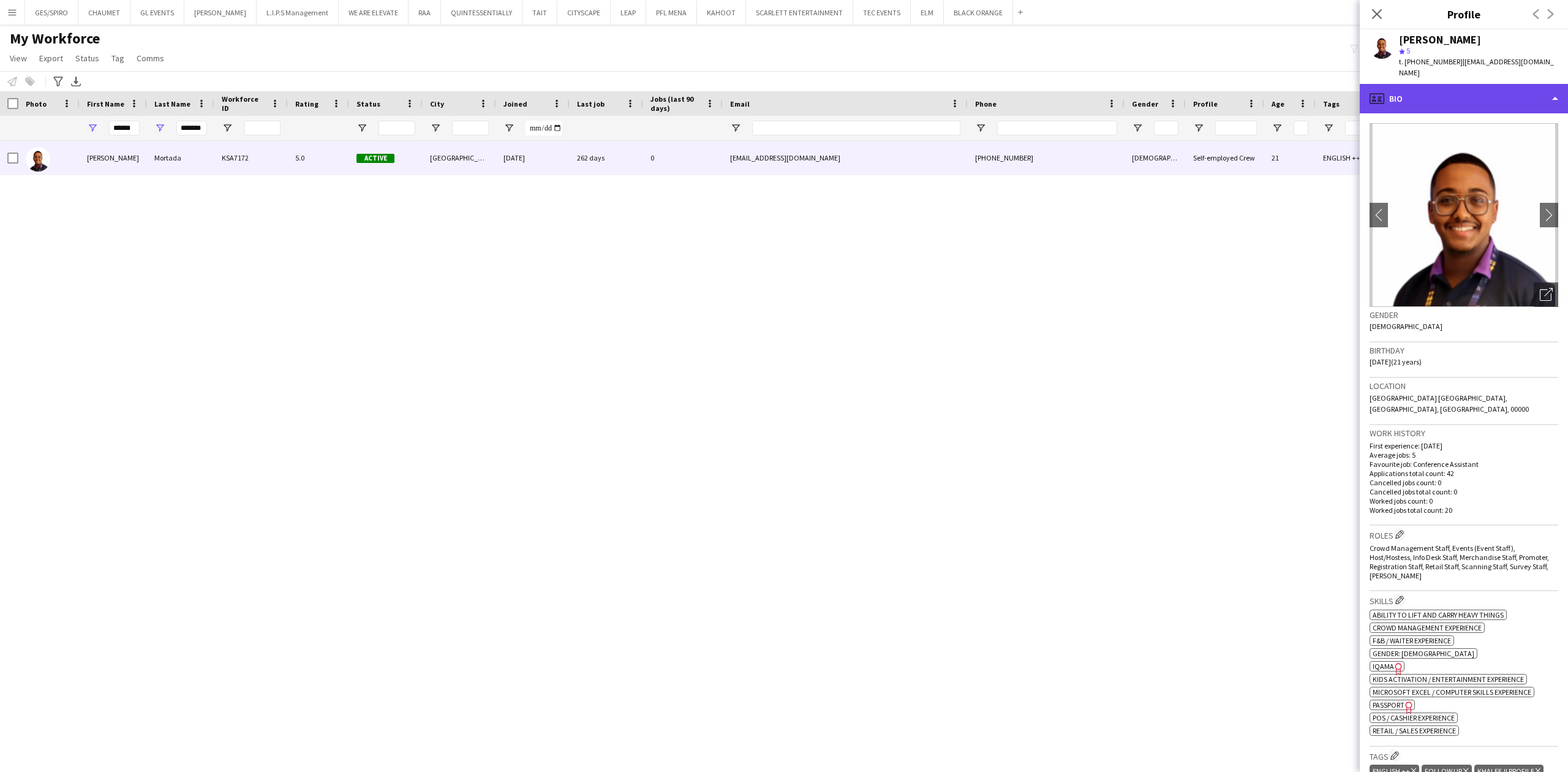
click at [1478, 91] on div "profile Bio" at bounding box center [1464, 99] width 208 height 29
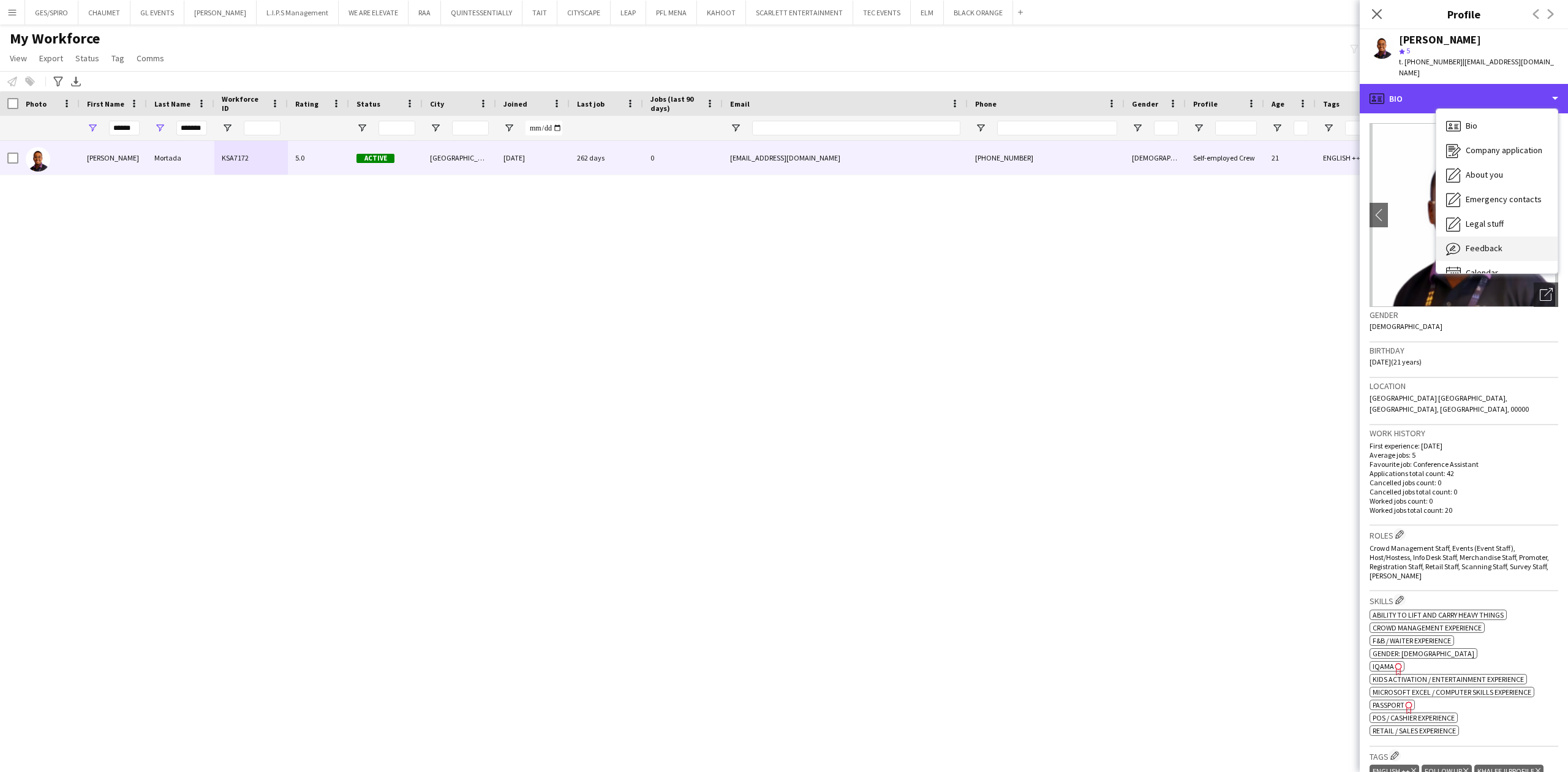
scroll to position [17, 0]
click at [1495, 244] on div "Calendar Calendar" at bounding box center [1497, 256] width 121 height 24
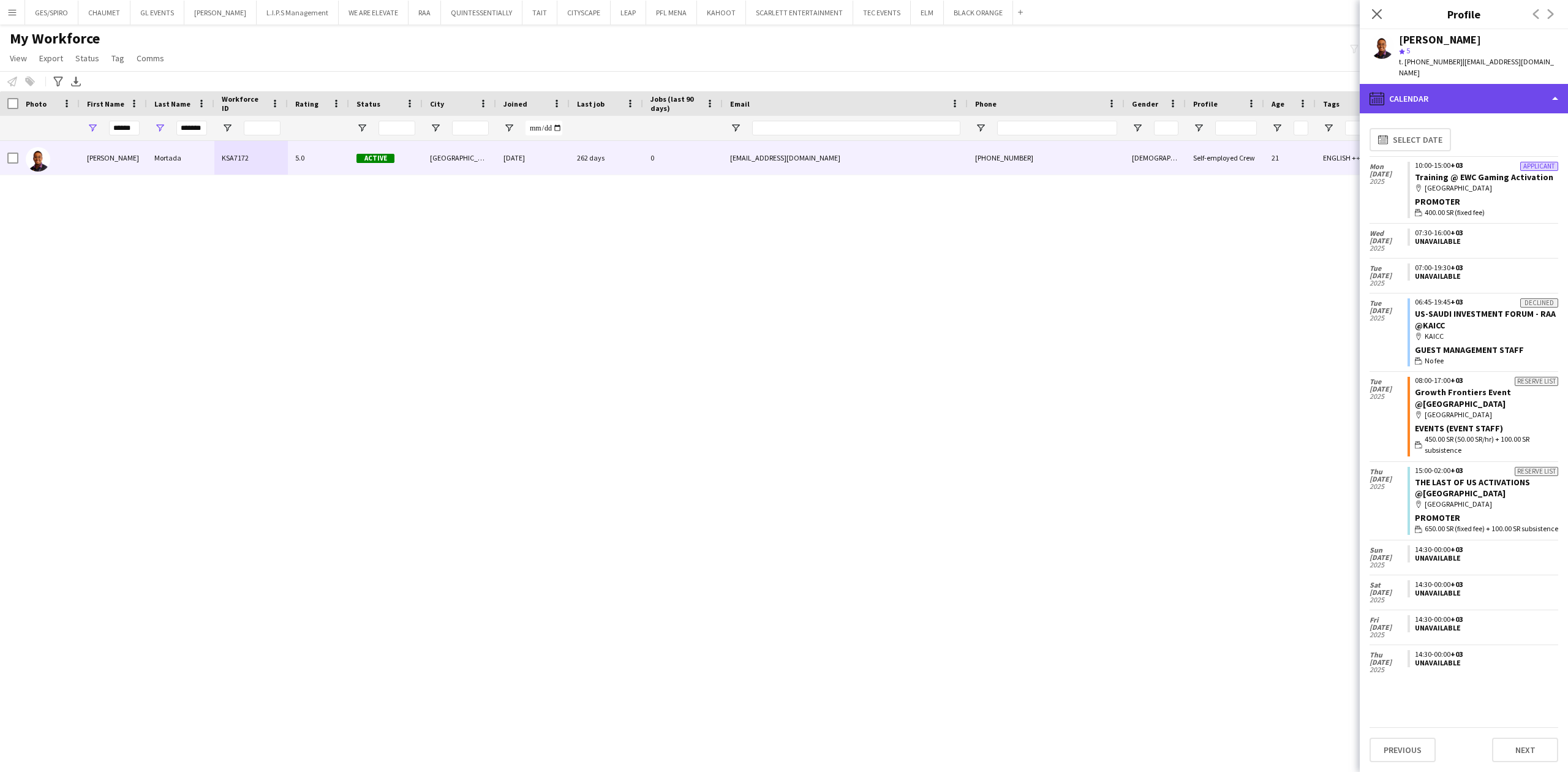
click at [1485, 87] on div "calendar-full Calendar" at bounding box center [1464, 99] width 208 height 29
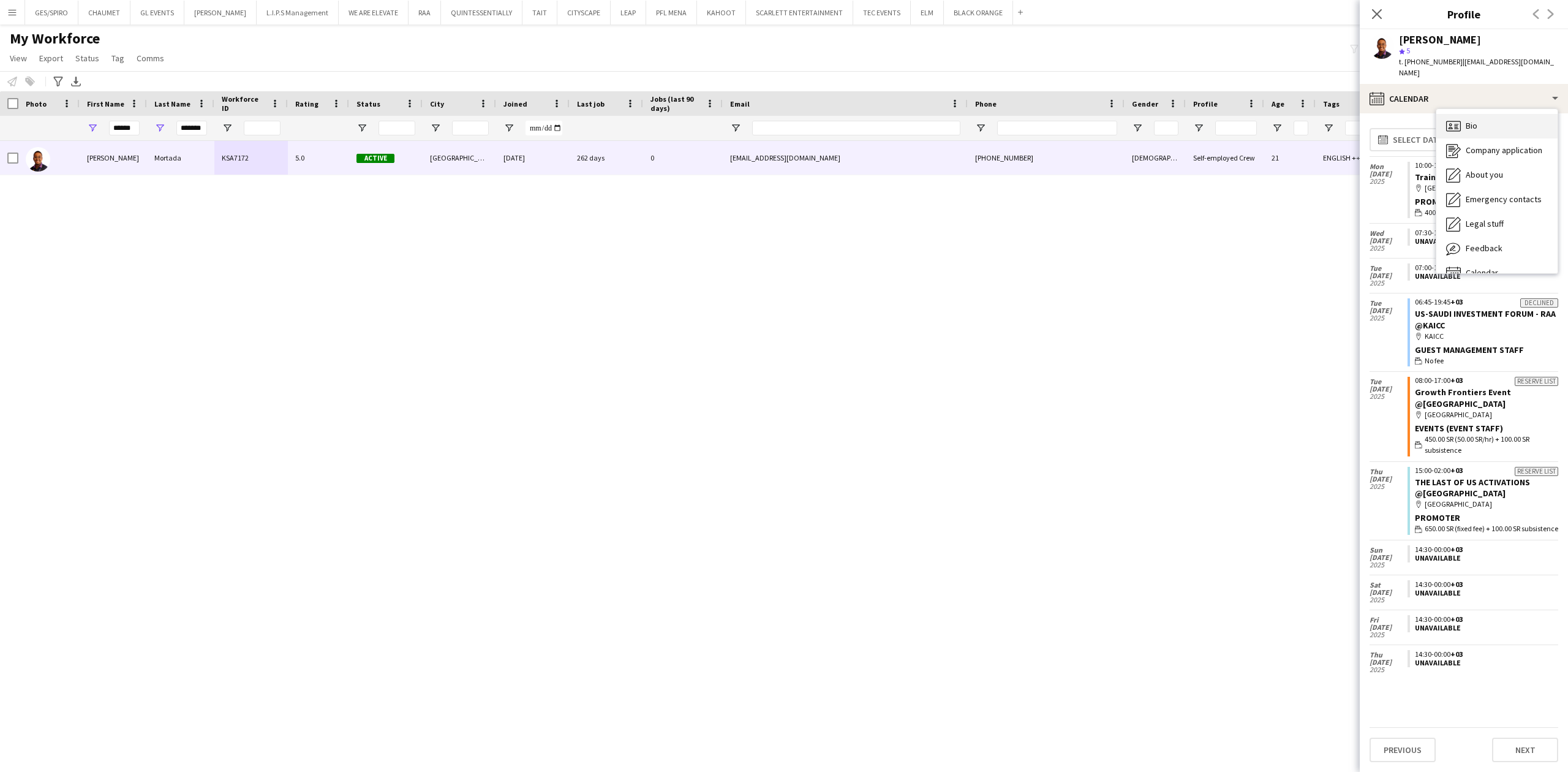
click at [1506, 114] on div "Bio Bio" at bounding box center [1497, 126] width 121 height 24
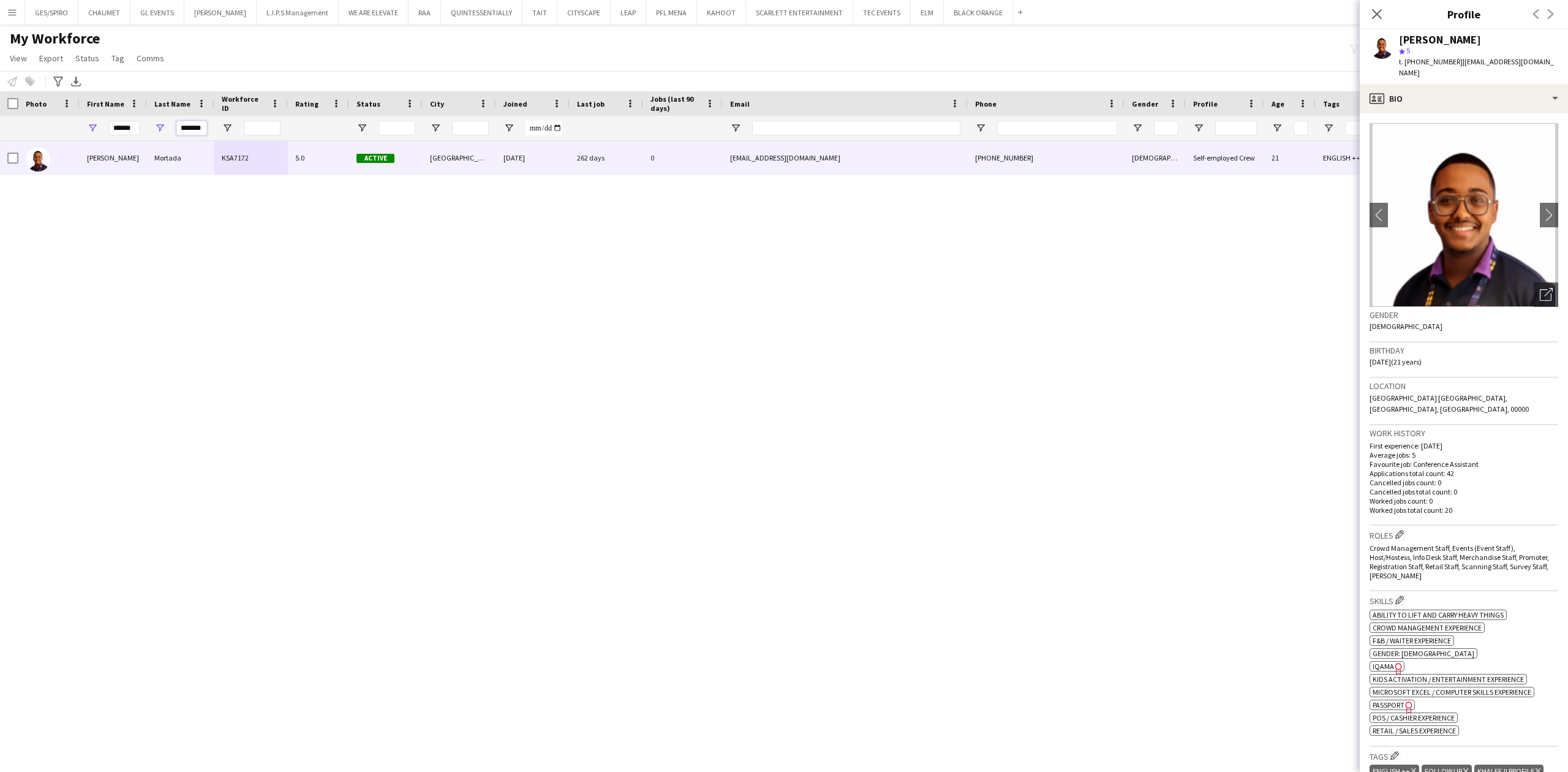
click at [201, 130] on input "*******" at bounding box center [192, 128] width 31 height 15
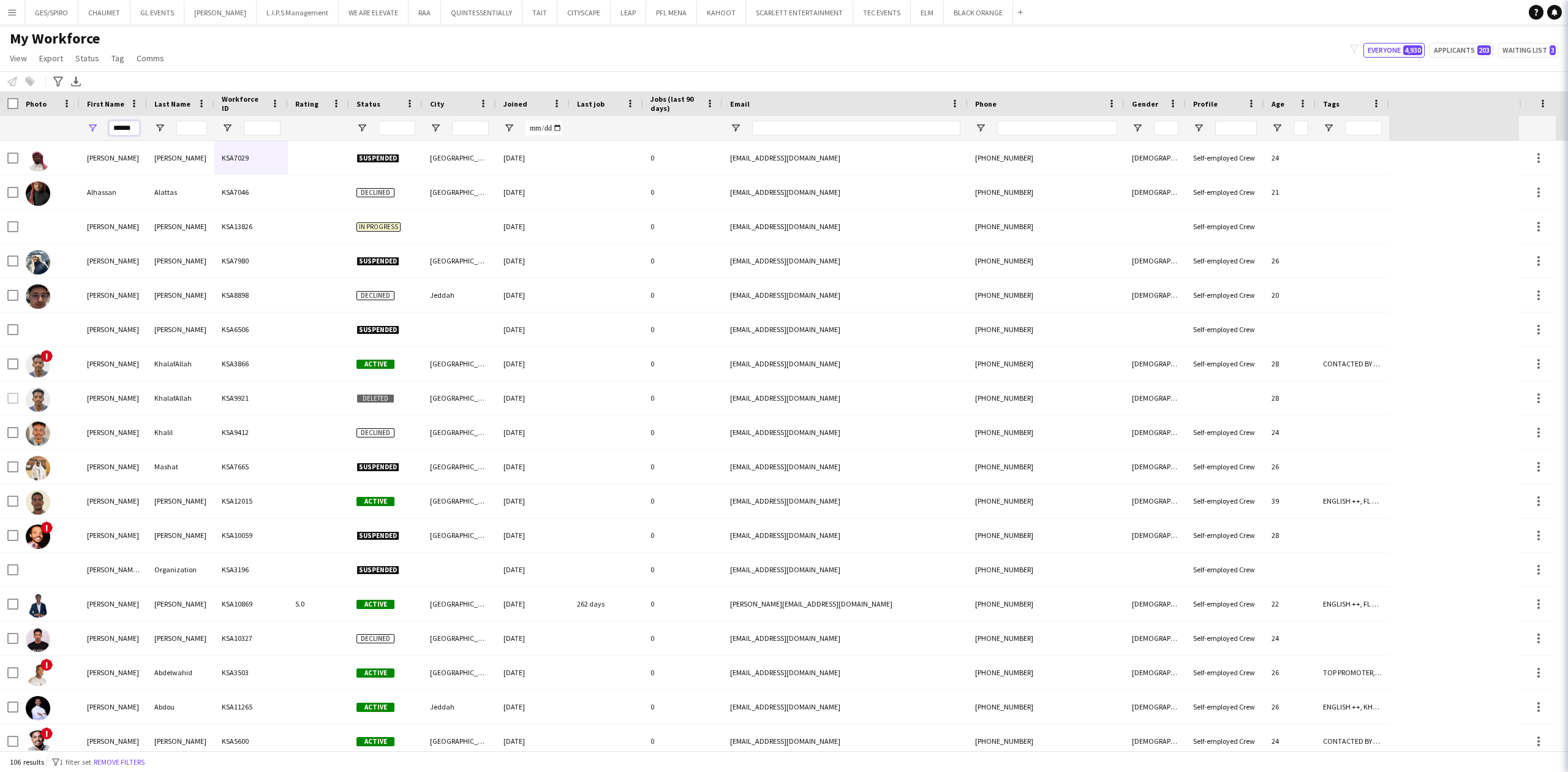
click at [125, 121] on input "******" at bounding box center [124, 128] width 31 height 15
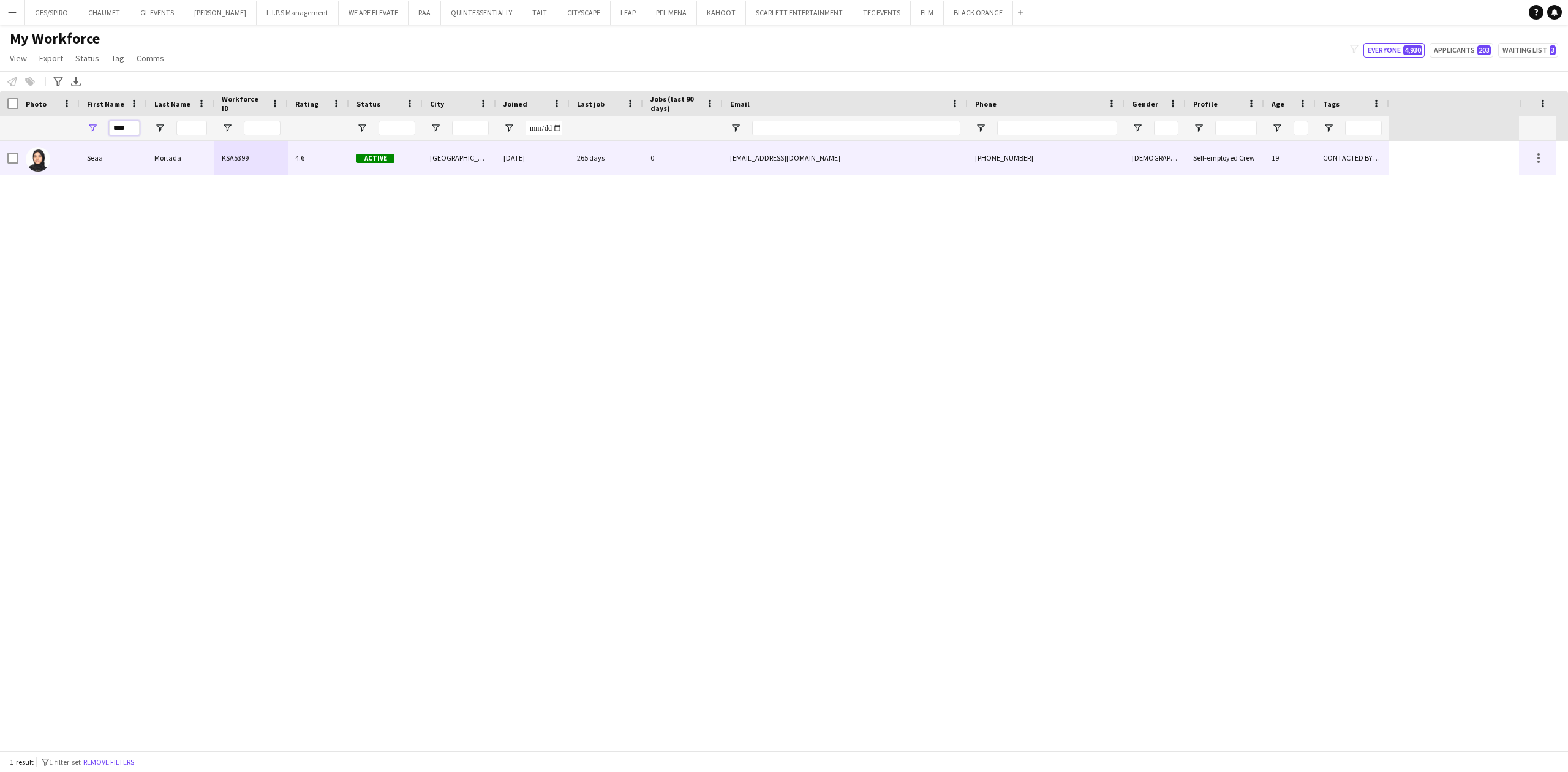
type input "****"
click at [218, 170] on div "KSA5399" at bounding box center [251, 157] width 73 height 34
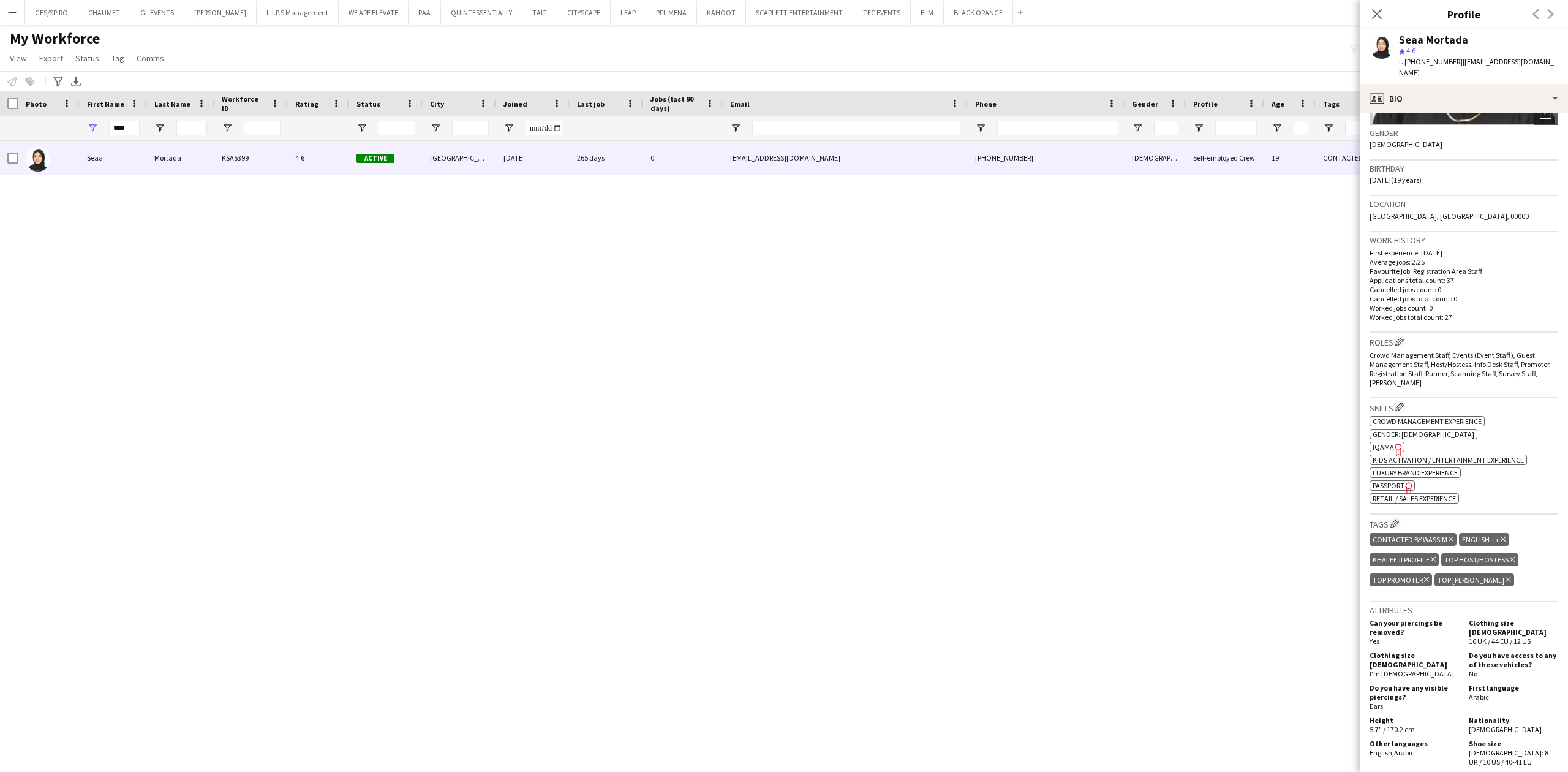
scroll to position [327, 0]
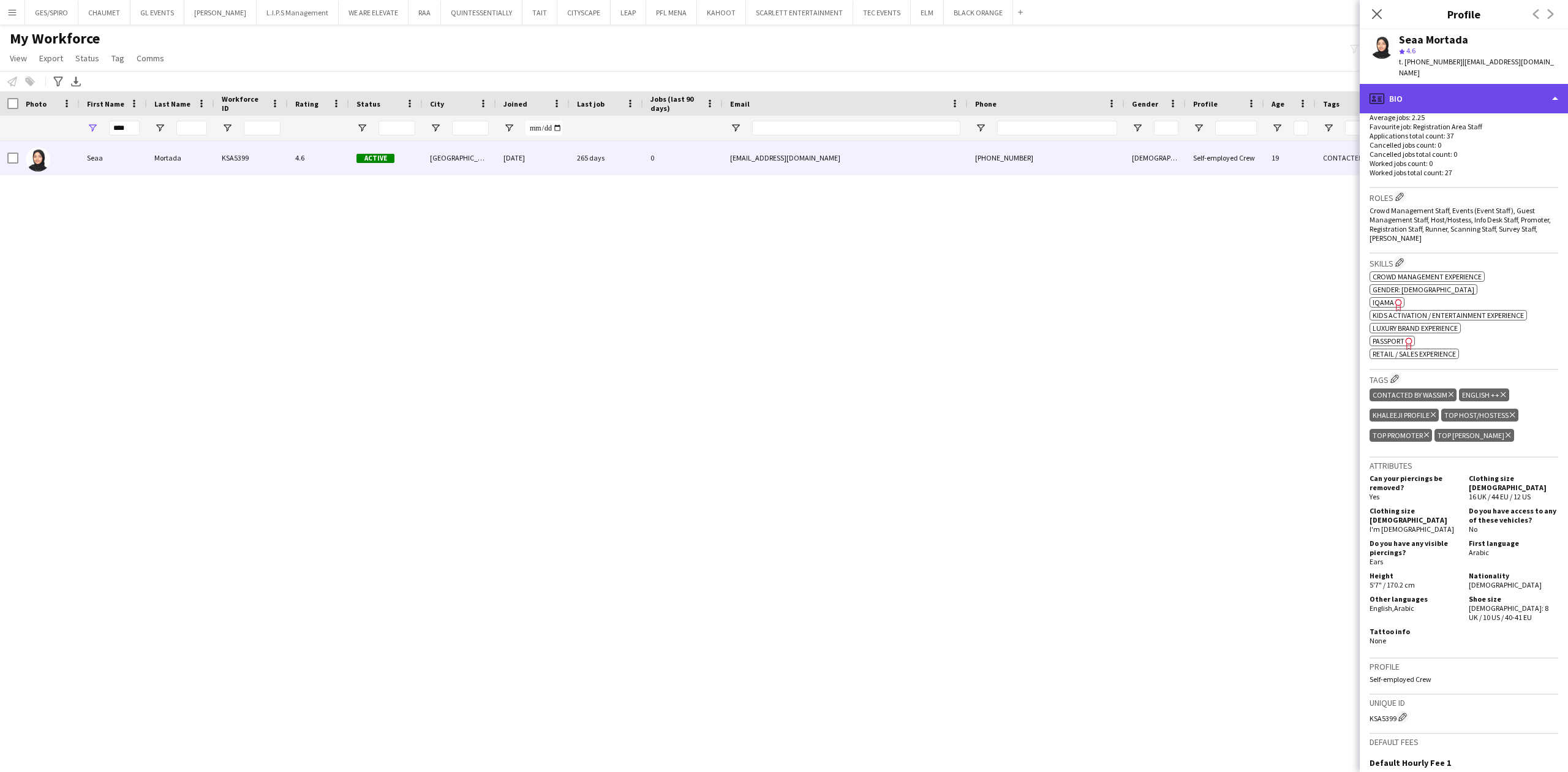
click at [1461, 85] on div "profile Bio" at bounding box center [1464, 99] width 208 height 29
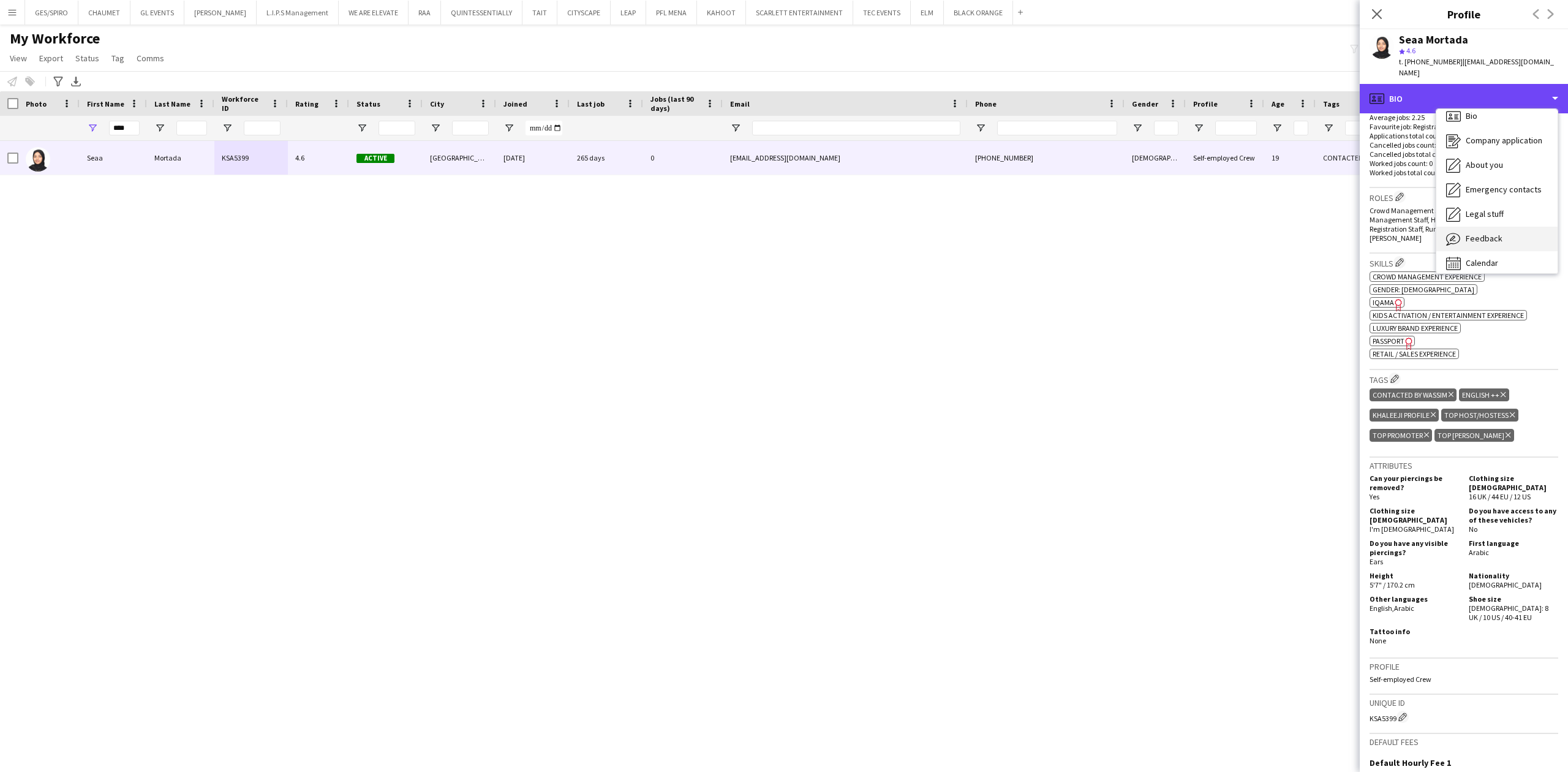
scroll to position [17, 0]
click at [1488, 244] on div "Calendar Calendar" at bounding box center [1497, 256] width 121 height 24
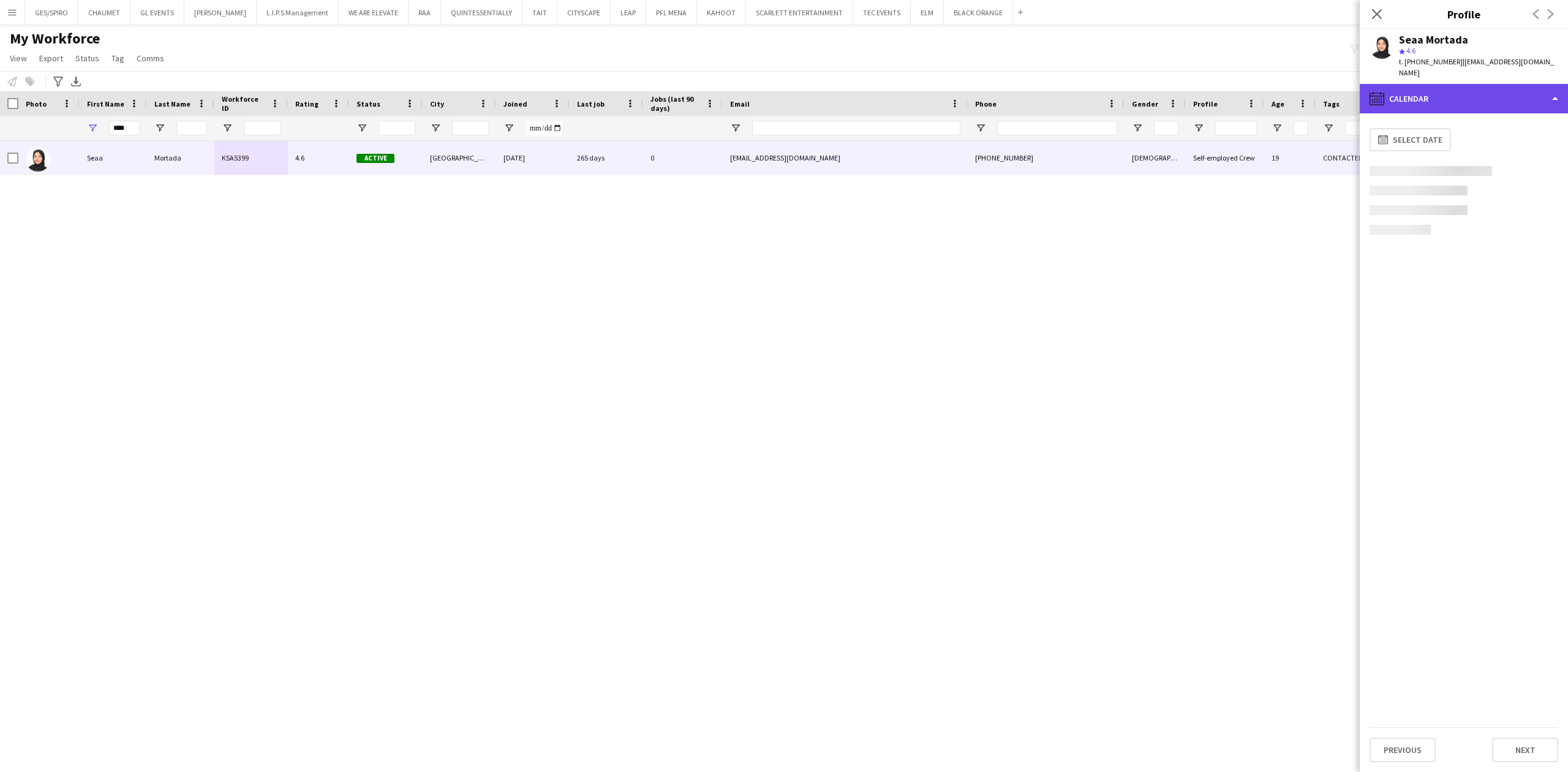
click at [1475, 96] on div "calendar-full Calendar" at bounding box center [1464, 99] width 208 height 29
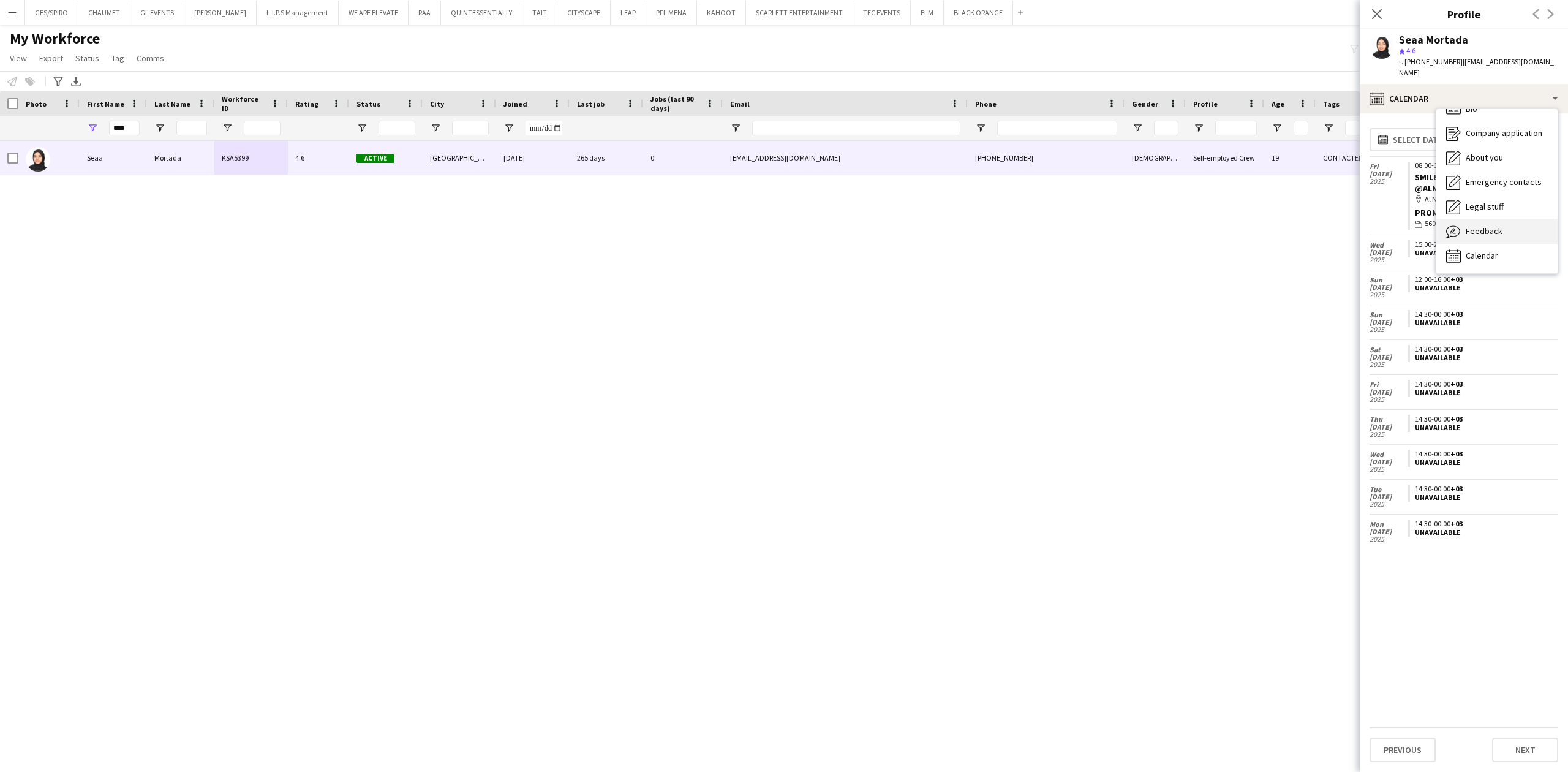
click at [1504, 220] on div "Feedback Feedback" at bounding box center [1497, 231] width 121 height 24
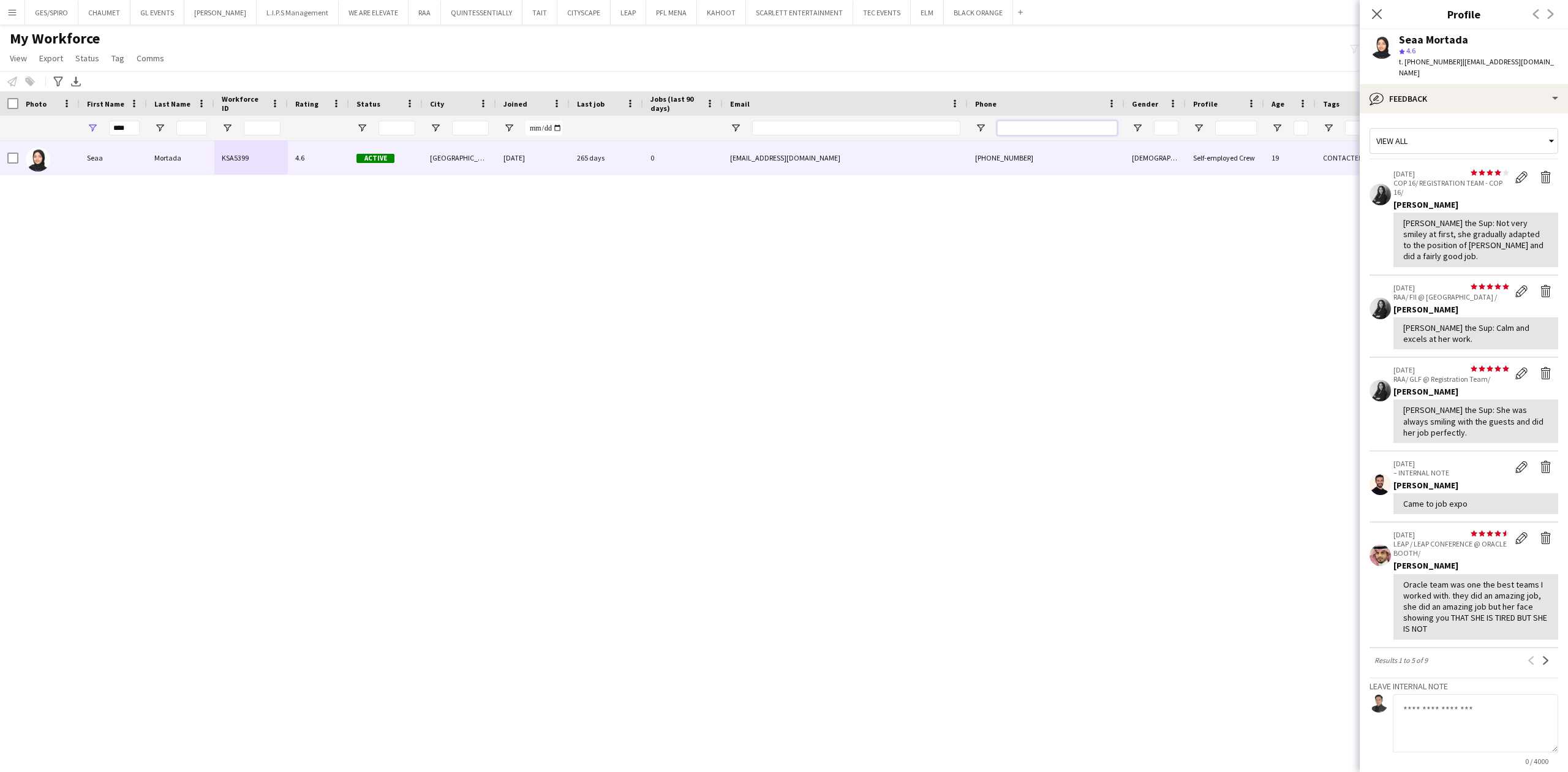
click at [1030, 129] on input "Phone Filter Input" at bounding box center [1057, 128] width 120 height 15
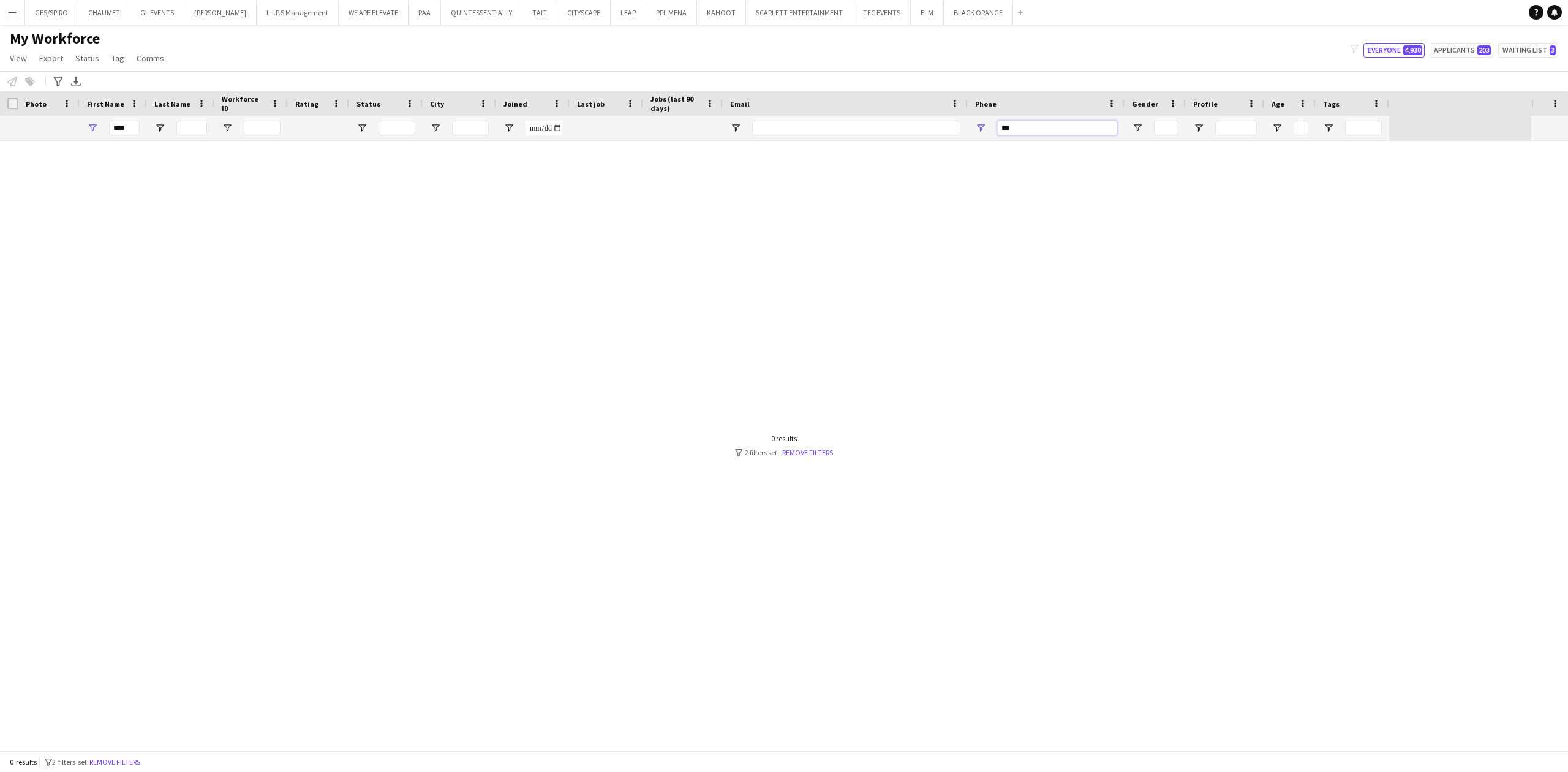
type input "***"
drag, startPoint x: 129, startPoint y: 129, endPoint x: -44, endPoint y: 129, distance: 173.0
click at [0, 129] on html "Menu Boards Boards Boards All jobs Status Workforce Workforce My Workforce Recr…" at bounding box center [784, 386] width 1568 height 772
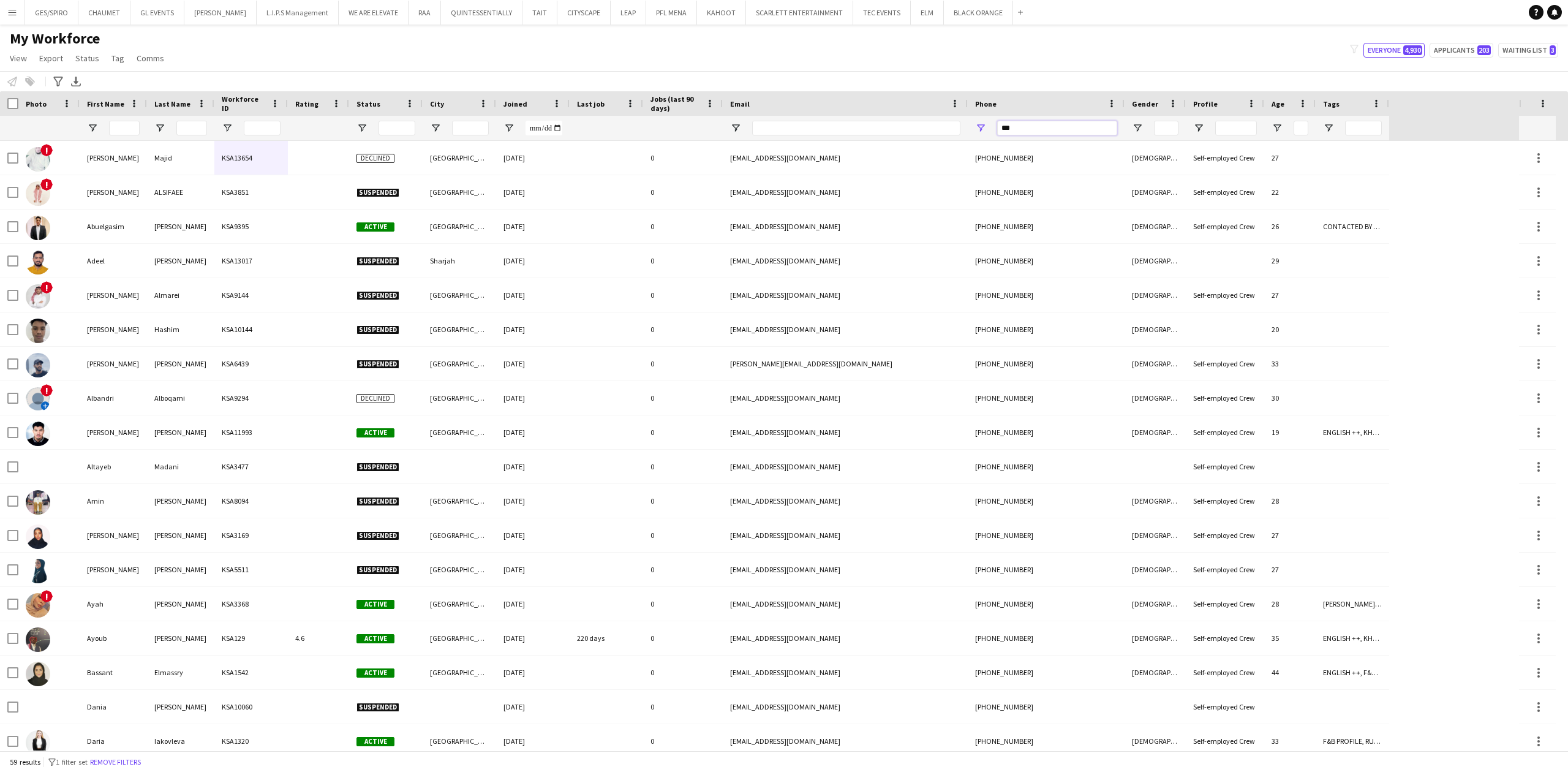
click at [1067, 128] on input "***" at bounding box center [1057, 128] width 120 height 15
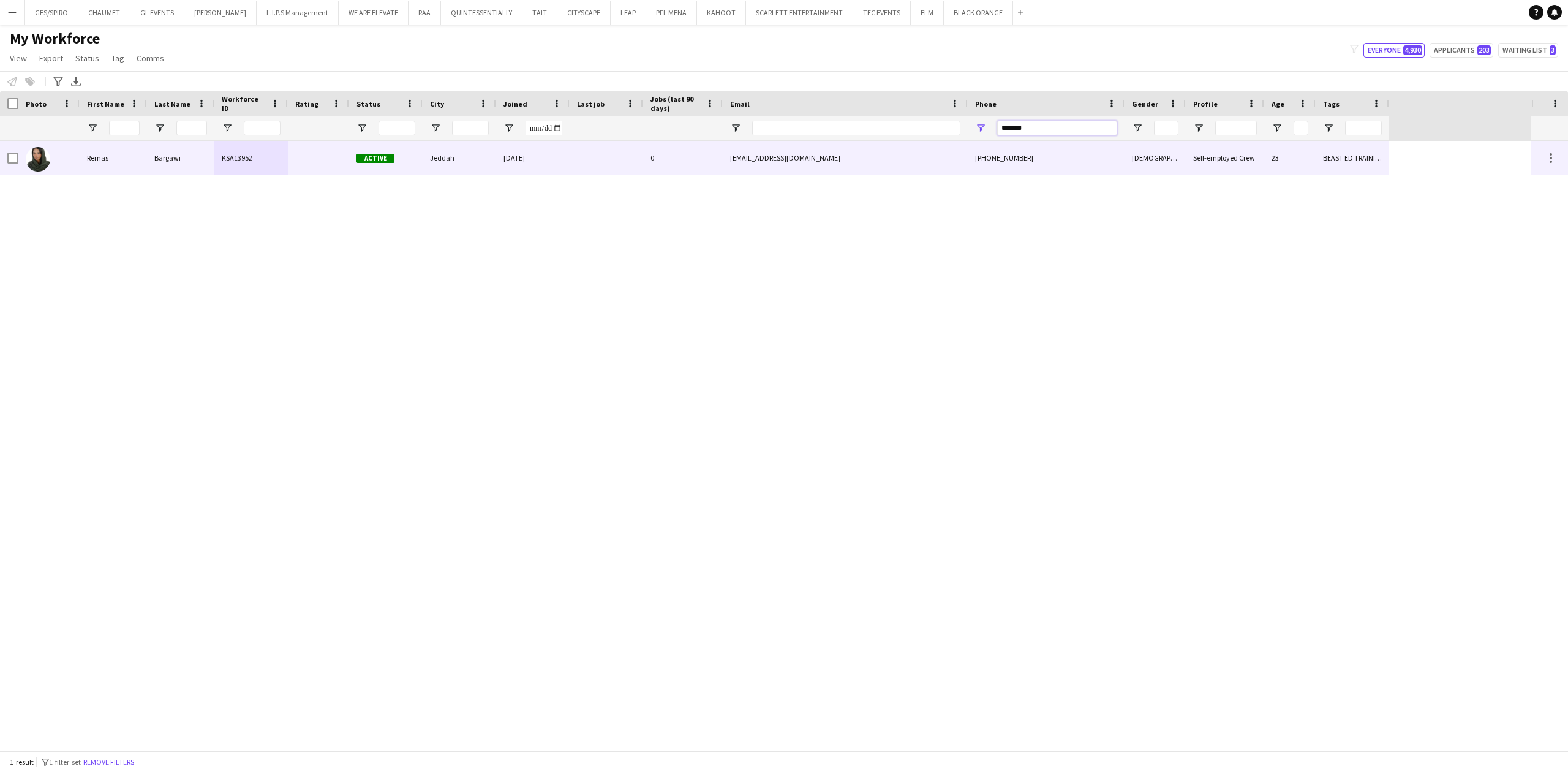
type input "*******"
click at [844, 160] on div "live2063@gmail.com" at bounding box center [846, 157] width 245 height 34
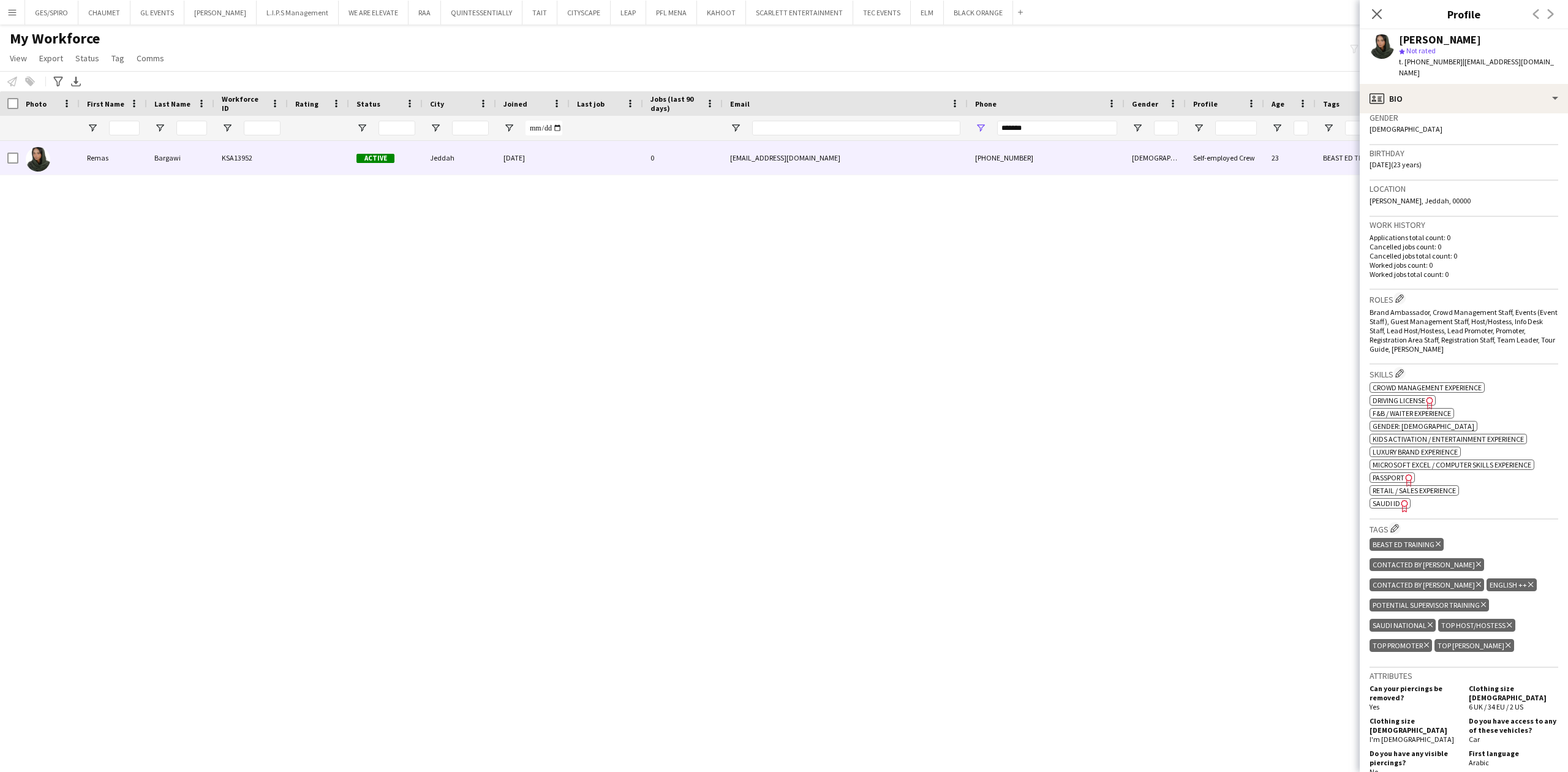
scroll to position [0, 0]
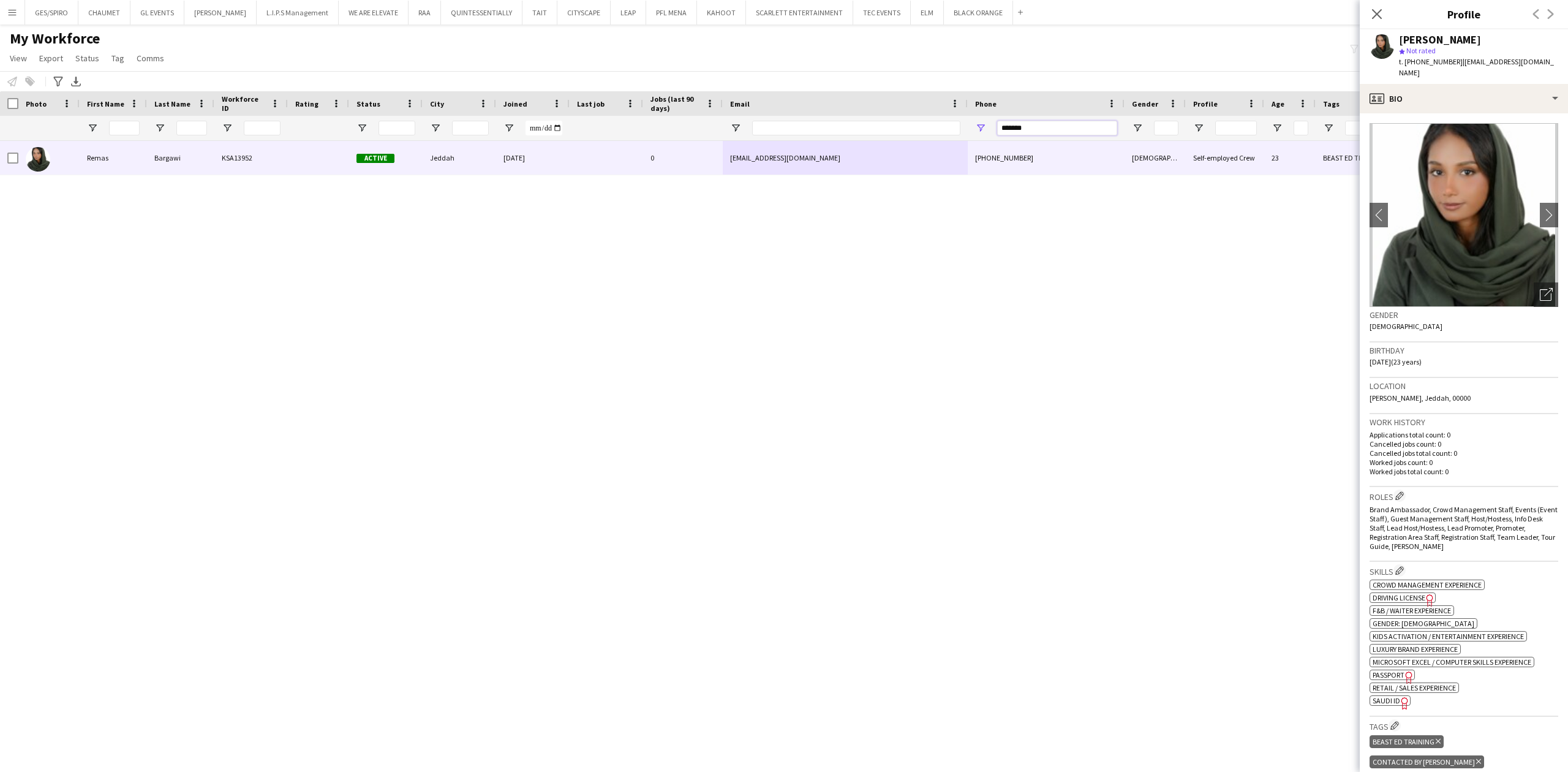
drag, startPoint x: 1067, startPoint y: 126, endPoint x: 947, endPoint y: 133, distance: 120.2
click at [947, 133] on div at bounding box center [694, 128] width 1390 height 24
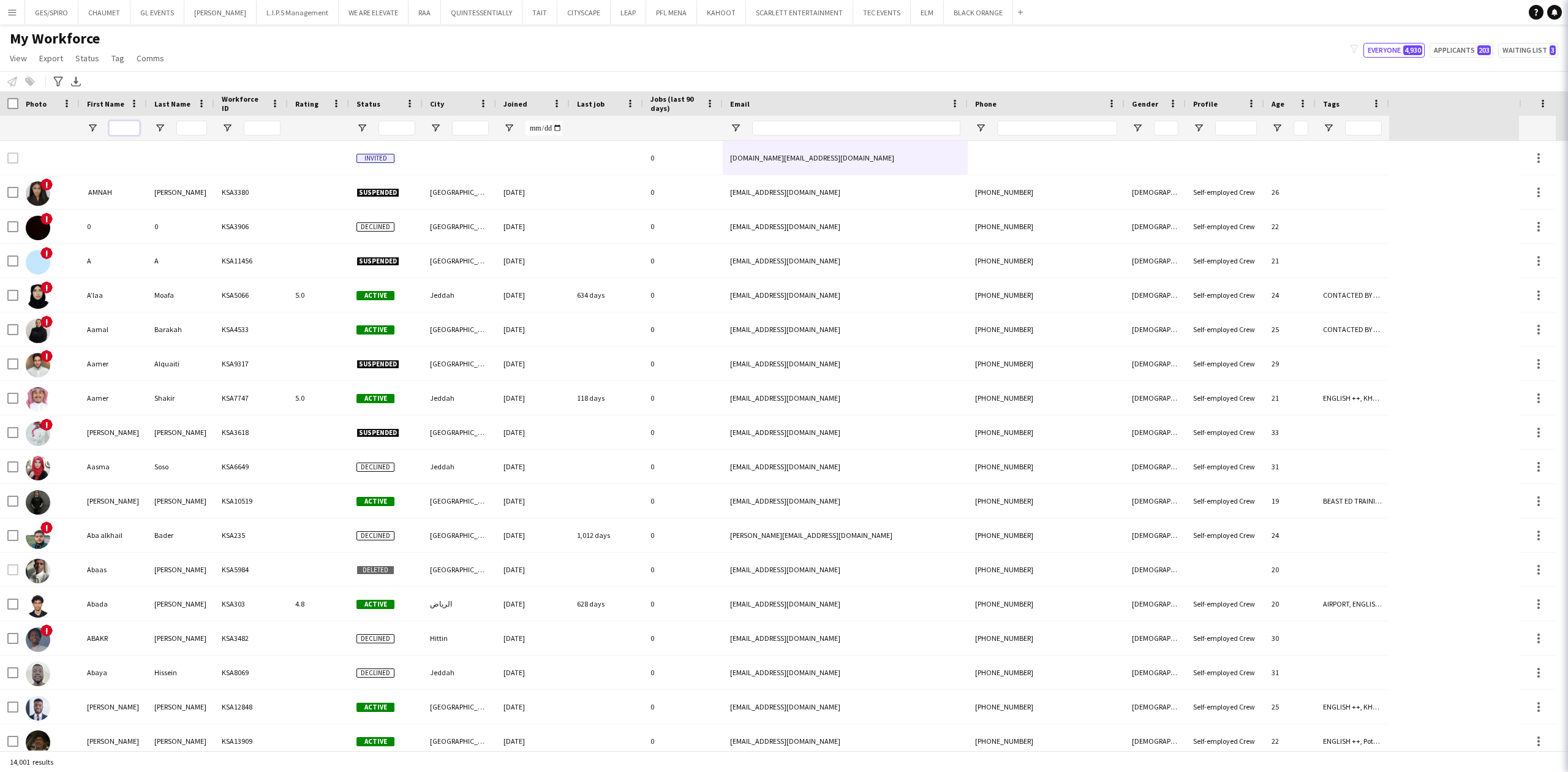
click at [124, 126] on input "First Name Filter Input" at bounding box center [124, 128] width 31 height 15
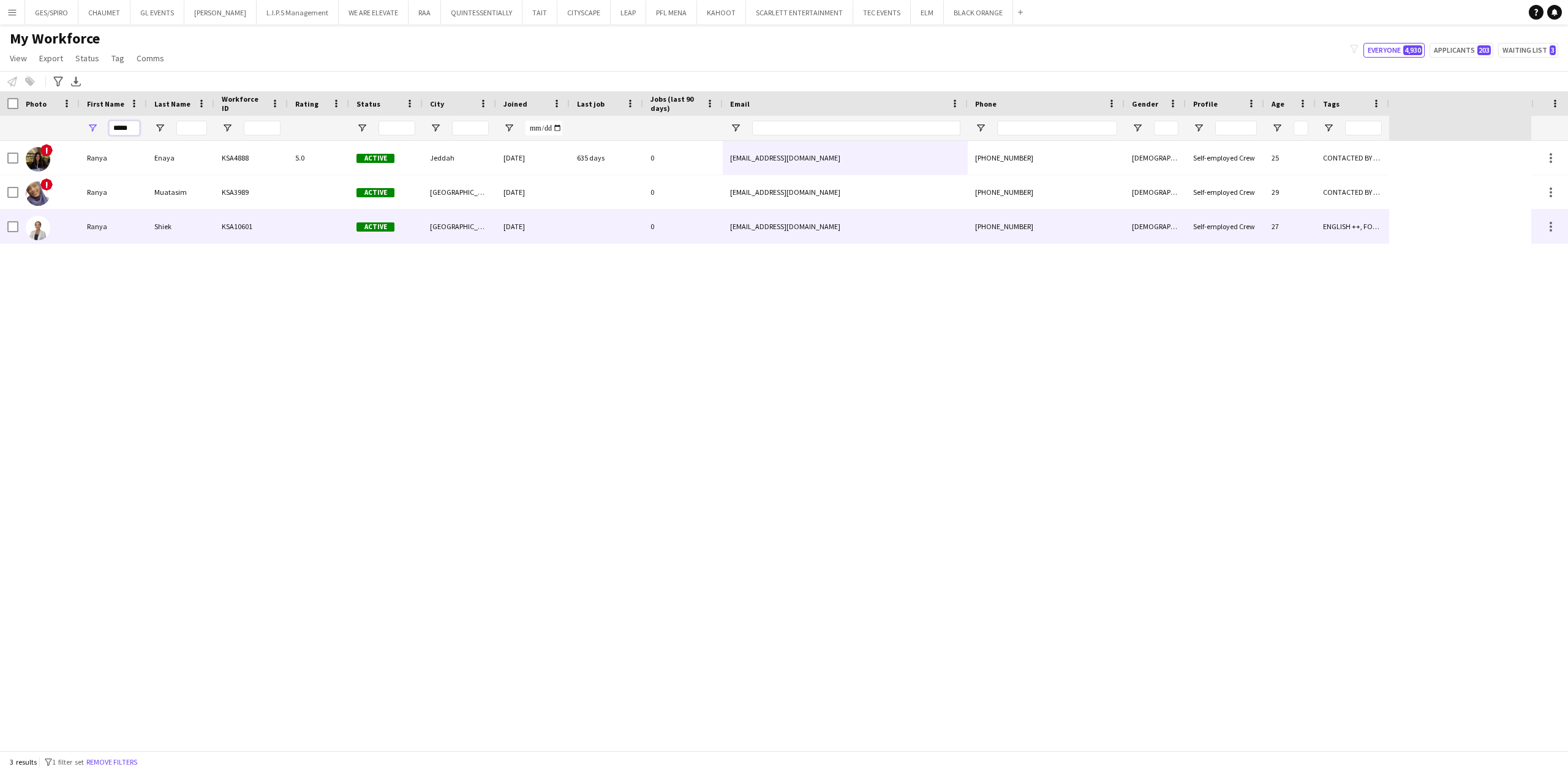
type input "*****"
click at [226, 229] on div "KSA10601" at bounding box center [251, 227] width 73 height 34
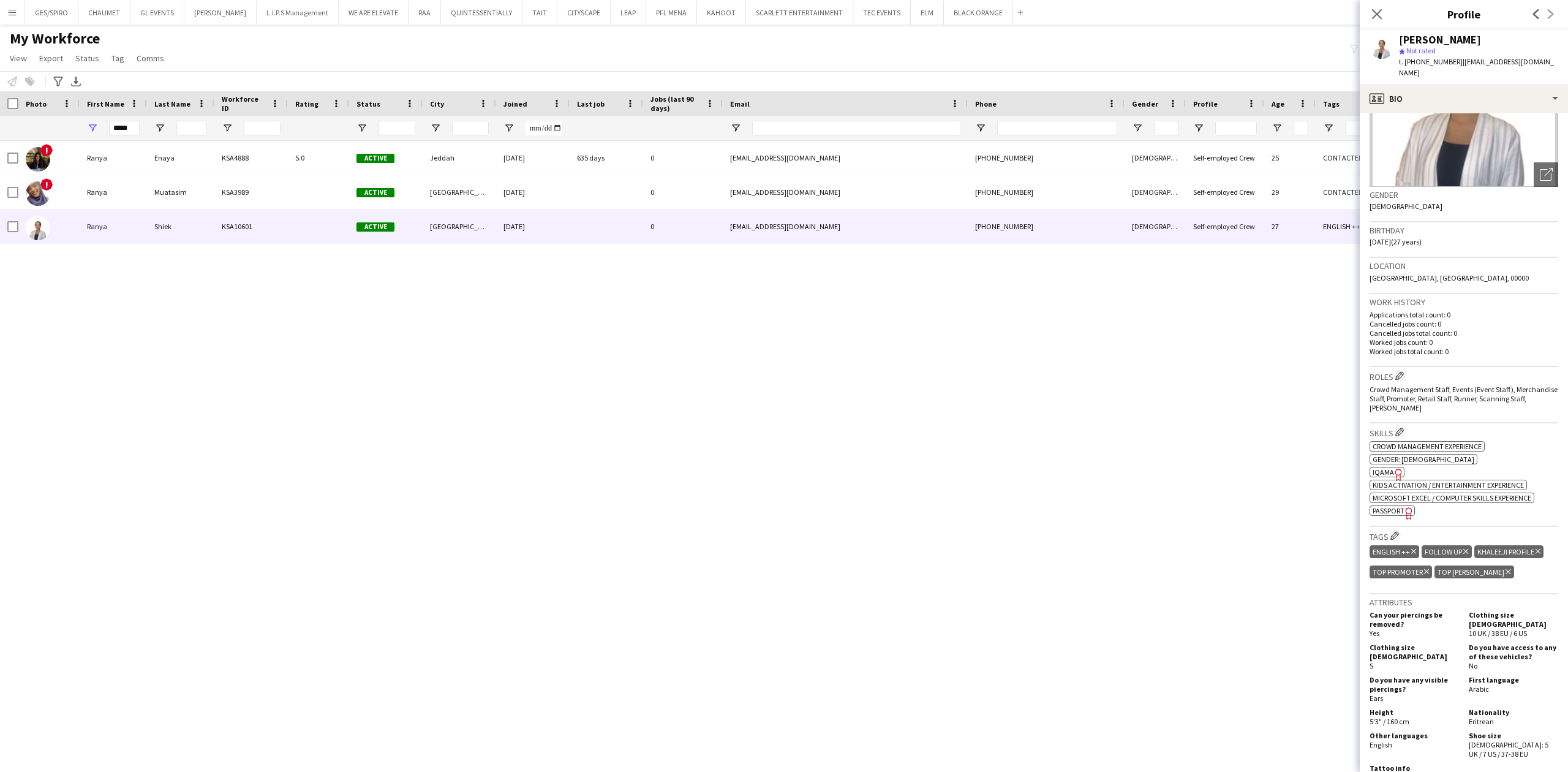
scroll to position [163, 0]
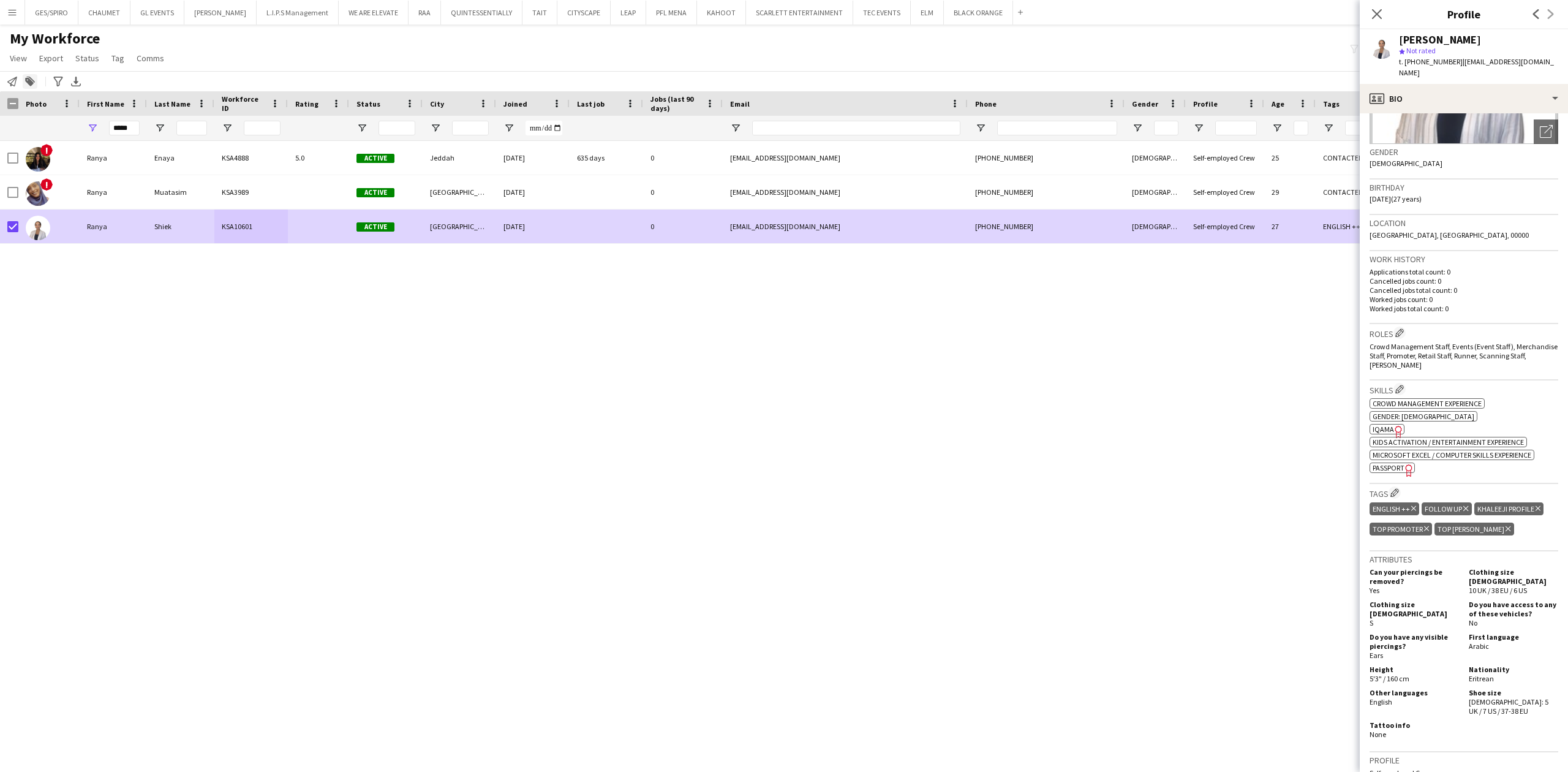
click at [32, 83] on icon at bounding box center [29, 82] width 8 height 8
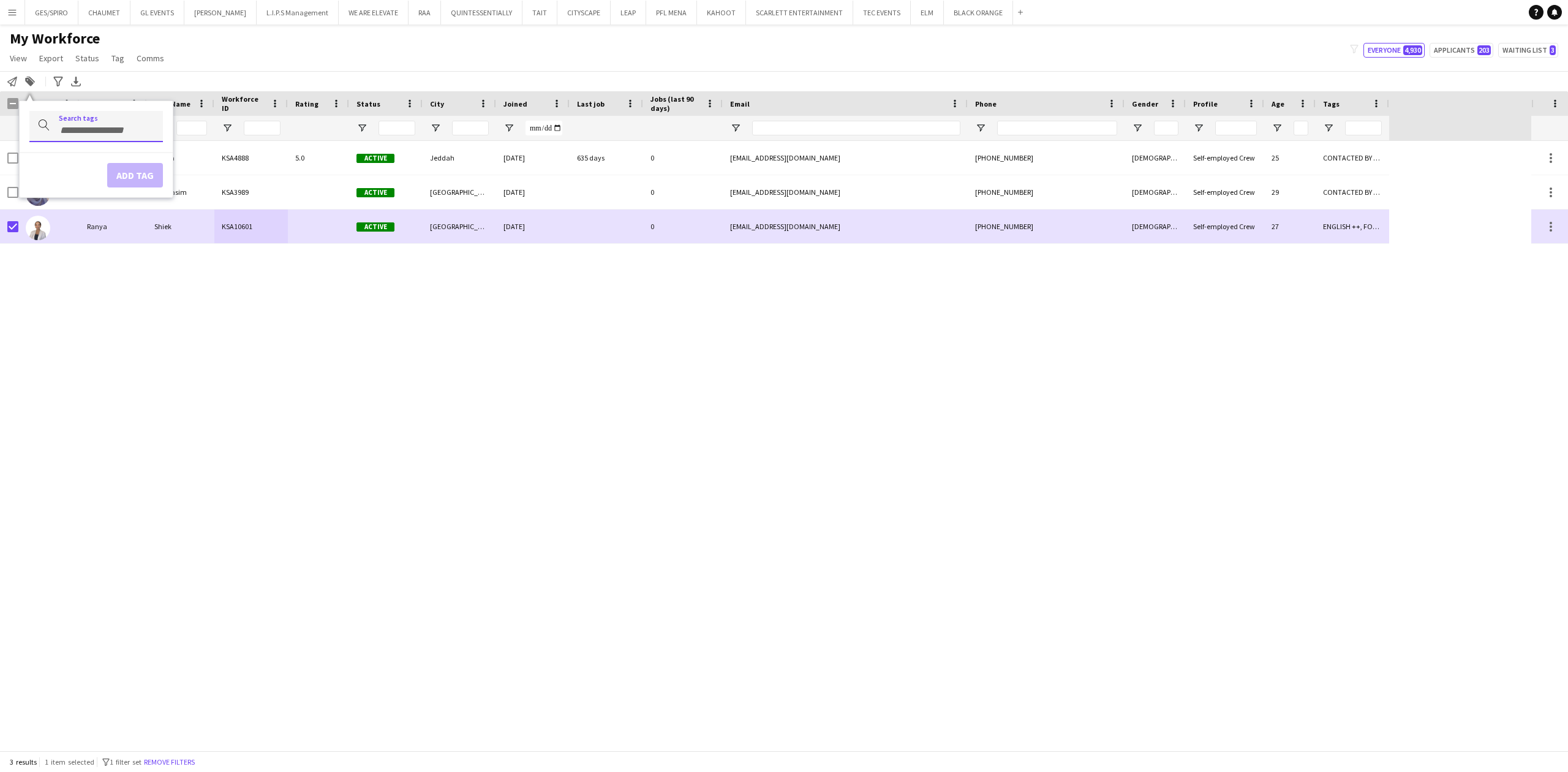
click at [94, 127] on input "Type to search..." at bounding box center [106, 131] width 94 height 11
type input "***"
click at [97, 160] on div "TOP HOST/HOSTESS" at bounding box center [76, 160] width 134 height 29
click at [131, 180] on button "Add tag" at bounding box center [135, 188] width 56 height 24
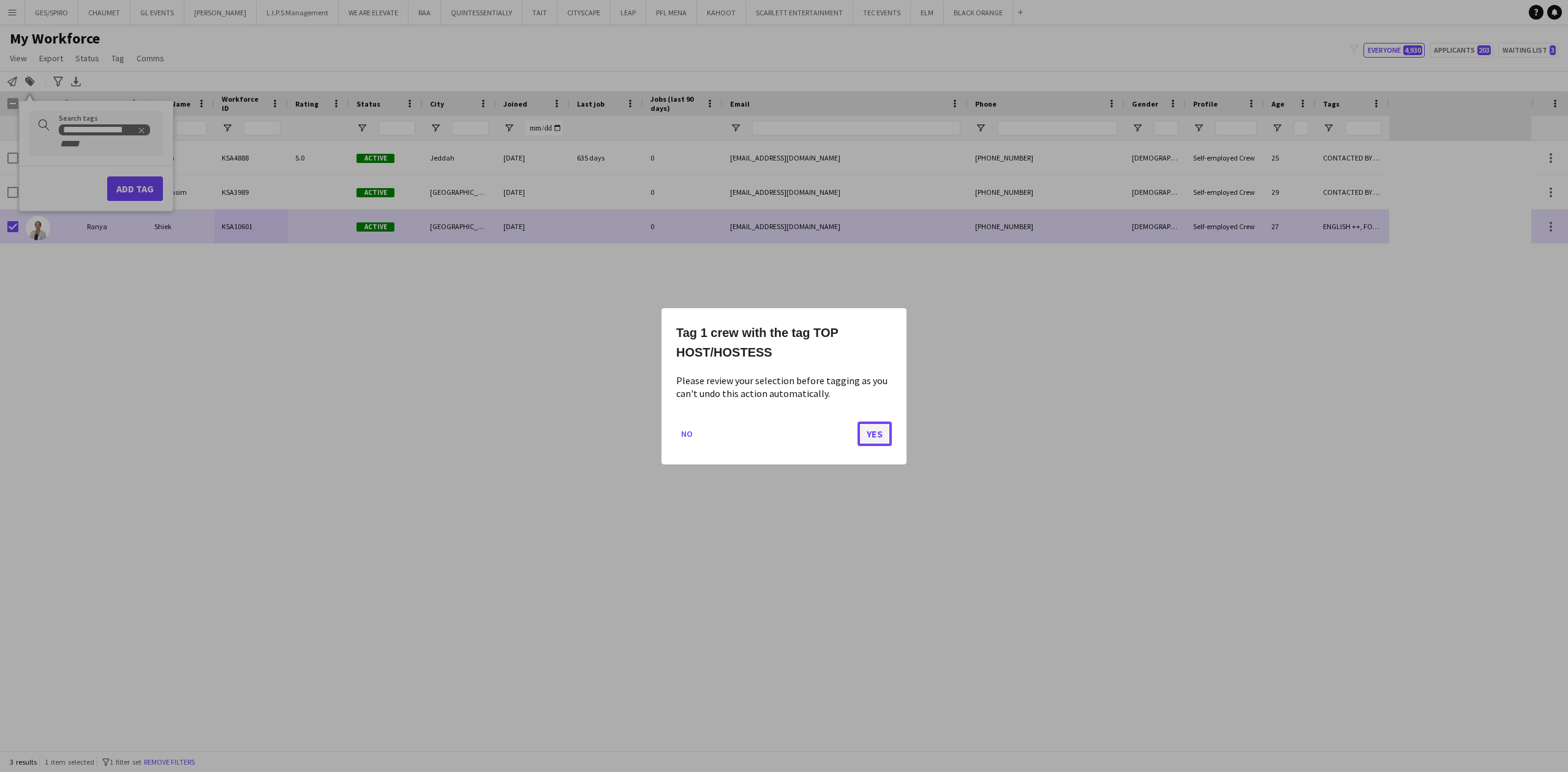
click at [883, 438] on button "Yes" at bounding box center [874, 433] width 34 height 24
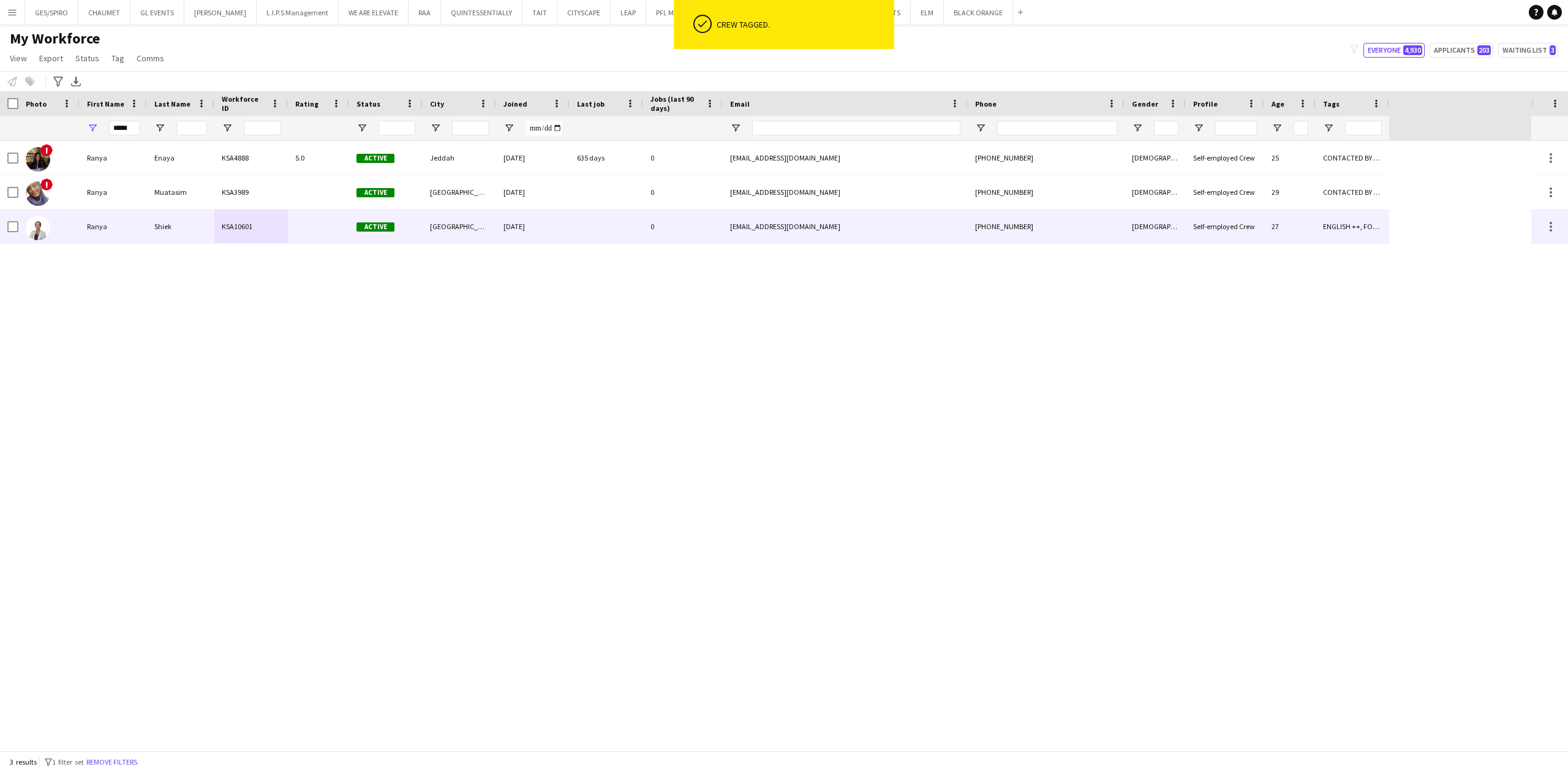
click at [897, 220] on div "ranyamos74@gmail.com" at bounding box center [846, 227] width 245 height 34
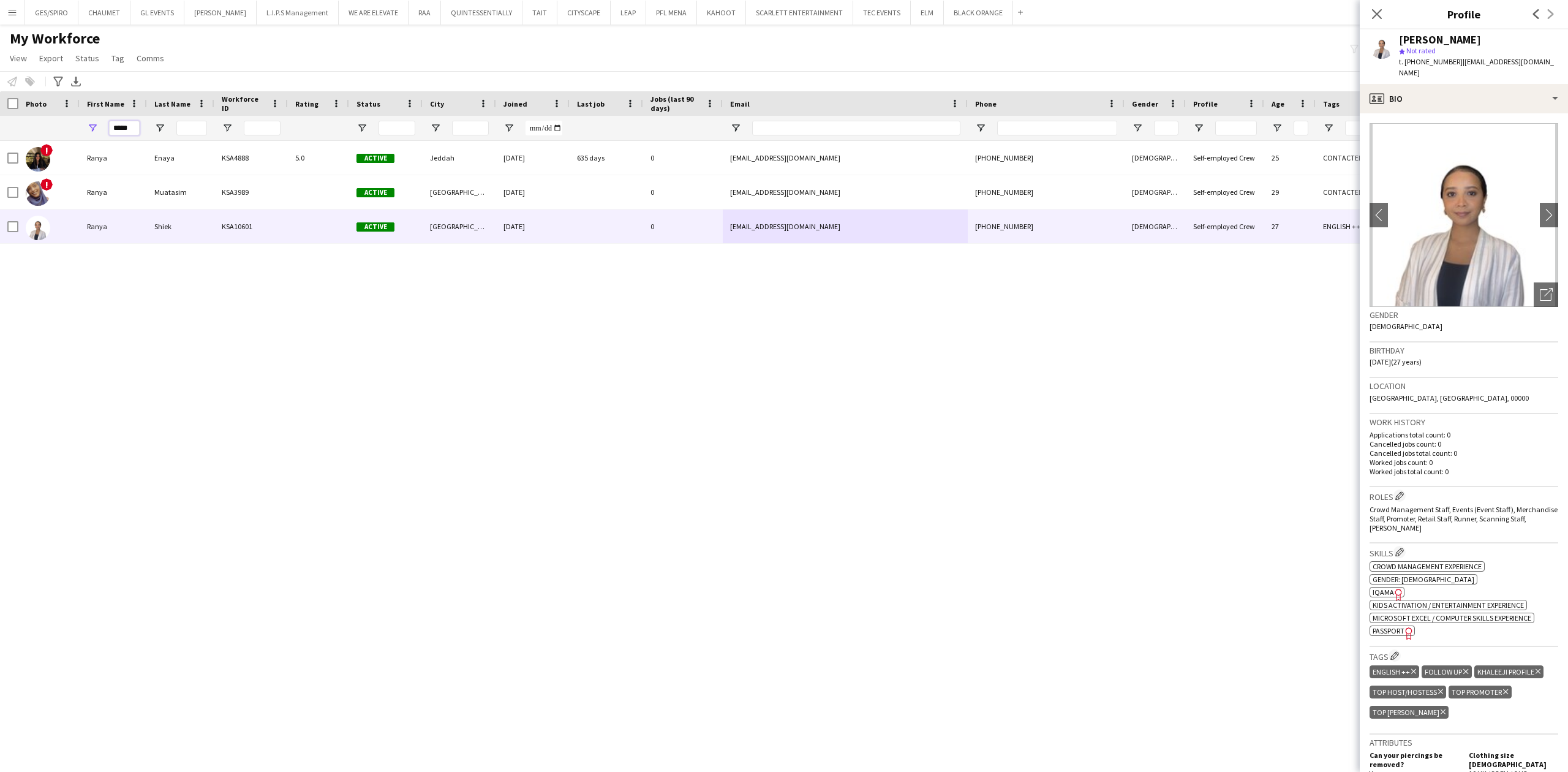
drag, startPoint x: 136, startPoint y: 127, endPoint x: 13, endPoint y: 118, distance: 123.3
click at [13, 118] on div "*****" at bounding box center [694, 128] width 1390 height 24
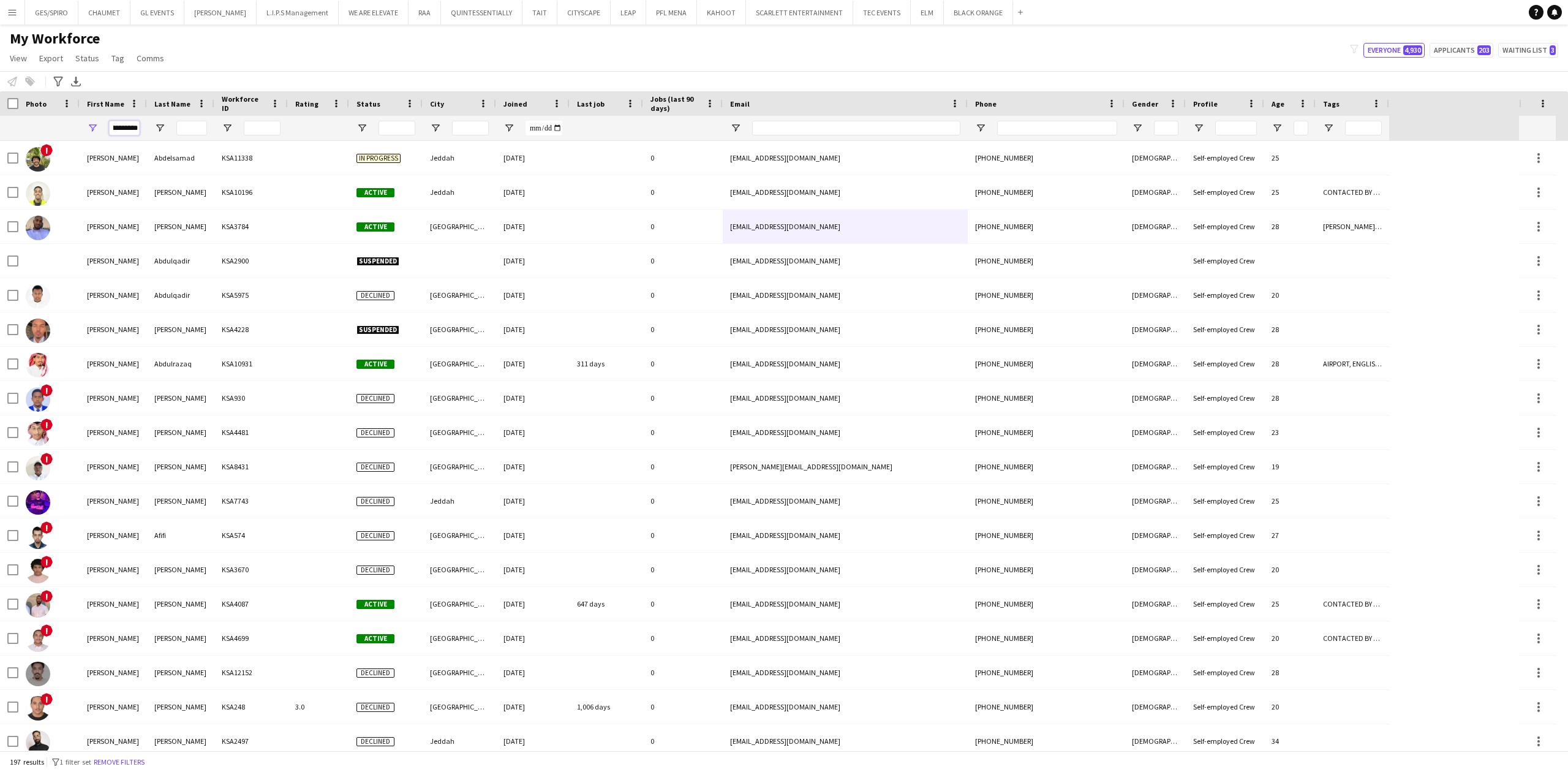
type input "**********"
click at [191, 126] on input "Last Name Filter Input" at bounding box center [192, 128] width 31 height 15
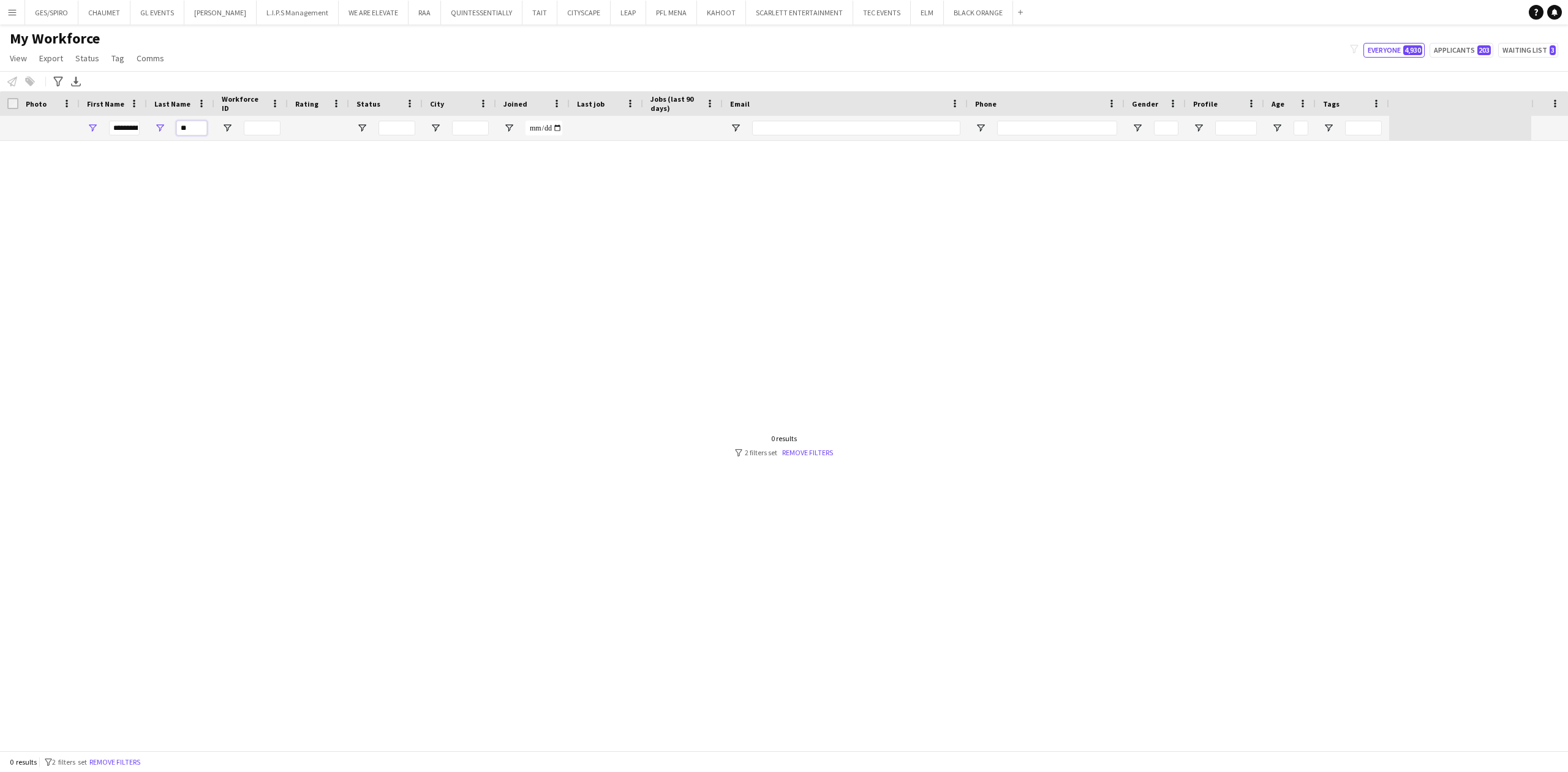
type input "*"
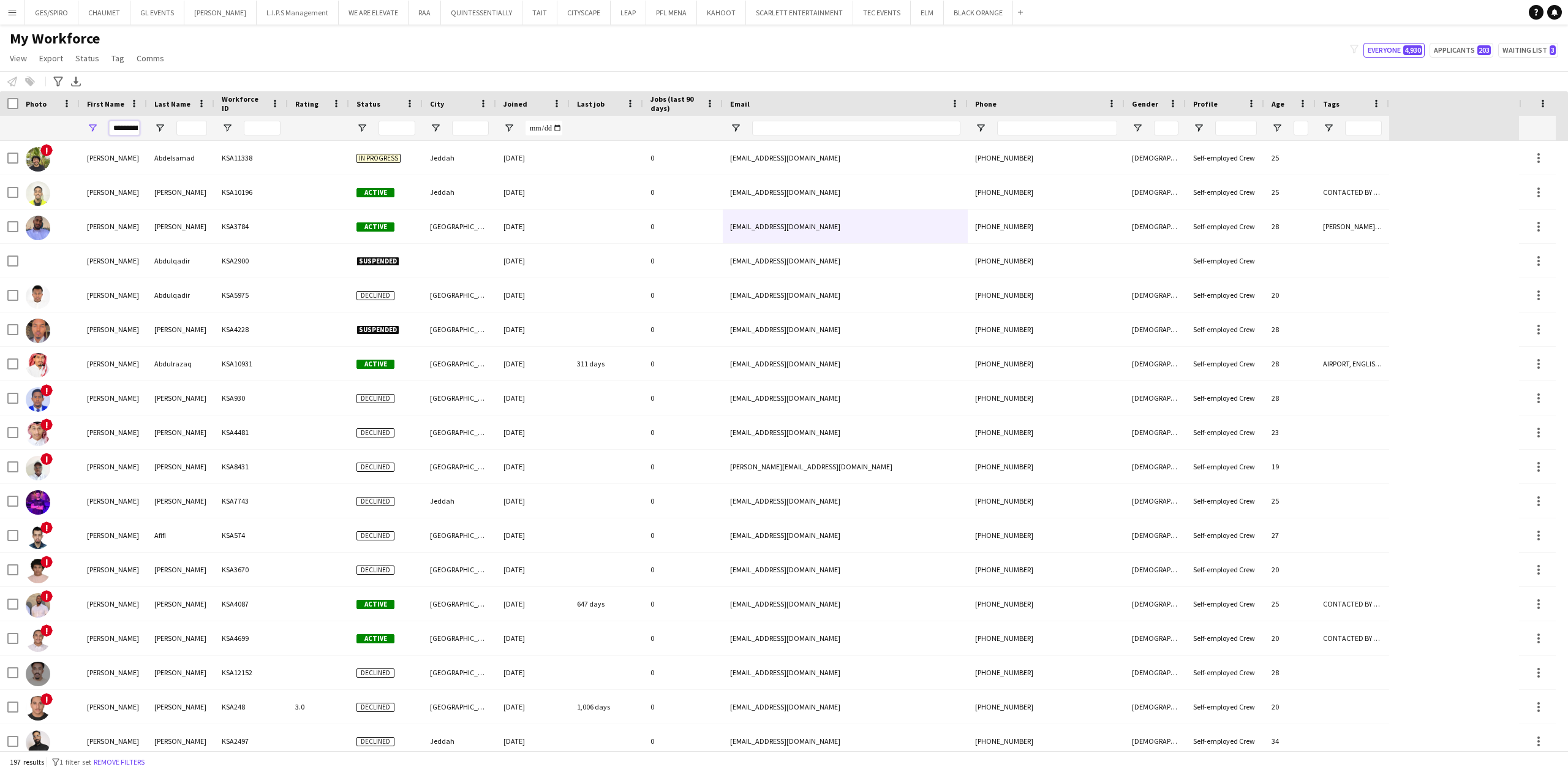
click at [121, 129] on input "**********" at bounding box center [124, 128] width 31 height 15
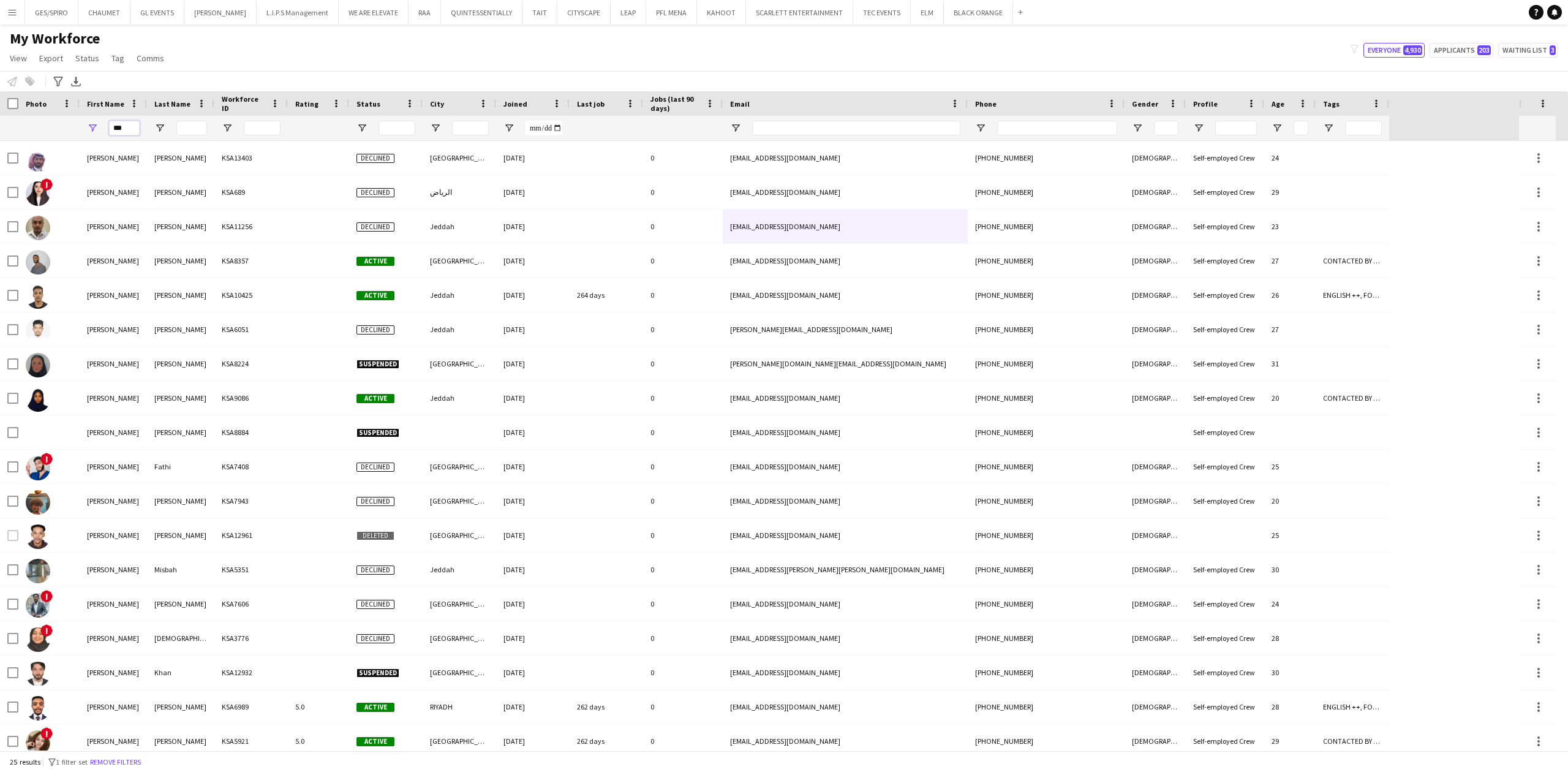
type input "***"
click at [197, 125] on input "Last Name Filter Input" at bounding box center [192, 128] width 31 height 15
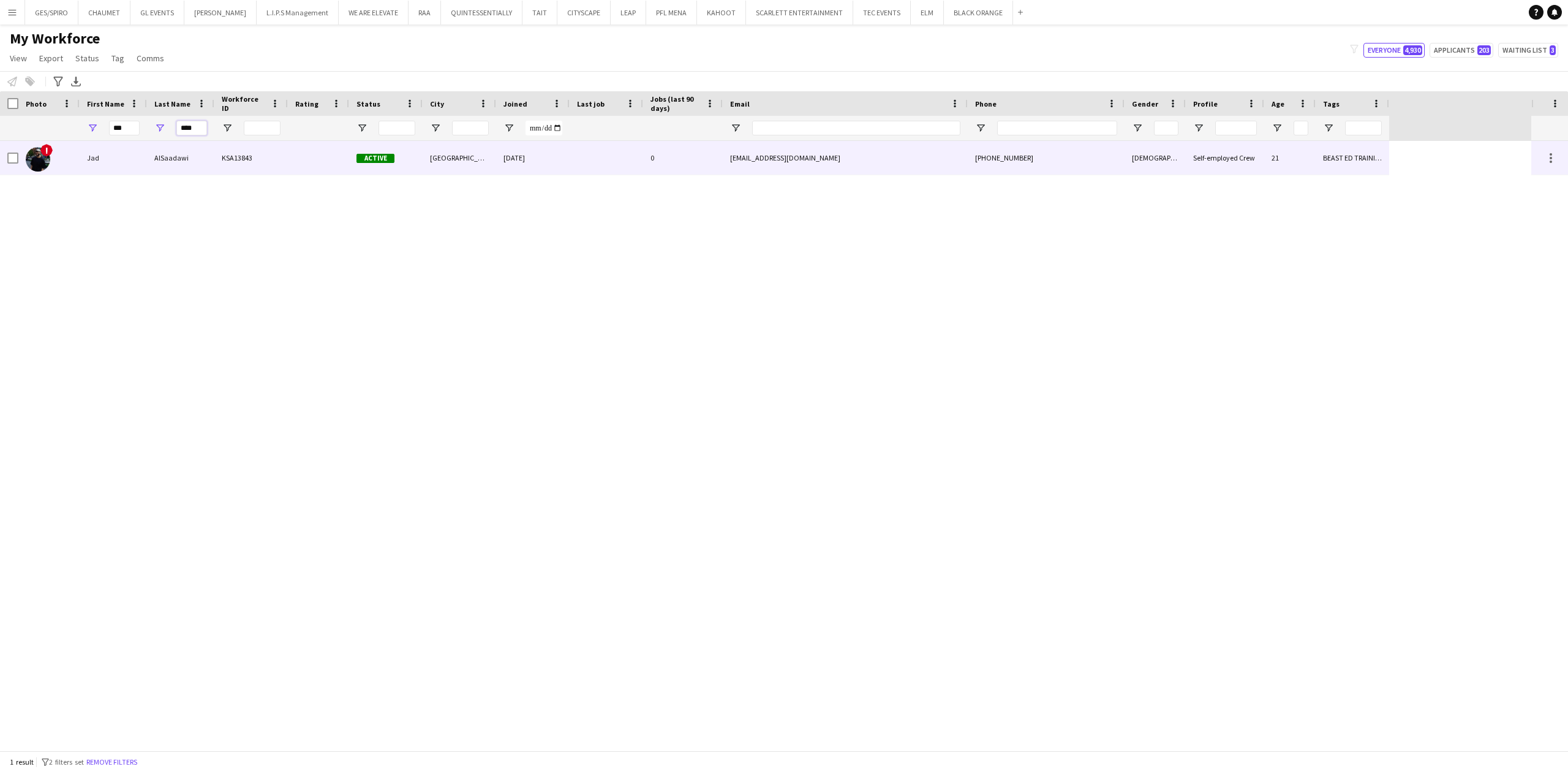
type input "****"
drag, startPoint x: 211, startPoint y: 158, endPoint x: 211, endPoint y: 143, distance: 15.0
click at [211, 155] on div "AlSaadawi" at bounding box center [180, 157] width 67 height 34
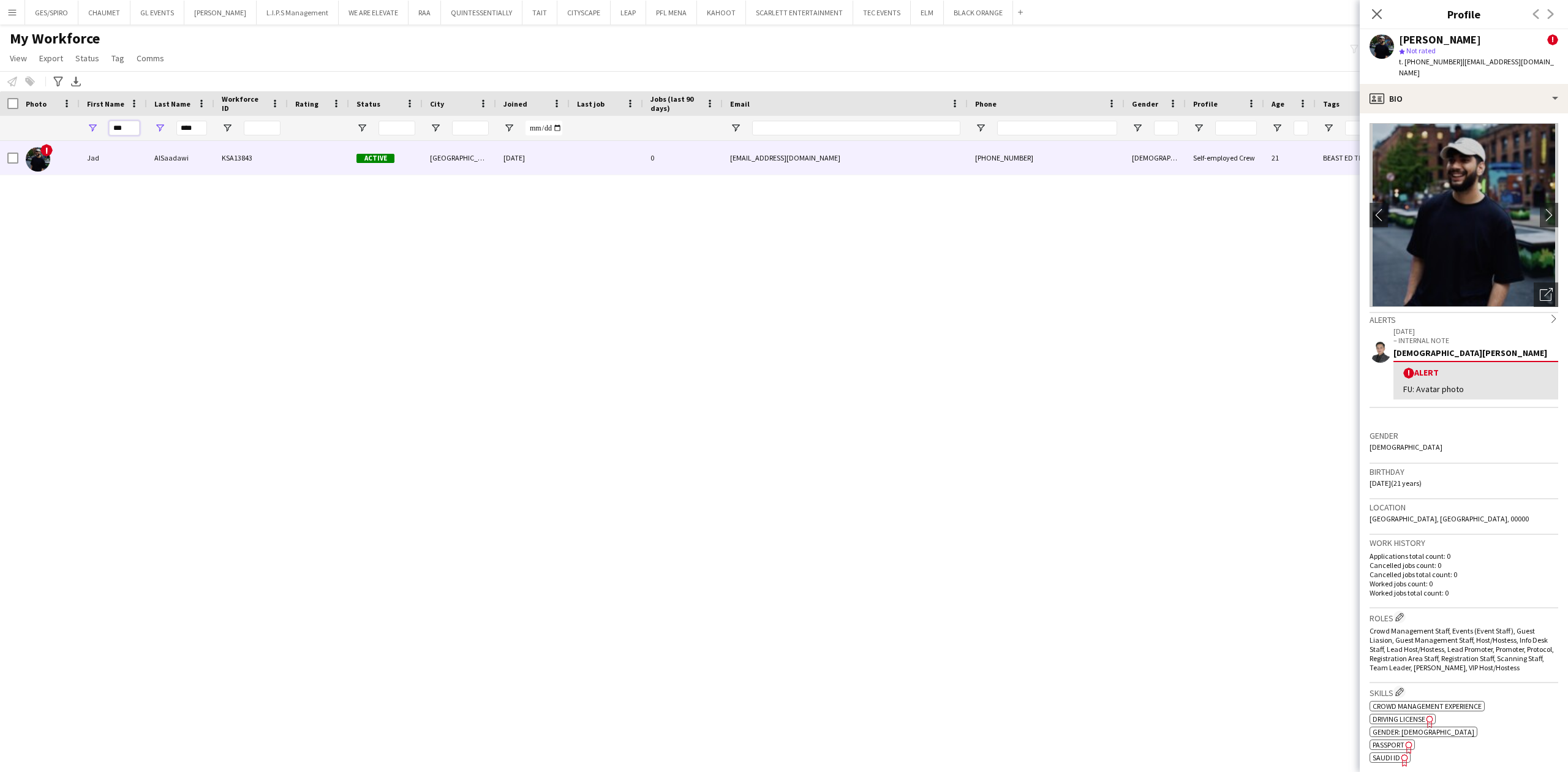
drag, startPoint x: 126, startPoint y: 130, endPoint x: 29, endPoint y: 119, distance: 97.6
click at [30, 119] on div "*** ****" at bounding box center [694, 128] width 1390 height 24
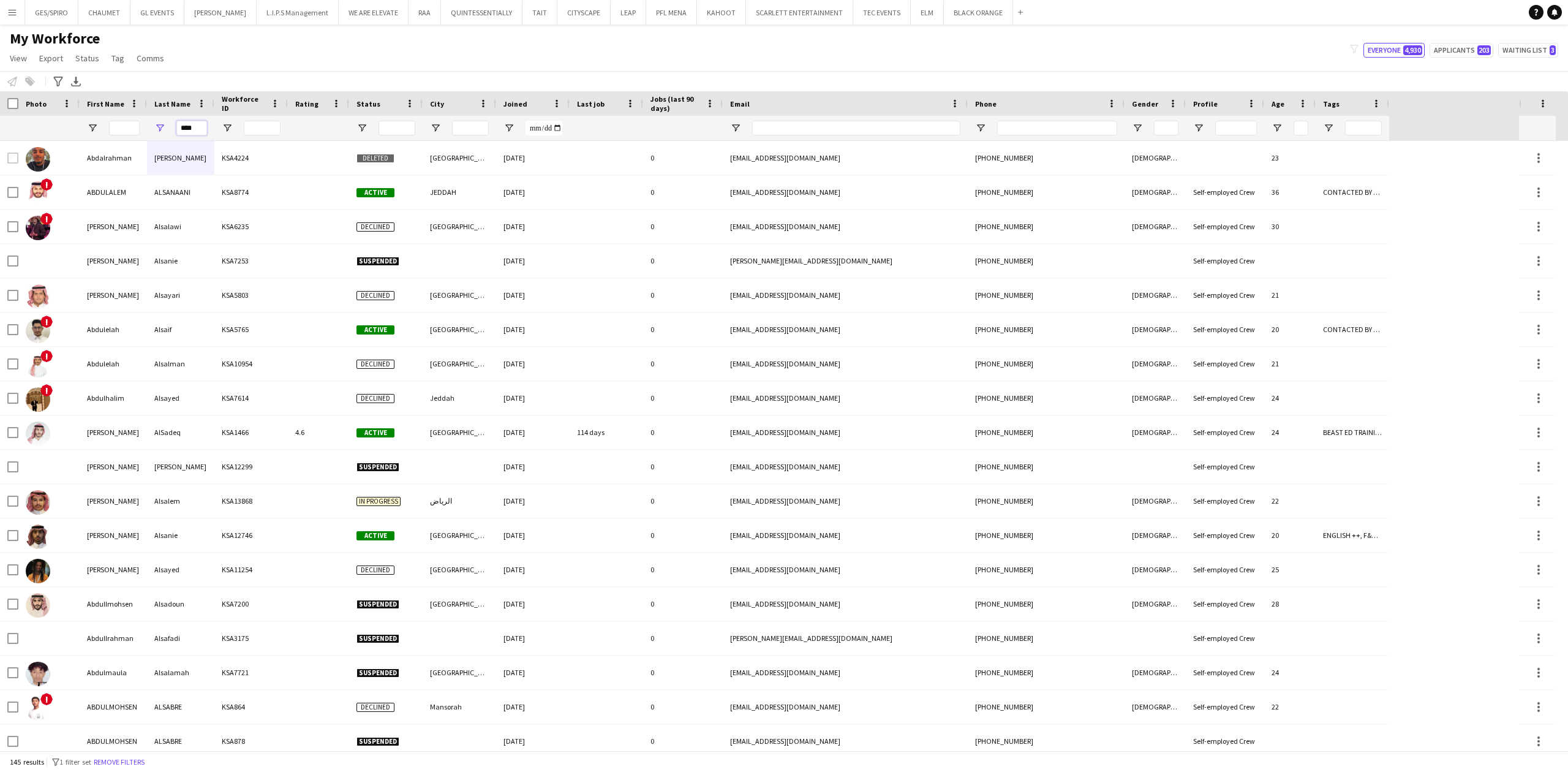
drag, startPoint x: 152, startPoint y: 126, endPoint x: 74, endPoint y: 127, distance: 78.0
click at [75, 127] on div "****" at bounding box center [694, 128] width 1390 height 24
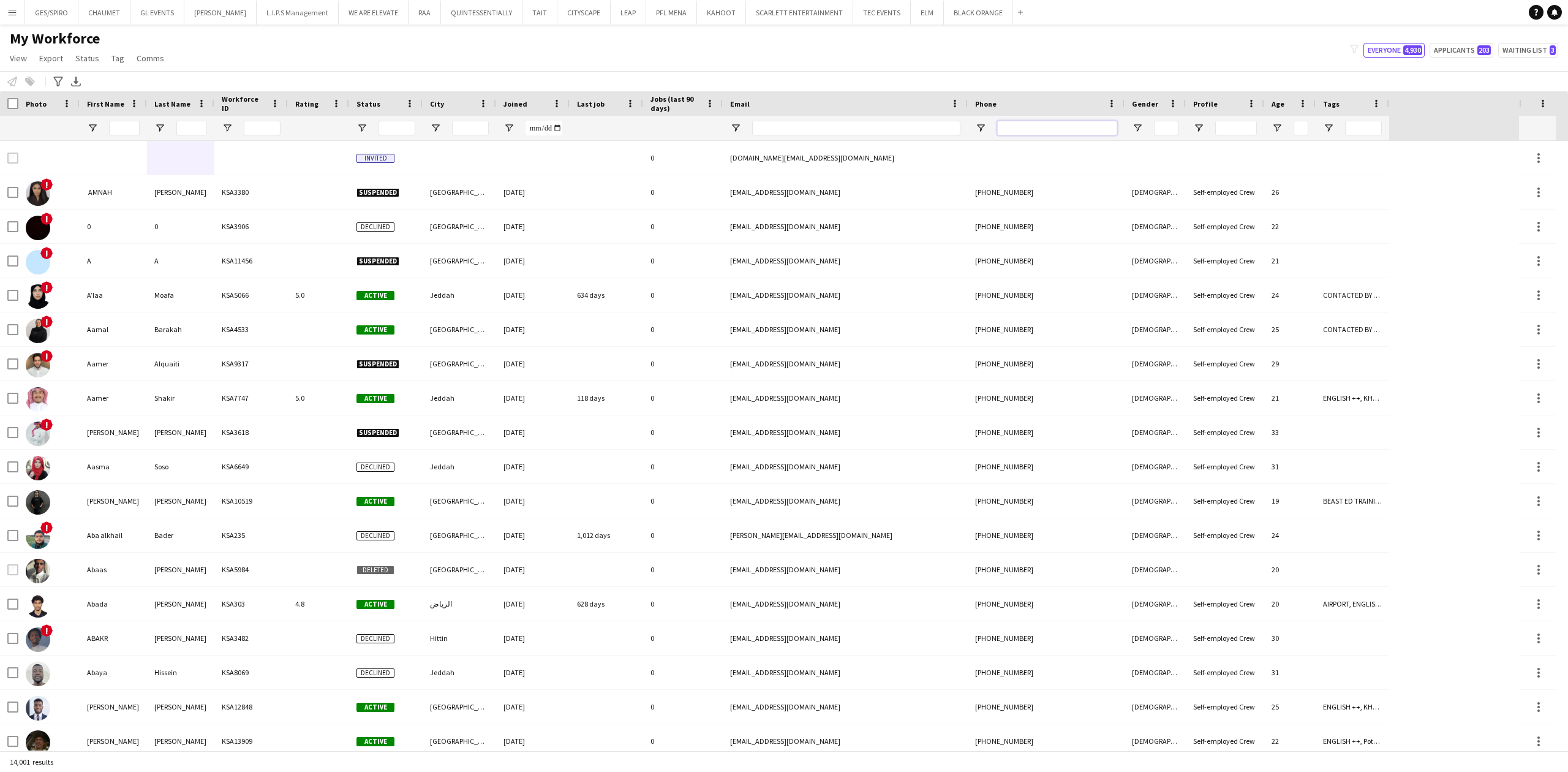
click at [1022, 128] on input "Phone Filter Input" at bounding box center [1057, 128] width 120 height 15
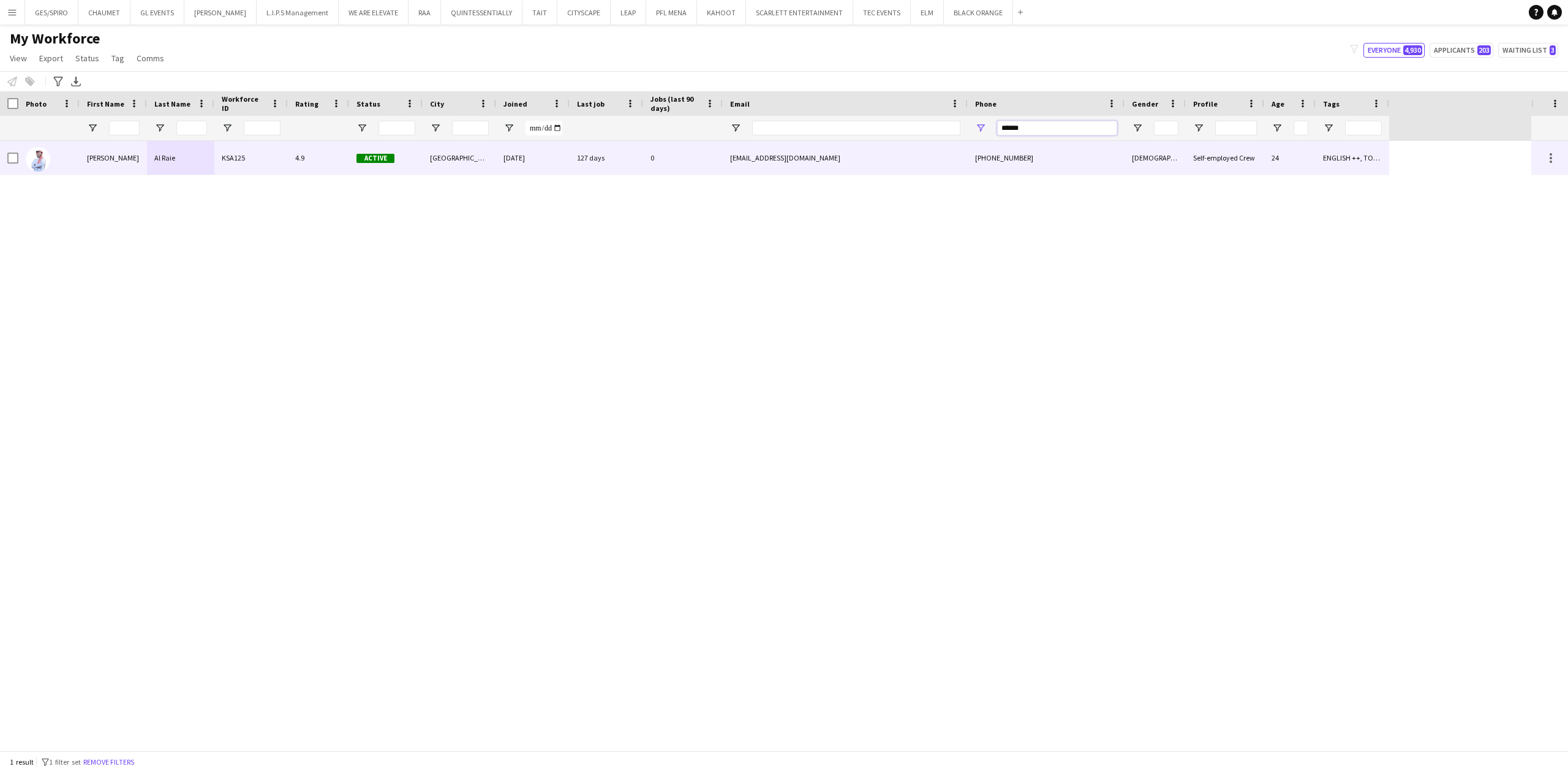
type input "******"
click at [792, 171] on div "bassamalra3e@gmail.com" at bounding box center [846, 157] width 245 height 34
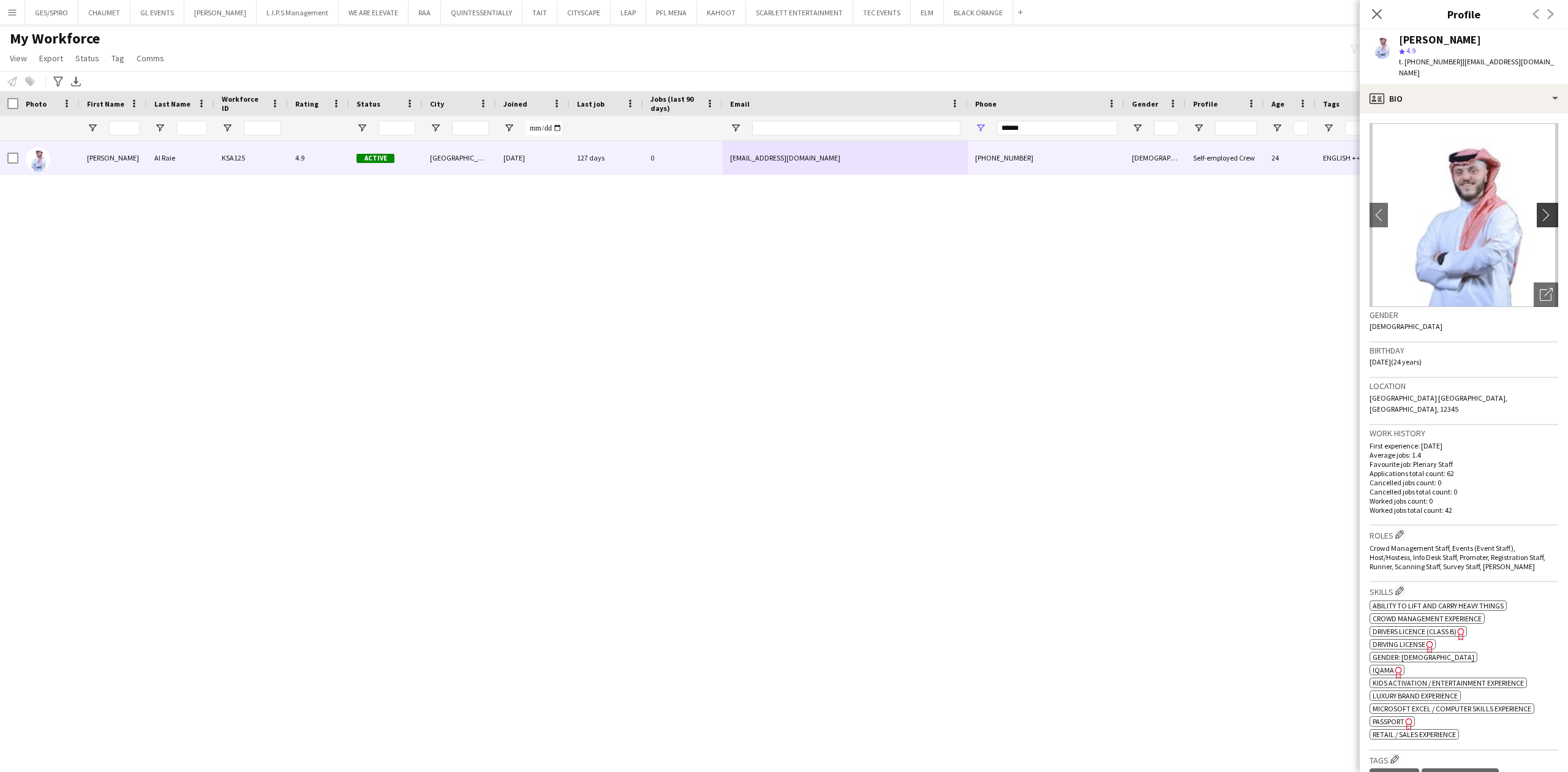
click at [1540, 208] on app-icon "chevron-right" at bounding box center [1549, 215] width 19 height 13
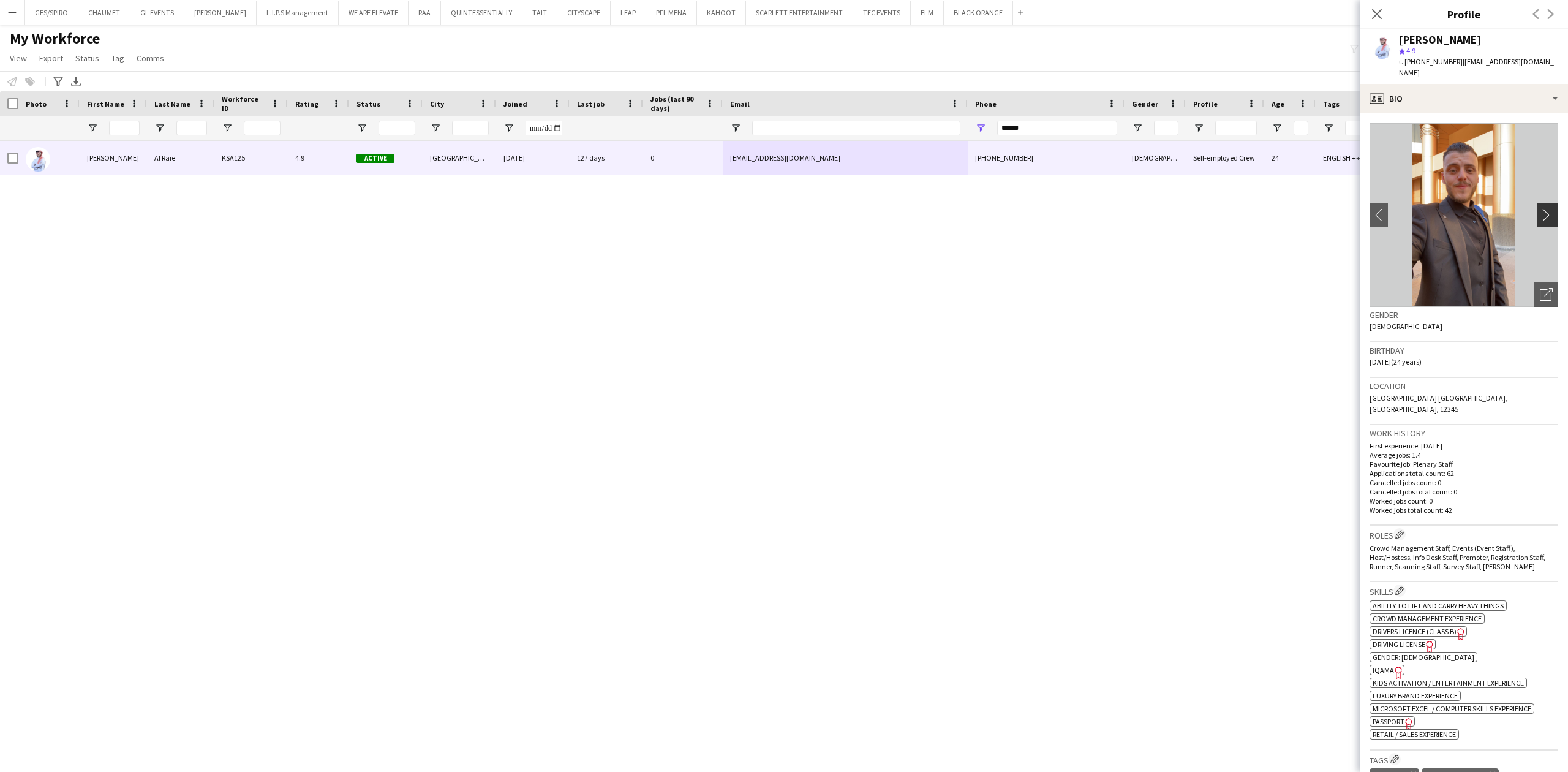
click at [1540, 208] on app-icon "chevron-right" at bounding box center [1549, 215] width 19 height 13
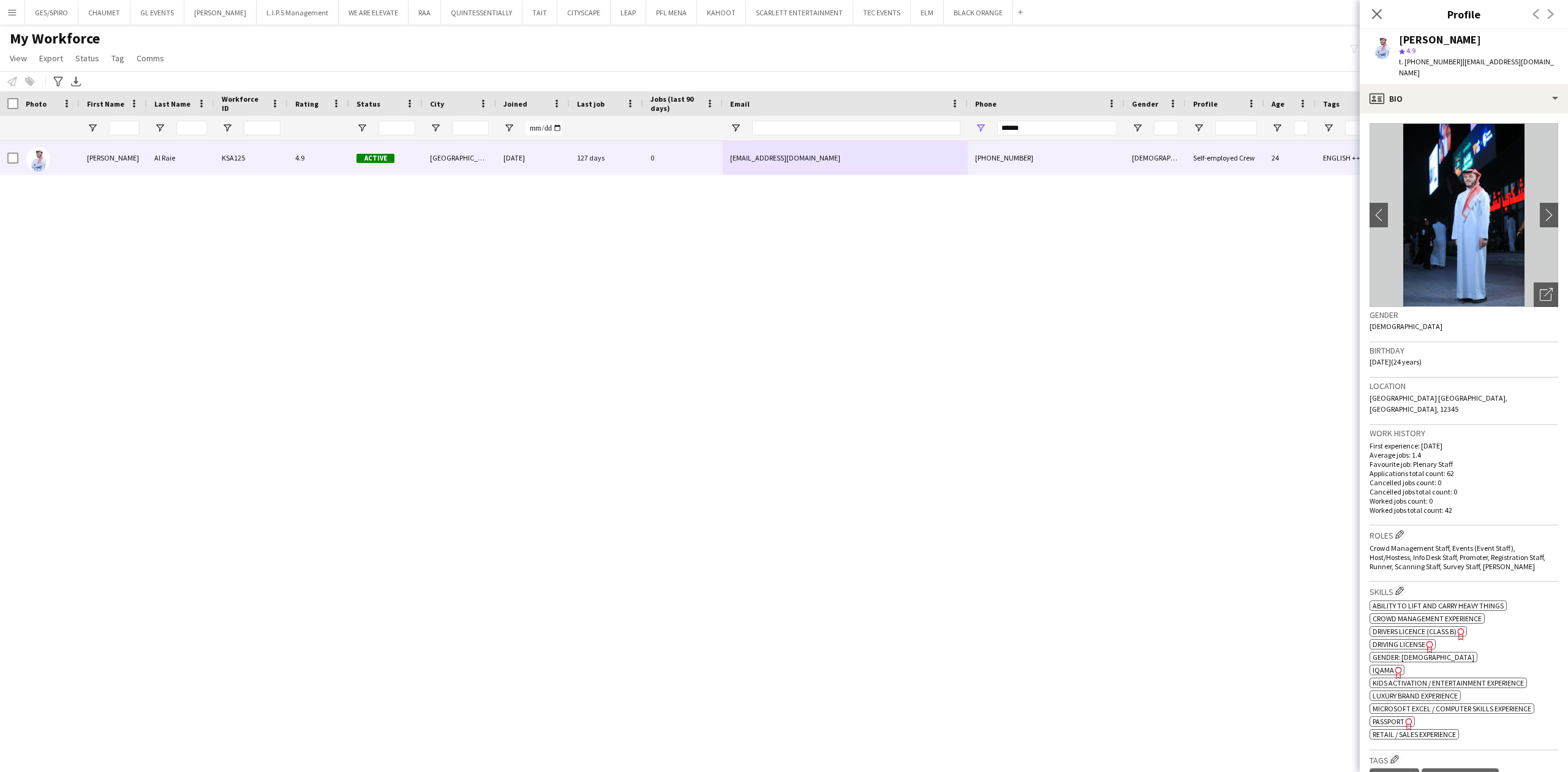
click at [936, 365] on div "Bassam Al Raie KSA125 4.9 Active Riyadh 12-11-2022 127 days 0 bassamalra3e@gmai…" at bounding box center [766, 445] width 1532 height 610
click at [13, 15] on app-icon "Menu" at bounding box center [13, 13] width 10 height 10
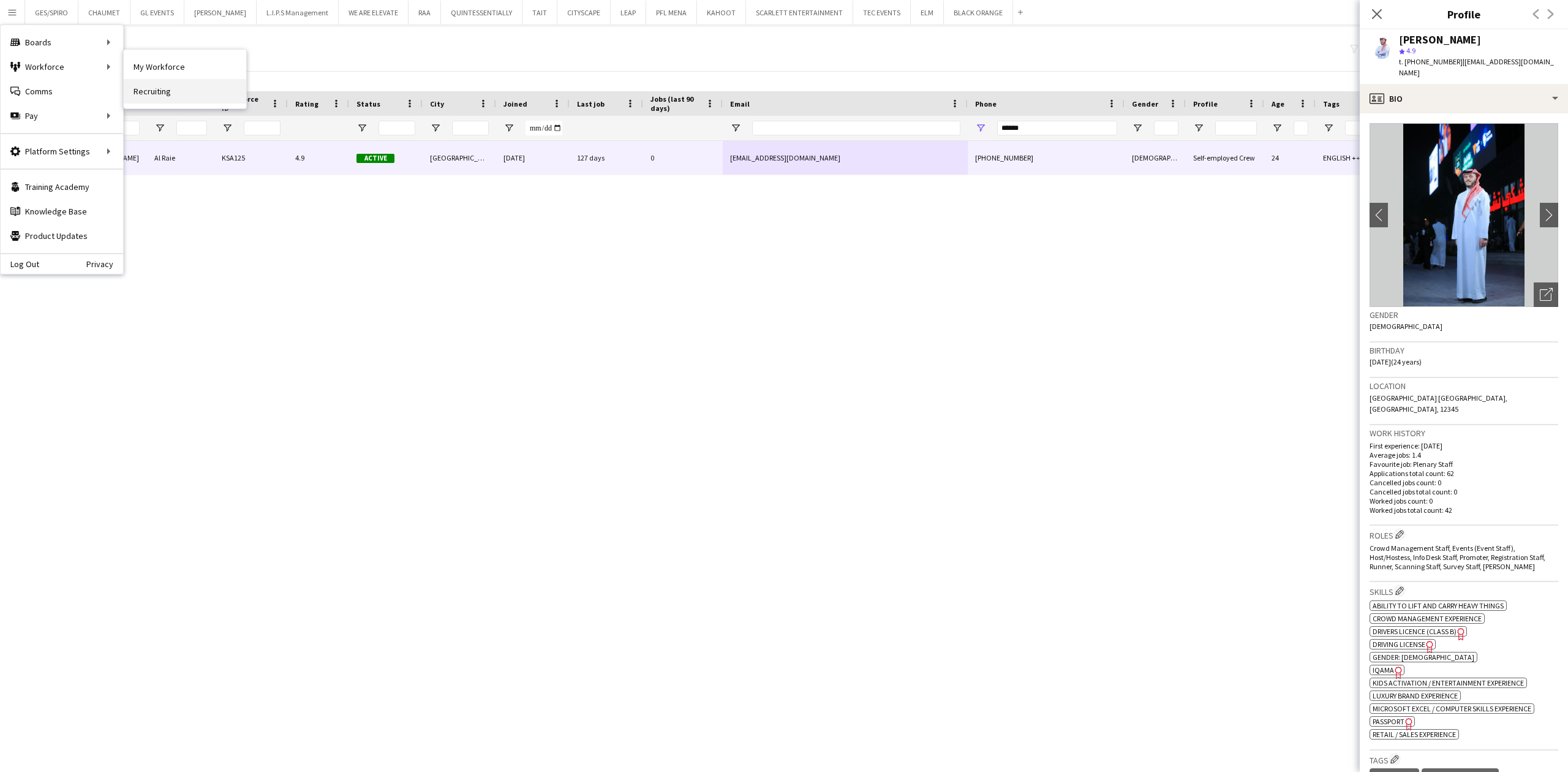
click at [171, 90] on link "Recruiting" at bounding box center [185, 91] width 122 height 24
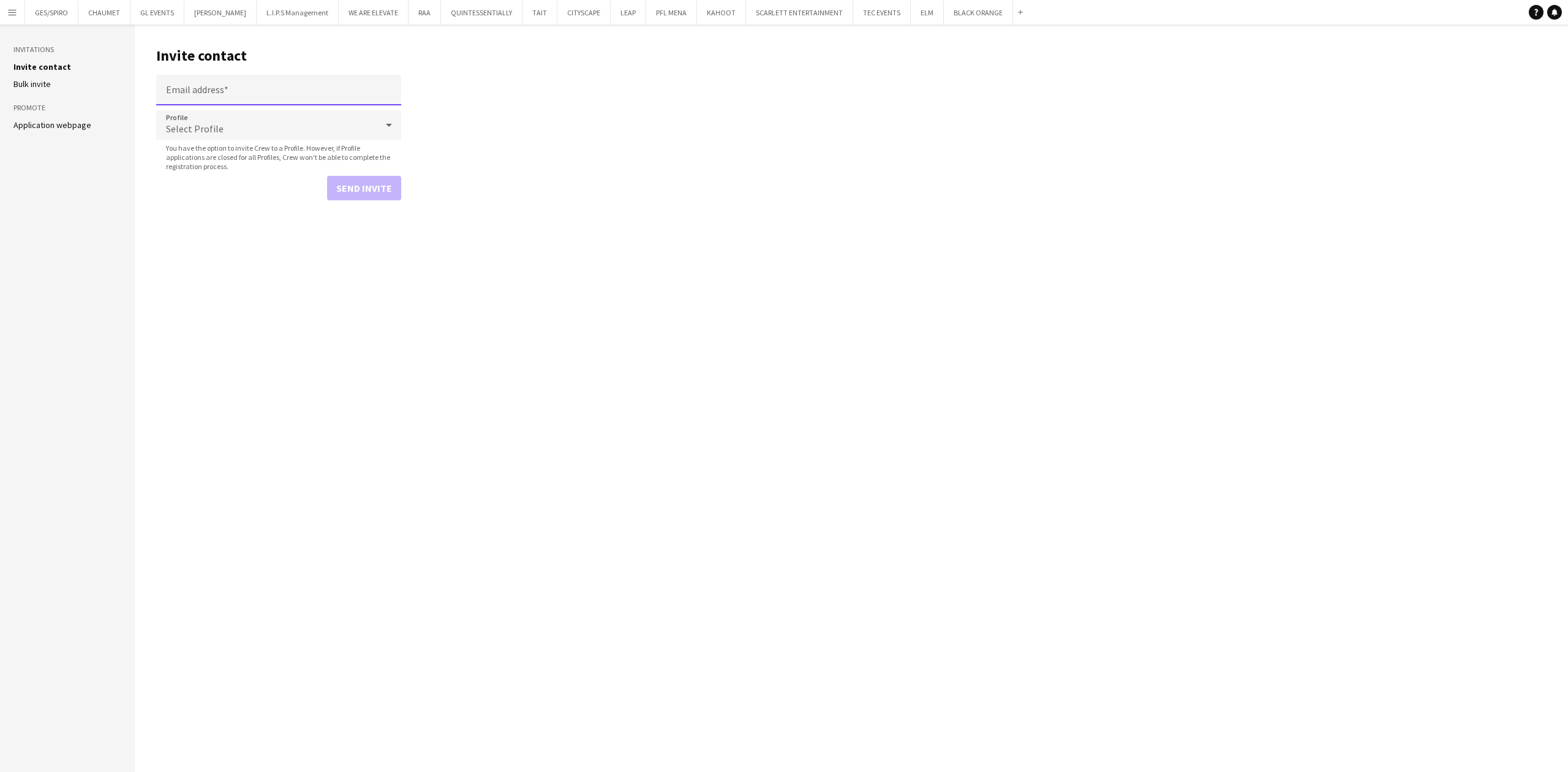
click at [261, 86] on input "Email address" at bounding box center [278, 90] width 245 height 31
type input "**********"
click at [267, 132] on div "Select Profile" at bounding box center [266, 125] width 220 height 29
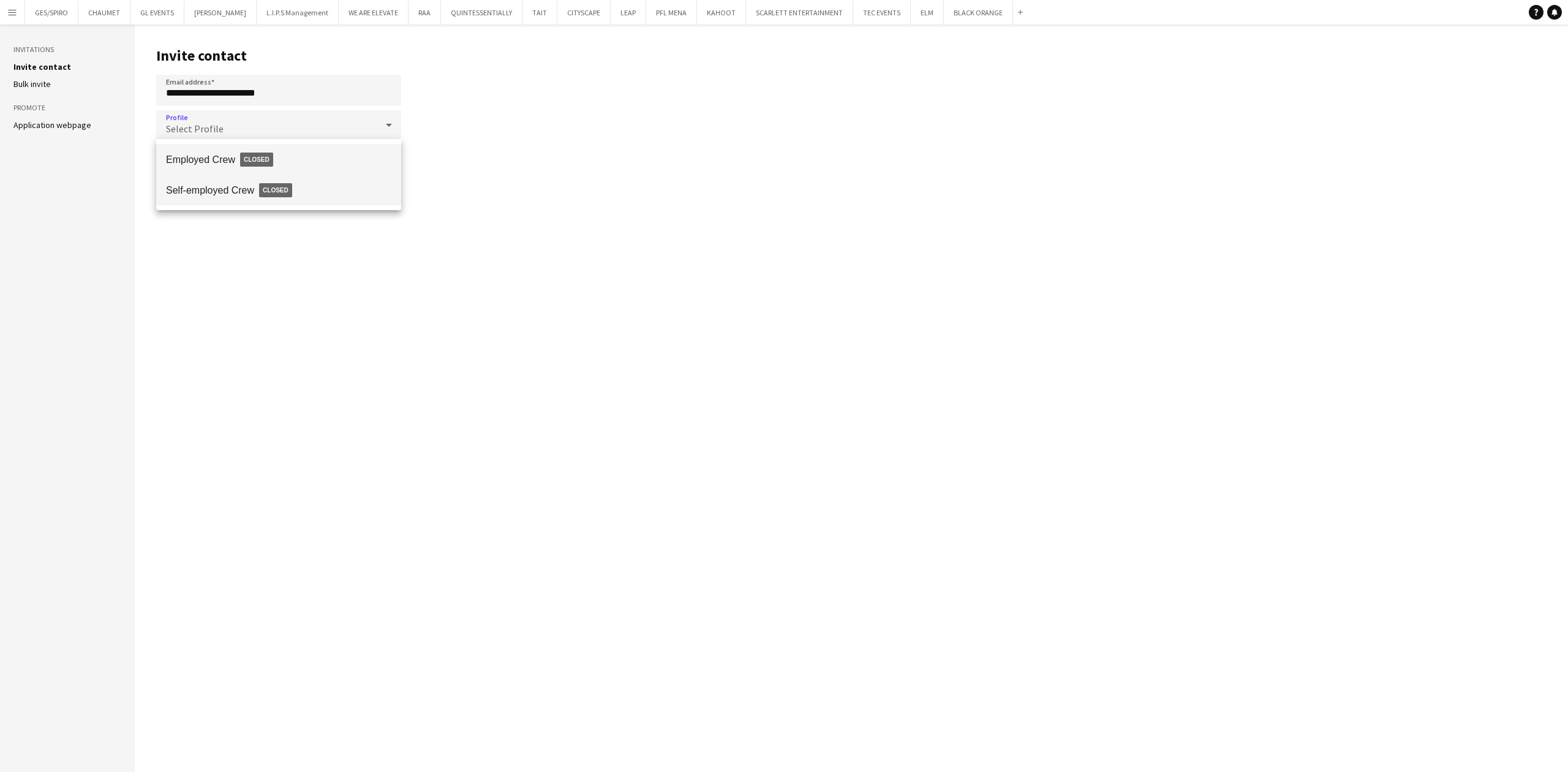
click at [263, 190] on span "Closed" at bounding box center [276, 190] width 33 height 13
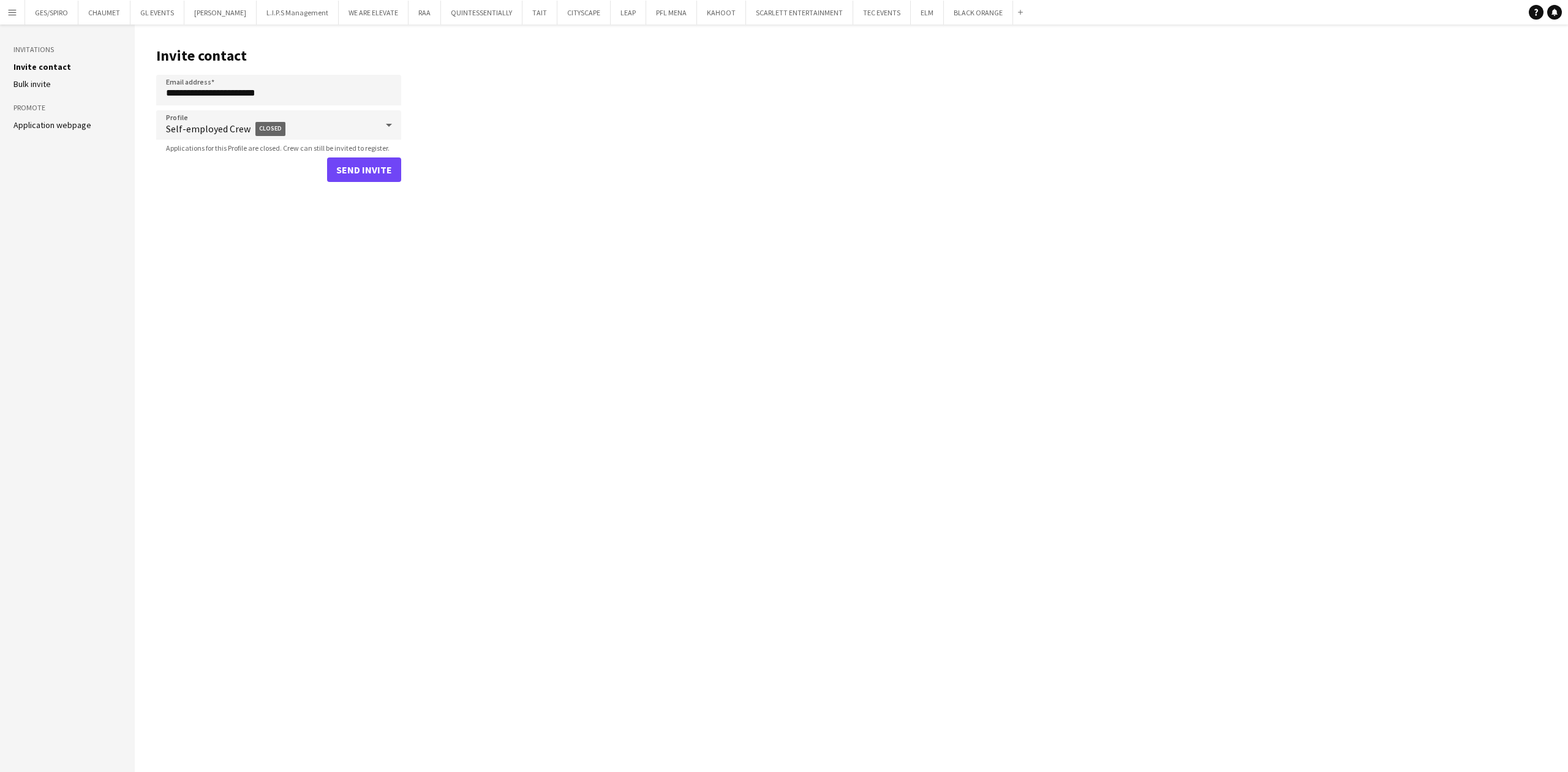
click at [411, 273] on main "**********" at bounding box center [852, 398] width 1434 height 748
click at [378, 165] on button "Send invite" at bounding box center [364, 169] width 74 height 24
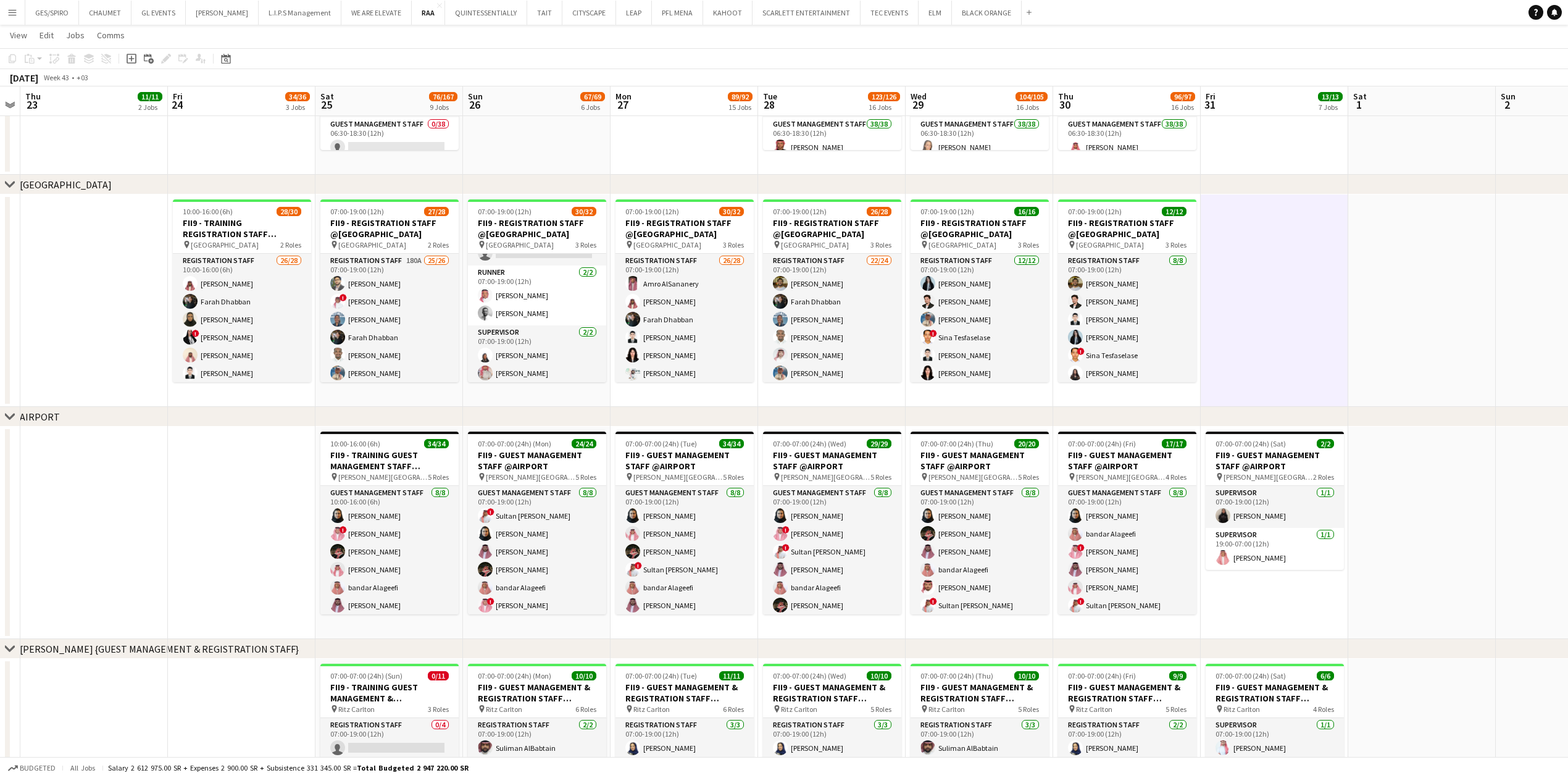
scroll to position [0, 289]
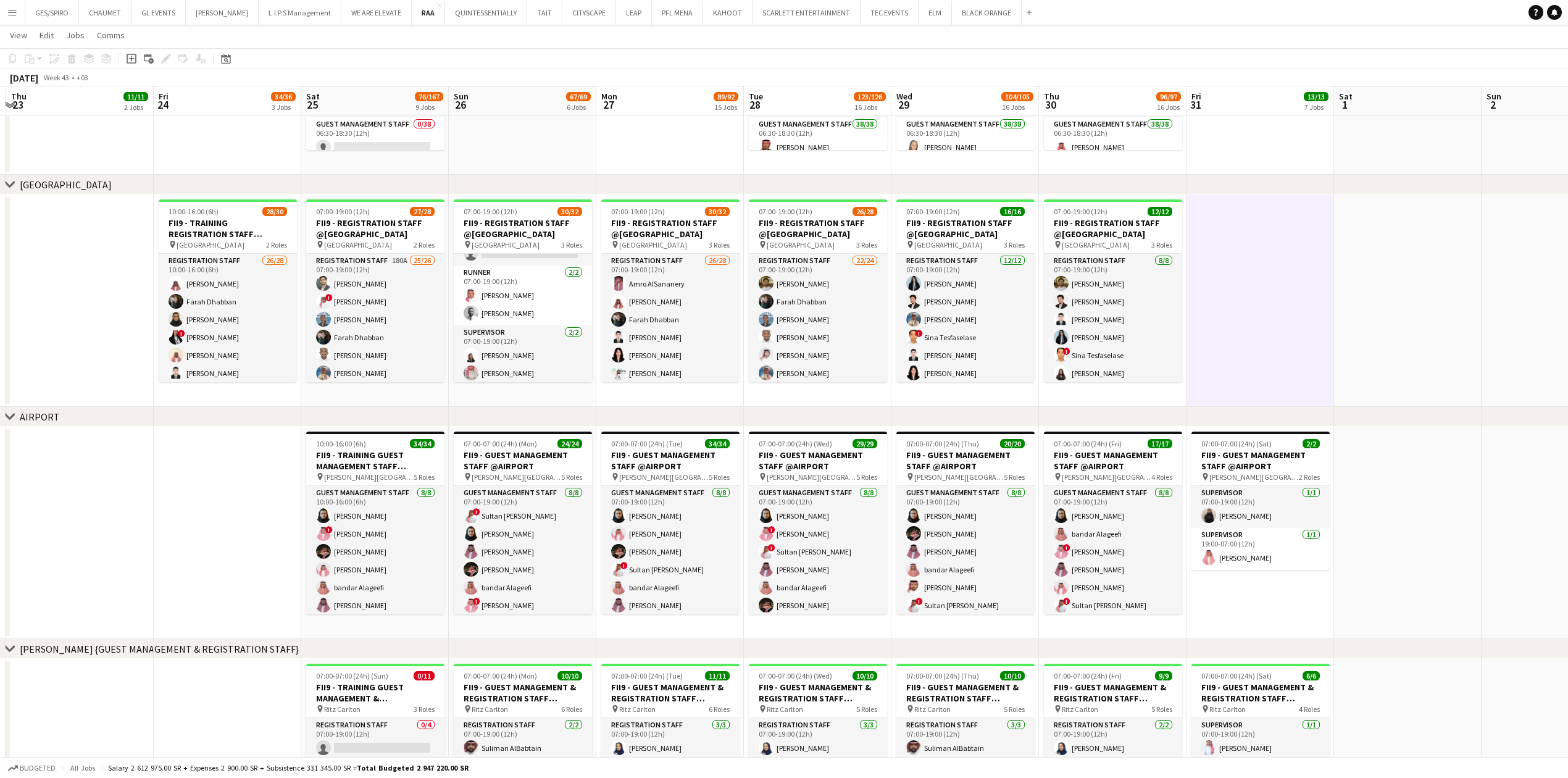
drag, startPoint x: 264, startPoint y: 478, endPoint x: 246, endPoint y: 484, distance: 19.0
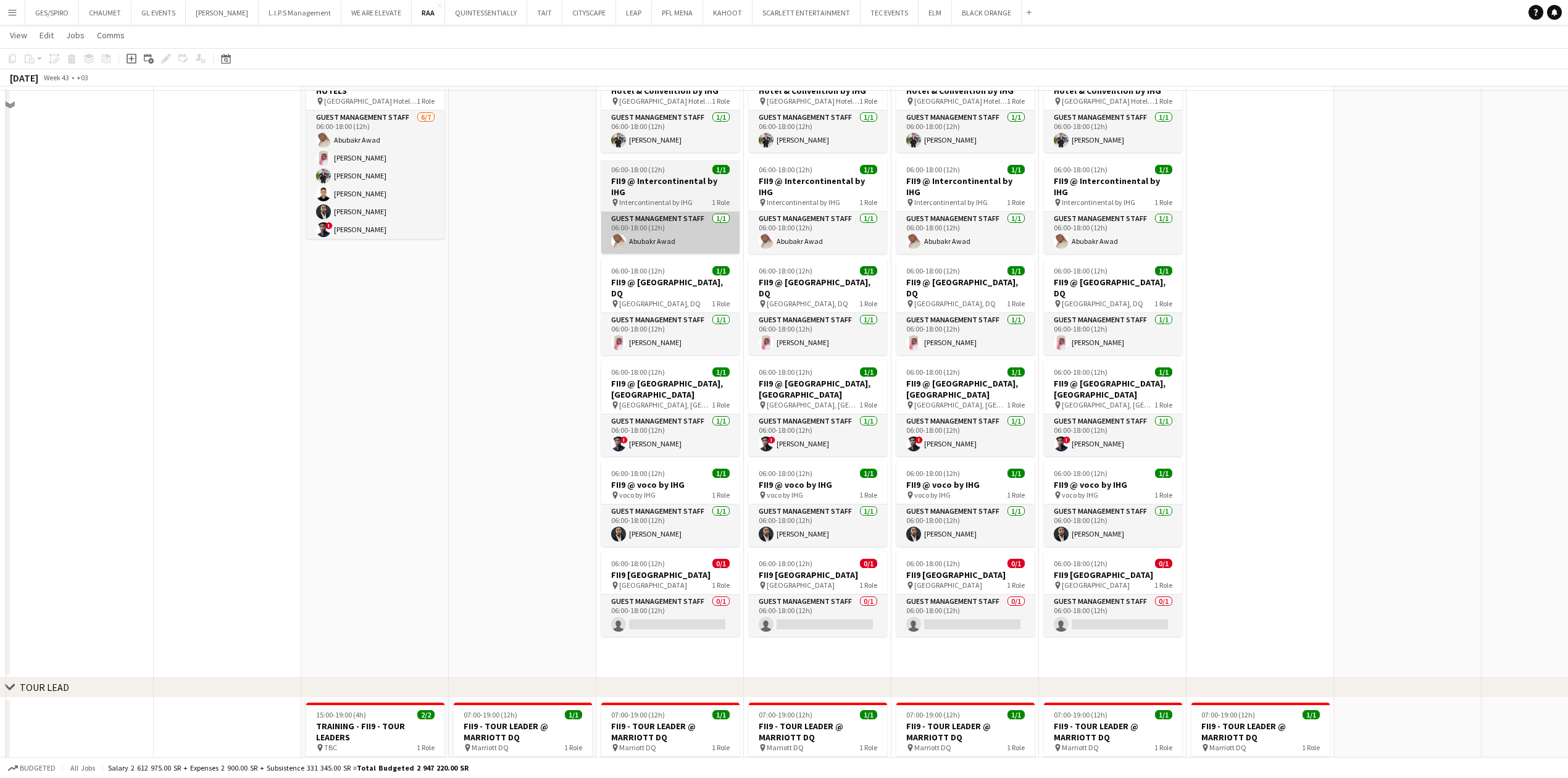
scroll to position [1975, 0]
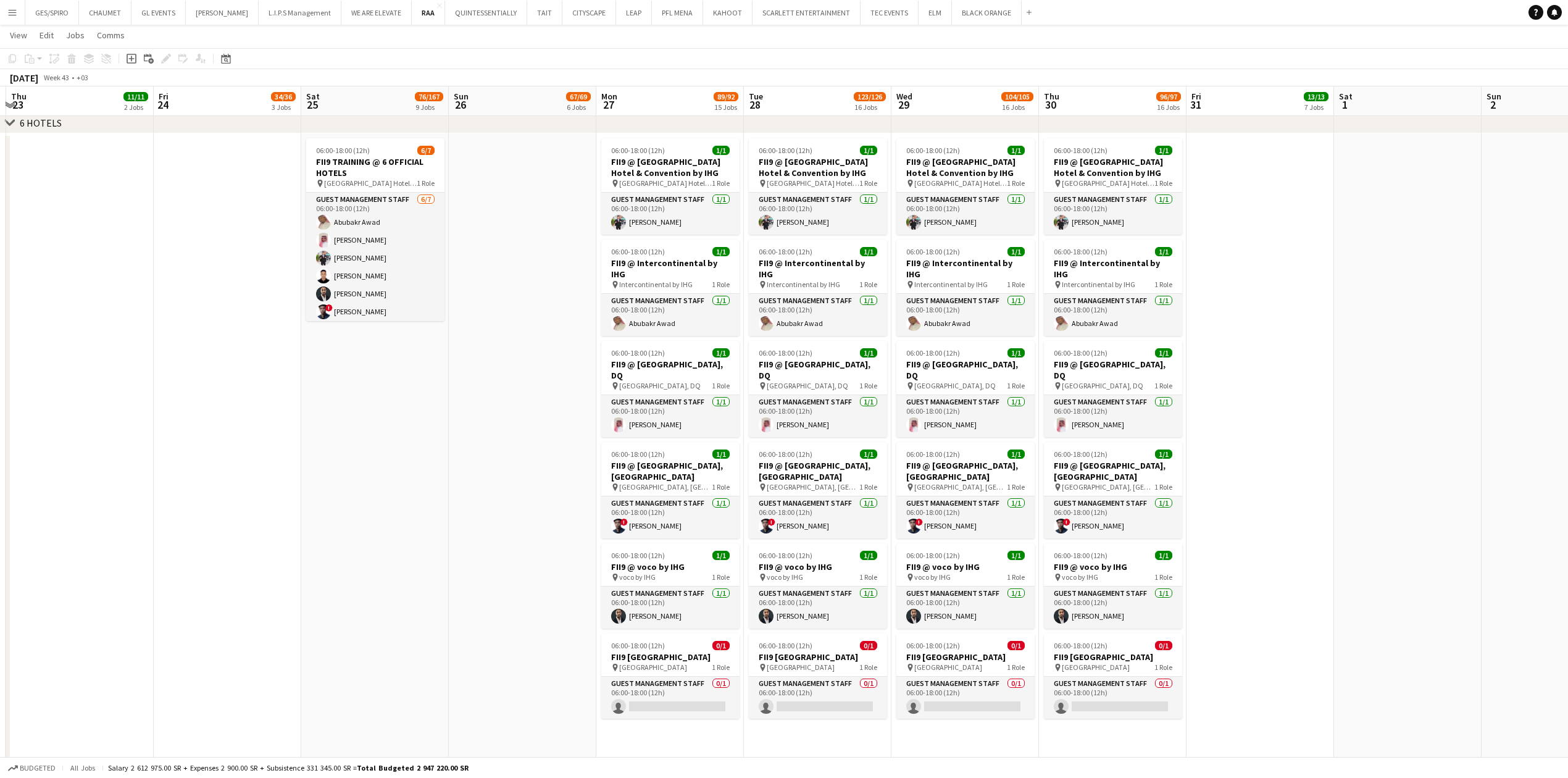
click at [1269, 600] on app-date-cell at bounding box center [1260, 446] width 147 height 626
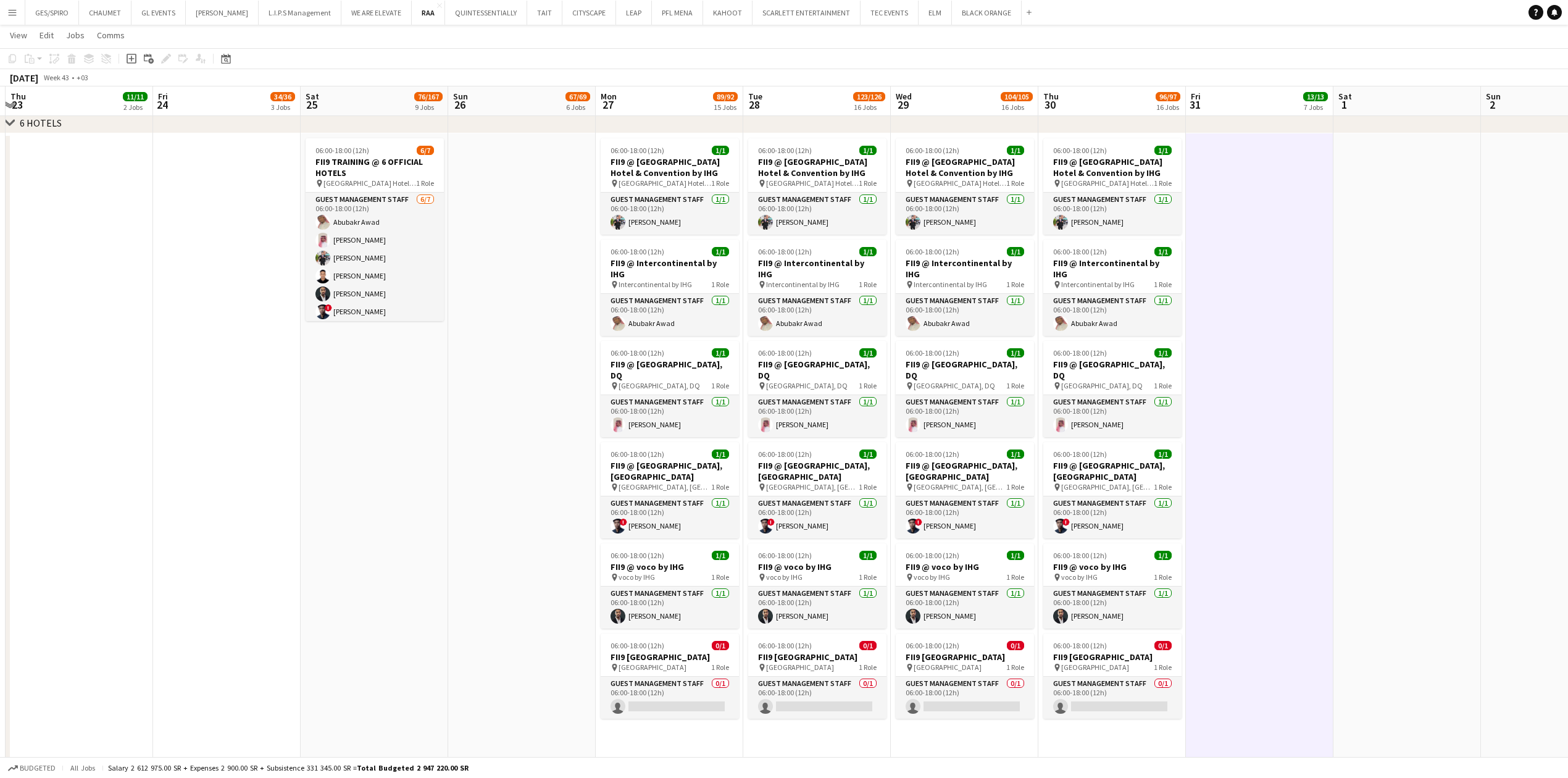
click at [1464, 426] on app-date-cell at bounding box center [1407, 446] width 147 height 626
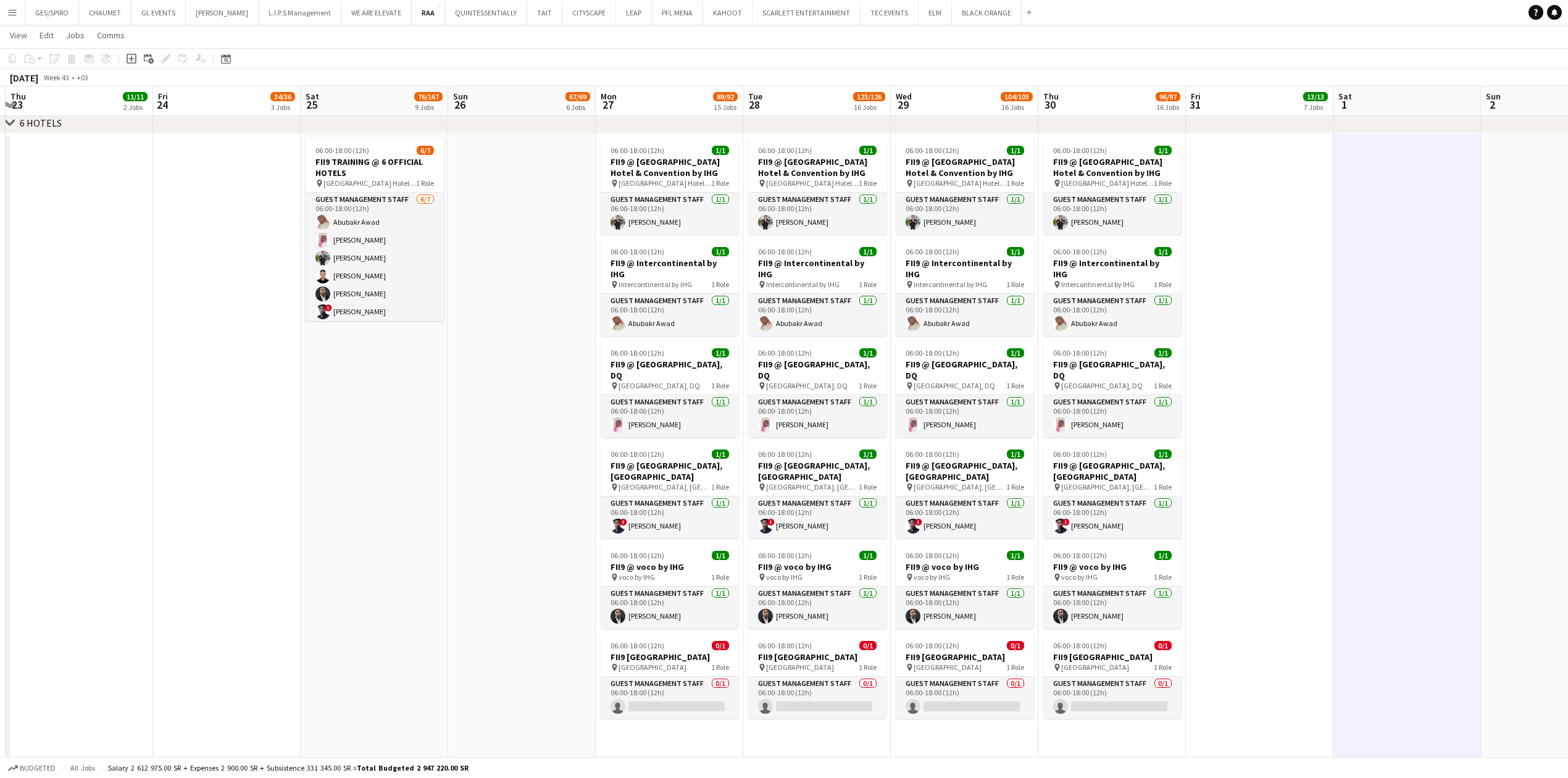
scroll to position [0, 291]
click at [1330, 515] on app-date-cell at bounding box center [1257, 446] width 147 height 626
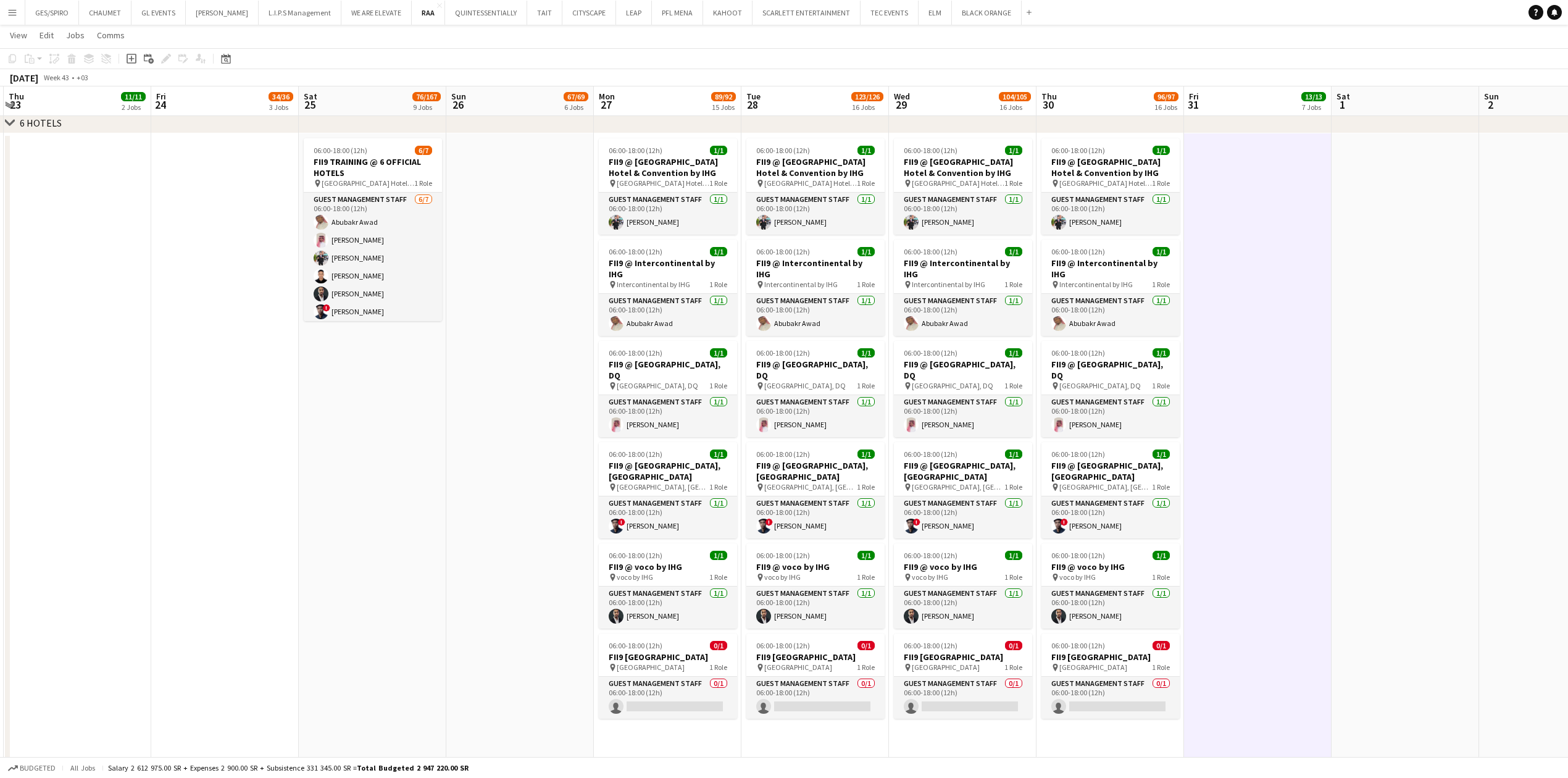
click at [1147, 747] on app-date-cell "06:00-18:00 (12h) 1/1 FII9 @ Crowne Plaza RDC Hotel & Convention by IHG pin Cro…" at bounding box center [1110, 446] width 147 height 626
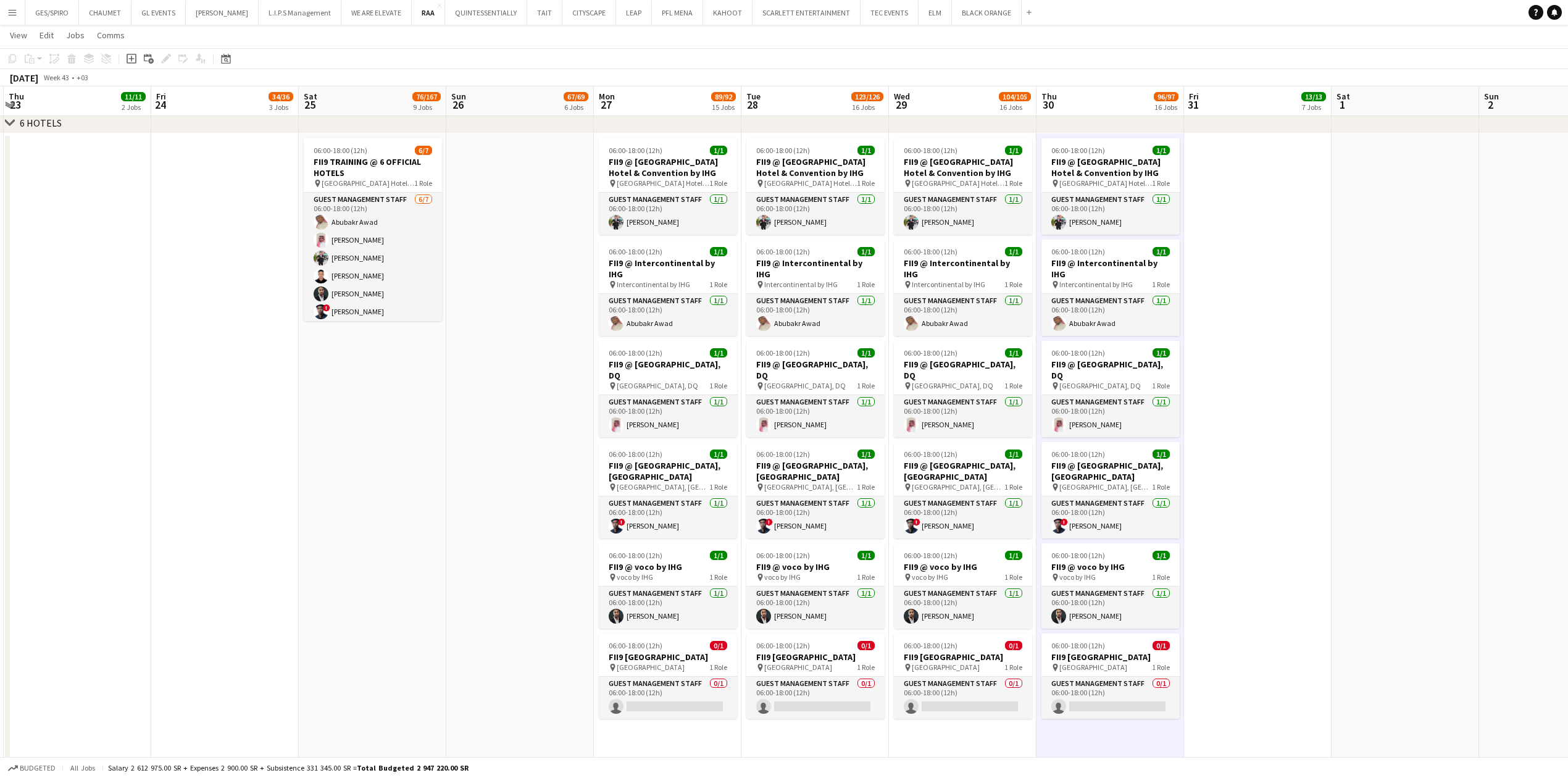
click at [956, 736] on app-date-cell "06:00-18:00 (12h) 1/1 FII9 @ Crowne Plaza RDC Hotel & Convention by IHG pin Cro…" at bounding box center [962, 446] width 147 height 626
click at [650, 729] on app-date-cell "06:00-18:00 (12h) 1/1 FII9 @ Crowne Plaza RDC Hotel & Convention by IHG pin Cro…" at bounding box center [667, 446] width 147 height 626
click at [1292, 500] on app-date-cell at bounding box center [1257, 446] width 147 height 626
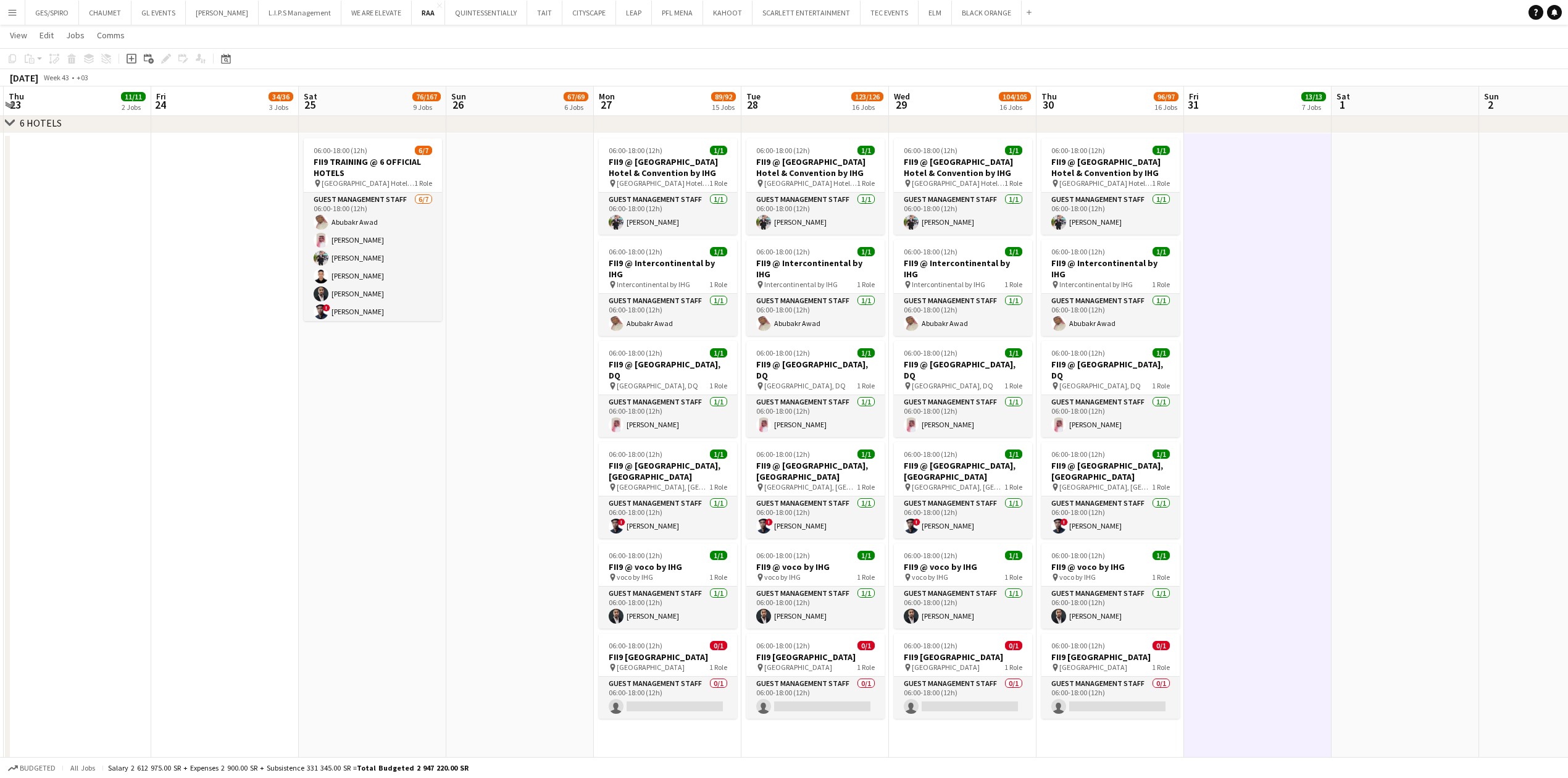
scroll to position [1983, 0]
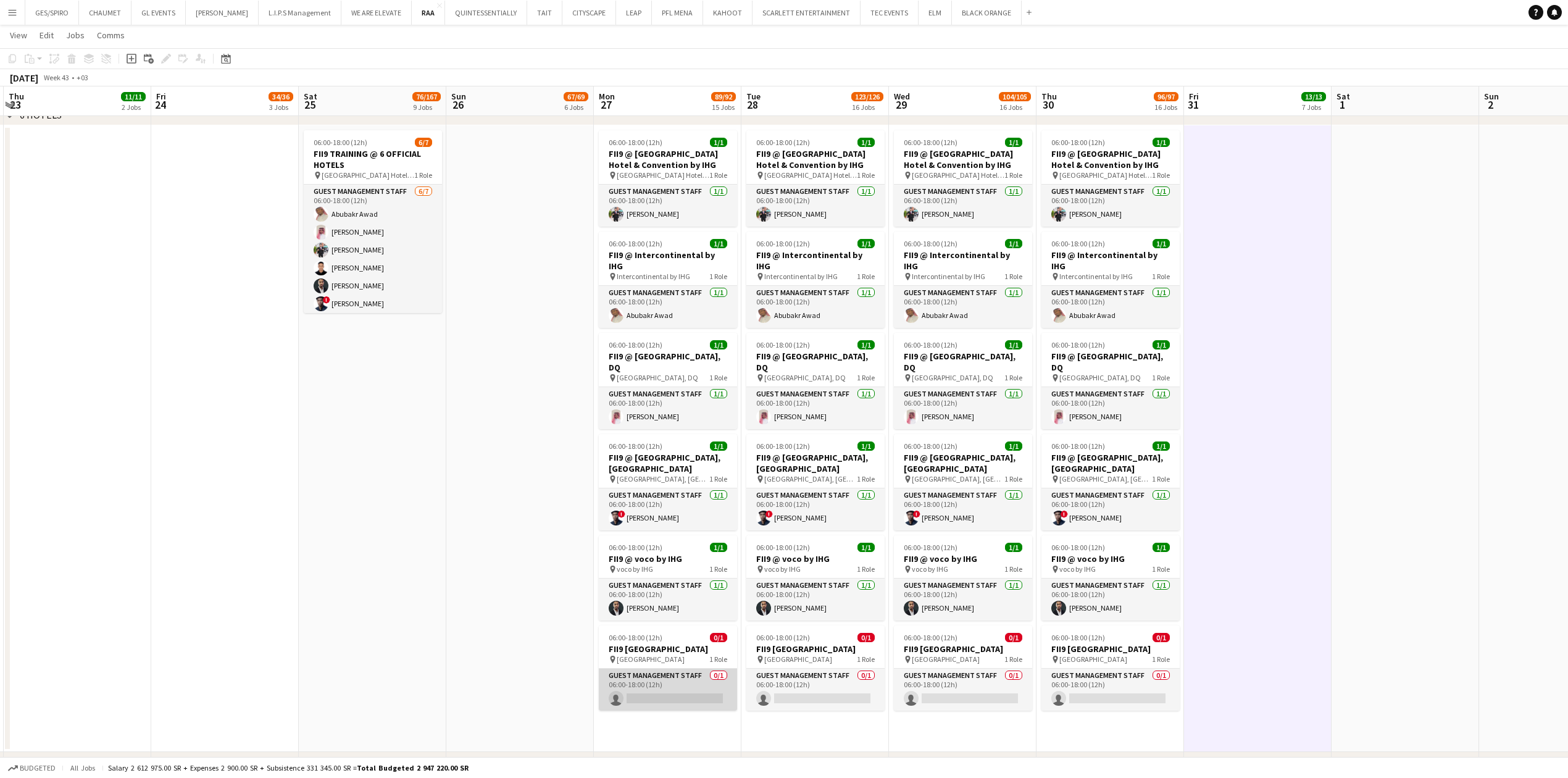
click at [683, 691] on app-card-role "Guest Management Staff 0/1 06:00-18:00 (12h) single-neutral-actions" at bounding box center [668, 690] width 138 height 42
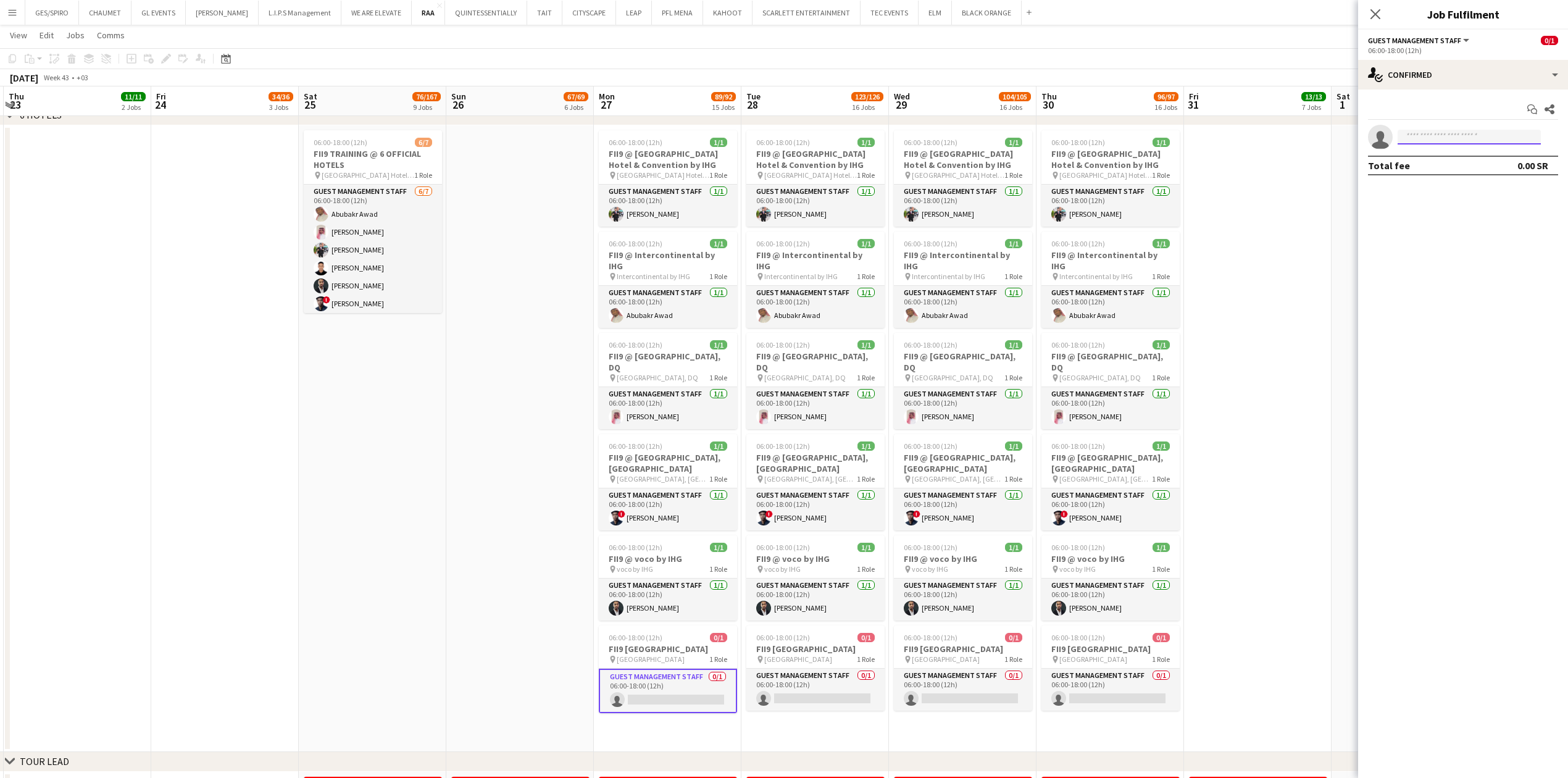
click at [1432, 136] on input at bounding box center [1469, 137] width 143 height 15
paste input "**********"
type input "**********"
click at [1458, 166] on span "osamaatipa@gmail.com" at bounding box center [1469, 166] width 123 height 10
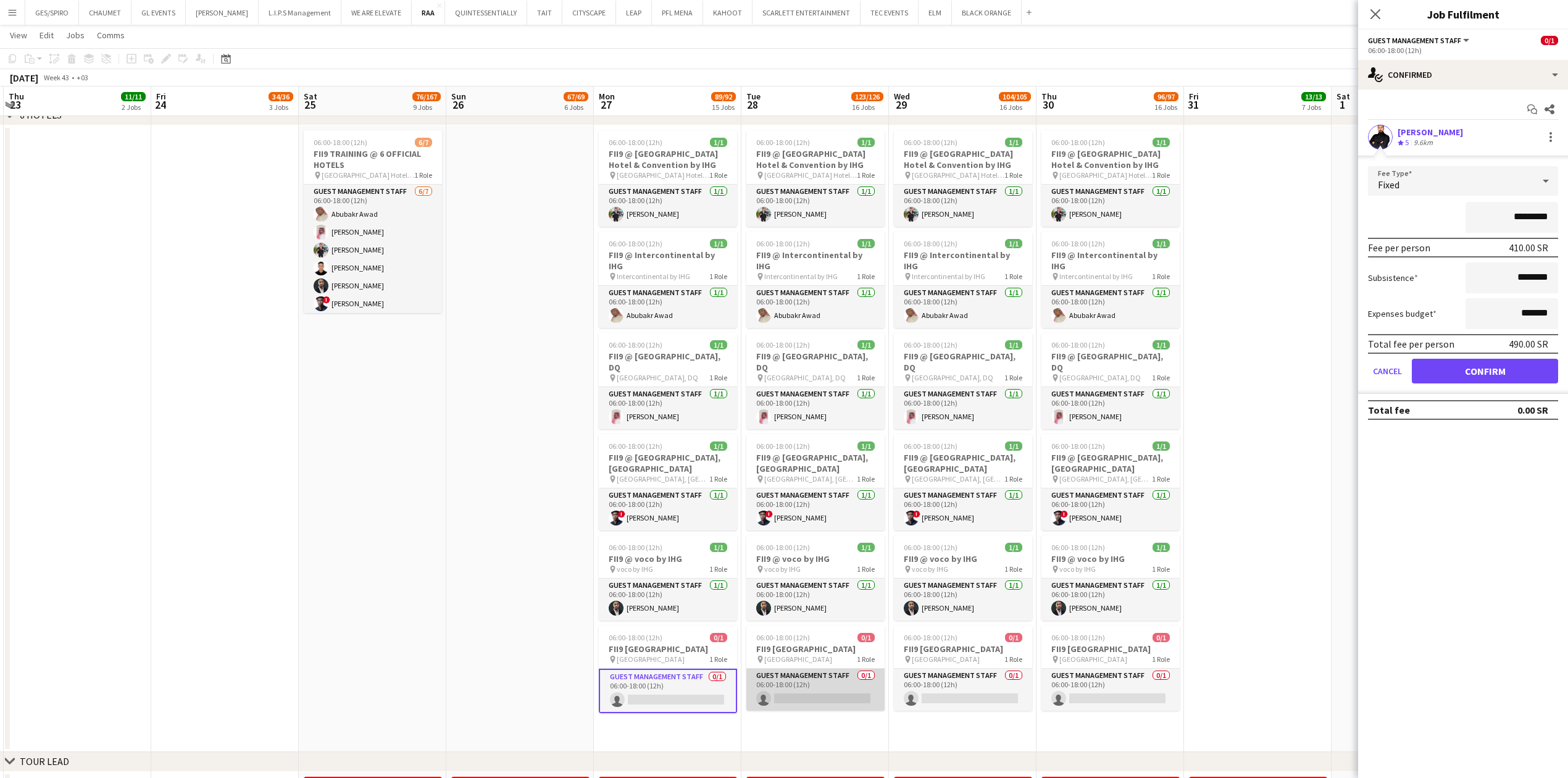
scroll to position [0, 290]
click at [796, 687] on app-card-role "Guest Management Staff 0/1 06:00-18:00 (12h) single-neutral-actions" at bounding box center [817, 690] width 138 height 42
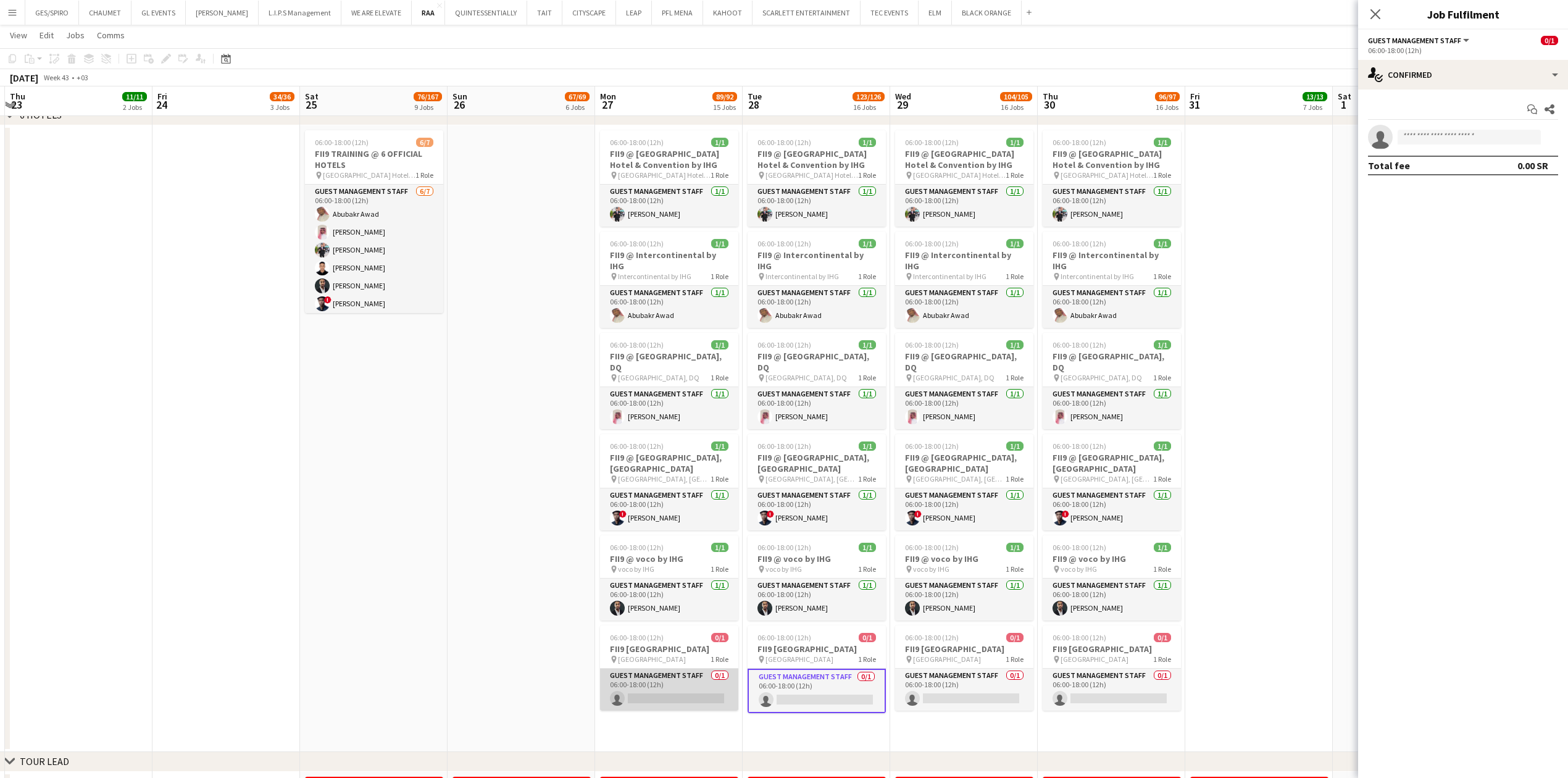
click at [659, 689] on app-card-role "Guest Management Staff 0/1 06:00-18:00 (12h) single-neutral-actions" at bounding box center [669, 690] width 138 height 42
click at [1483, 129] on app-invite-slot "single-neutral-actions" at bounding box center [1463, 137] width 210 height 25
click at [1481, 135] on input at bounding box center [1469, 137] width 143 height 15
paste input "**********"
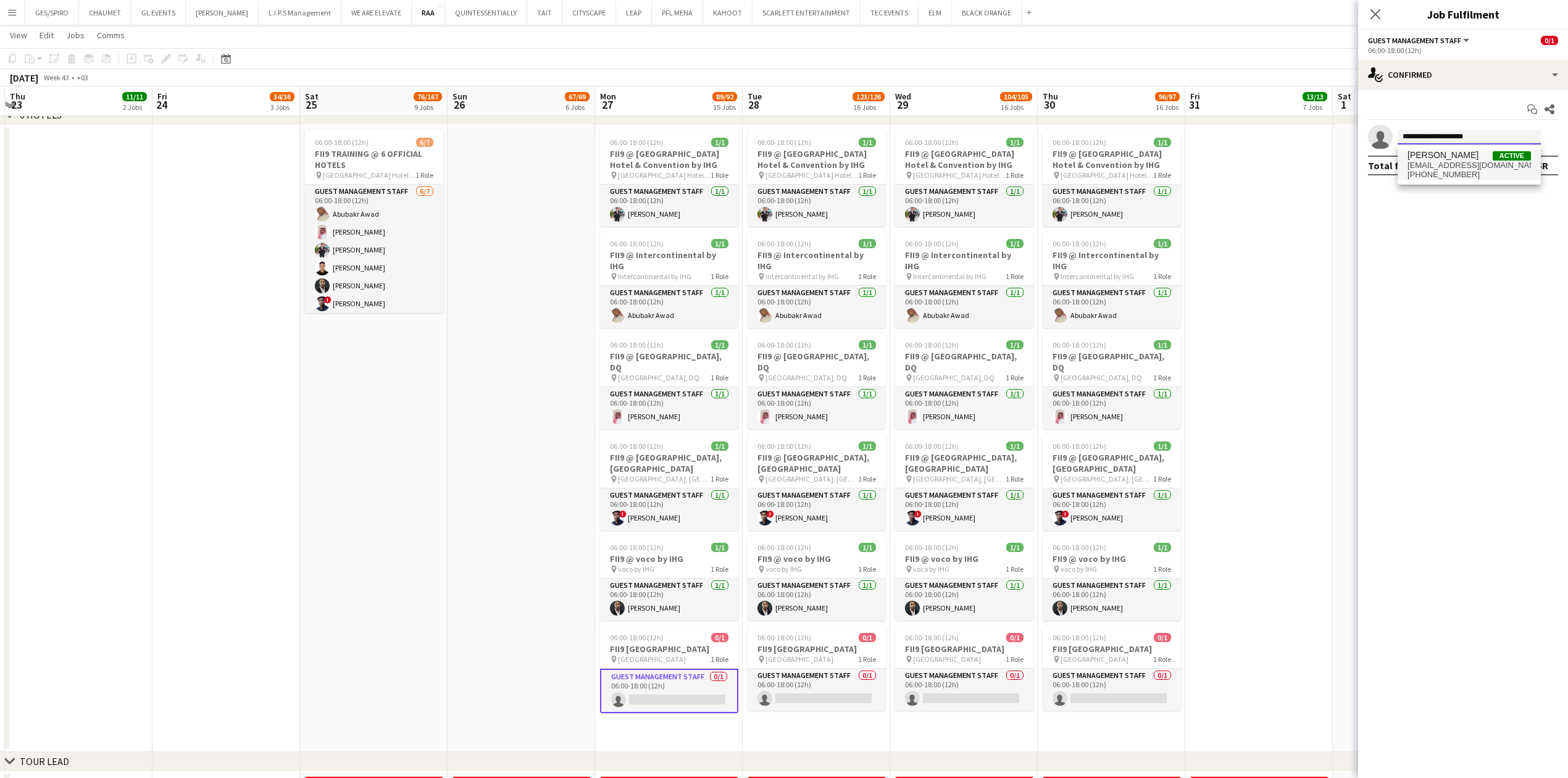
type input "**********"
click at [1468, 171] on span "+966533501833" at bounding box center [1469, 175] width 123 height 10
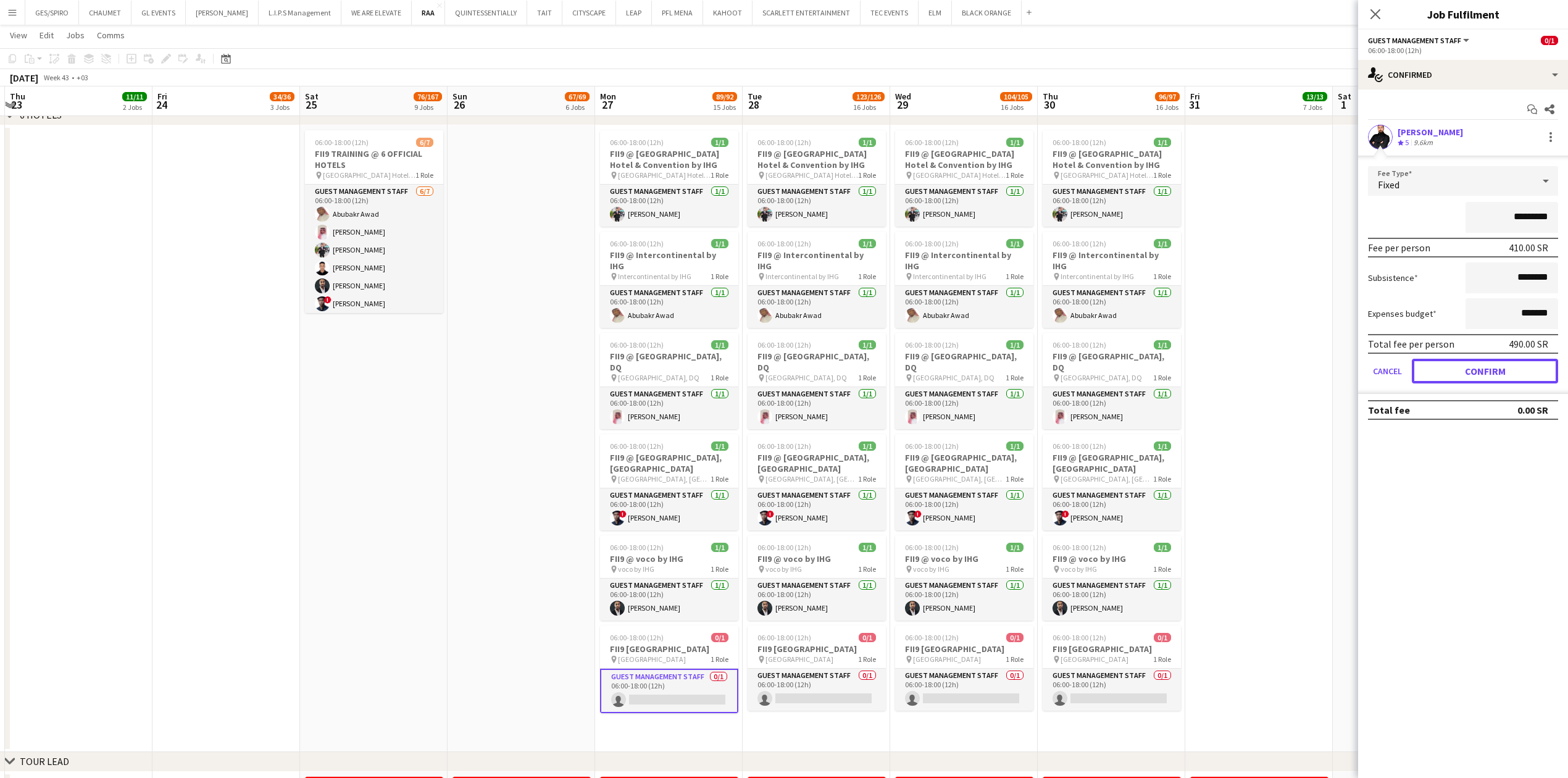
click at [1509, 366] on button "Confirm" at bounding box center [1485, 371] width 147 height 25
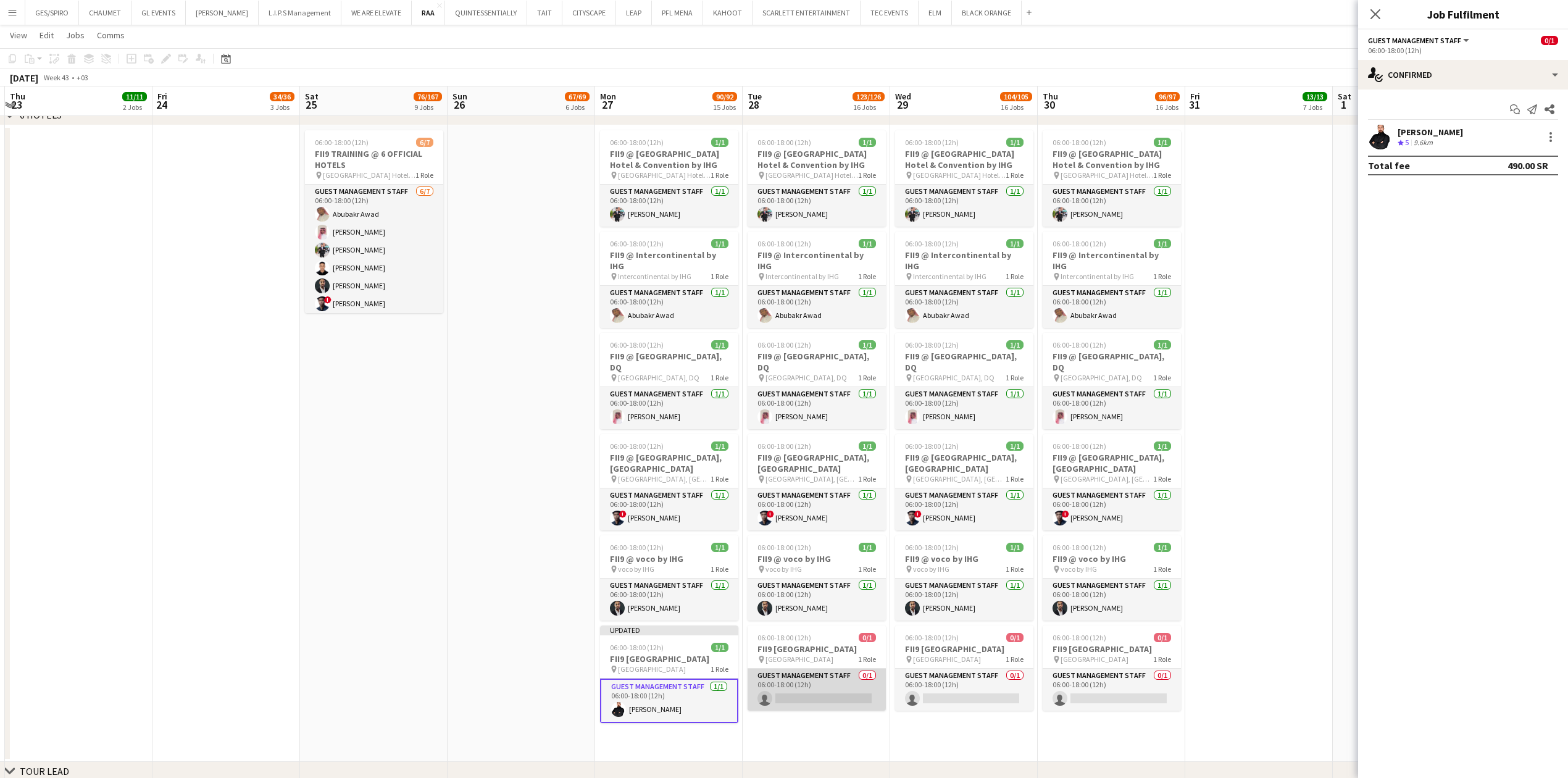
click at [801, 710] on app-card-role "Guest Management Staff 0/1 06:00-18:00 (12h) single-neutral-actions" at bounding box center [817, 690] width 138 height 42
click at [1428, 143] on input at bounding box center [1469, 137] width 143 height 15
paste input "**********"
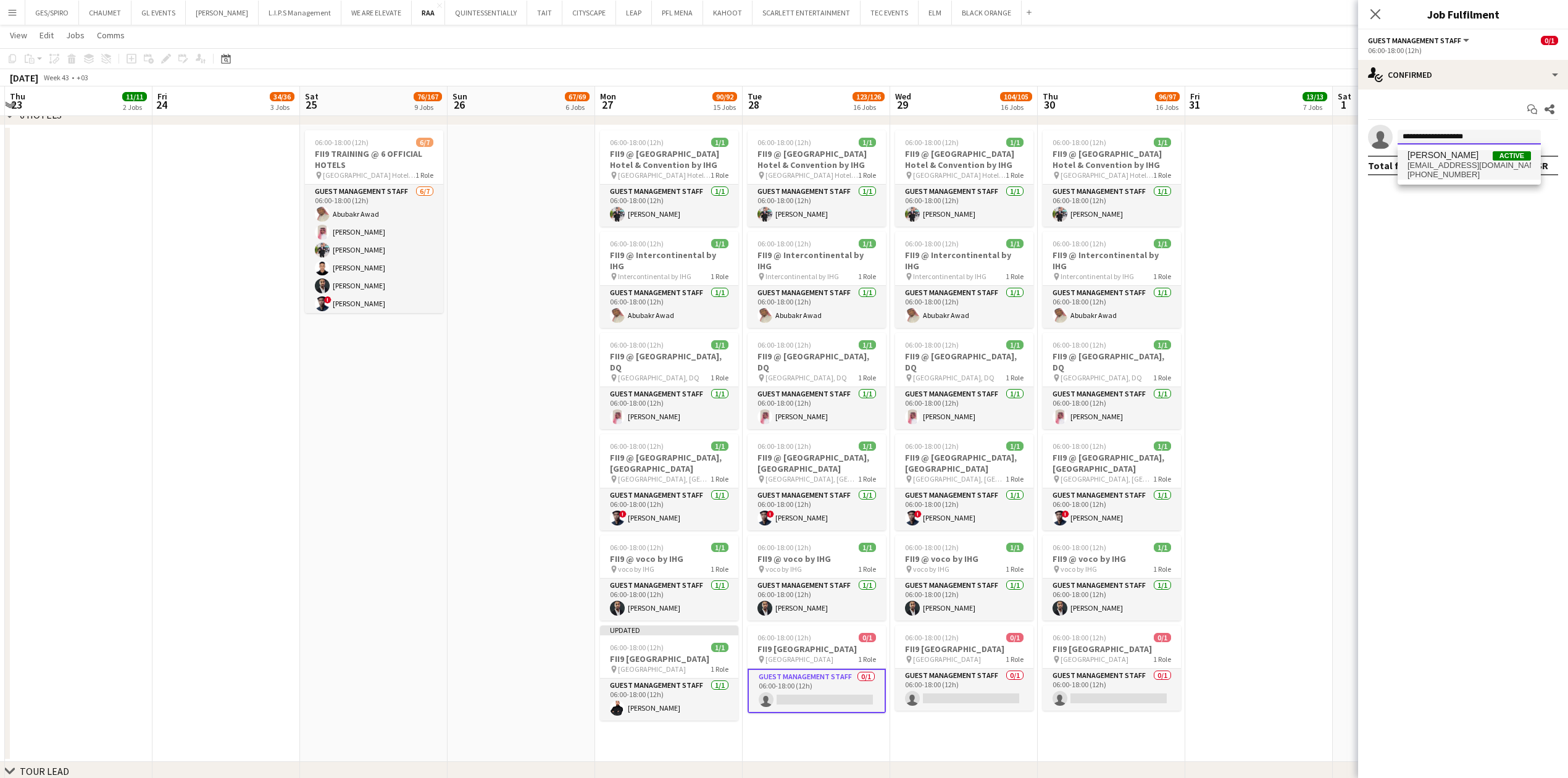
type input "**********"
click at [1481, 166] on span "osamaatipa@gmail.com" at bounding box center [1469, 166] width 123 height 10
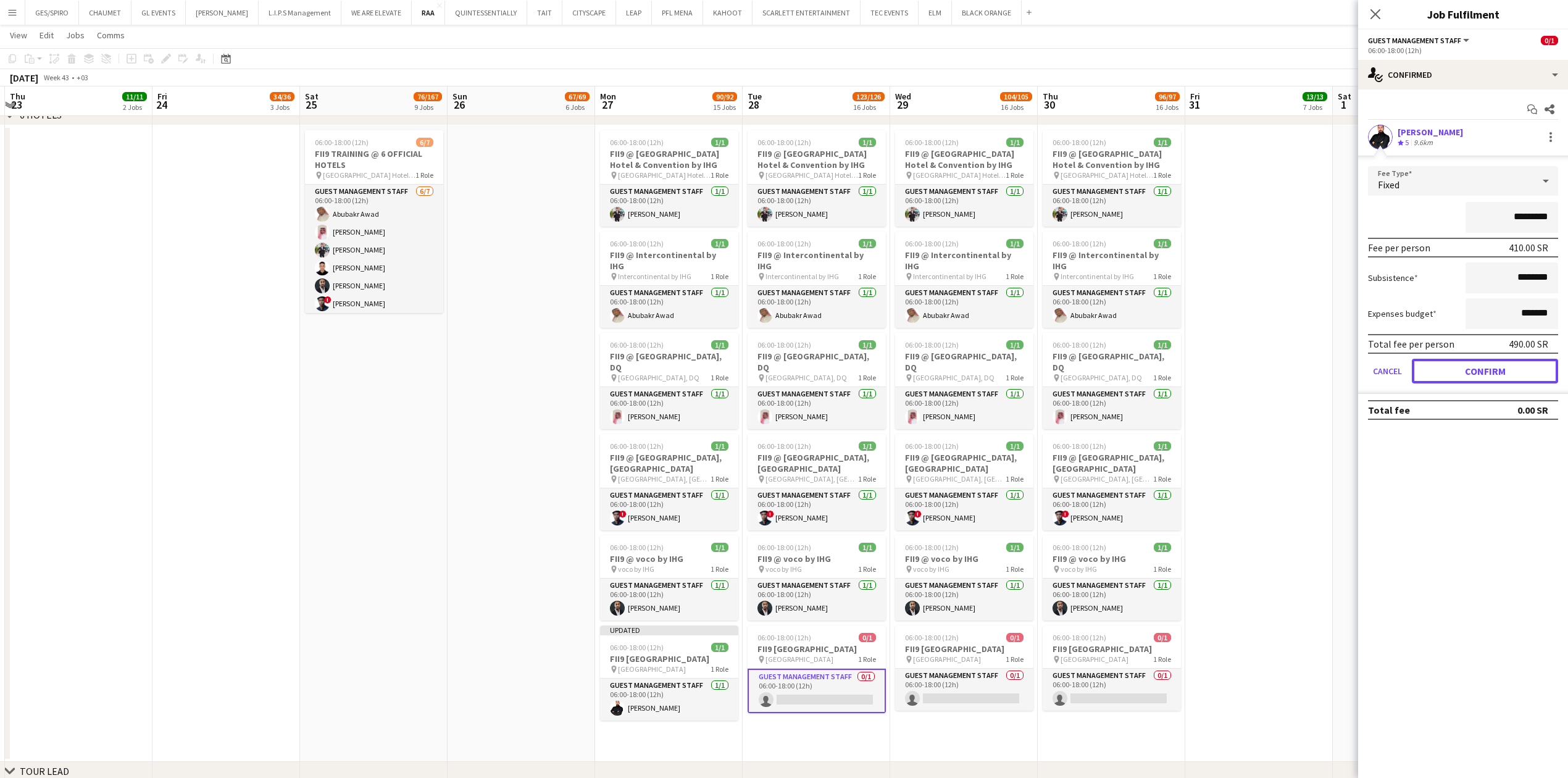
drag, startPoint x: 1519, startPoint y: 364, endPoint x: 1522, endPoint y: 369, distance: 5.8
click at [1517, 364] on button "Confirm" at bounding box center [1485, 371] width 147 height 25
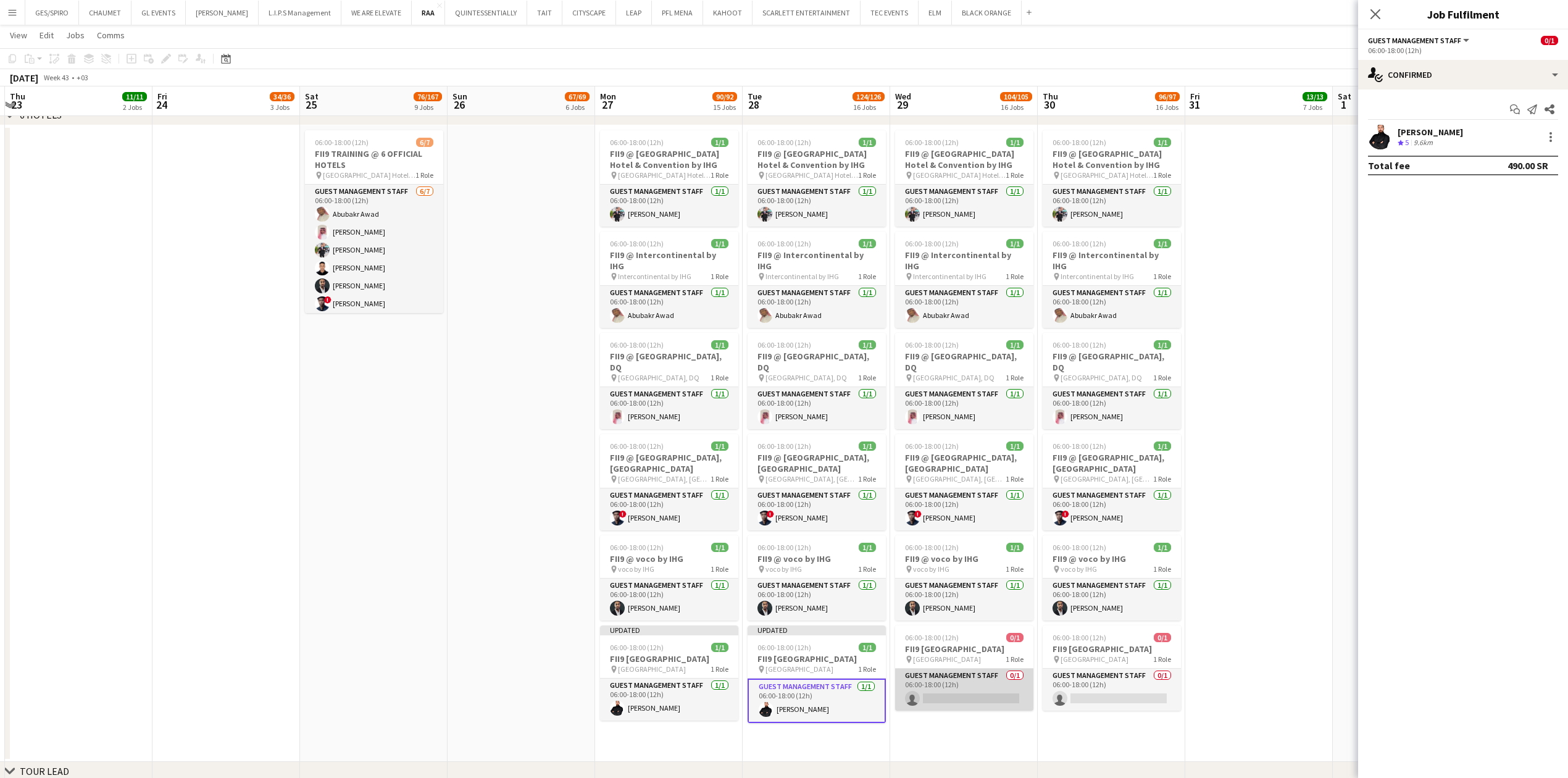
click at [956, 702] on app-card-role "Guest Management Staff 0/1 06:00-18:00 (12h) single-neutral-actions" at bounding box center [964, 690] width 138 height 42
click at [1457, 137] on input at bounding box center [1469, 137] width 143 height 15
paste input "**********"
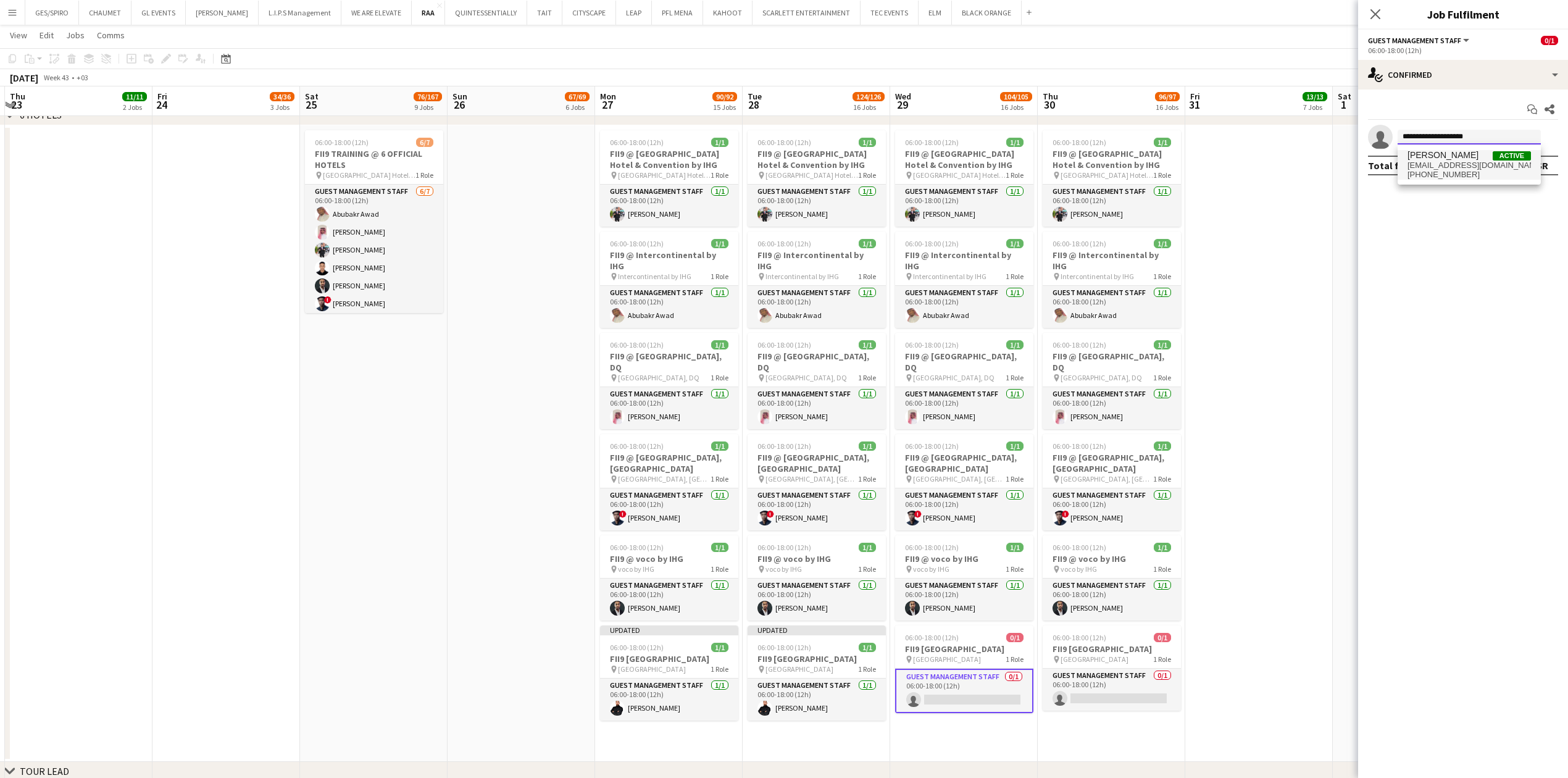
type input "**********"
click at [1475, 171] on span "+966533501833" at bounding box center [1469, 175] width 123 height 10
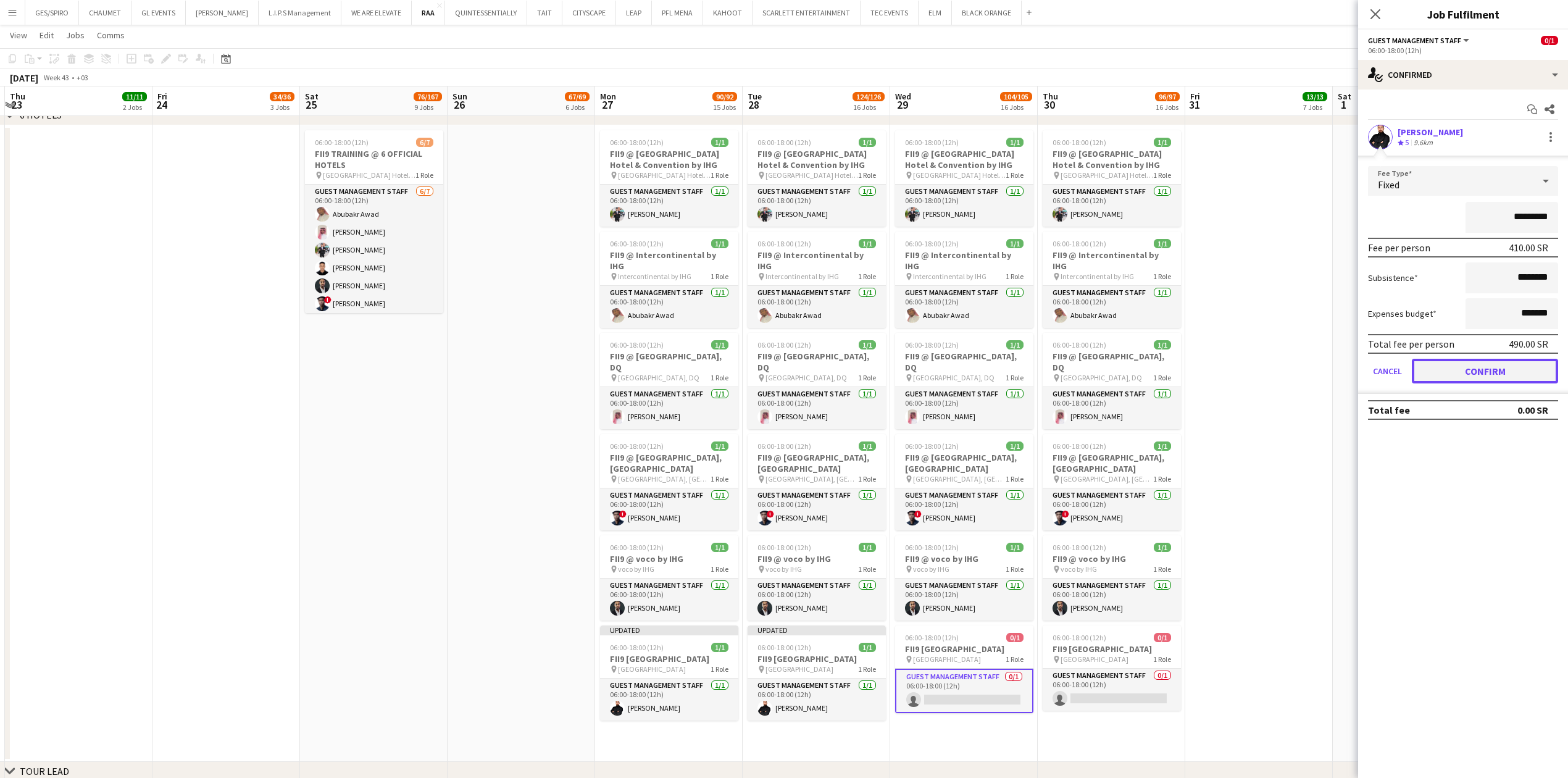
click at [1506, 373] on button "Confirm" at bounding box center [1485, 371] width 147 height 25
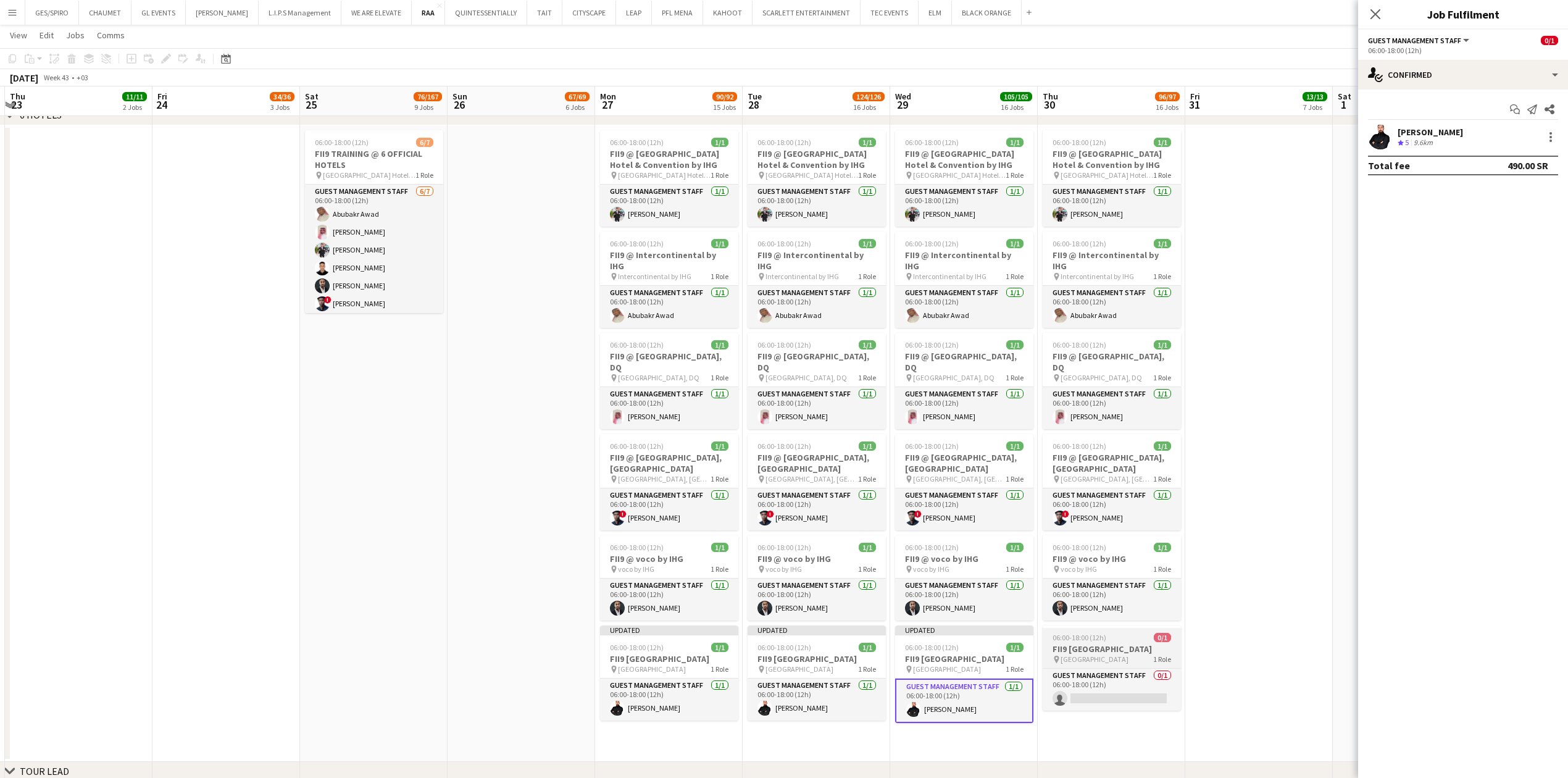
click at [1113, 669] on app-job-card "06:00-18:00 (12h) 0/1 FII9 Hilton Riyadh Hotel & Residences pin Hilton Riyadh H…" at bounding box center [1111, 667] width 138 height 85
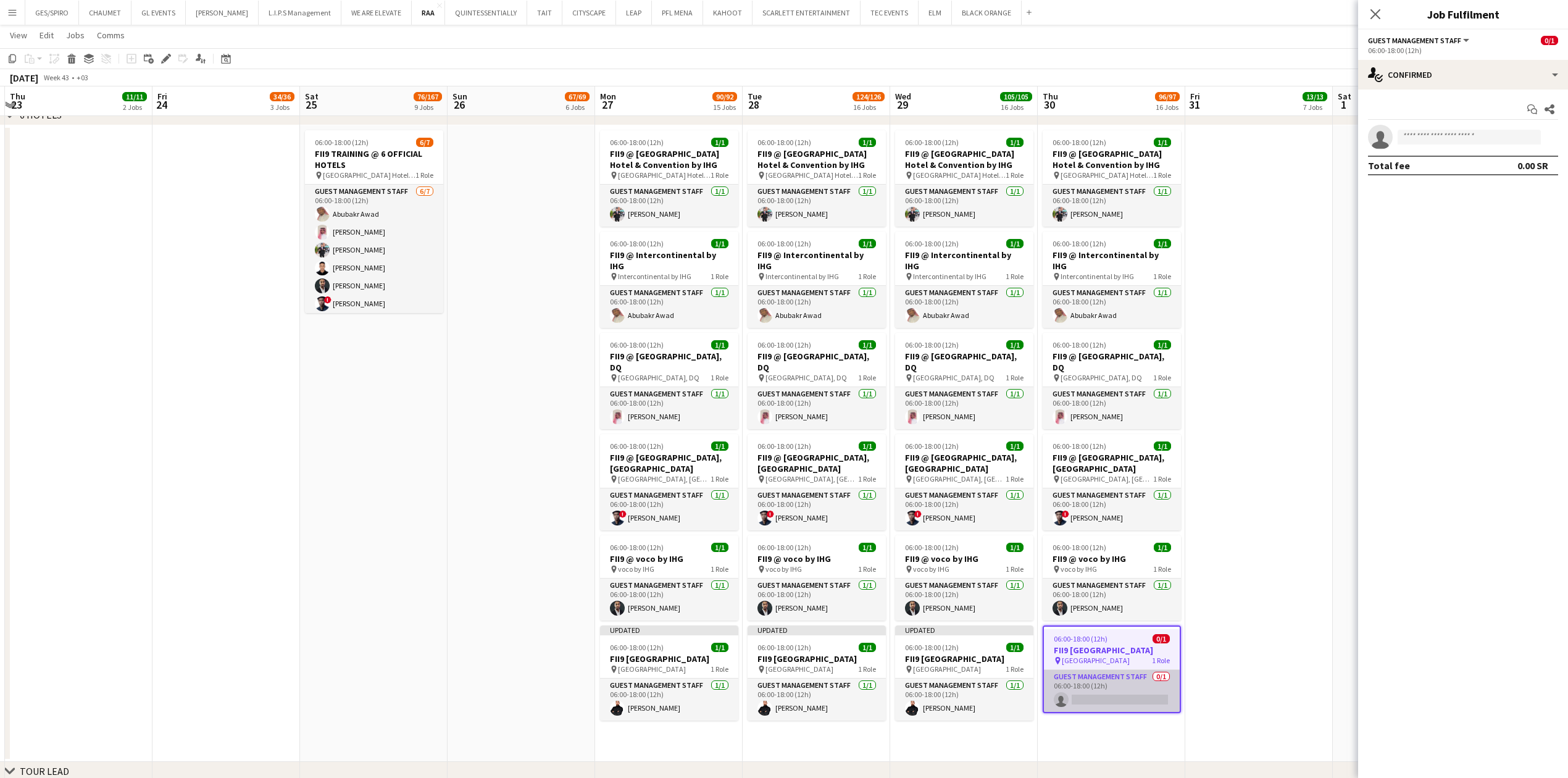
scroll to position [0, 290]
click at [1455, 140] on input at bounding box center [1469, 137] width 143 height 15
paste input "**********"
type input "**********"
click at [1463, 161] on span "osamaatipa@gmail.com" at bounding box center [1469, 166] width 123 height 10
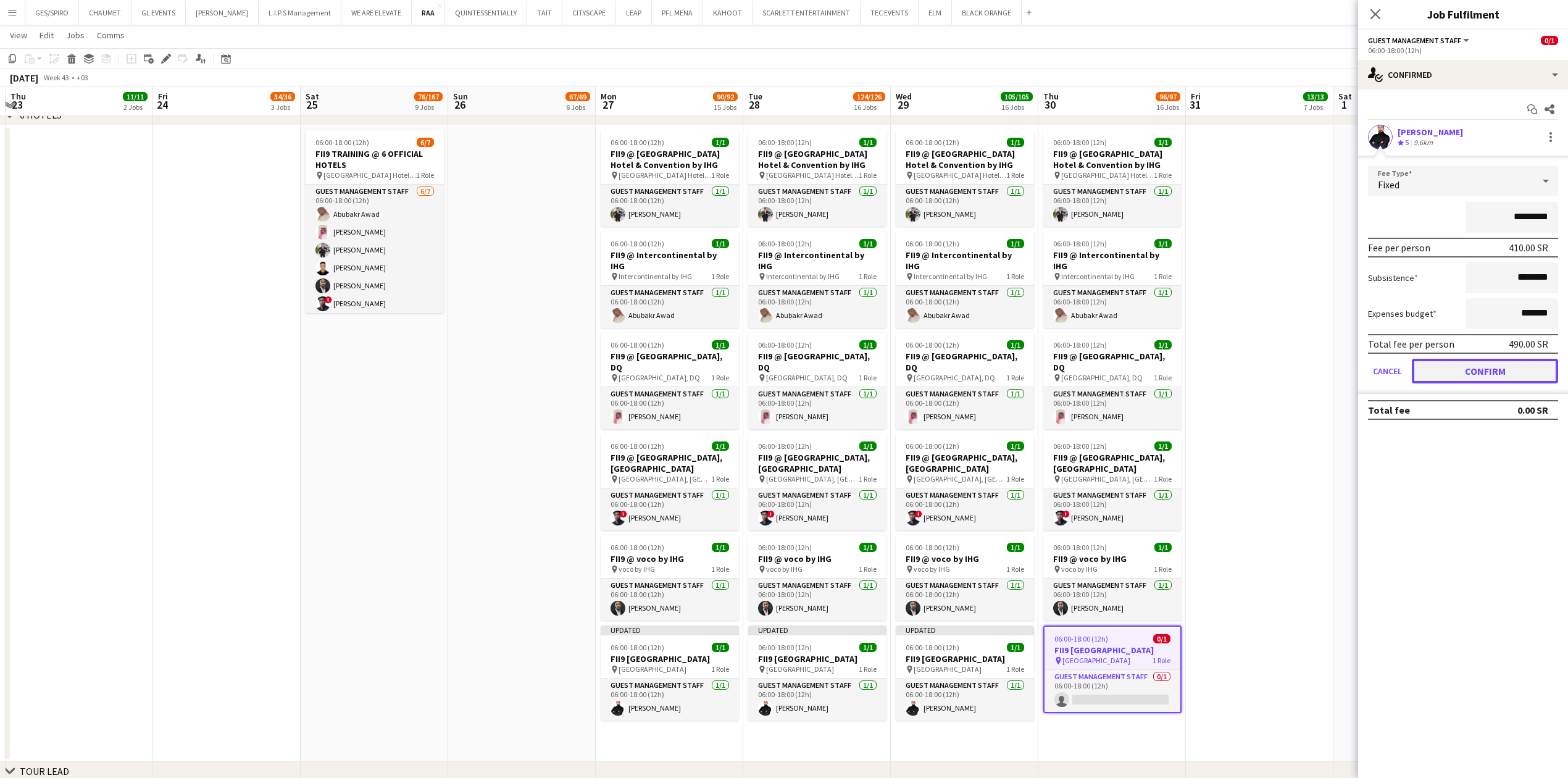
click at [1473, 371] on button "Confirm" at bounding box center [1485, 371] width 147 height 25
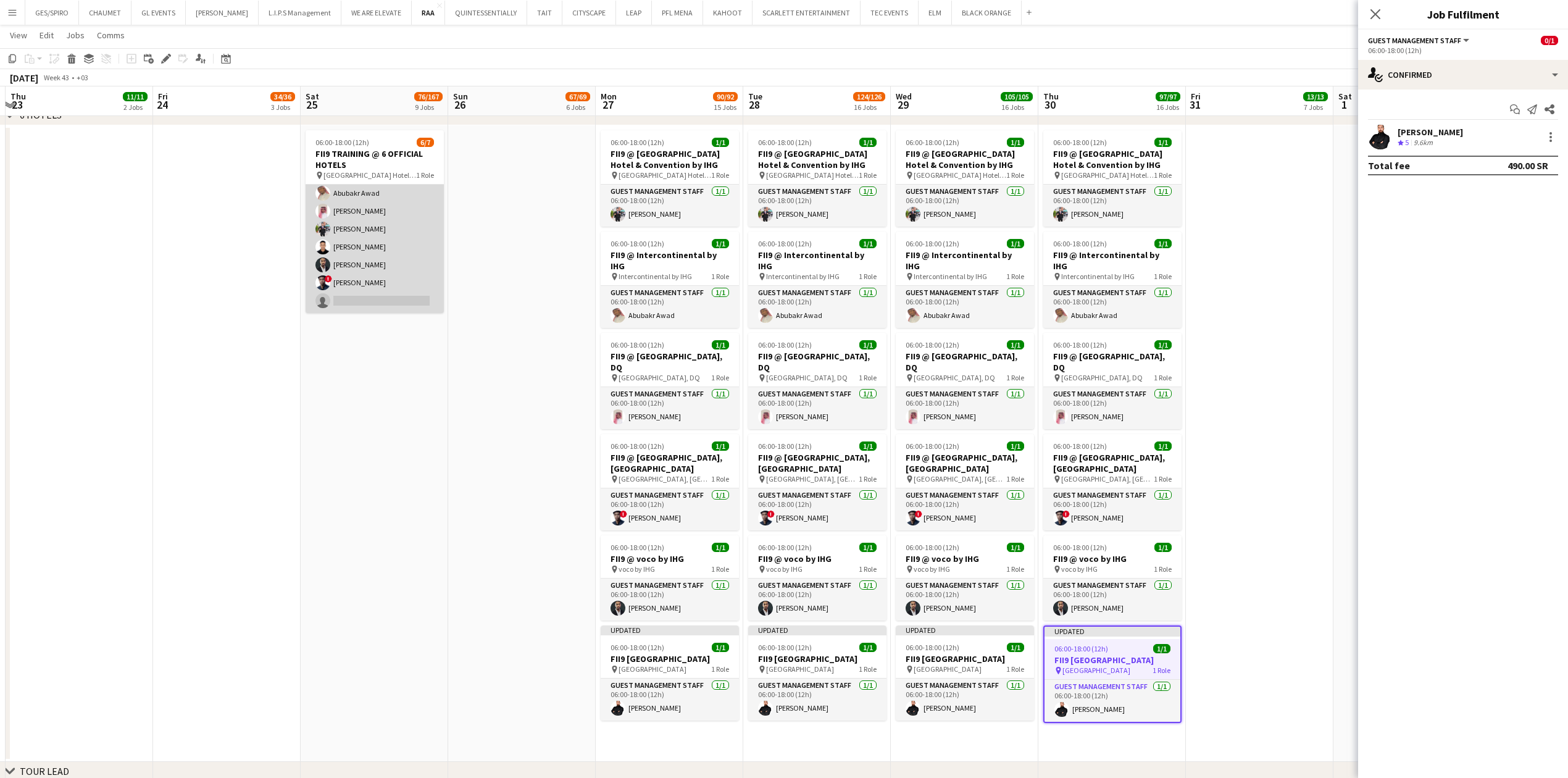
click at [389, 297] on app-card-role "Guest Management Staff 6/7 06:00-18:00 (12h) Abubakr Awad Ibrahim Alhammad Moha…" at bounding box center [375, 238] width 138 height 149
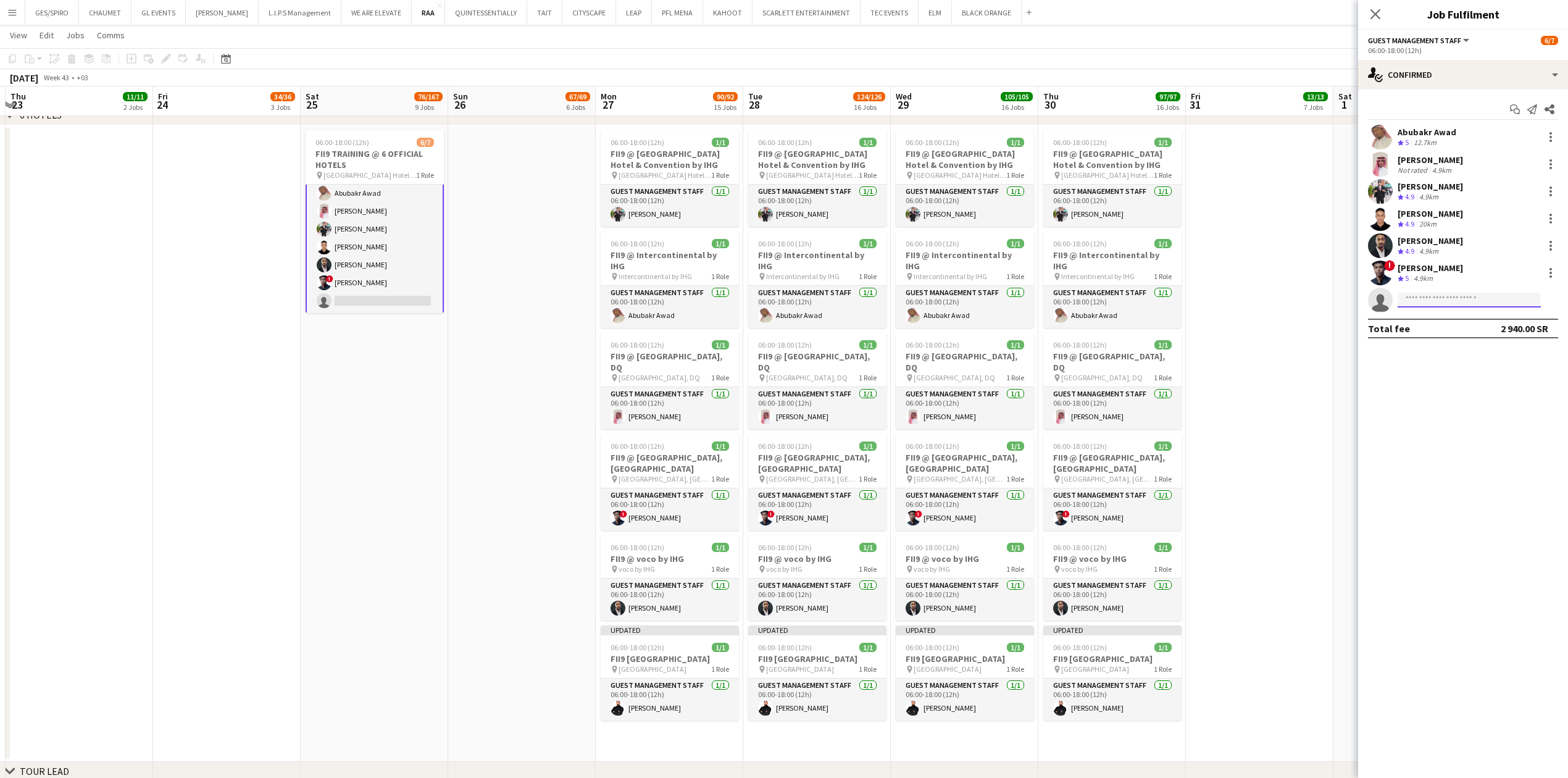
click at [1476, 304] on input at bounding box center [1469, 300] width 143 height 15
paste input "**********"
type input "**********"
click at [1455, 320] on span "Osama Atipa" at bounding box center [1443, 318] width 71 height 11
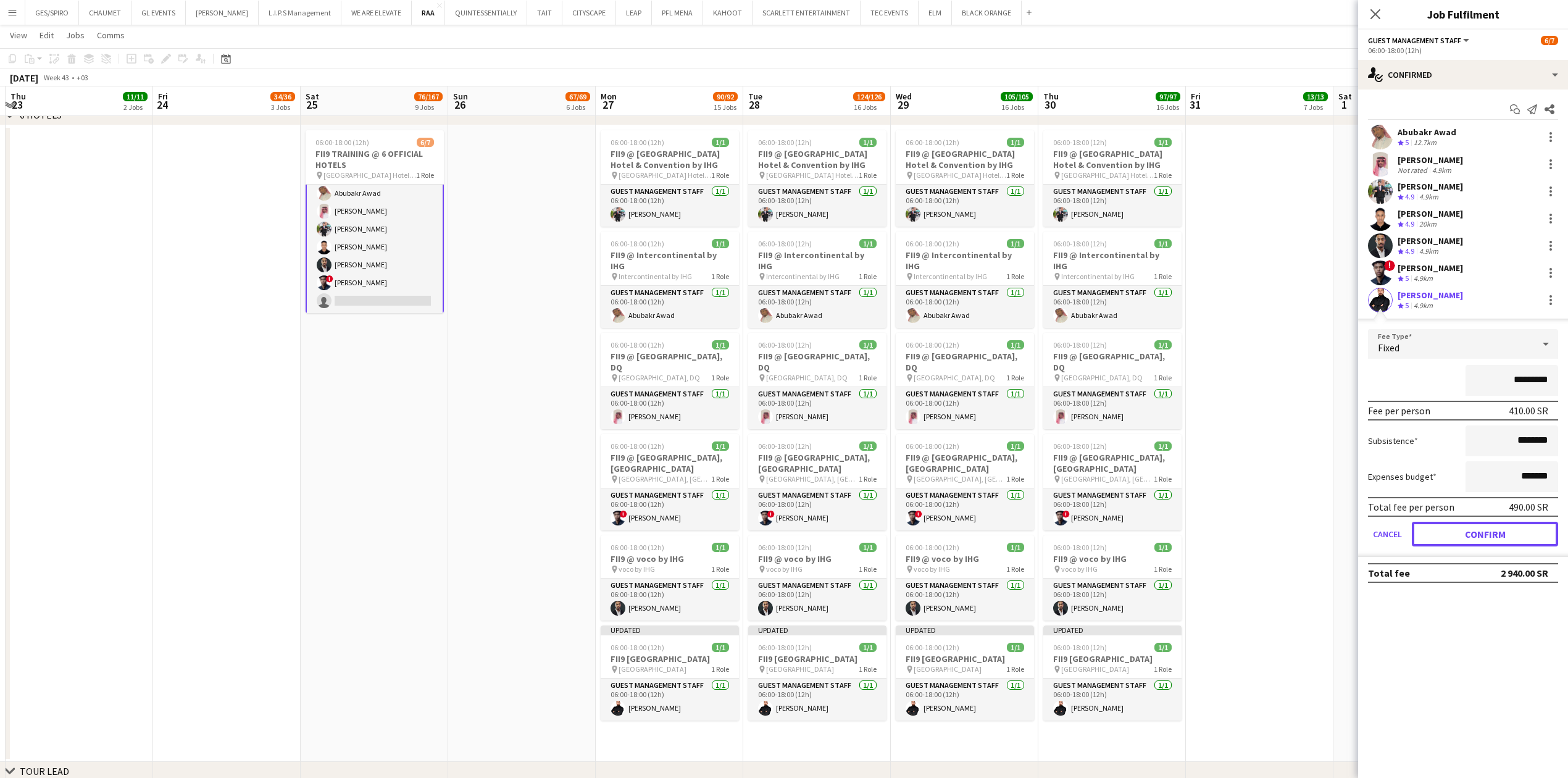
click at [1495, 531] on button "Confirm" at bounding box center [1485, 533] width 147 height 25
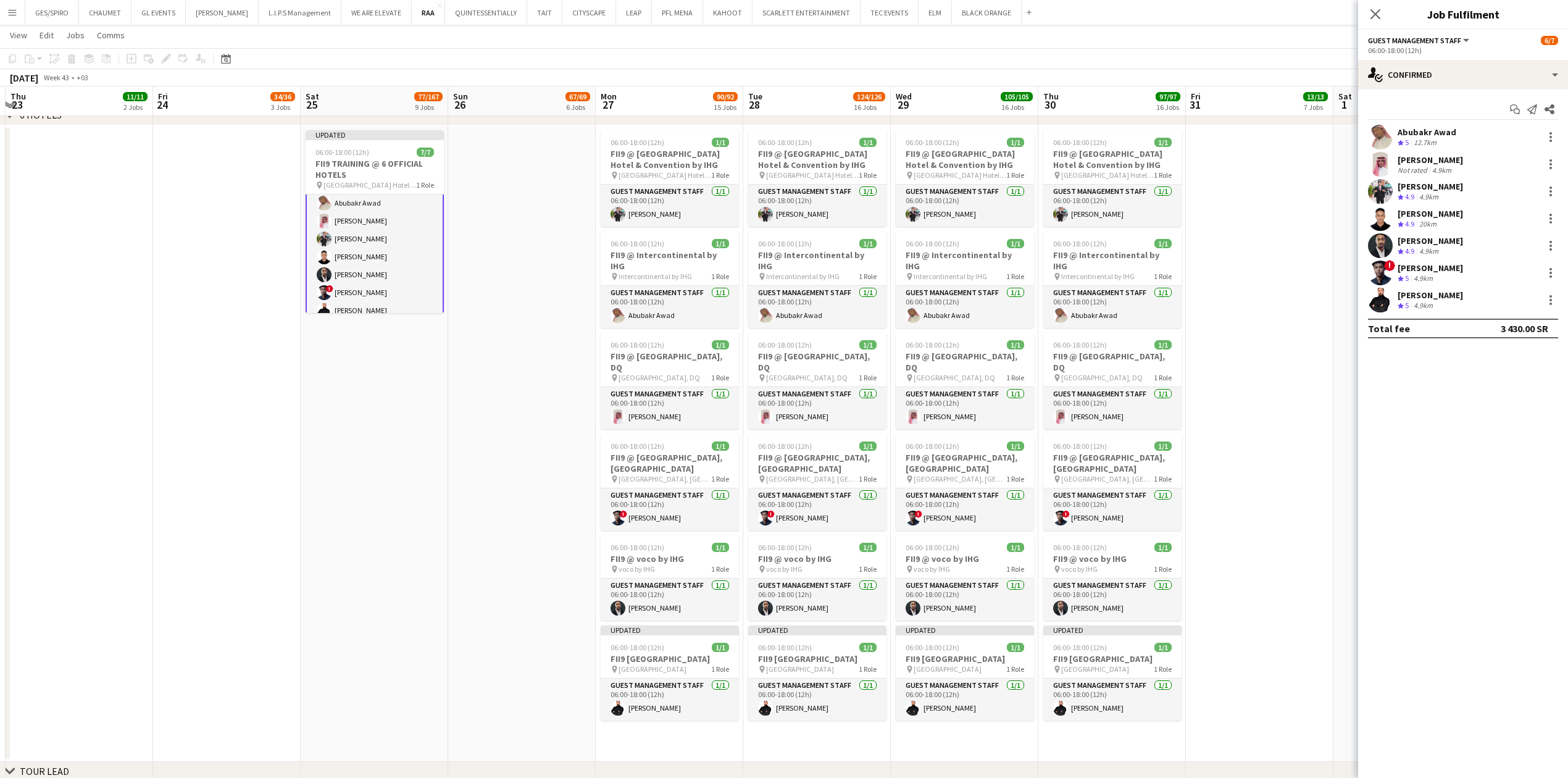
click at [1240, 521] on app-date-cell at bounding box center [1259, 443] width 147 height 636
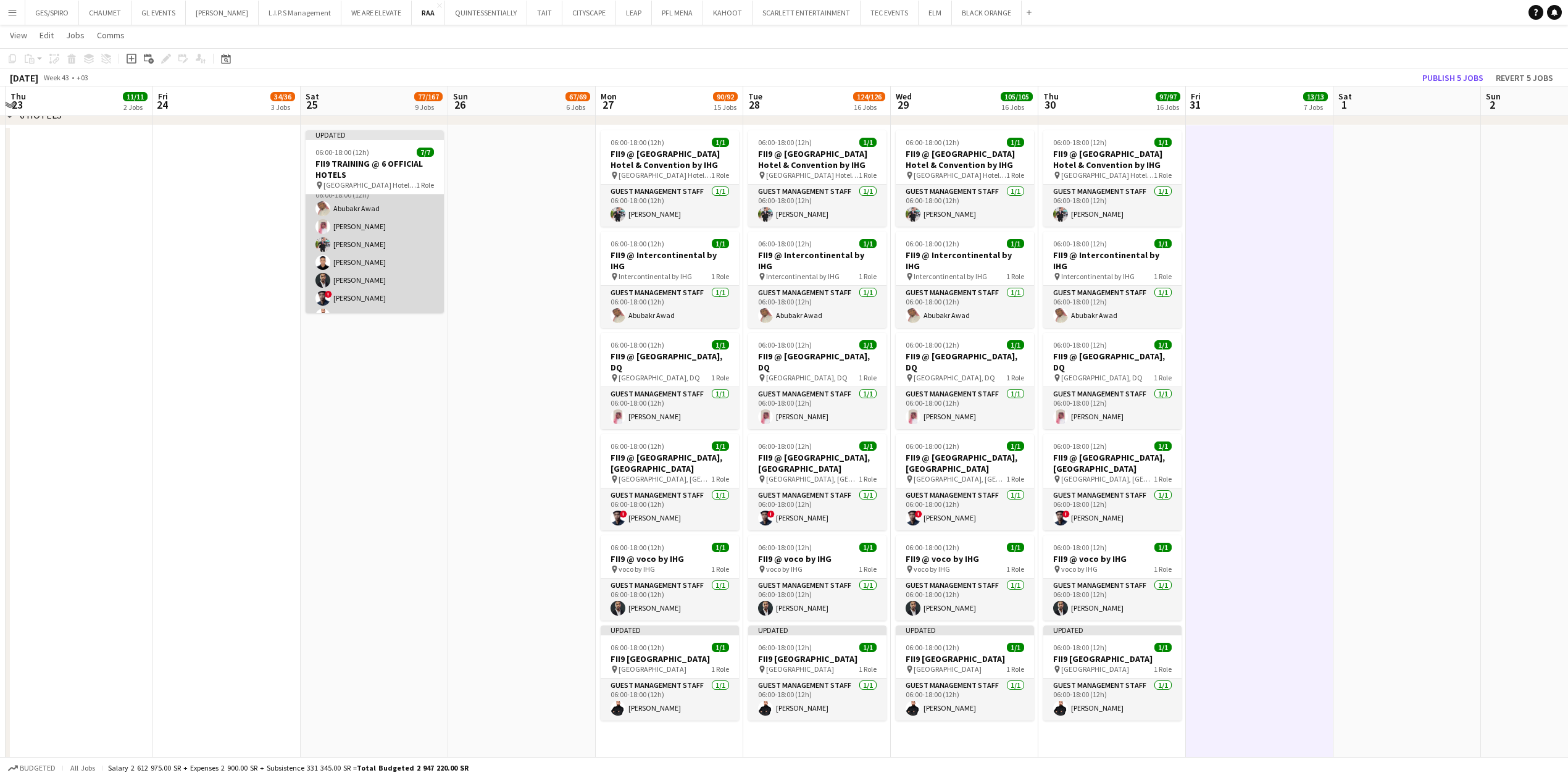
scroll to position [0, 0]
click at [1443, 73] on button "Publish 5 jobs" at bounding box center [1452, 78] width 71 height 16
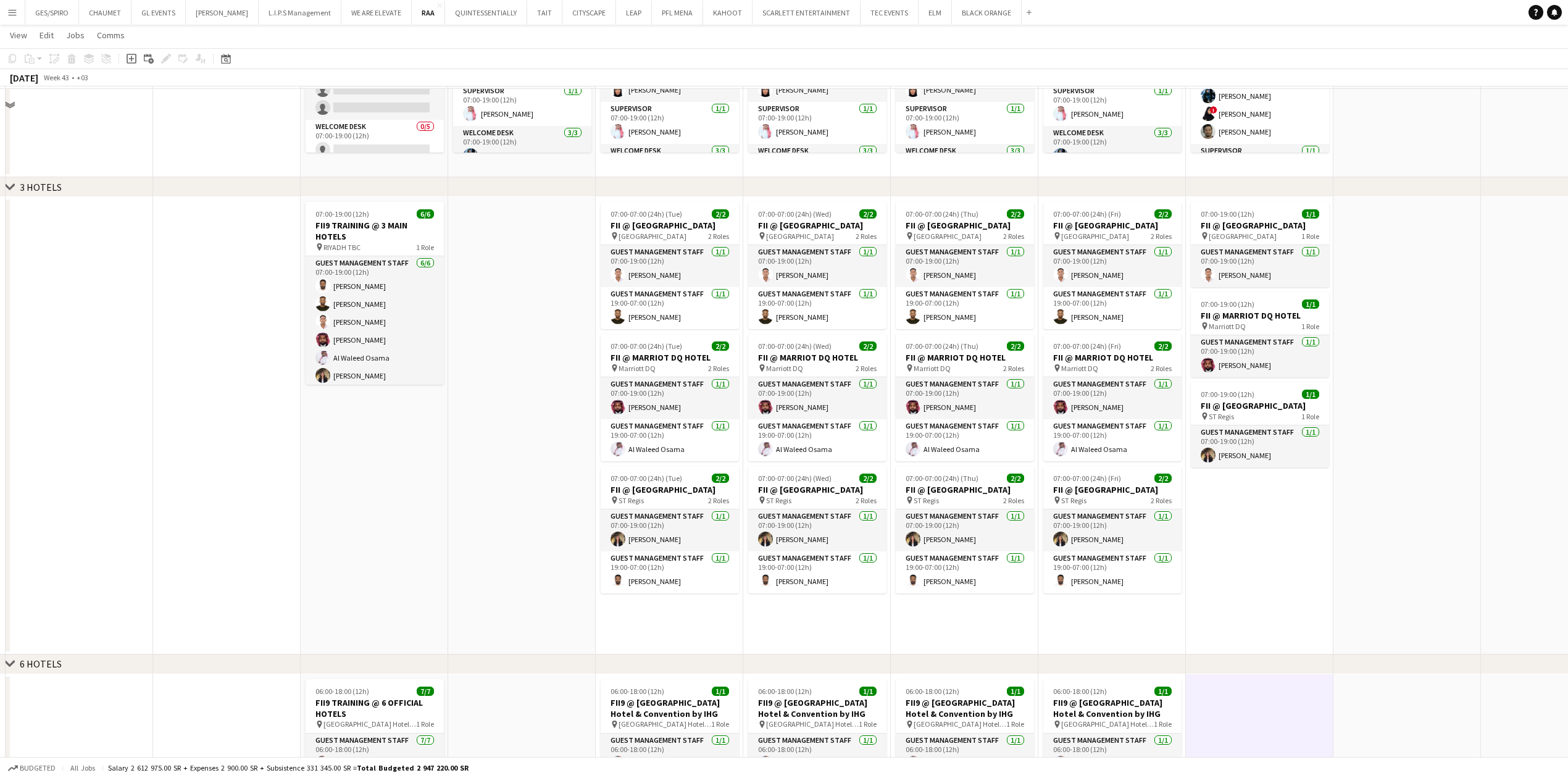
scroll to position [1407, 0]
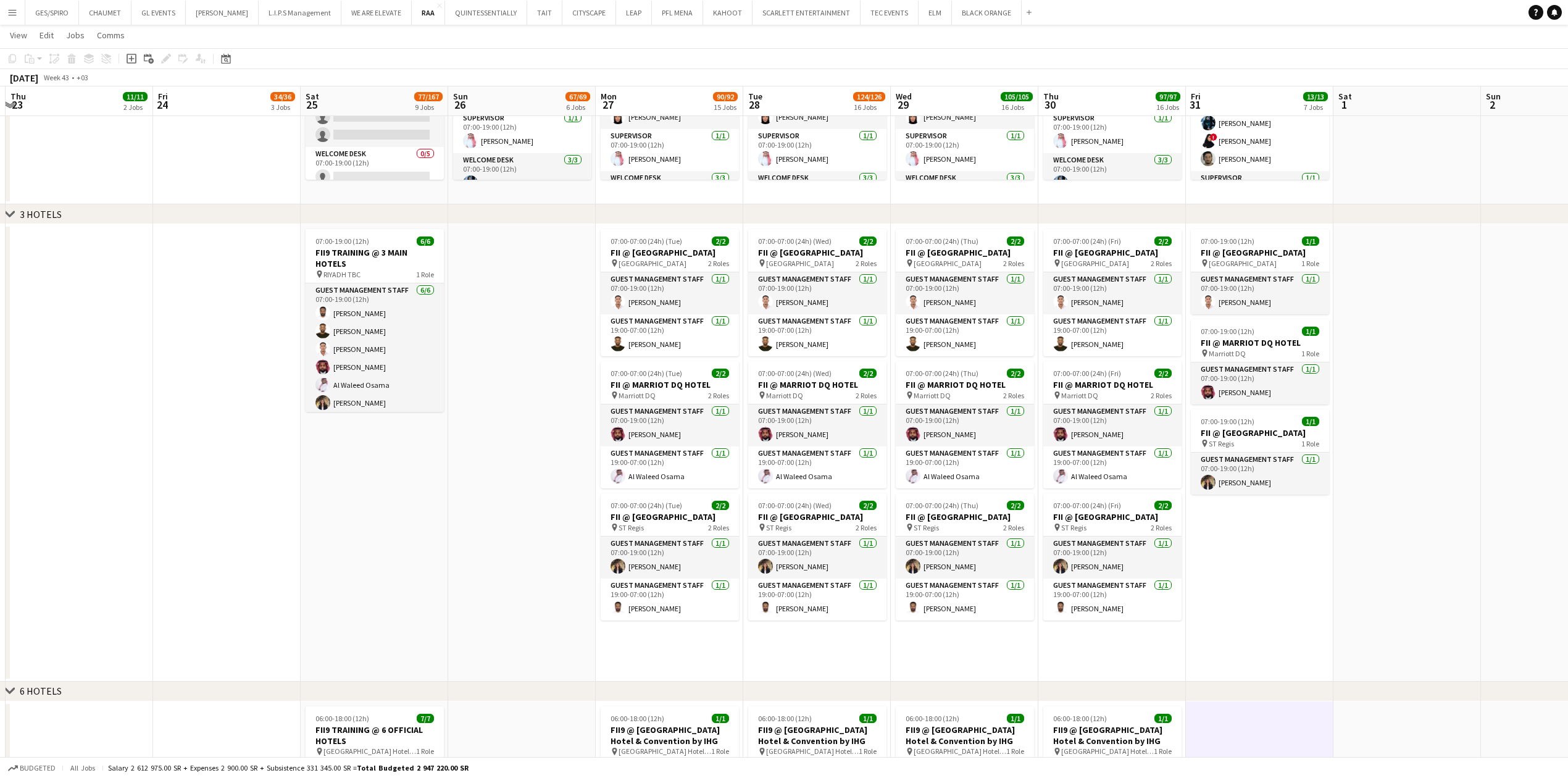
drag, startPoint x: 1260, startPoint y: 578, endPoint x: 1268, endPoint y: 588, distance: 12.8
click at [1268, 588] on app-calendar-viewport "Tue 21 Wed 22 Thu 23 11/11 2 Jobs Fri 24 34/36 3 Jobs Sat 25 77/167 9 Jobs Sun …" at bounding box center [784, 447] width 1568 height 3613
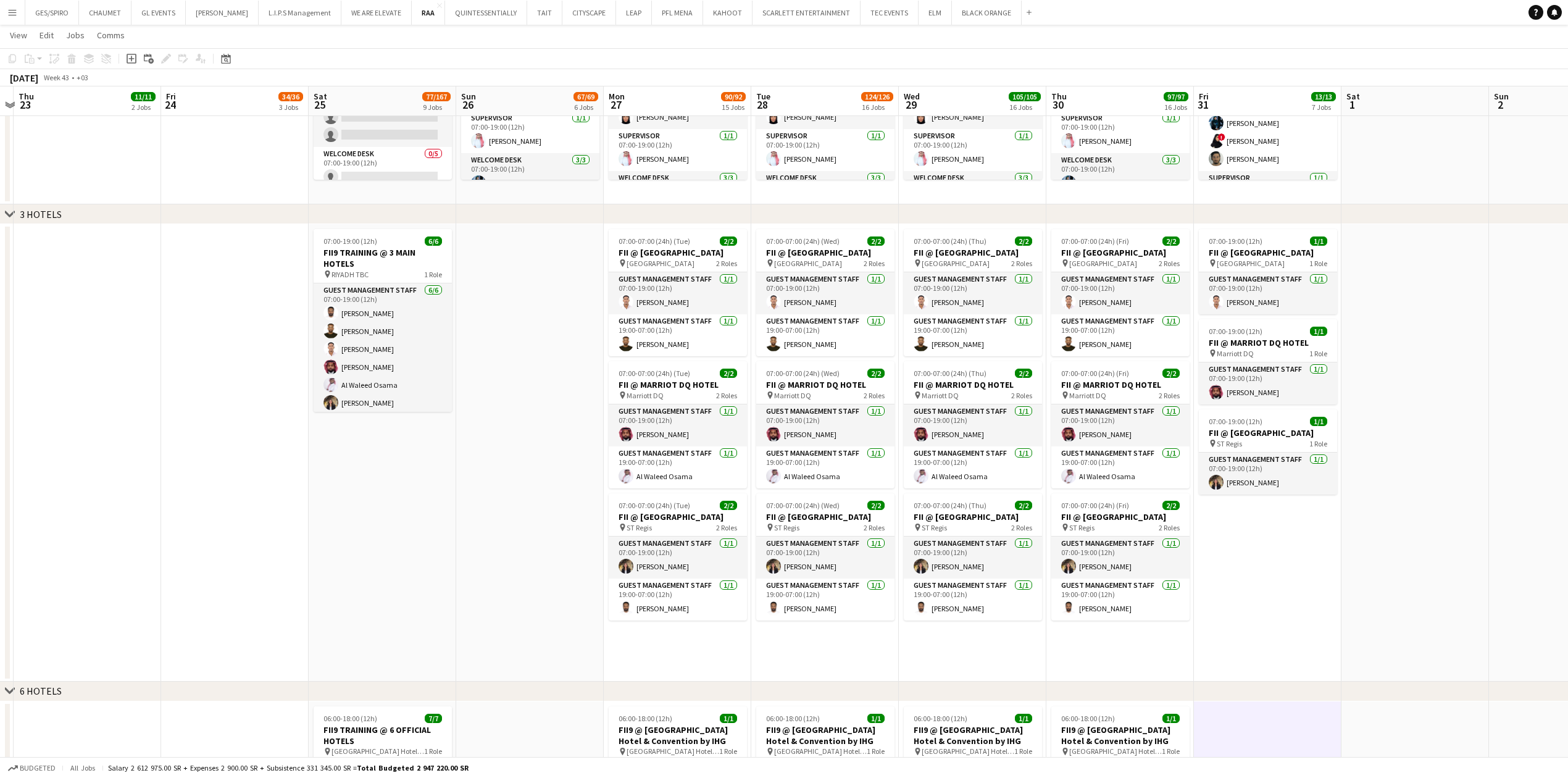
click at [1277, 589] on app-date-cell "07:00-19:00 (12h) 1/1 FII @ COURTYARD HOTEL pin Courtyard Hotel 1 Role Guest Ma…" at bounding box center [1267, 452] width 147 height 457
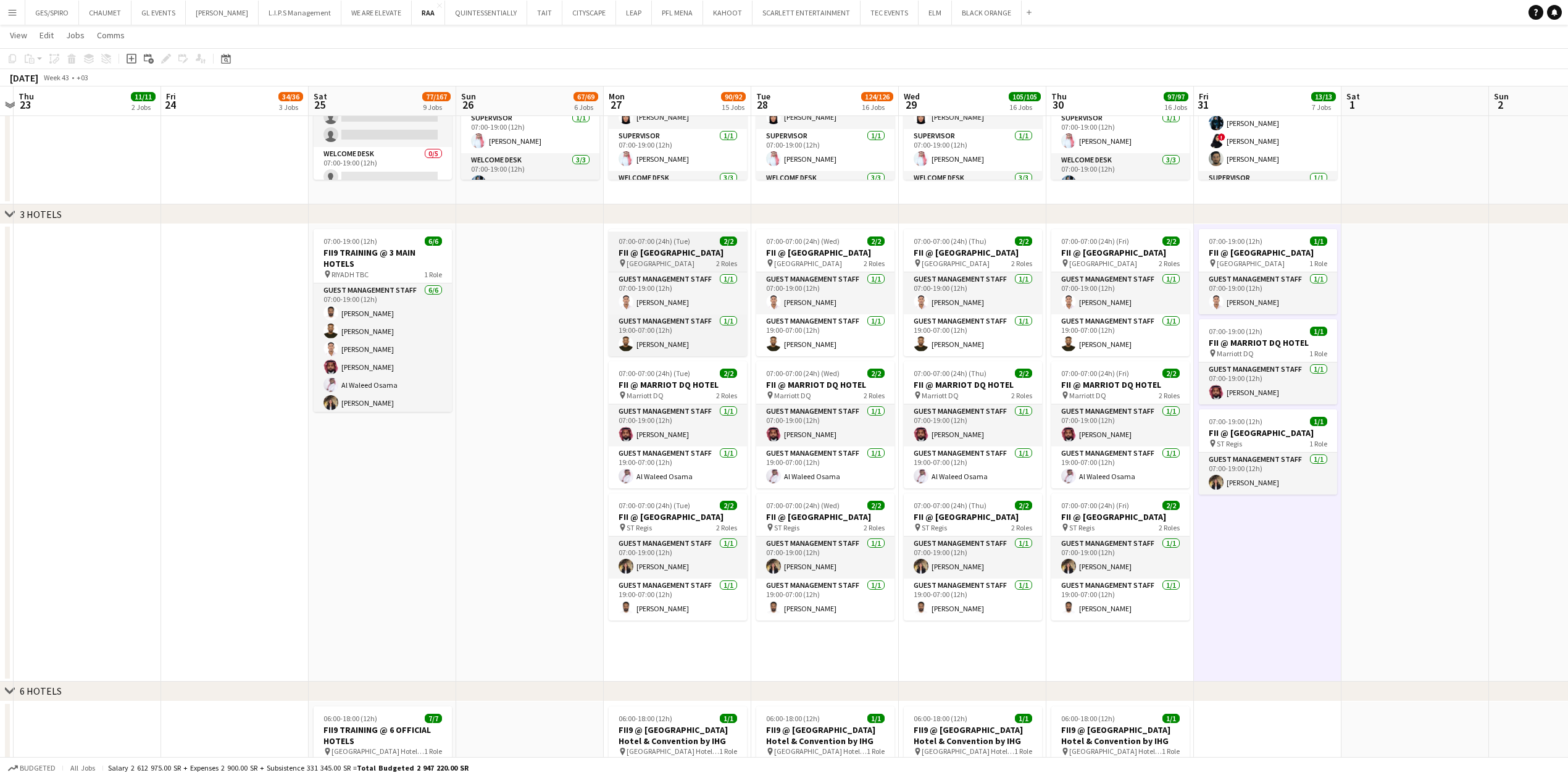
click at [701, 240] on div "07:00-07:00 (24h) (Tue) 2/2" at bounding box center [678, 240] width 138 height 9
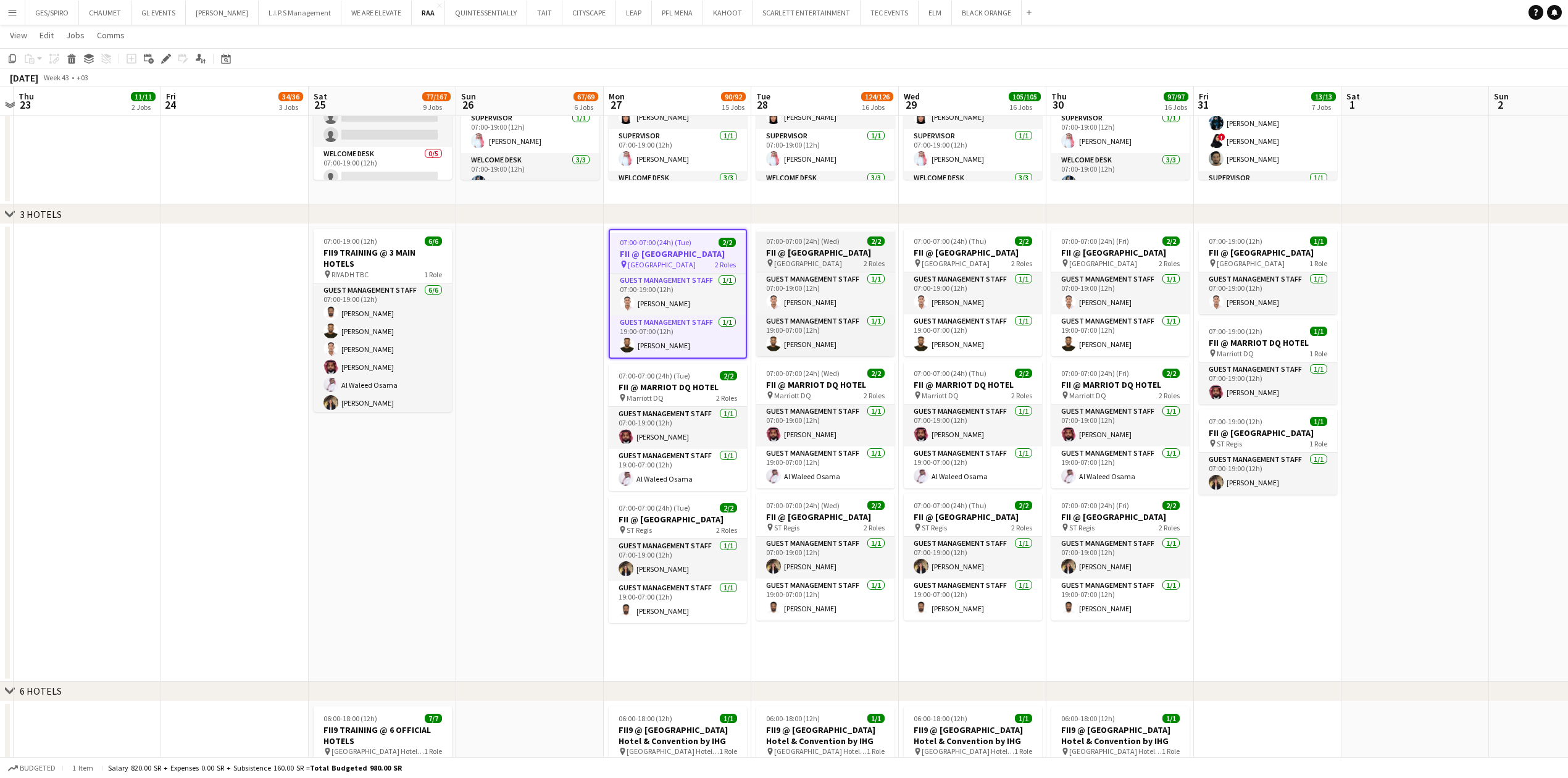
click at [823, 242] on span "07:00-07:00 (24h) (Wed)" at bounding box center [803, 240] width 73 height 9
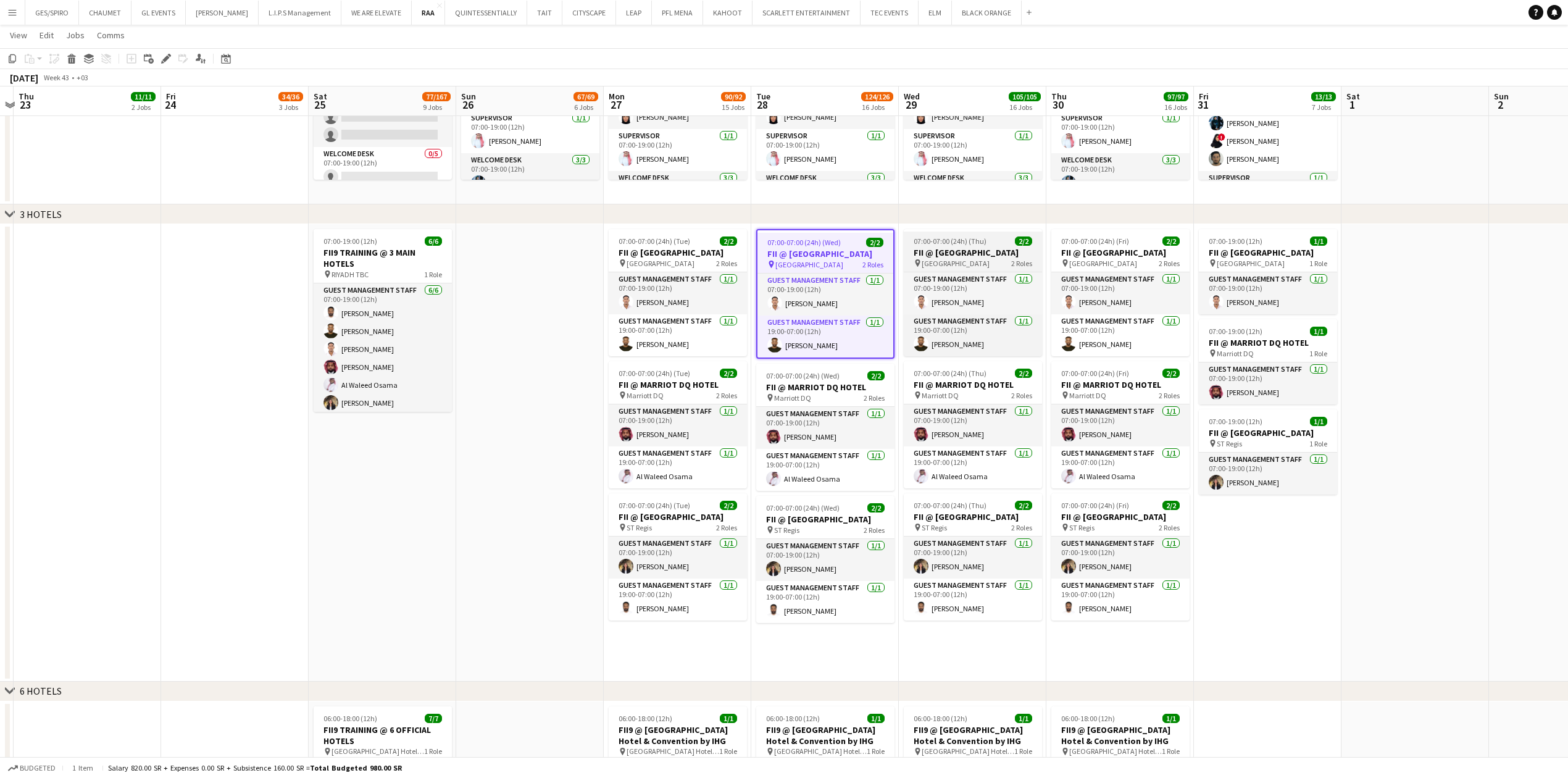
drag, startPoint x: 1010, startPoint y: 242, endPoint x: 1018, endPoint y: 240, distance: 8.2
click at [1010, 242] on div "07:00-07:00 (24h) (Thu) 2/2" at bounding box center [973, 240] width 138 height 9
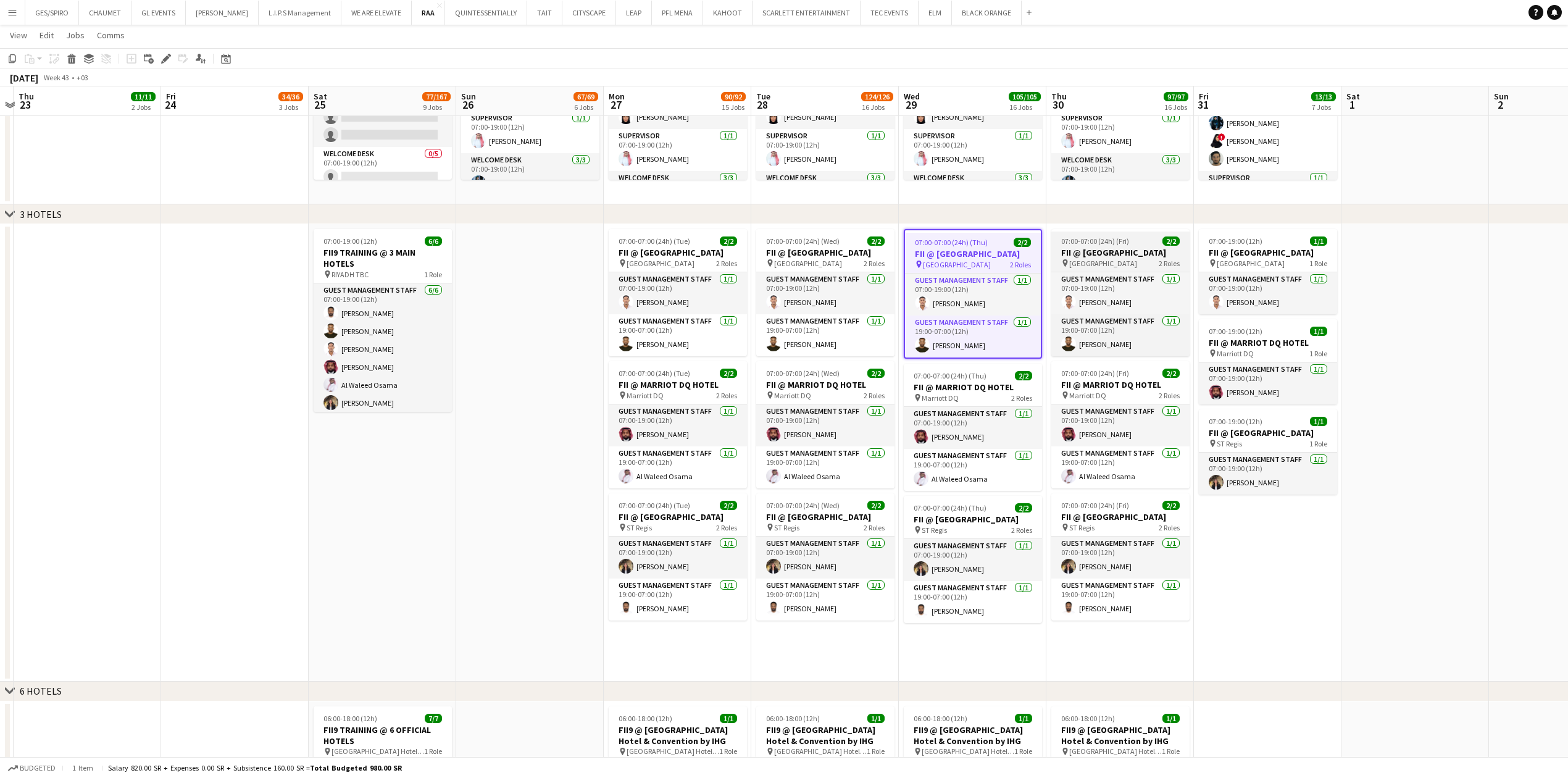
click at [1084, 233] on app-job-card "07:00-07:00 (24h) (Fri) 2/2 FII @ COURTYARD HOTEL pin Courtyard Hotel 2 Roles G…" at bounding box center [1121, 292] width 138 height 127
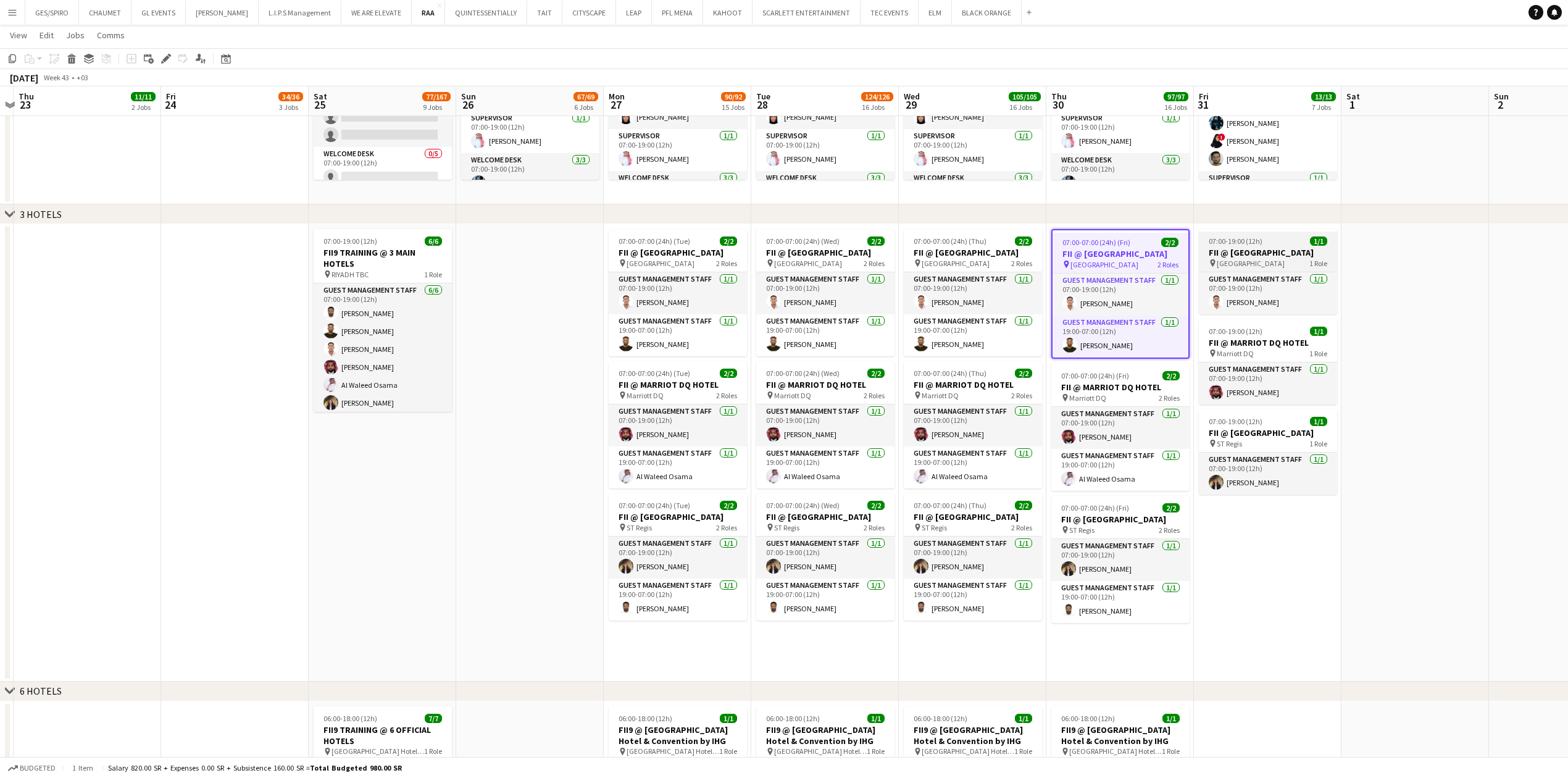
click at [1288, 246] on app-job-card "07:00-19:00 (12h) 1/1 FII @ COURTYARD HOTEL pin Courtyard Hotel 1 Role Guest Ma…" at bounding box center [1268, 271] width 138 height 85
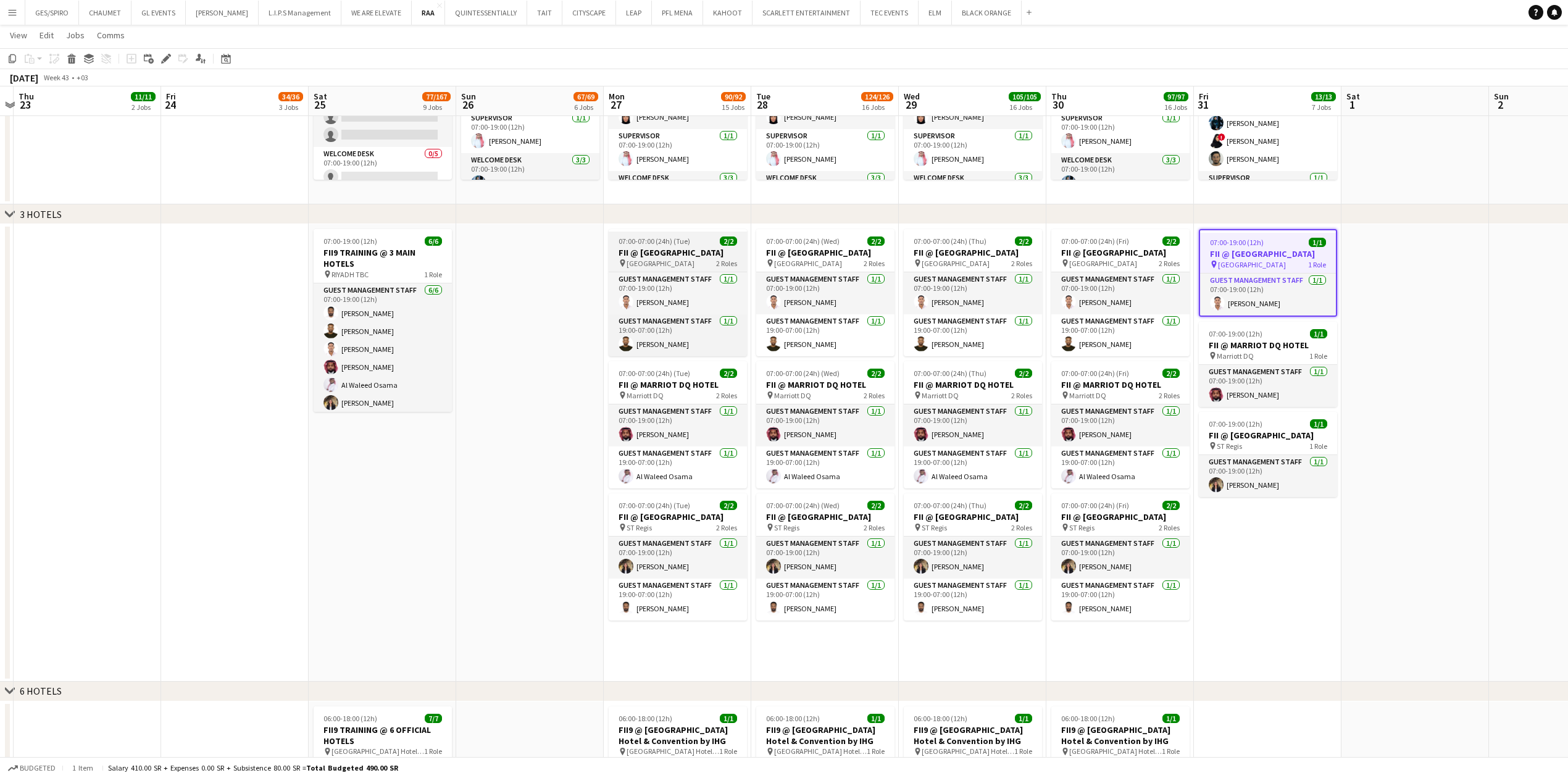
click at [689, 245] on div "07:00-07:00 (24h) (Tue) 2/2" at bounding box center [678, 240] width 138 height 9
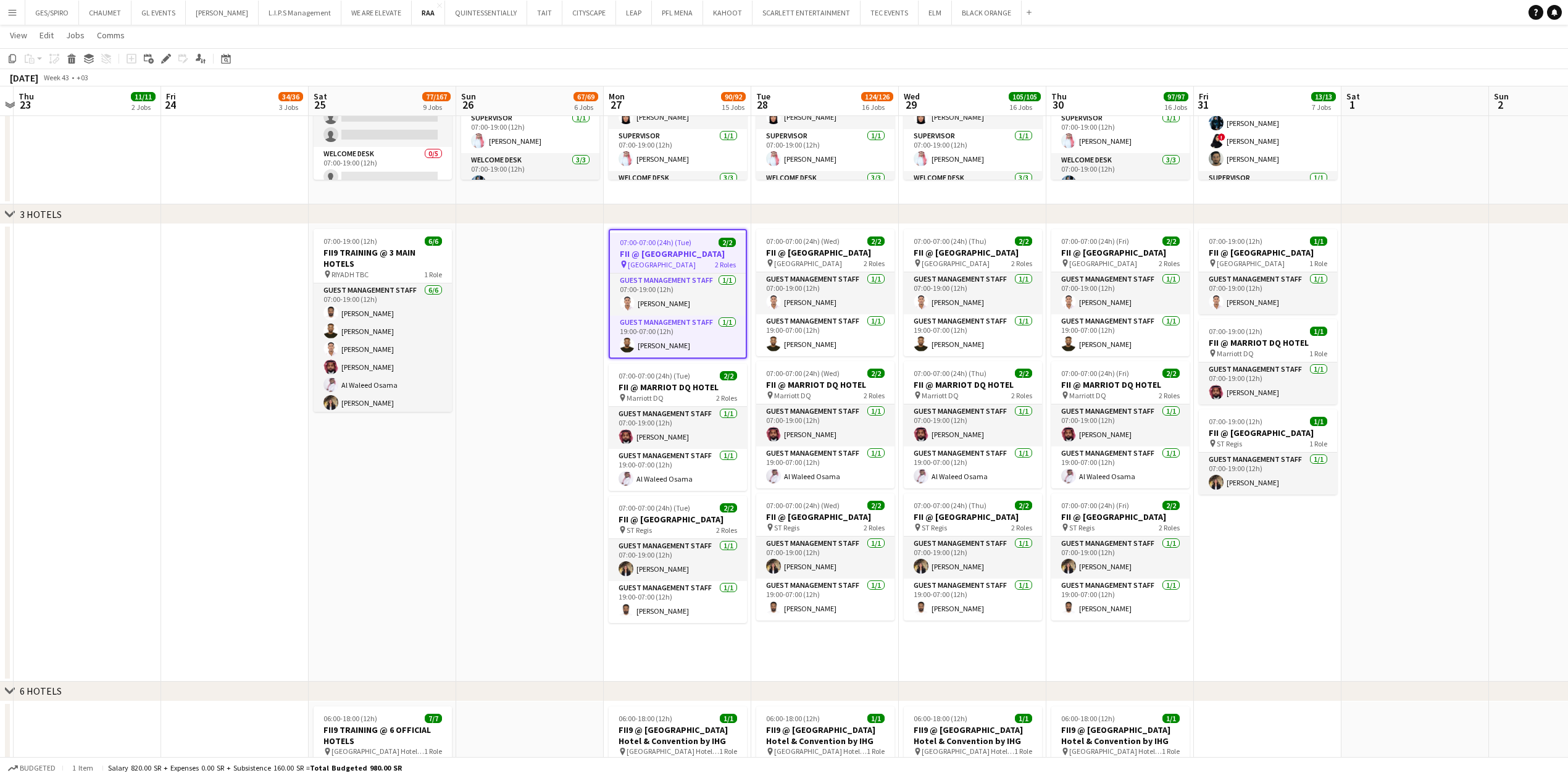
click at [1314, 614] on app-date-cell "07:00-19:00 (12h) 1/1 FII @ COURTYARD HOTEL pin Courtyard Hotel 1 Role Guest Ma…" at bounding box center [1267, 452] width 147 height 457
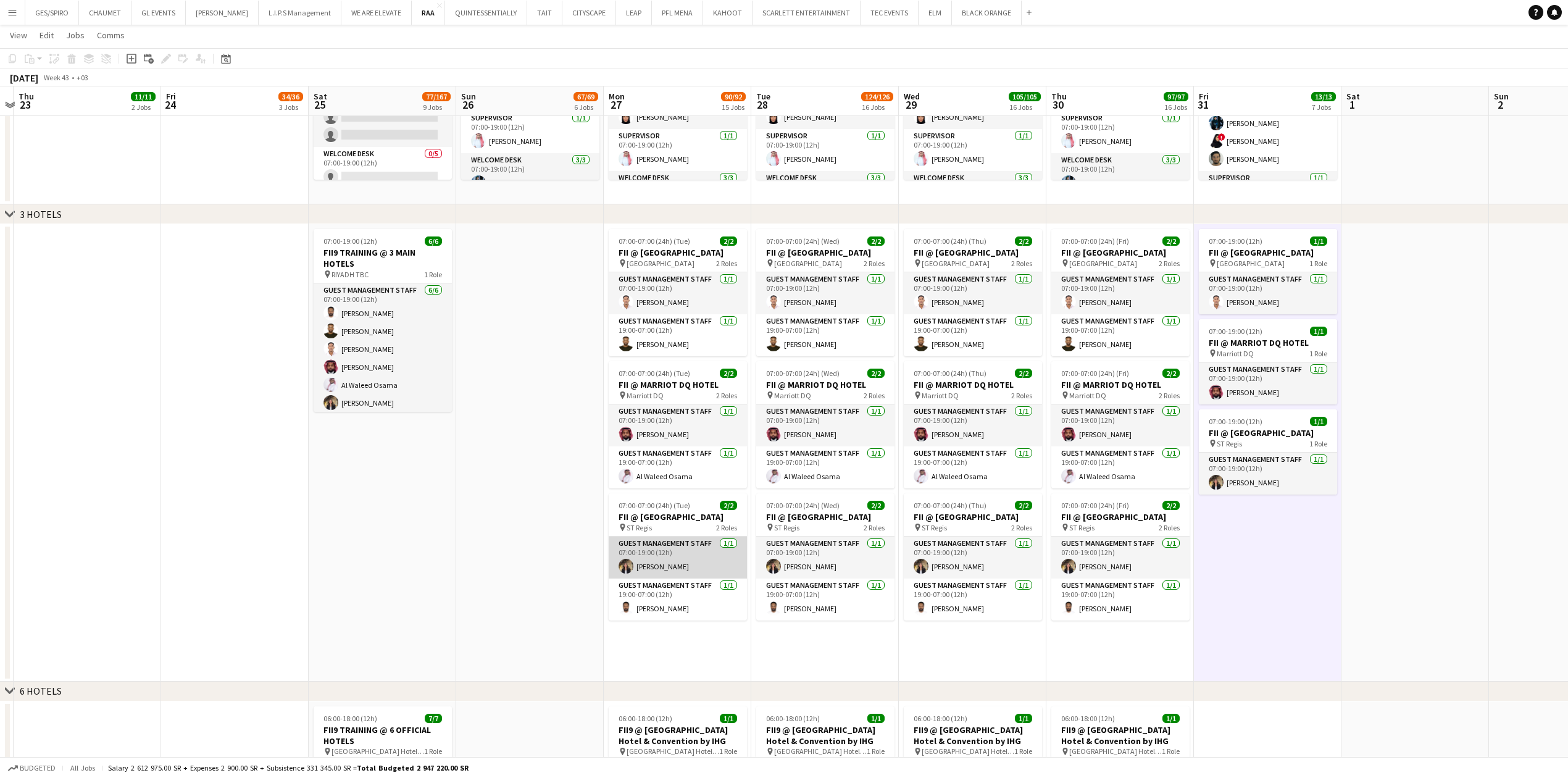
click at [714, 557] on app-card-role "Guest Management Staff 1/1 07:00-19:00 (12h) Nawar Othman" at bounding box center [678, 557] width 138 height 42
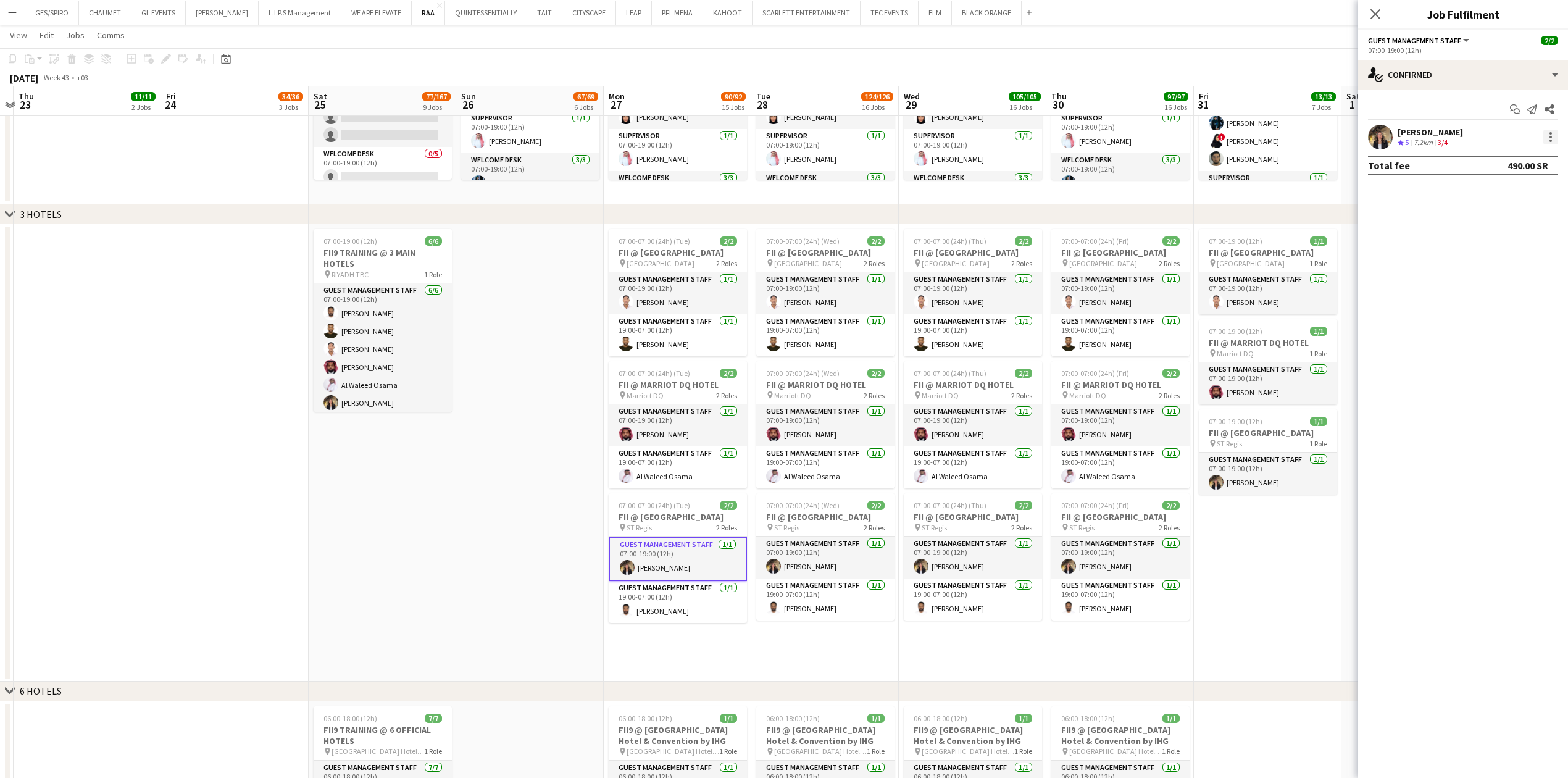
click at [1553, 137] on div at bounding box center [1550, 137] width 15 height 15
click at [1301, 576] on div at bounding box center [784, 389] width 1568 height 778
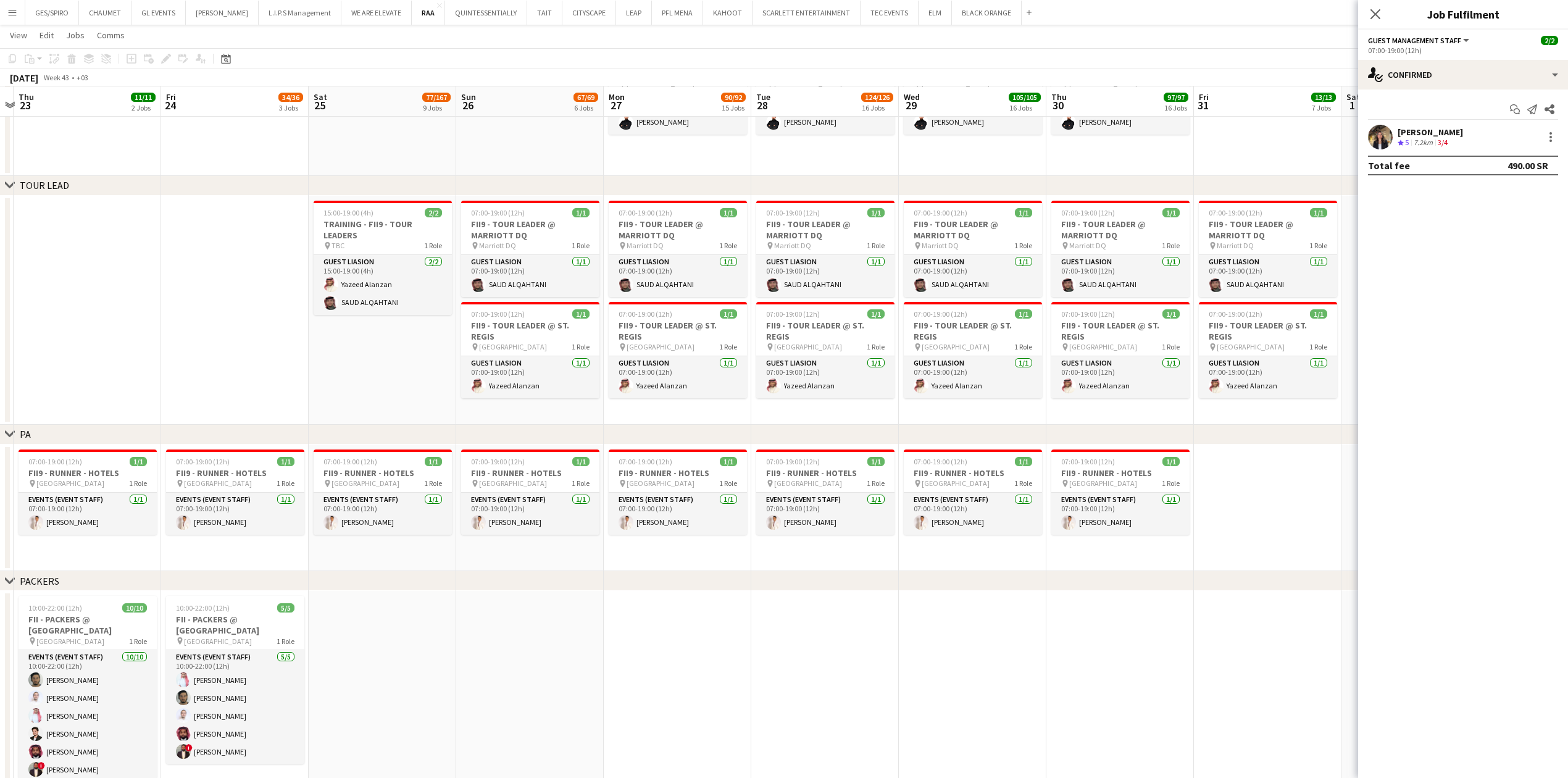
scroll to position [0, 280]
click at [545, 655] on app-date-cell at bounding box center [531, 696] width 147 height 212
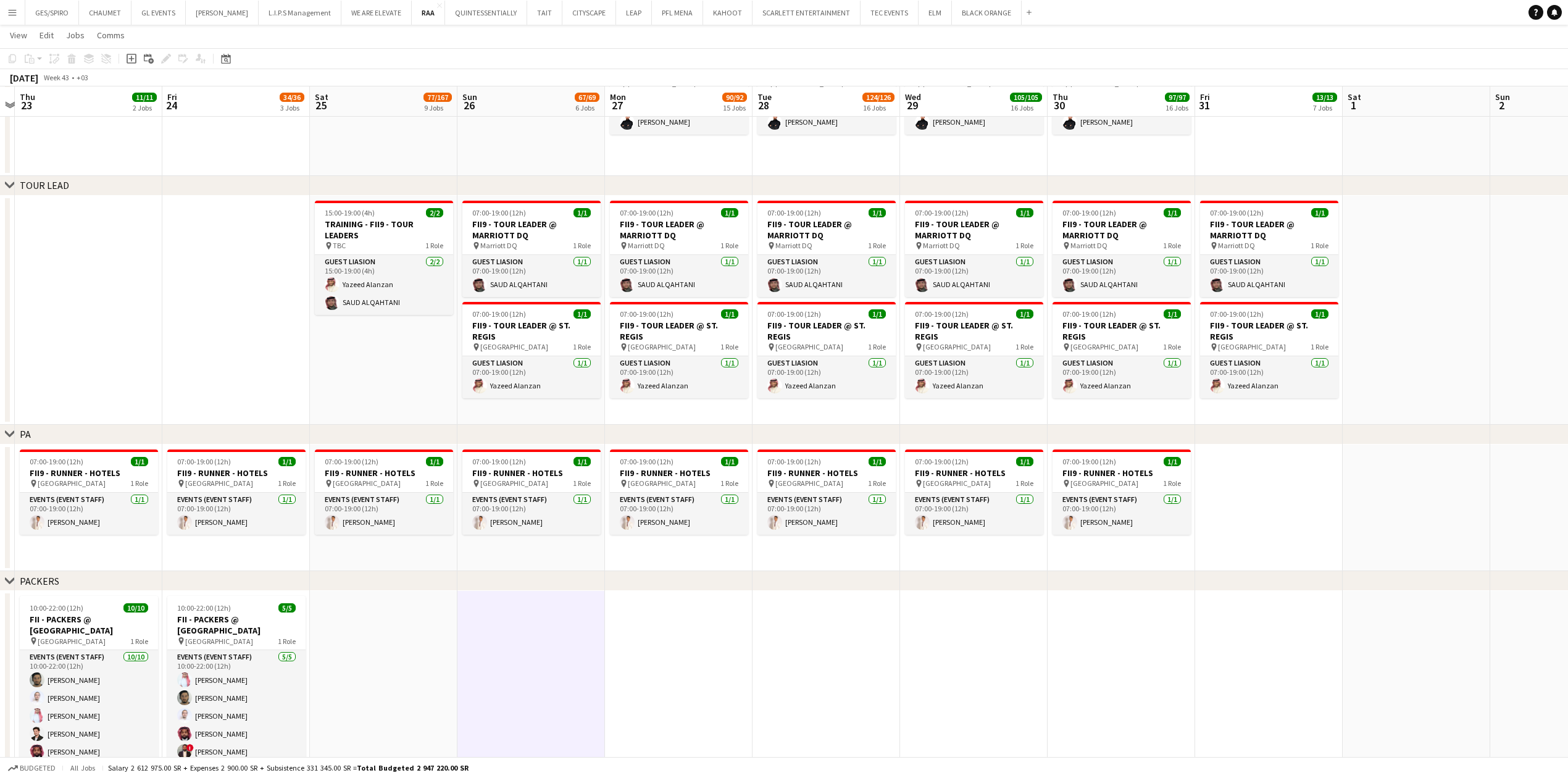
drag, startPoint x: 547, startPoint y: 545, endPoint x: 545, endPoint y: 560, distance: 15.1
click at [546, 555] on app-date-cell "07:00-19:00 (12h) 1/1 FII9 - RUNNER - HOTELS pin Riyadh 1 Role Events (Event St…" at bounding box center [531, 508] width 147 height 127
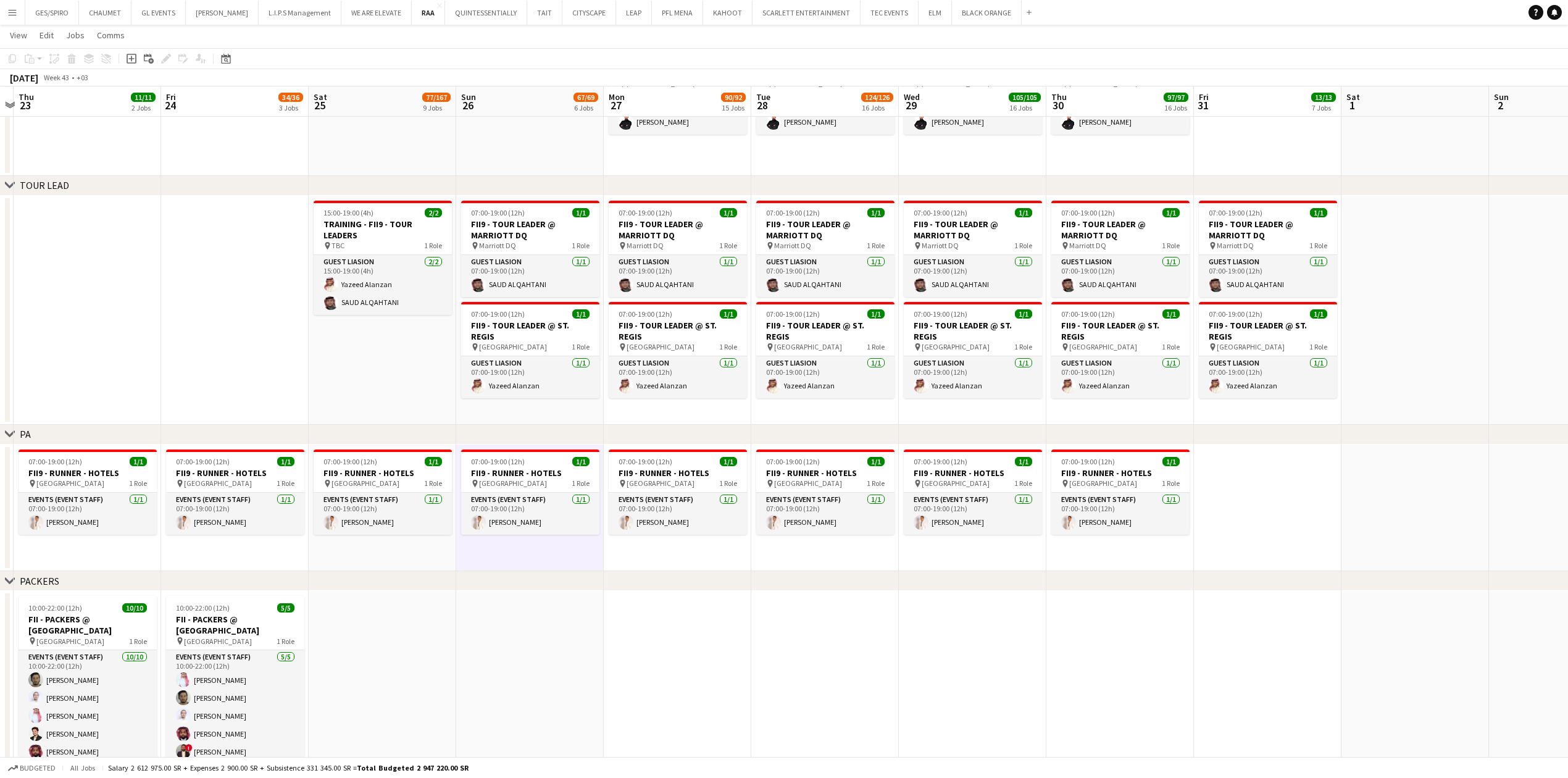
click at [484, 406] on app-date-cell "07:00-19:00 (12h) 1/1 FII9 - TOUR LEADER @ MARRIOTT DQ pin Marriott DQ 1 Role G…" at bounding box center [529, 310] width 147 height 229
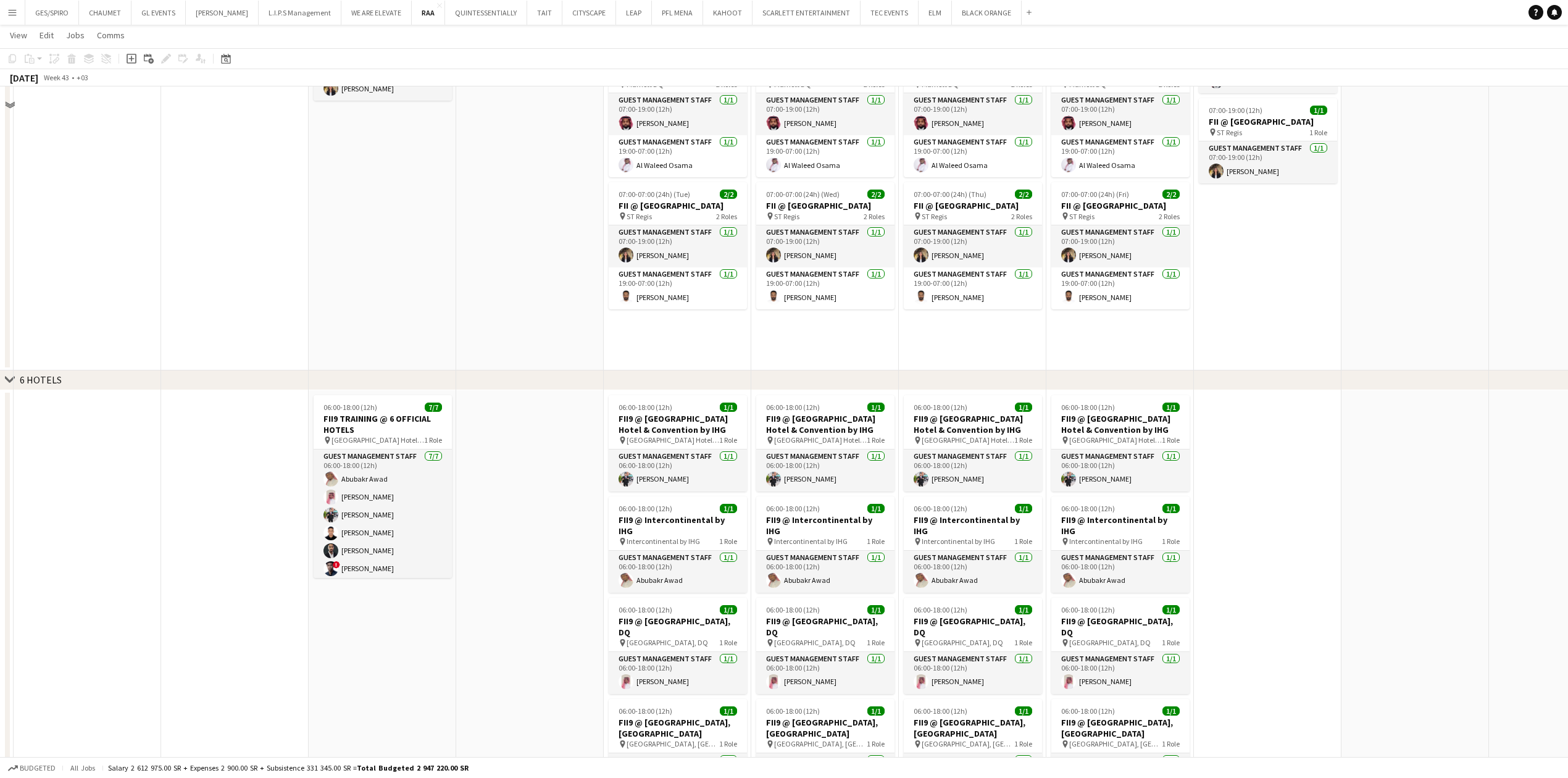
scroll to position [1407, 0]
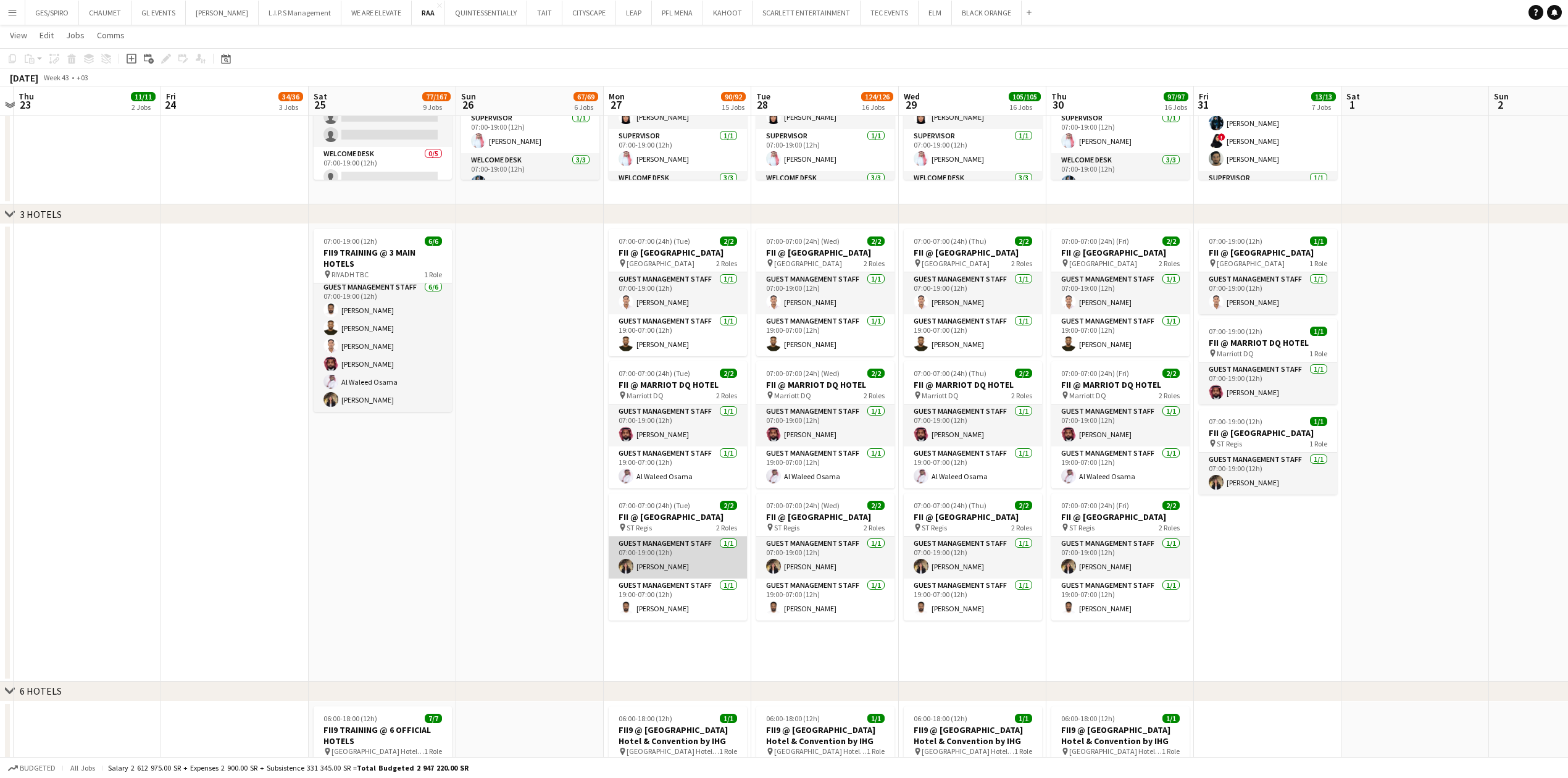
click at [722, 566] on app-card-role "Guest Management Staff 1/1 07:00-19:00 (12h) Nawar Othman" at bounding box center [678, 557] width 138 height 42
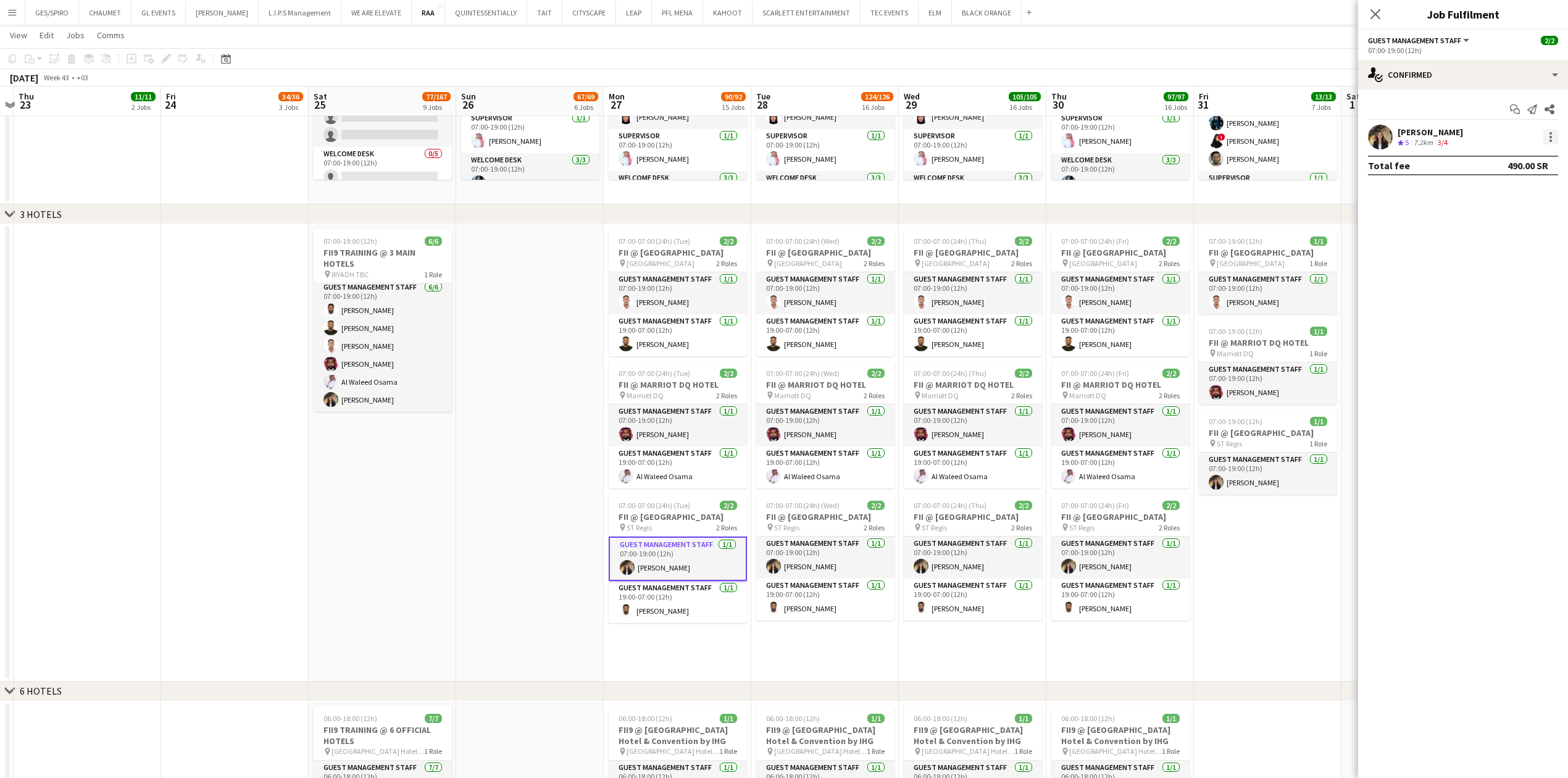
click at [1548, 140] on div at bounding box center [1550, 137] width 15 height 15
click at [1514, 276] on span "Remove" at bounding box center [1510, 278] width 77 height 11
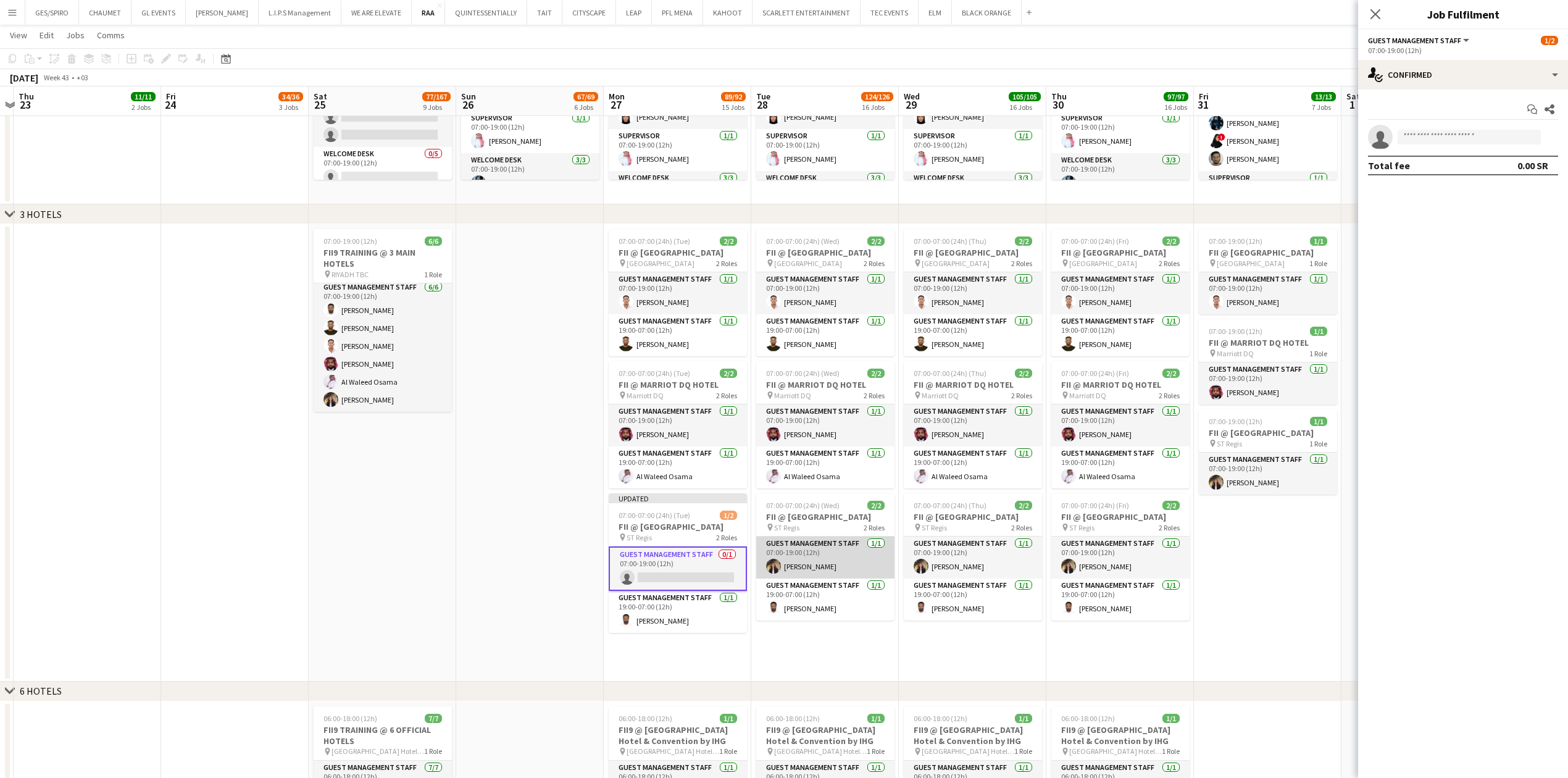
click at [805, 558] on app-card-role "Guest Management Staff 1/1 07:00-19:00 (12h) Nawar Othman" at bounding box center [825, 557] width 138 height 42
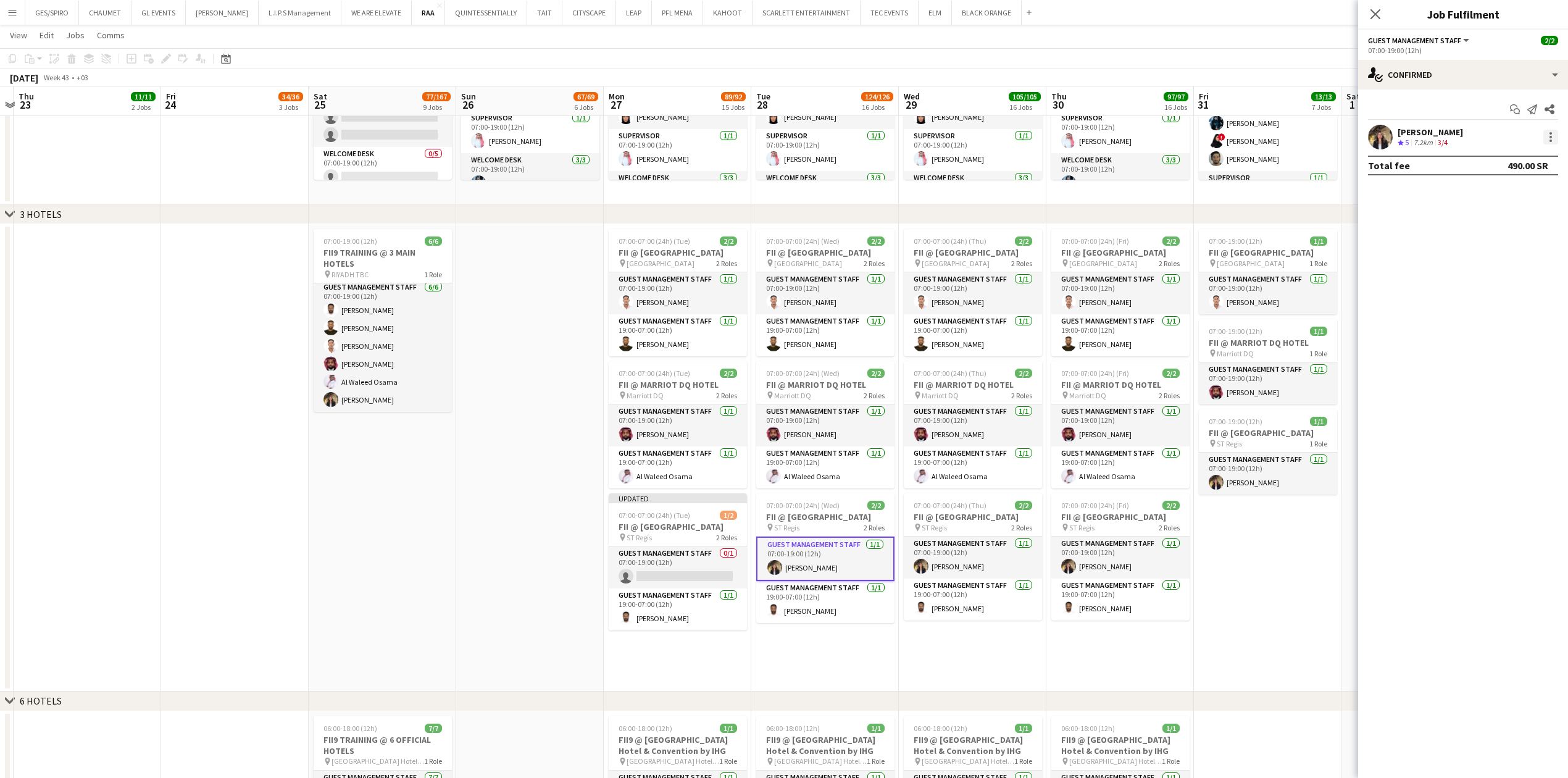
click at [1545, 136] on div at bounding box center [1550, 137] width 15 height 15
click at [1517, 278] on span "Remove" at bounding box center [1510, 278] width 77 height 11
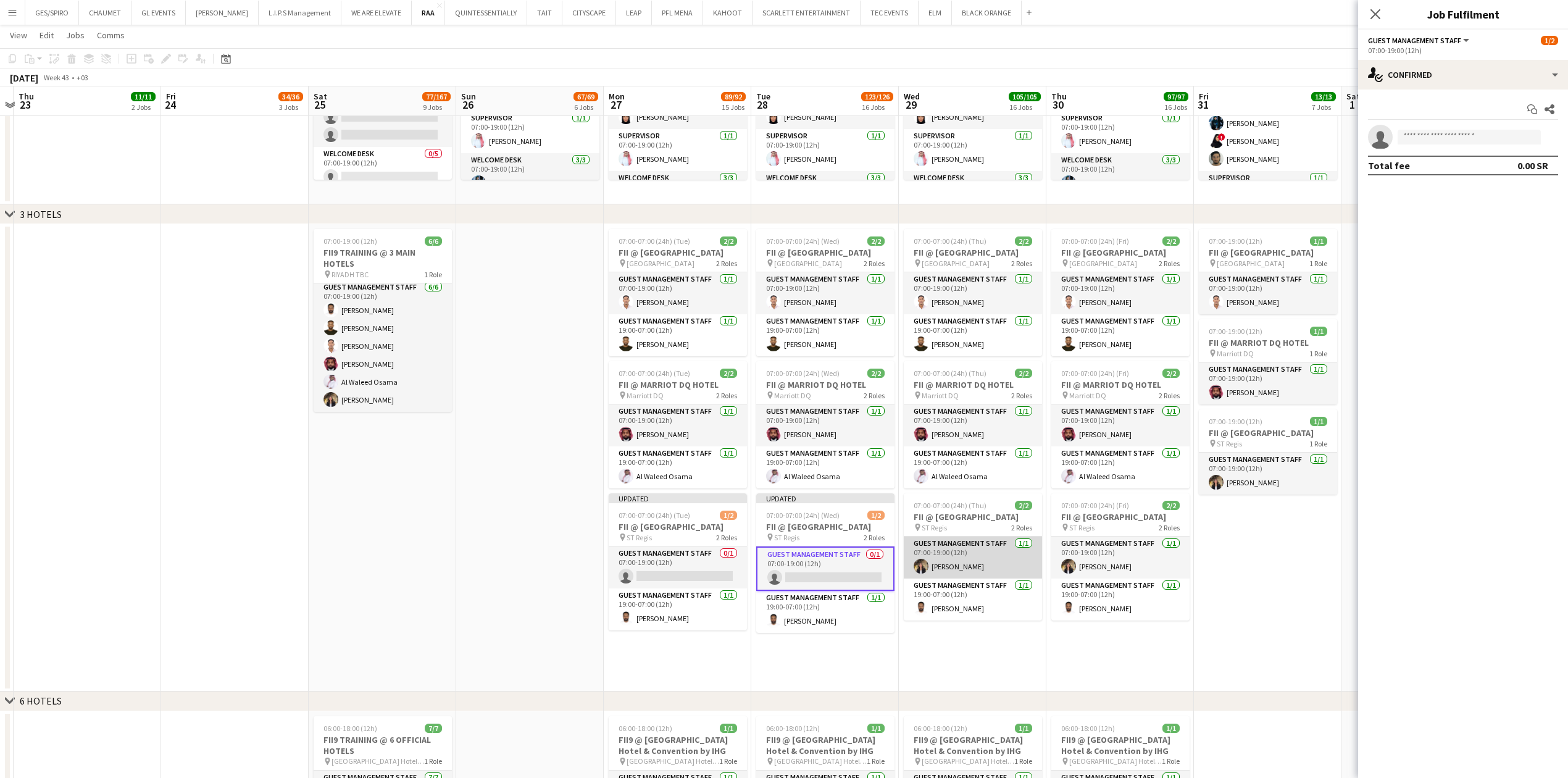
click at [1011, 568] on app-card-role "Guest Management Staff 1/1 07:00-19:00 (12h) Nawar Othman" at bounding box center [973, 557] width 138 height 42
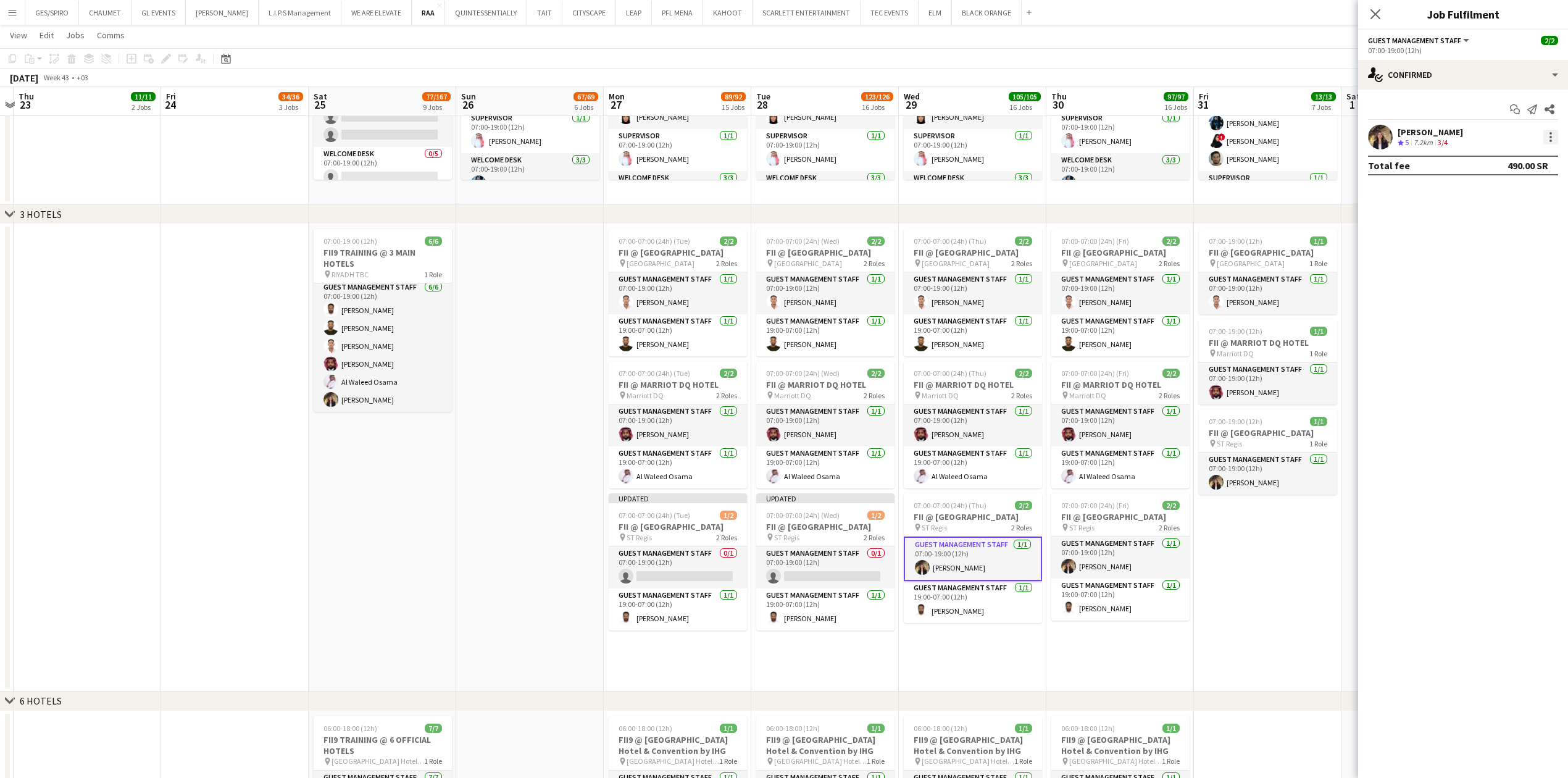
click at [1547, 138] on div at bounding box center [1550, 137] width 15 height 15
click at [1499, 276] on span "Remove" at bounding box center [1490, 278] width 37 height 11
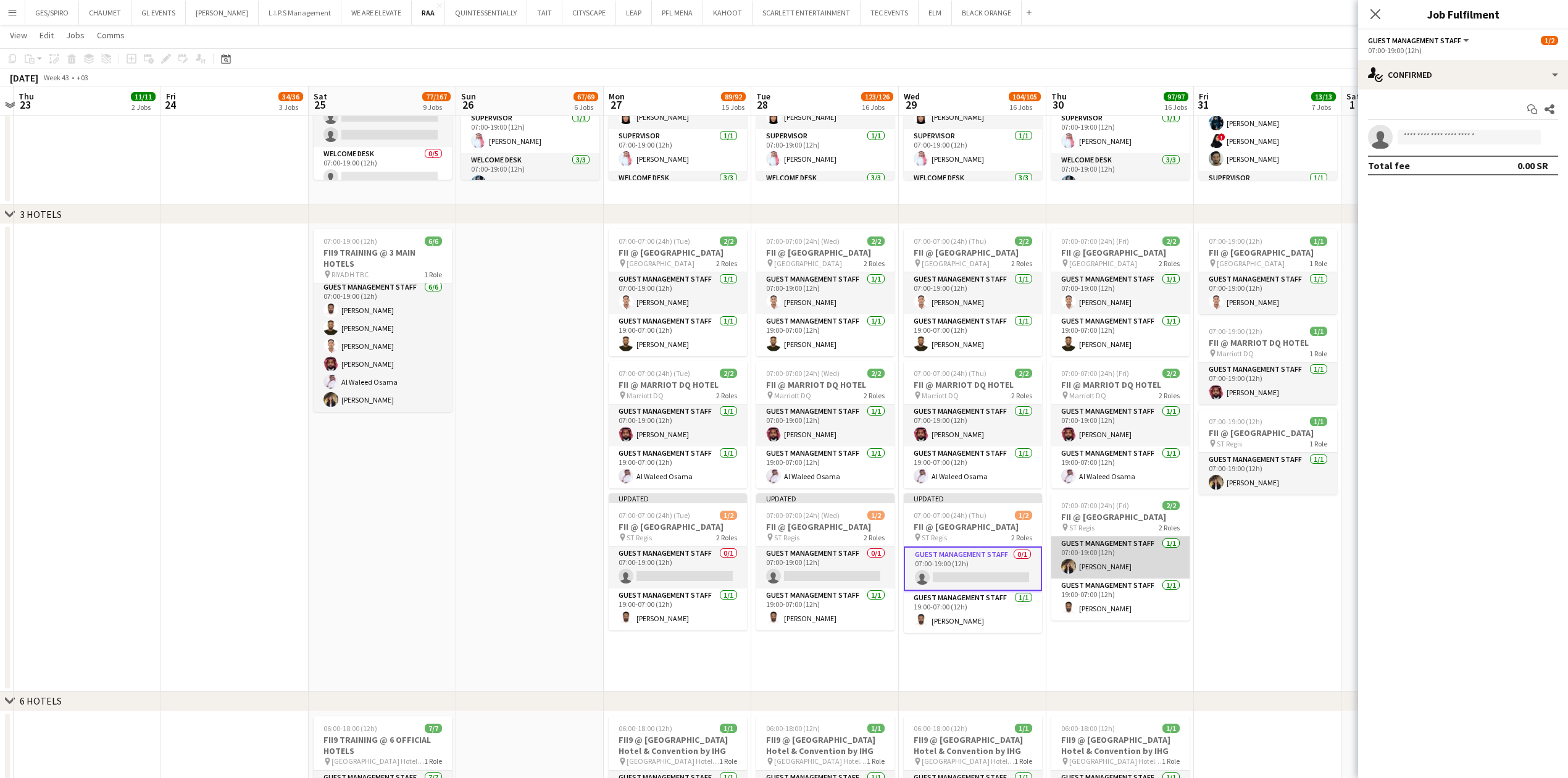
click at [1161, 555] on app-card-role "Guest Management Staff 1/1 07:00-19:00 (12h) Nawar Othman" at bounding box center [1121, 557] width 138 height 42
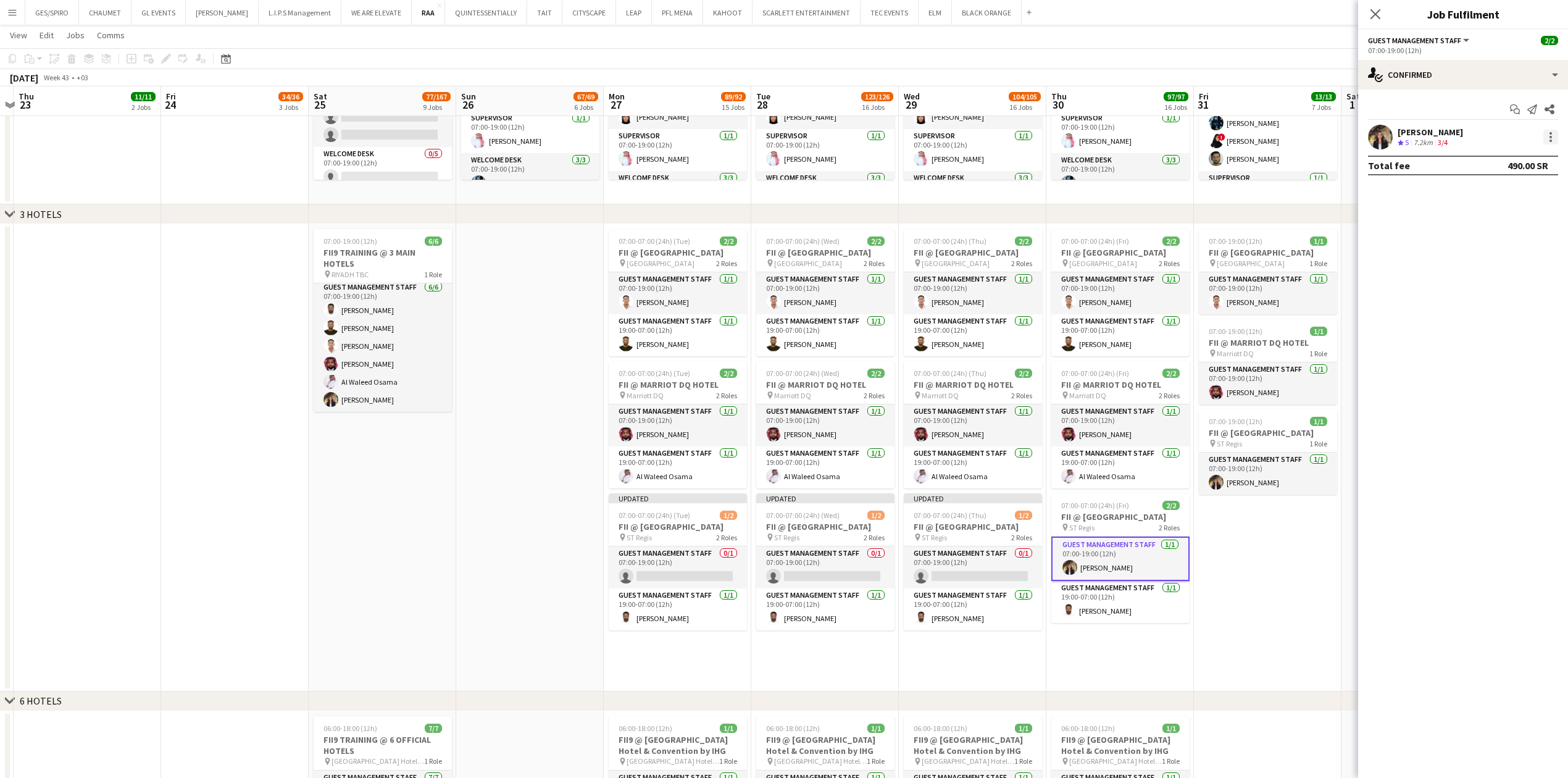
click at [1555, 139] on div at bounding box center [1550, 137] width 15 height 15
click at [1497, 279] on span "Remove" at bounding box center [1490, 278] width 37 height 11
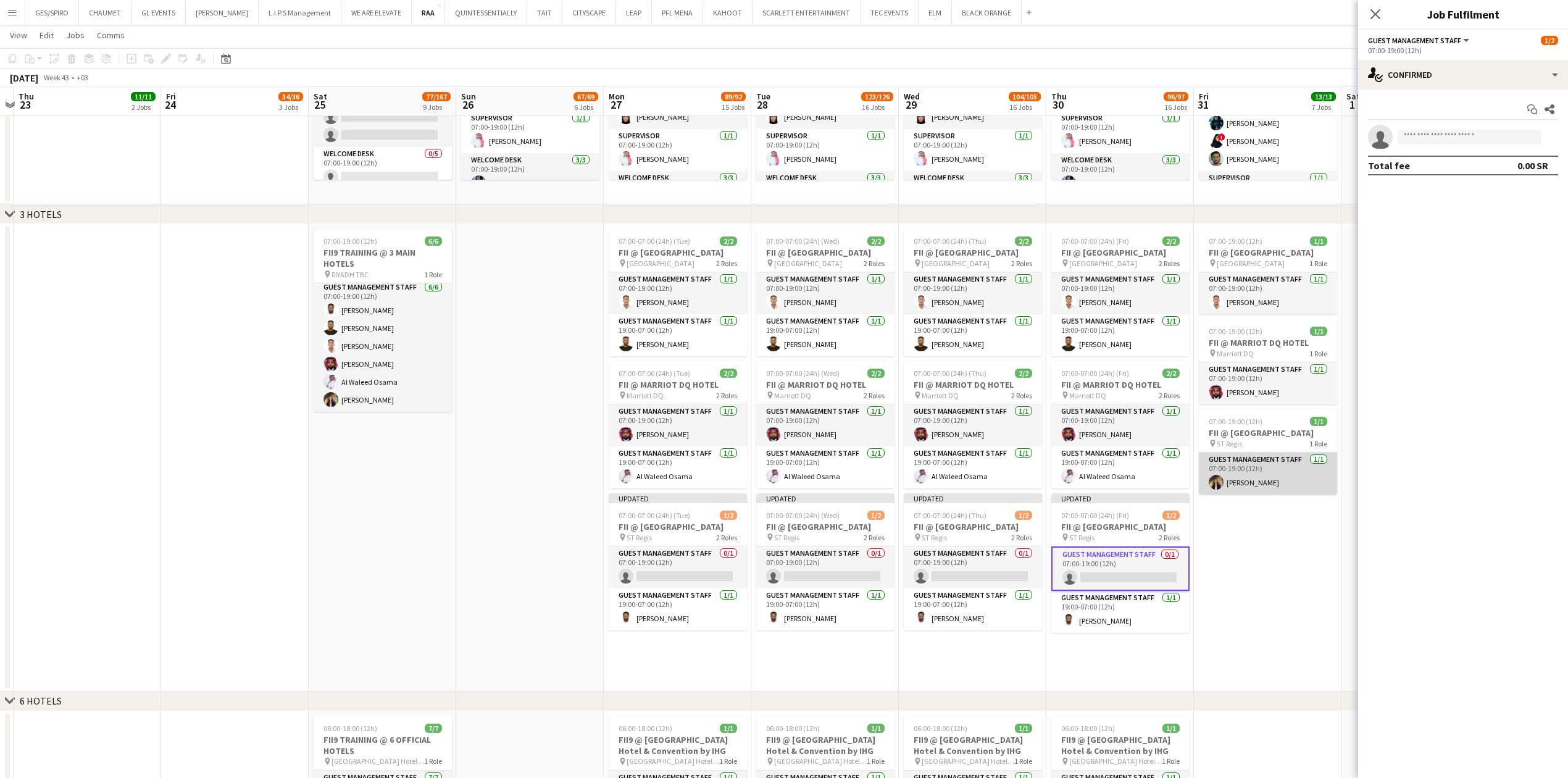
click at [1295, 480] on app-card-role "Guest Management Staff 1/1 07:00-19:00 (12h) Nawar Othman" at bounding box center [1268, 474] width 138 height 42
click at [1548, 137] on div at bounding box center [1550, 137] width 15 height 15
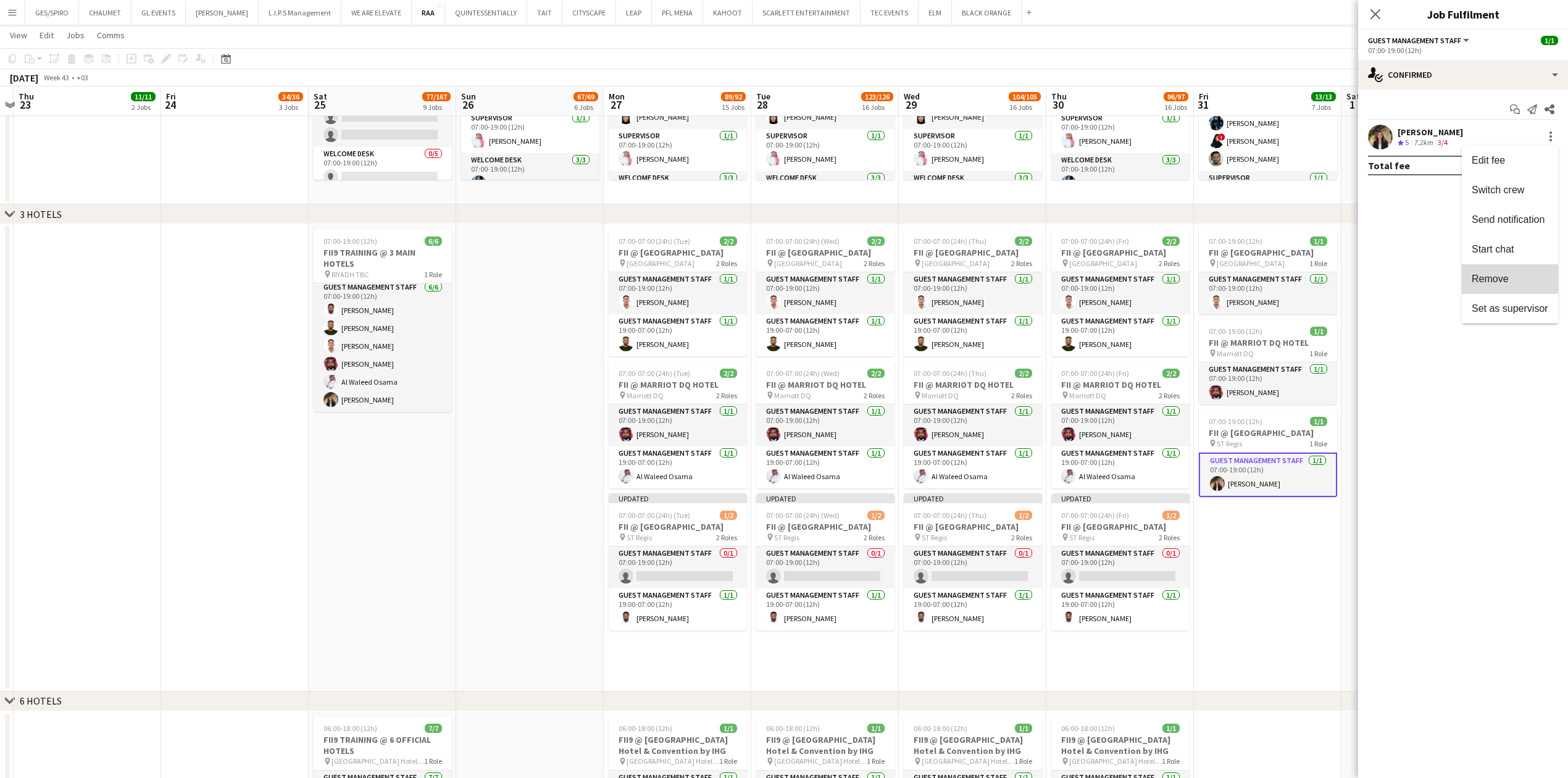
click at [1502, 279] on span "Remove" at bounding box center [1490, 278] width 37 height 11
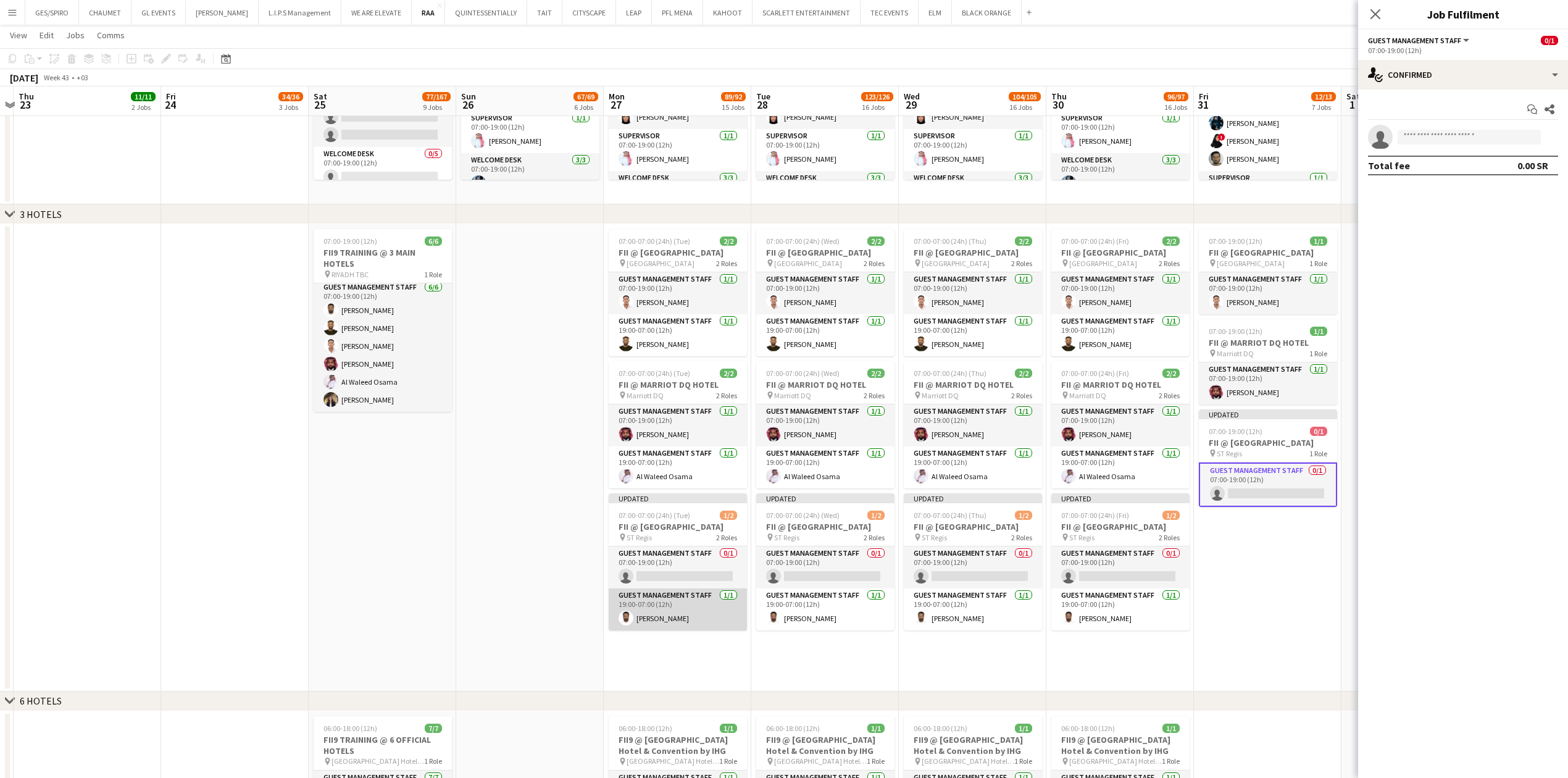
click at [717, 624] on app-card-role "Guest Management Staff 1/1 19:00-07:00 (12h) Saleh Gafer" at bounding box center [678, 610] width 138 height 42
click at [1552, 137] on div at bounding box center [1550, 137] width 15 height 15
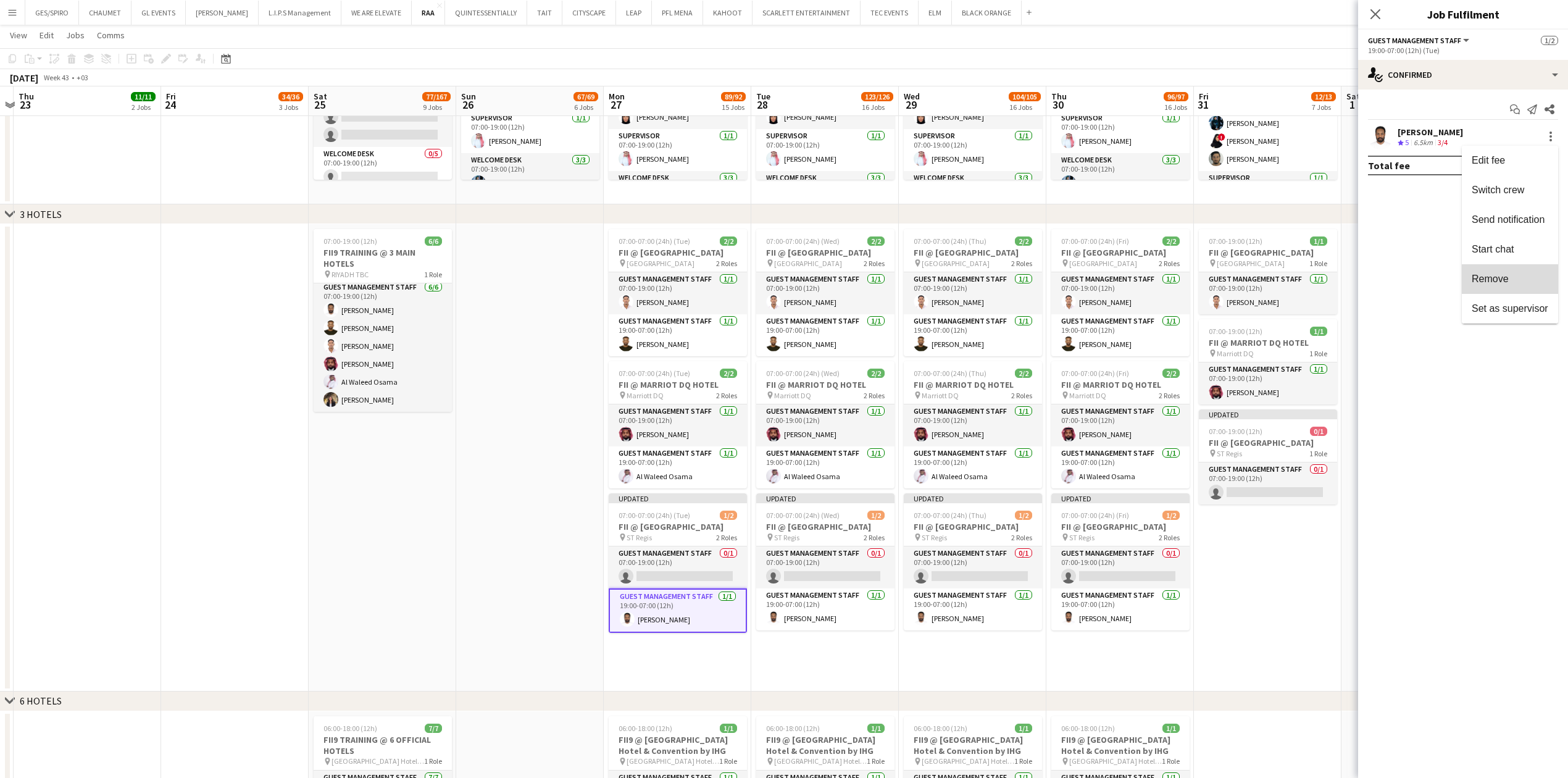
click at [1526, 280] on span "Remove" at bounding box center [1510, 278] width 77 height 11
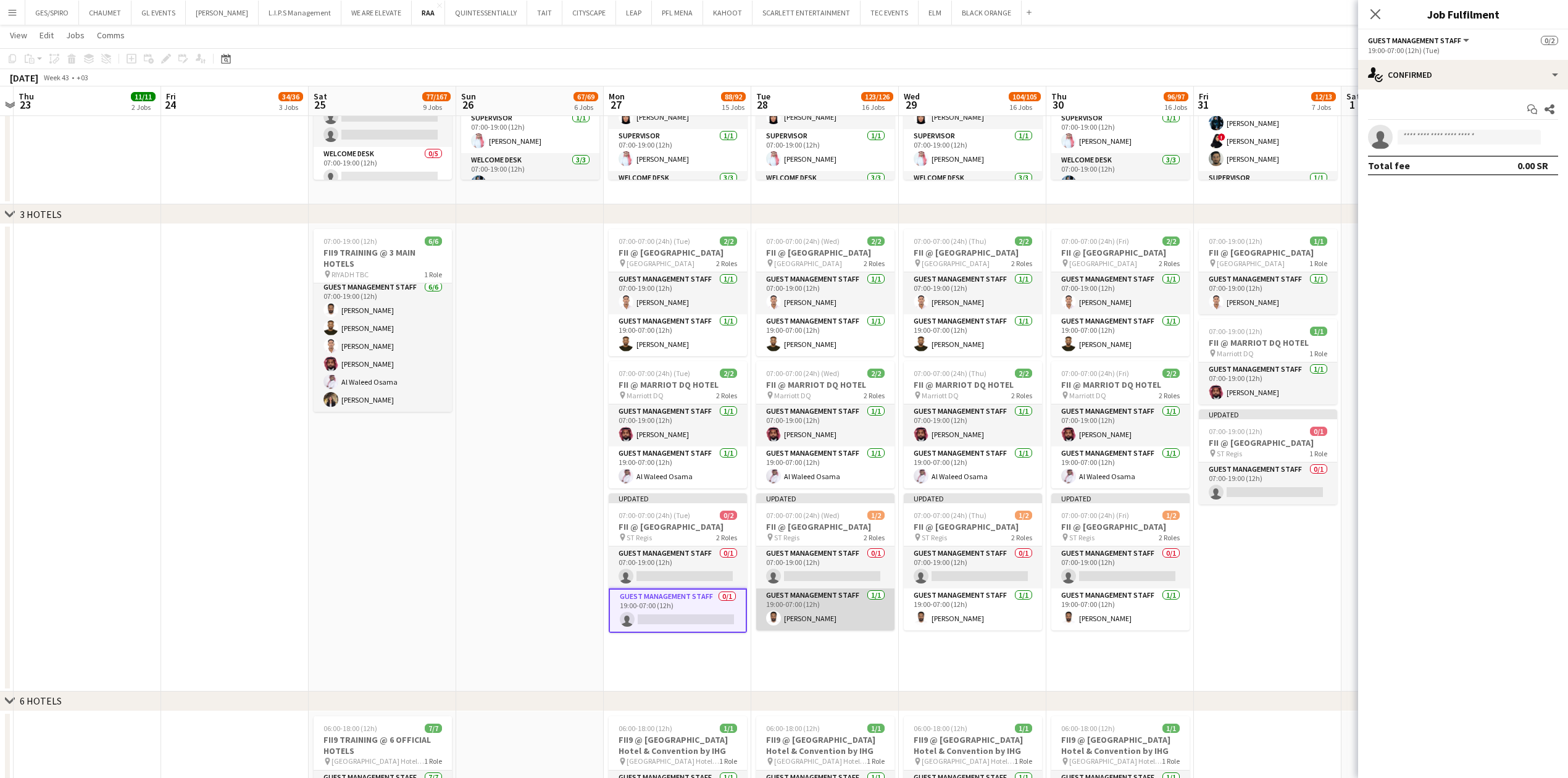
click at [841, 616] on app-card-role "Guest Management Staff 1/1 19:00-07:00 (12h) Saleh Gafer" at bounding box center [825, 610] width 138 height 42
click at [1553, 136] on div at bounding box center [1550, 137] width 15 height 15
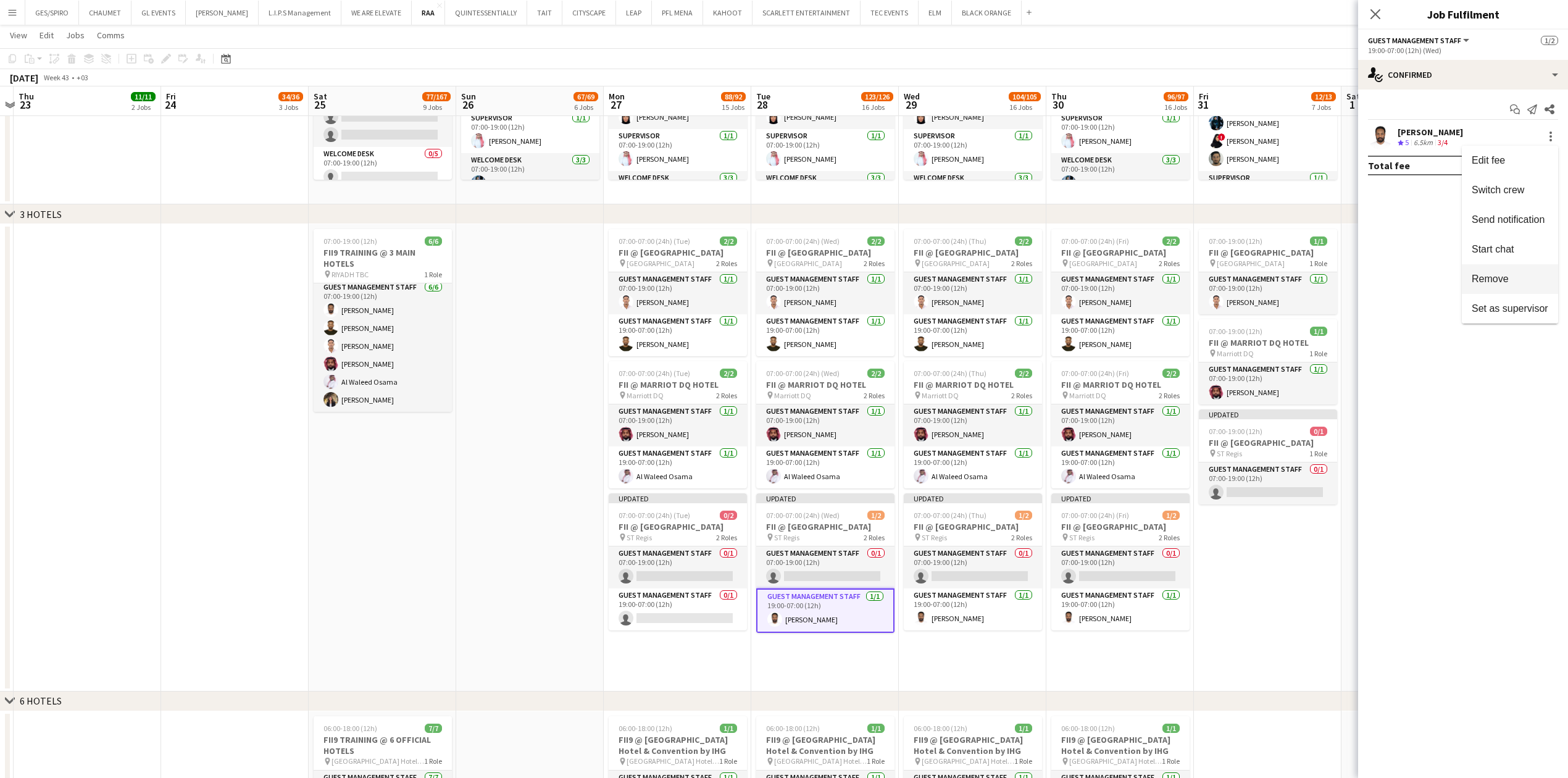
click at [1482, 283] on span "Remove" at bounding box center [1490, 278] width 37 height 11
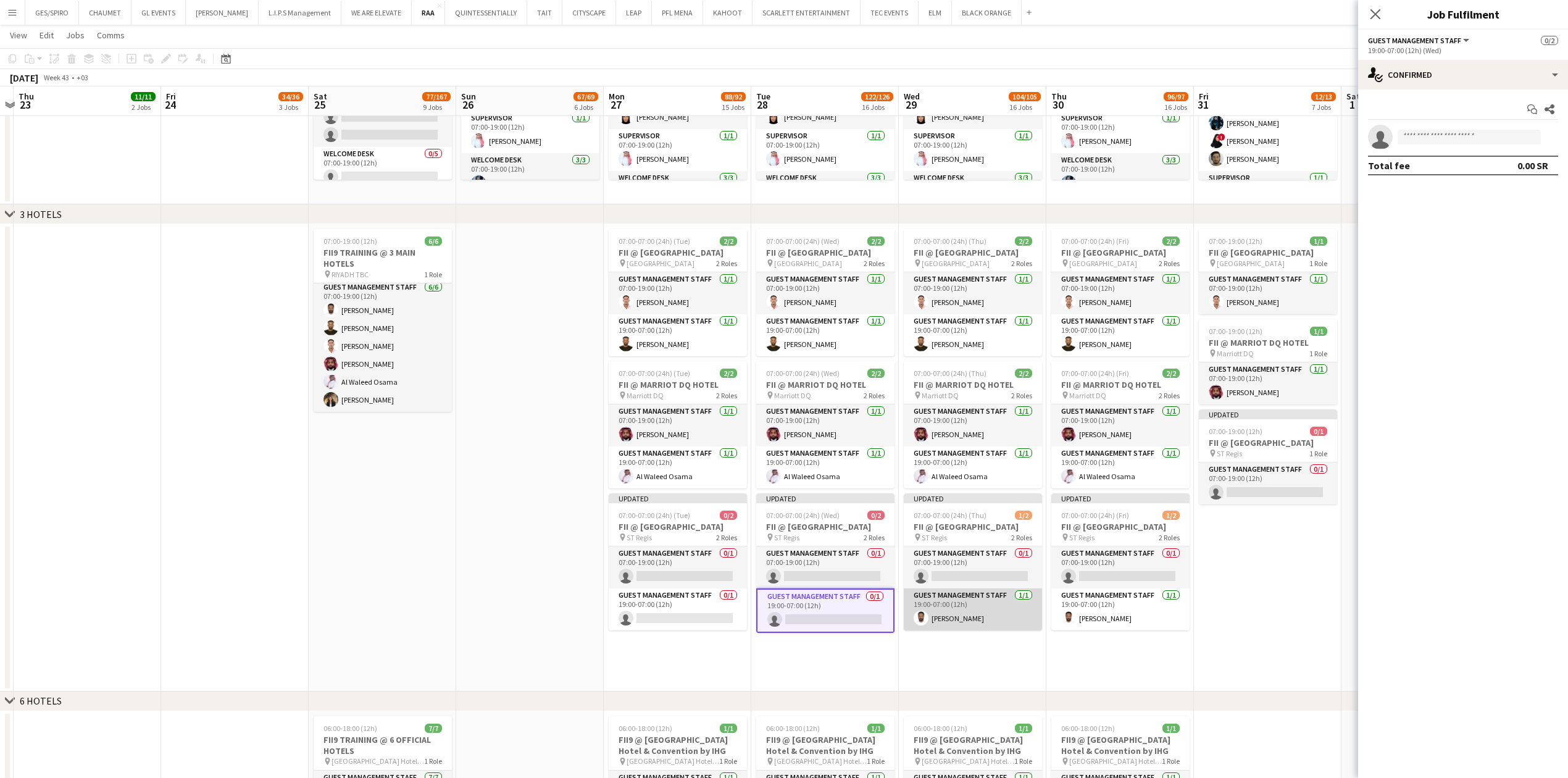
click at [993, 601] on app-card-role "Guest Management Staff 1/1 19:00-07:00 (12h) Saleh Gafer" at bounding box center [973, 610] width 138 height 42
click at [1554, 139] on div at bounding box center [1550, 137] width 15 height 15
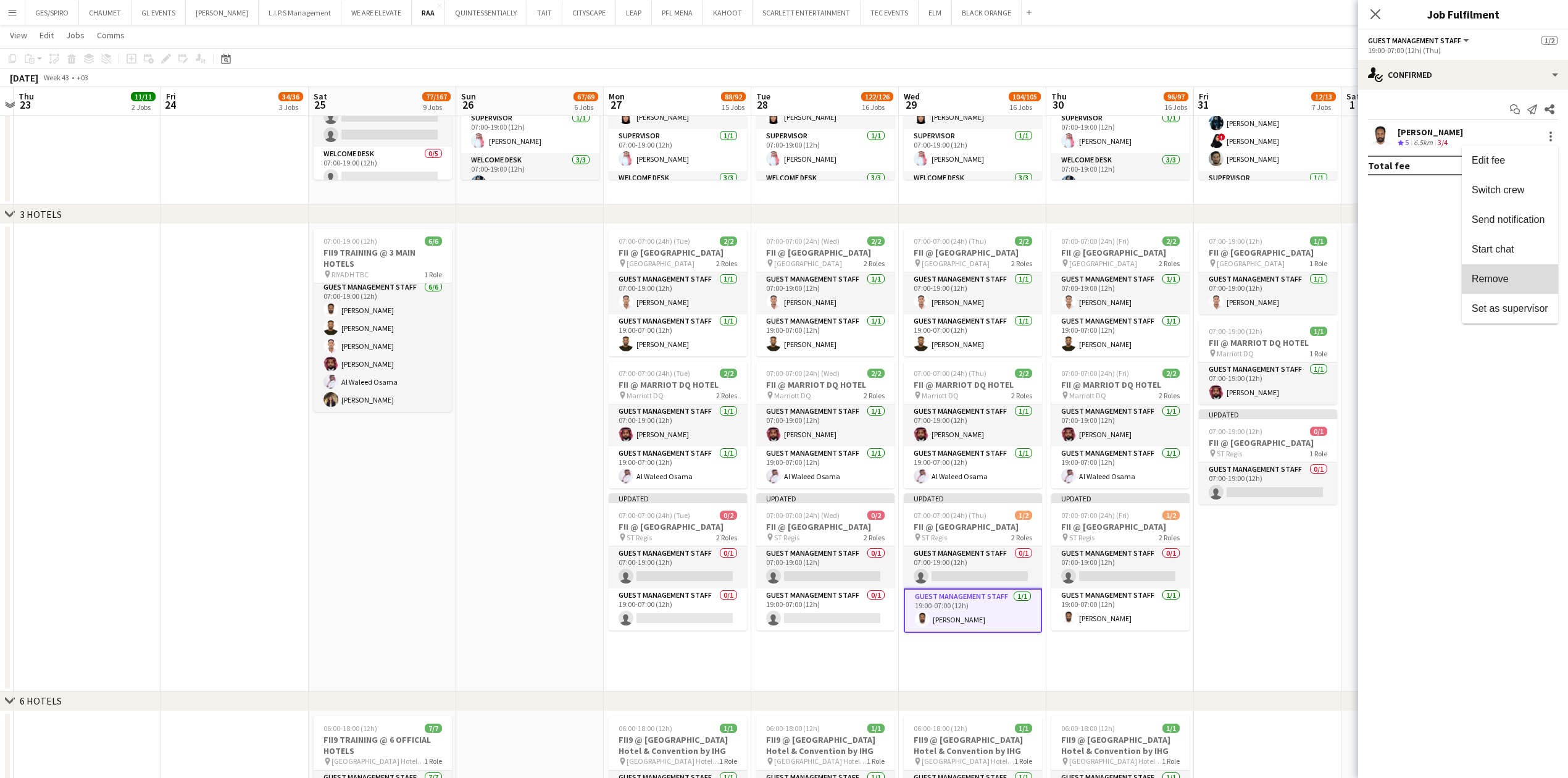
click at [1497, 290] on button "Remove" at bounding box center [1510, 279] width 97 height 30
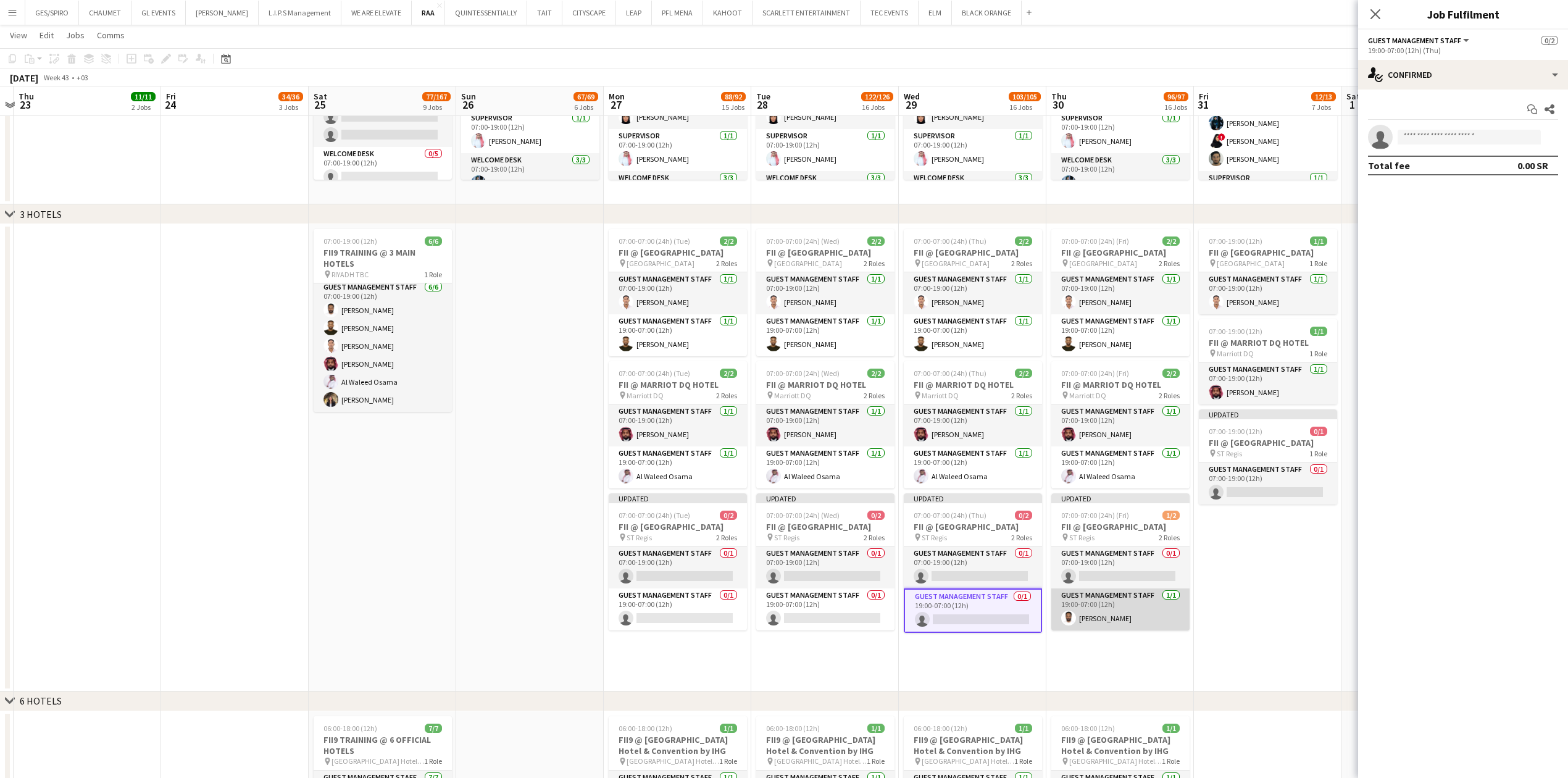
click at [1171, 605] on app-card-role "Guest Management Staff 1/1 19:00-07:00 (12h) Saleh Gafer" at bounding box center [1121, 610] width 138 height 42
click at [1547, 134] on div at bounding box center [1550, 137] width 15 height 15
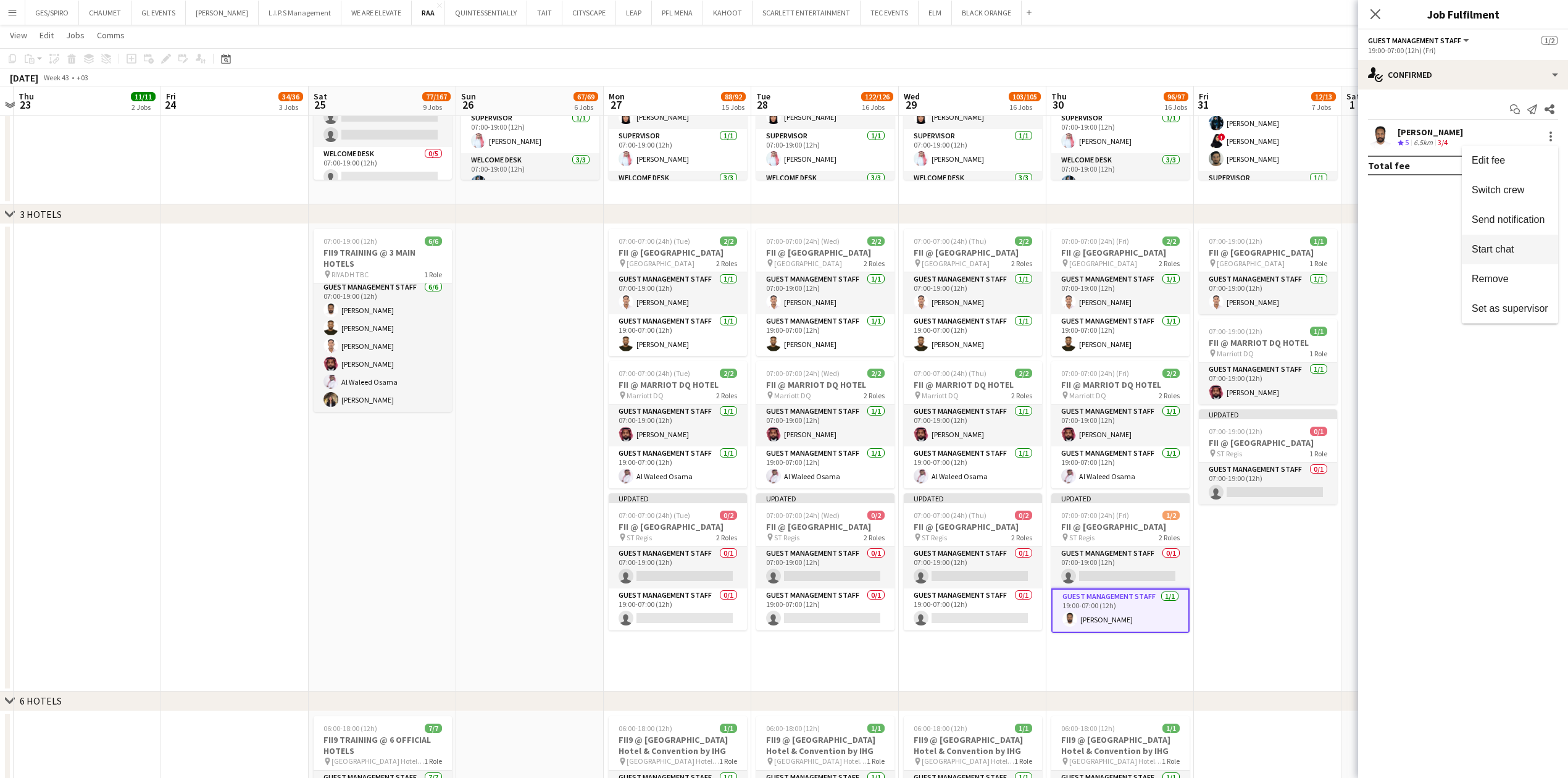
click at [1505, 261] on button "Start chat" at bounding box center [1510, 249] width 97 height 30
click at [1505, 261] on mat-expansion-panel "check Confirmed Start chat Send notification Share Saleh Gafer Crew rating 5 6.…" at bounding box center [1463, 433] width 210 height 689
click at [1550, 141] on div at bounding box center [1551, 141] width 3 height 3
click at [1512, 280] on span "Remove" at bounding box center [1510, 278] width 77 height 11
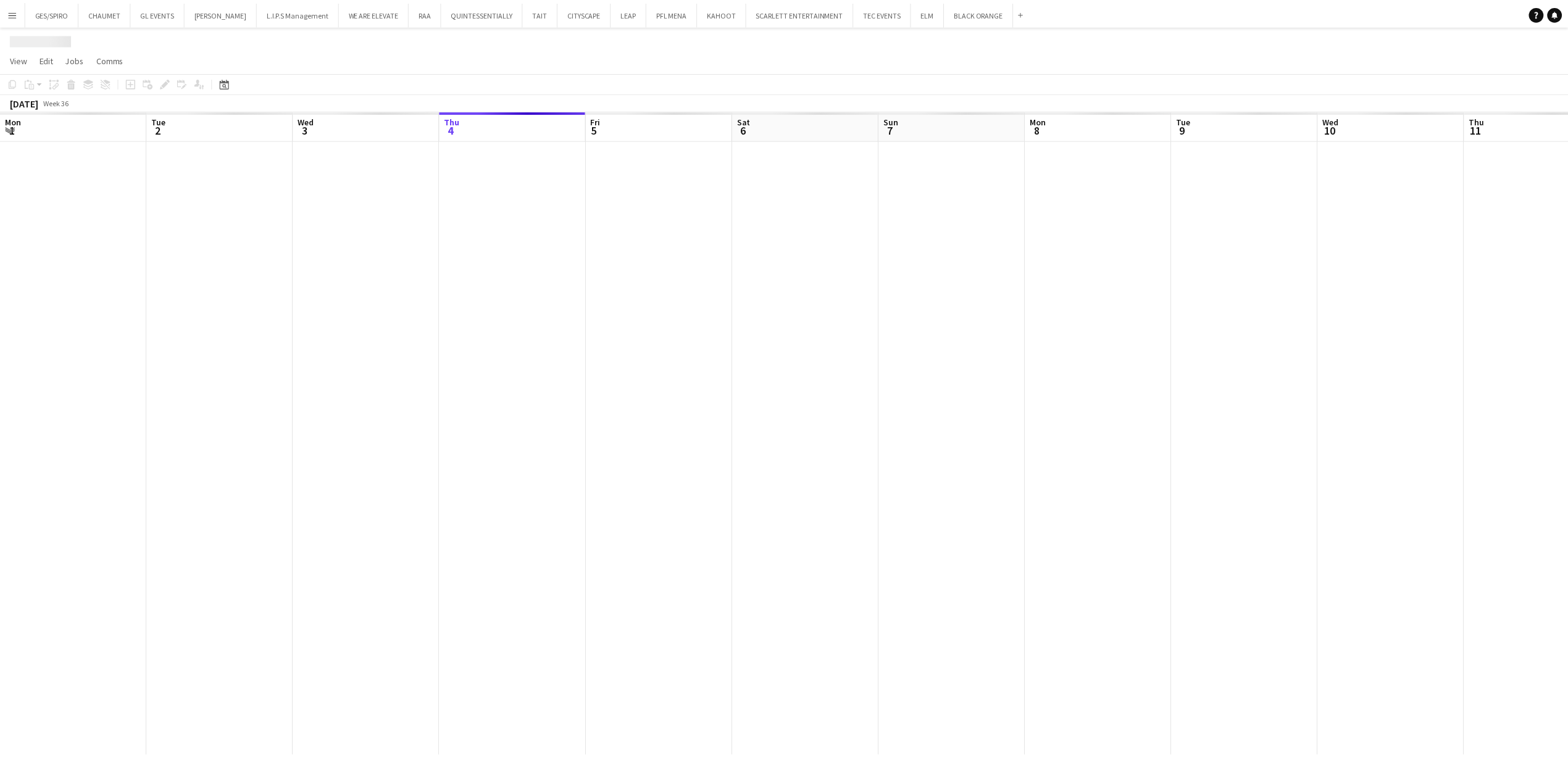
scroll to position [0, 295]
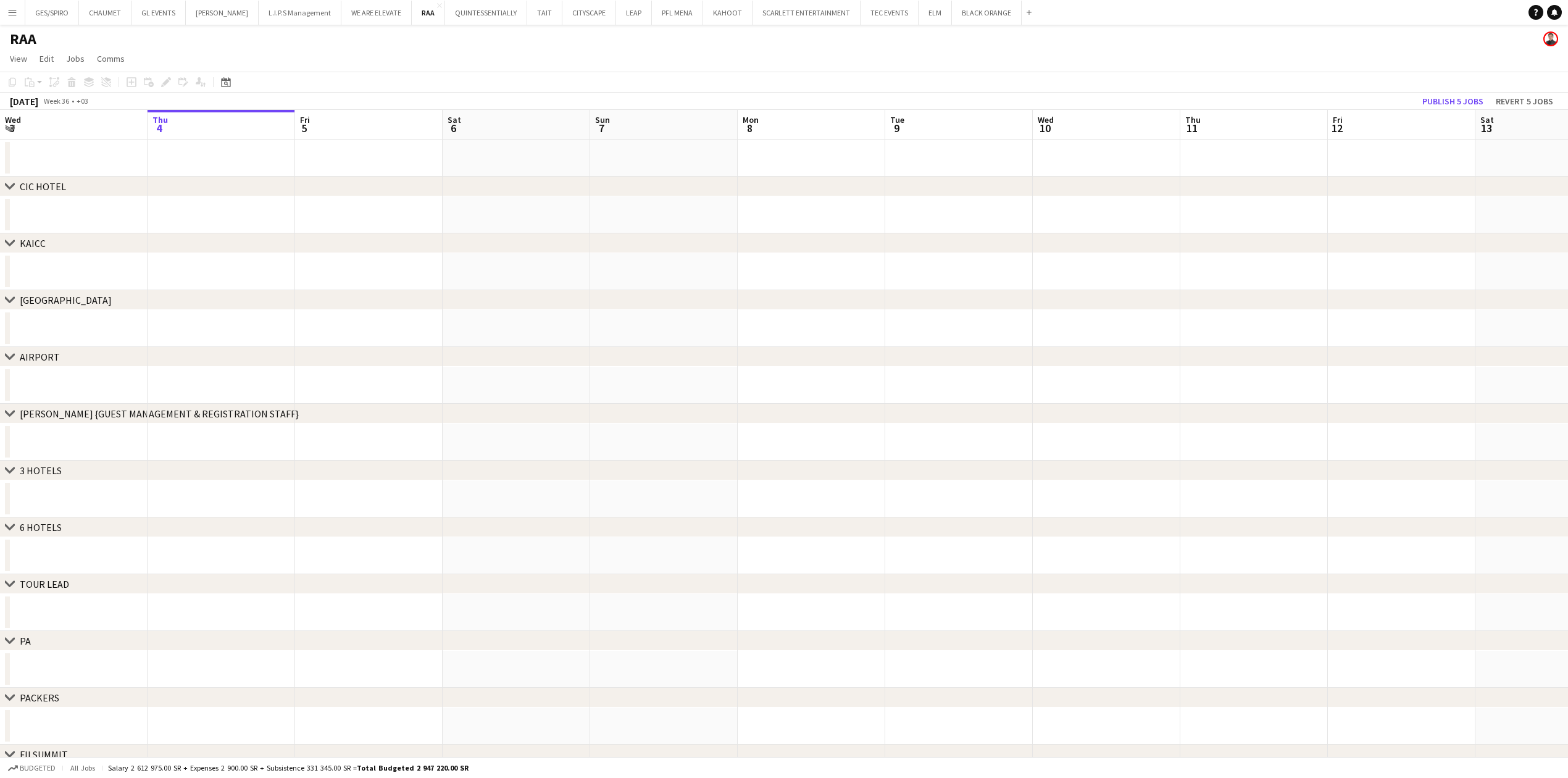
click at [968, 393] on app-date-cell at bounding box center [958, 385] width 147 height 37
click at [1161, 371] on app-date-cell at bounding box center [1106, 385] width 147 height 37
click at [1236, 384] on app-date-cell at bounding box center [1254, 385] width 147 height 37
drag, startPoint x: 1390, startPoint y: 463, endPoint x: 853, endPoint y: 500, distance: 538.3
click at [853, 500] on div "chevron-right CIC HOTEL chevron-right KAICC chevron-right CROWNE PLAZA chevron-…" at bounding box center [784, 484] width 1568 height 748
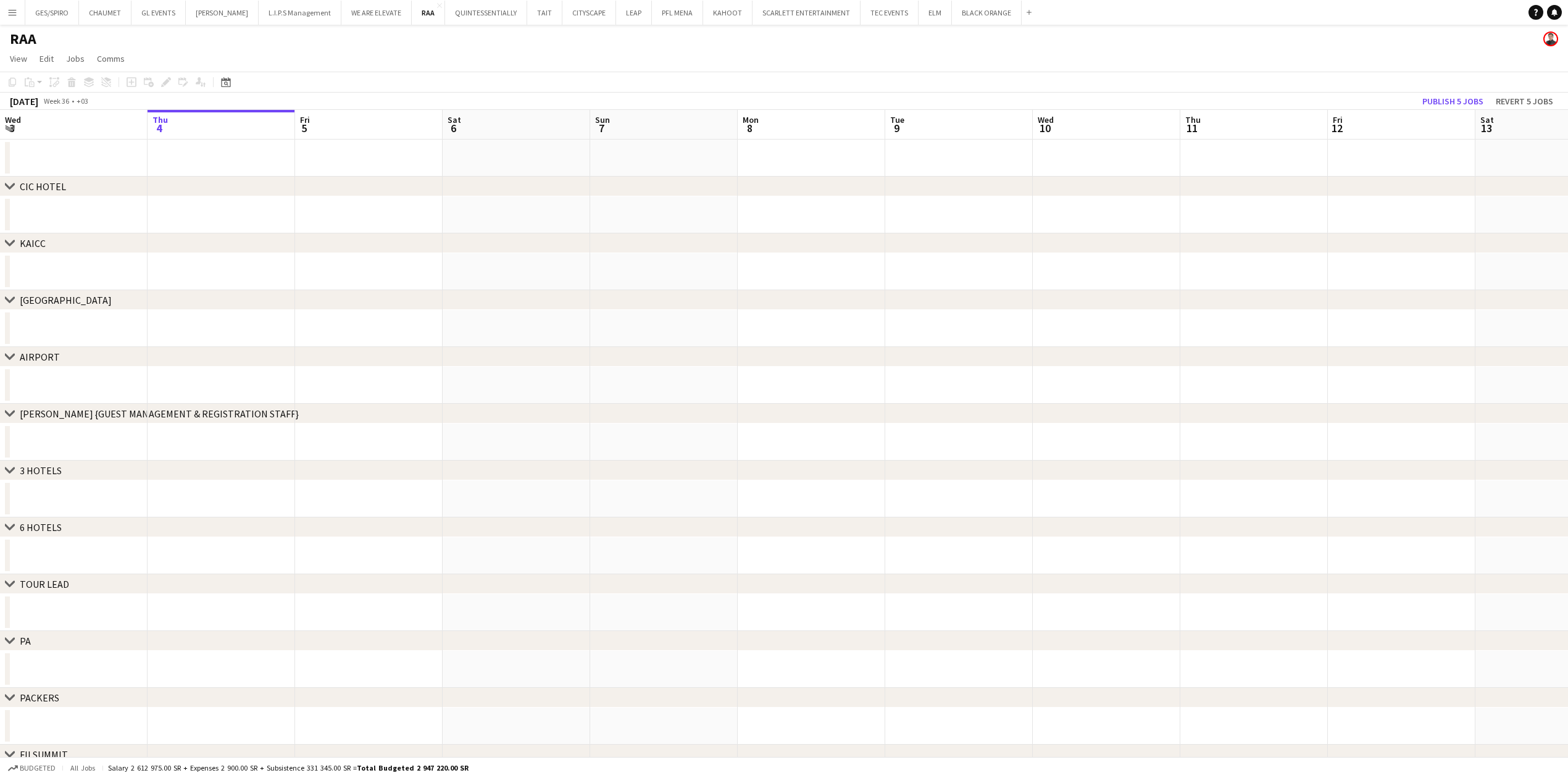
drag, startPoint x: 1127, startPoint y: 245, endPoint x: 846, endPoint y: 259, distance: 281.3
click at [846, 259] on div "chevron-right CIC HOTEL chevron-right KAICC chevron-right CROWNE PLAZA chevron-…" at bounding box center [784, 484] width 1568 height 748
drag, startPoint x: 1006, startPoint y: 183, endPoint x: 883, endPoint y: 203, distance: 124.6
click at [813, 196] on div "chevron-right CIC HOTEL" at bounding box center [784, 187] width 1568 height 20
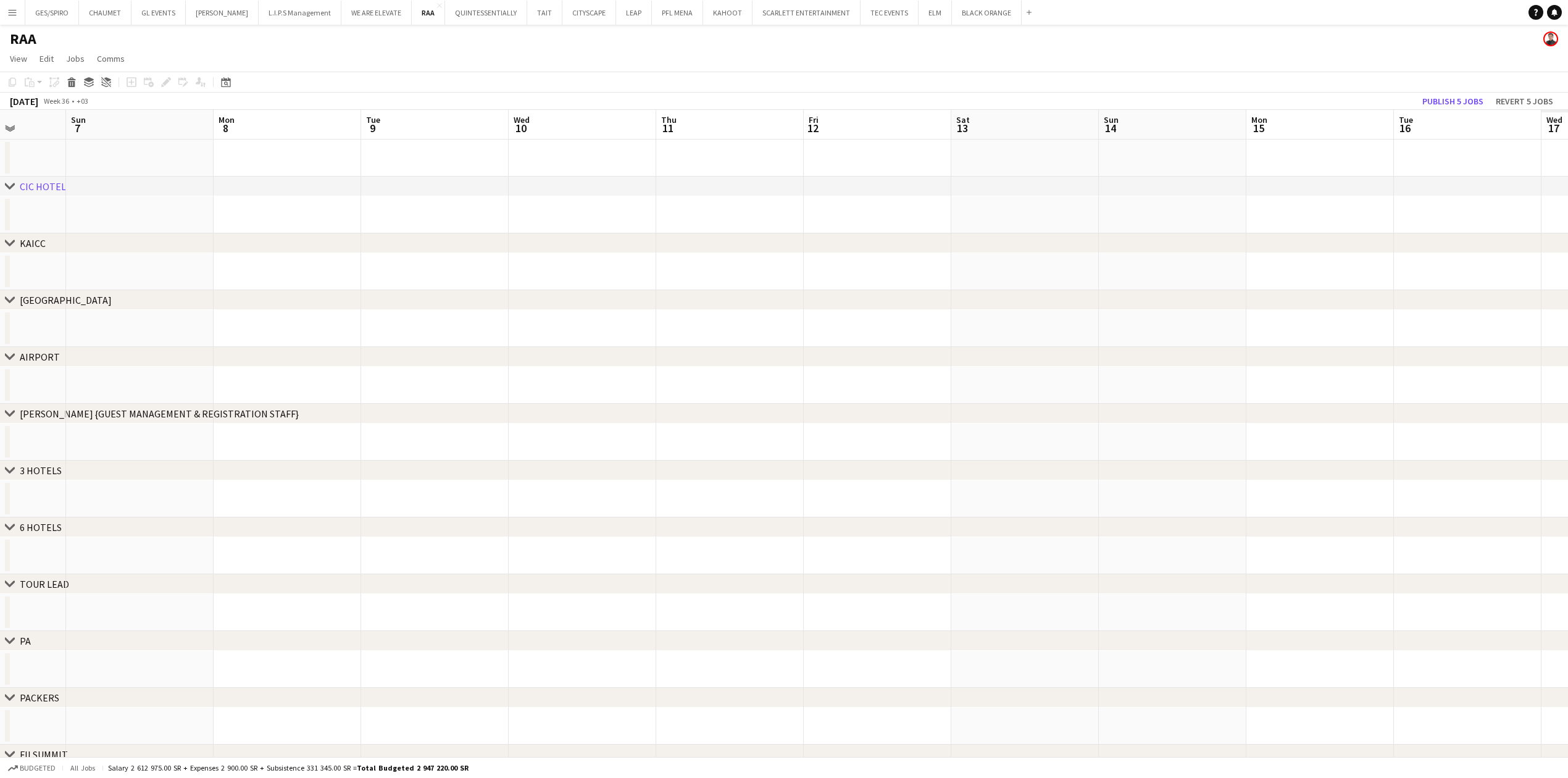
drag, startPoint x: 1037, startPoint y: 200, endPoint x: 1002, endPoint y: 206, distance: 35.5
click at [554, 211] on app-calendar-viewport "Wed 3 Thu 4 Fri 5 Sat 6 Sun 7 Mon 8 Tue 9 Wed 10 Thu 11 Fri 12 Sat 13 Sun 14 Mo…" at bounding box center [784, 484] width 1568 height 748
drag, startPoint x: 1315, startPoint y: 203, endPoint x: 694, endPoint y: 221, distance: 621.3
click at [690, 225] on app-calendar-viewport "Thu 4 Fri 5 Sat 6 Sun 7 Mon 8 Tue 9 Wed 10 Thu 11 Fri 12 Sat 13 Sun 14 Mon 15 T…" at bounding box center [784, 484] width 1568 height 748
drag, startPoint x: 805, startPoint y: 233, endPoint x: 665, endPoint y: 227, distance: 140.1
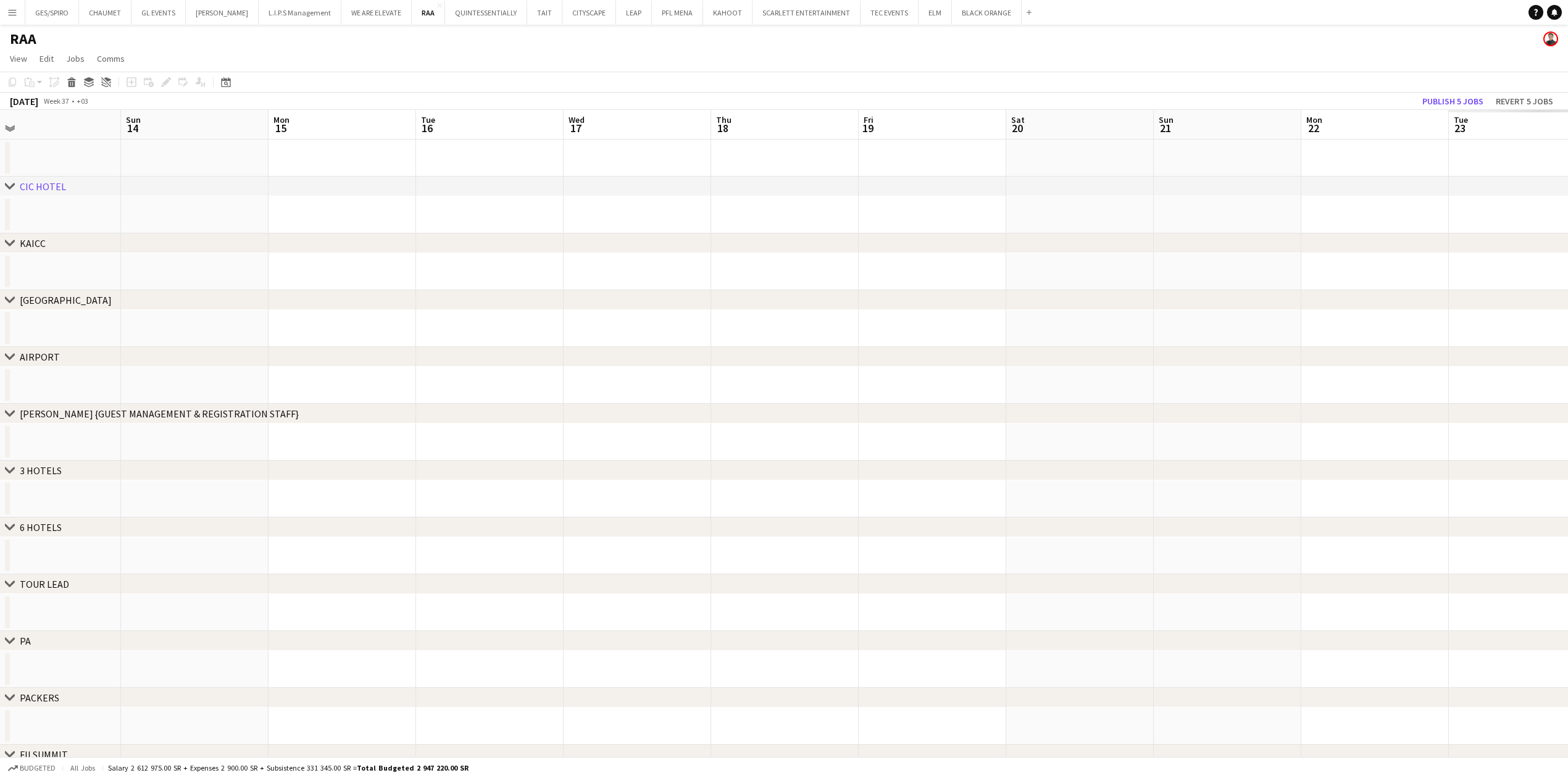
click at [629, 233] on div "chevron-right CIC HOTEL chevron-right KAICC chevron-right CROWNE PLAZA chevron-…" at bounding box center [784, 484] width 1568 height 748
drag, startPoint x: 1342, startPoint y: 209, endPoint x: 914, endPoint y: 221, distance: 428.2
click at [786, 228] on app-calendar-viewport "Thu 11 Fri 12 Sat 13 Sun 14 Mon 15 Tue 16 Wed 17 Thu 18 Fri 19 Sat 20 Sun 21 Mo…" at bounding box center [784, 484] width 1568 height 748
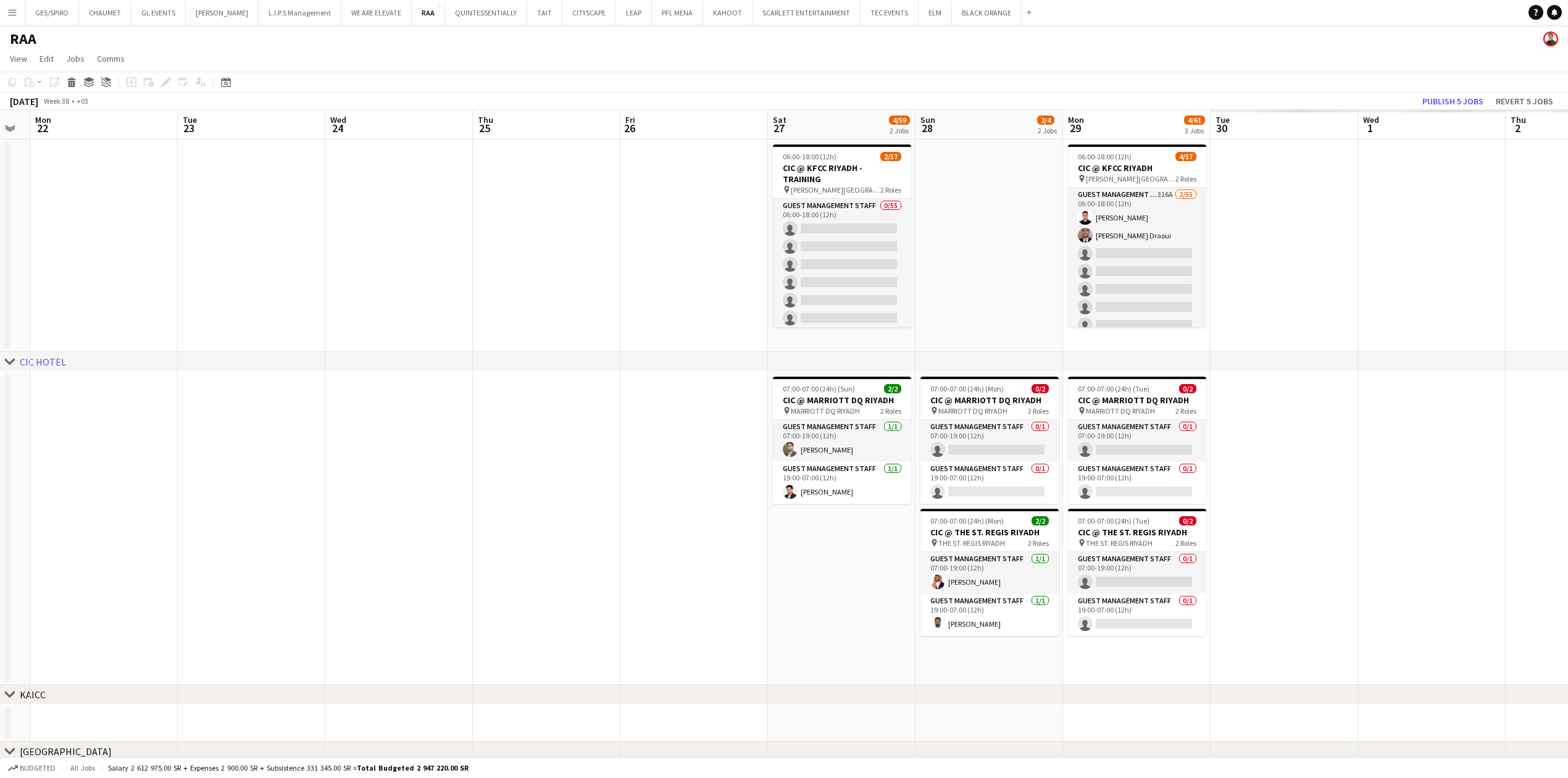
drag, startPoint x: 1331, startPoint y: 208, endPoint x: 653, endPoint y: 231, distance: 678.4
click at [653, 231] on app-calendar-viewport "Fri 19 Sat 20 Sun 21 Mon 22 Tue 23 Wed 24 Thu 25 Fri 26 Sat 27 4/59 2 Jobs Sun …" at bounding box center [784, 710] width 1568 height 1199
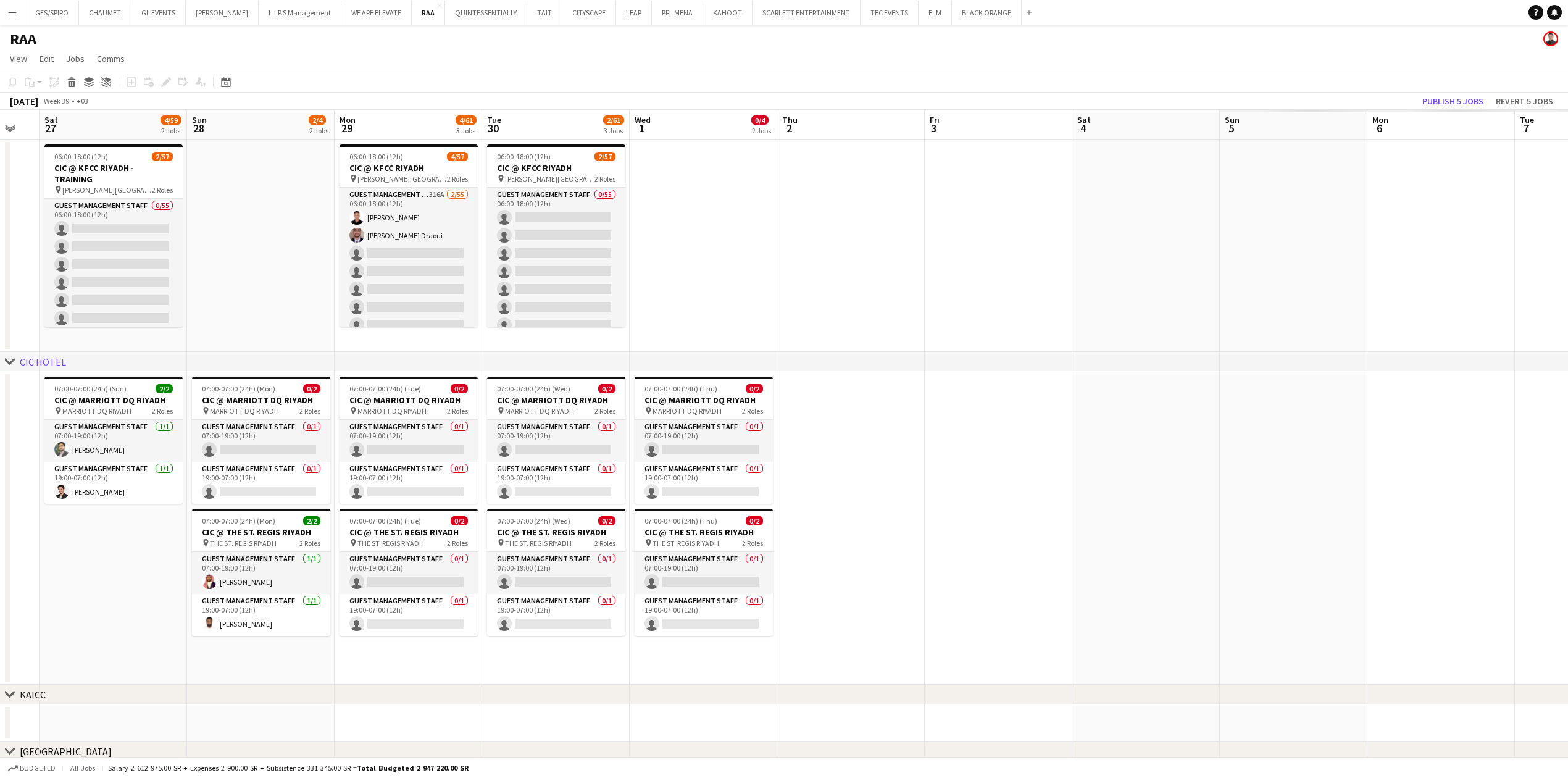
drag, startPoint x: 1479, startPoint y: 265, endPoint x: 779, endPoint y: 272, distance: 700.0
click at [670, 262] on app-calendar-viewport "Tue 23 Wed 24 Thu 25 Fri 26 Sat 27 4/59 2 Jobs Sun 28 2/4 2 Jobs Mon 29 4/61 3 …" at bounding box center [784, 710] width 1568 height 1199
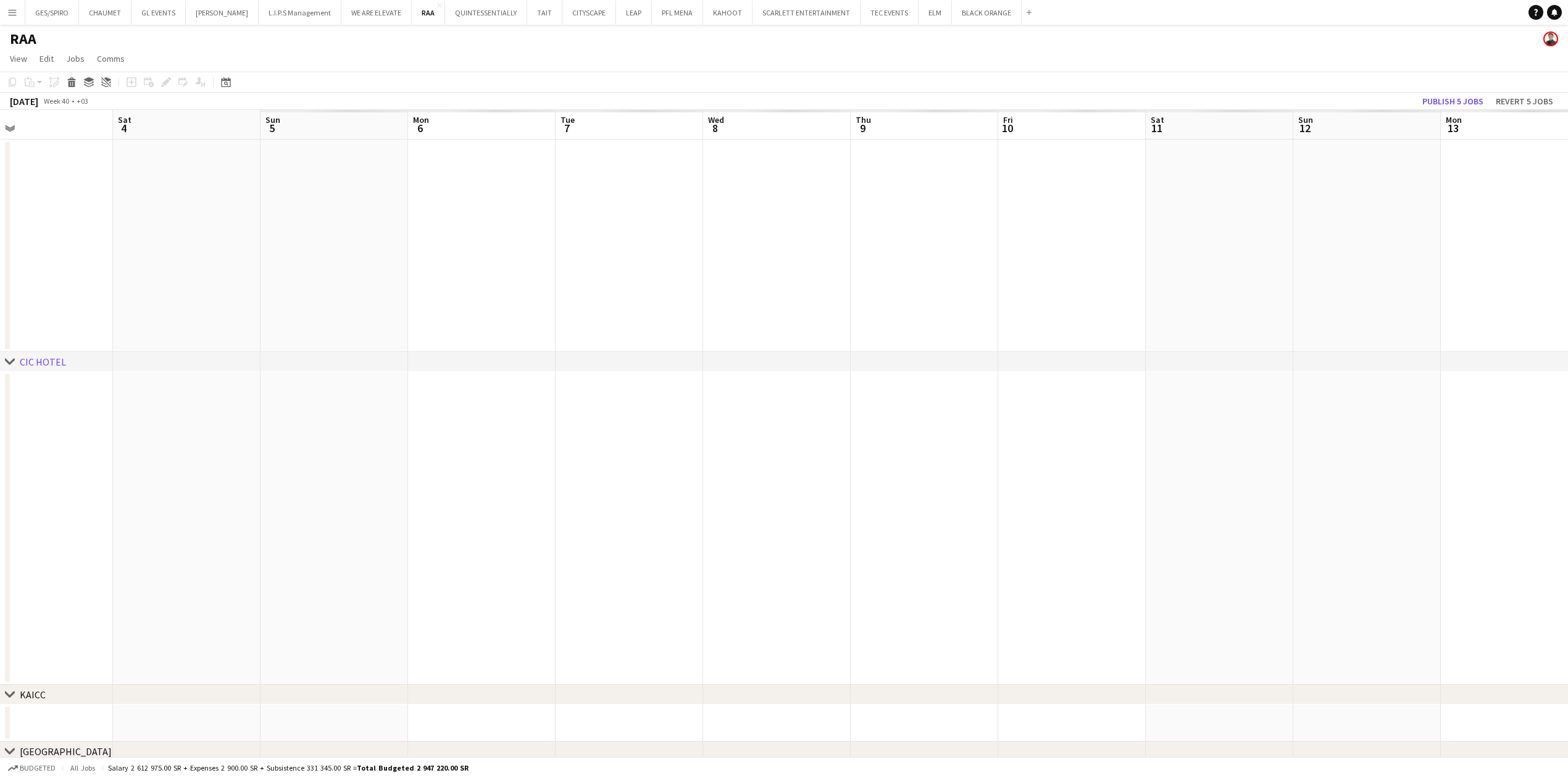
drag, startPoint x: 1206, startPoint y: 276, endPoint x: 309, endPoint y: 270, distance: 897.0
click at [304, 273] on app-calendar-viewport "Tue 30 2/61 3 Jobs Wed 1 0/4 2 Jobs Thu 2 Fri 3 Sat 4 Sun 5 Mon 6 Tue 7 Wed 8 T…" at bounding box center [784, 710] width 1568 height 1199
drag, startPoint x: 1060, startPoint y: 287, endPoint x: 180, endPoint y: 287, distance: 880.0
click at [183, 287] on app-calendar-viewport "Tue 30 2/61 3 Jobs Wed 1 0/4 2 Jobs Thu 2 Fri 3 Sat 4 Sun 5 Mon 6 Tue 7 Wed 8 T…" at bounding box center [784, 710] width 1568 height 1199
drag, startPoint x: 965, startPoint y: 285, endPoint x: 504, endPoint y: 245, distance: 462.7
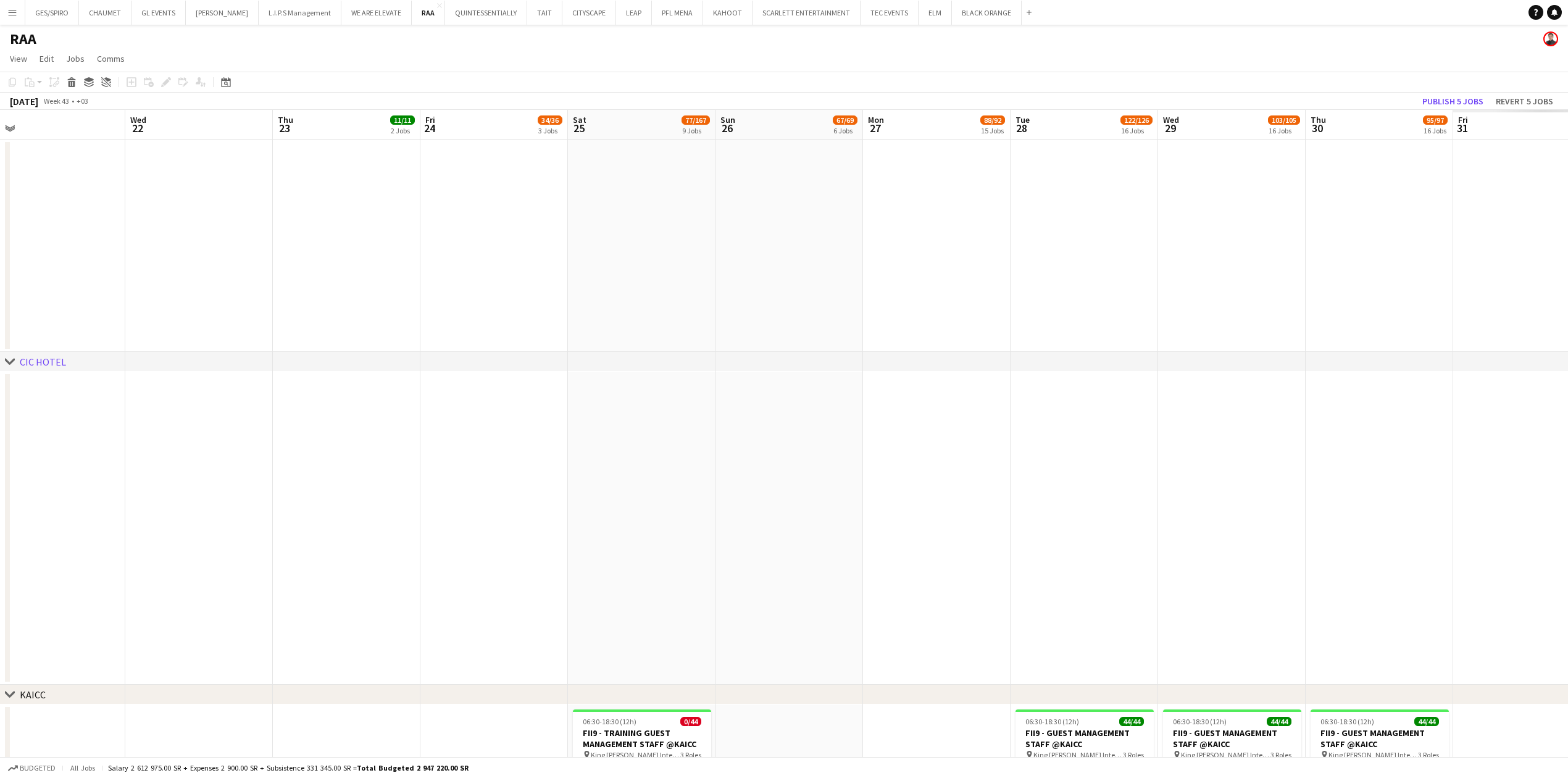
drag, startPoint x: 1099, startPoint y: 241, endPoint x: 469, endPoint y: 311, distance: 633.9
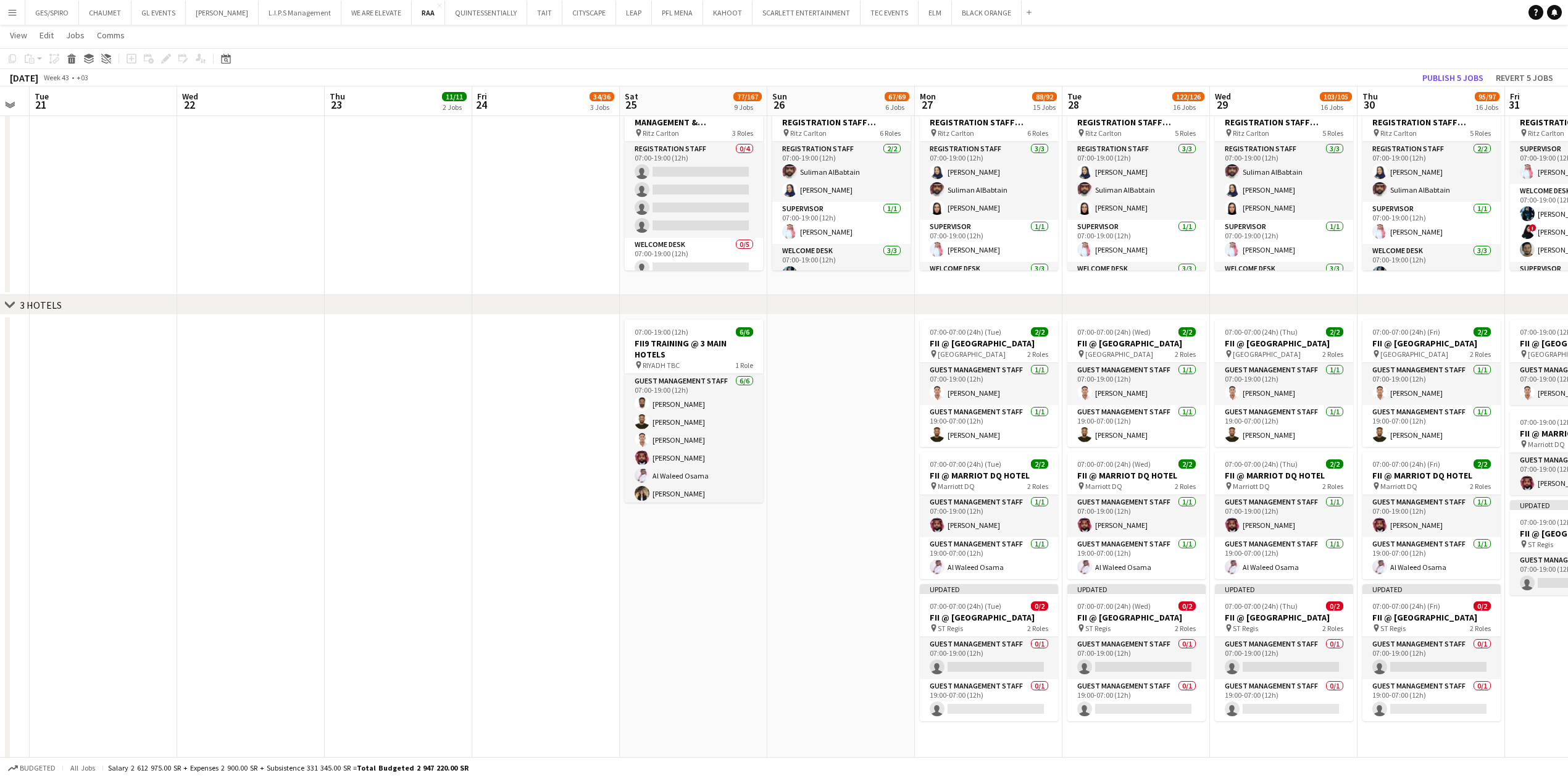
scroll to position [0, 428]
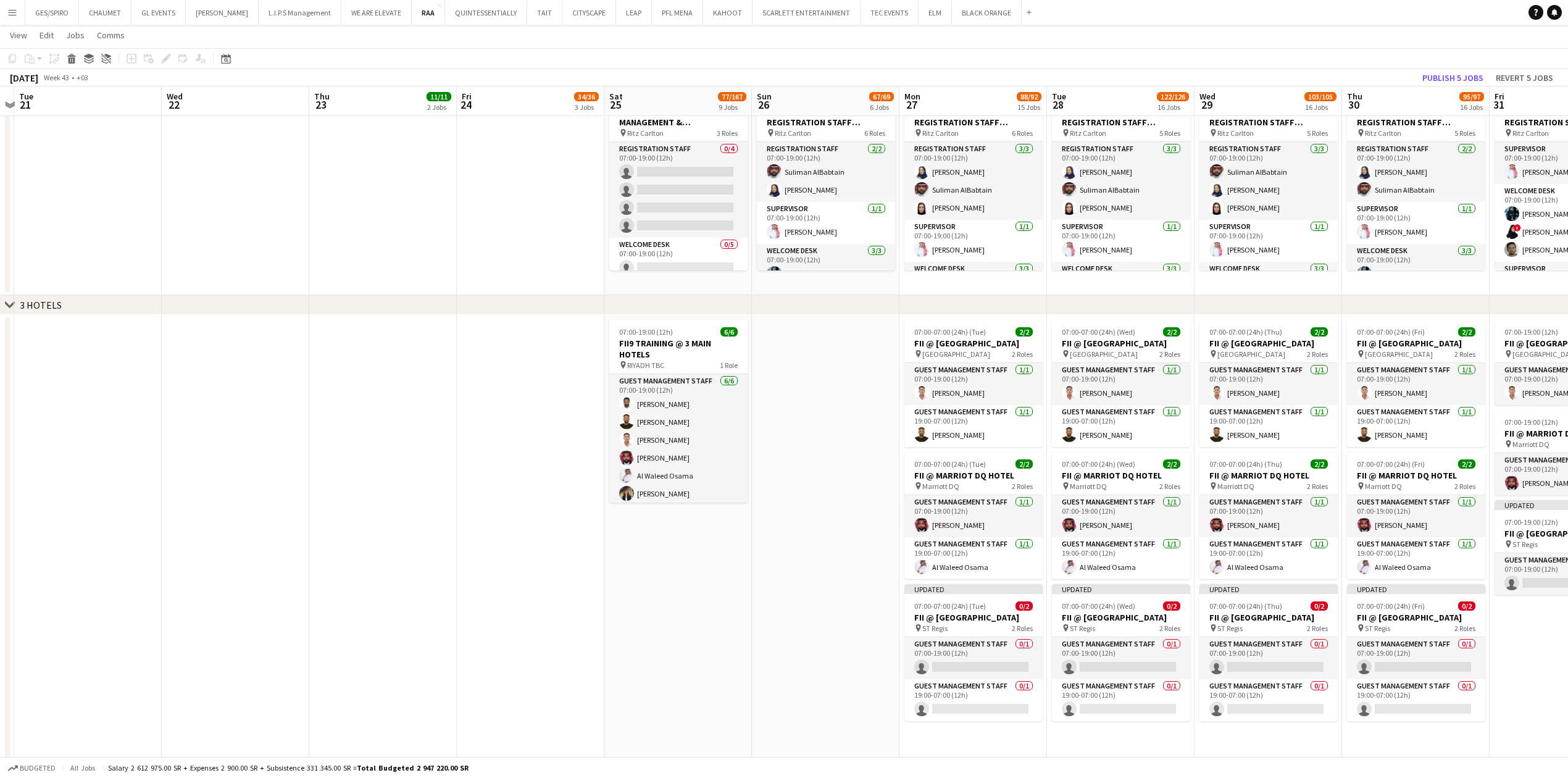
drag, startPoint x: 729, startPoint y: 631, endPoint x: 690, endPoint y: 625, distance: 39.5
click at [690, 625] on app-calendar-viewport "Sat 18 Sun 19 Mon 20 Tue 21 Wed 22 Thu 23 11/11 2 Jobs Fri 24 34/36 3 Jobs Sat …" at bounding box center [784, 538] width 1568 height 3613
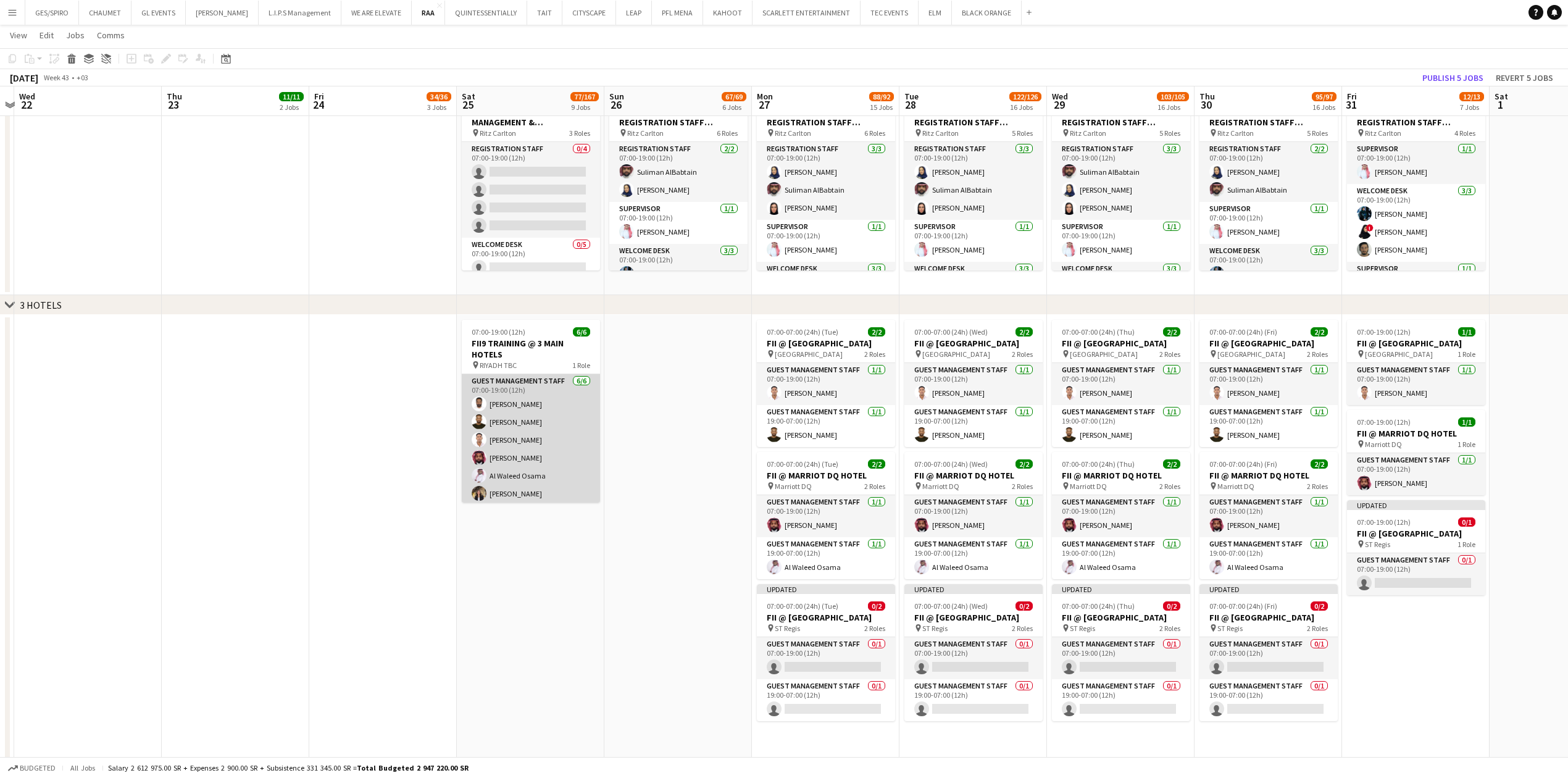
click at [550, 410] on app-card-role "Guest Management Staff 6/6 07:00-19:00 (12h) Saleh Gafer Mohammed Abdulrahman B…" at bounding box center [531, 440] width 138 height 132
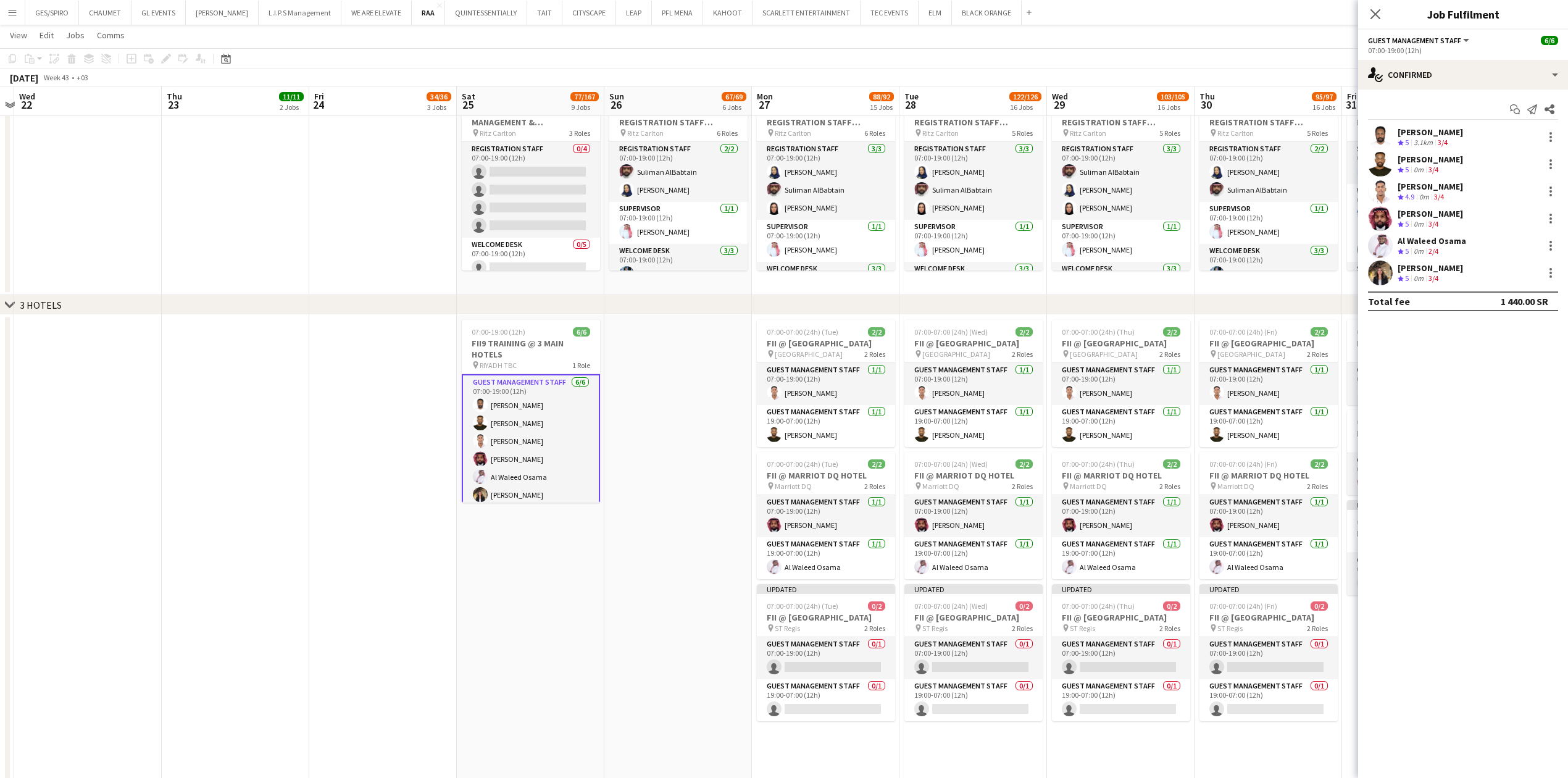
click at [1550, 263] on div "Nawar Othman Crew rating 5 0m 3/4" at bounding box center [1463, 273] width 210 height 25
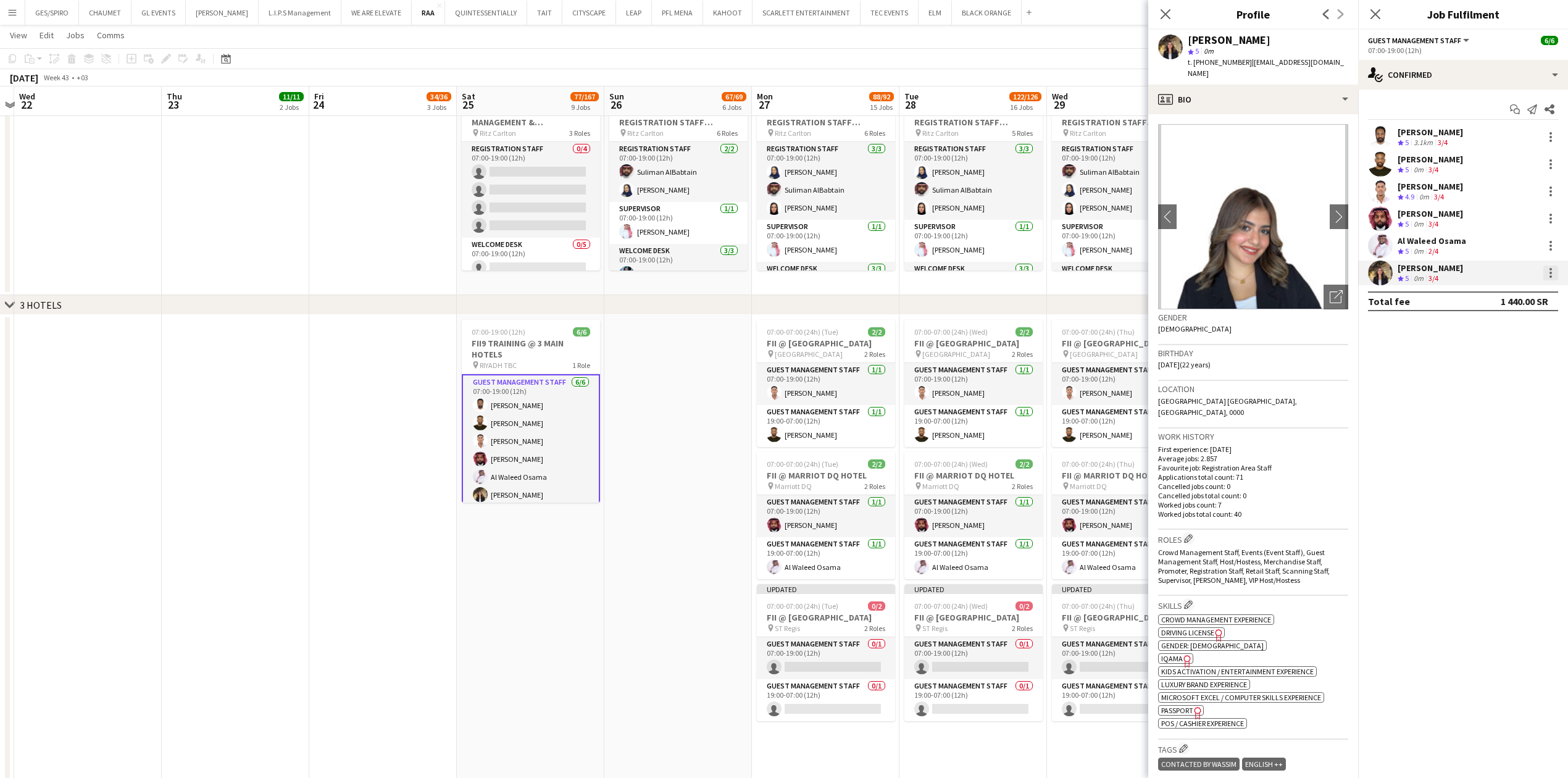
click at [1546, 273] on div at bounding box center [1550, 273] width 15 height 15
click at [1507, 418] on span "Remove" at bounding box center [1490, 414] width 37 height 11
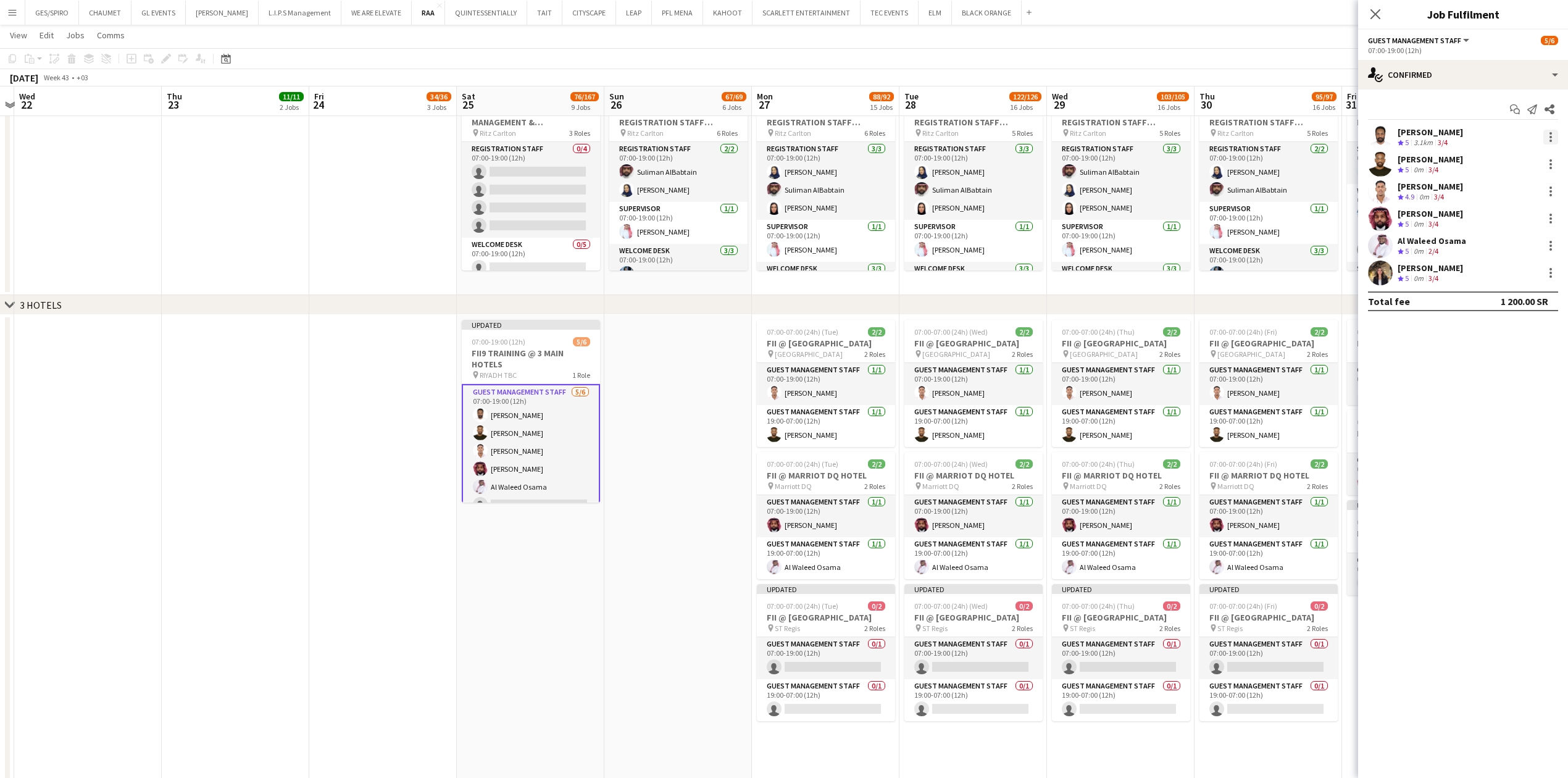
click at [1552, 139] on div at bounding box center [1550, 137] width 15 height 15
click at [1514, 278] on span "Remove" at bounding box center [1510, 278] width 77 height 11
click at [1378, 13] on icon at bounding box center [1375, 13] width 12 height 12
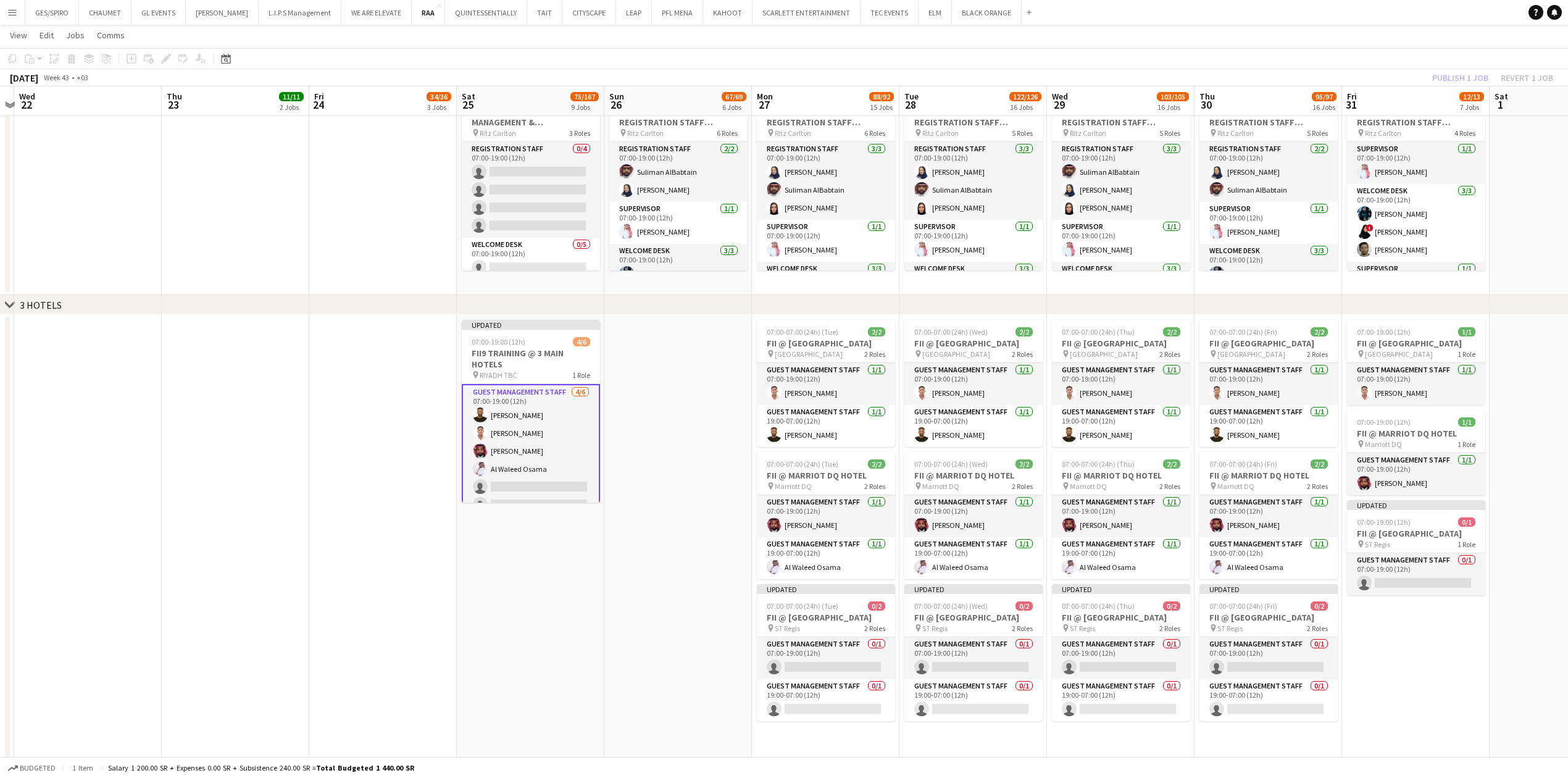
click at [695, 549] on app-date-cell at bounding box center [678, 548] width 147 height 467
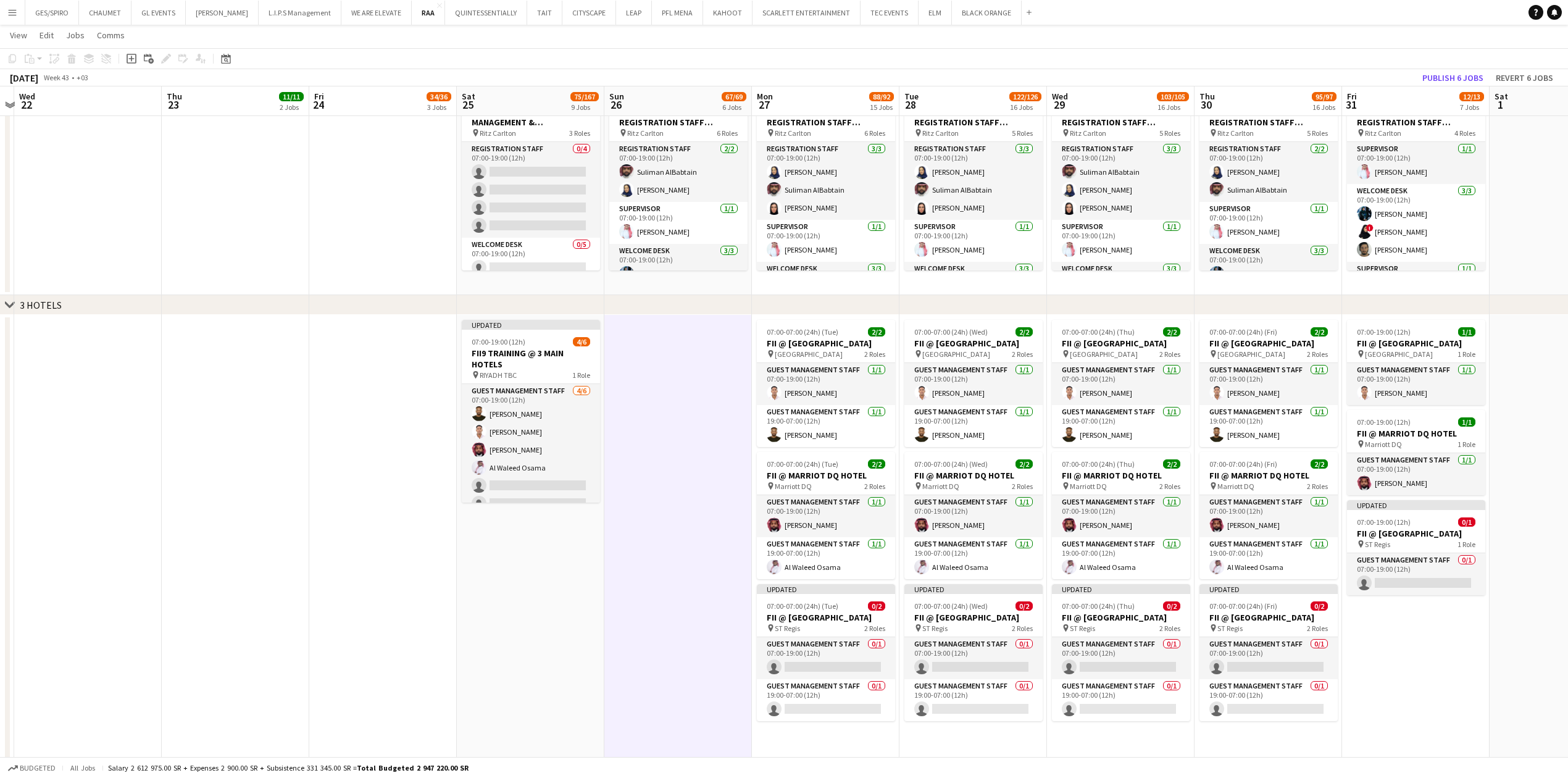
click at [1431, 698] on app-date-cell "07:00-19:00 (12h) 1/1 FII @ COURTYARD HOTEL pin Courtyard Hotel 1 Role Guest Ma…" at bounding box center [1415, 548] width 147 height 467
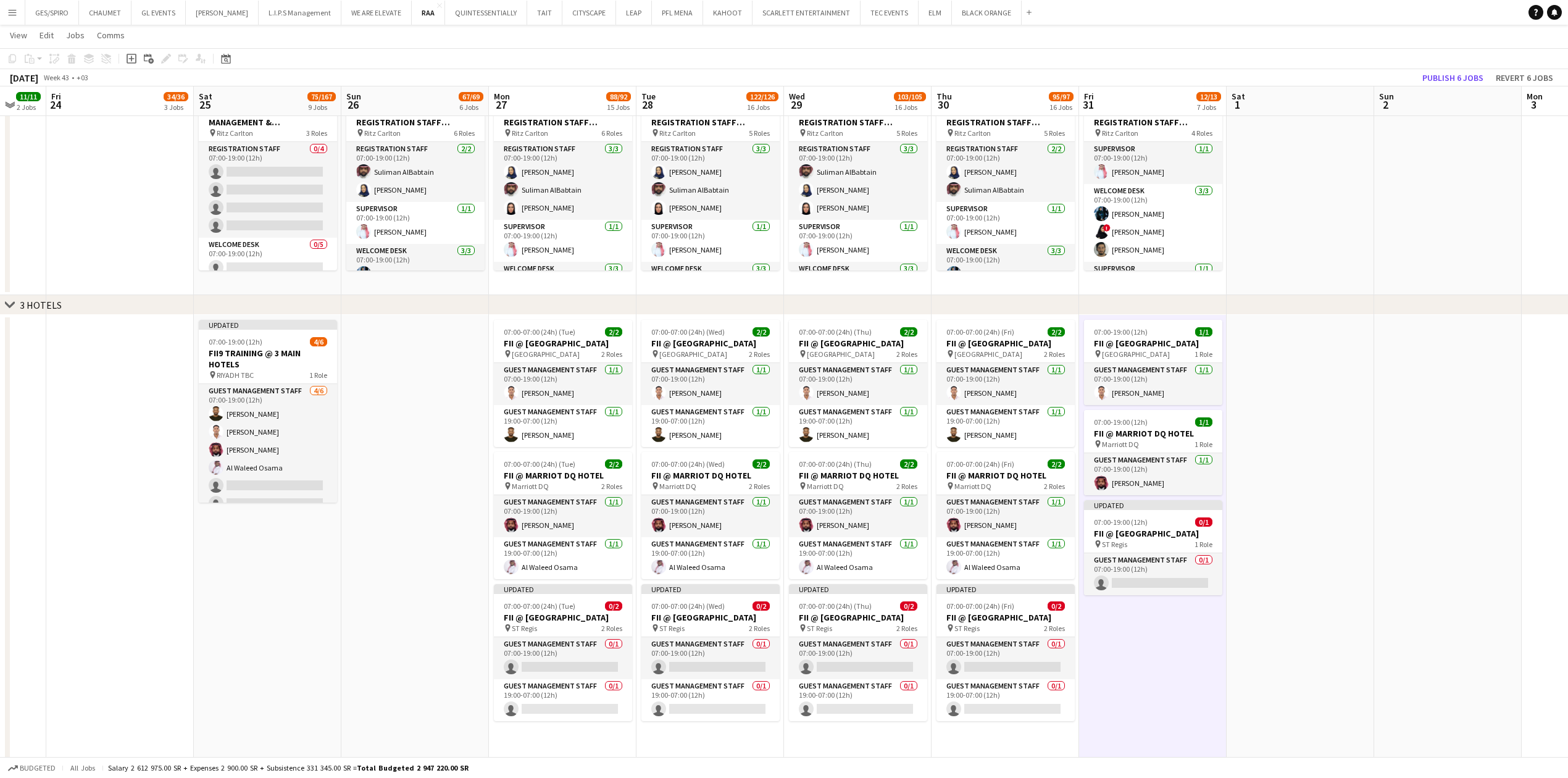
scroll to position [0, 420]
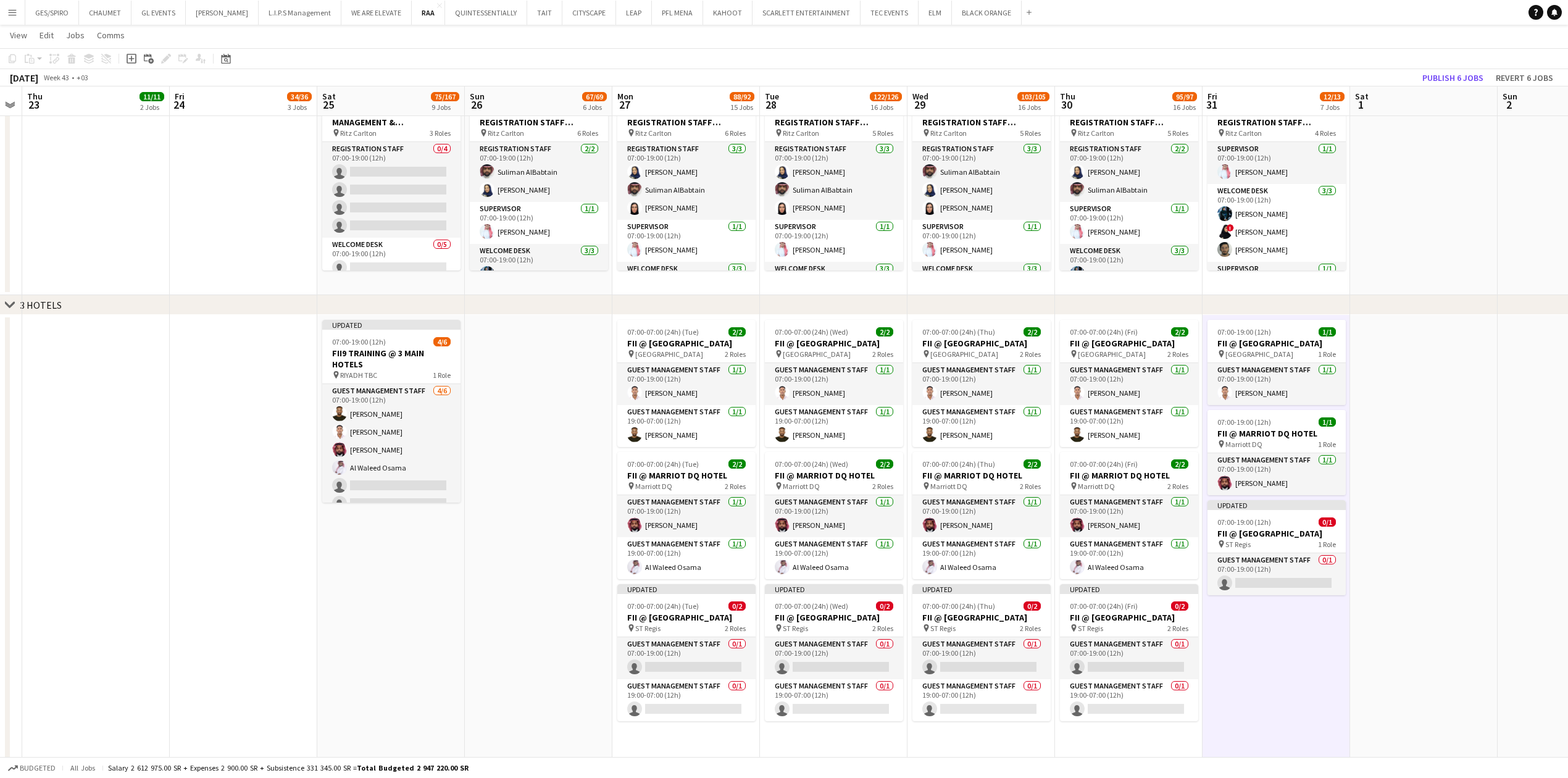
drag, startPoint x: 1536, startPoint y: 663, endPoint x: 1249, endPoint y: 679, distance: 287.4
click at [1249, 679] on app-calendar-viewport "Mon 20 Tue 21 Wed 22 Thu 23 11/11 2 Jobs Fri 24 34/36 3 Jobs Sat 25 75/167 9 Jo…" at bounding box center [784, 538] width 1568 height 3613
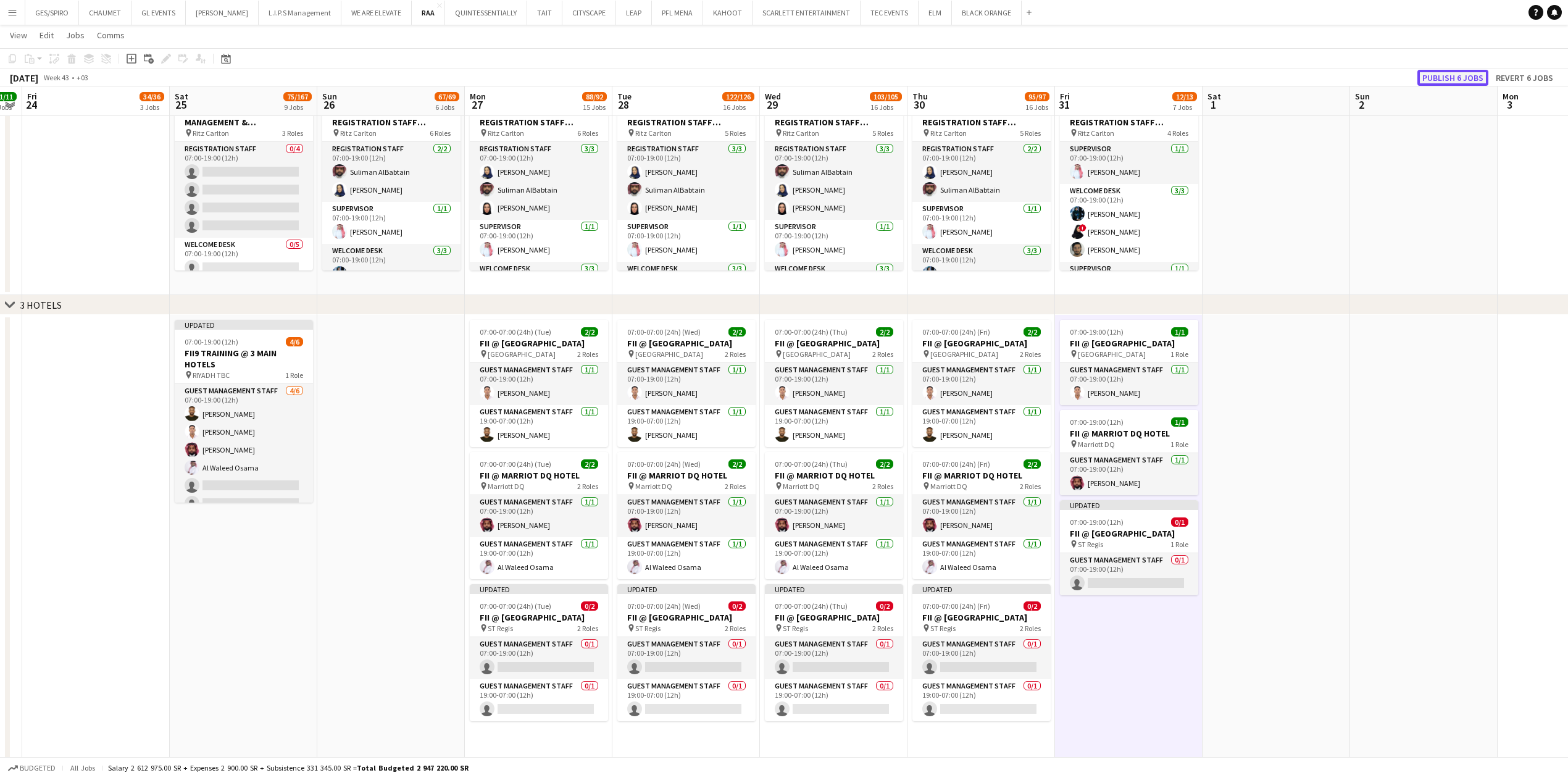
click at [1458, 75] on button "Publish 6 jobs" at bounding box center [1452, 78] width 71 height 16
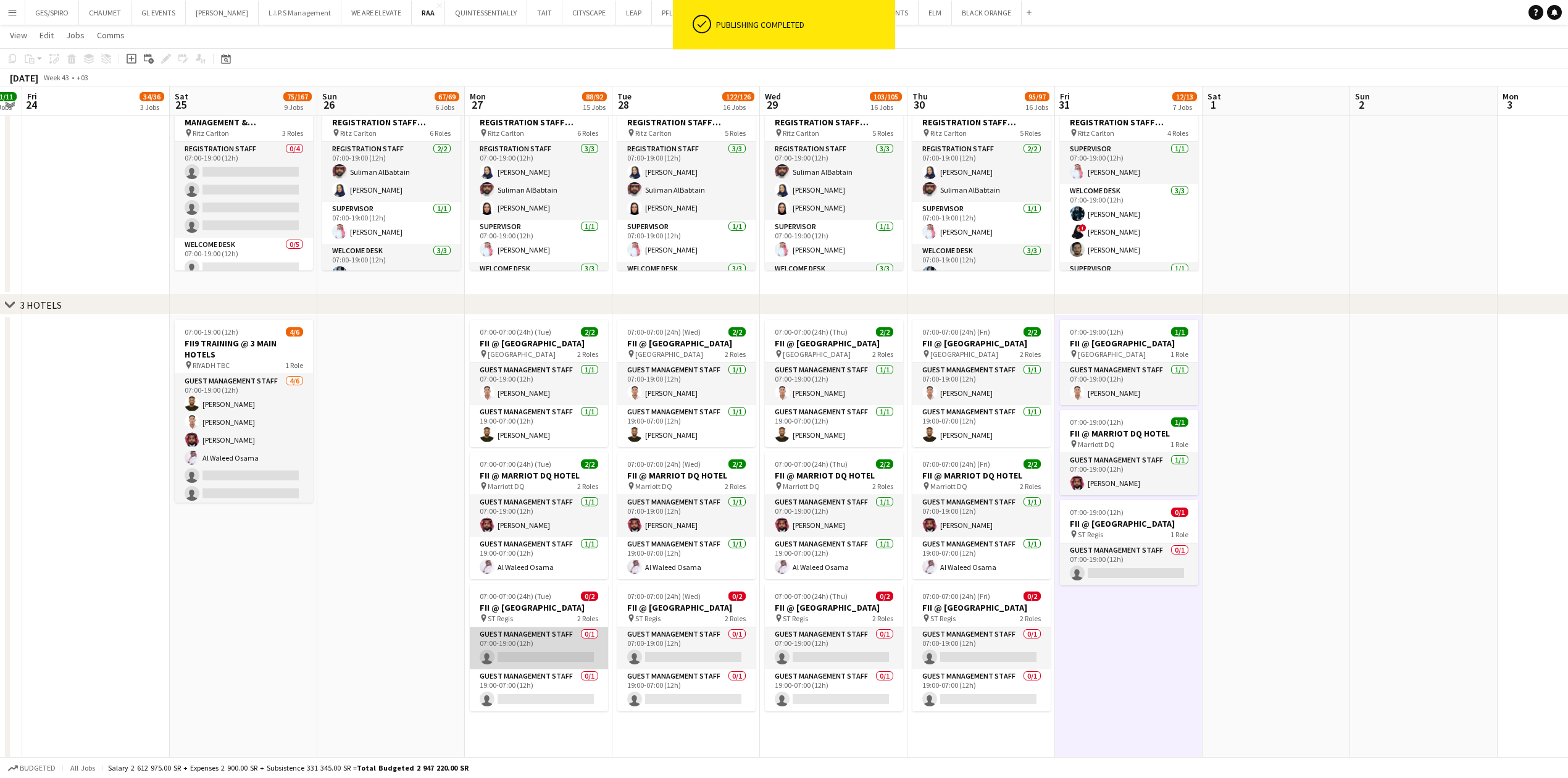
click at [553, 646] on app-card-role "Guest Management Staff 0/1 07:00-19:00 (12h) single-neutral-actions" at bounding box center [539, 648] width 138 height 42
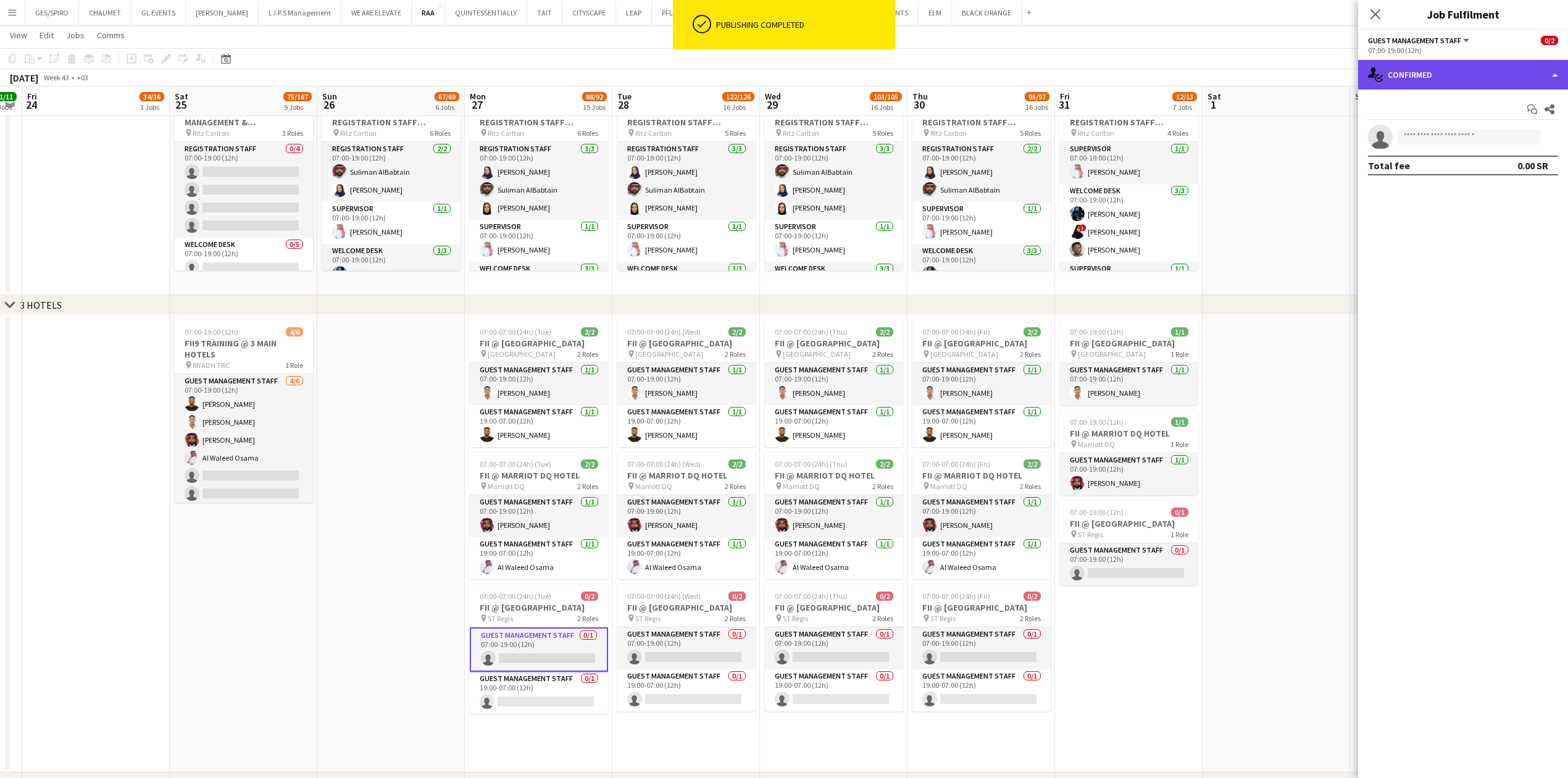
click at [1553, 74] on div "single-neutral-actions-check-2 Confirmed" at bounding box center [1463, 75] width 210 height 30
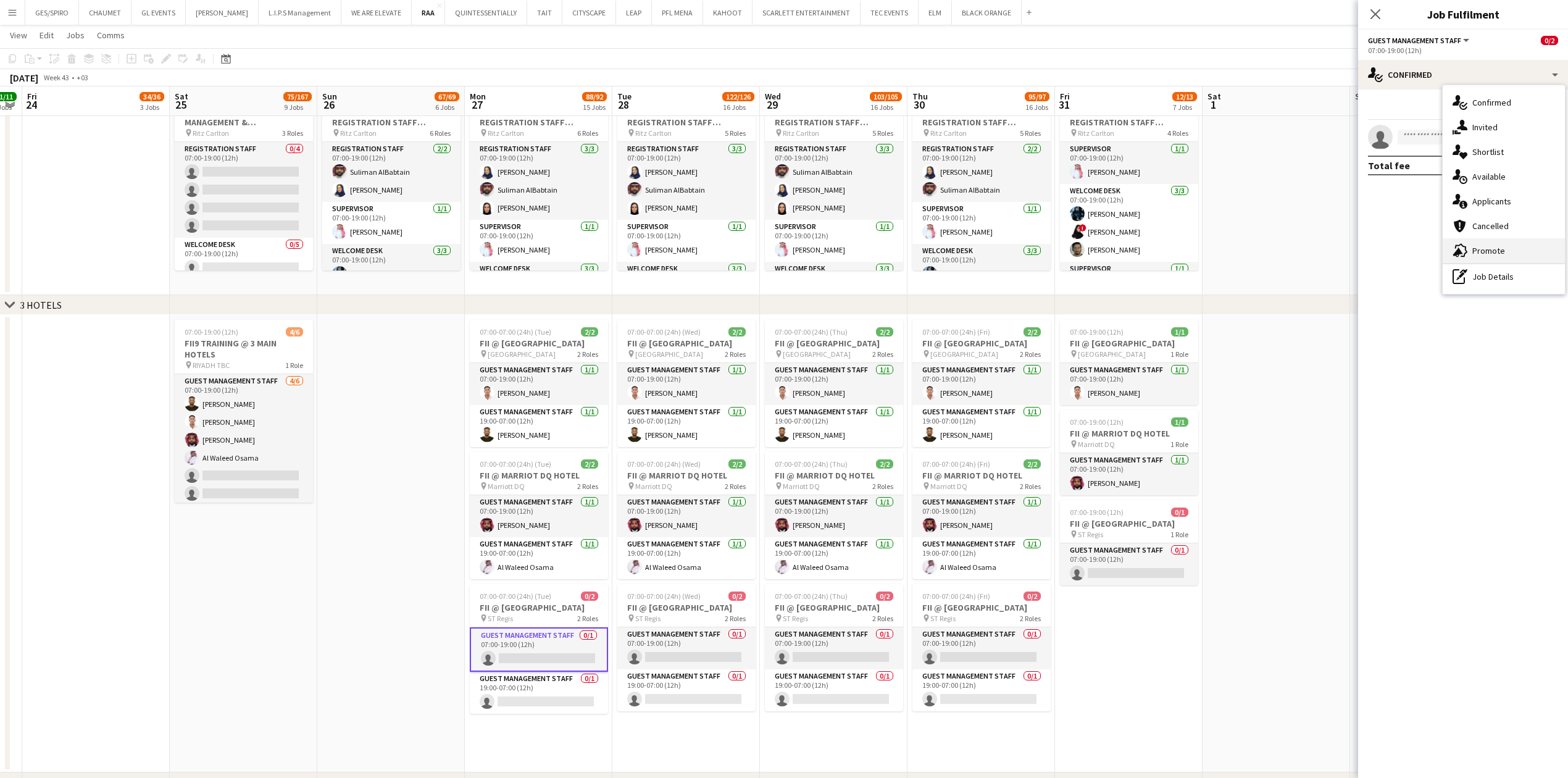
click at [1491, 252] on span "Promote" at bounding box center [1488, 251] width 32 height 11
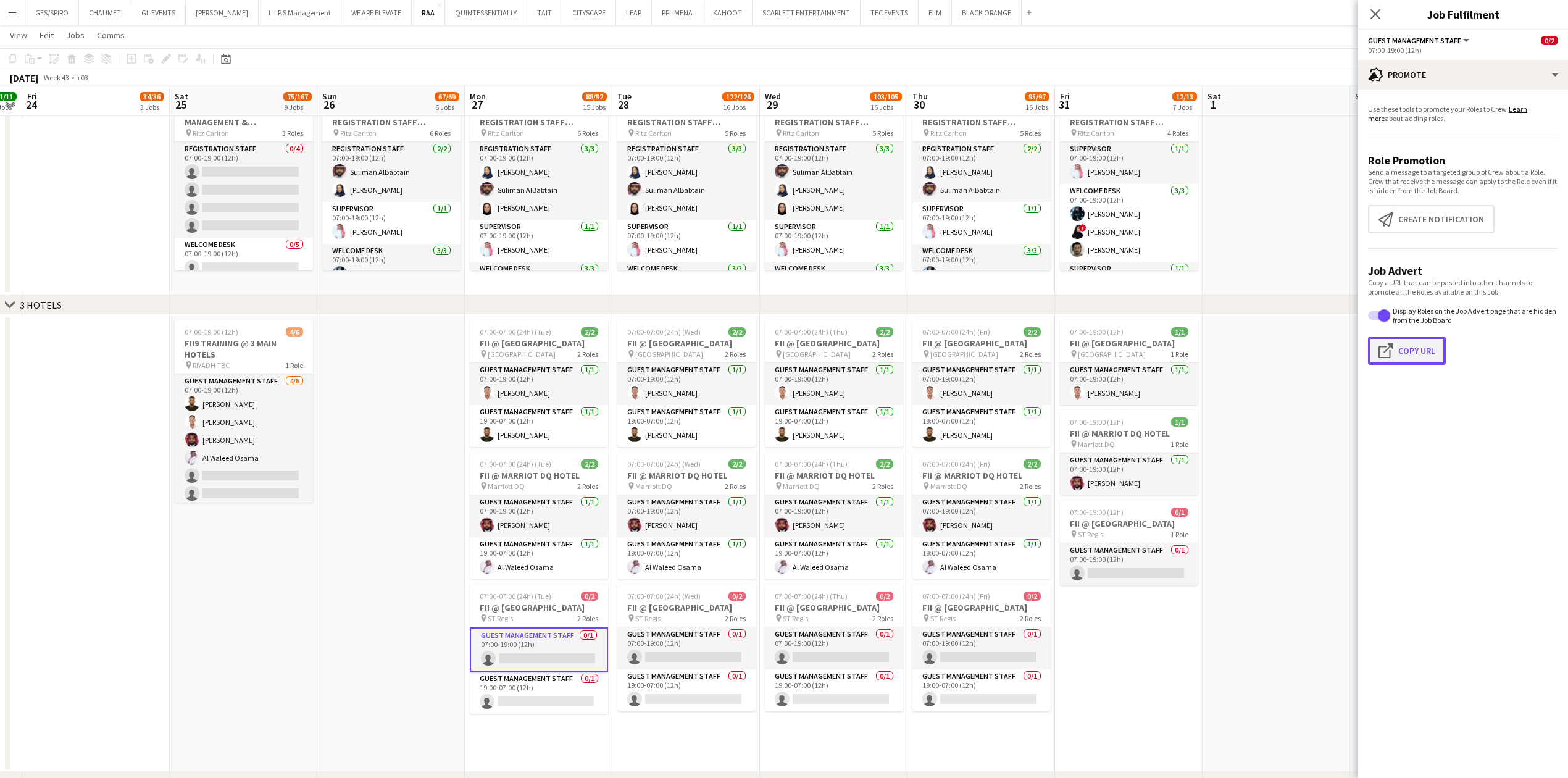
click at [1415, 352] on button "Click to copy URL Copy Url" at bounding box center [1407, 350] width 78 height 28
click at [1195, 669] on app-date-cell "07:00-19:00 (12h) 1/1 FII @ COURTYARD HOTEL pin Courtyard Hotel 1 Role Guest Ma…" at bounding box center [1128, 543] width 147 height 457
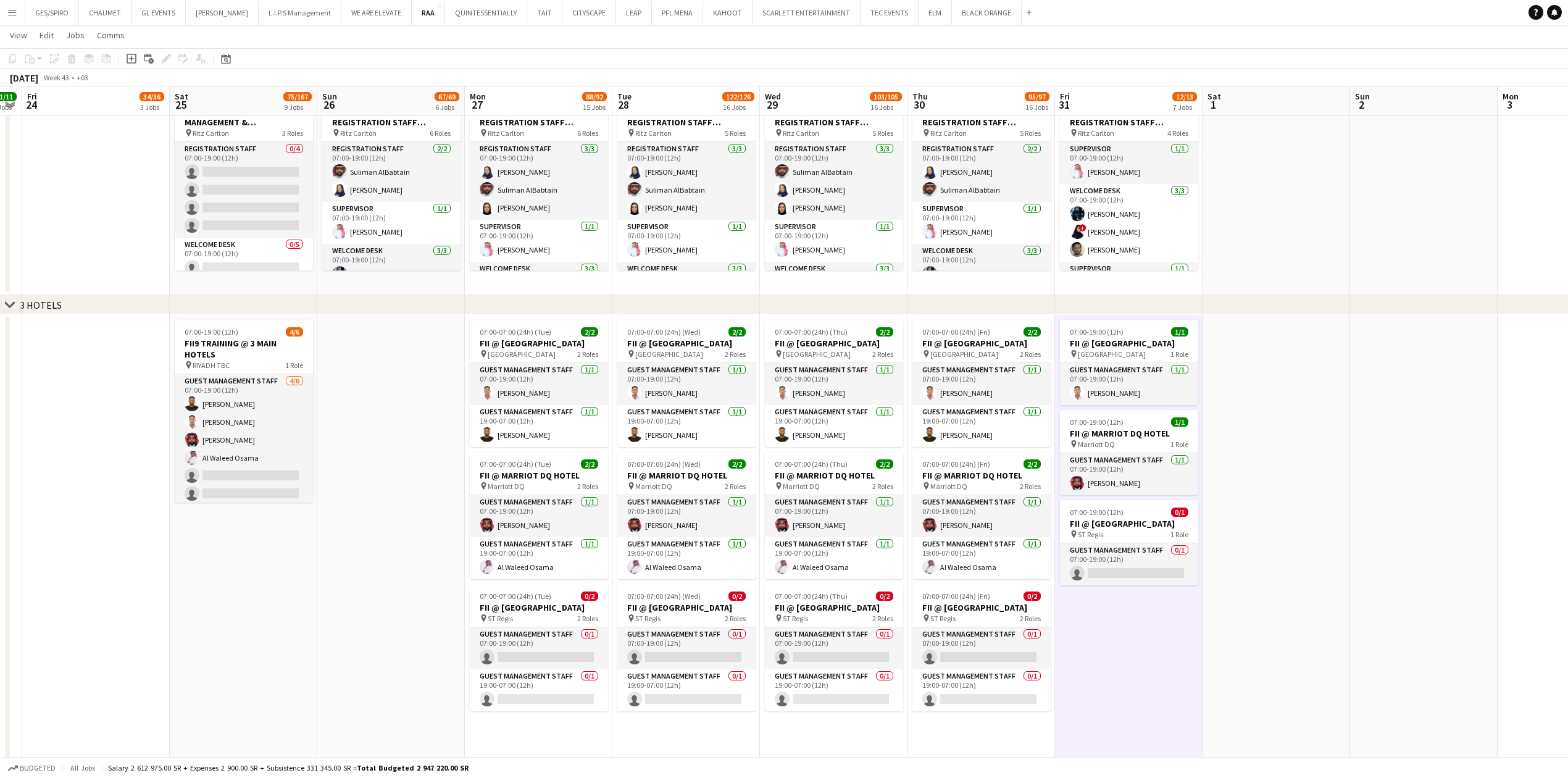
drag, startPoint x: 1390, startPoint y: 483, endPoint x: 1373, endPoint y: 487, distance: 17.5
click at [1390, 484] on app-date-cell at bounding box center [1424, 543] width 147 height 457
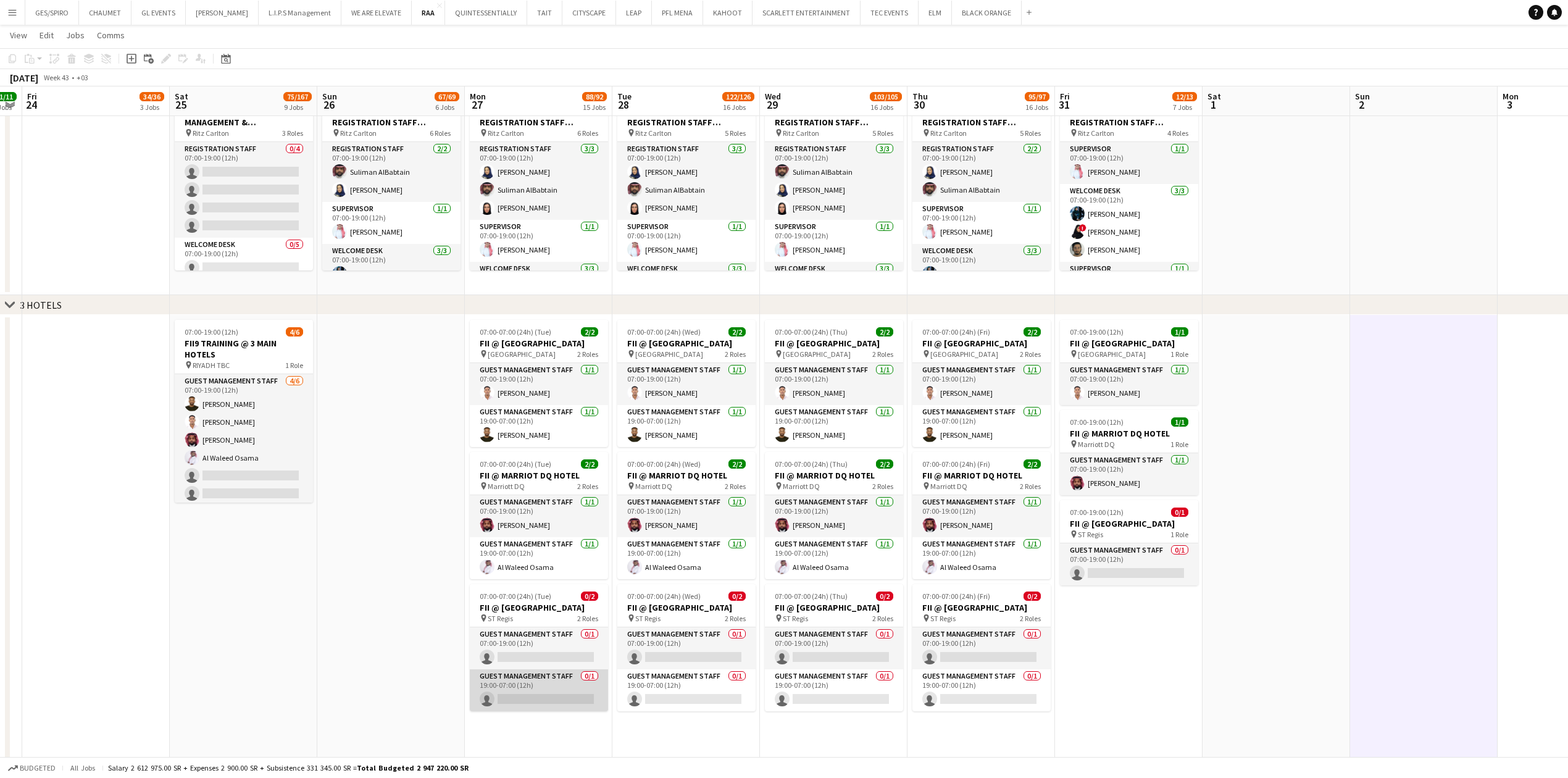
click at [578, 694] on app-card-role "Guest Management Staff 0/1 19:00-07:00 (12h) single-neutral-actions" at bounding box center [539, 690] width 138 height 42
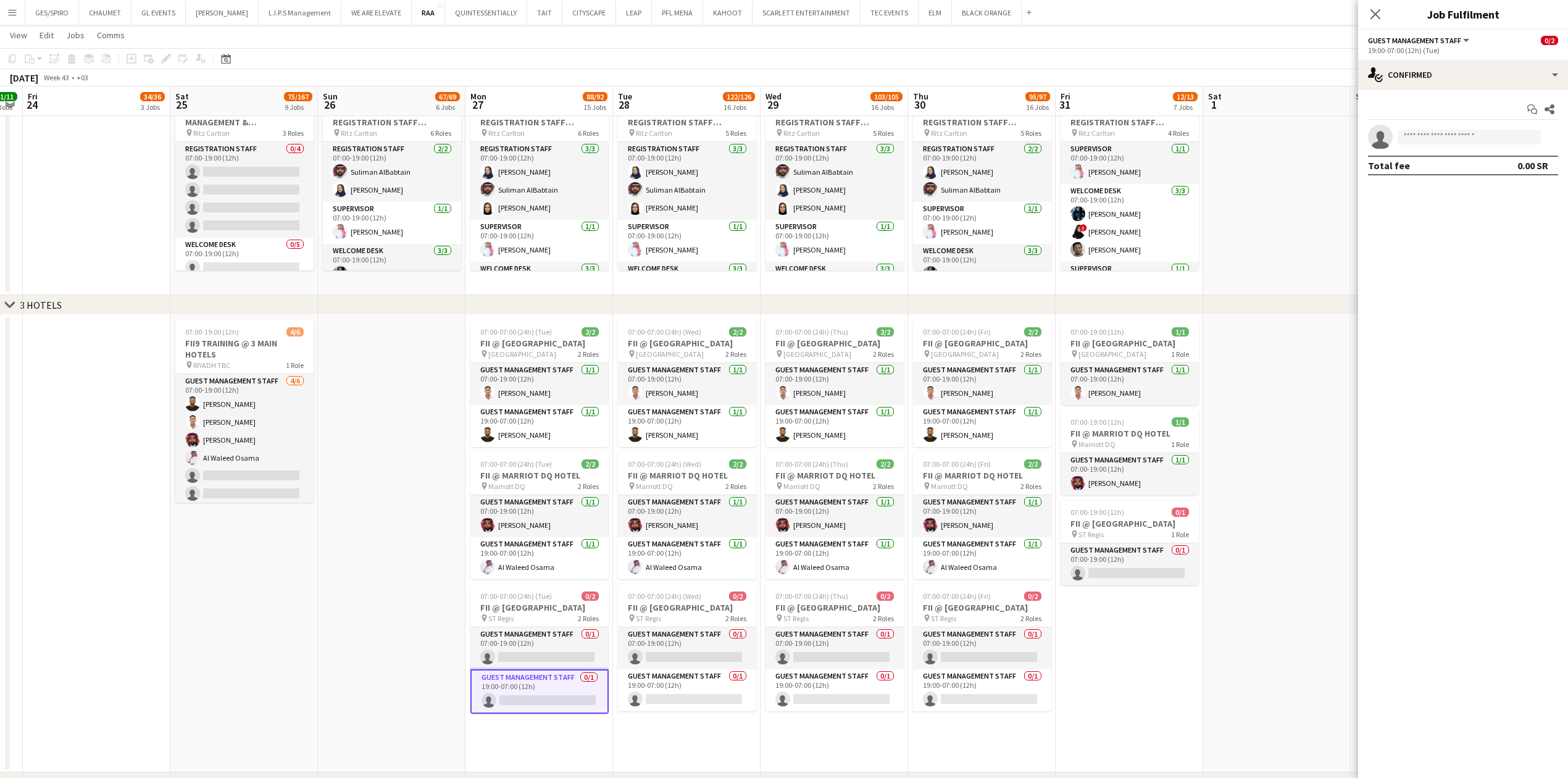
drag, startPoint x: 1161, startPoint y: 662, endPoint x: 1166, endPoint y: 653, distance: 10.3
click at [1161, 662] on app-date-cell "07:00-19:00 (12h) 1/1 FII @ COURTYARD HOTEL pin Courtyard Hotel 1 Role Guest Ma…" at bounding box center [1129, 543] width 147 height 457
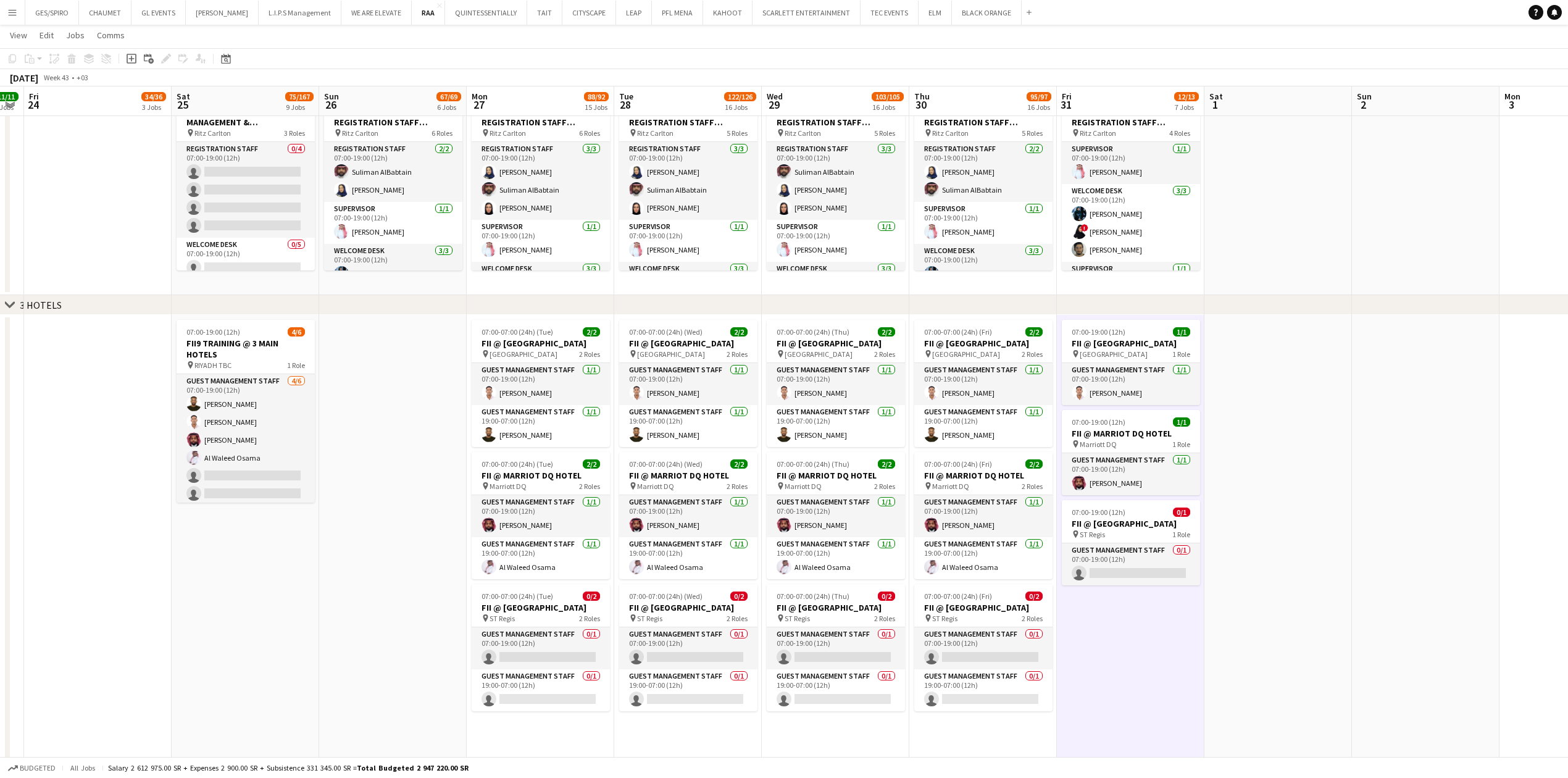
click at [1133, 653] on app-date-cell "07:00-19:00 (12h) 1/1 FII @ COURTYARD HOTEL pin Courtyard Hotel 1 Role Guest Ma…" at bounding box center [1130, 543] width 147 height 457
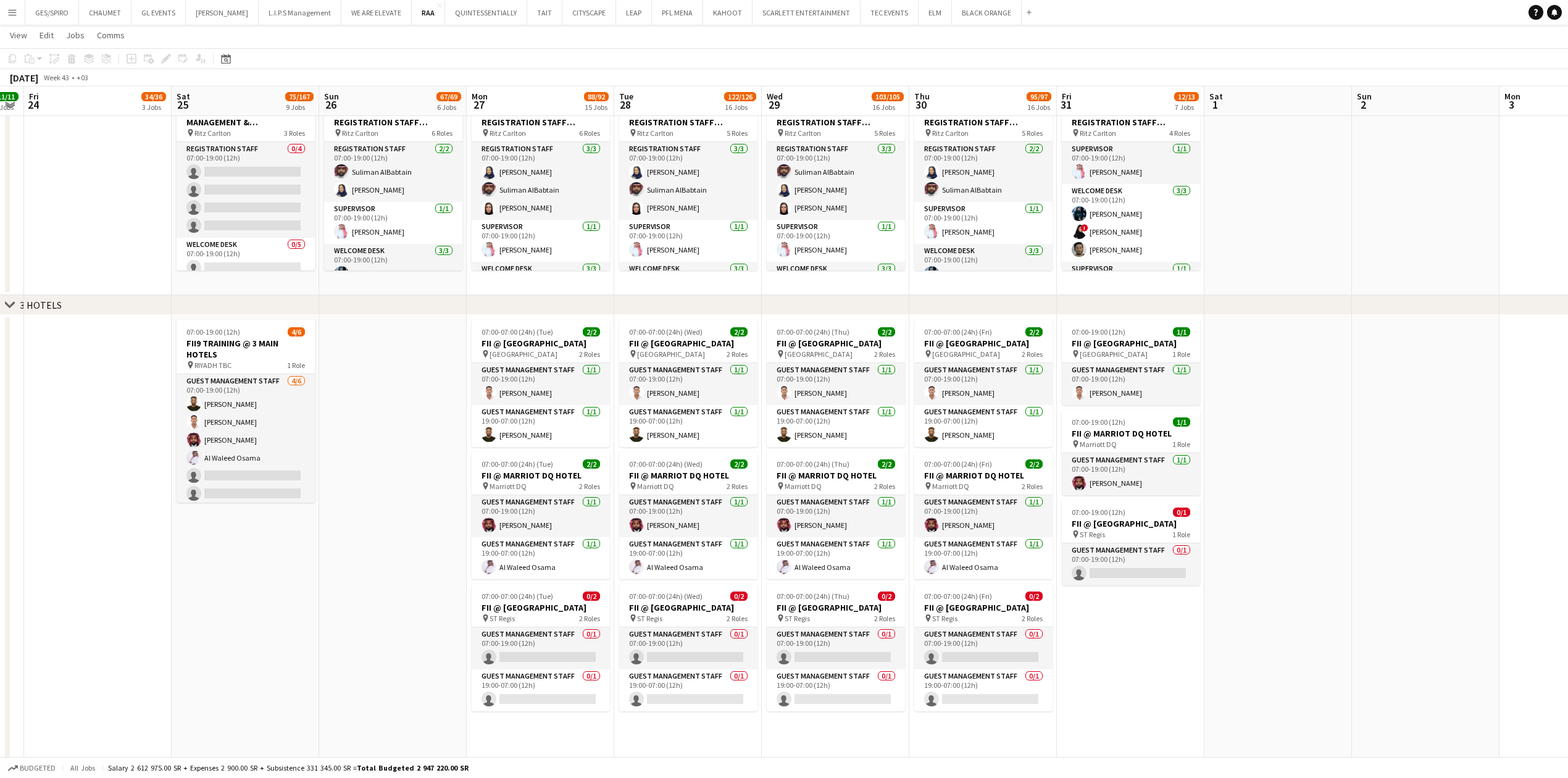
drag, startPoint x: 1141, startPoint y: 634, endPoint x: 1158, endPoint y: 634, distance: 17.0
click at [1142, 634] on app-date-cell "07:00-19:00 (12h) 1/1 FII @ COURTYARD HOTEL pin Courtyard Hotel 1 Role Guest Ma…" at bounding box center [1130, 543] width 147 height 457
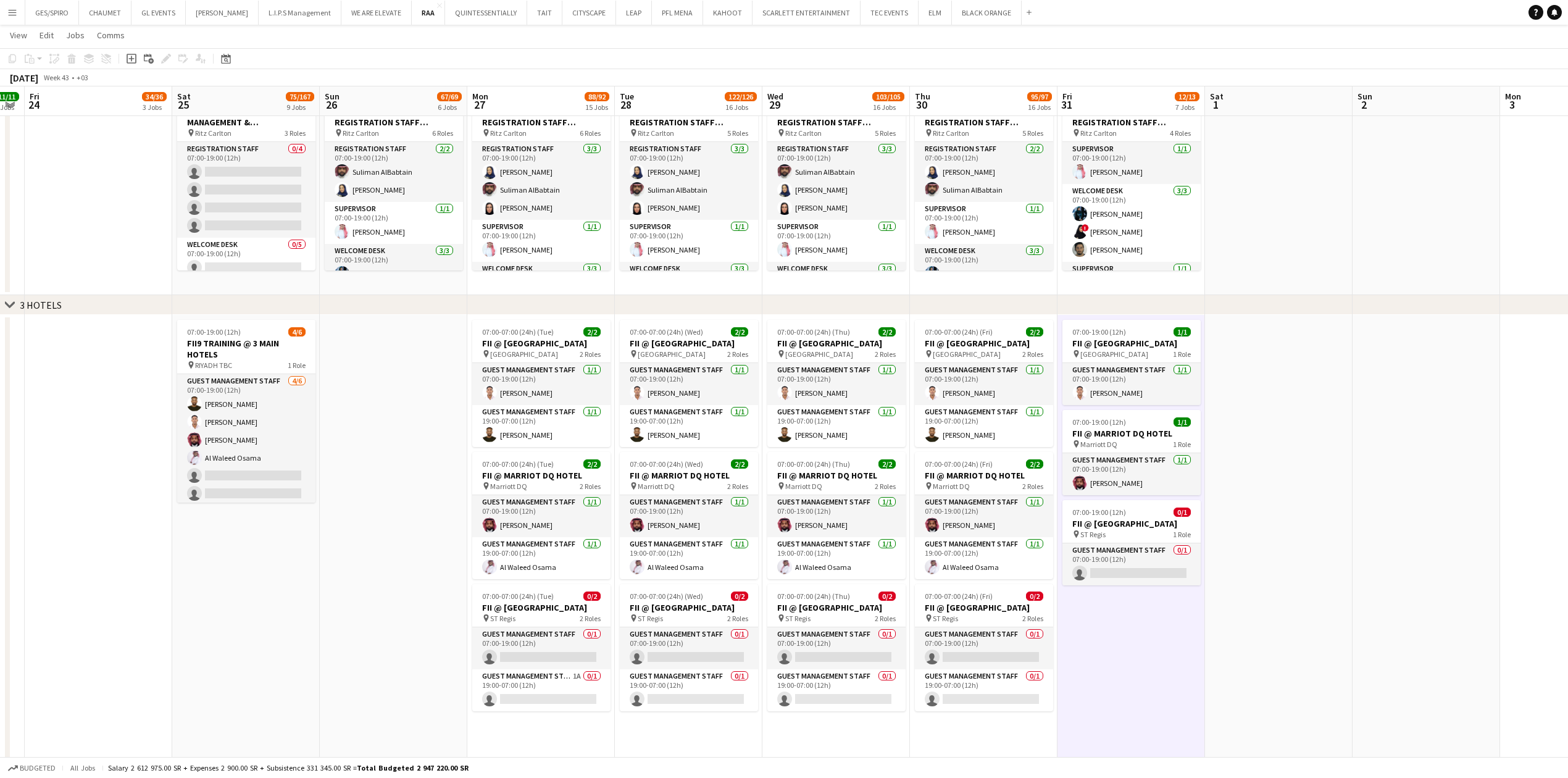
click at [612, 748] on app-date-cell "07:00-07:00 (24h) (Tue) 2/2 FII @ COURTYARD HOTEL pin Courtyard Hotel 2 Roles G…" at bounding box center [541, 543] width 147 height 457
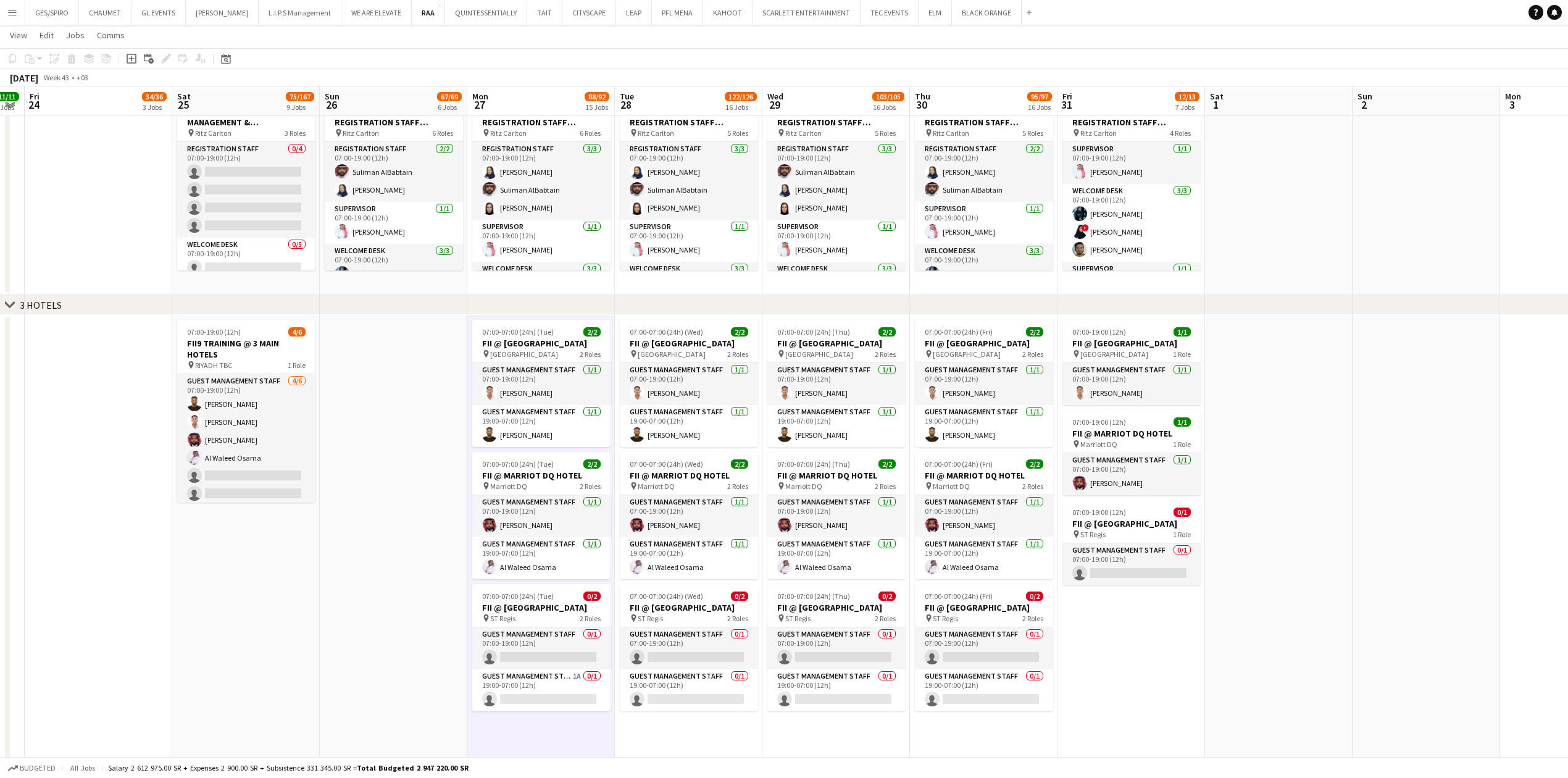
click at [560, 736] on app-date-cell "07:00-07:00 (24h) (Tue) 2/2 FII @ COURTYARD HOTEL pin Courtyard Hotel 2 Roles G…" at bounding box center [541, 543] width 147 height 457
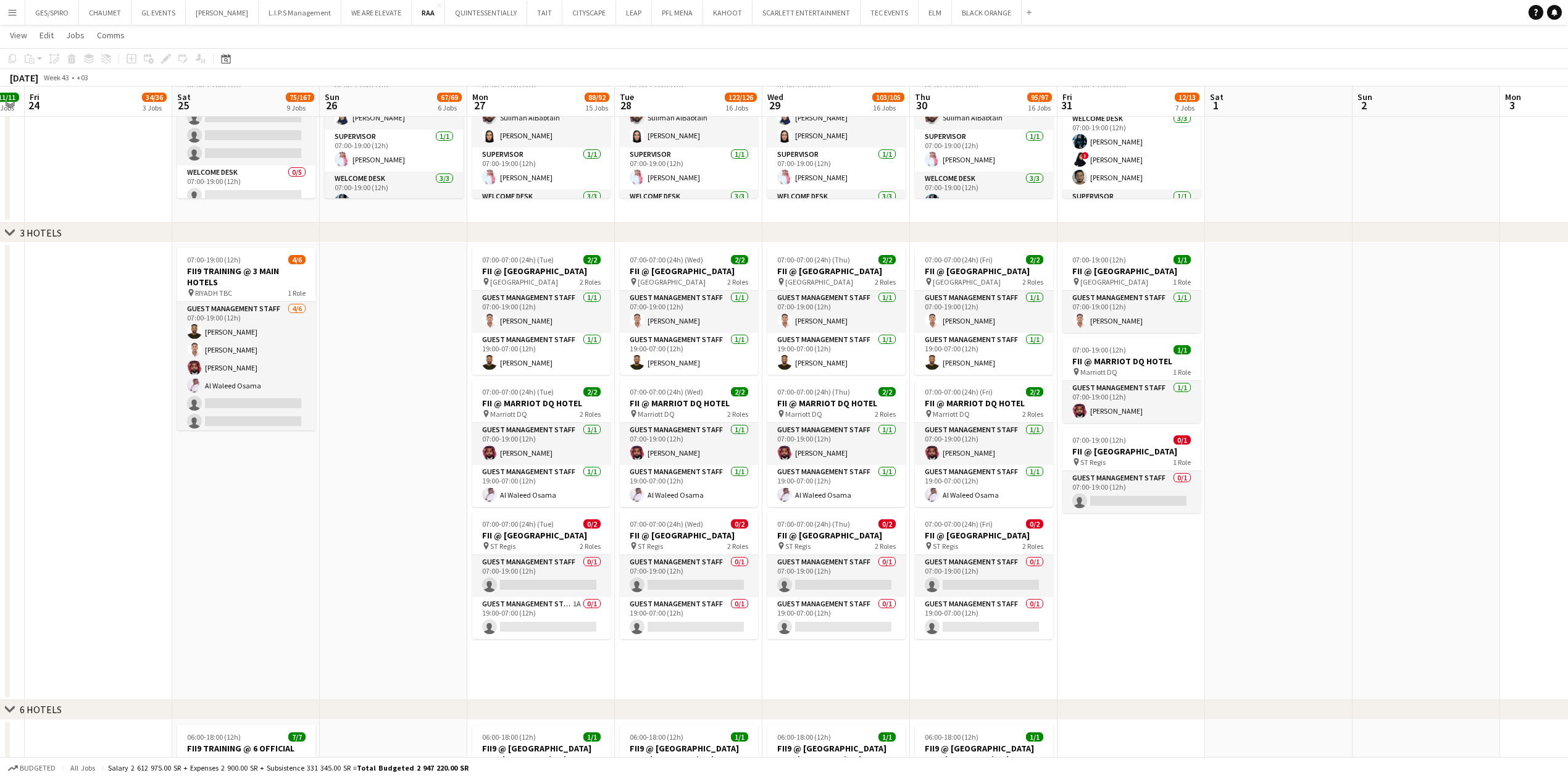
scroll to position [1481, 0]
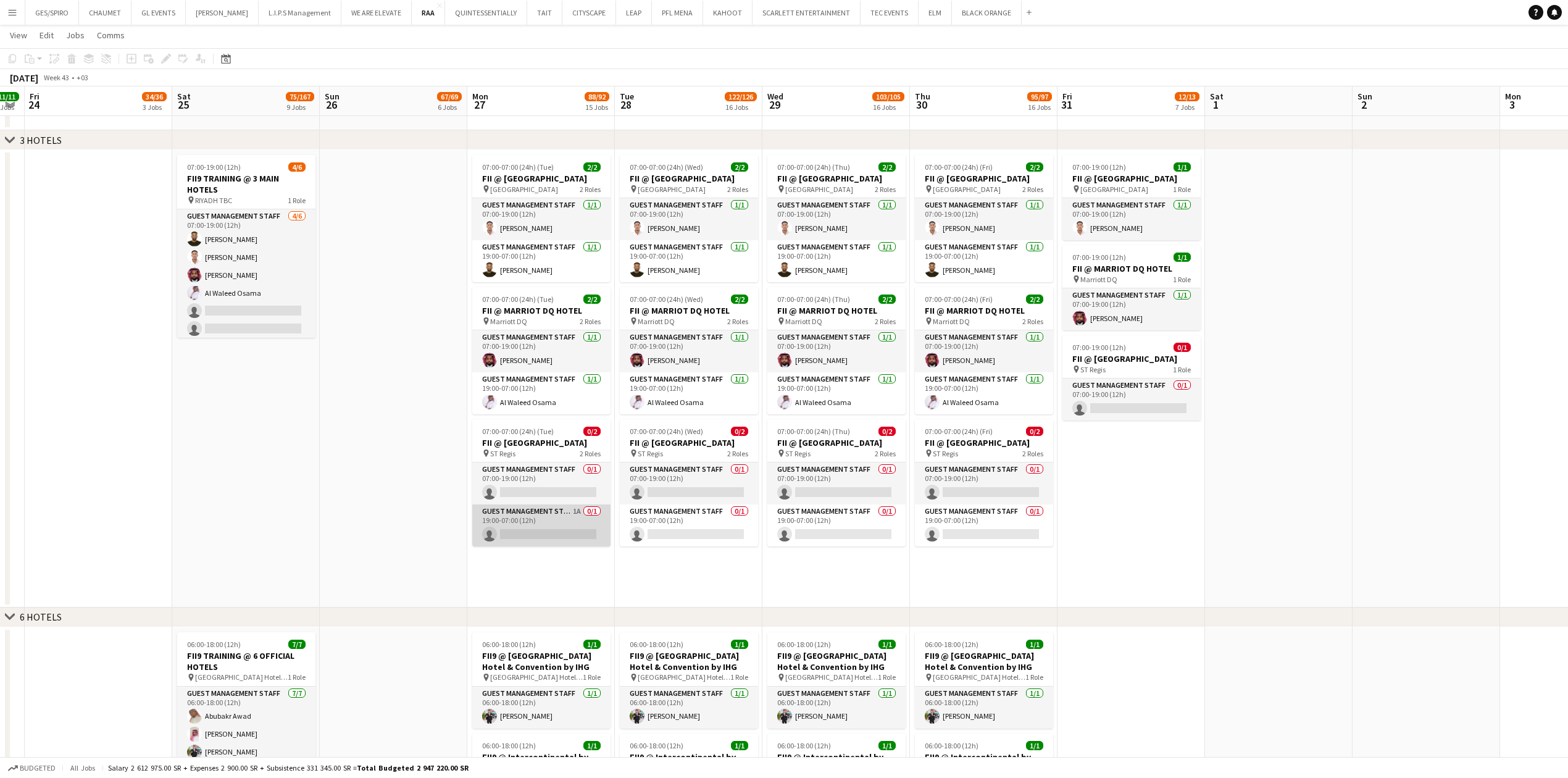
click at [549, 514] on app-card-role "Guest Management Staff 1A 0/1 19:00-07:00 (12h) single-neutral-actions" at bounding box center [541, 526] width 138 height 42
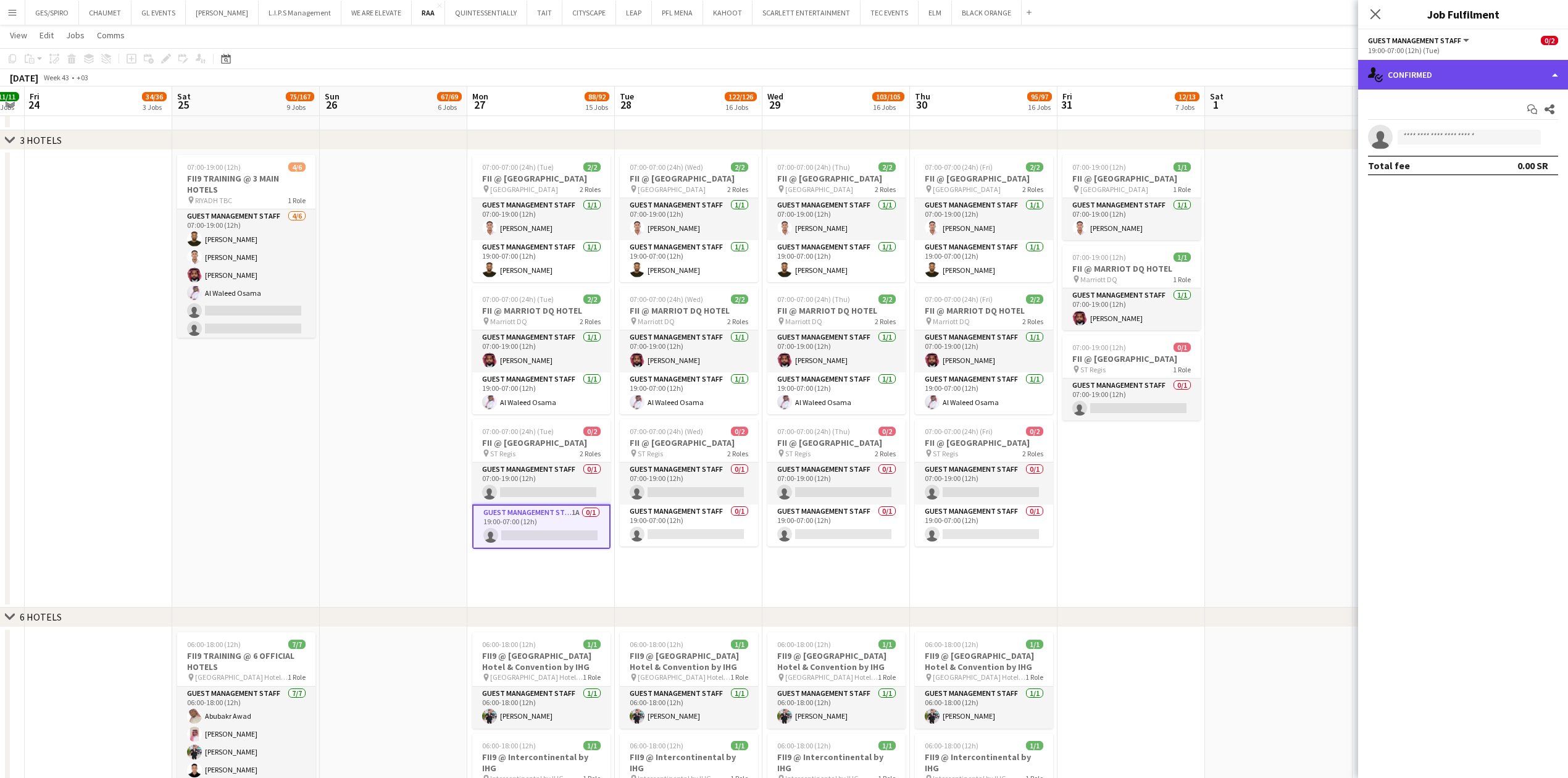
click at [1465, 80] on div "single-neutral-actions-check-2 Confirmed" at bounding box center [1463, 75] width 210 height 30
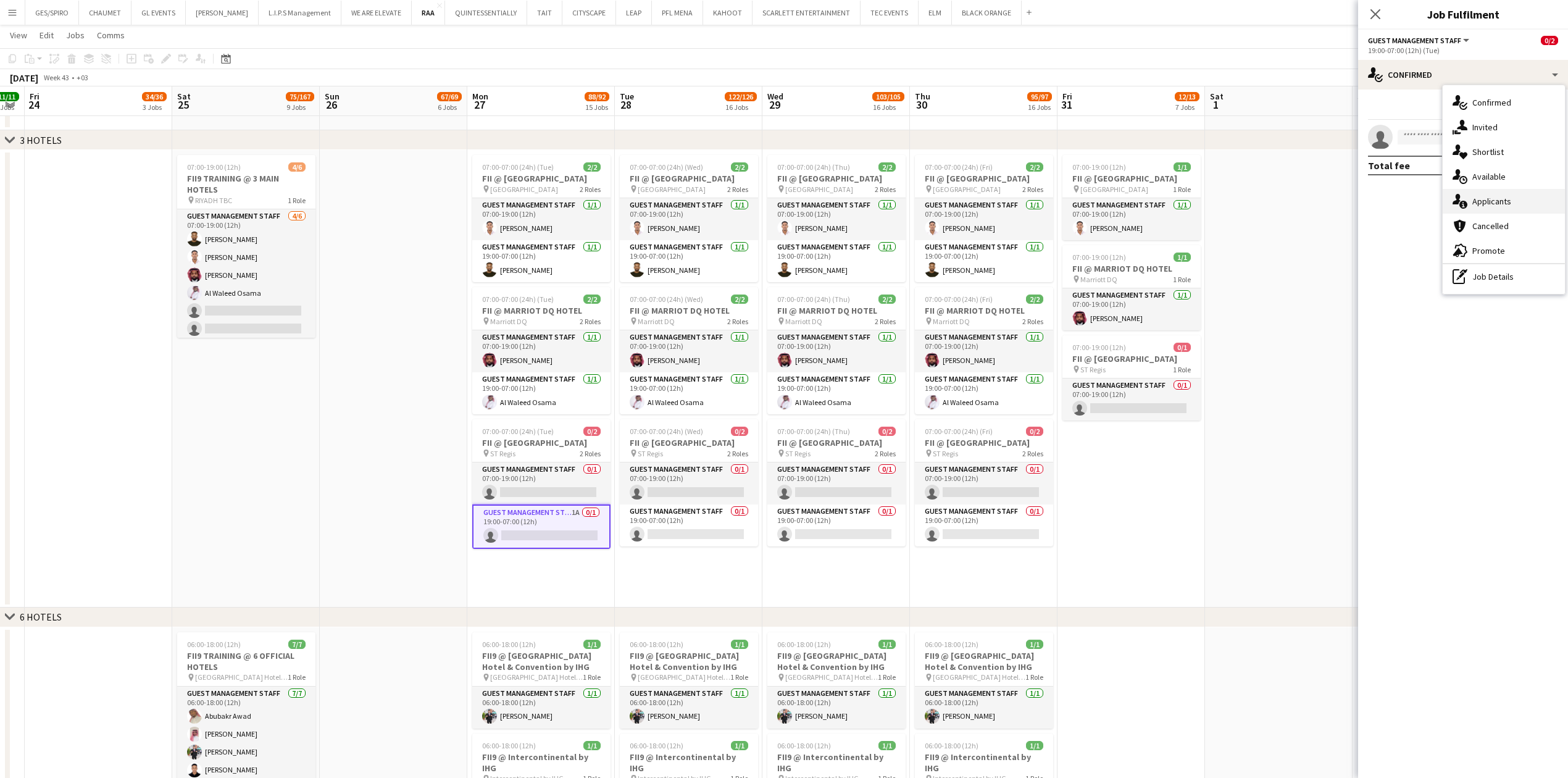
click at [1504, 201] on span "Applicants" at bounding box center [1491, 202] width 39 height 11
click at [1532, 164] on app-icon "Confirm" at bounding box center [1533, 163] width 10 height 10
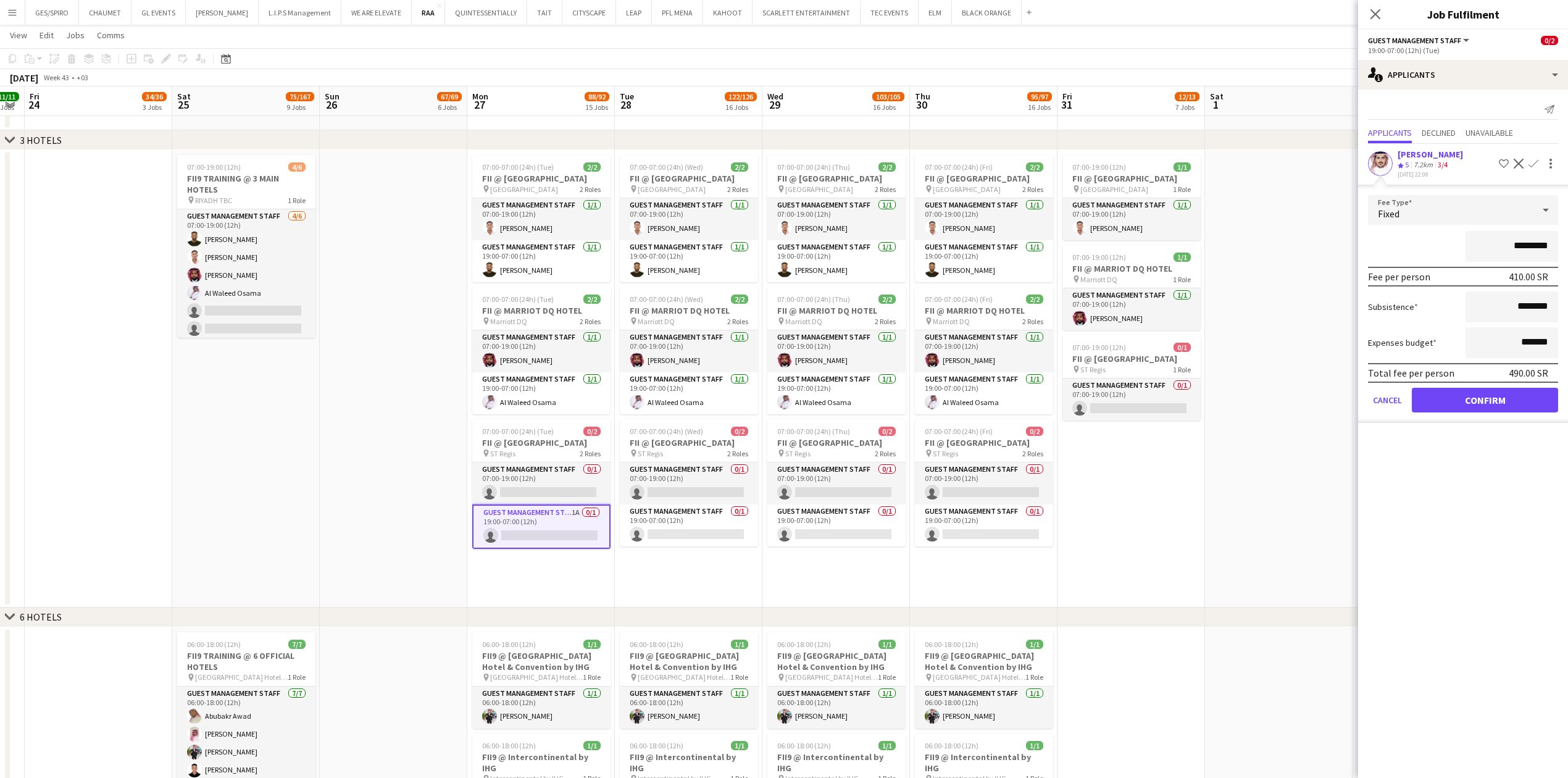
click at [1443, 166] on app-skills-label "3/4" at bounding box center [1443, 164] width 10 height 9
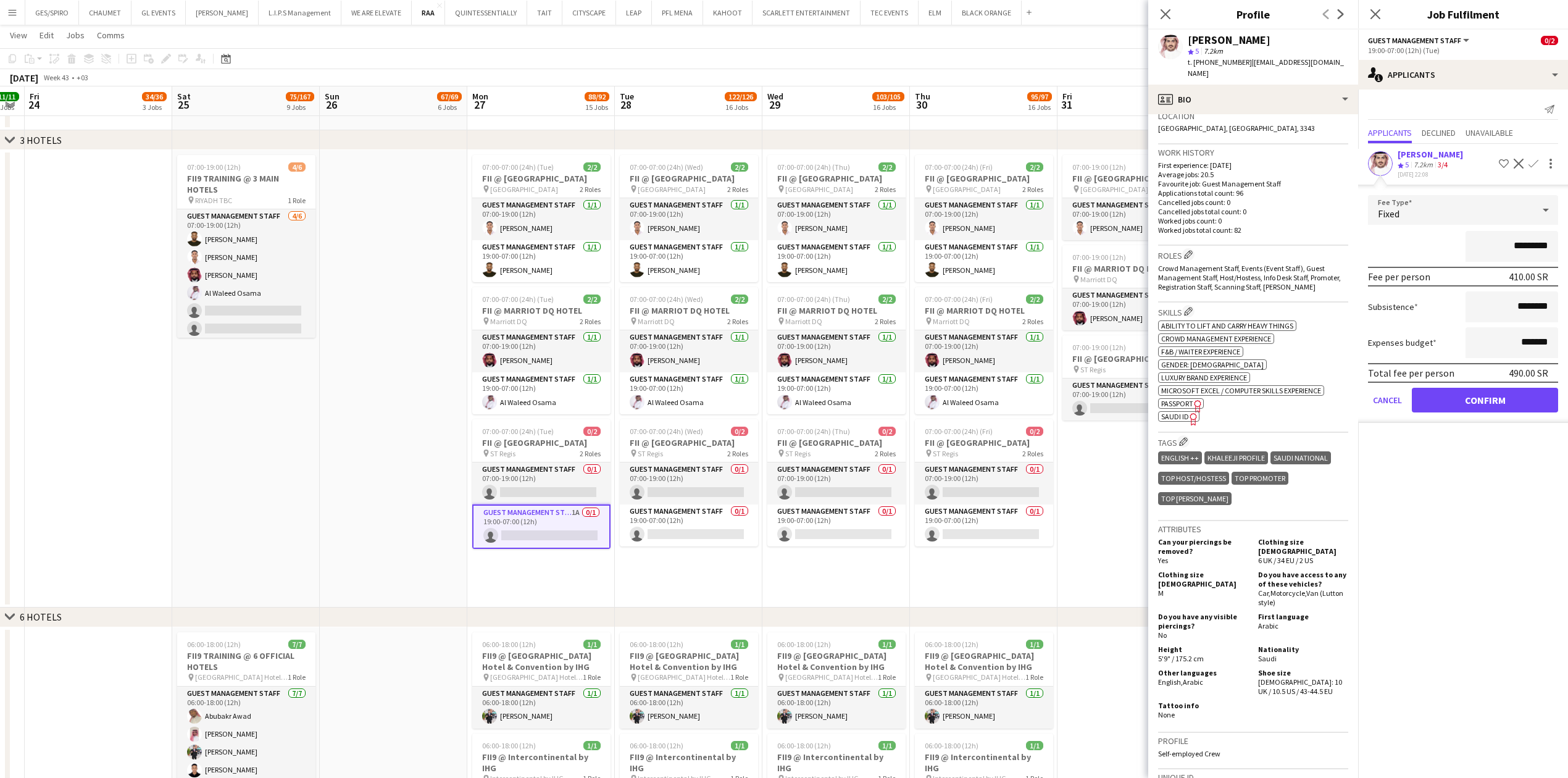
scroll to position [0, 0]
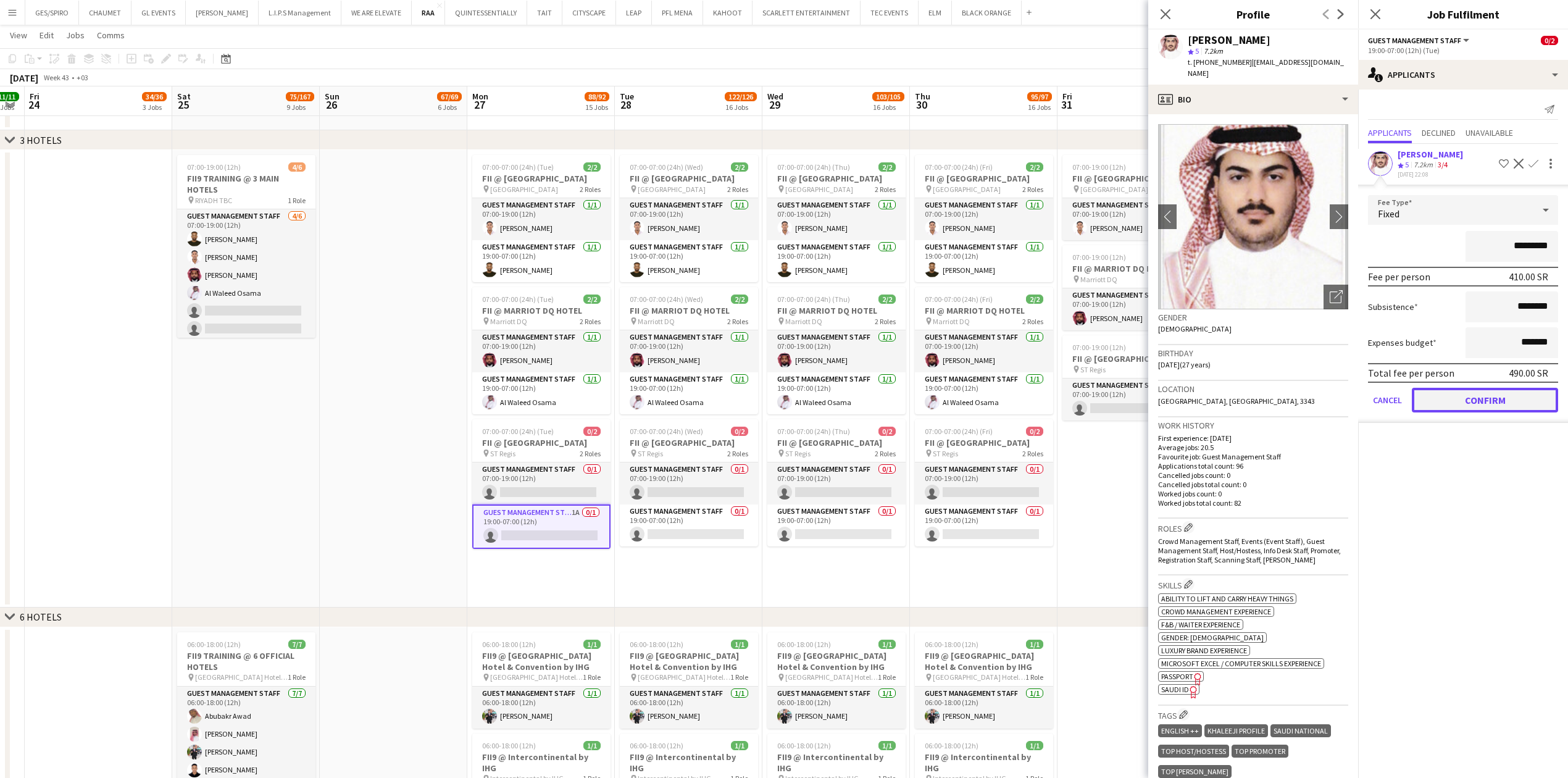
click at [1500, 395] on button "Confirm" at bounding box center [1485, 400] width 147 height 25
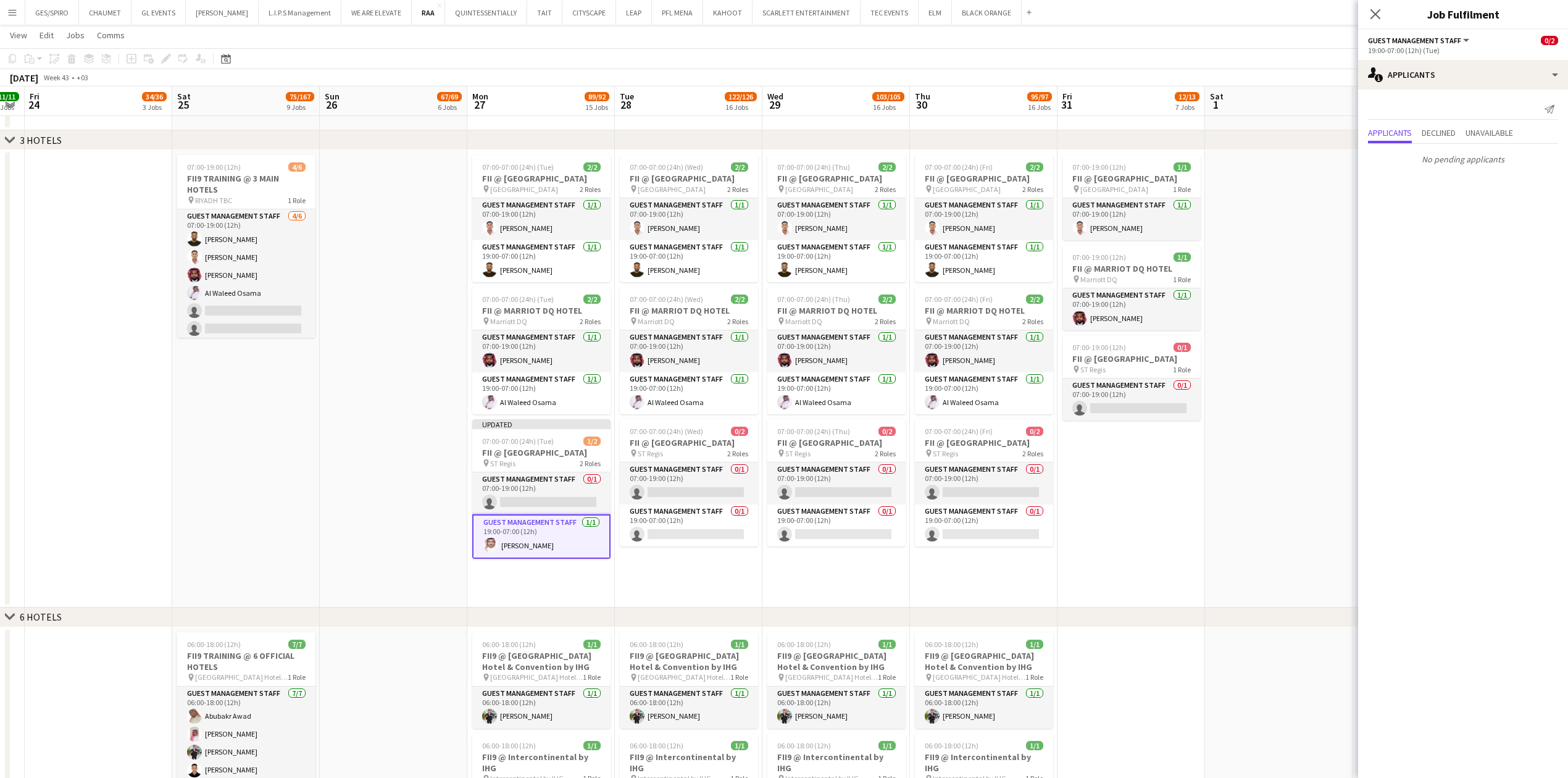
click at [550, 541] on app-card-role "Guest Management Staff 1/1 19:00-07:00 (12h) Zaid Altowaim" at bounding box center [541, 536] width 138 height 44
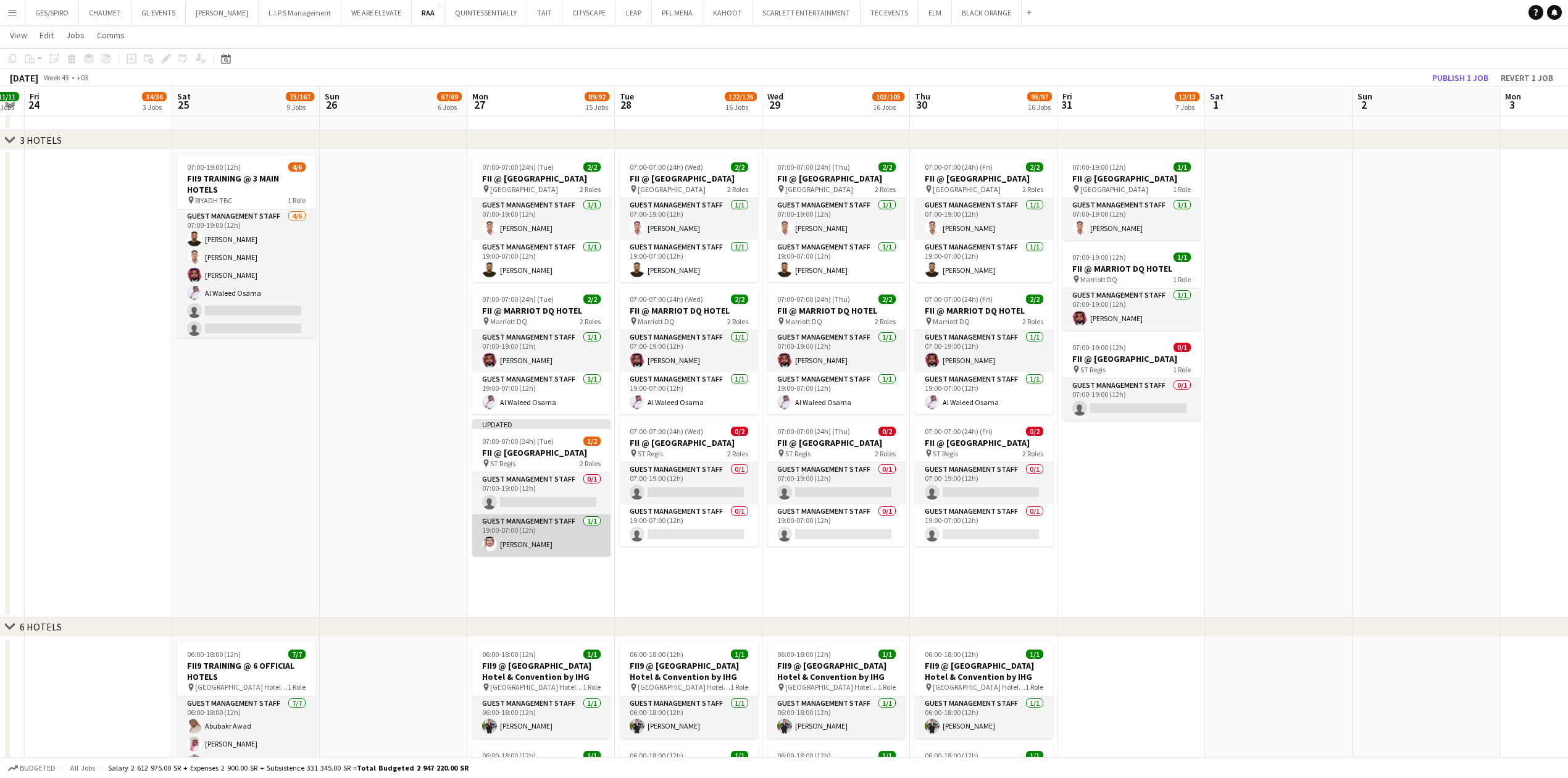
click at [536, 545] on app-card-role "Guest Management Staff 1/1 19:00-07:00 (12h) Zaid Altowaim" at bounding box center [541, 536] width 138 height 42
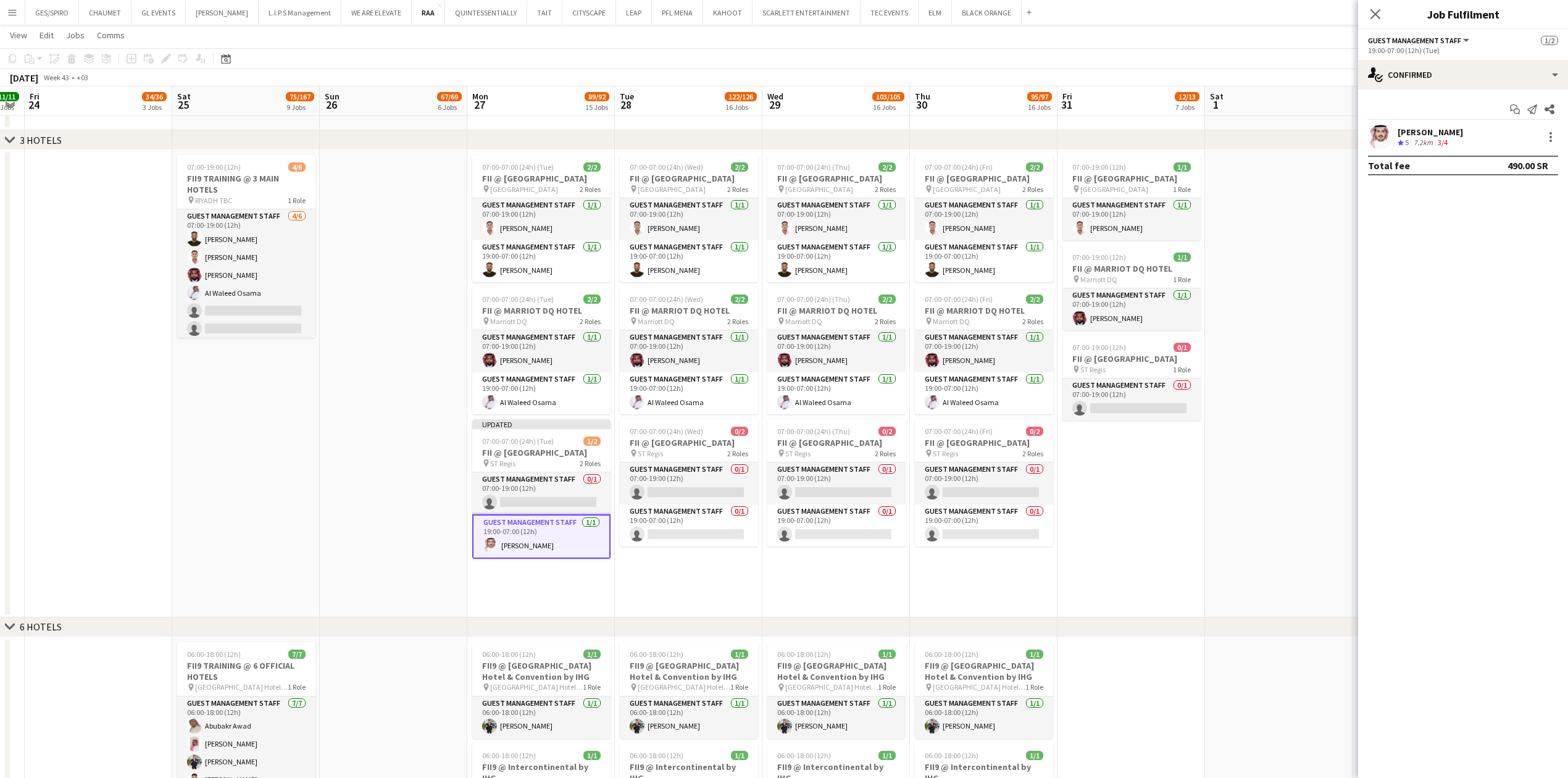
click at [1491, 136] on div "Zaid Altowaim Crew rating 5 7.2km 3/4" at bounding box center [1463, 137] width 210 height 25
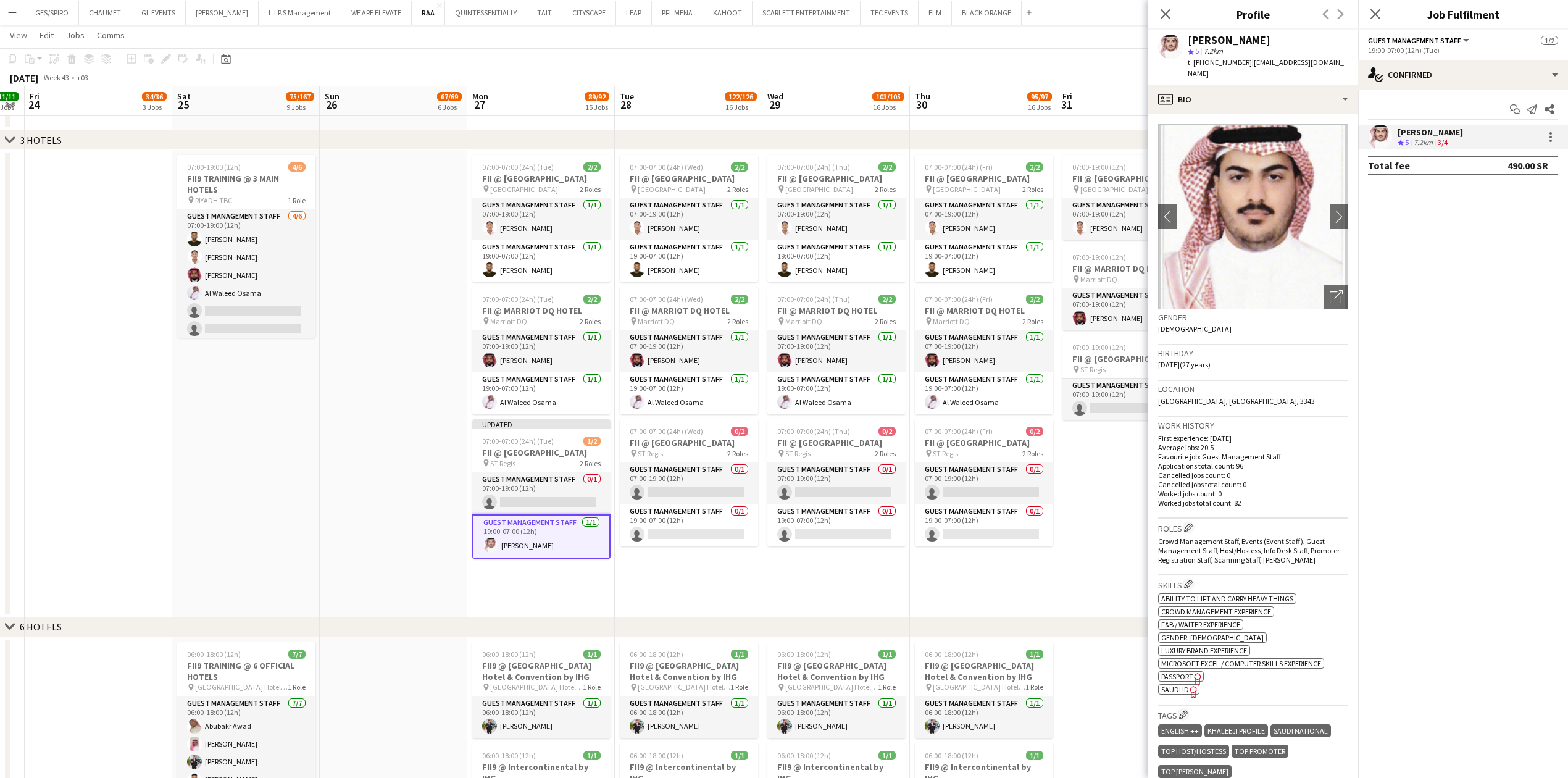
drag, startPoint x: 1242, startPoint y: 36, endPoint x: 1302, endPoint y: 37, distance: 60.0
click at [1302, 37] on div "Zaid Altowaim star 5 7.2km t. +966539218182 | zaidaltowaim@gmail.com" at bounding box center [1253, 57] width 210 height 55
copy div "Zaid Altowaim"
click at [705, 520] on app-card-role "Guest Management Staff 0/1 19:00-07:00 (12h) single-neutral-actions" at bounding box center [689, 526] width 138 height 42
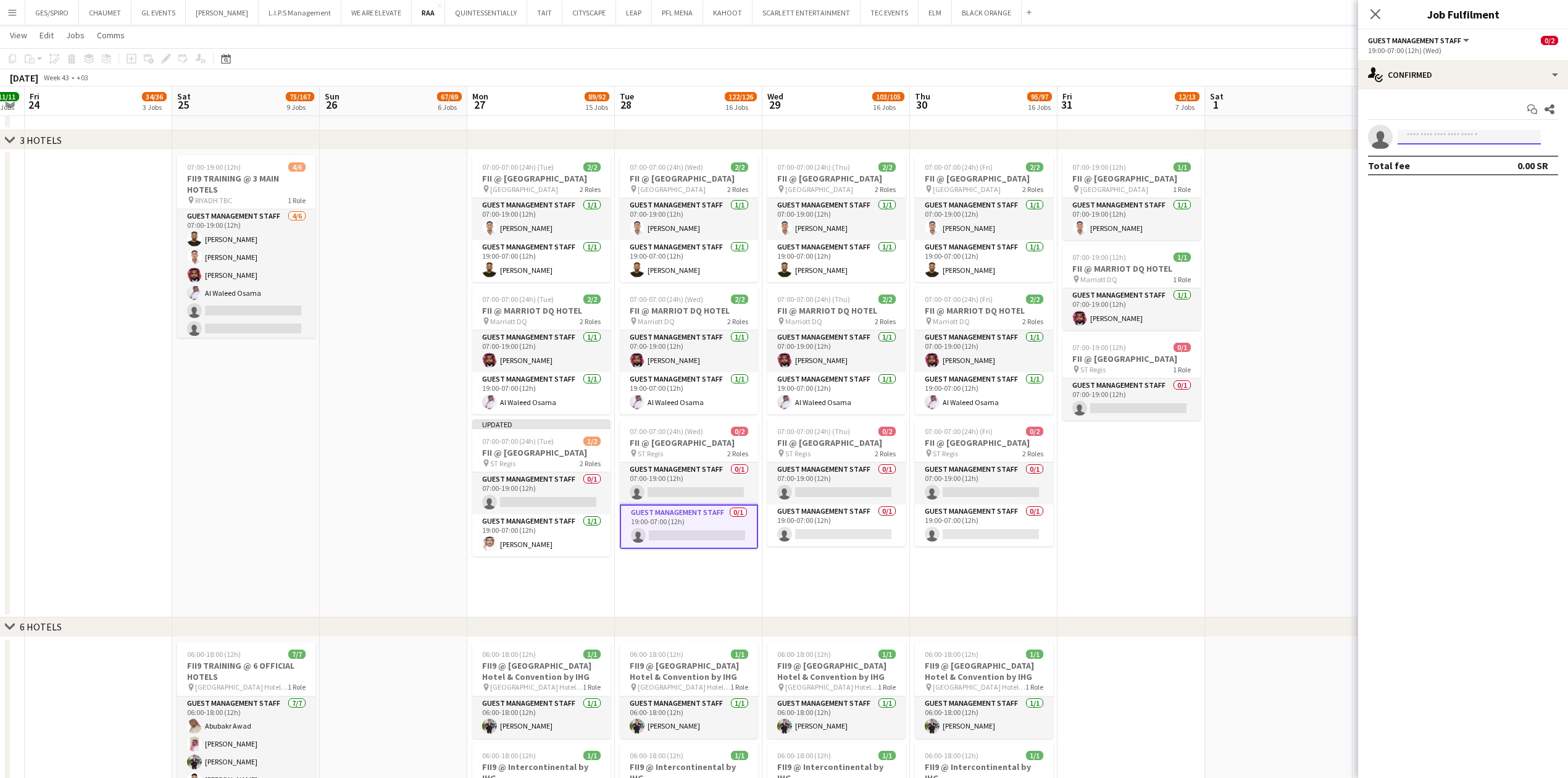
click at [1416, 136] on input at bounding box center [1469, 137] width 143 height 15
paste input "**********"
type input "**********"
click at [1470, 171] on span "+966539218182" at bounding box center [1469, 175] width 123 height 10
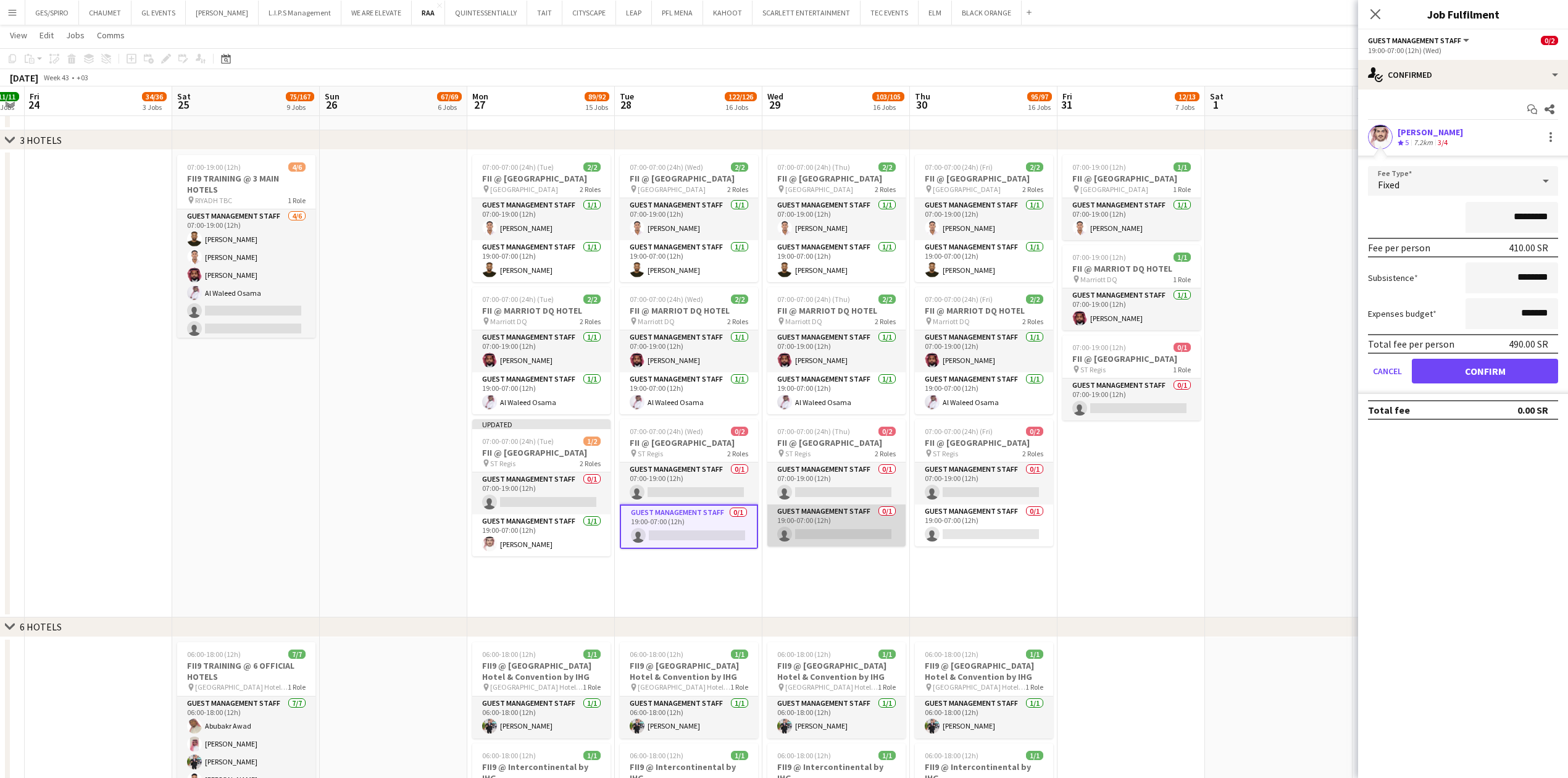
click at [836, 516] on app-card-role "Guest Management Staff 0/1 19:00-07:00 (12h) single-neutral-actions" at bounding box center [837, 526] width 138 height 42
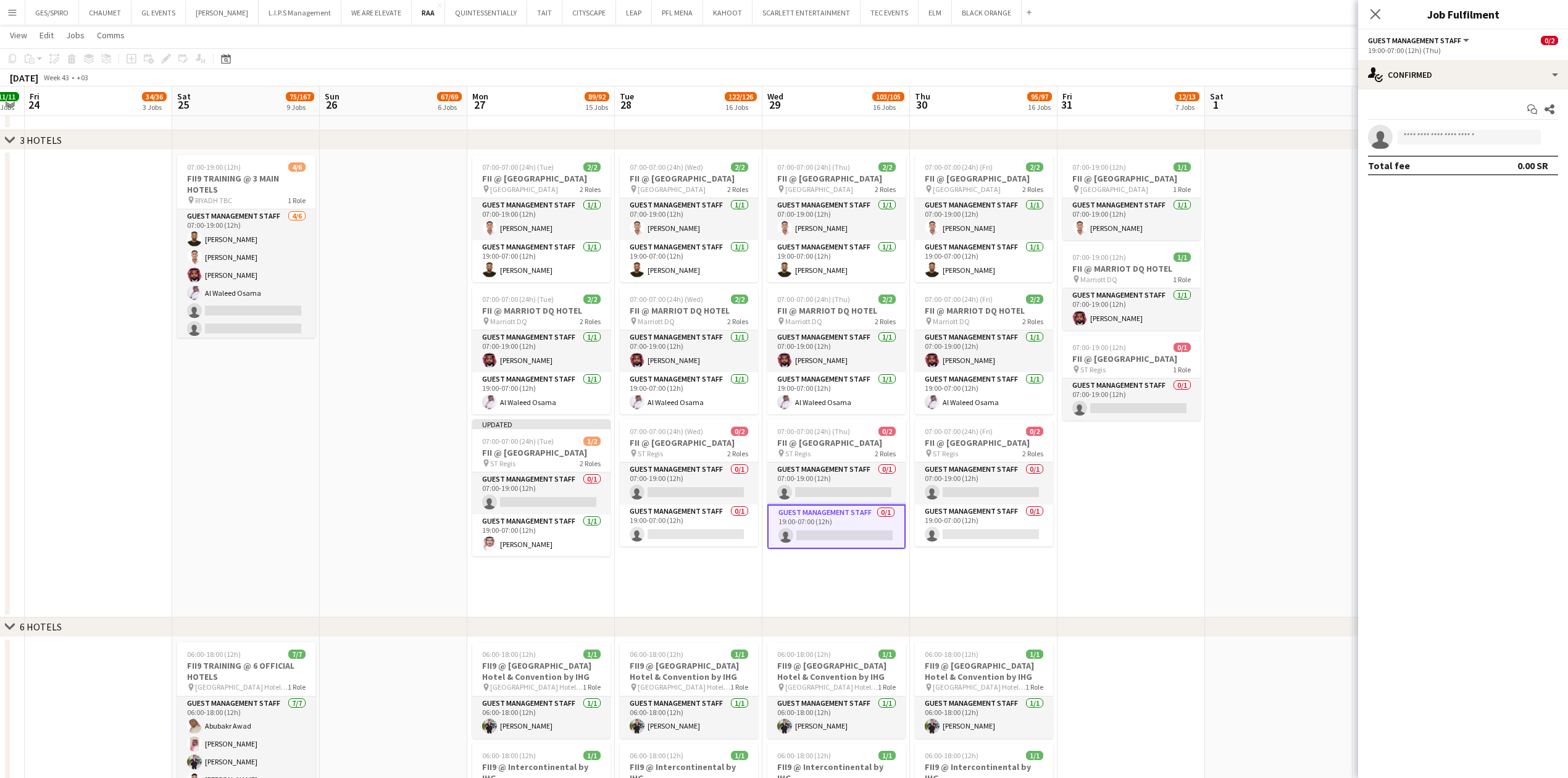
scroll to position [0, 417]
click at [702, 555] on app-date-cell "07:00-07:00 (24h) (Wed) 2/2 FII @ COURTYARD HOTEL pin Courtyard Hotel 2 Roles G…" at bounding box center [689, 383] width 147 height 467
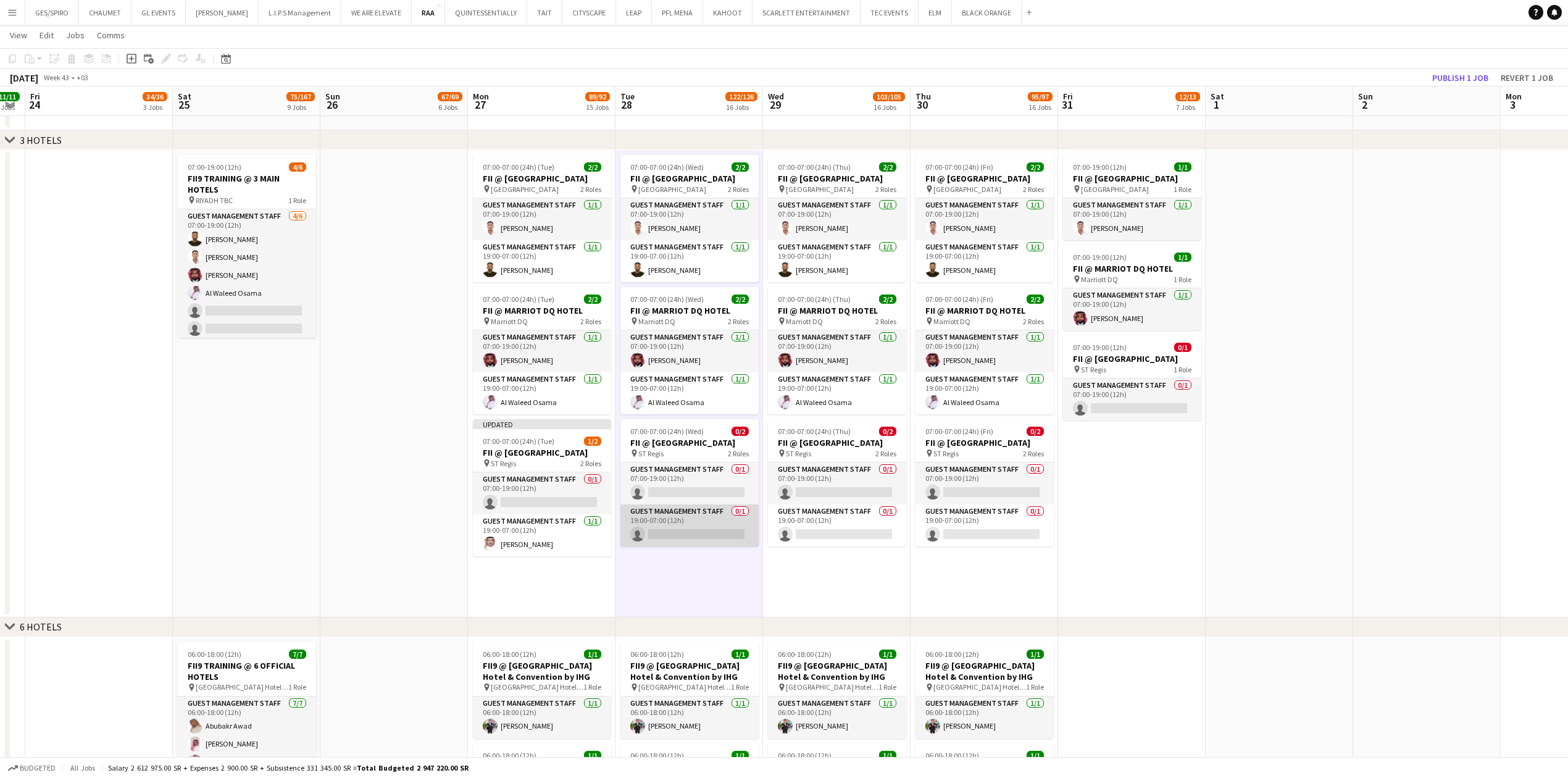
drag, startPoint x: 712, startPoint y: 539, endPoint x: 729, endPoint y: 539, distance: 17.0
click at [714, 539] on app-card-role "Guest Management Staff 0/1 19:00-07:00 (12h) single-neutral-actions" at bounding box center [689, 526] width 138 height 42
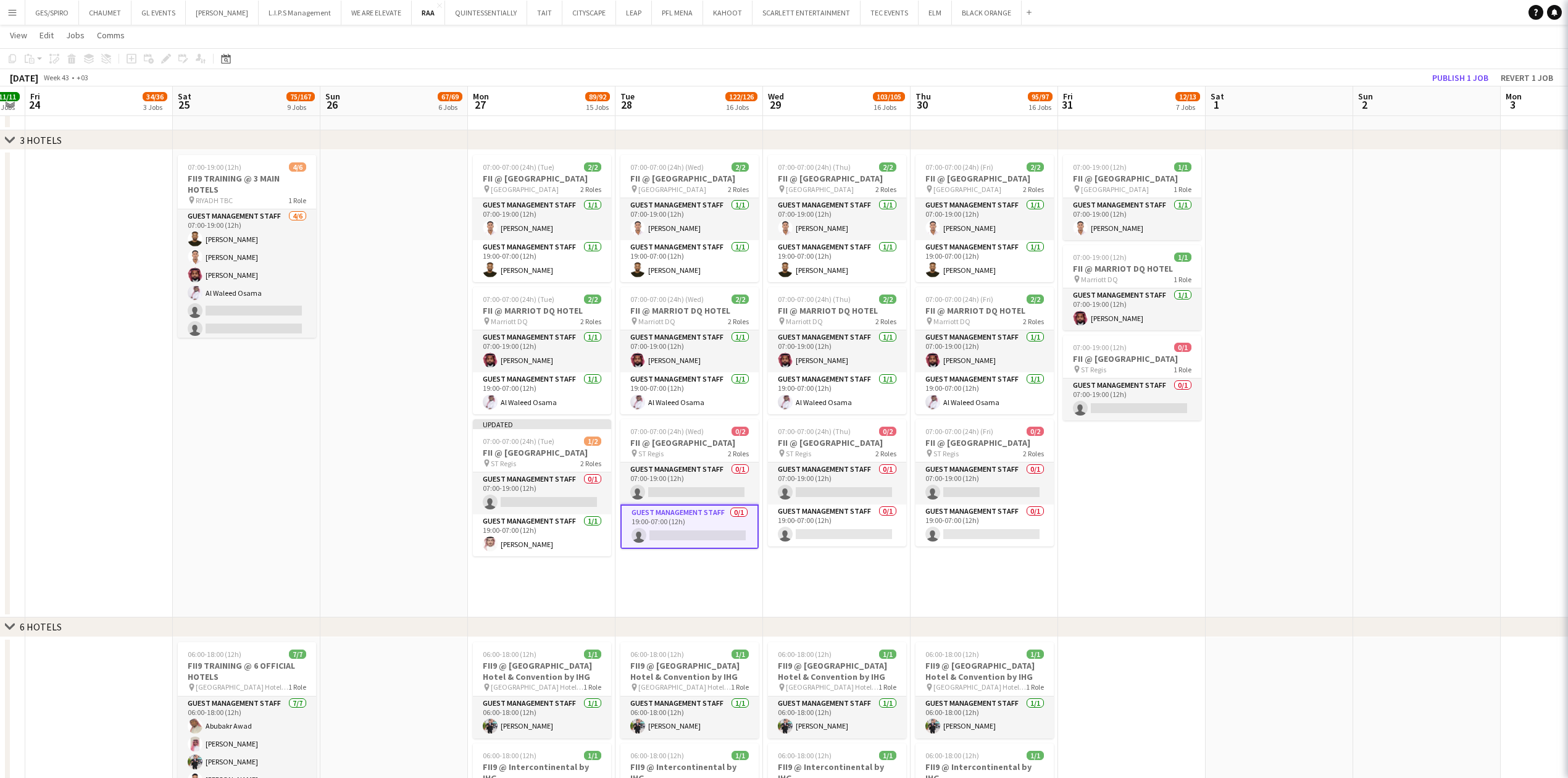
scroll to position [0, 415]
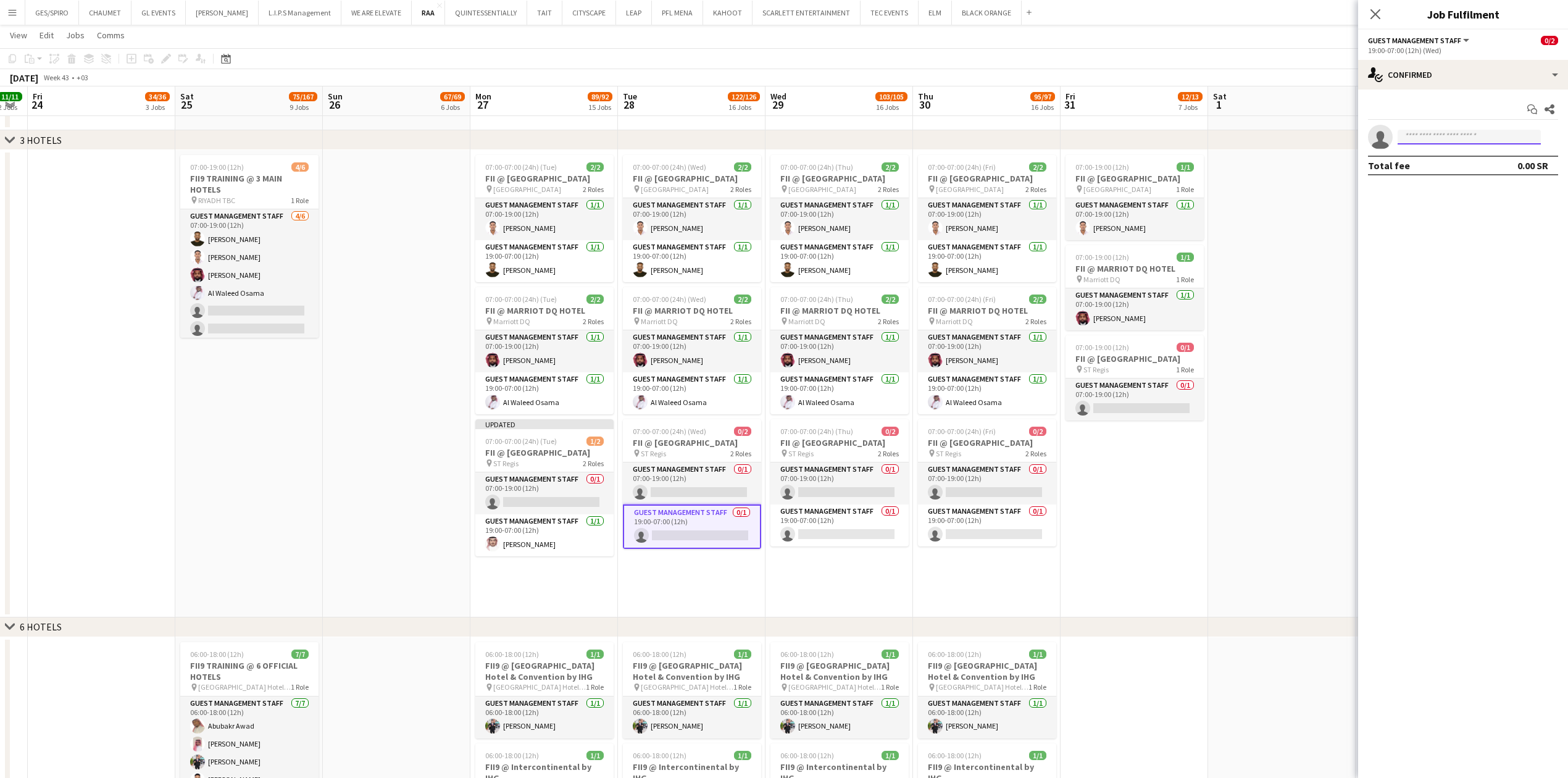
click at [1477, 137] on input at bounding box center [1469, 137] width 143 height 15
paste input "**********"
type input "**********"
click at [1457, 166] on span "zaidaltowaim@gmail.com" at bounding box center [1469, 166] width 123 height 10
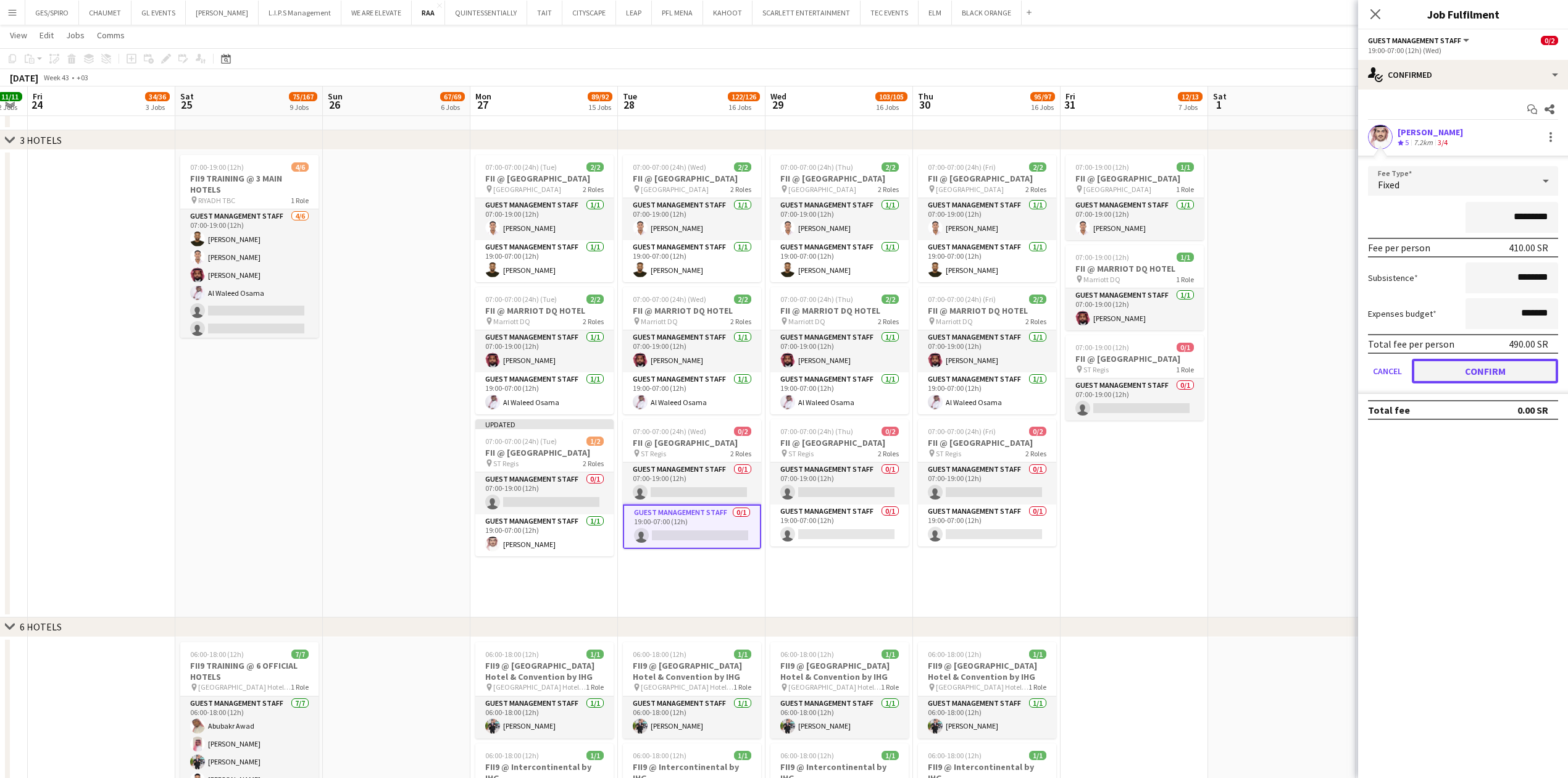
click at [1442, 369] on button "Confirm" at bounding box center [1485, 371] width 147 height 25
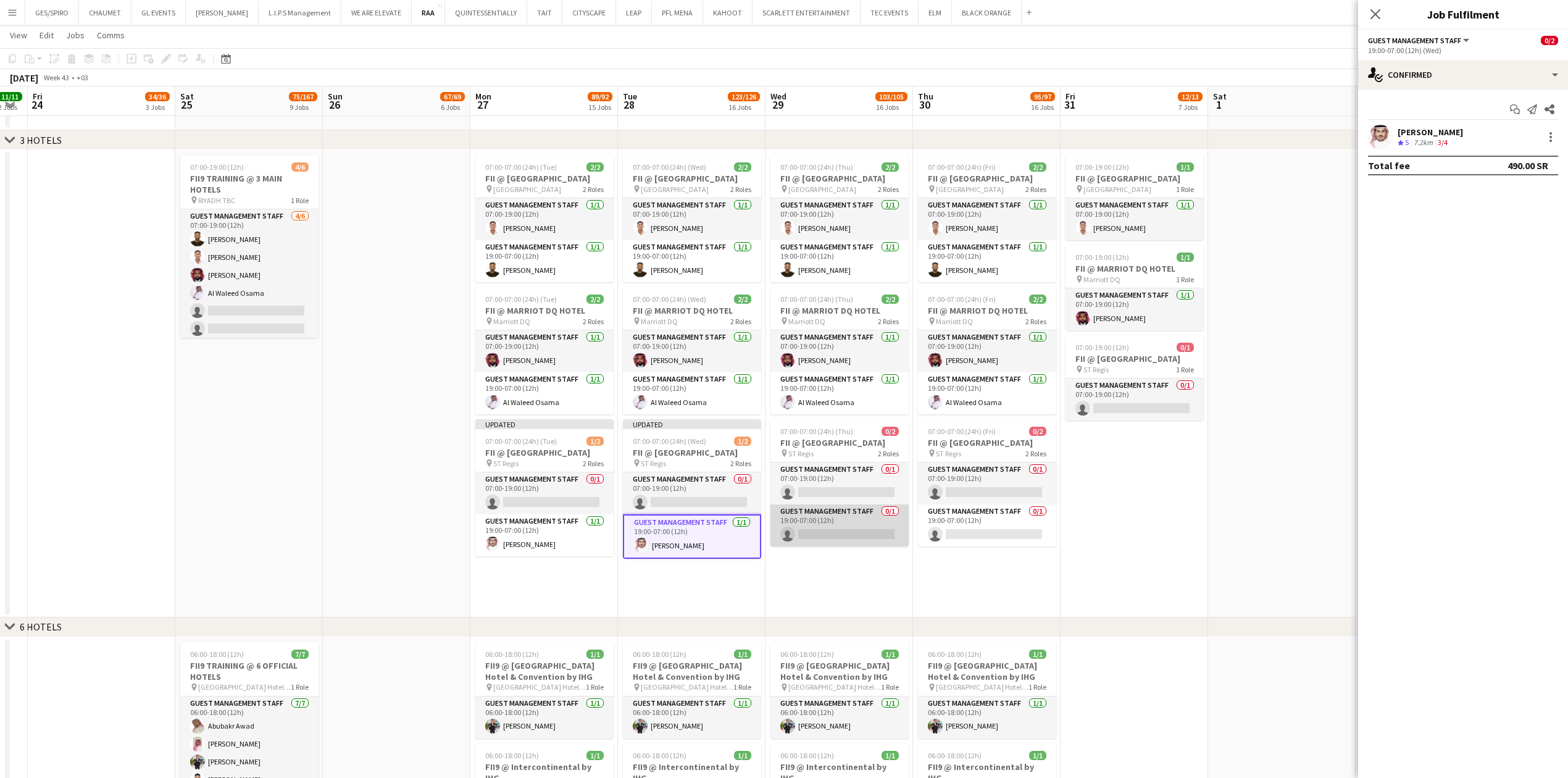
click at [813, 514] on app-card-role "Guest Management Staff 0/1 19:00-07:00 (12h) single-neutral-actions" at bounding box center [839, 526] width 138 height 42
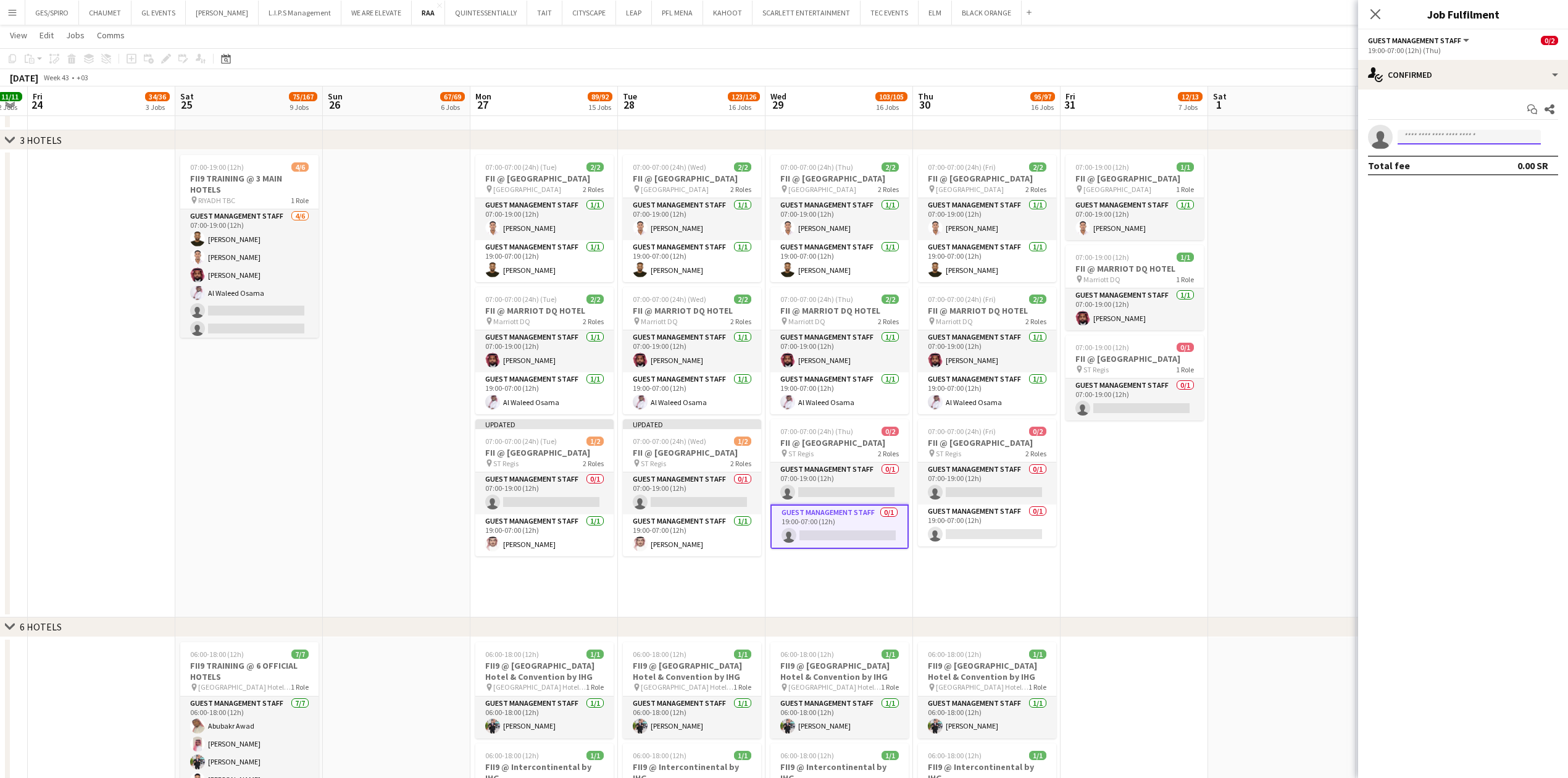
click at [1438, 140] on input at bounding box center [1469, 137] width 143 height 15
paste input "**********"
type input "**********"
click at [1460, 152] on span "Zaid Altowaim" at bounding box center [1443, 155] width 71 height 11
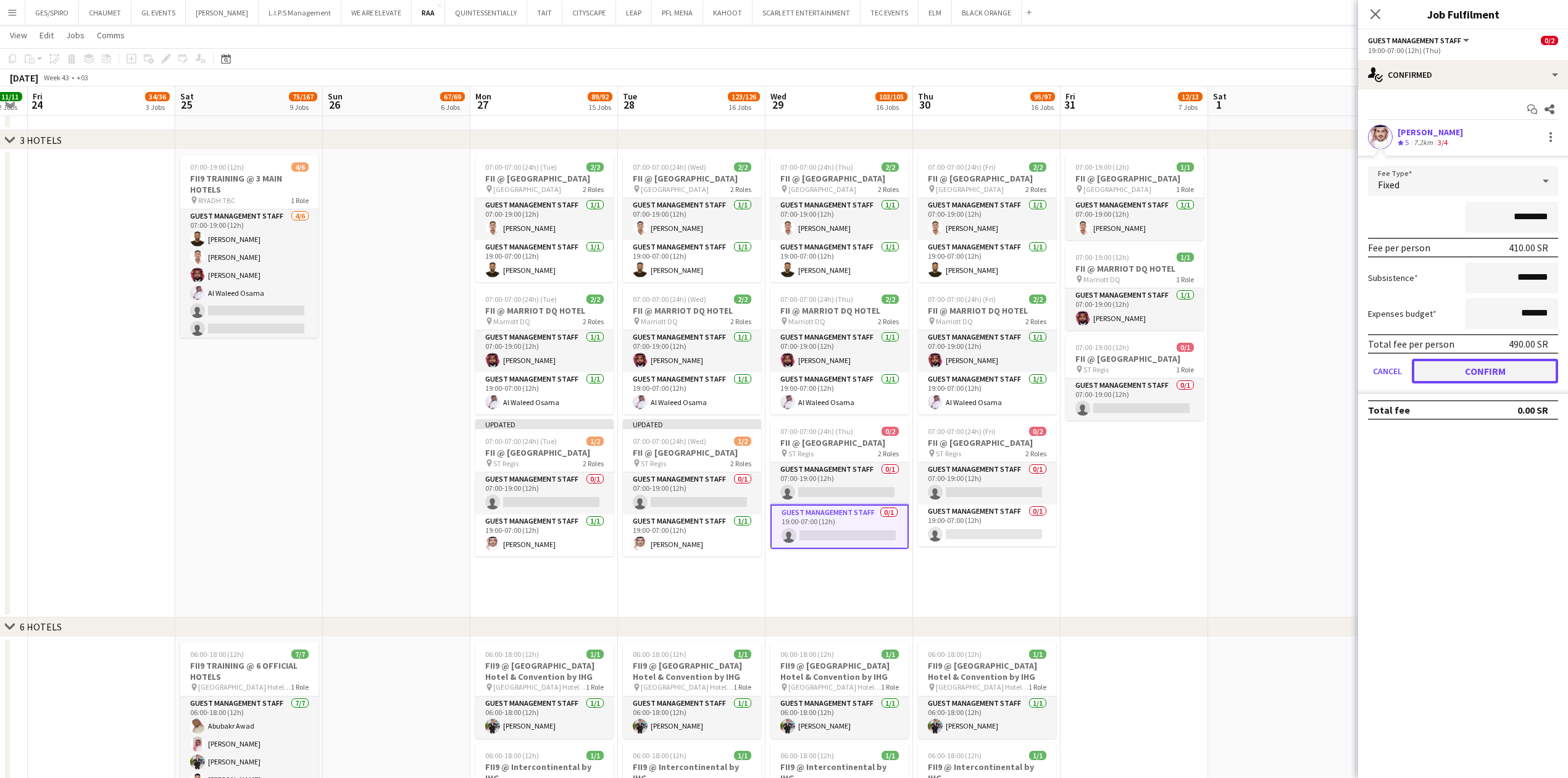
click at [1475, 366] on button "Confirm" at bounding box center [1485, 371] width 147 height 25
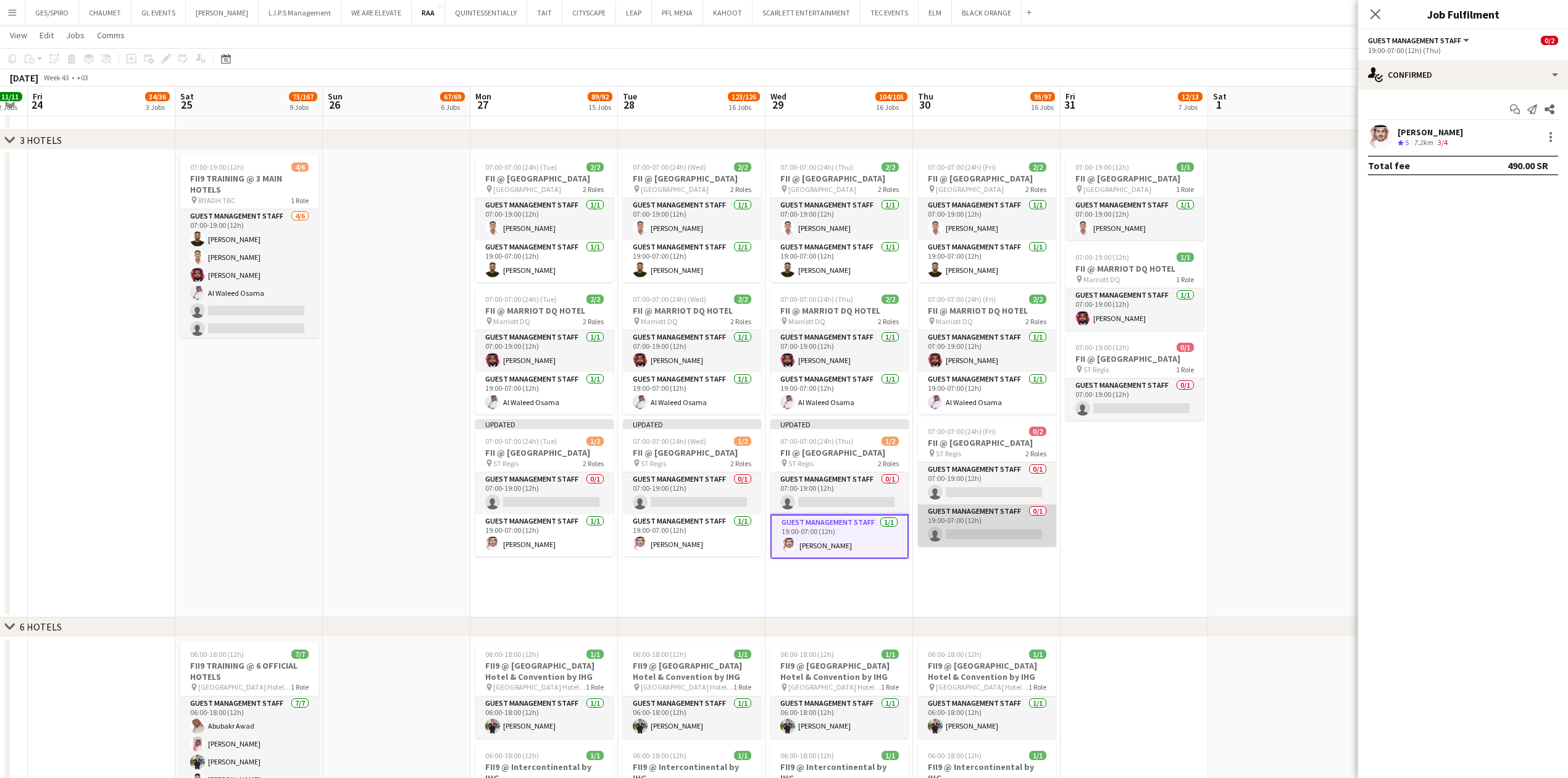
click at [979, 530] on app-card-role "Guest Management Staff 0/1 19:00-07:00 (12h) single-neutral-actions" at bounding box center [987, 526] width 138 height 42
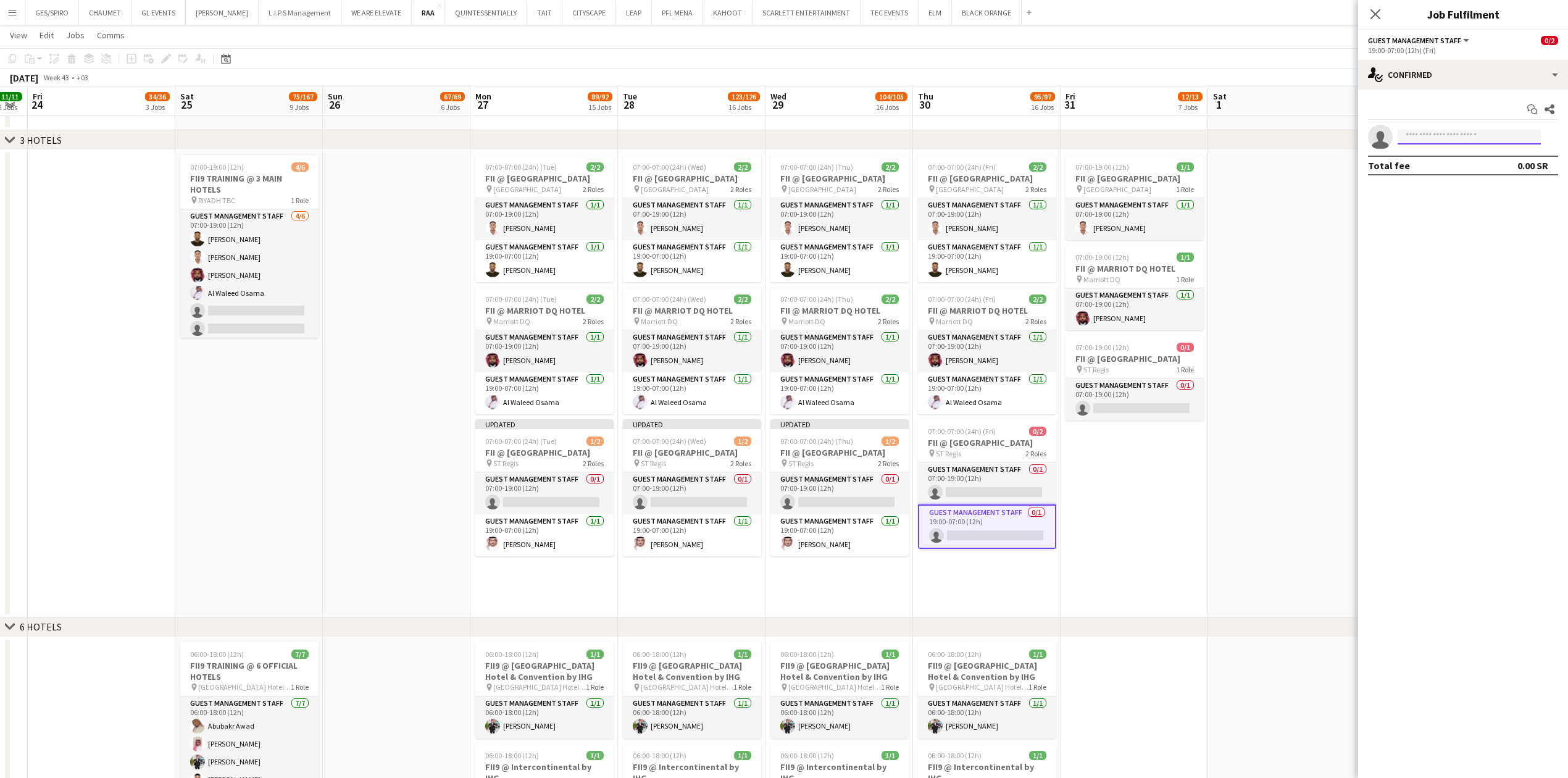
click at [1490, 135] on input at bounding box center [1469, 137] width 143 height 15
paste input "**********"
type input "**********"
click at [1471, 156] on span "Zaid Altowaim Active" at bounding box center [1469, 155] width 123 height 11
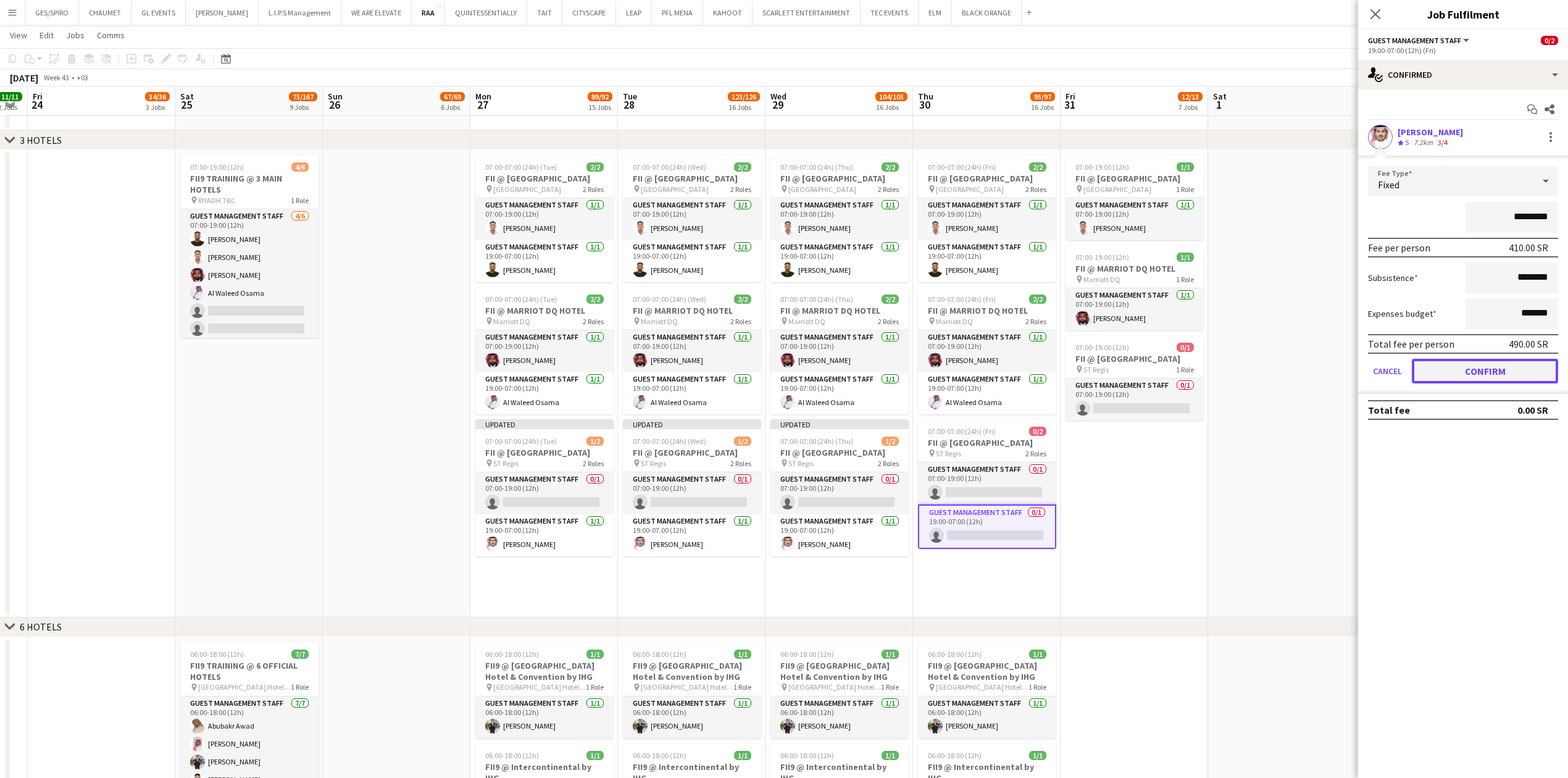
click at [1524, 366] on button "Confirm" at bounding box center [1485, 371] width 147 height 25
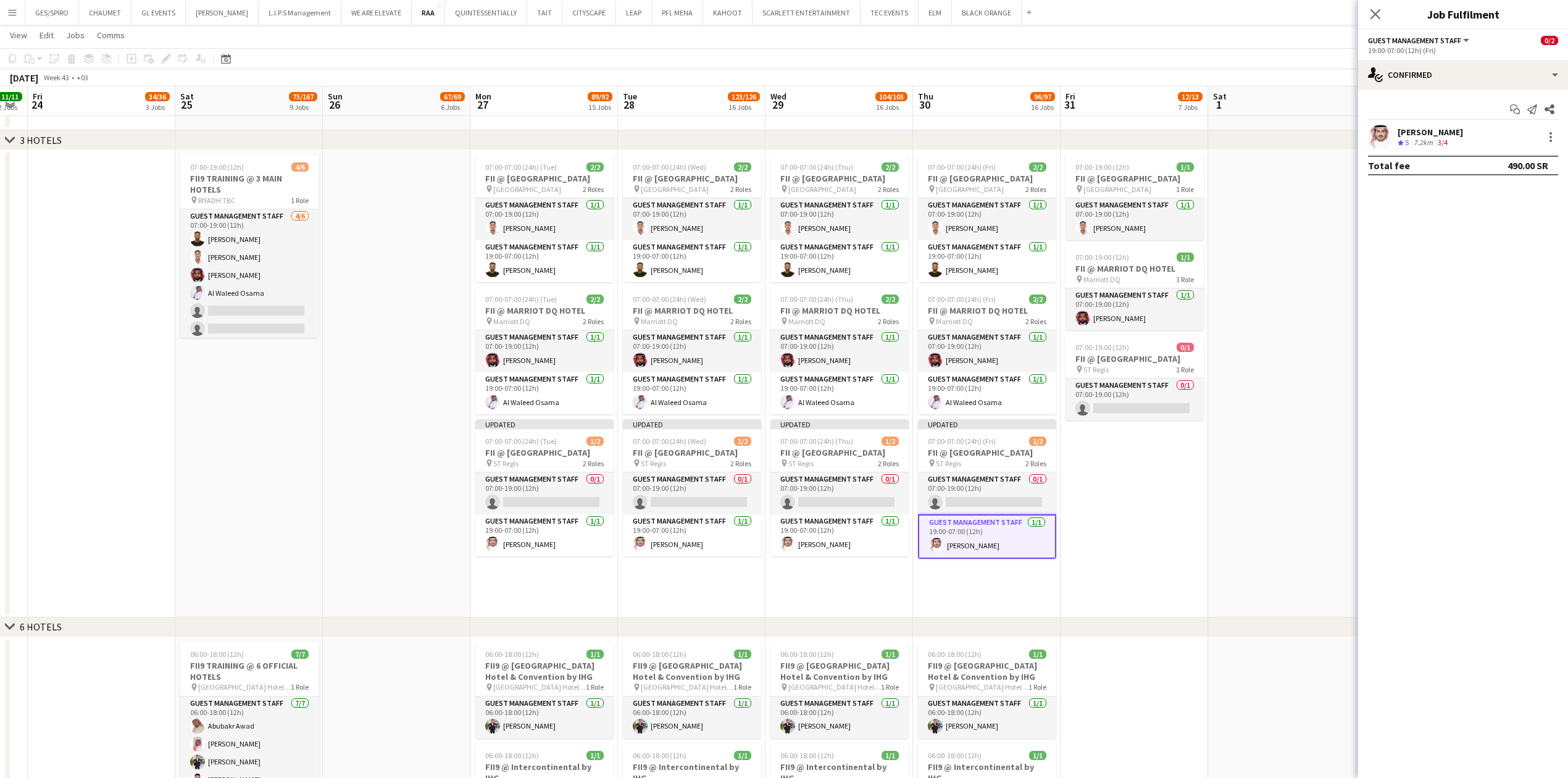
click at [1156, 548] on app-date-cell "07:00-19:00 (12h) 1/1 FII @ COURTYARD HOTEL pin Courtyard Hotel 1 Role Guest Ma…" at bounding box center [1134, 383] width 147 height 467
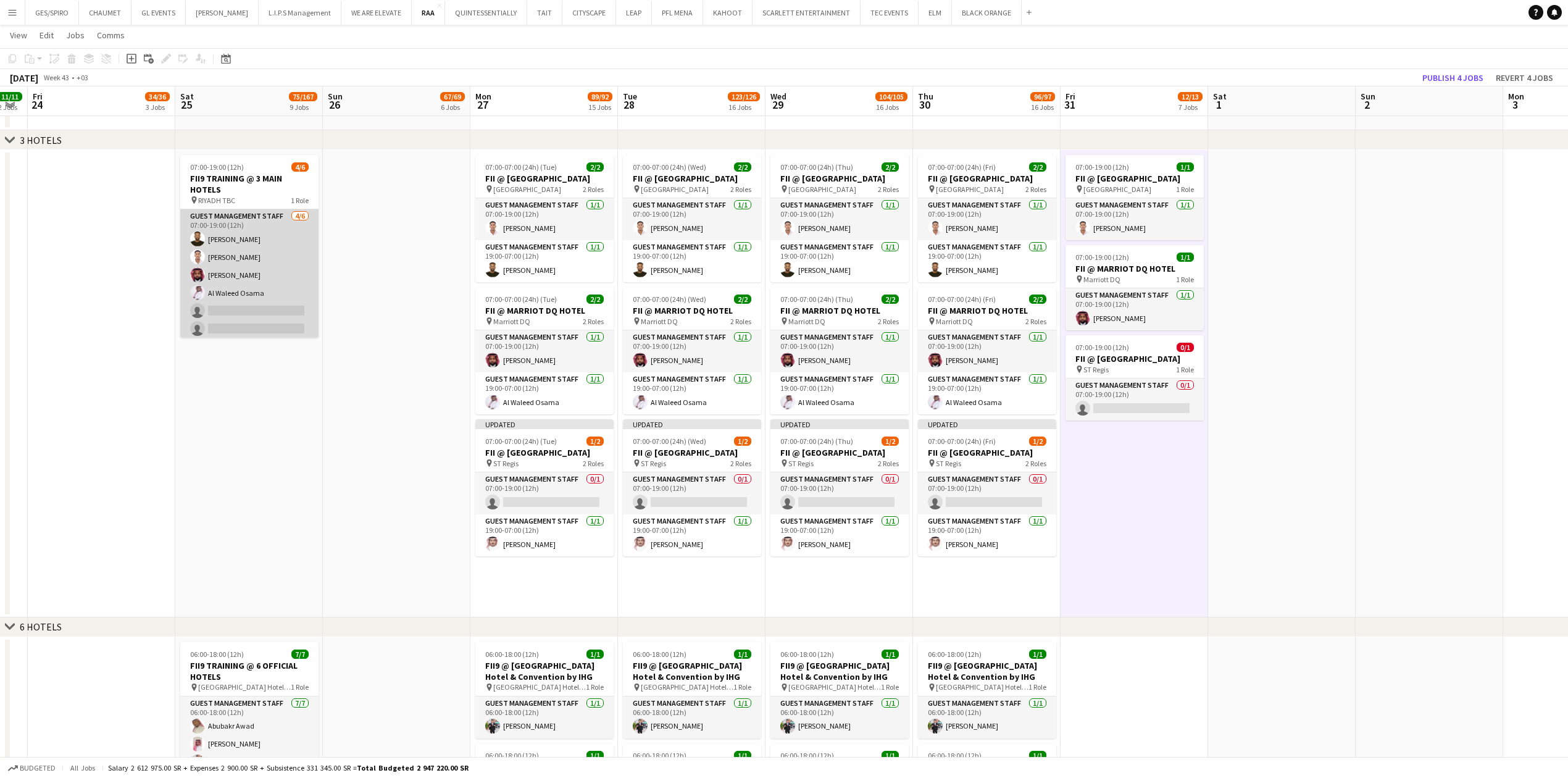
click at [261, 305] on app-card-role "Guest Management Staff 4/6 07:00-19:00 (12h) Mohammed Abdulrahman Basheir Husse…" at bounding box center [249, 275] width 138 height 132
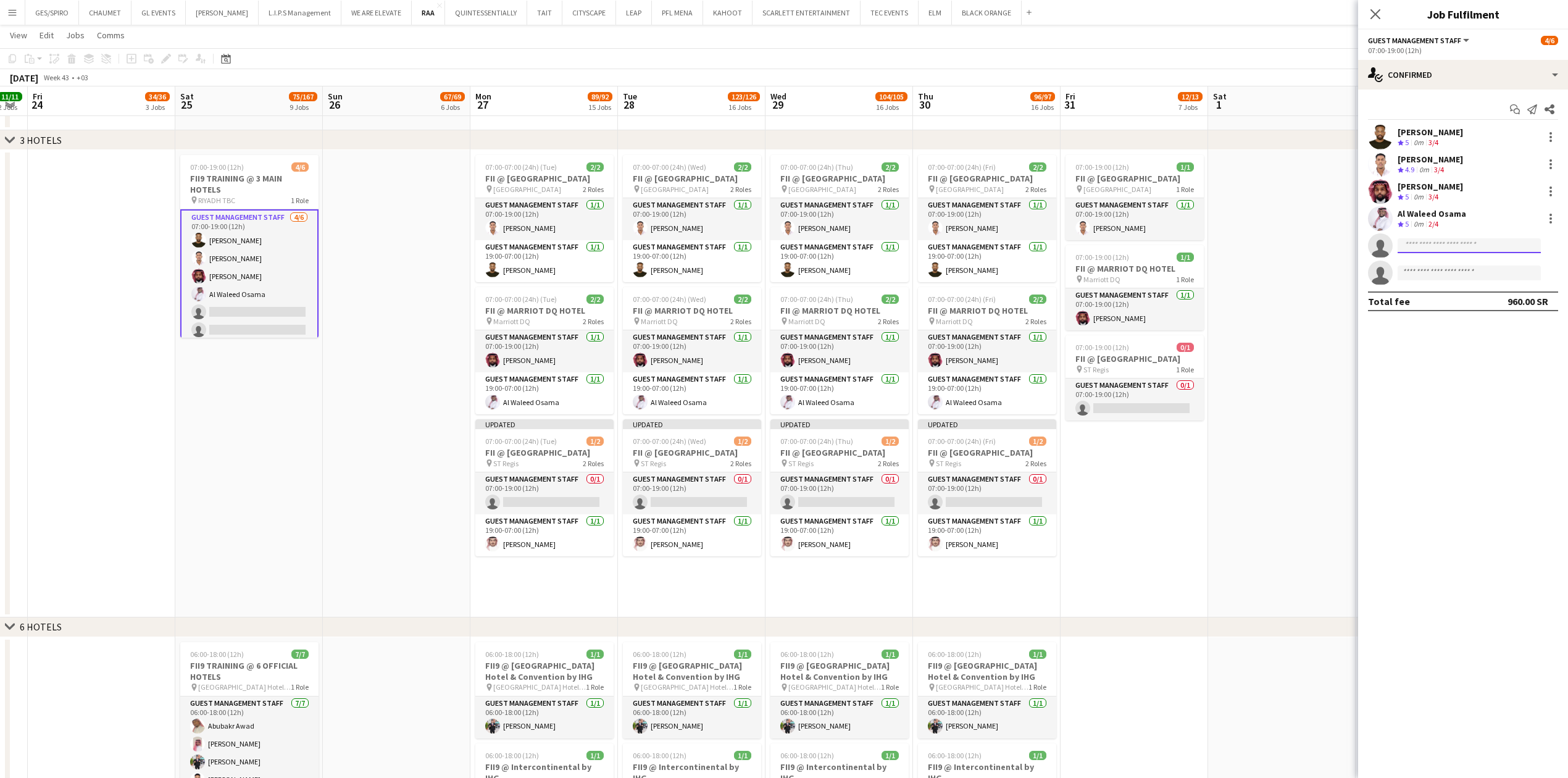
click at [1470, 250] on input at bounding box center [1469, 245] width 143 height 15
paste input "**********"
type input "**********"
click at [1450, 270] on span "zaidaltowaim@gmail.com" at bounding box center [1469, 274] width 123 height 10
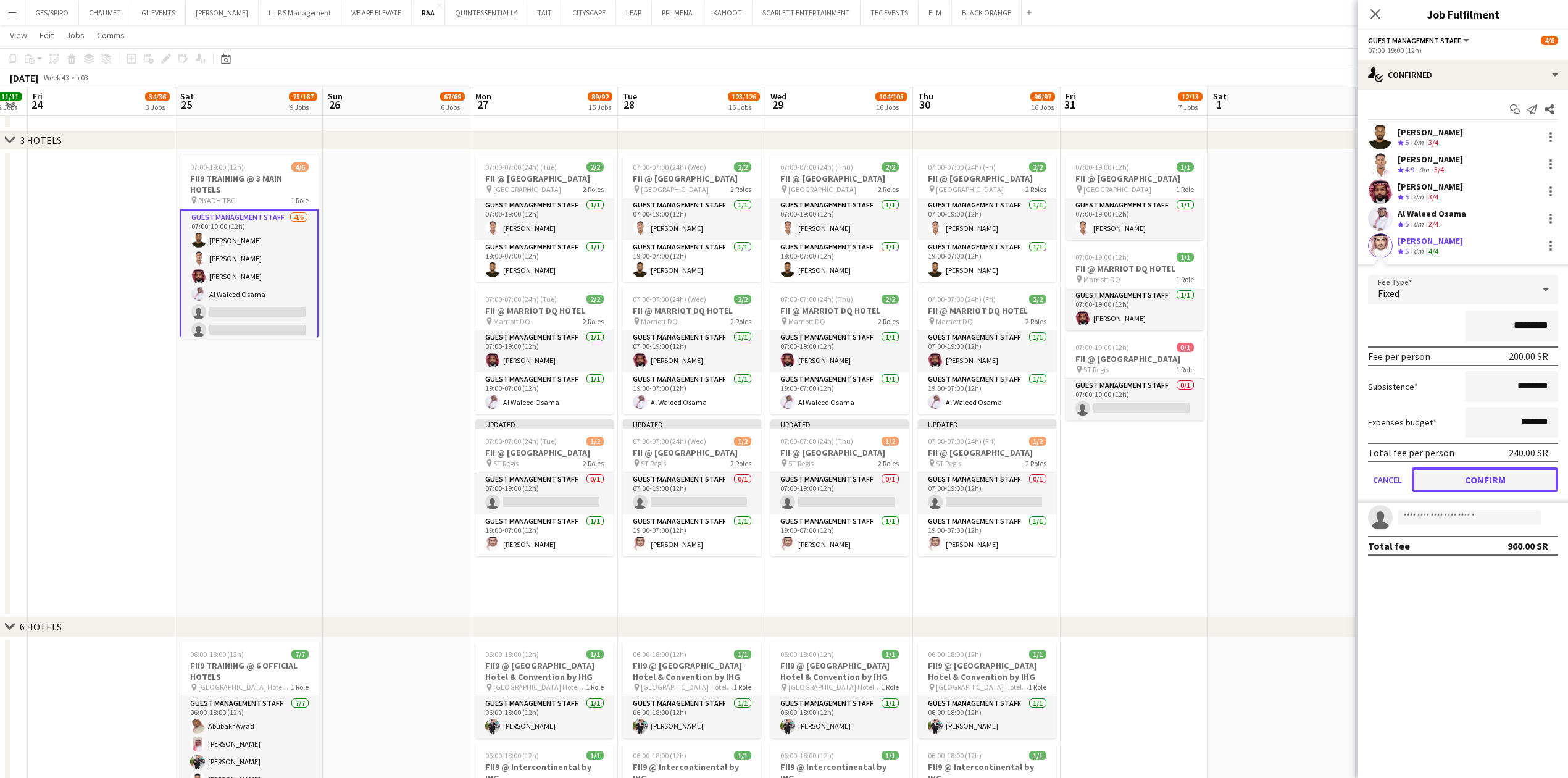
click at [1483, 478] on button "Confirm" at bounding box center [1485, 479] width 147 height 25
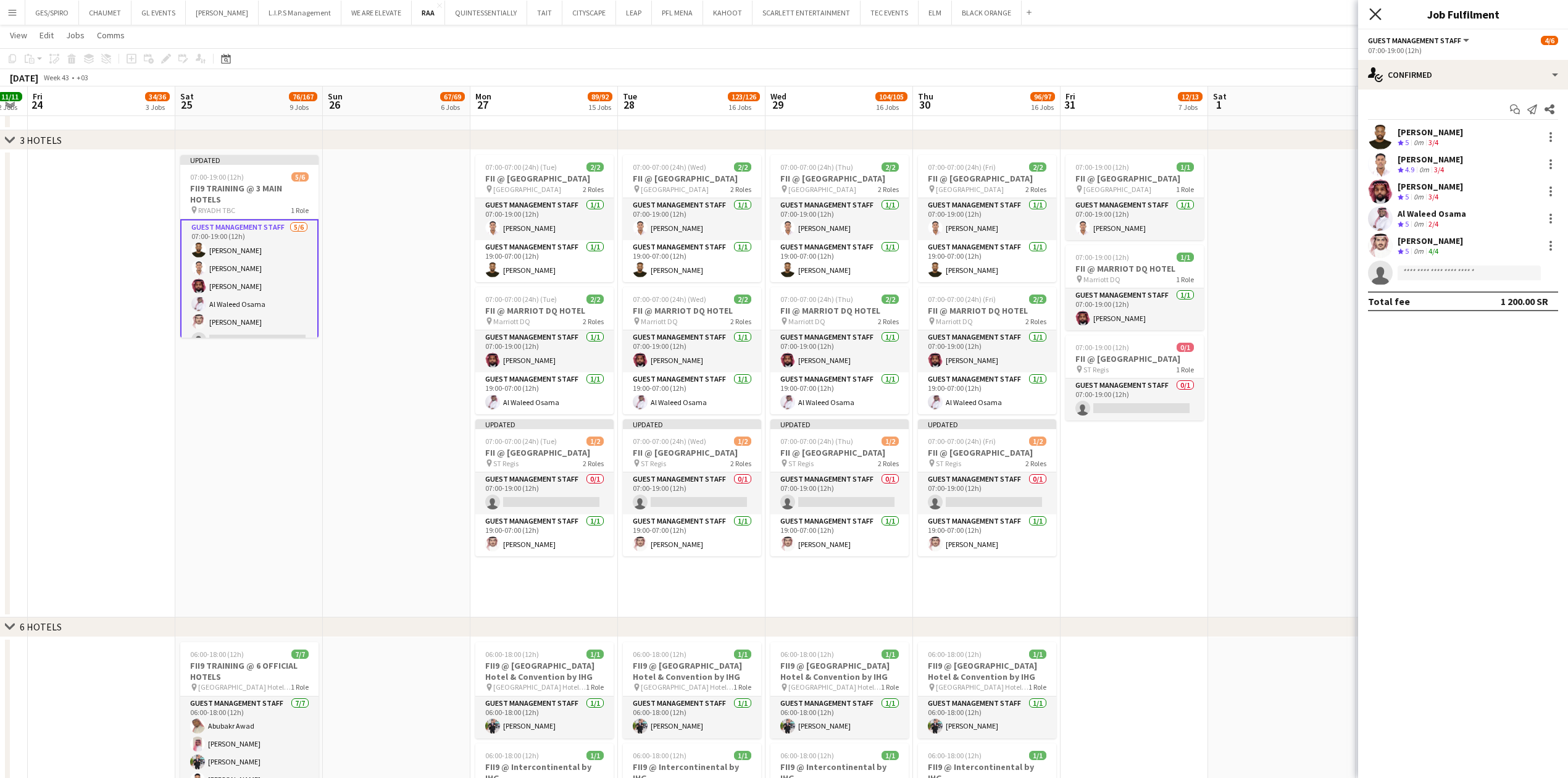
click at [1376, 13] on icon at bounding box center [1375, 13] width 12 height 12
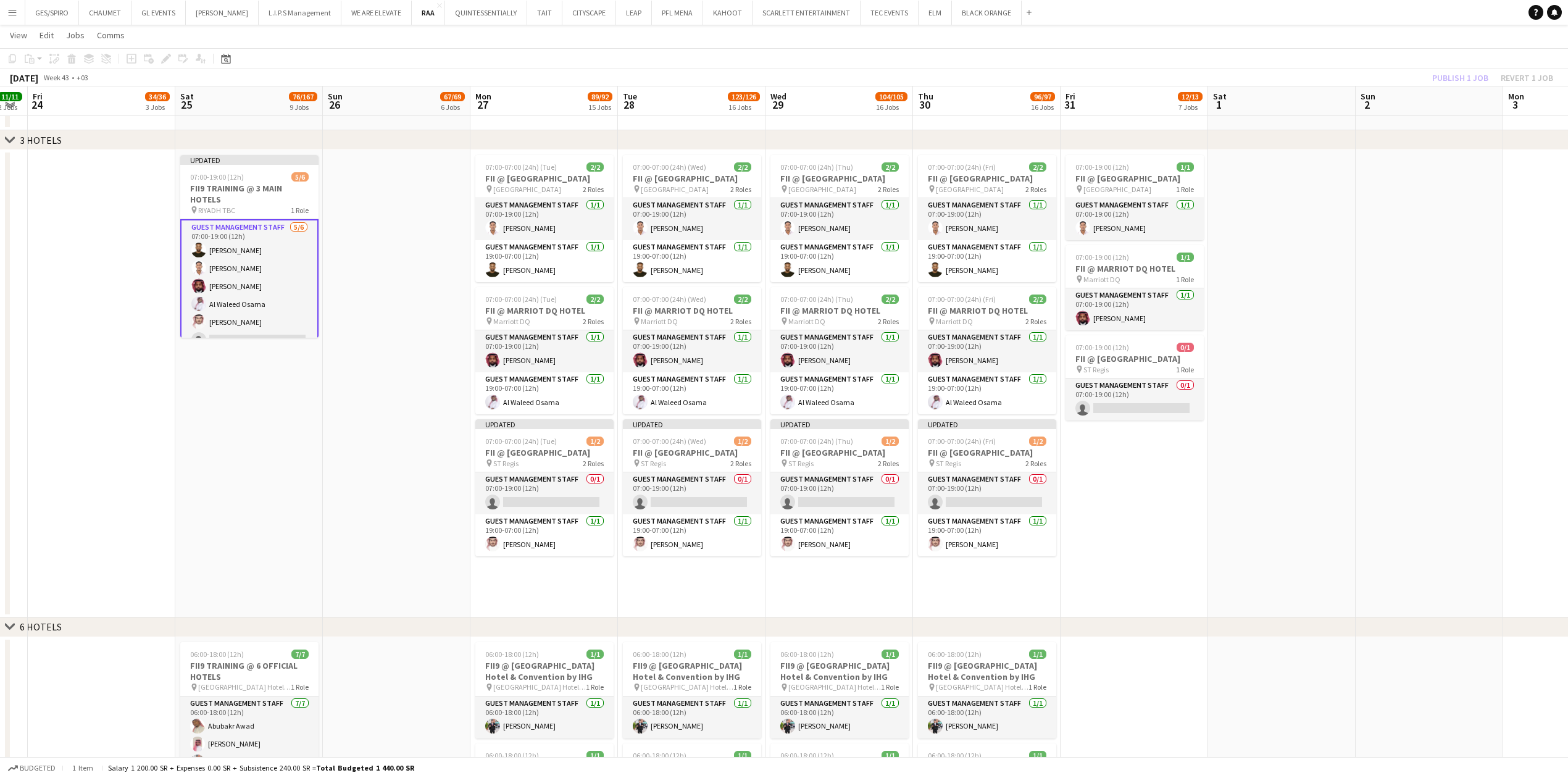
click at [1292, 398] on app-date-cell at bounding box center [1281, 383] width 147 height 467
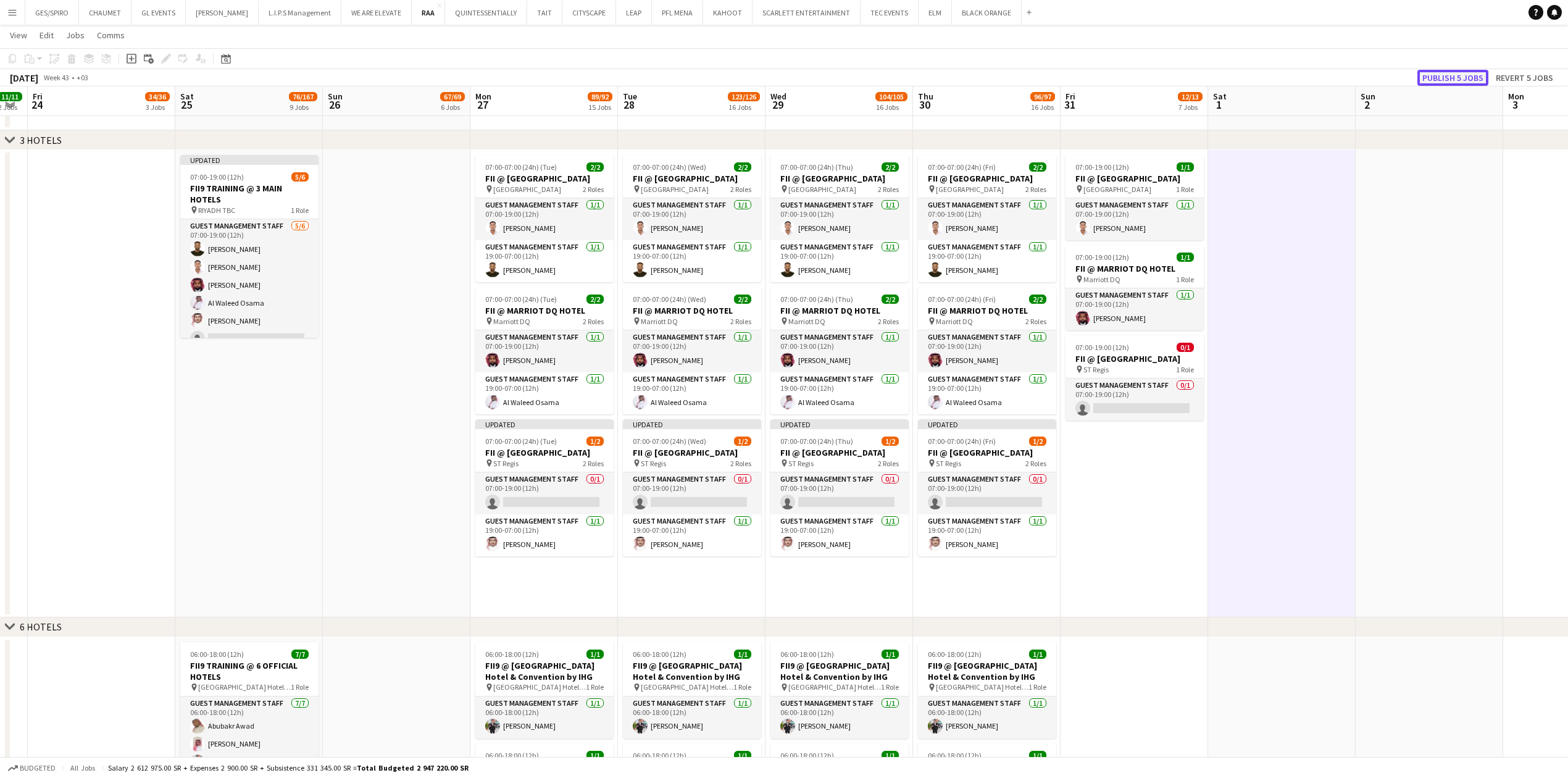
click at [1455, 77] on button "Publish 5 jobs" at bounding box center [1452, 78] width 71 height 16
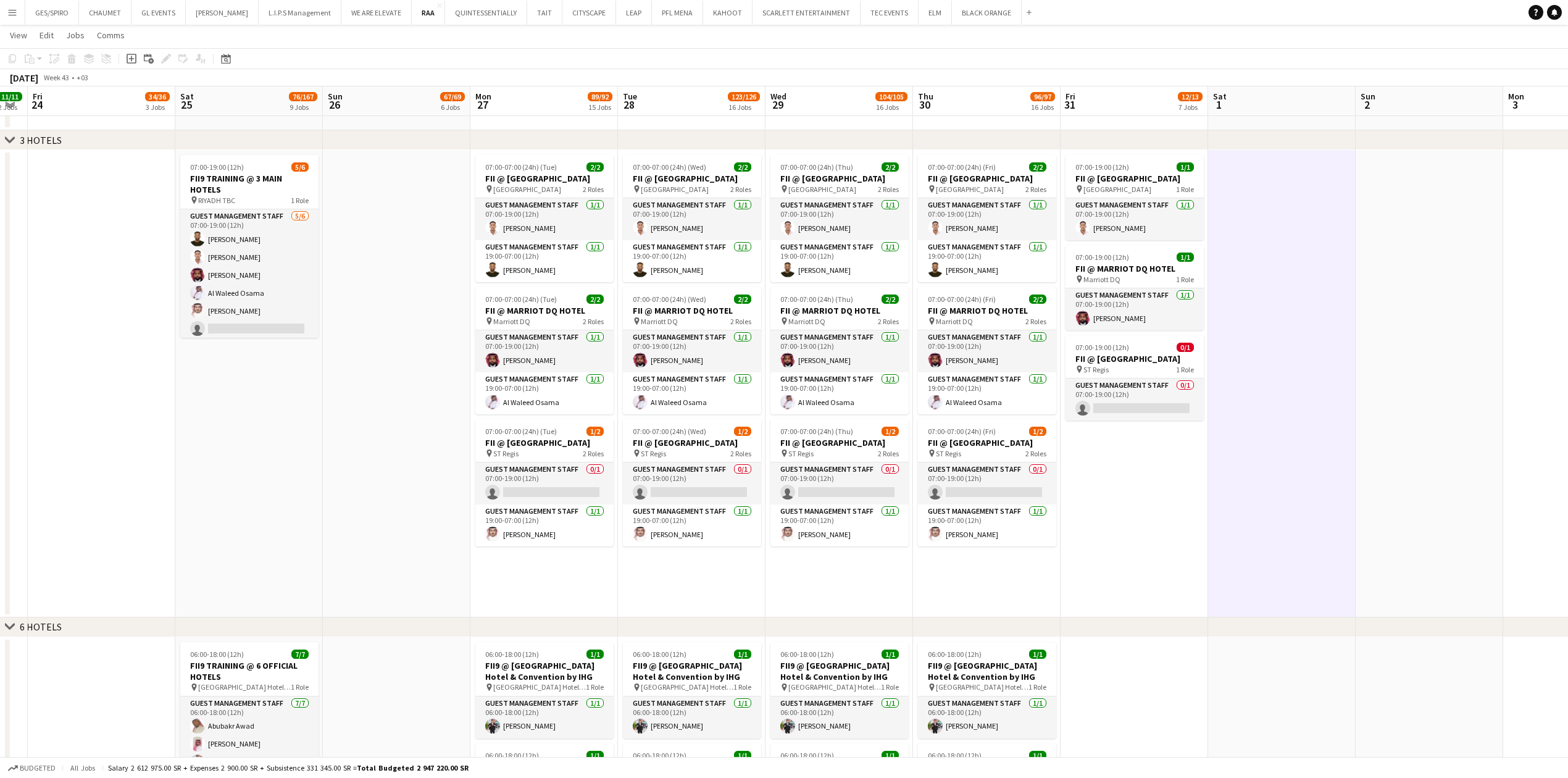
click at [1085, 548] on app-date-cell "07:00-19:00 (12h) 1/1 FII @ COURTYARD HOTEL pin Courtyard Hotel 1 Role Guest Ma…" at bounding box center [1134, 383] width 147 height 467
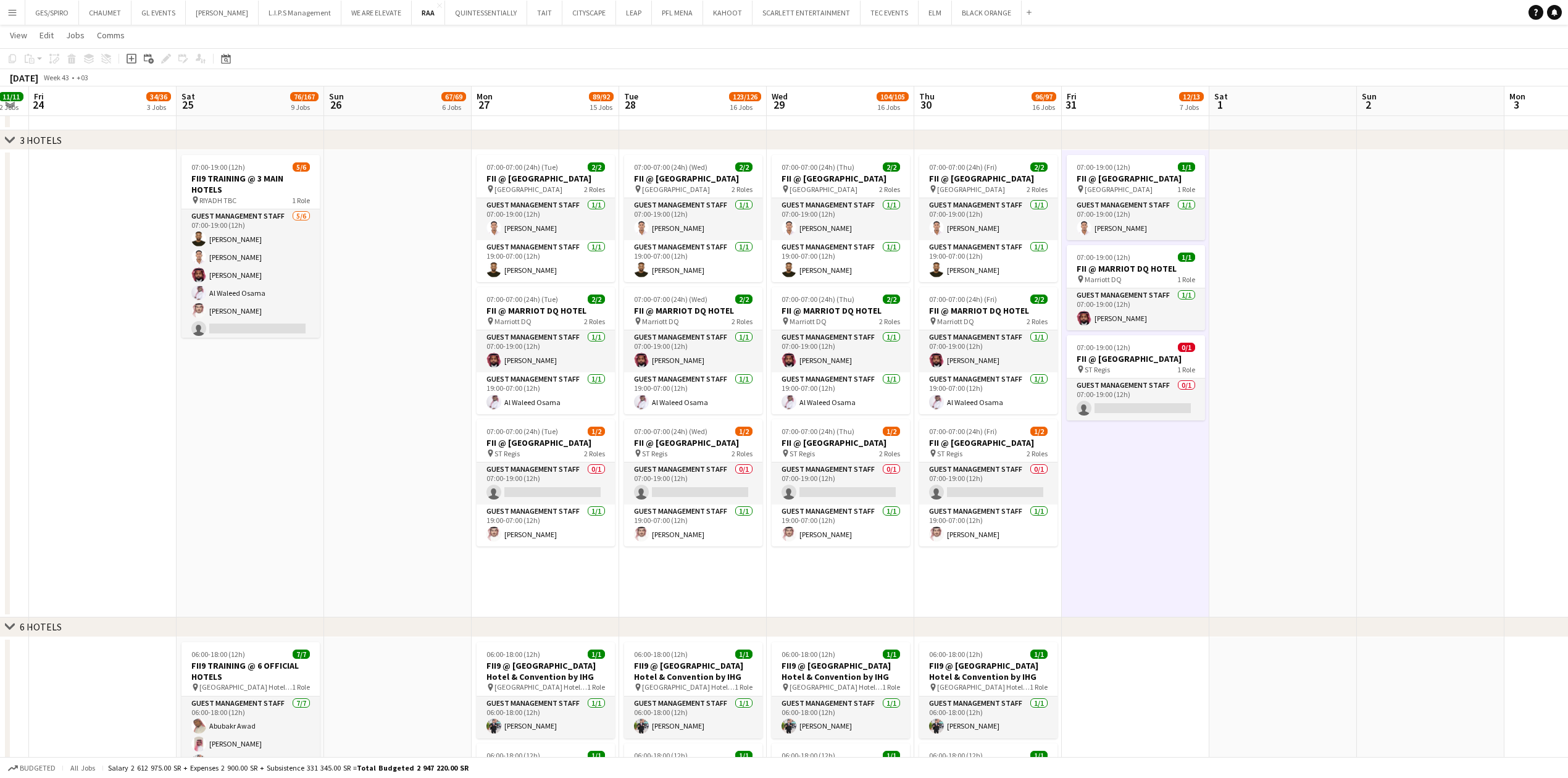
click at [550, 588] on app-date-cell "07:00-07:00 (24h) (Tue) 2/2 FII @ COURTYARD HOTEL pin Courtyard Hotel 2 Roles G…" at bounding box center [545, 383] width 147 height 467
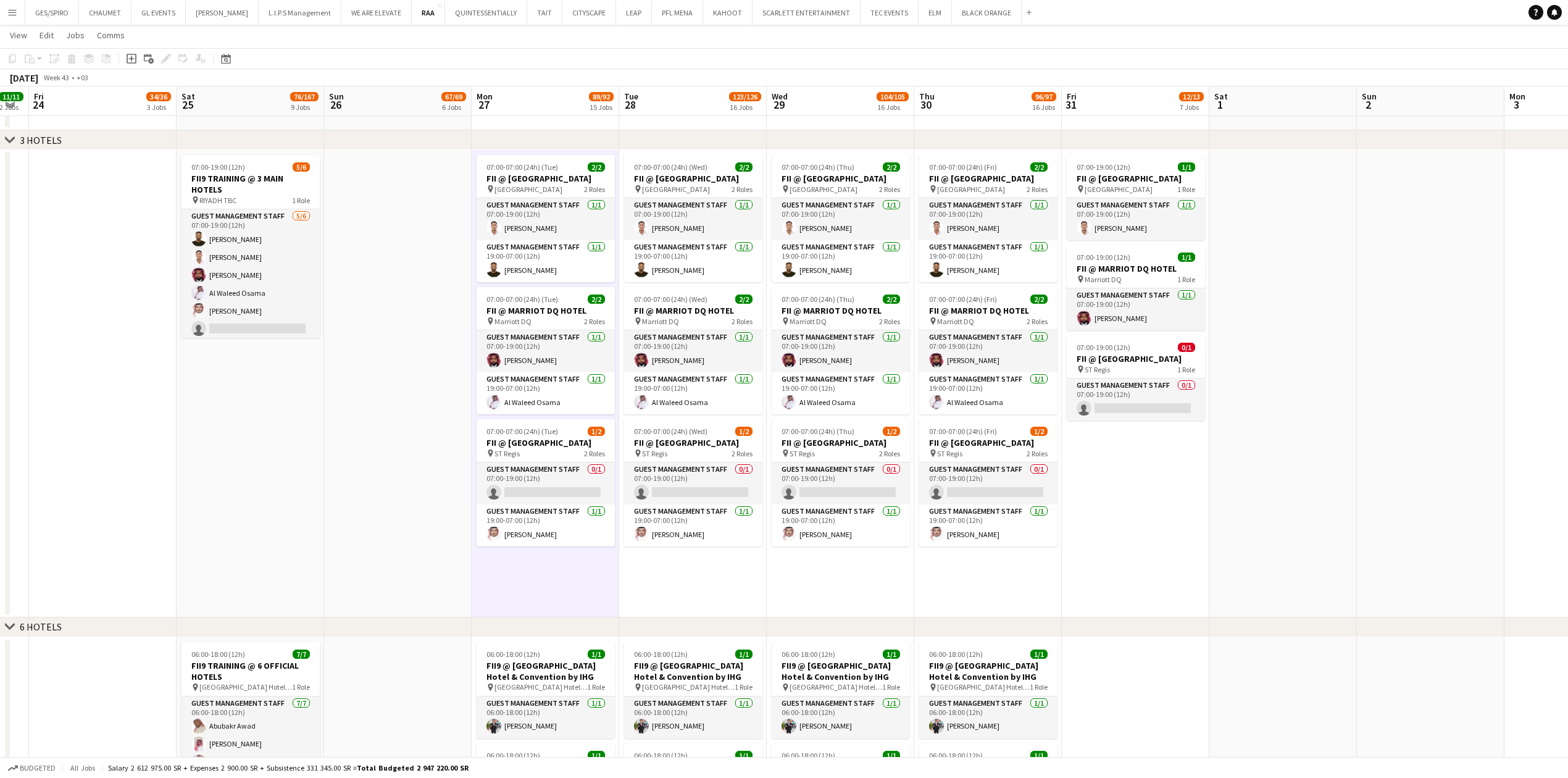
click at [689, 581] on app-date-cell "07:00-07:00 (24h) (Wed) 2/2 FII @ COURTYARD HOTEL pin Courtyard Hotel 2 Roles G…" at bounding box center [693, 383] width 147 height 467
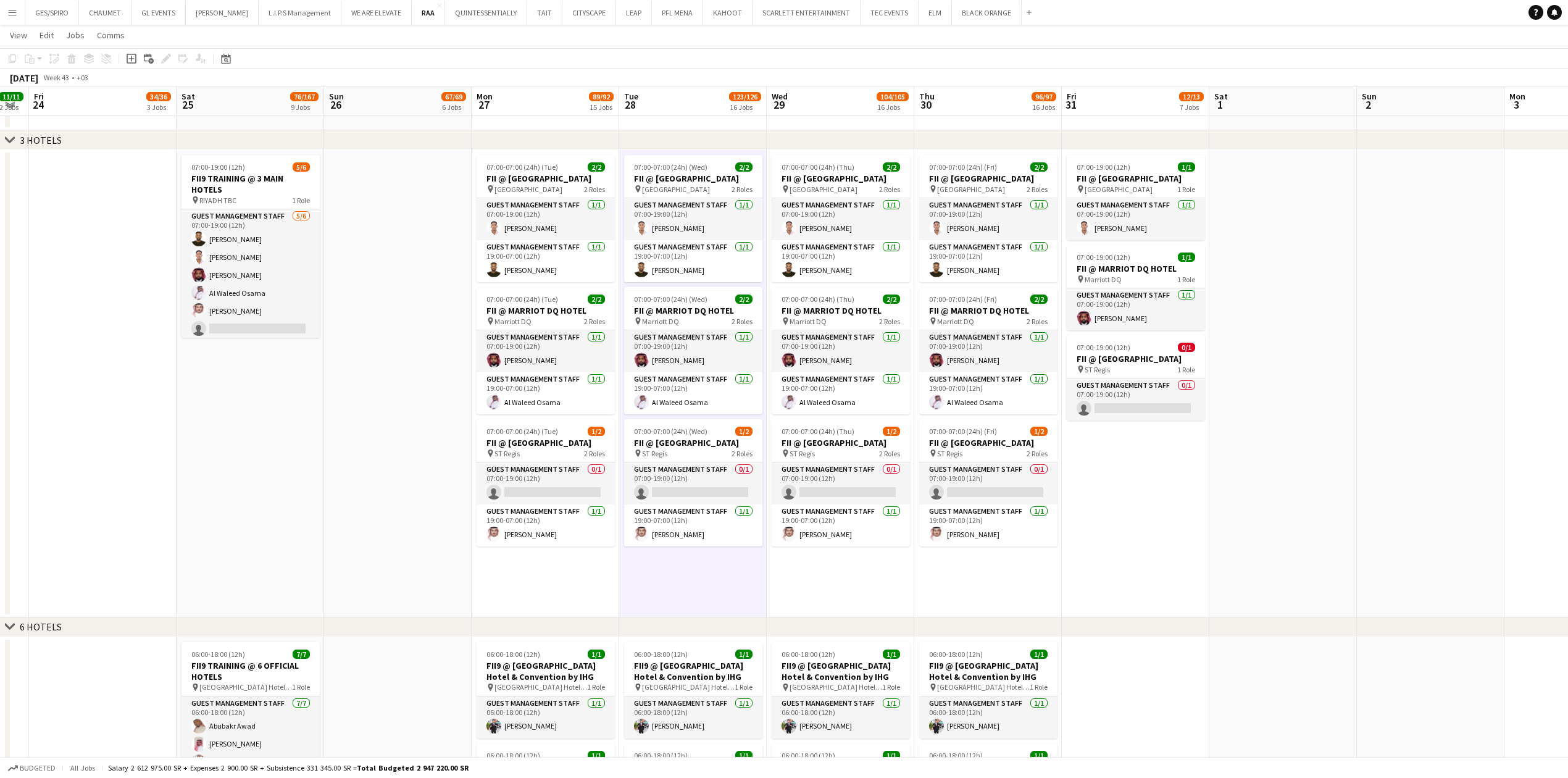
click at [818, 584] on app-date-cell "07:00-07:00 (24h) (Thu) 2/2 FII @ COURTYARD HOTEL pin Courtyard Hotel 2 Roles G…" at bounding box center [840, 383] width 147 height 467
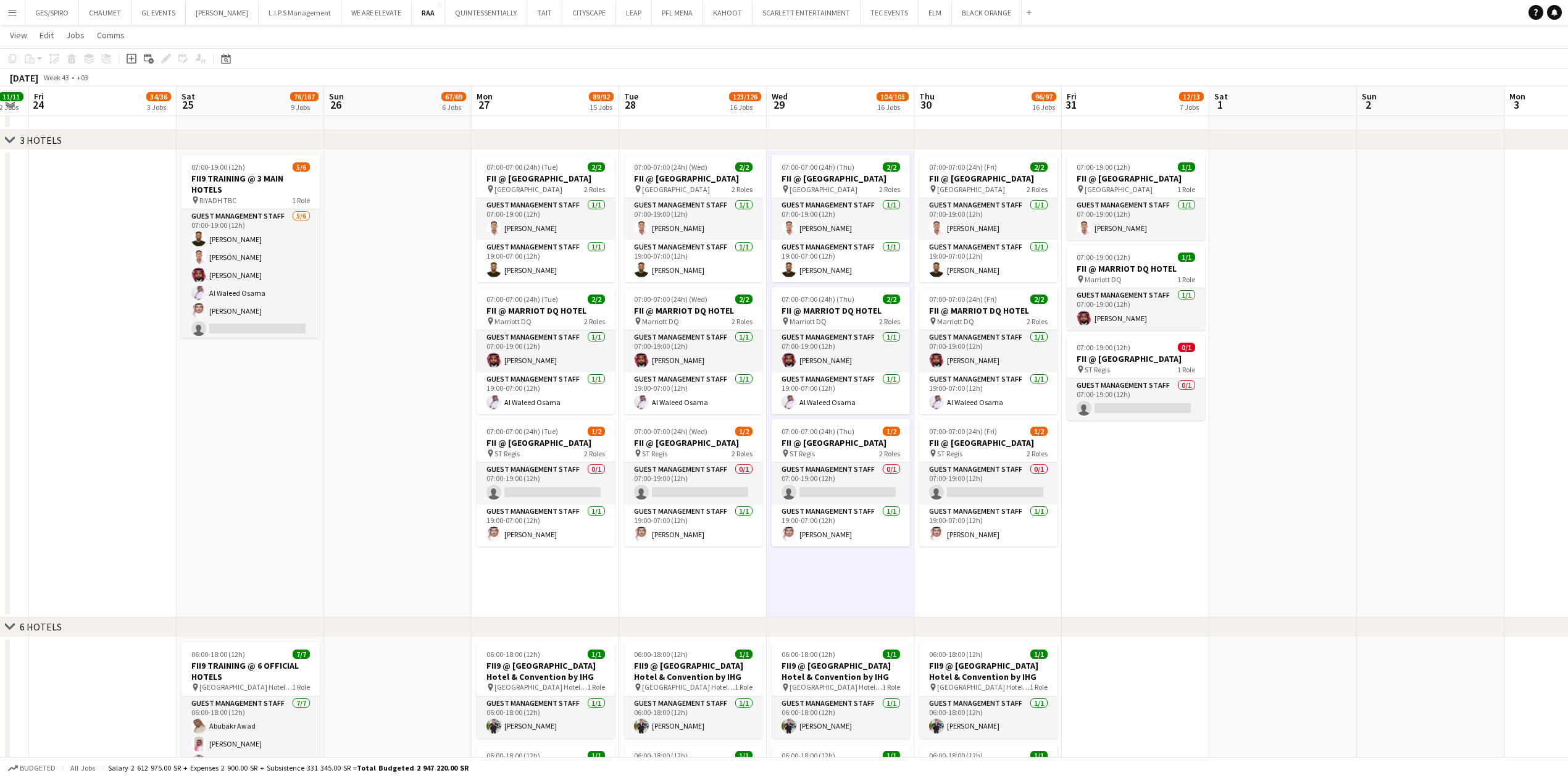
click at [1020, 586] on app-date-cell "07:00-07:00 (24h) (Fri) 2/2 FII @ COURTYARD HOTEL pin Courtyard Hotel 2 Roles G…" at bounding box center [987, 383] width 147 height 467
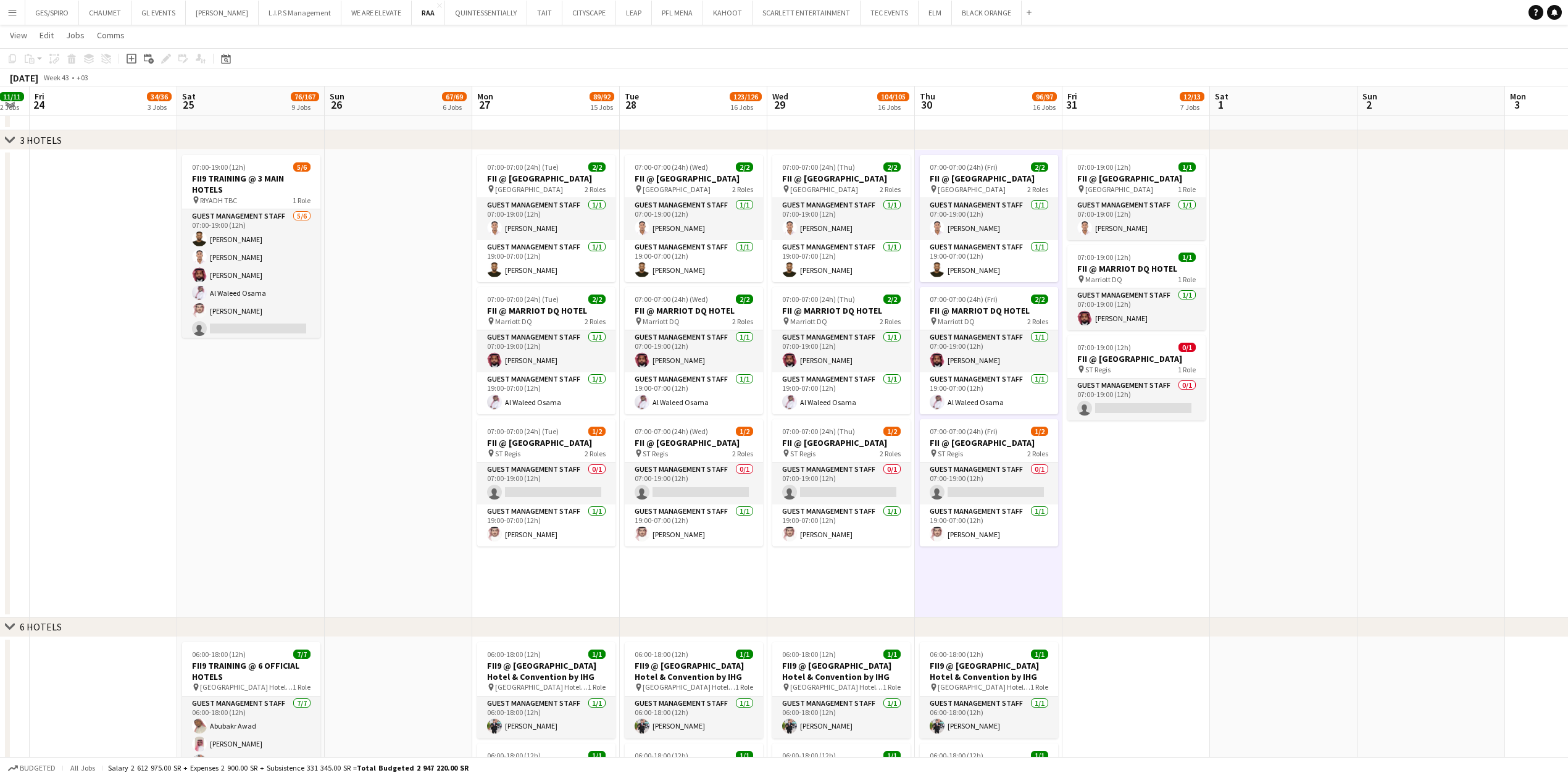
click at [1143, 590] on app-date-cell "07:00-19:00 (12h) 1/1 FII @ COURTYARD HOTEL pin Courtyard Hotel 1 Role Guest Ma…" at bounding box center [1135, 383] width 147 height 467
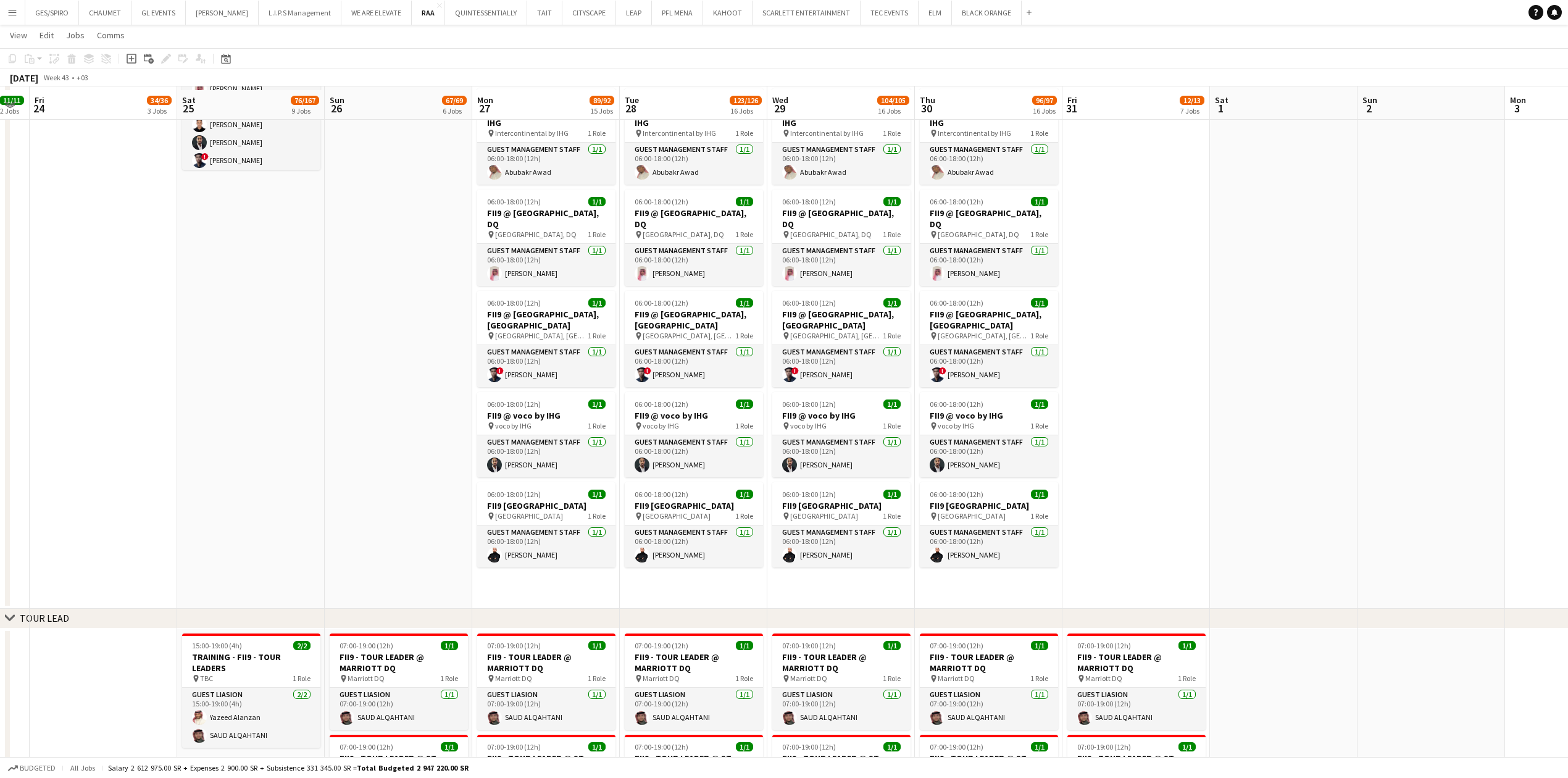
scroll to position [2140, 0]
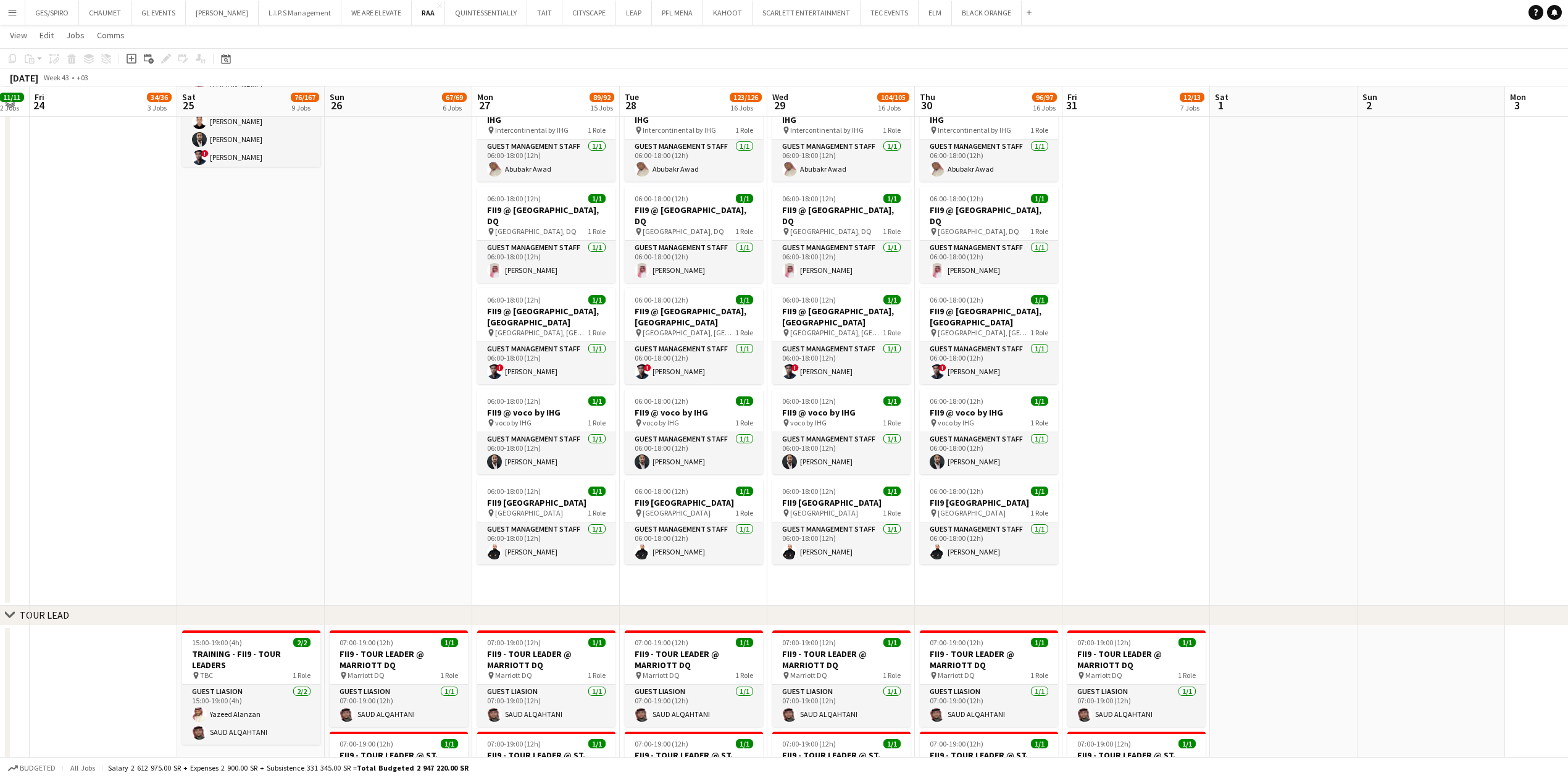
click at [1115, 550] on app-date-cell at bounding box center [1135, 292] width 147 height 626
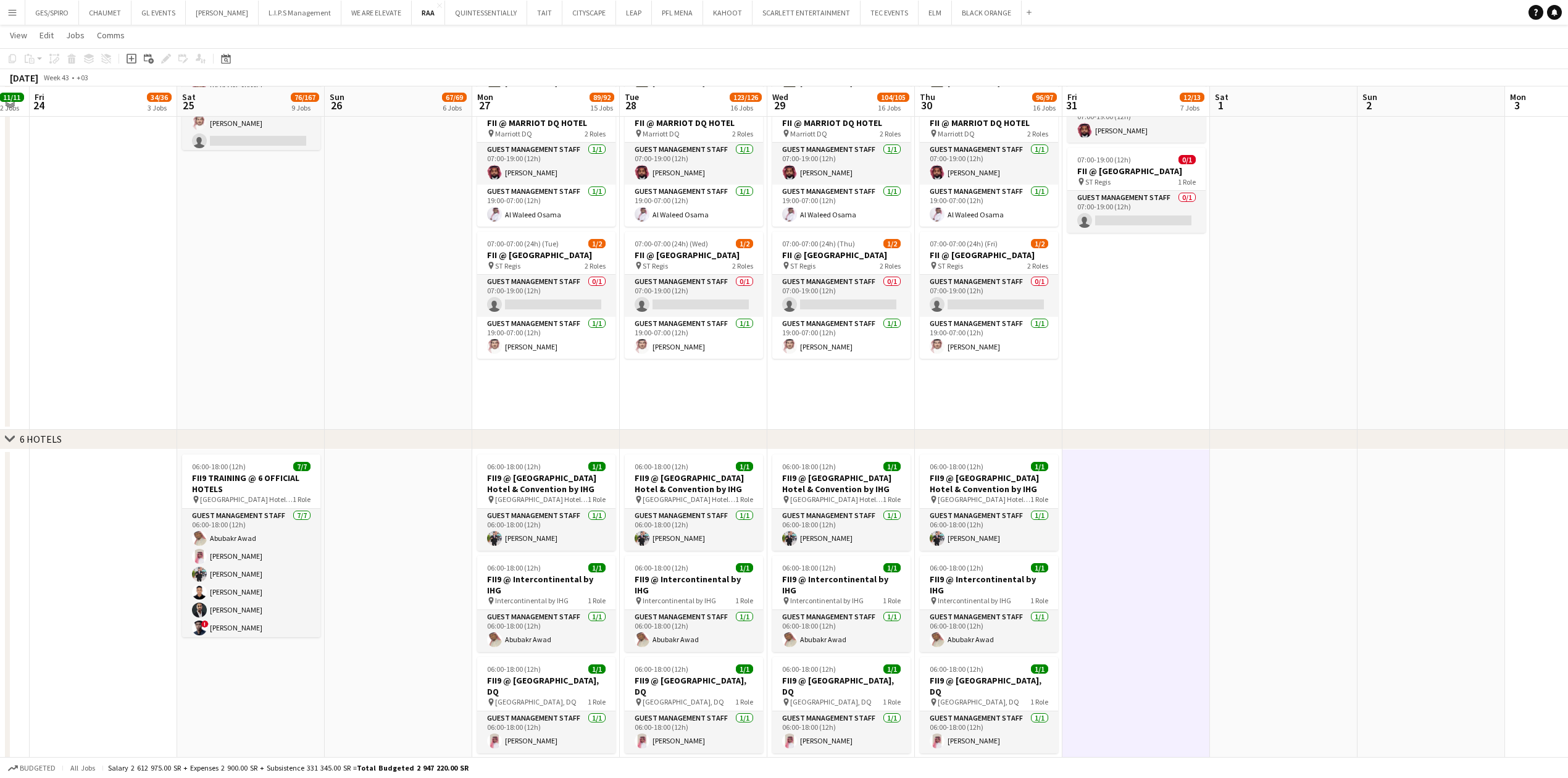
scroll to position [1423, 0]
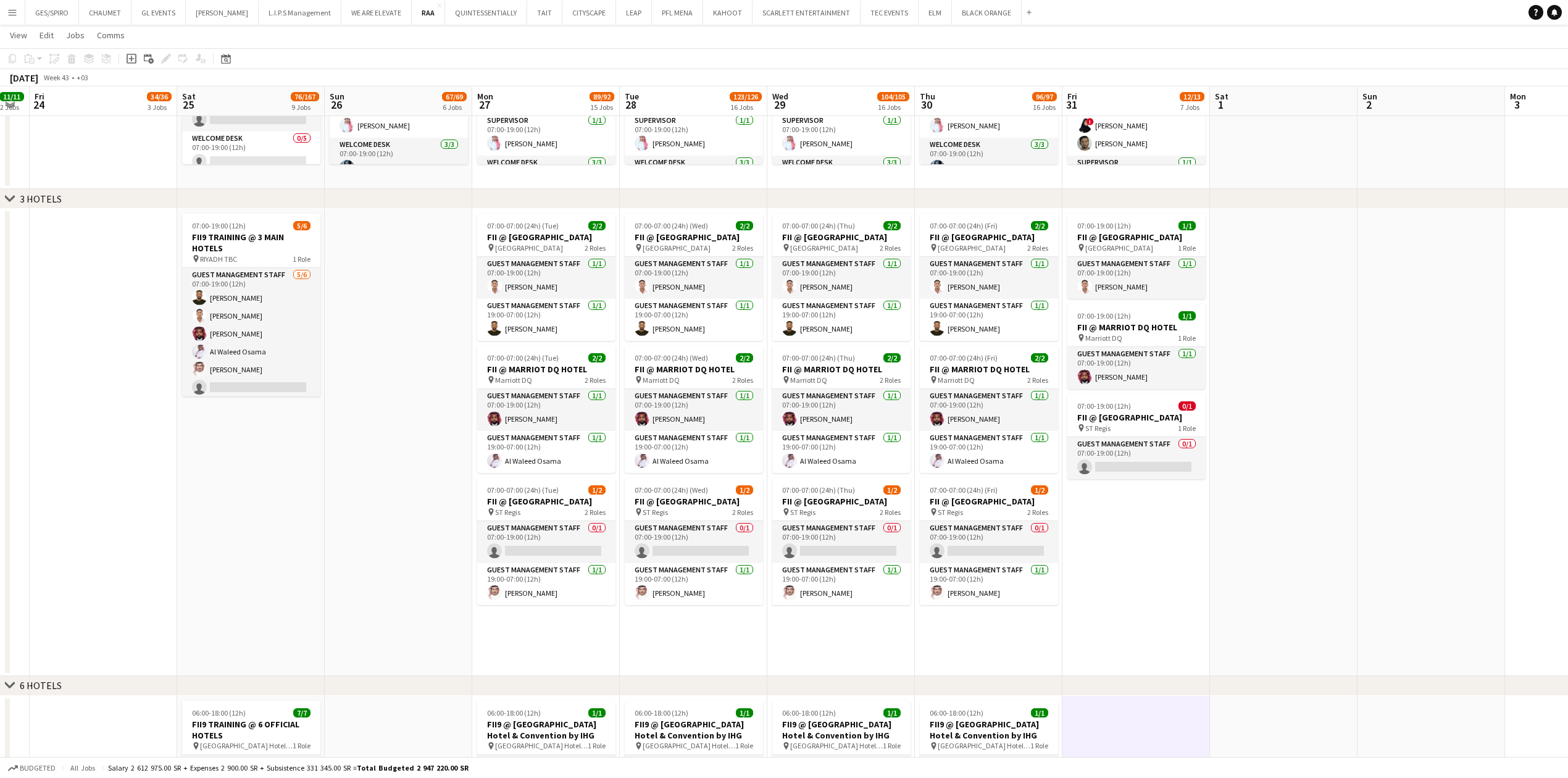
click at [1173, 617] on app-date-cell "07:00-19:00 (12h) 1/1 FII @ COURTYARD HOTEL pin Courtyard Hotel 1 Role Guest Ma…" at bounding box center [1135, 442] width 147 height 467
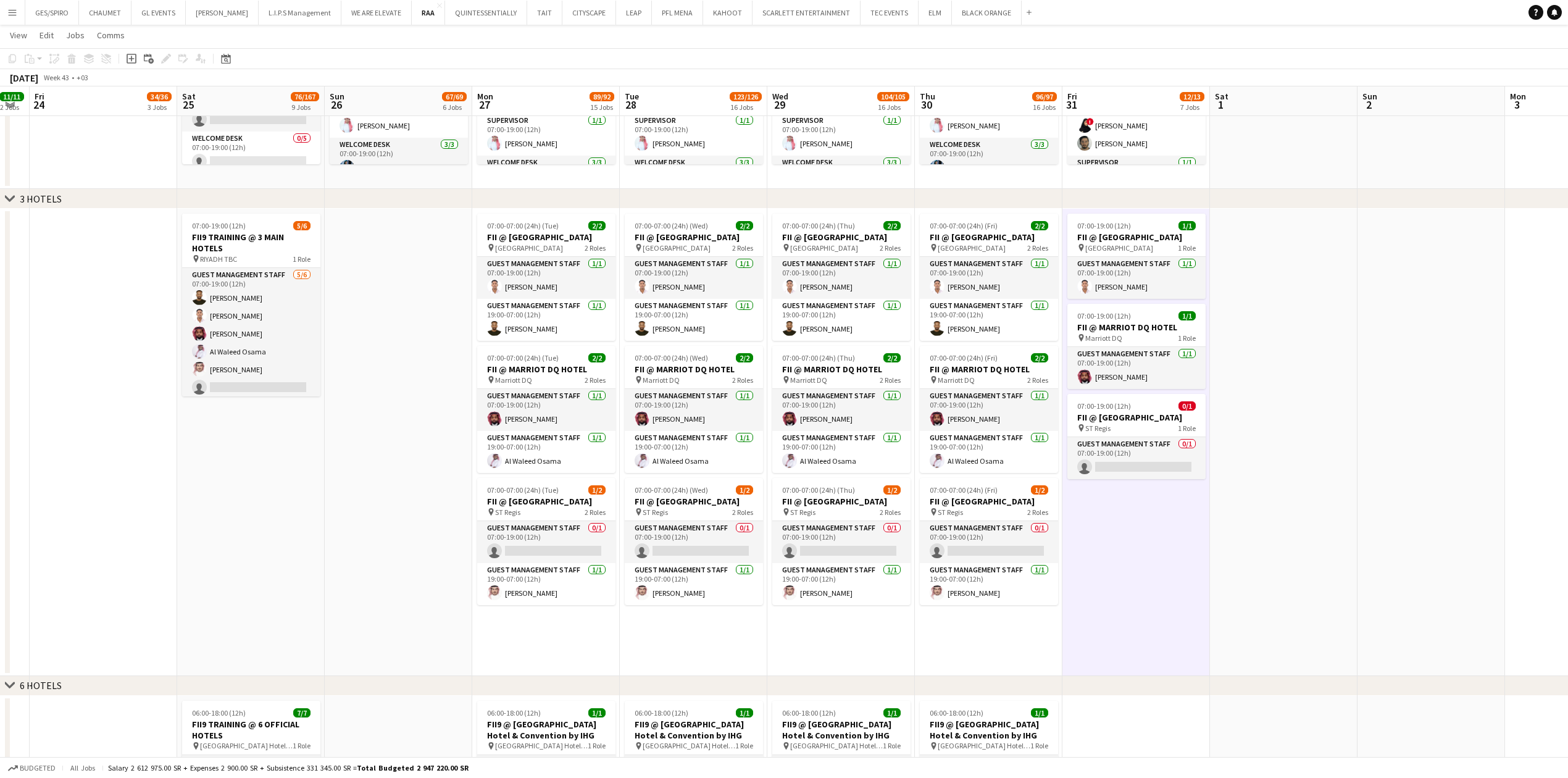
click at [1307, 595] on app-date-cell at bounding box center [1283, 442] width 147 height 467
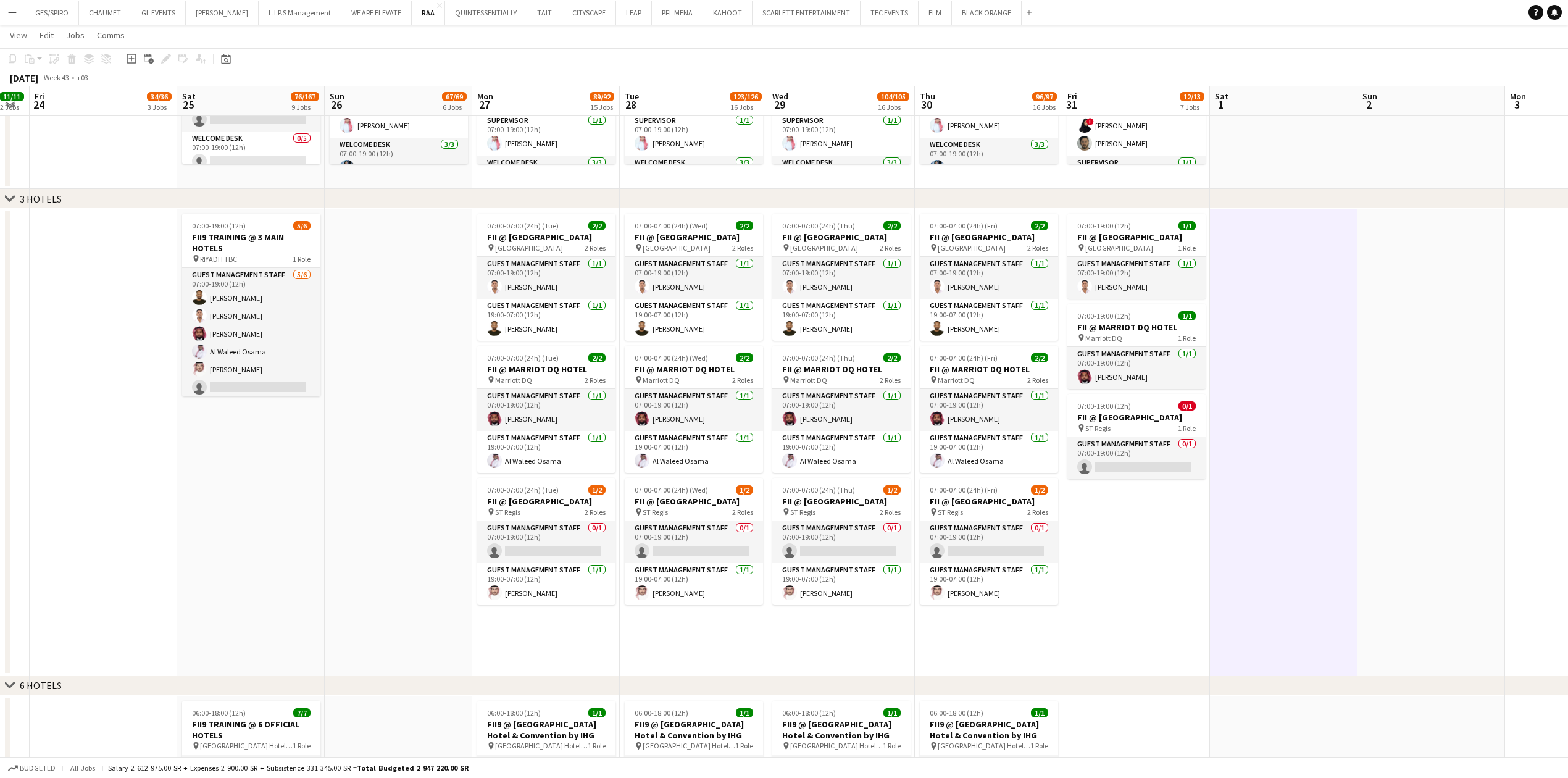
click at [1085, 649] on app-date-cell "07:00-19:00 (12h) 1/1 FII @ COURTYARD HOTEL pin Courtyard Hotel 1 Role Guest Ma…" at bounding box center [1135, 442] width 147 height 467
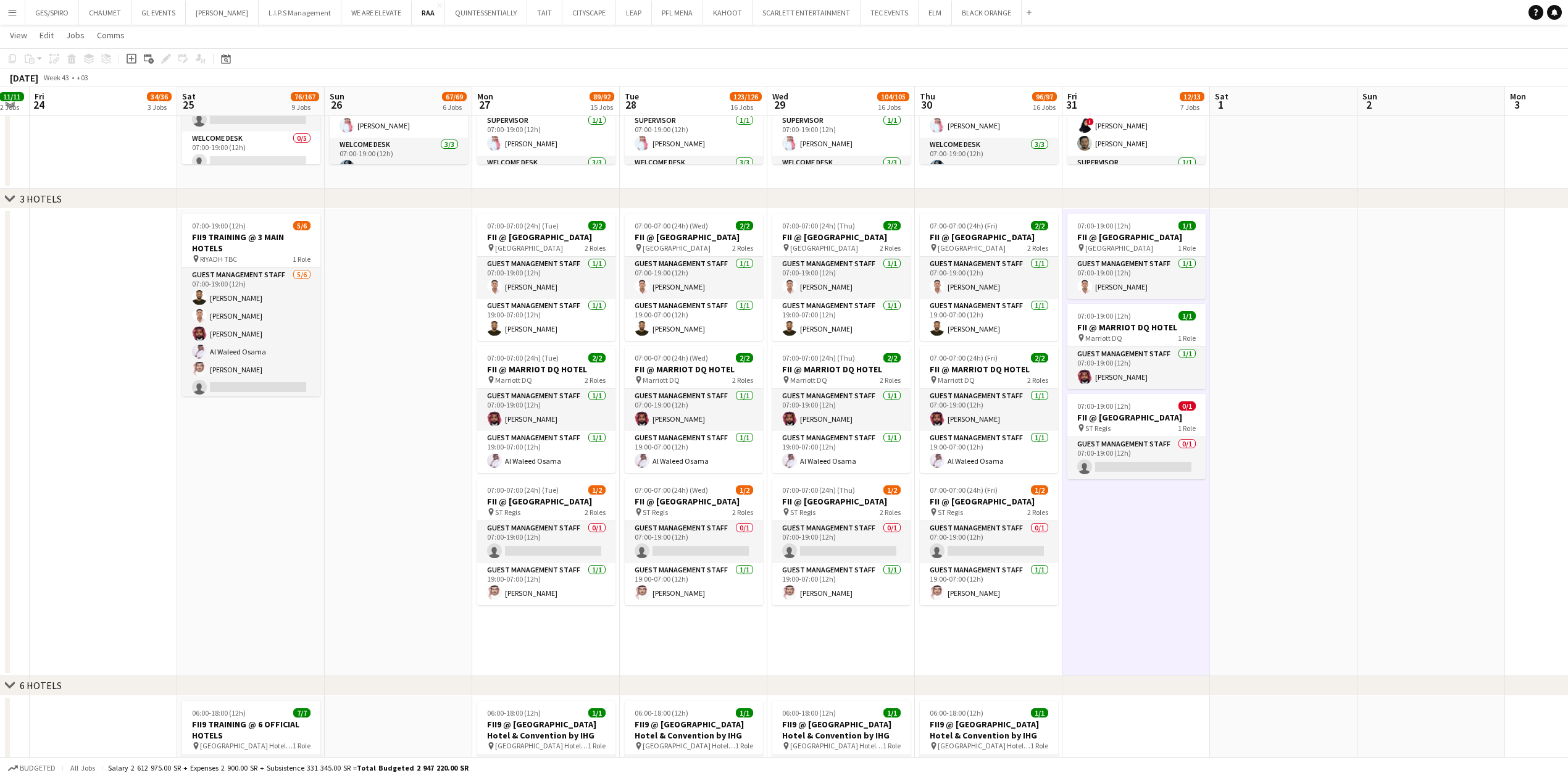
click at [939, 634] on app-date-cell "07:00-07:00 (24h) (Fri) 2/2 FII @ COURTYARD HOTEL pin Courtyard Hotel 2 Roles G…" at bounding box center [988, 442] width 147 height 467
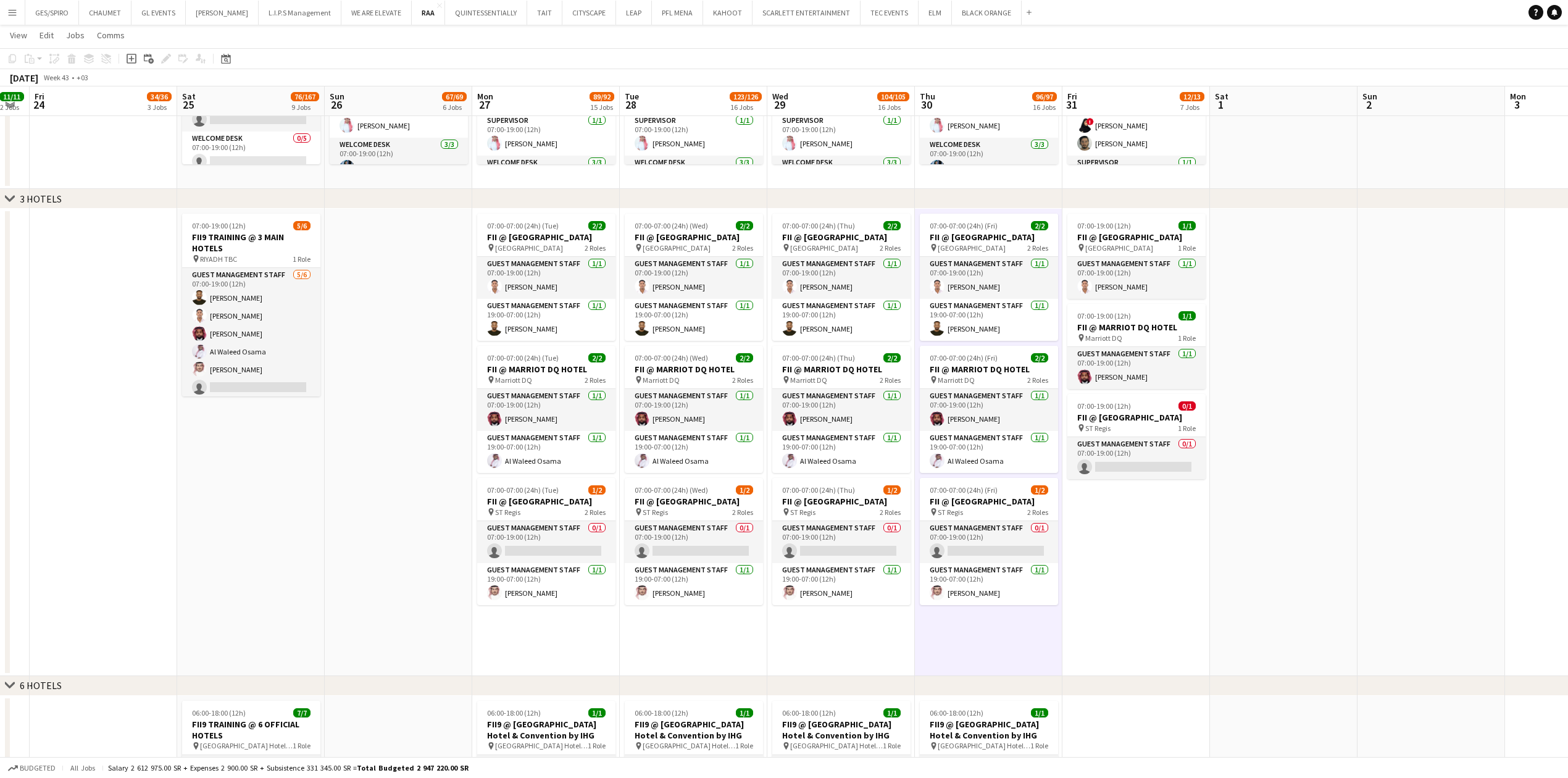
click at [877, 649] on app-date-cell "07:00-07:00 (24h) (Thu) 2/2 FII @ COURTYARD HOTEL pin Courtyard Hotel 2 Roles G…" at bounding box center [841, 442] width 147 height 467
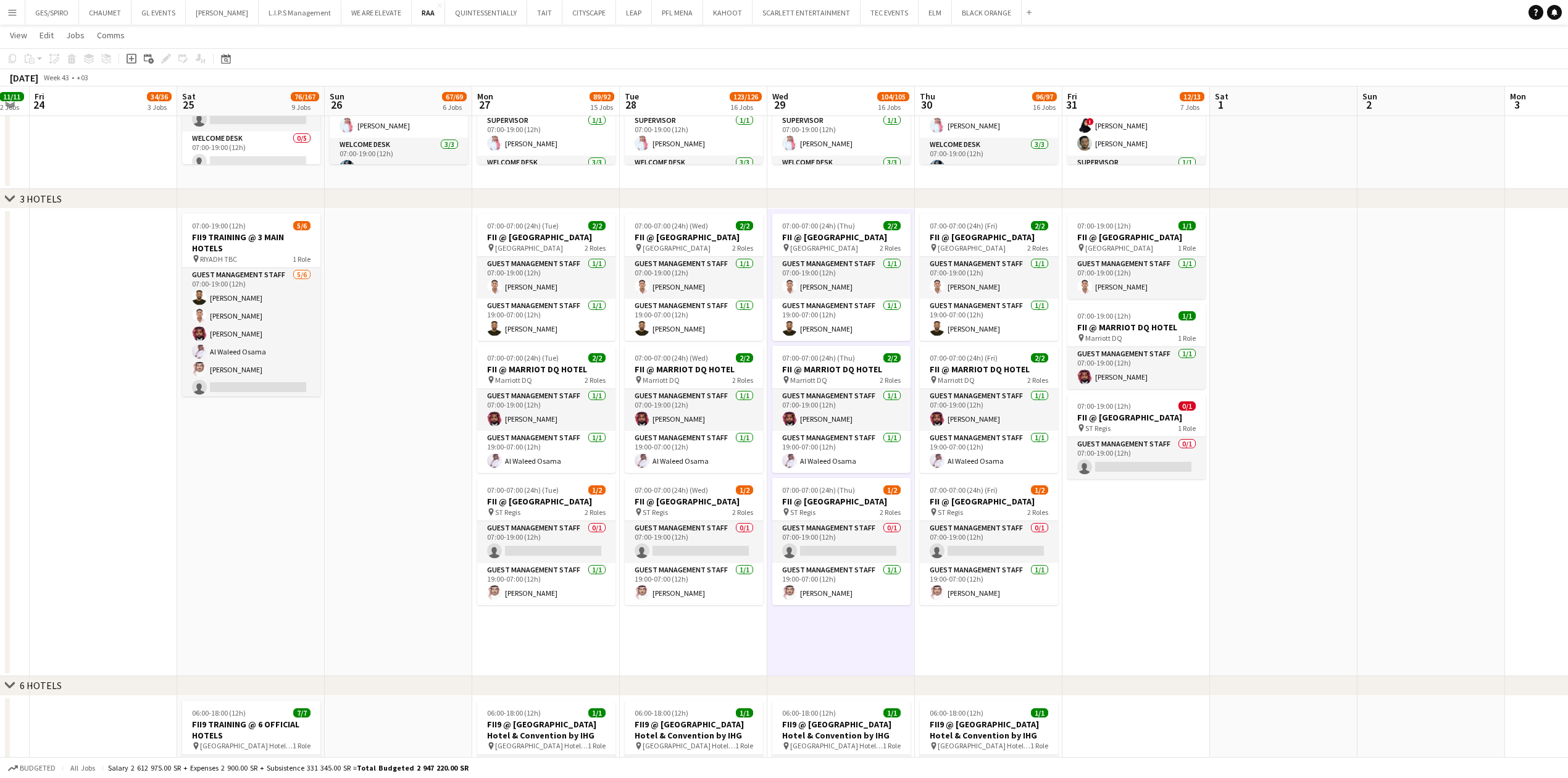
scroll to position [0, 414]
click at [679, 655] on app-date-cell "07:00-07:00 (24h) (Wed) 2/2 FII @ COURTYARD HOTEL pin Courtyard Hotel 2 Roles G…" at bounding box center [693, 442] width 147 height 467
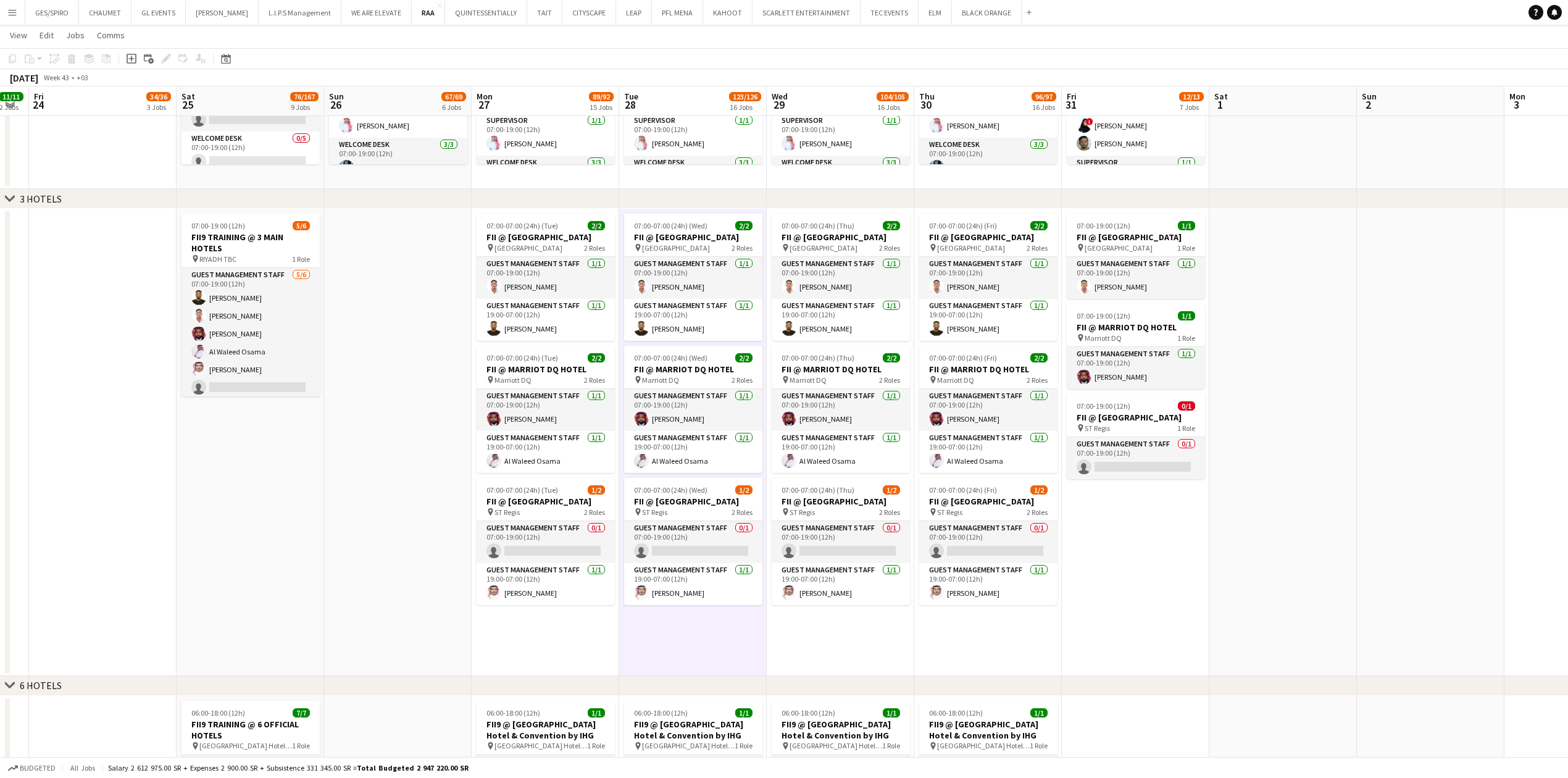
click at [568, 658] on app-date-cell "07:00-07:00 (24h) (Tue) 2/2 FII @ COURTYARD HOTEL pin Courtyard Hotel 2 Roles G…" at bounding box center [545, 442] width 147 height 467
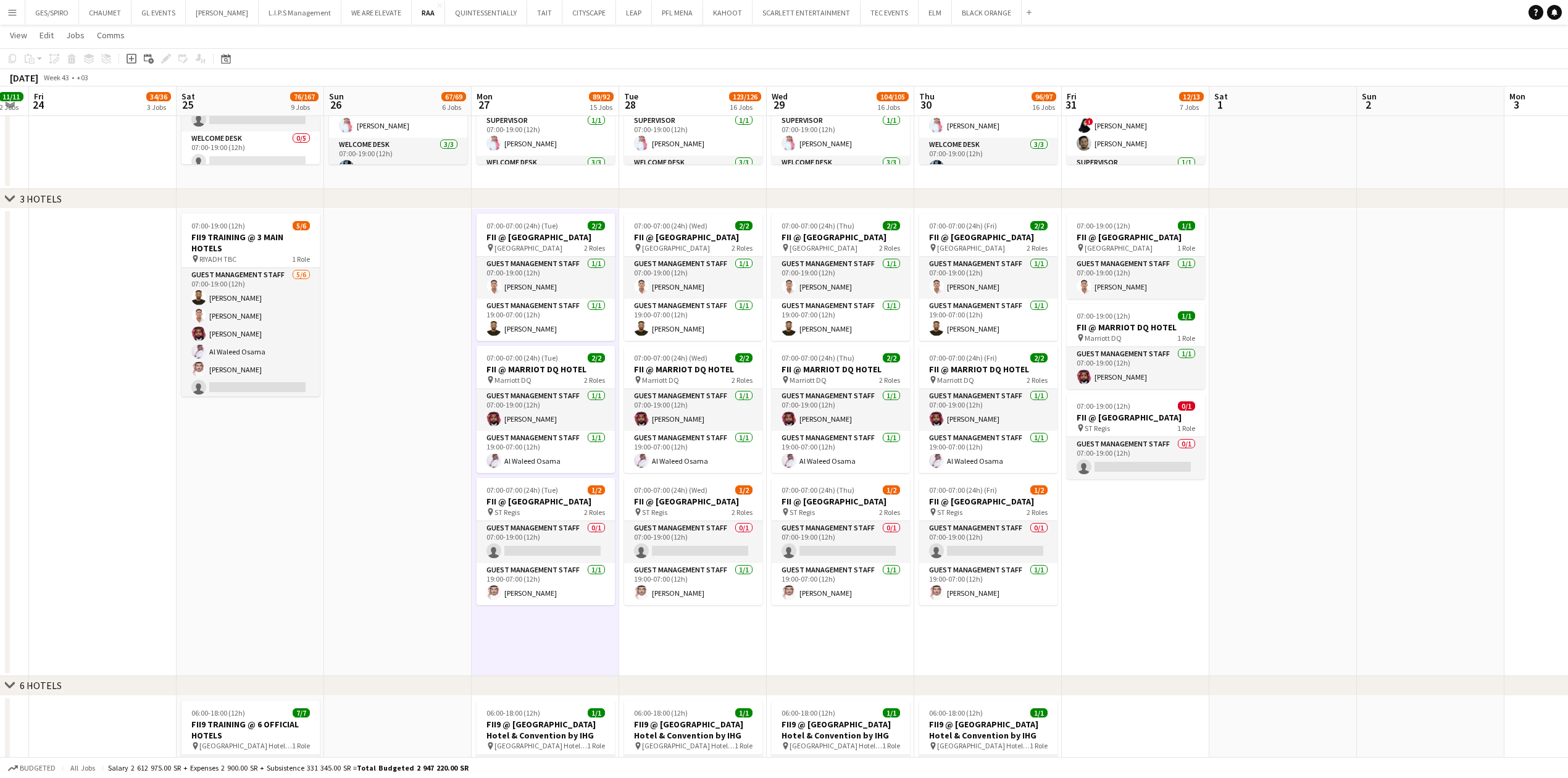
click at [677, 653] on app-date-cell "07:00-07:00 (24h) (Wed) 2/2 FII @ COURTYARD HOTEL pin Courtyard Hotel 2 Roles G…" at bounding box center [693, 442] width 147 height 467
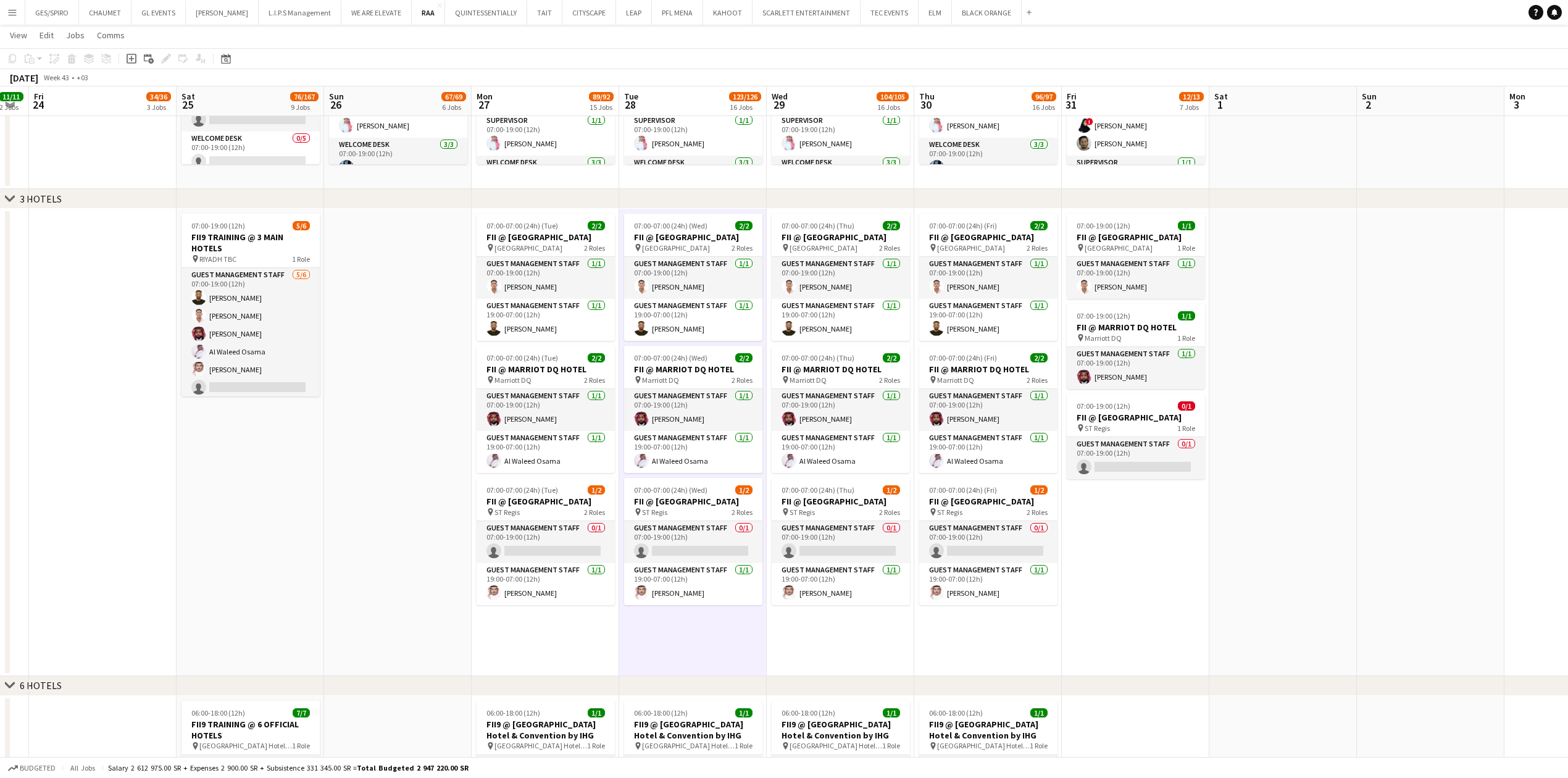
click at [1188, 643] on app-date-cell "07:00-19:00 (12h) 1/1 FII @ COURTYARD HOTEL pin Courtyard Hotel 1 Role Guest Ma…" at bounding box center [1135, 442] width 147 height 467
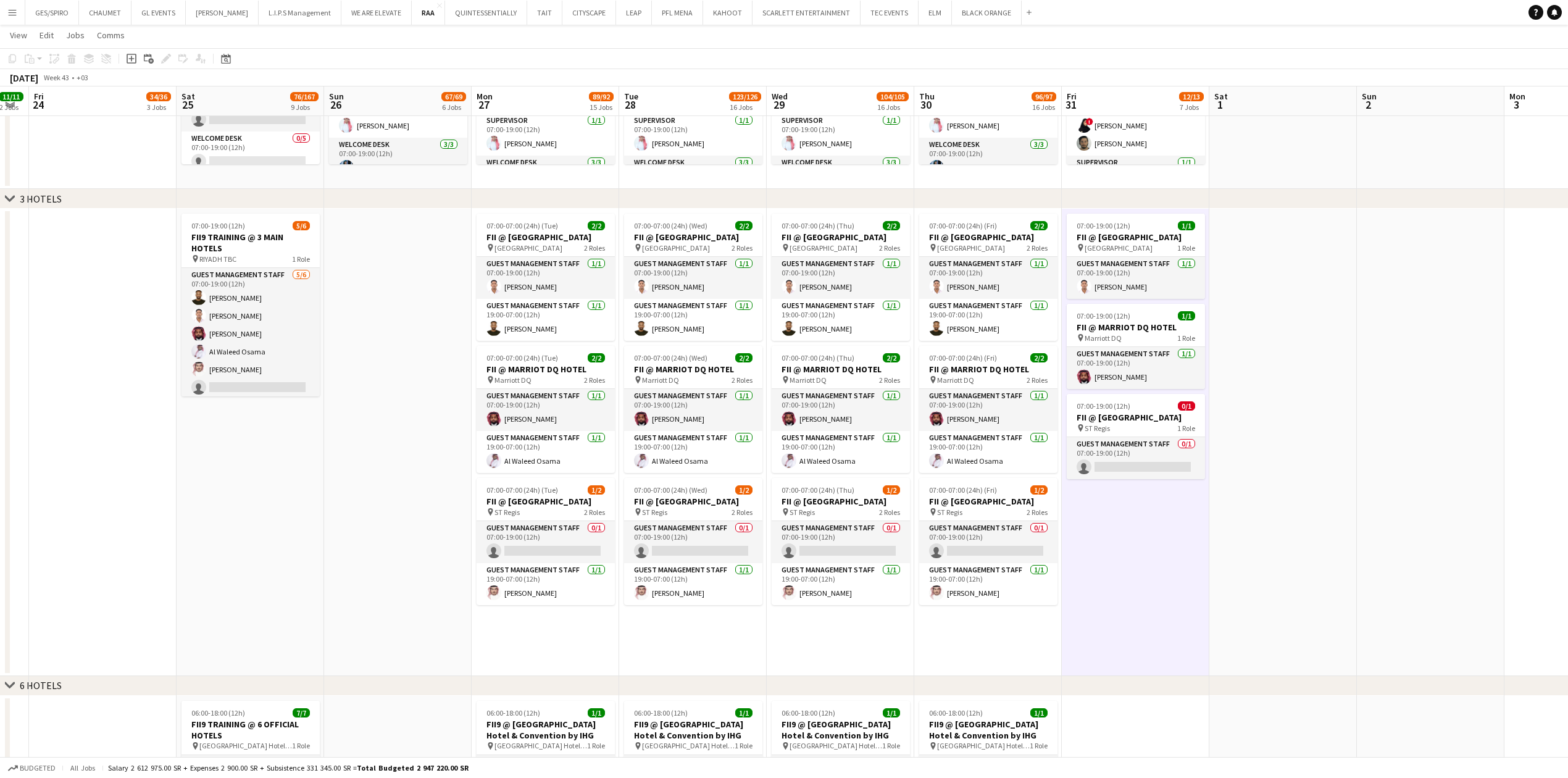
click at [992, 660] on app-date-cell "07:00-07:00 (24h) (Fri) 2/2 FII @ COURTYARD HOTEL pin Courtyard Hotel 2 Roles G…" at bounding box center [987, 442] width 147 height 467
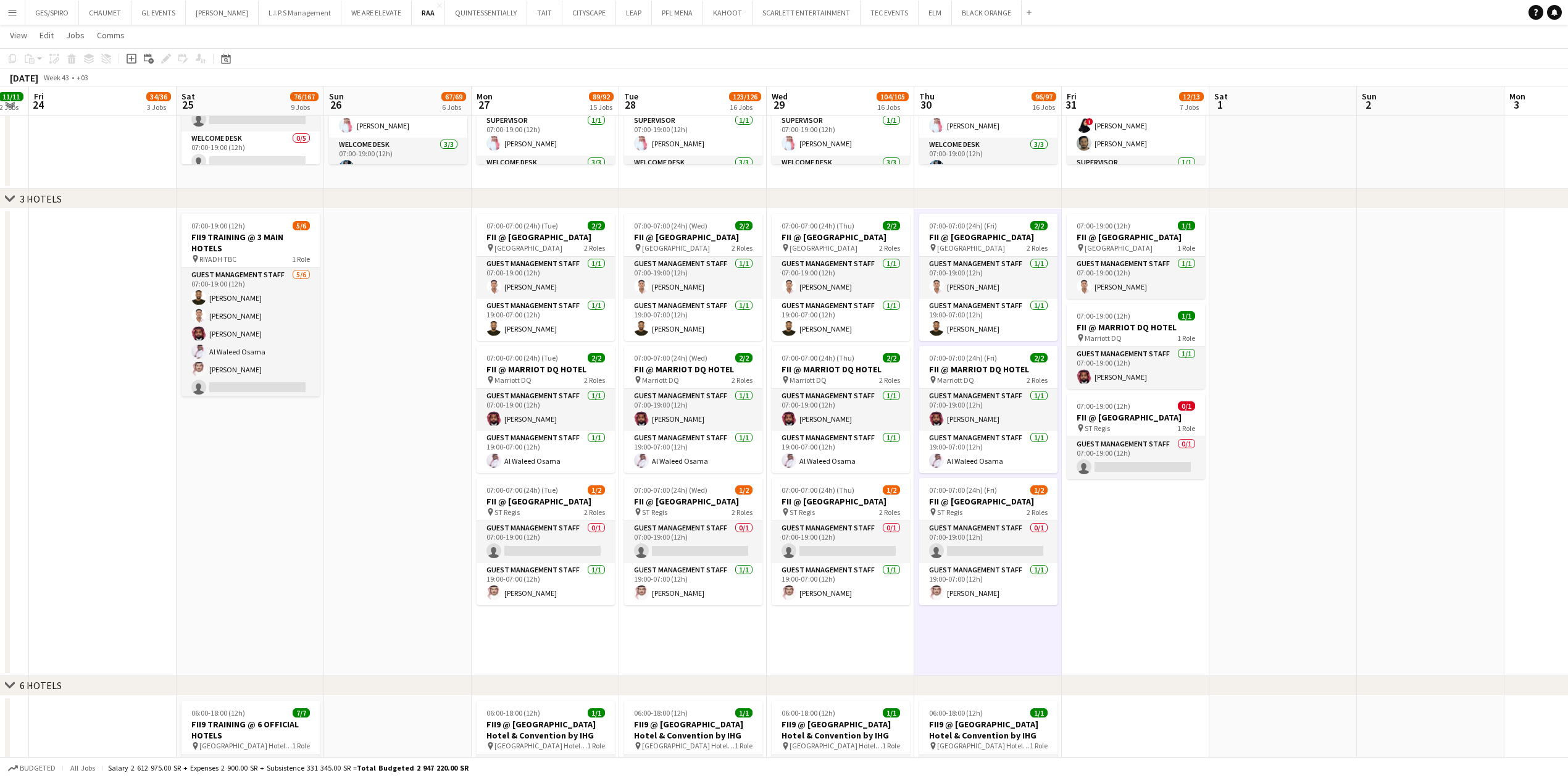
click at [870, 653] on app-date-cell "07:00-07:00 (24h) (Thu) 2/2 FII @ COURTYARD HOTEL pin Courtyard Hotel 2 Roles G…" at bounding box center [840, 442] width 147 height 467
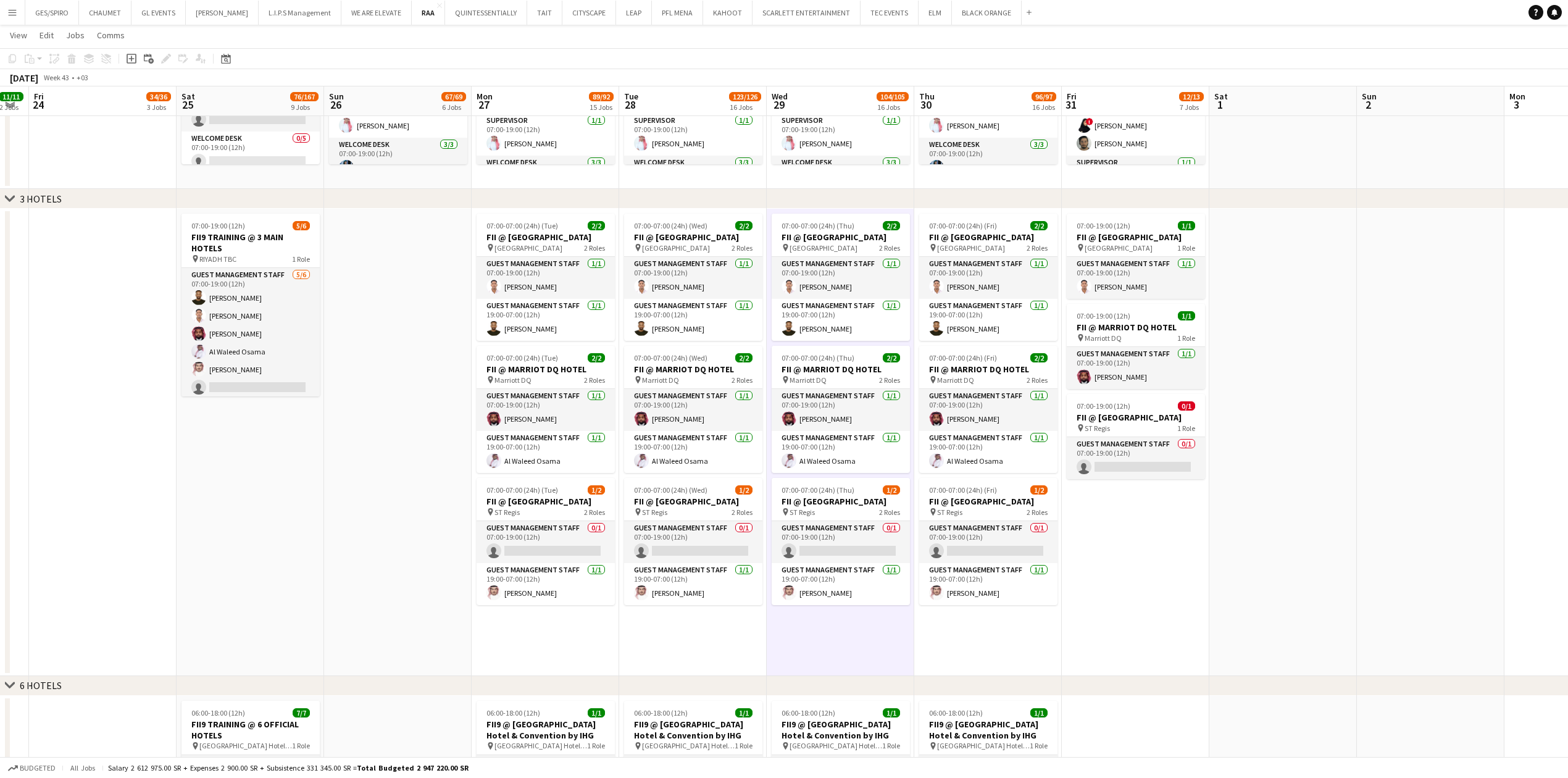
click at [715, 655] on app-date-cell "07:00-07:00 (24h) (Wed) 2/2 FII @ COURTYARD HOTEL pin Courtyard Hotel 2 Roles G…" at bounding box center [693, 442] width 147 height 467
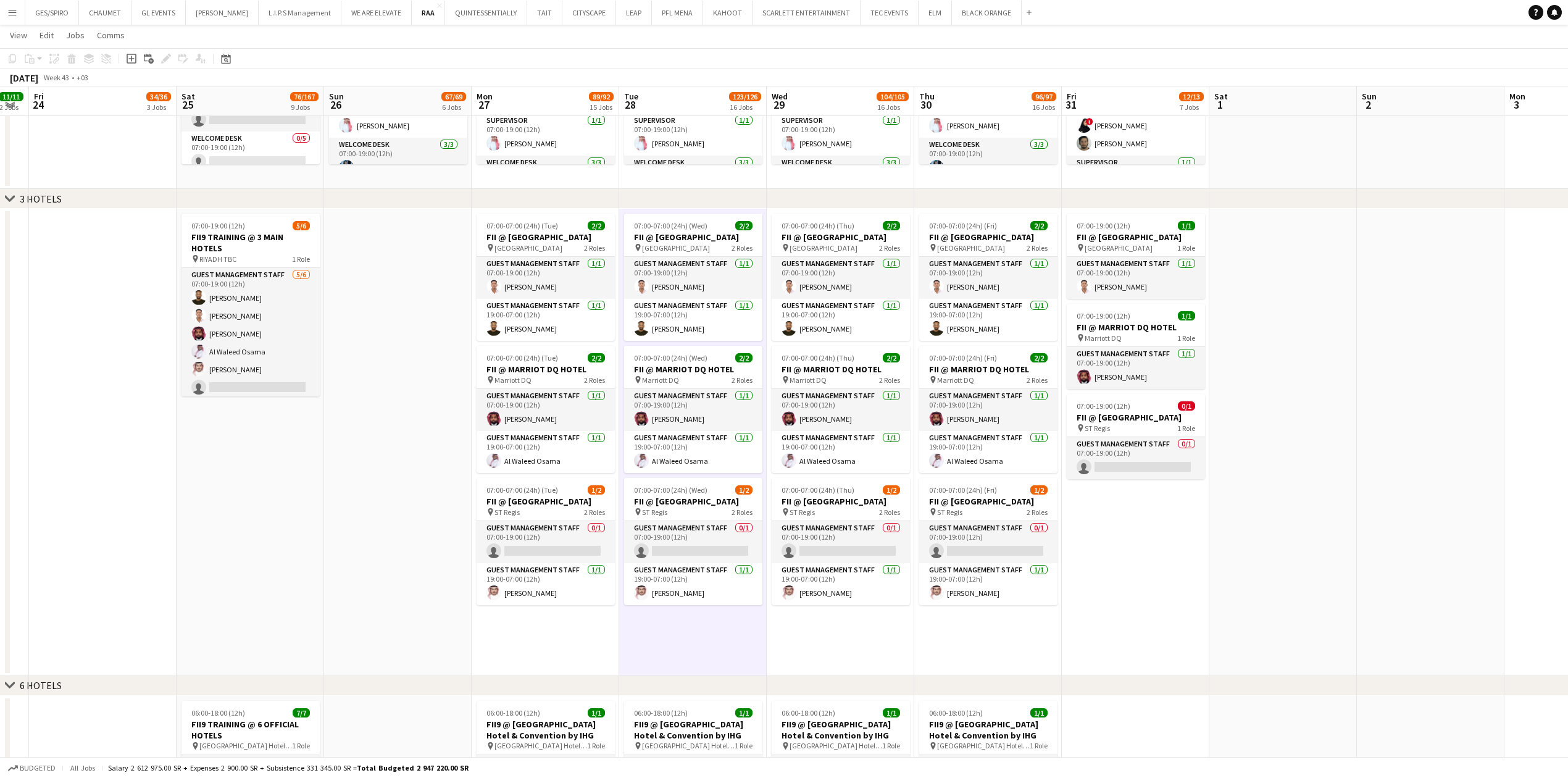
click at [486, 653] on app-date-cell "07:00-07:00 (24h) (Tue) 2/2 FII @ COURTYARD HOTEL pin Courtyard Hotel 2 Roles G…" at bounding box center [545, 442] width 147 height 467
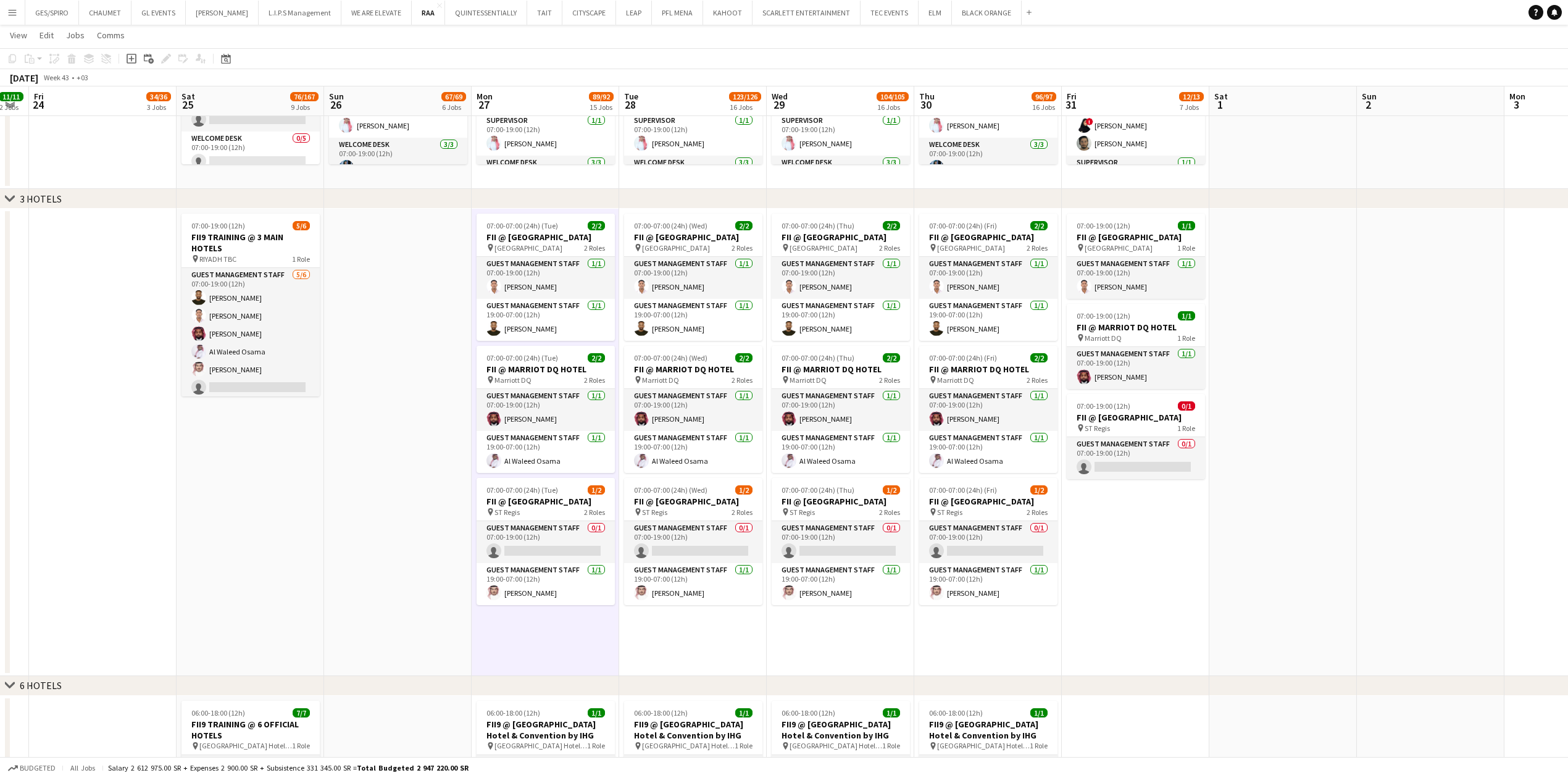
click at [433, 647] on app-date-cell at bounding box center [397, 442] width 147 height 467
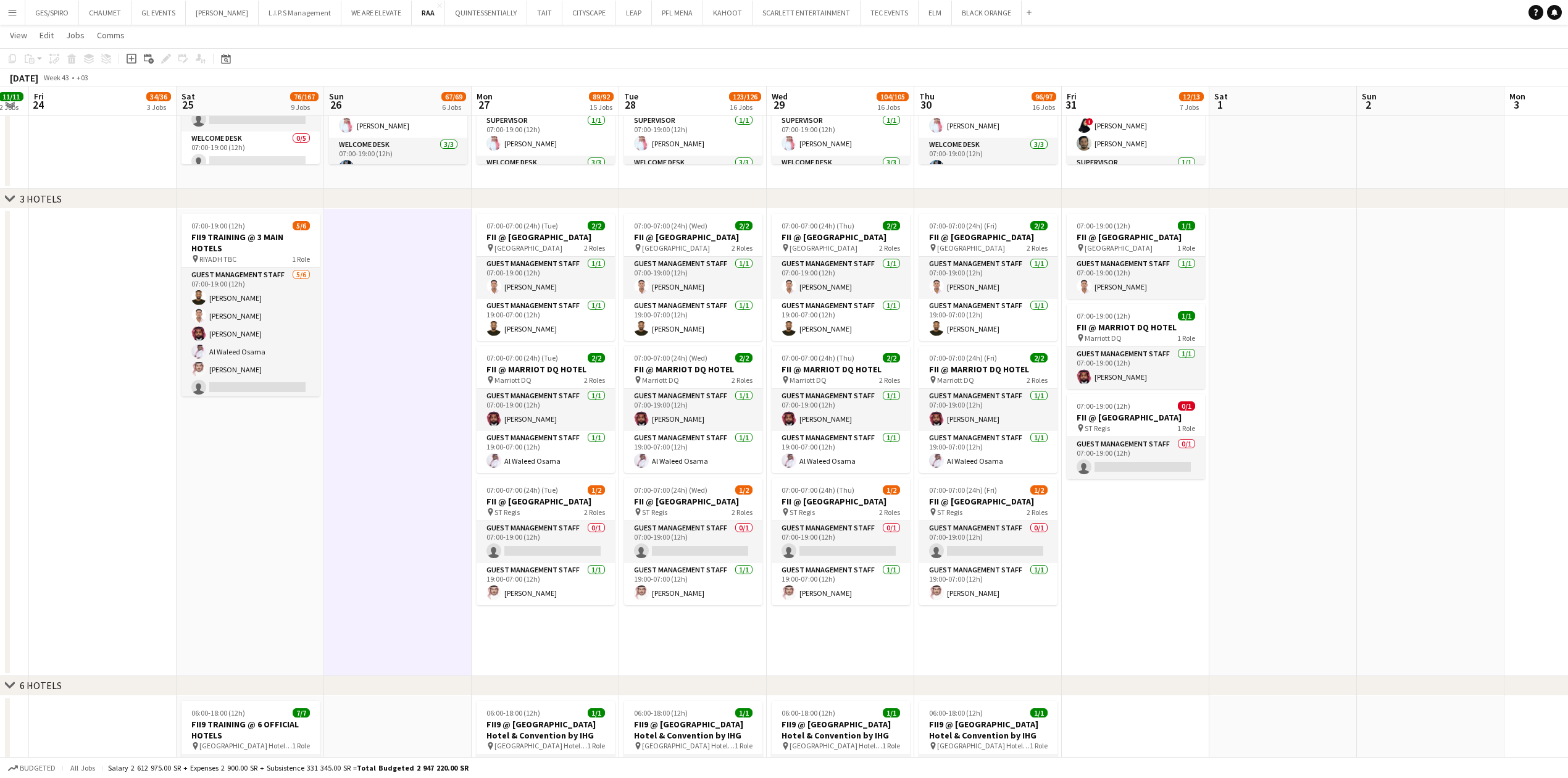
click at [276, 654] on app-date-cell "07:00-19:00 (12h) 5/6 FII9 TRAINING @ 3 MAIN HOTELS pin RIYADH TBC 1 Role Guest…" at bounding box center [250, 442] width 147 height 467
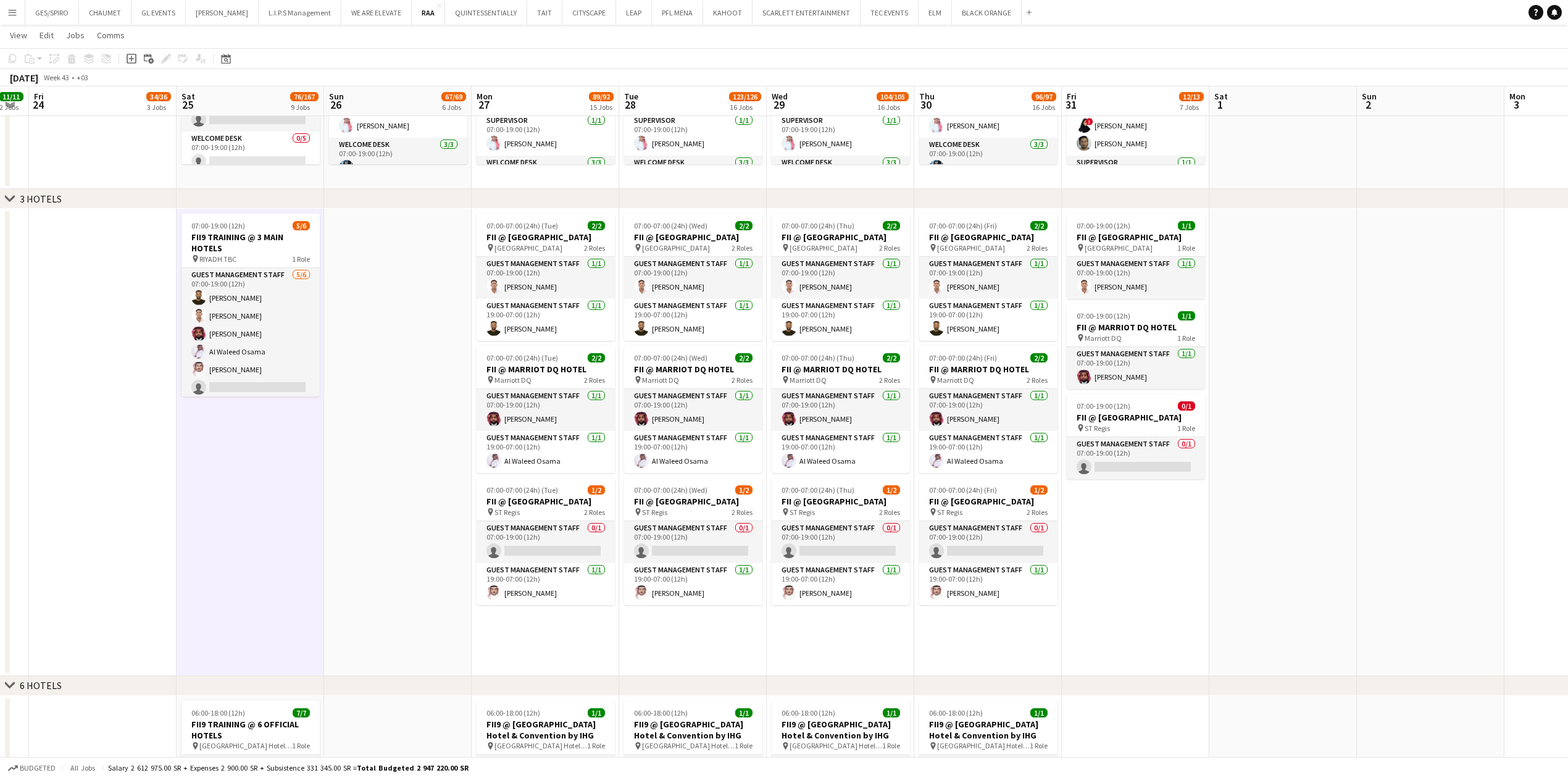
click at [422, 639] on app-date-cell at bounding box center [397, 442] width 147 height 467
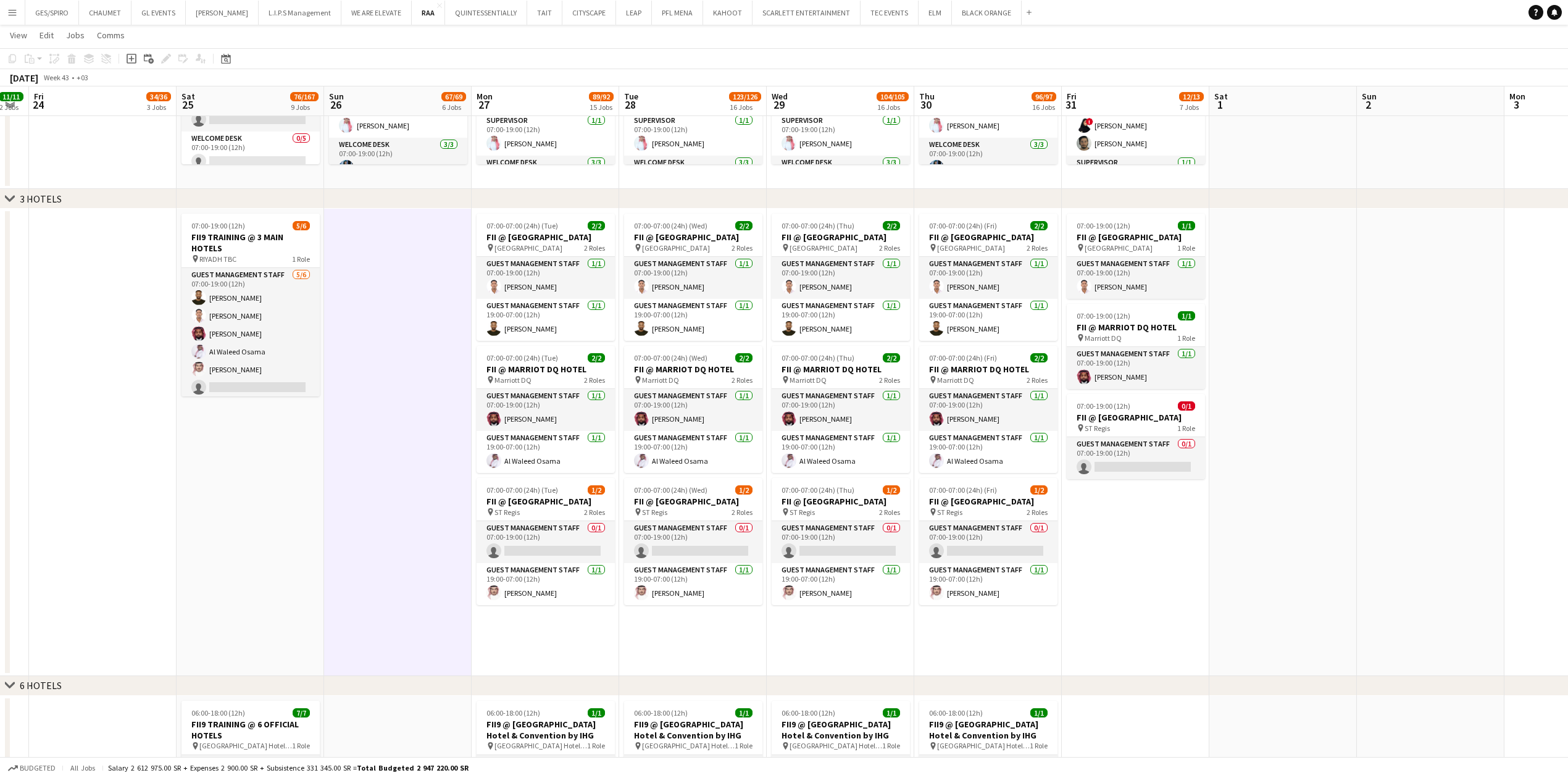
click at [549, 655] on app-date-cell "07:00-07:00 (24h) (Tue) 2/2 FII @ COURTYARD HOTEL pin Courtyard Hotel 2 Roles G…" at bounding box center [545, 442] width 147 height 467
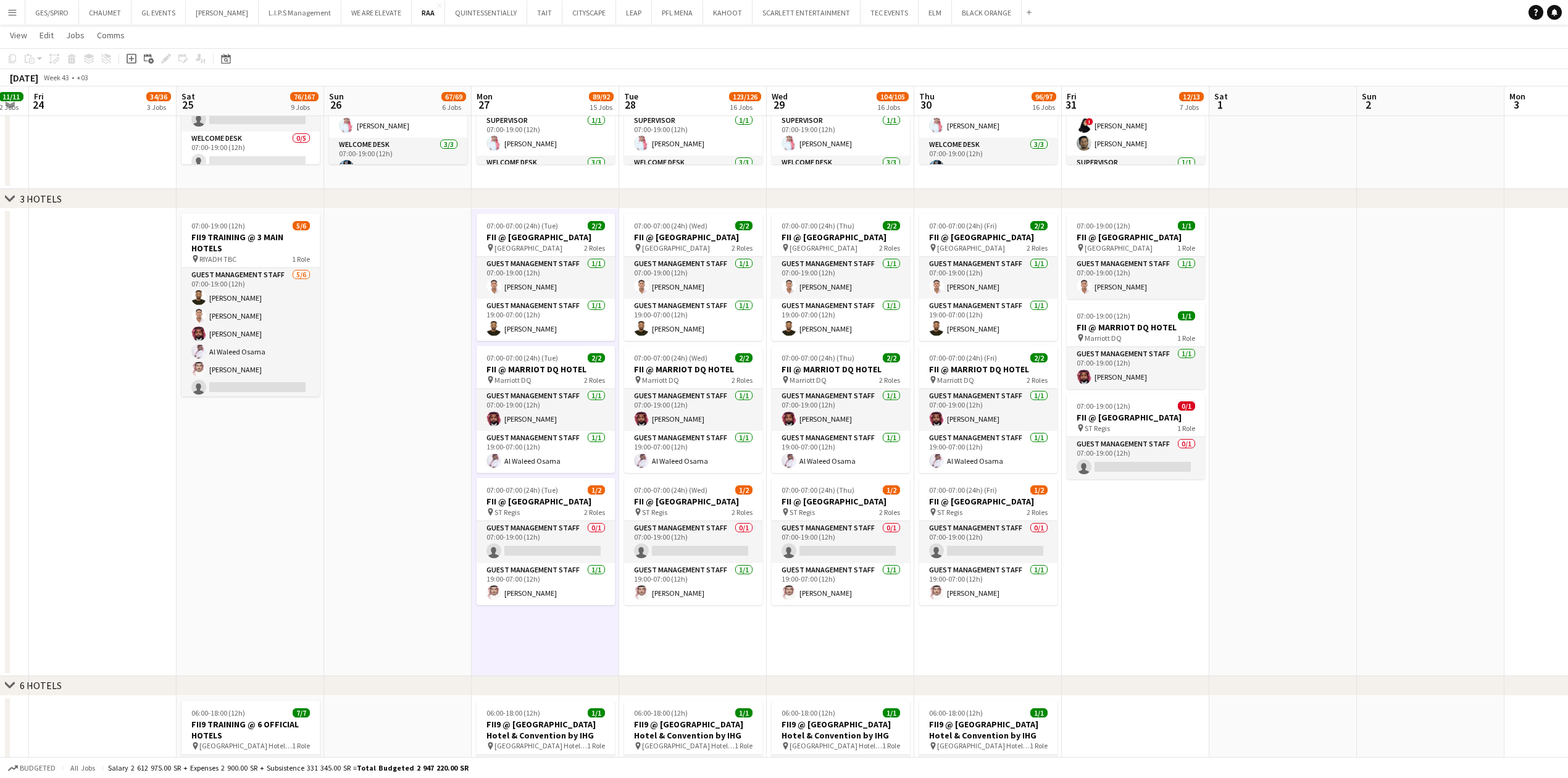
click at [667, 644] on app-date-cell "07:00-07:00 (24h) (Wed) 2/2 FII @ COURTYARD HOTEL pin Courtyard Hotel 2 Roles G…" at bounding box center [693, 442] width 147 height 467
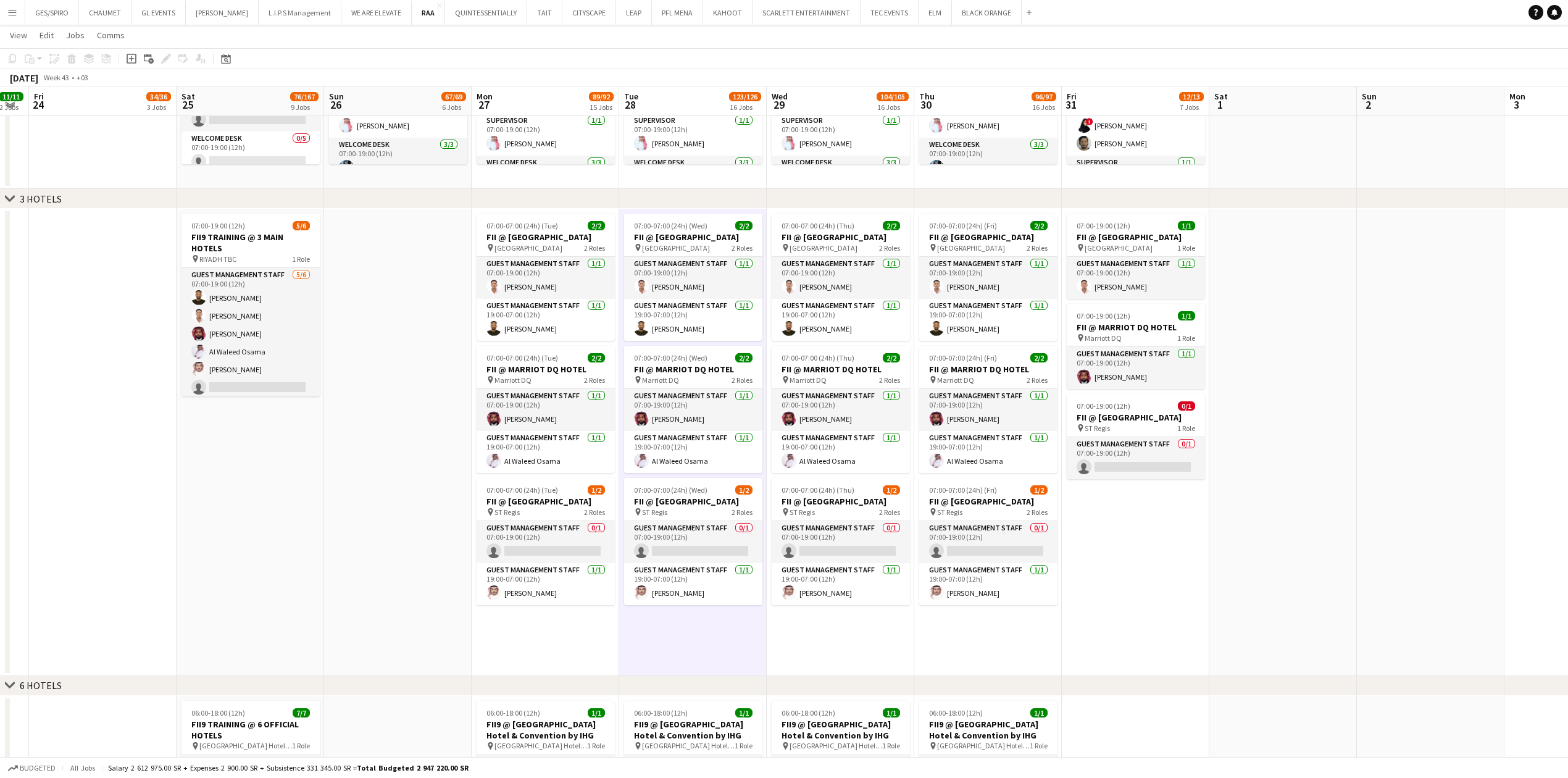
click at [864, 650] on app-date-cell "07:00-07:00 (24h) (Thu) 2/2 FII @ COURTYARD HOTEL pin Courtyard Hotel 2 Roles G…" at bounding box center [840, 442] width 147 height 467
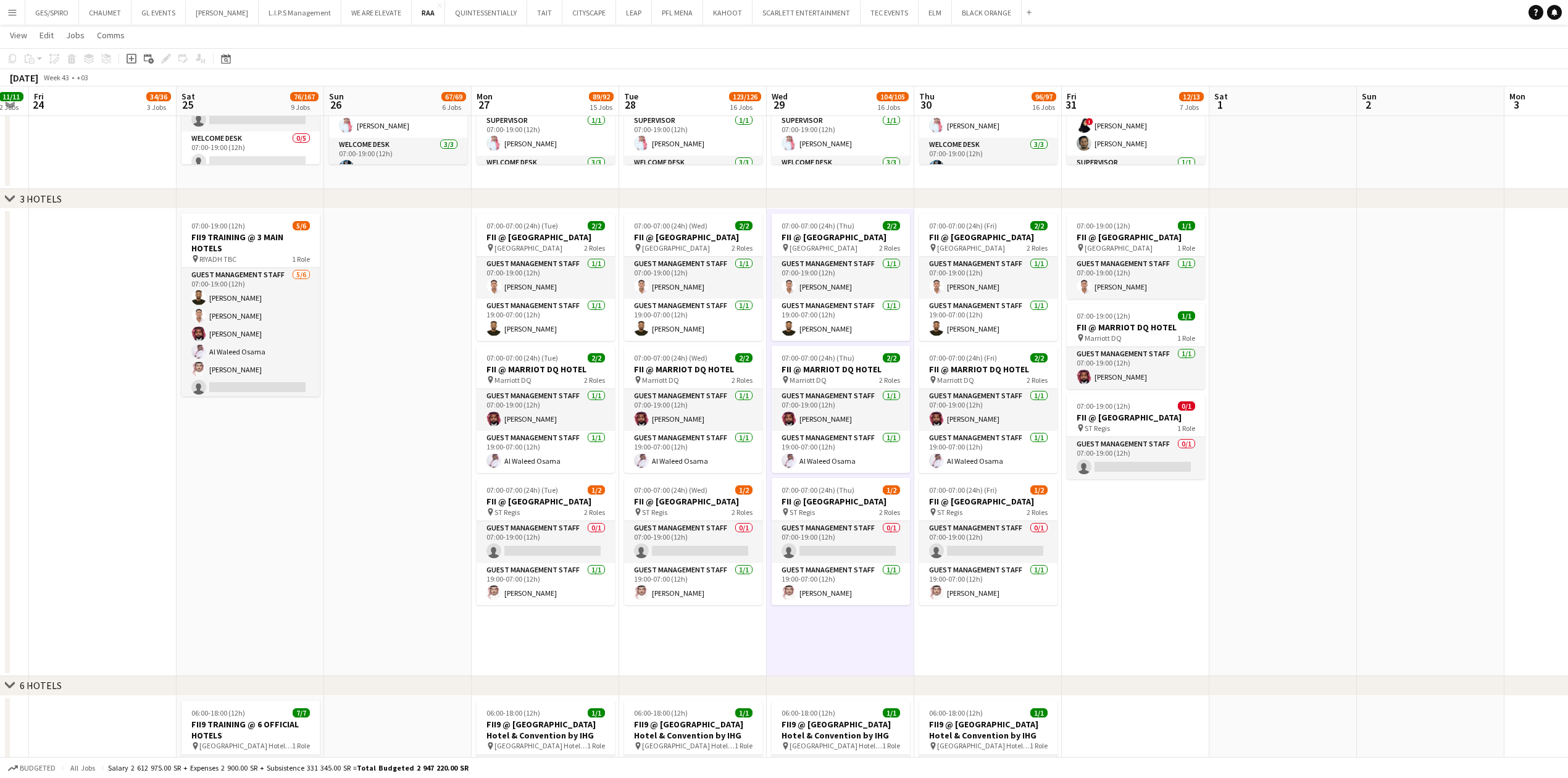
click at [996, 653] on app-date-cell "07:00-07:00 (24h) (Fri) 2/2 FII @ COURTYARD HOTEL pin Courtyard Hotel 2 Roles G…" at bounding box center [987, 442] width 147 height 467
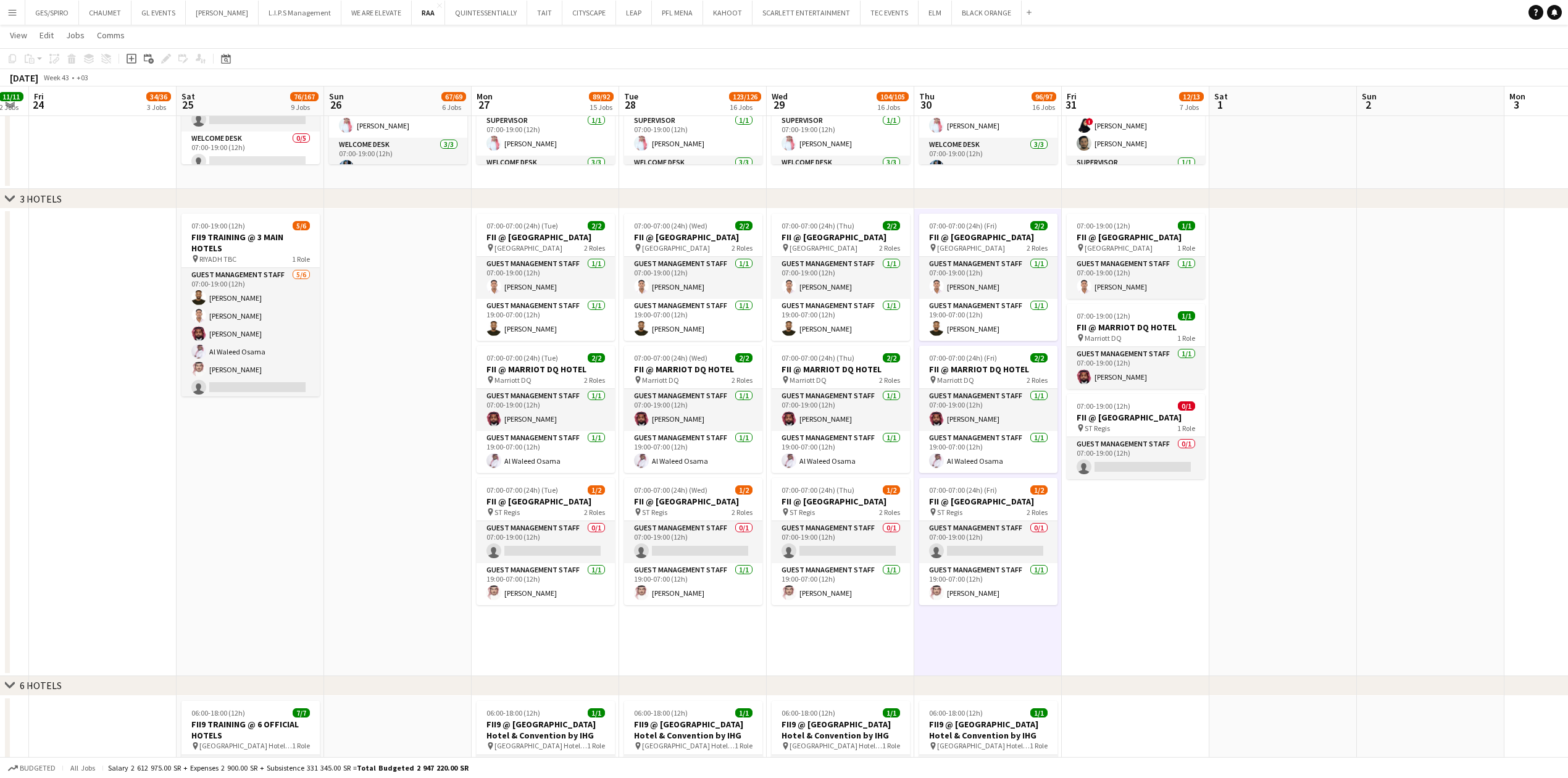
click at [1104, 628] on app-date-cell "07:00-19:00 (12h) 1/1 FII @ COURTYARD HOTEL pin Courtyard Hotel 1 Role Guest Ma…" at bounding box center [1135, 442] width 147 height 467
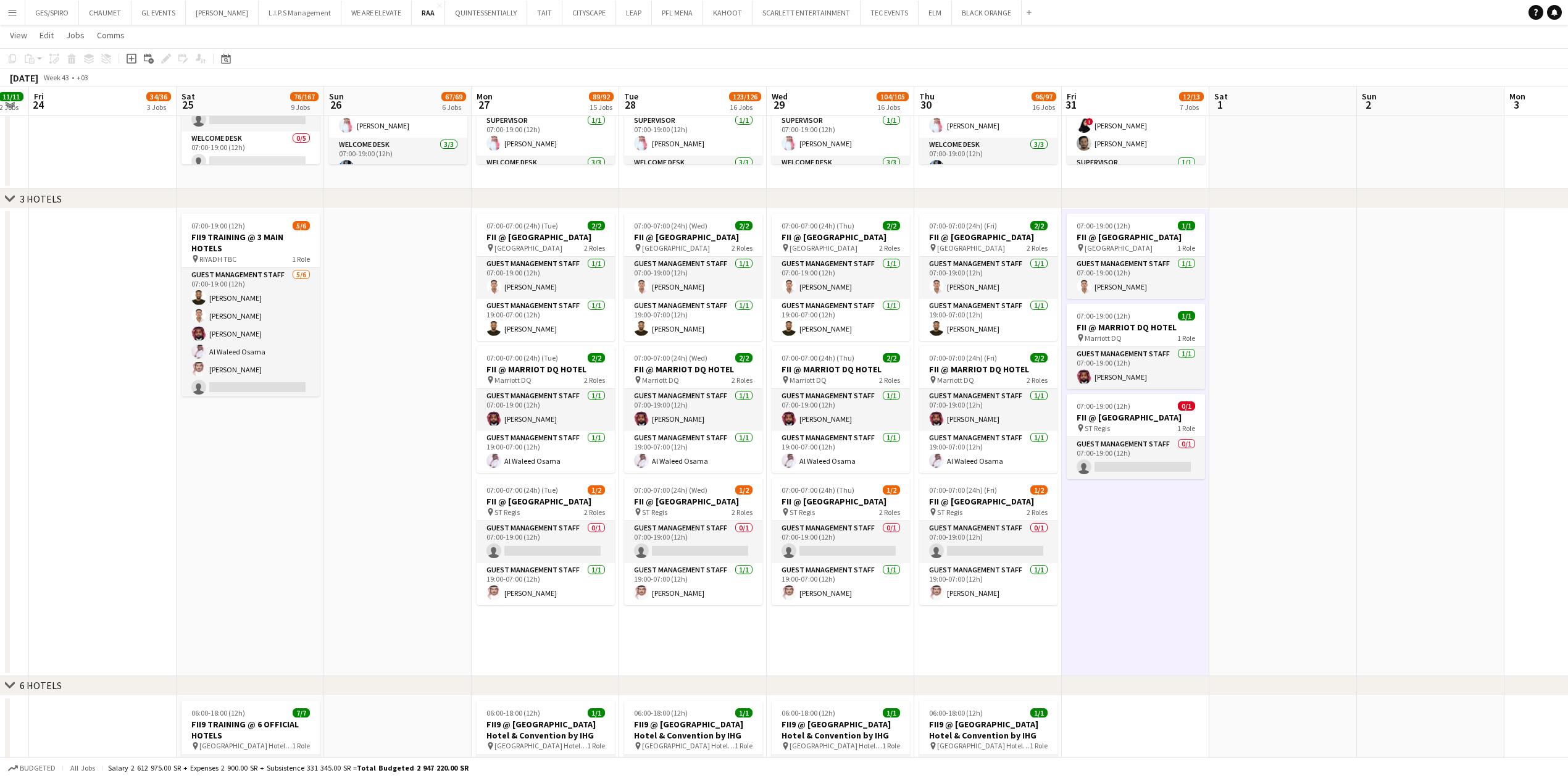
click at [998, 649] on app-date-cell "07:00-07:00 (24h) (Fri) 2/2 FII @ COURTYARD HOTEL pin Courtyard Hotel 2 Roles G…" at bounding box center [987, 442] width 147 height 467
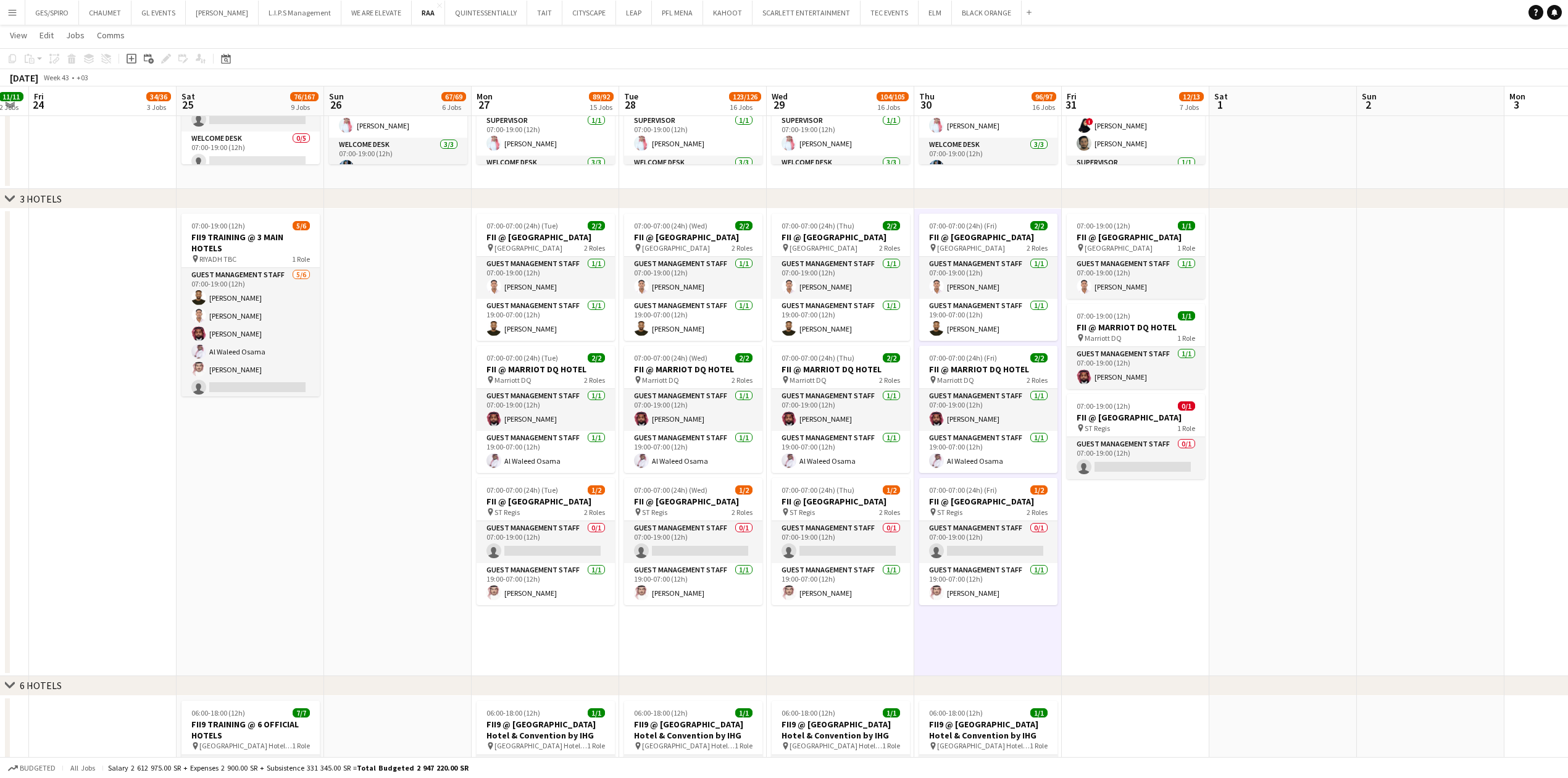
click at [854, 644] on app-date-cell "07:00-07:00 (24h) (Thu) 2/2 FII @ COURTYARD HOTEL pin Courtyard Hotel 2 Roles G…" at bounding box center [840, 442] width 147 height 467
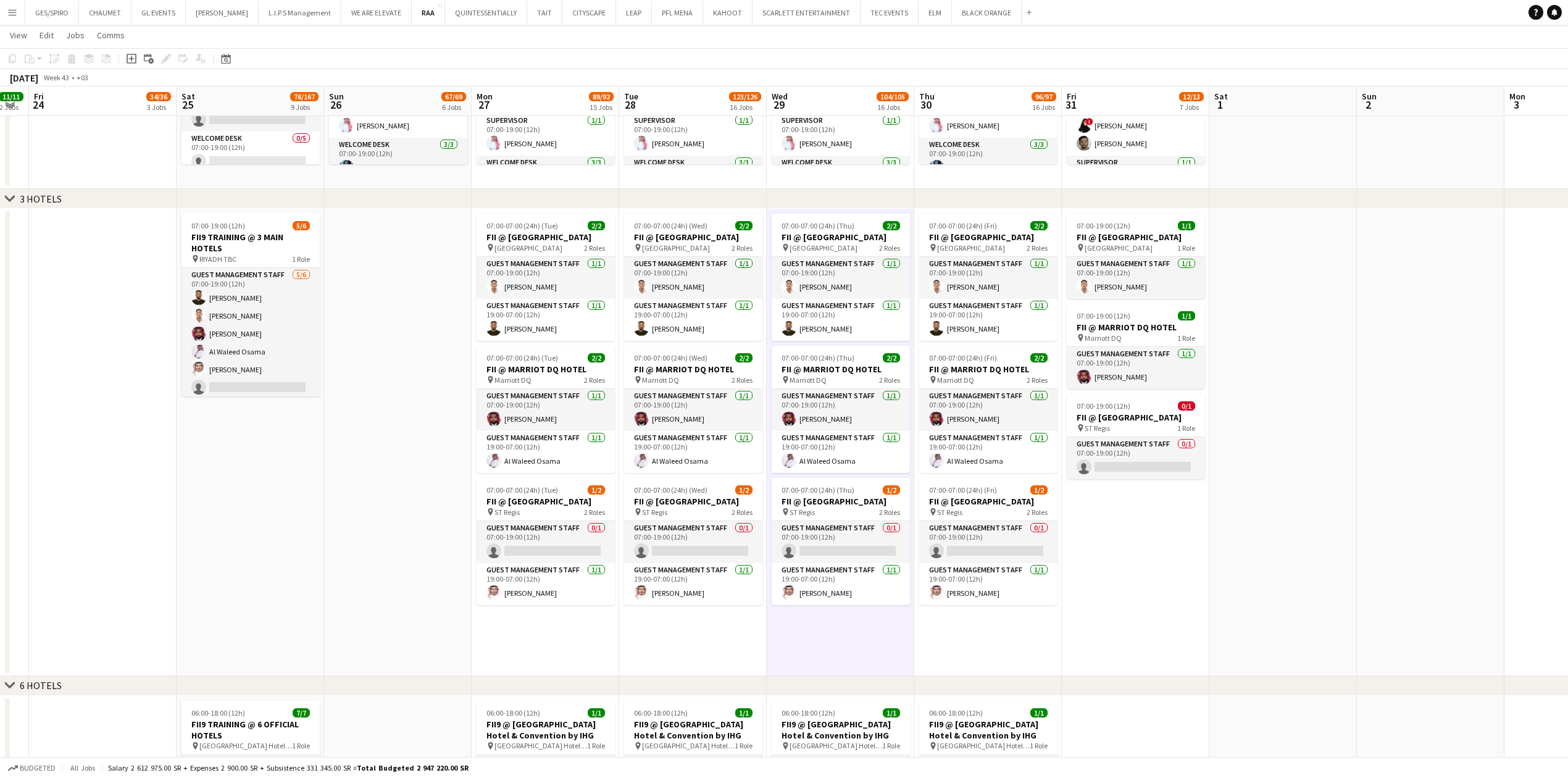
click at [662, 654] on app-date-cell "07:00-07:00 (24h) (Wed) 2/2 FII @ COURTYARD HOTEL pin Courtyard Hotel 2 Roles G…" at bounding box center [693, 442] width 147 height 467
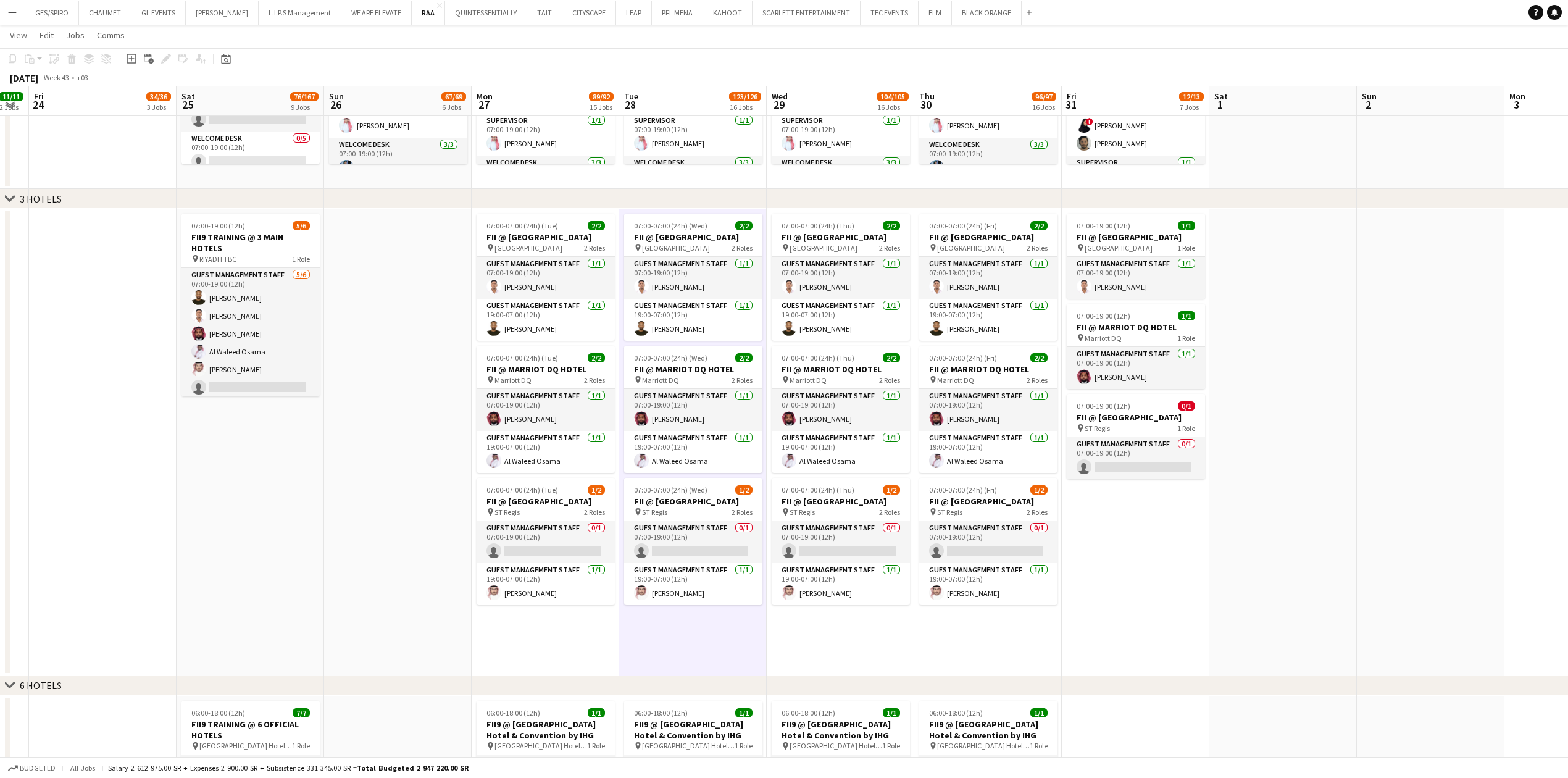
click at [572, 638] on app-date-cell "07:00-07:00 (24h) (Tue) 2/2 FII @ COURTYARD HOTEL pin Courtyard Hotel 2 Roles G…" at bounding box center [545, 442] width 147 height 467
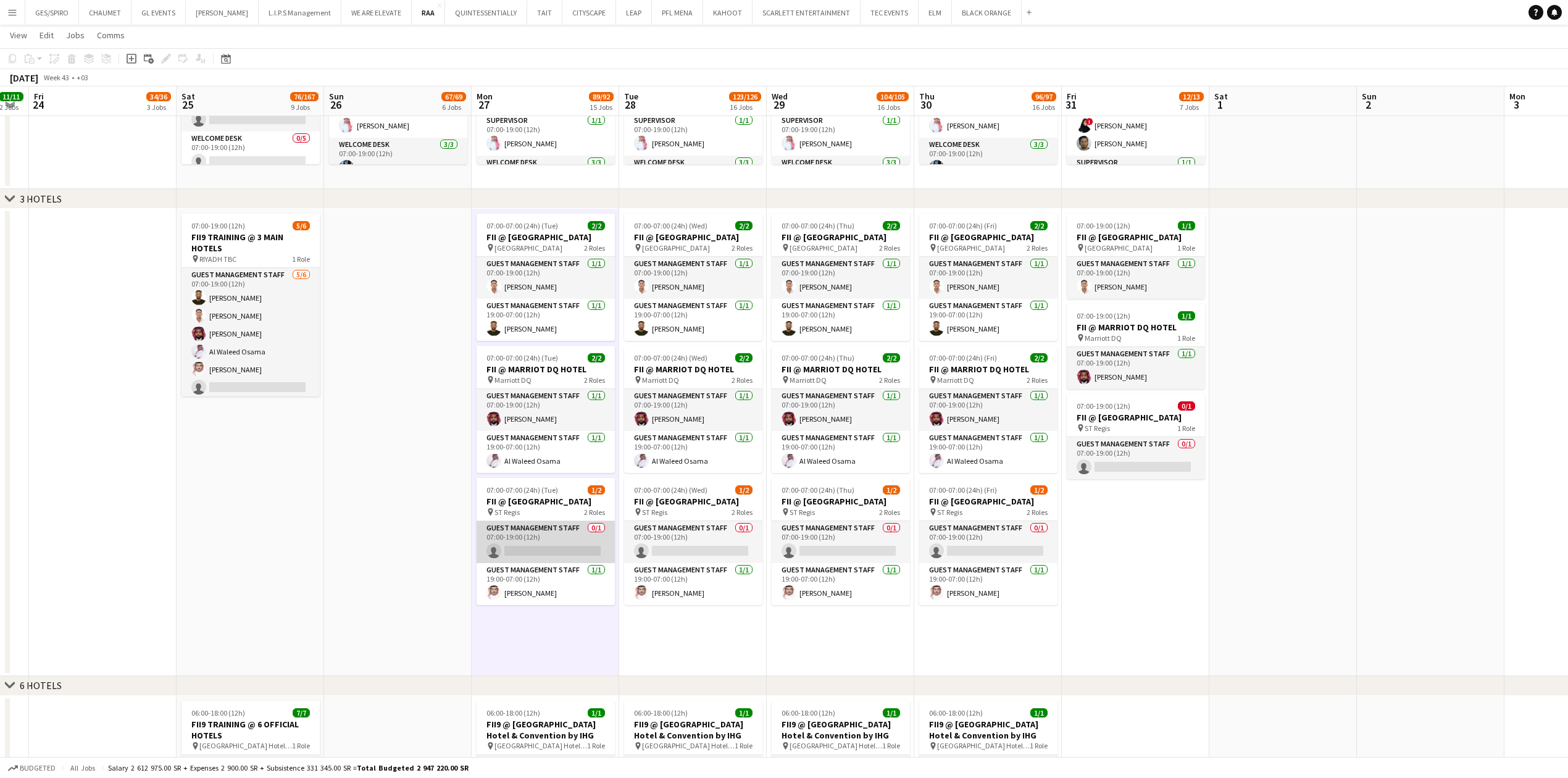
click at [555, 545] on app-card-role "Guest Management Staff 0/1 07:00-19:00 (12h) single-neutral-actions" at bounding box center [545, 542] width 138 height 42
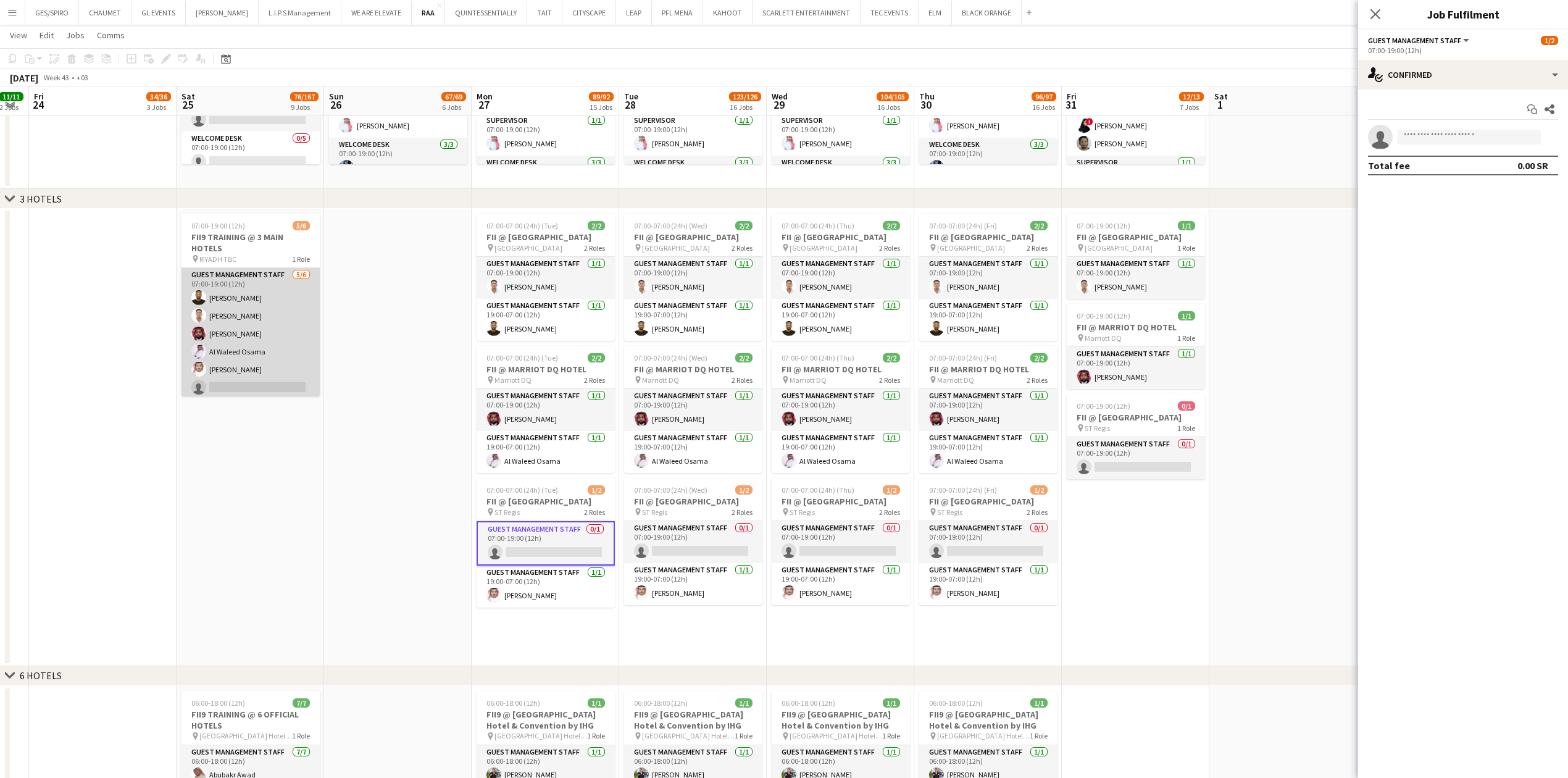
scroll to position [3, 0]
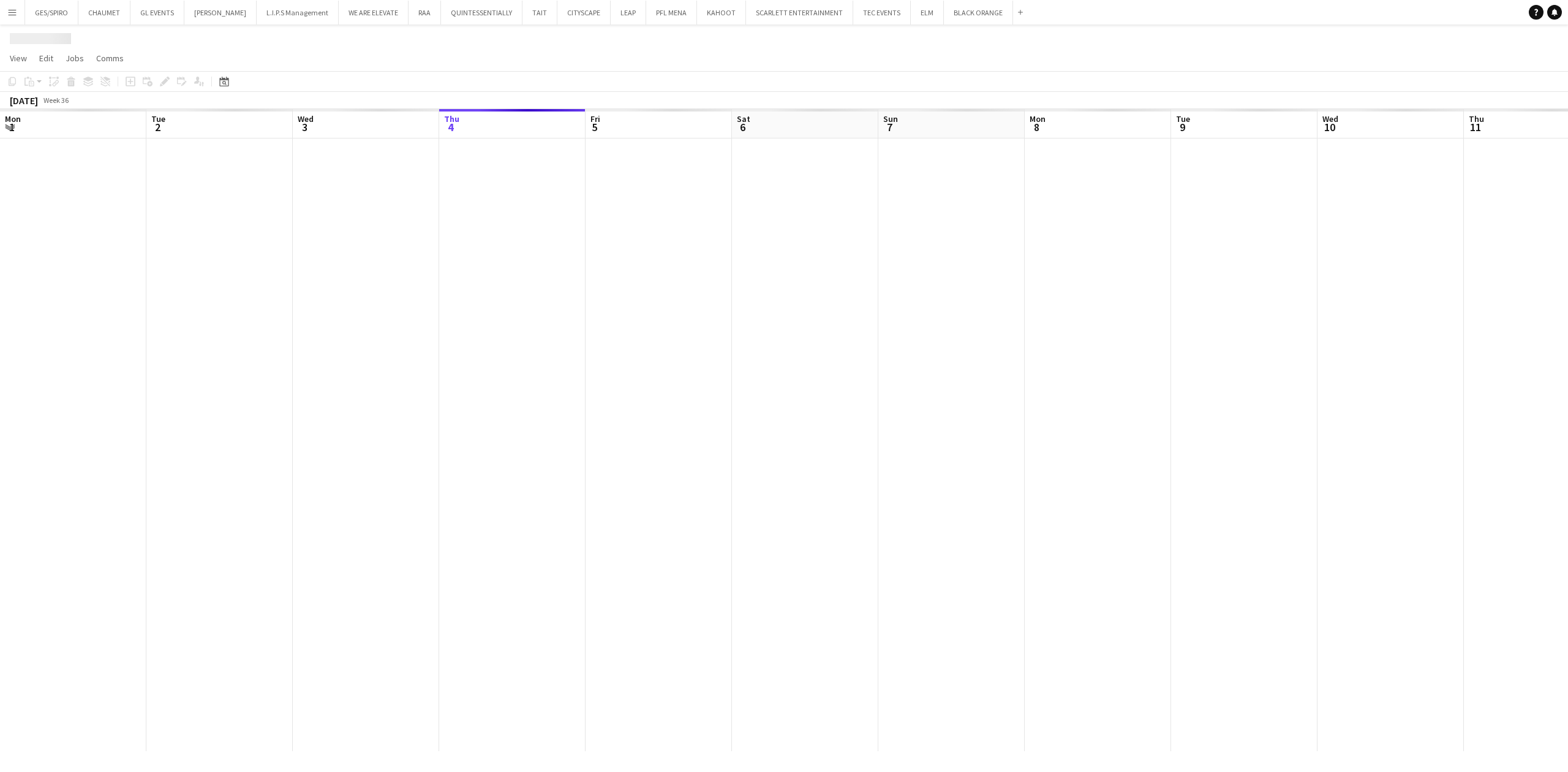
scroll to position [0, 293]
